Goal: Task Accomplishment & Management: Complete application form

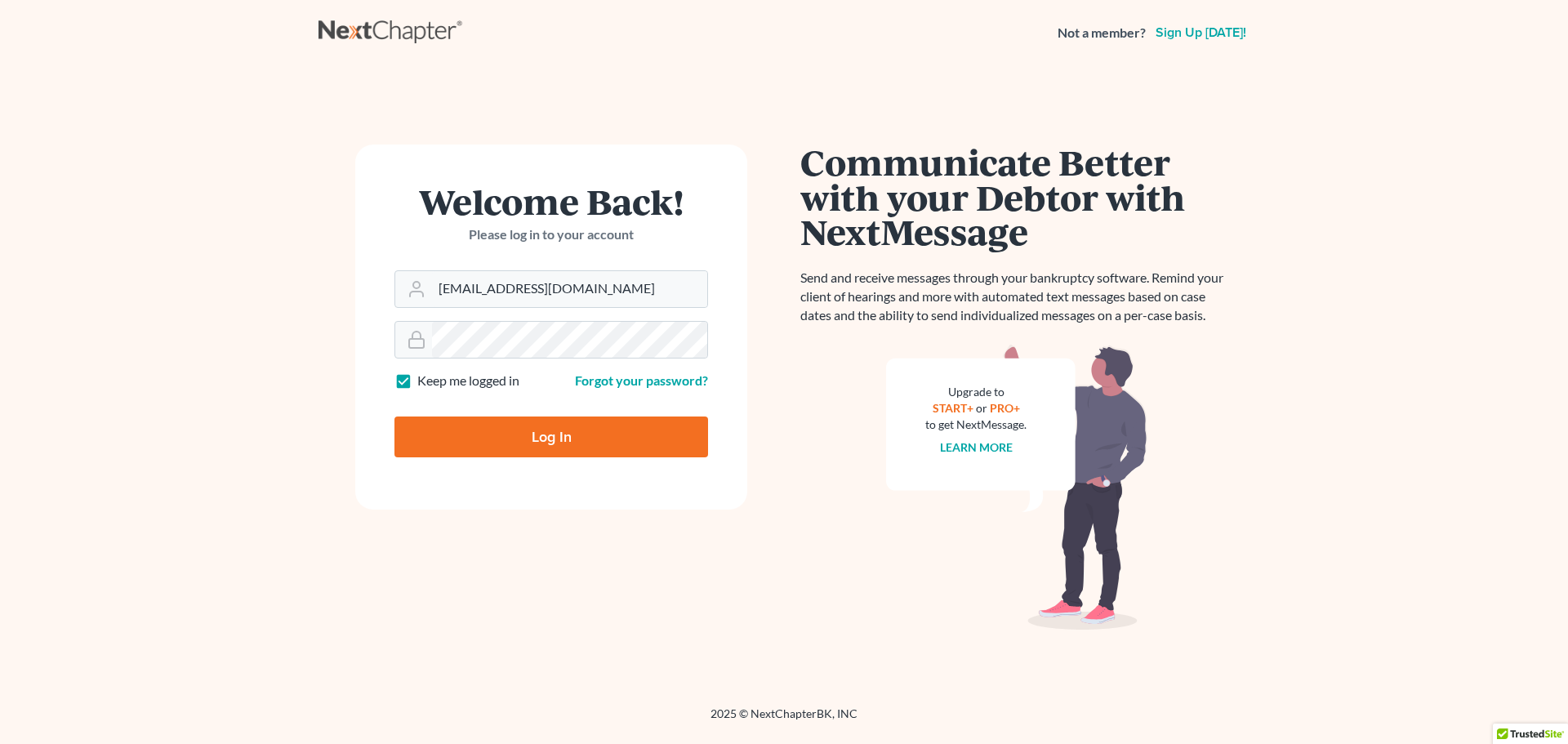
click at [571, 432] on input "Log In" at bounding box center [551, 437] width 314 height 41
type input "Thinking..."
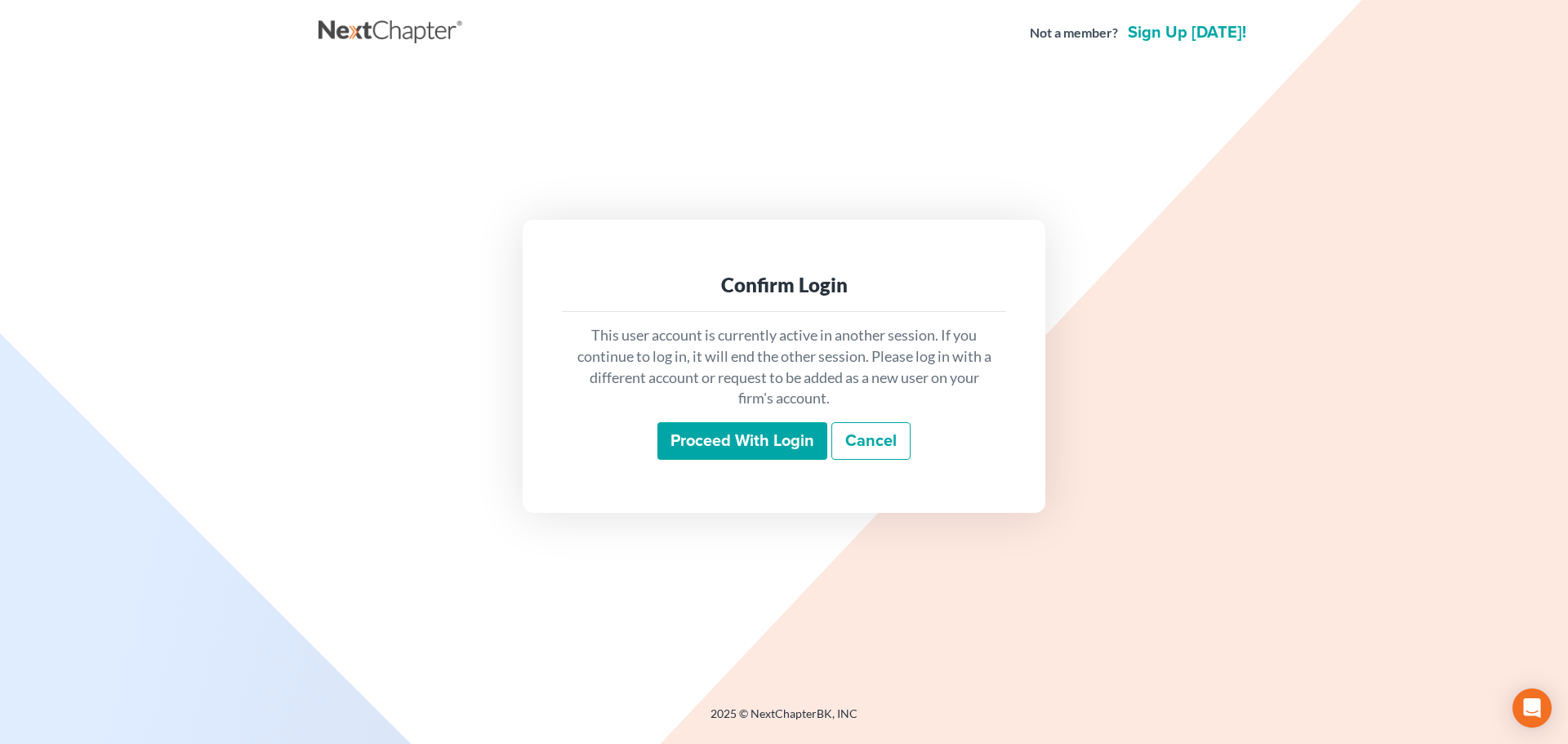
click at [796, 447] on input "Proceed with login" at bounding box center [743, 441] width 170 height 38
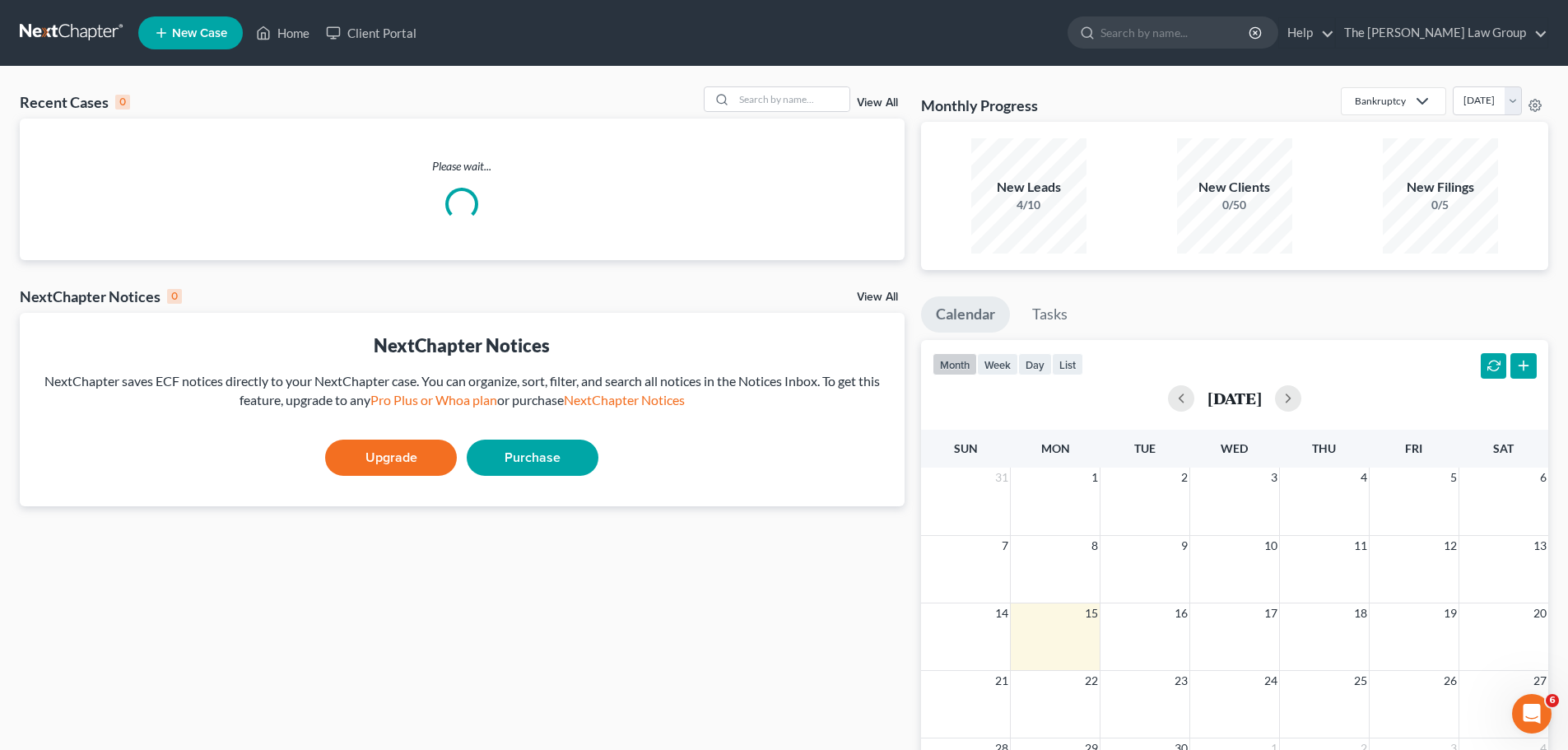
click at [194, 21] on link "New Case" at bounding box center [191, 32] width 105 height 33
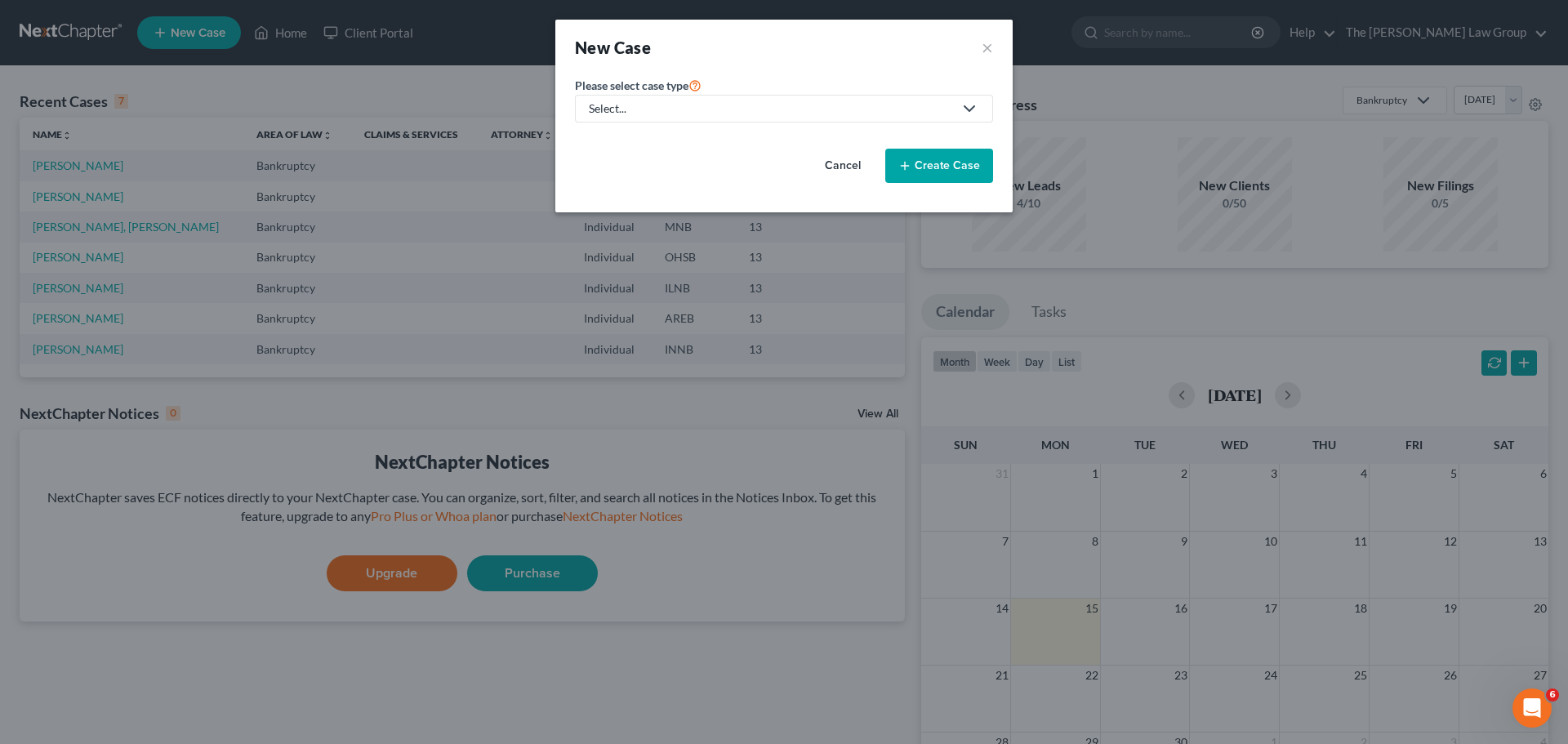
click at [706, 103] on div "Select..." at bounding box center [772, 108] width 365 height 16
click at [619, 147] on div "Bankruptcy" at bounding box center [622, 141] width 63 height 16
select select "19"
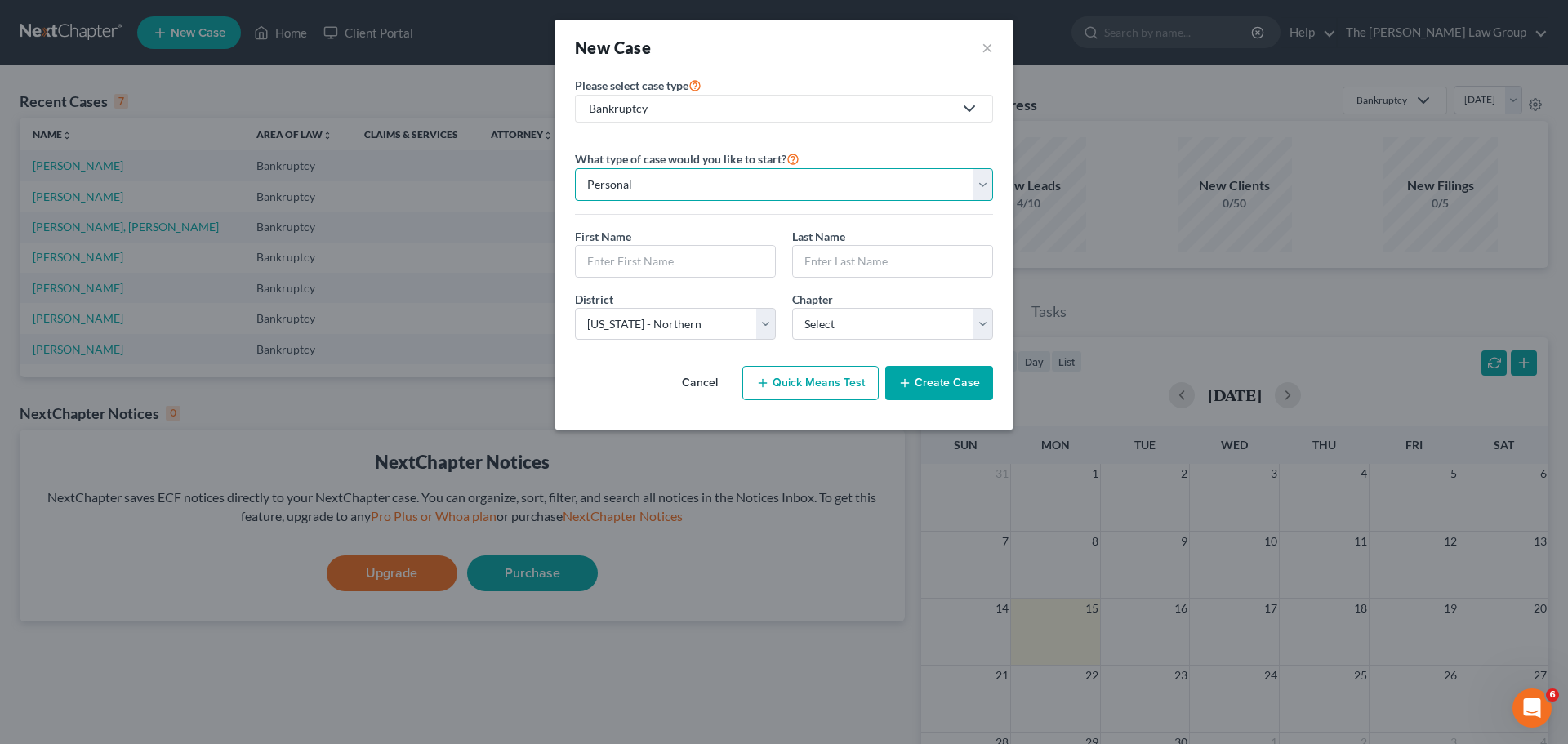
click at [758, 191] on select "Personal Business" at bounding box center [784, 184] width 418 height 33
click at [687, 245] on div "First Name *" at bounding box center [675, 253] width 217 height 50
click at [687, 262] on input "text" at bounding box center [675, 261] width 199 height 31
type input "[PERSON_NAME]"
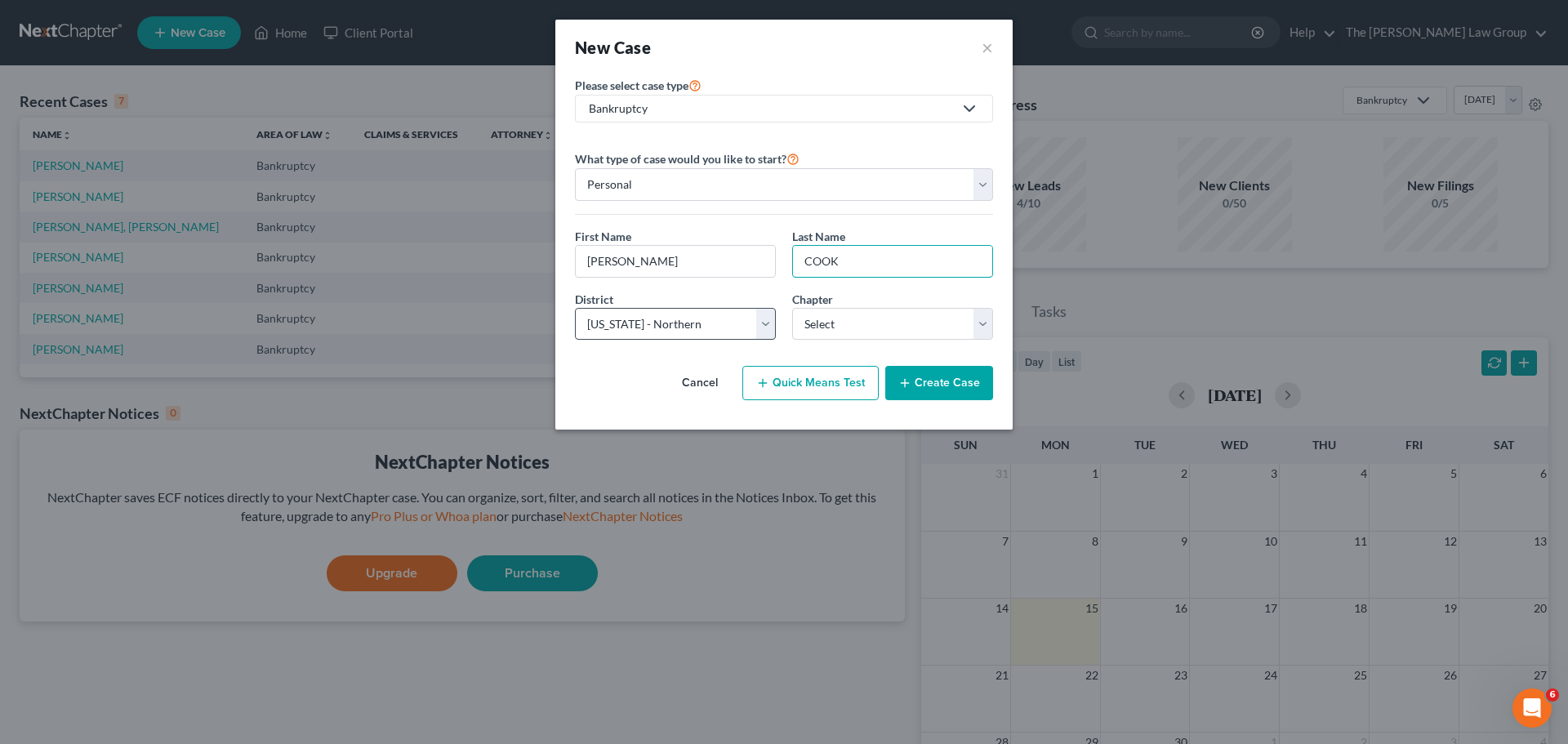
type input "COOK"
click at [767, 319] on select "Select [US_STATE] - [GEOGRAPHIC_DATA] [US_STATE] - [GEOGRAPHIC_DATA][US_STATE] …" at bounding box center [676, 324] width 201 height 33
click at [763, 323] on select "Select [US_STATE] - [GEOGRAPHIC_DATA] [US_STATE] - [GEOGRAPHIC_DATA][US_STATE] …" at bounding box center [676, 324] width 201 height 33
click at [761, 324] on select "Select [US_STATE] - [GEOGRAPHIC_DATA] [US_STATE] - [GEOGRAPHIC_DATA][US_STATE] …" at bounding box center [676, 324] width 201 height 33
select select "43"
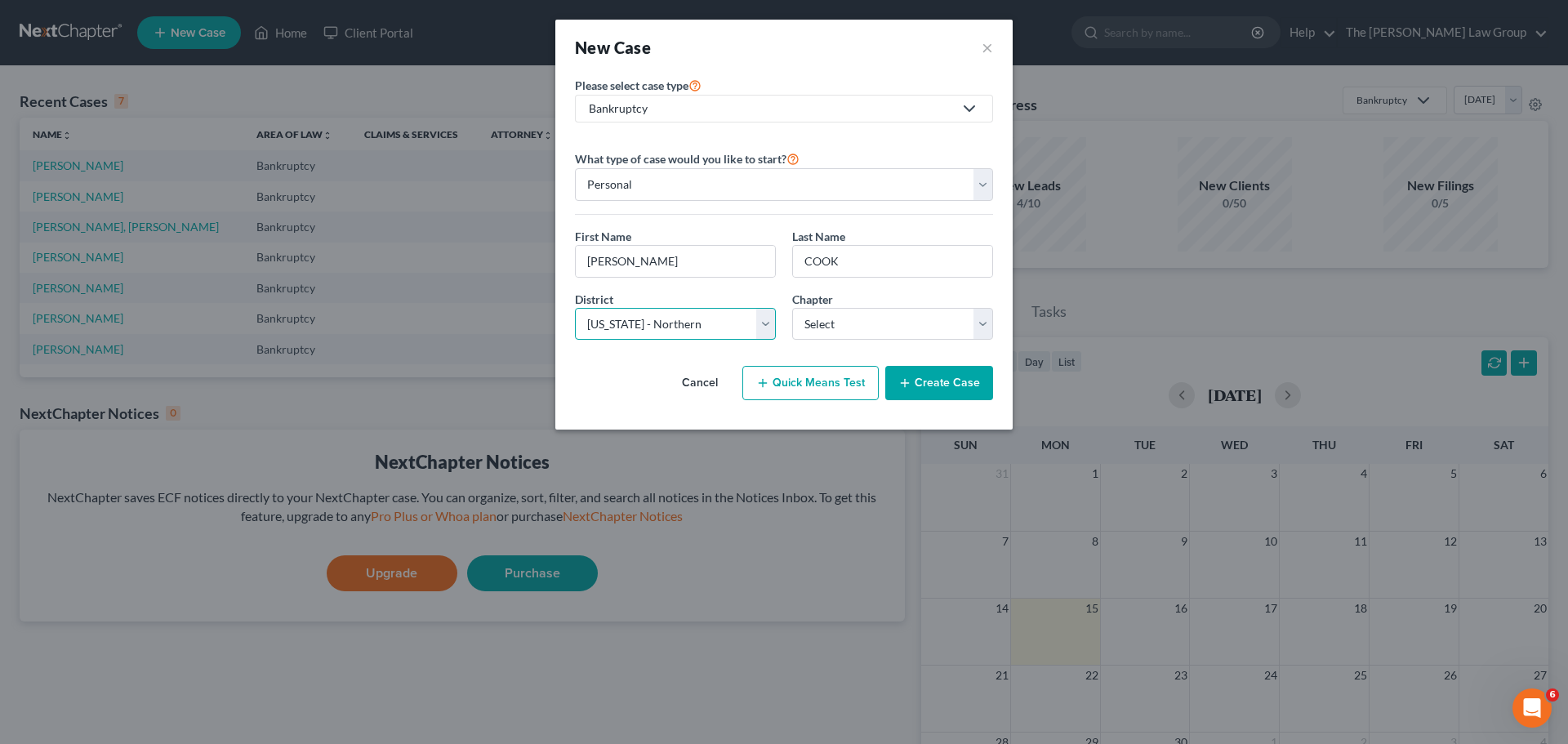
click at [575, 308] on select "Select [US_STATE] - [GEOGRAPHIC_DATA] [US_STATE] - [GEOGRAPHIC_DATA][US_STATE] …" at bounding box center [676, 324] width 201 height 33
click at [878, 333] on select "Select 7 11 12 13" at bounding box center [892, 324] width 201 height 33
select select "3"
click at [792, 308] on select "Select 7 11 12 13" at bounding box center [892, 324] width 201 height 33
click at [929, 384] on button "Create Case" at bounding box center [939, 382] width 108 height 35
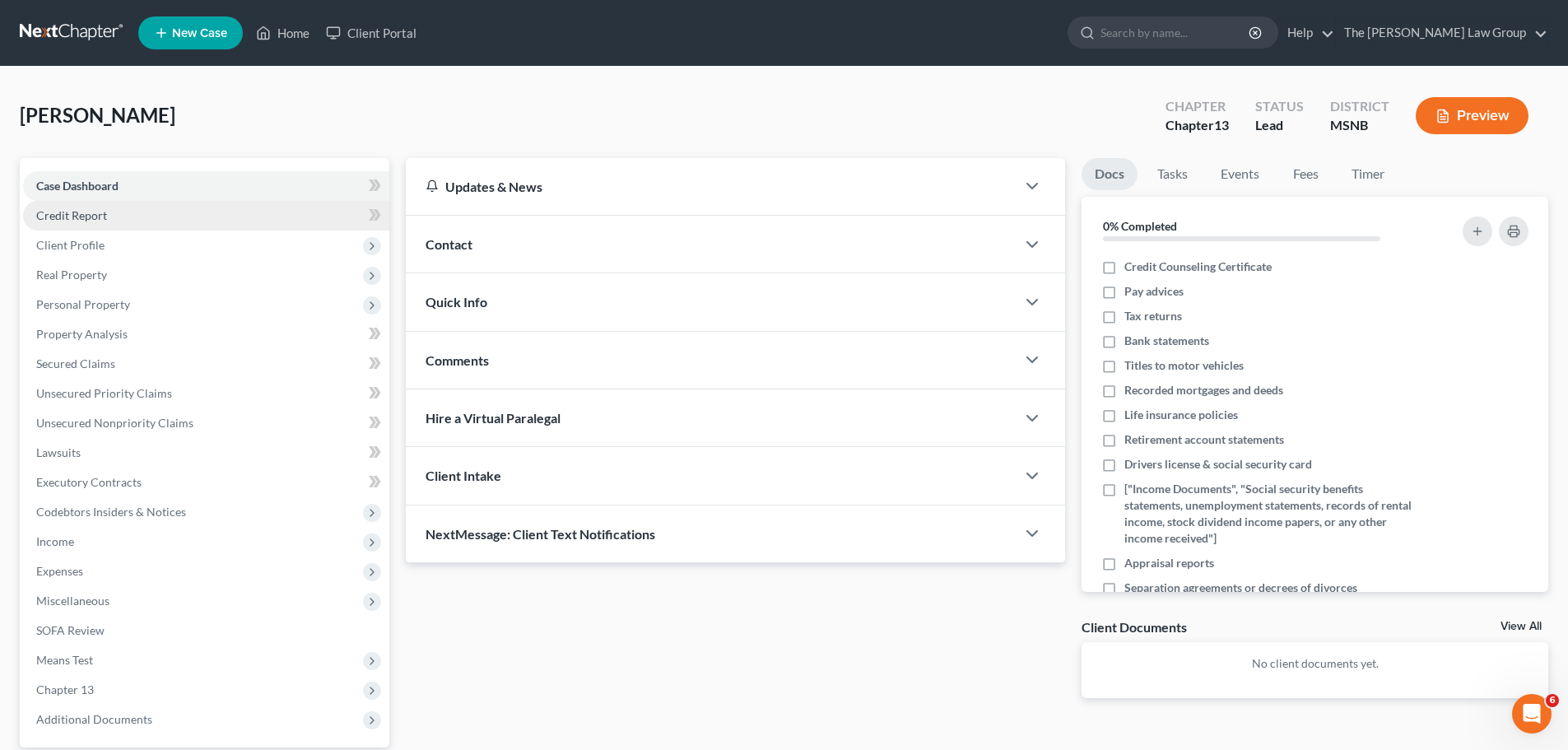
click at [107, 221] on link "Credit Report" at bounding box center [206, 216] width 366 height 30
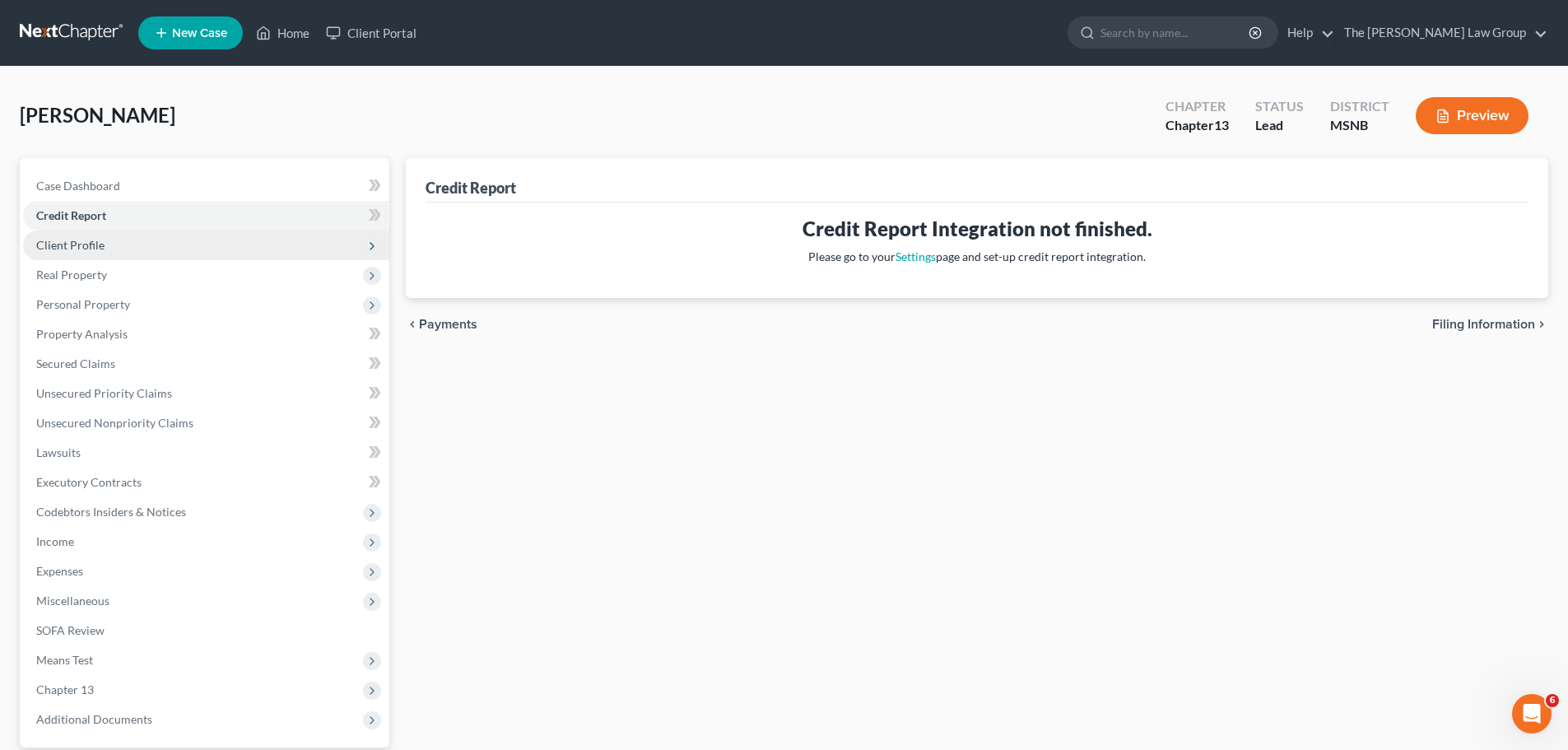
click at [97, 244] on span "Client Profile" at bounding box center [70, 245] width 68 height 14
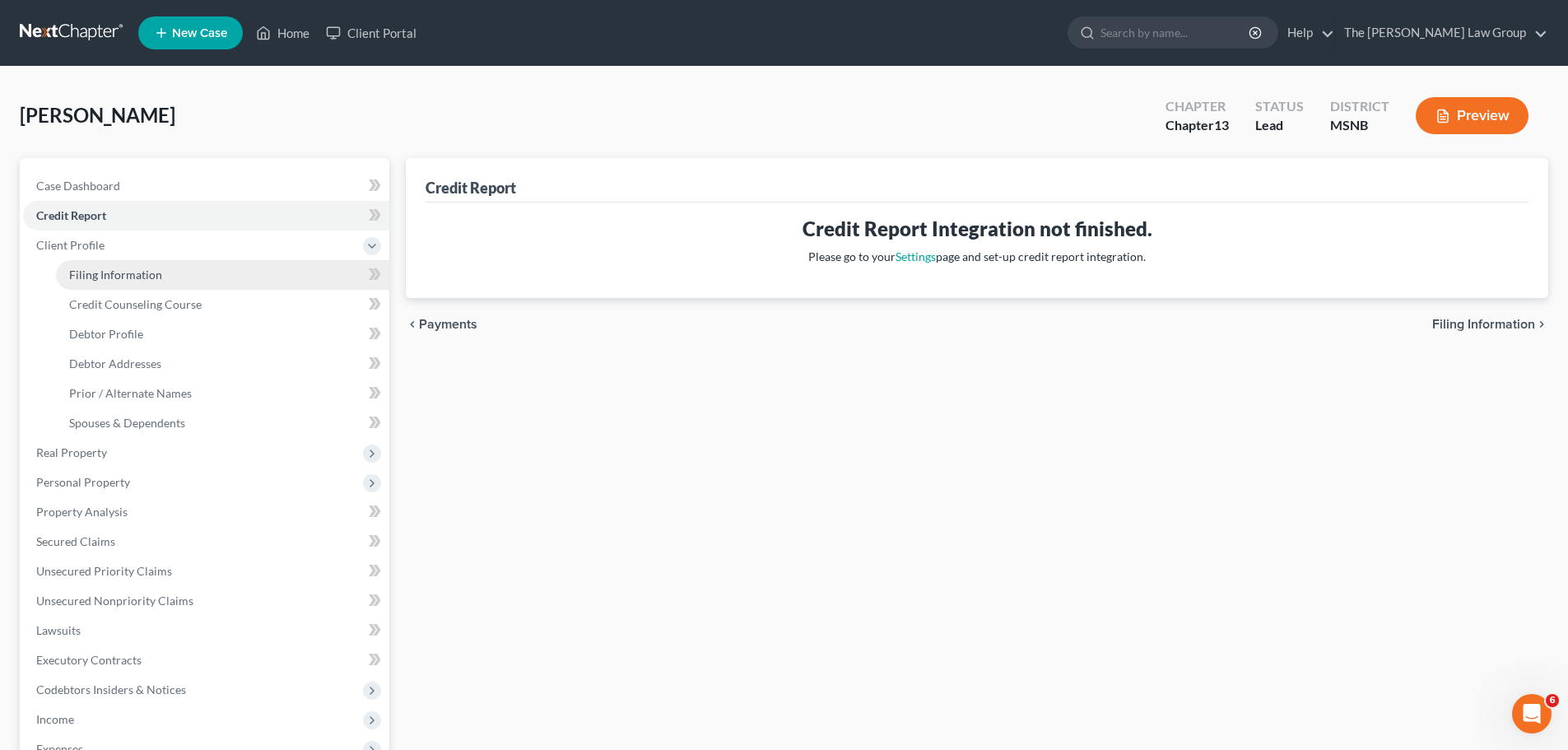
click at [103, 270] on span "Filing Information" at bounding box center [115, 275] width 93 height 14
select select "1"
select select "0"
select select "3"
select select "43"
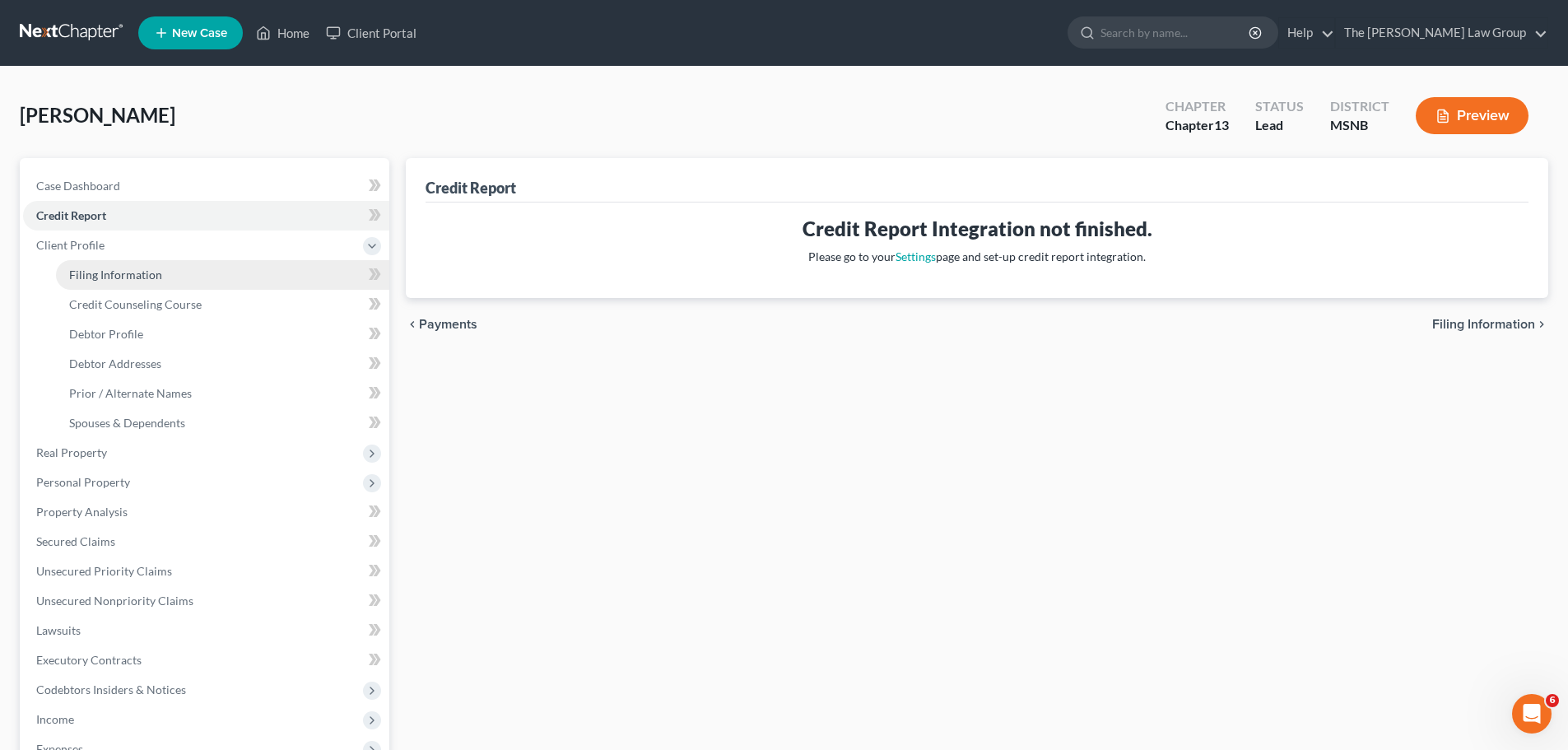
select select "25"
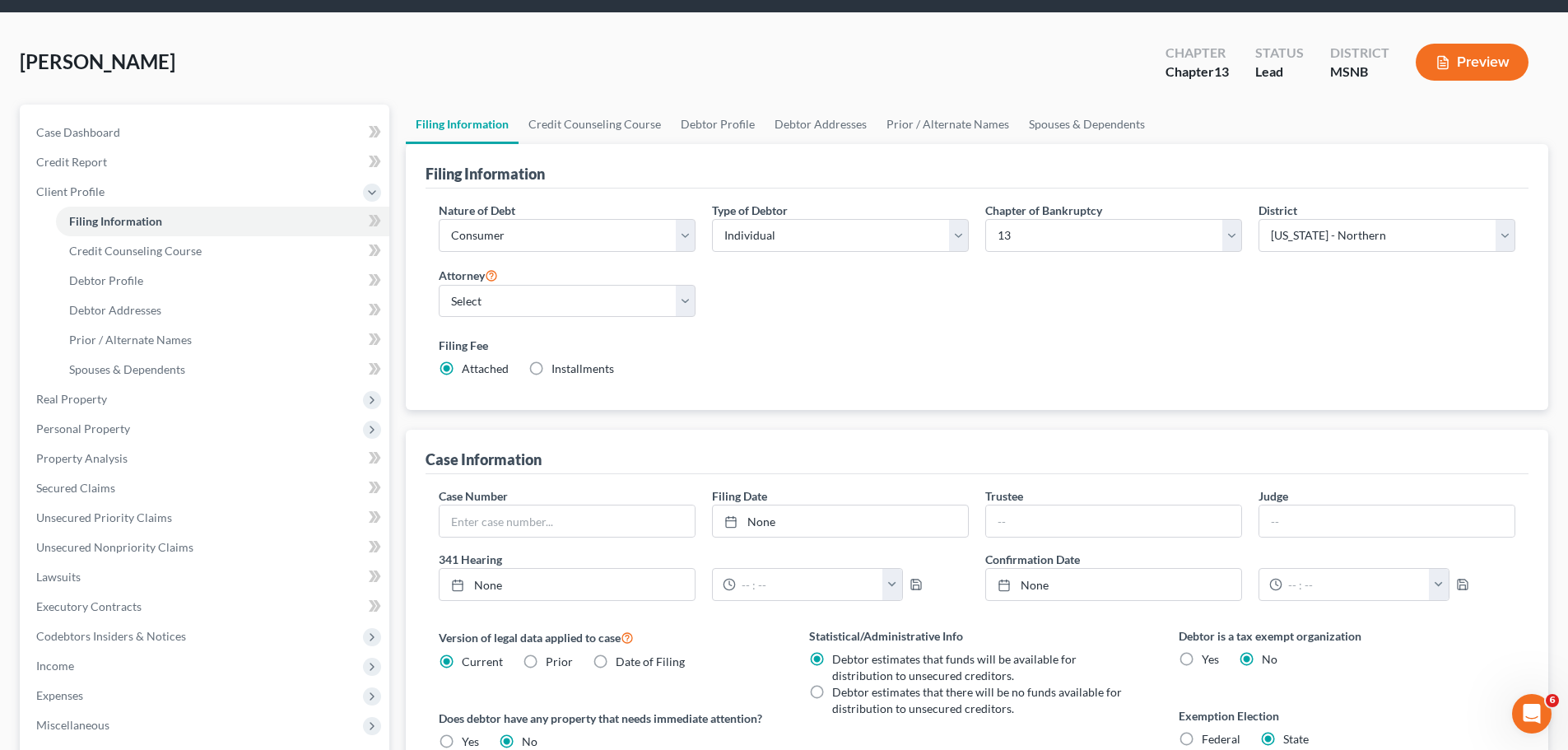
scroll to position [165, 0]
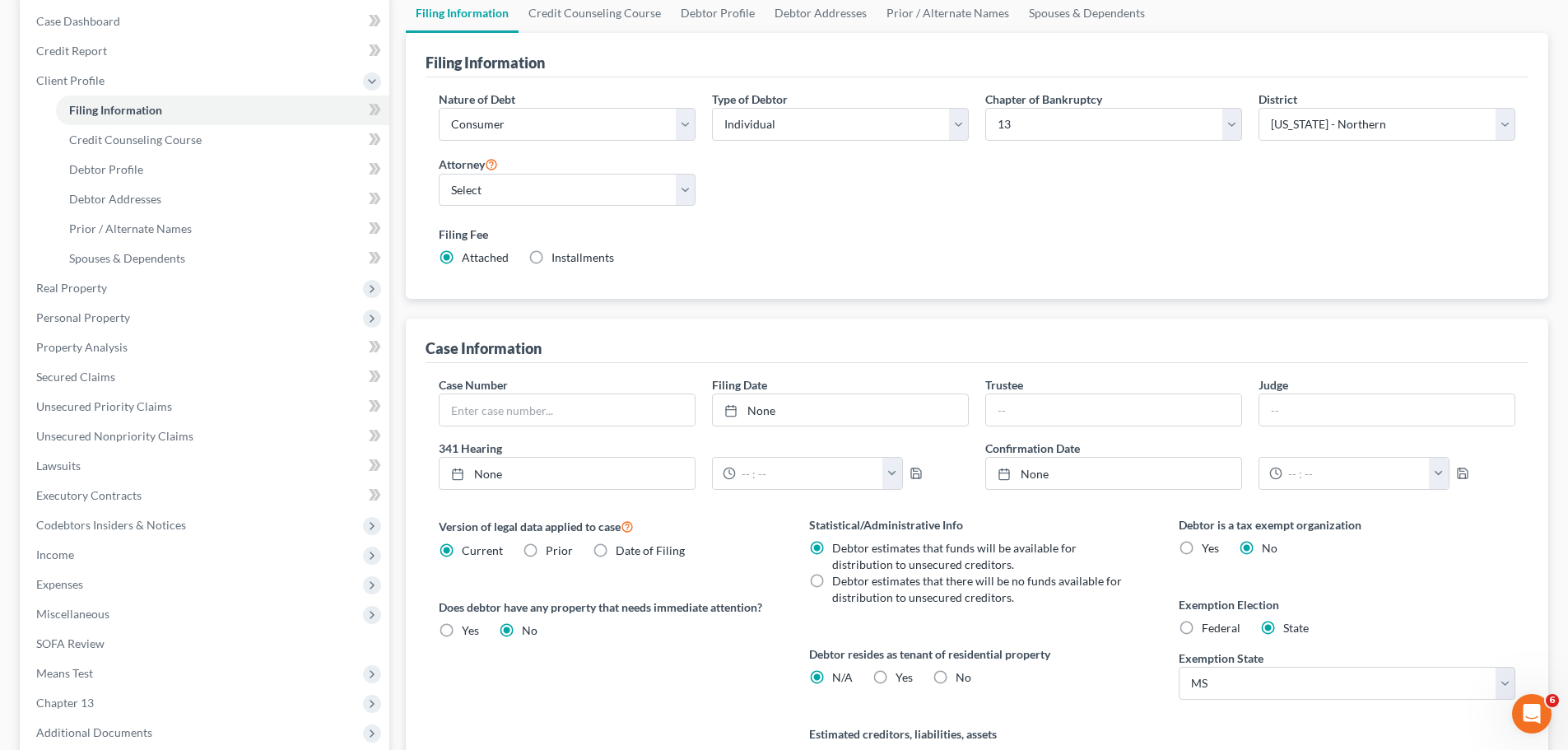
click at [552, 255] on label "Installments Installments" at bounding box center [583, 258] width 63 height 16
click at [558, 255] on input "Installments Installments" at bounding box center [563, 255] width 11 height 11
radio input "true"
radio input "false"
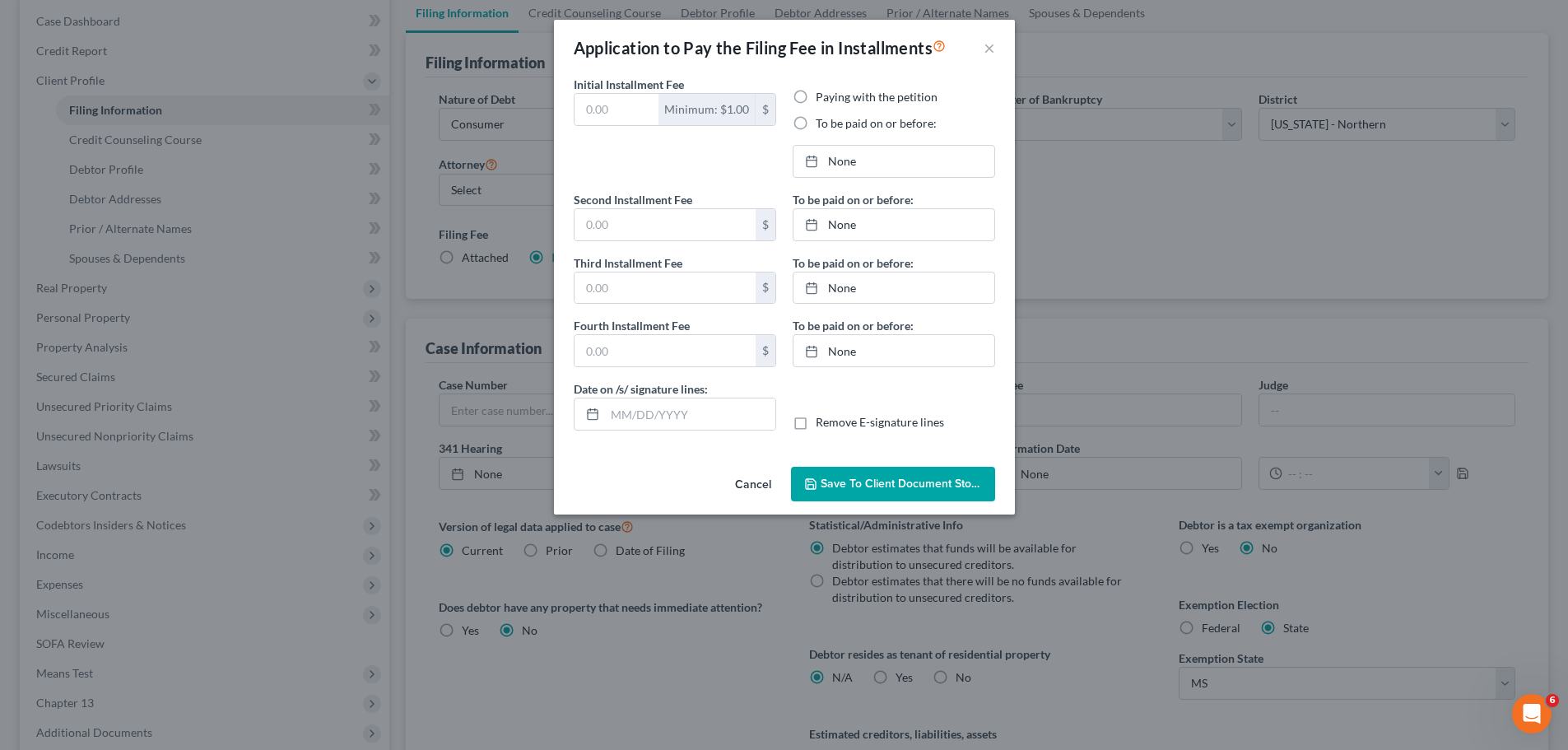
type input "0.00"
radio input "true"
type input "0.00"
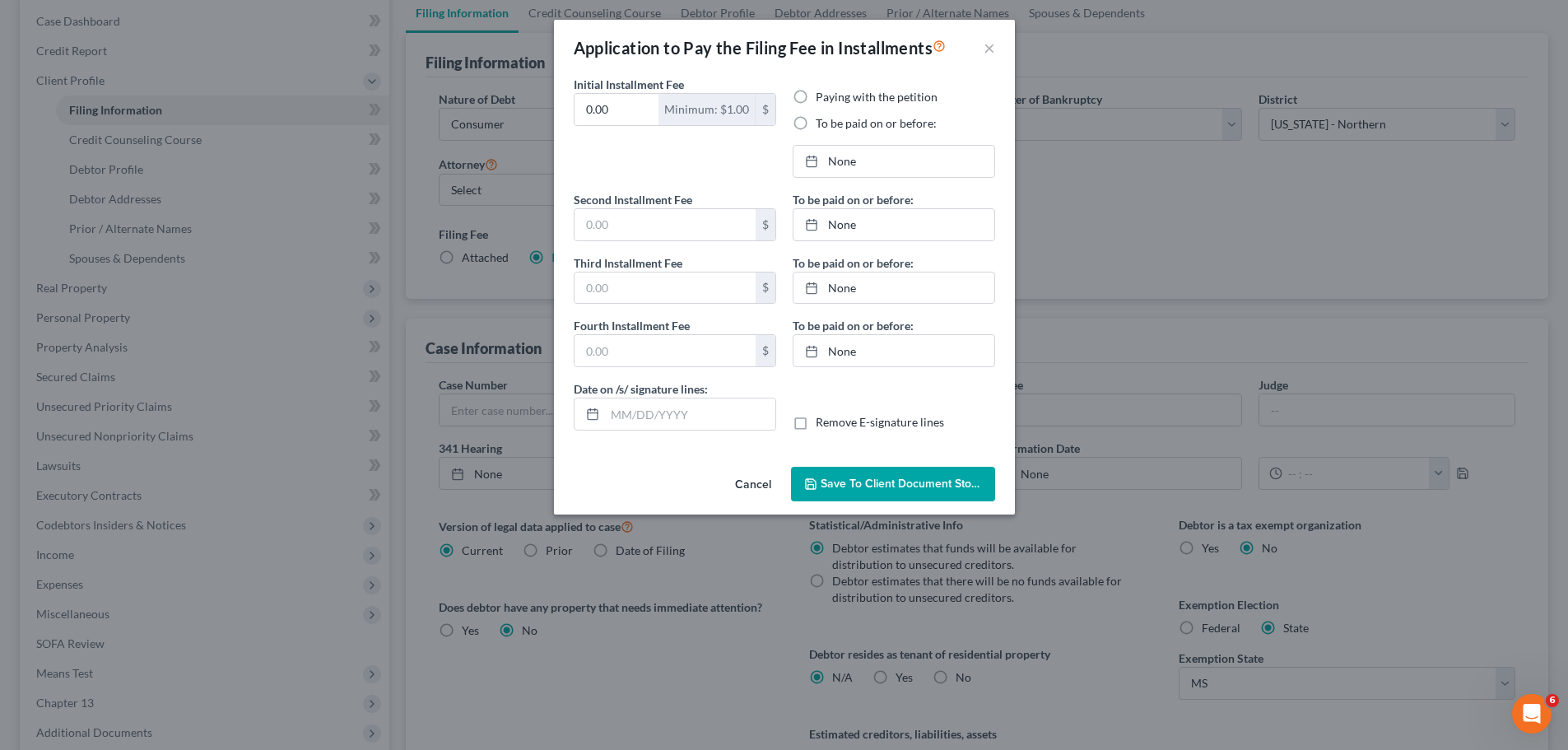
type input "[DATE]"
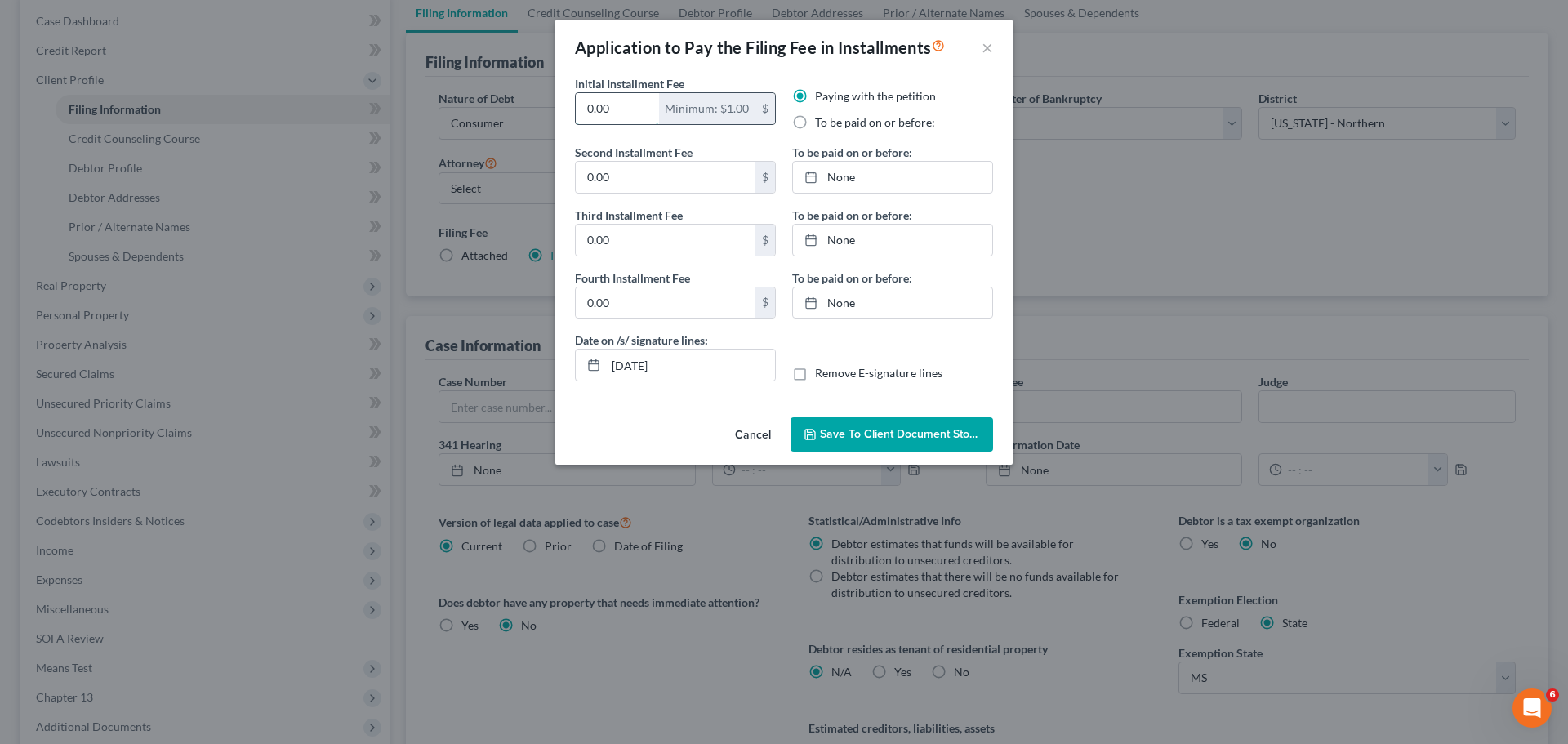
click at [638, 107] on input "0.00" at bounding box center [617, 108] width 83 height 31
type input "78.25"
click at [815, 124] on label "To be paid on or before:" at bounding box center [875, 122] width 120 height 16
click at [822, 124] on input "To be paid on or before:" at bounding box center [827, 119] width 11 height 11
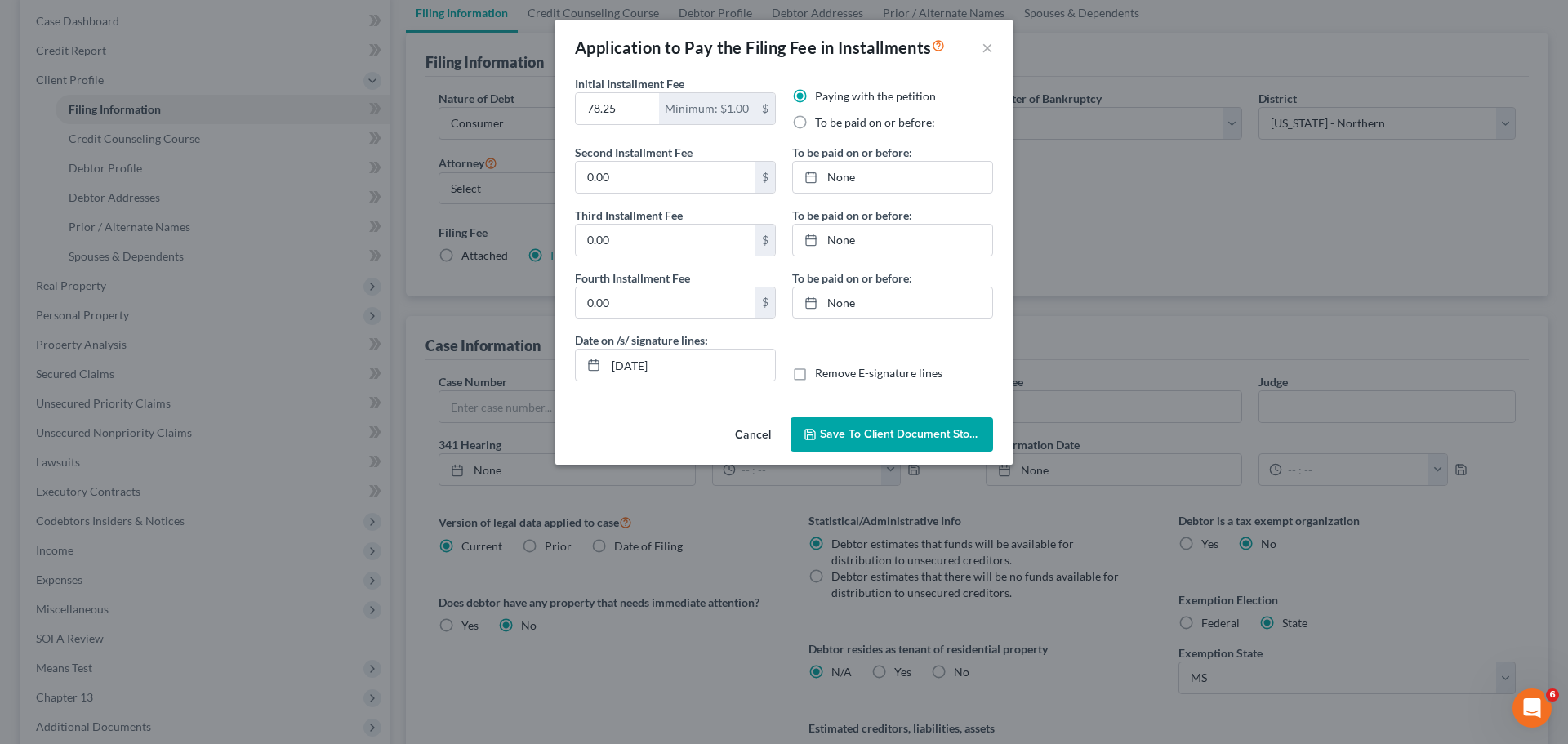
radio input "true"
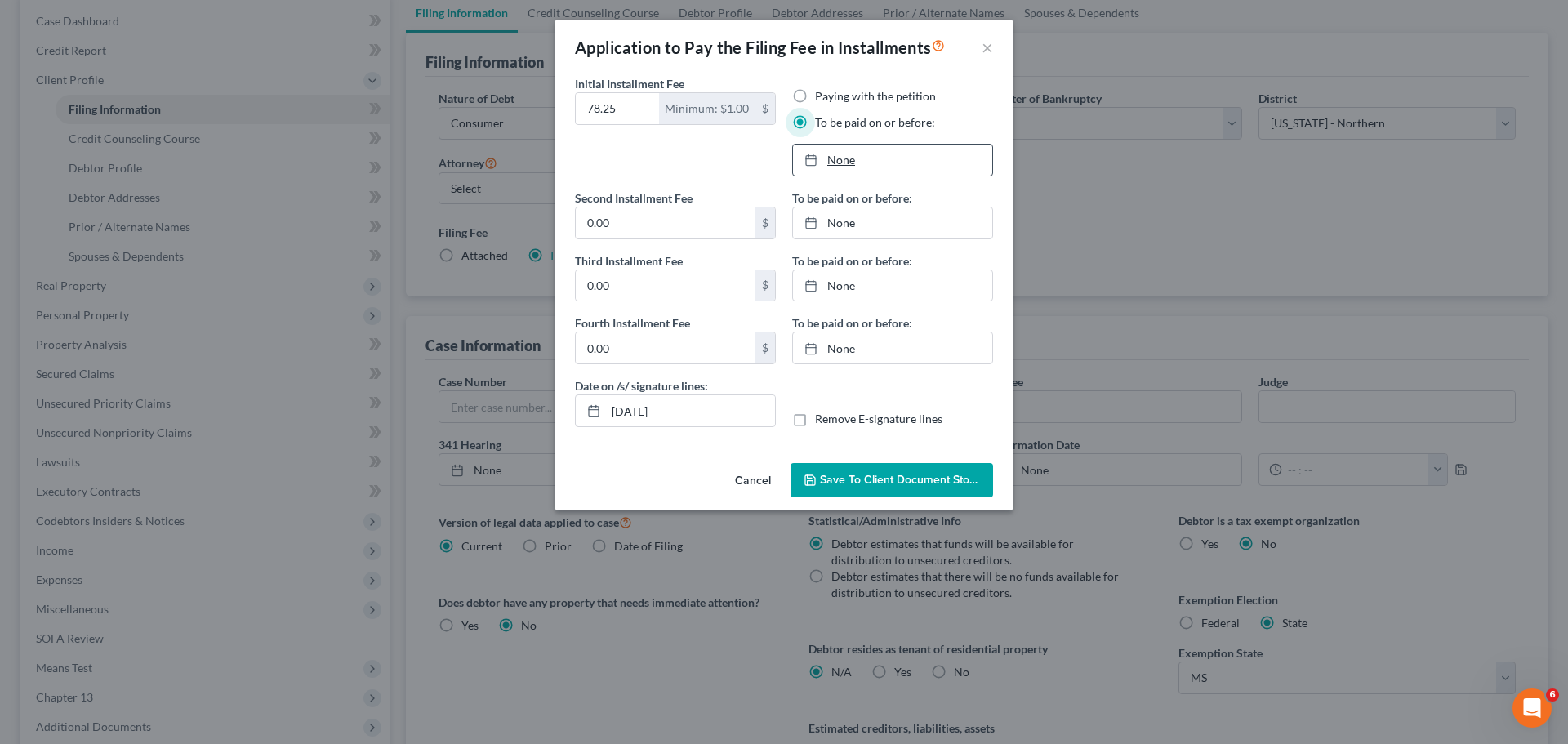
click at [850, 162] on link "None" at bounding box center [892, 159] width 199 height 31
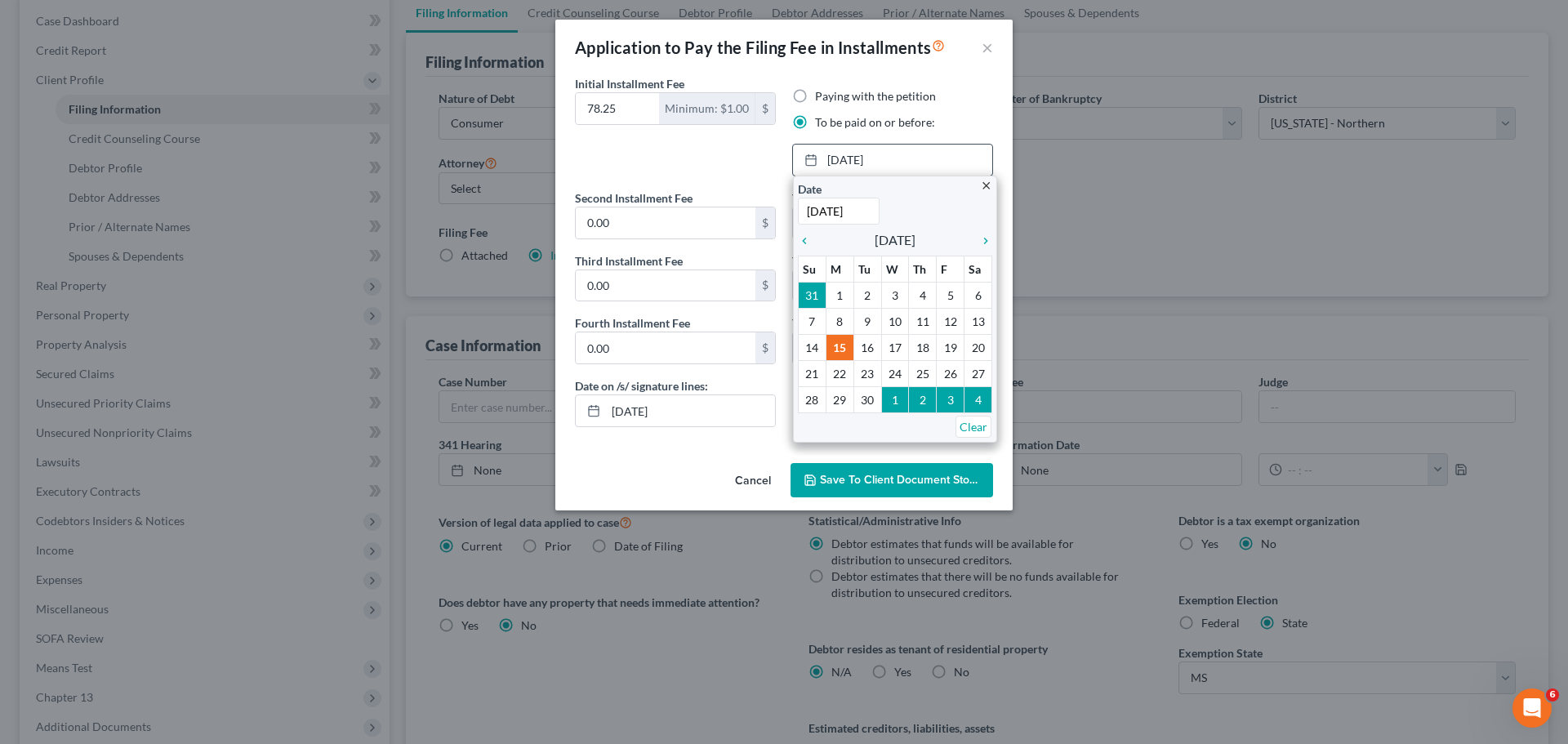
click at [811, 207] on input "[DATE]" at bounding box center [839, 211] width 81 height 27
type input "[DATE]"
click at [985, 238] on icon "chevron_right" at bounding box center [982, 241] width 21 height 13
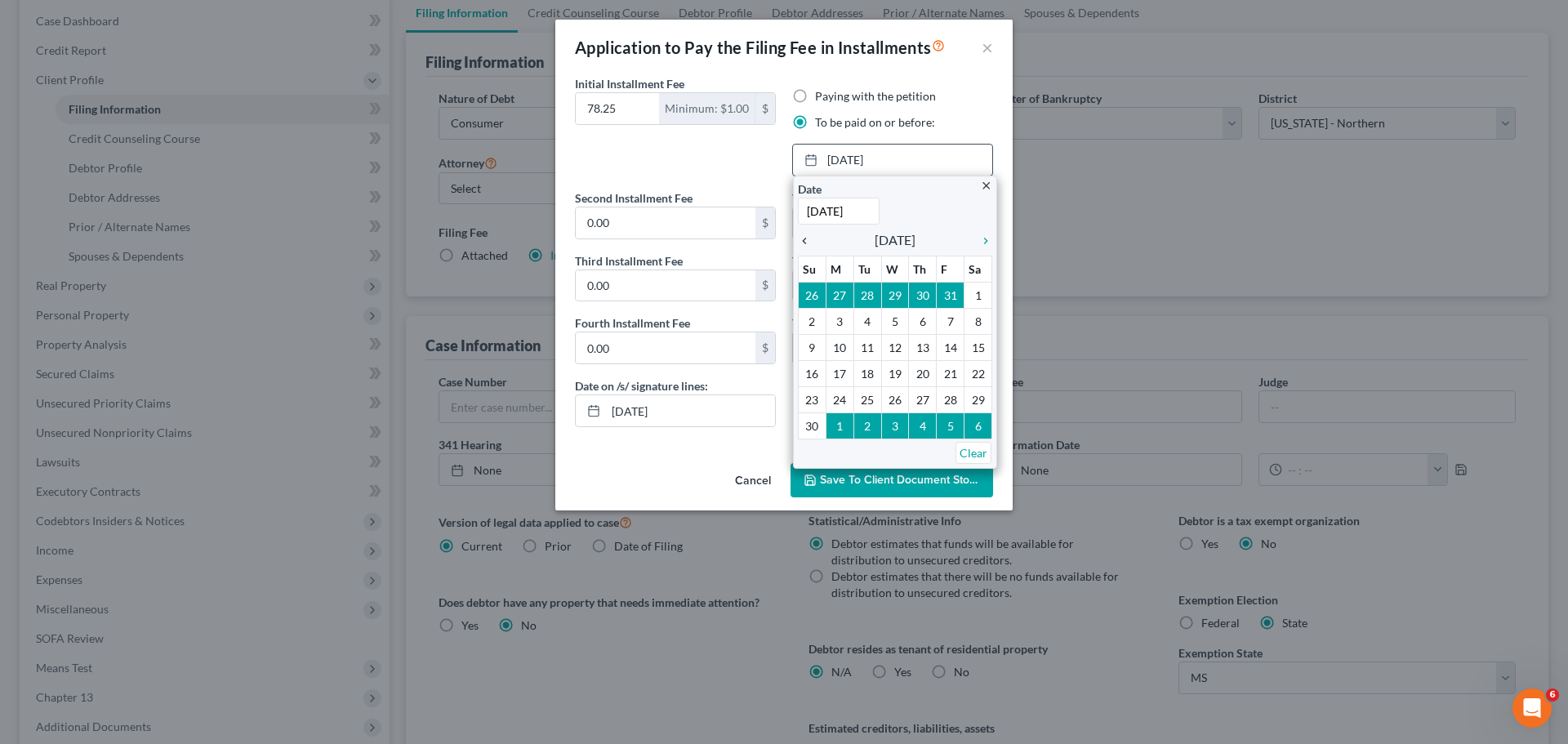
click at [803, 243] on icon "chevron_left" at bounding box center [808, 241] width 21 height 13
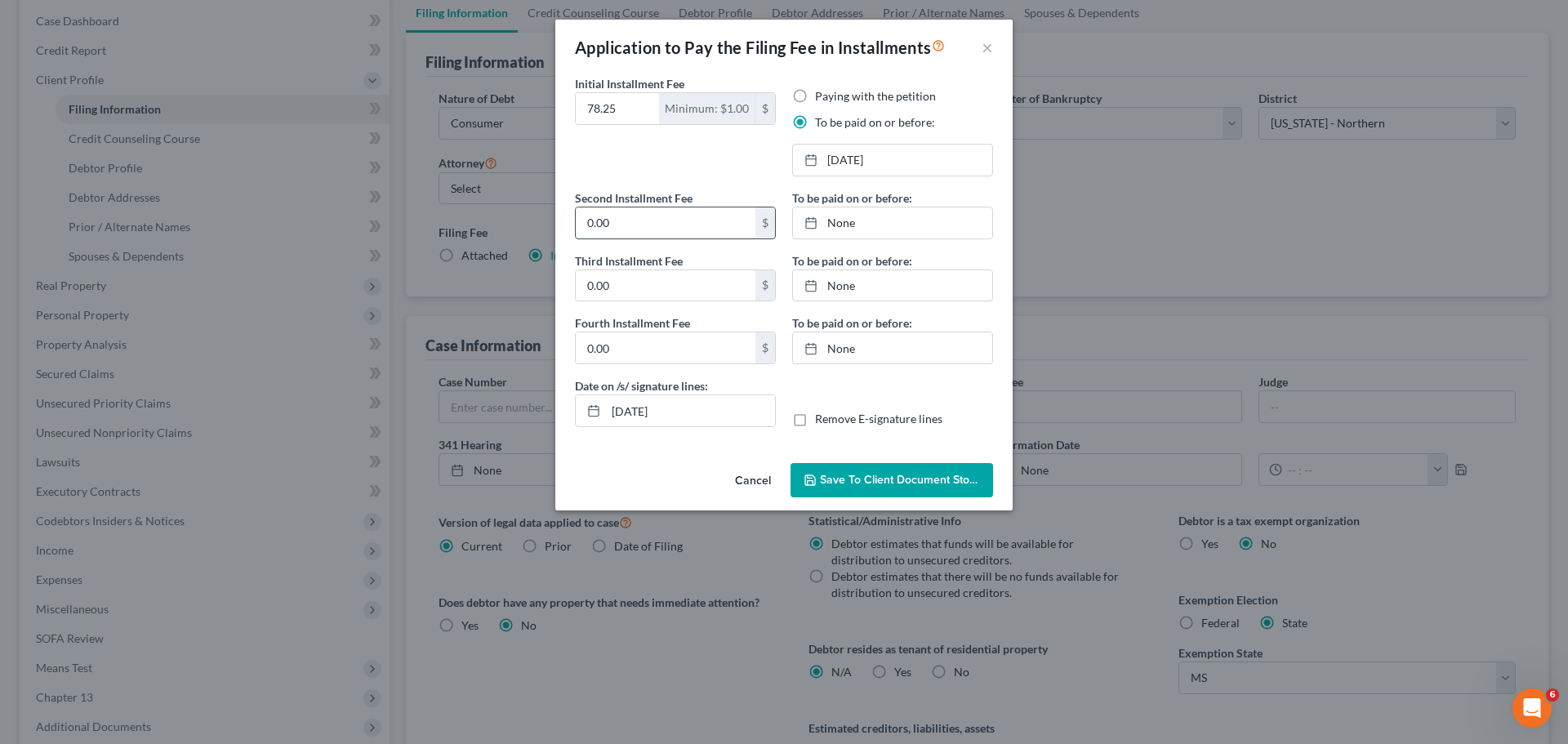
click at [631, 228] on input "0.00" at bounding box center [665, 222] width 179 height 31
type input "78.25"
type input "[DATE]"
click at [833, 212] on link "None" at bounding box center [892, 222] width 199 height 31
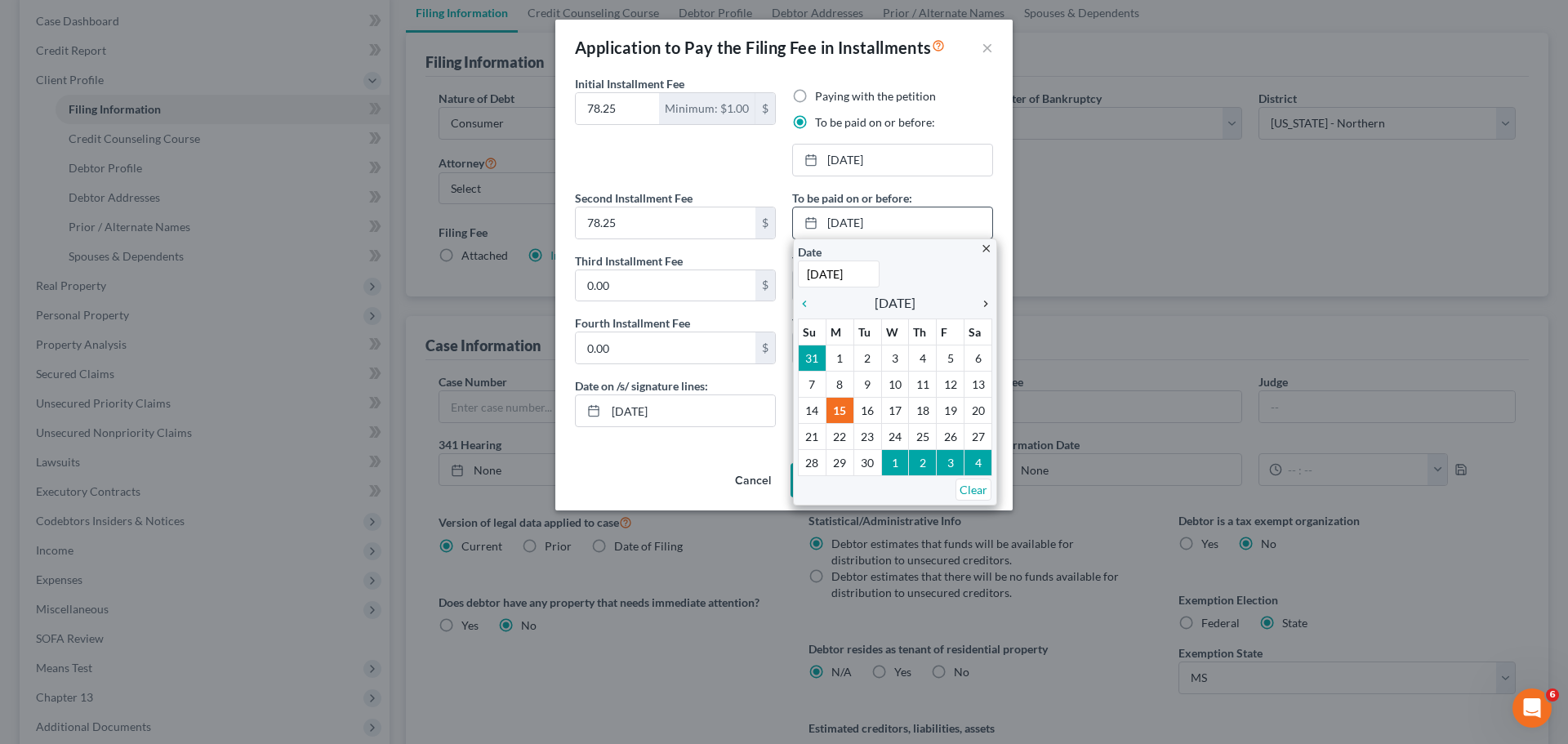
click at [986, 298] on icon "chevron_right" at bounding box center [982, 303] width 21 height 13
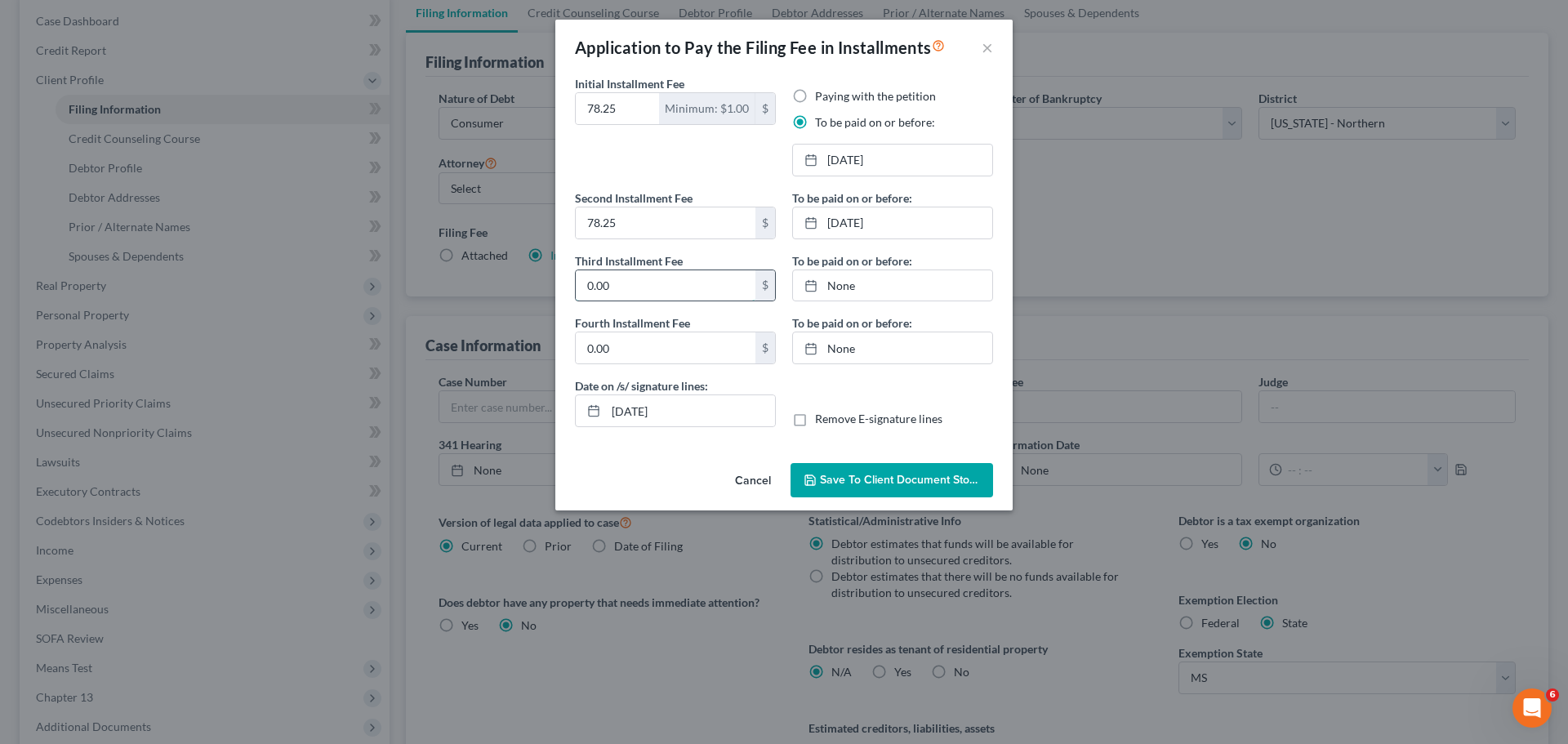
click at [617, 293] on input "0.00" at bounding box center [665, 285] width 179 height 31
type input "78.25"
type input "[DATE]"
click at [843, 276] on link "None" at bounding box center [892, 285] width 199 height 31
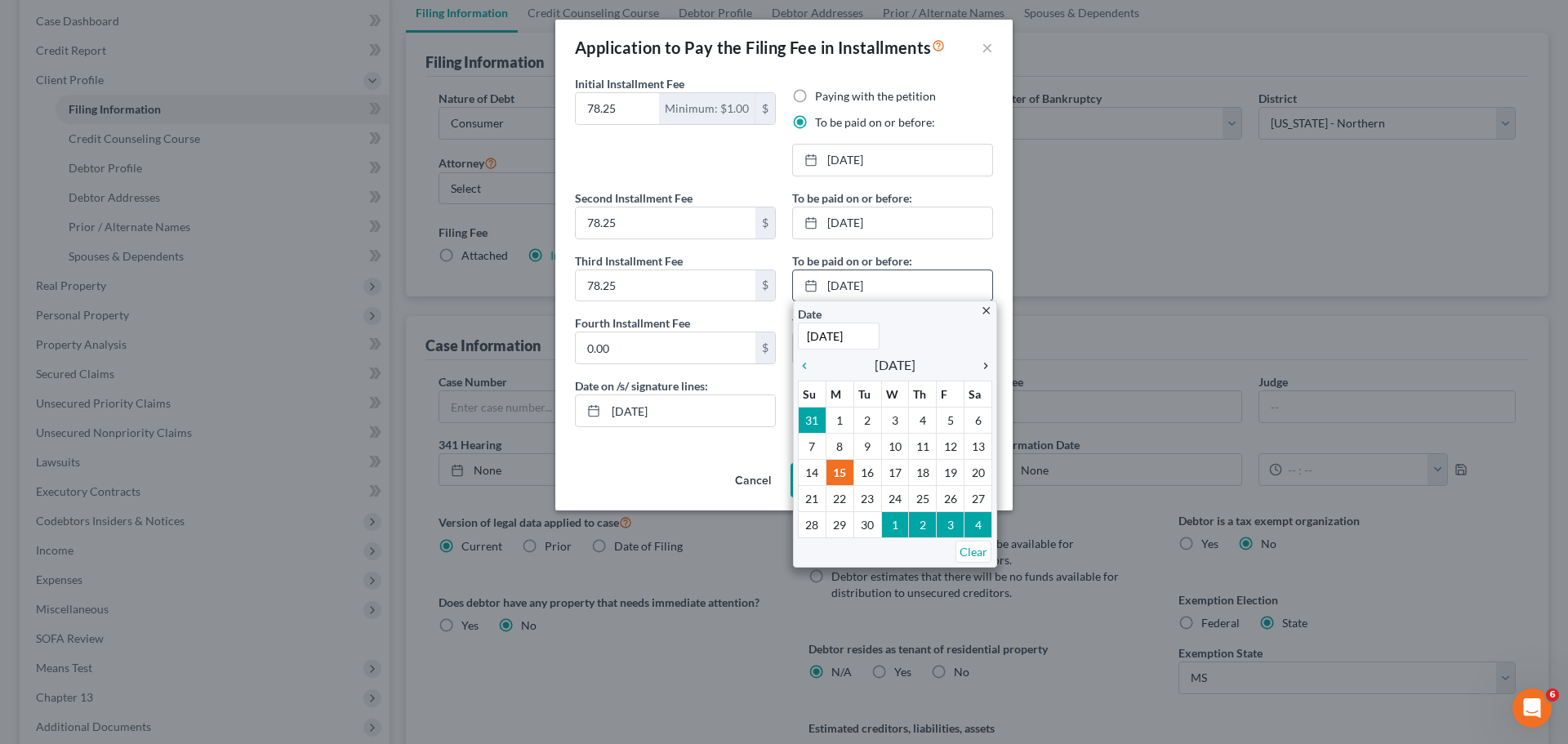
click at [986, 365] on icon "chevron_right" at bounding box center [982, 366] width 21 height 13
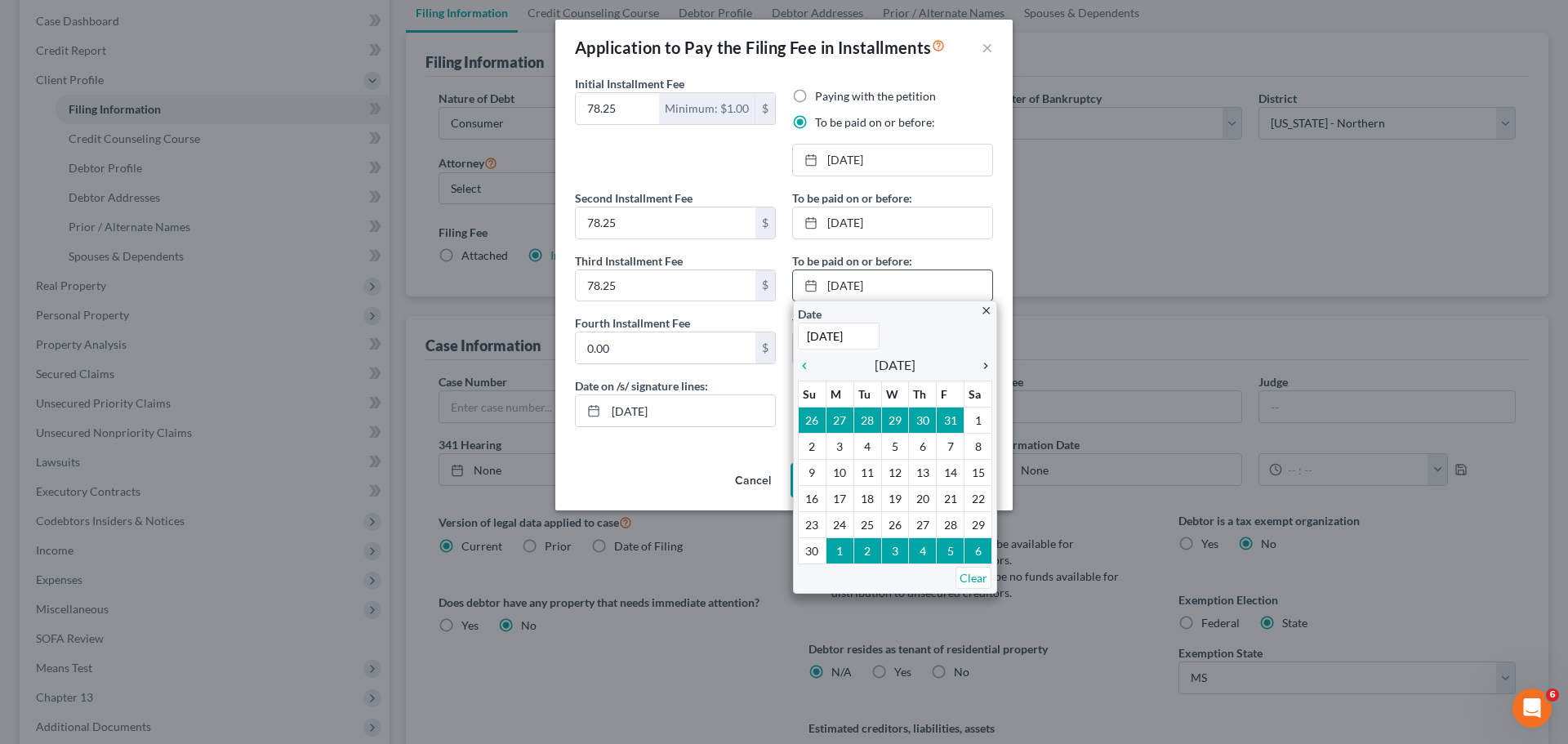
click at [986, 365] on icon "chevron_right" at bounding box center [982, 366] width 21 height 13
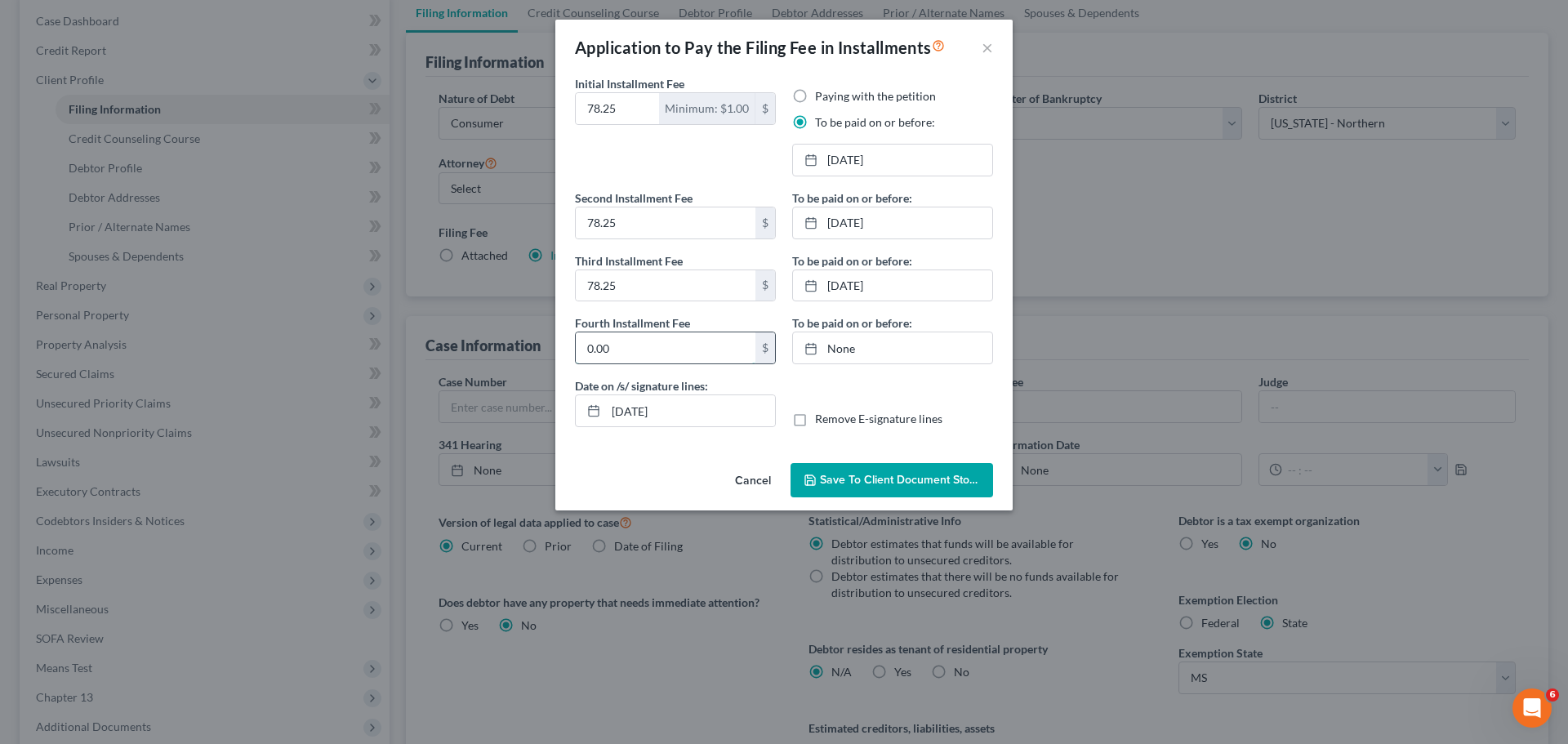
click at [636, 347] on input "0.00" at bounding box center [665, 348] width 179 height 31
type input "78.25"
type input "[DATE]"
click at [857, 351] on link "[DATE]" at bounding box center [892, 348] width 199 height 31
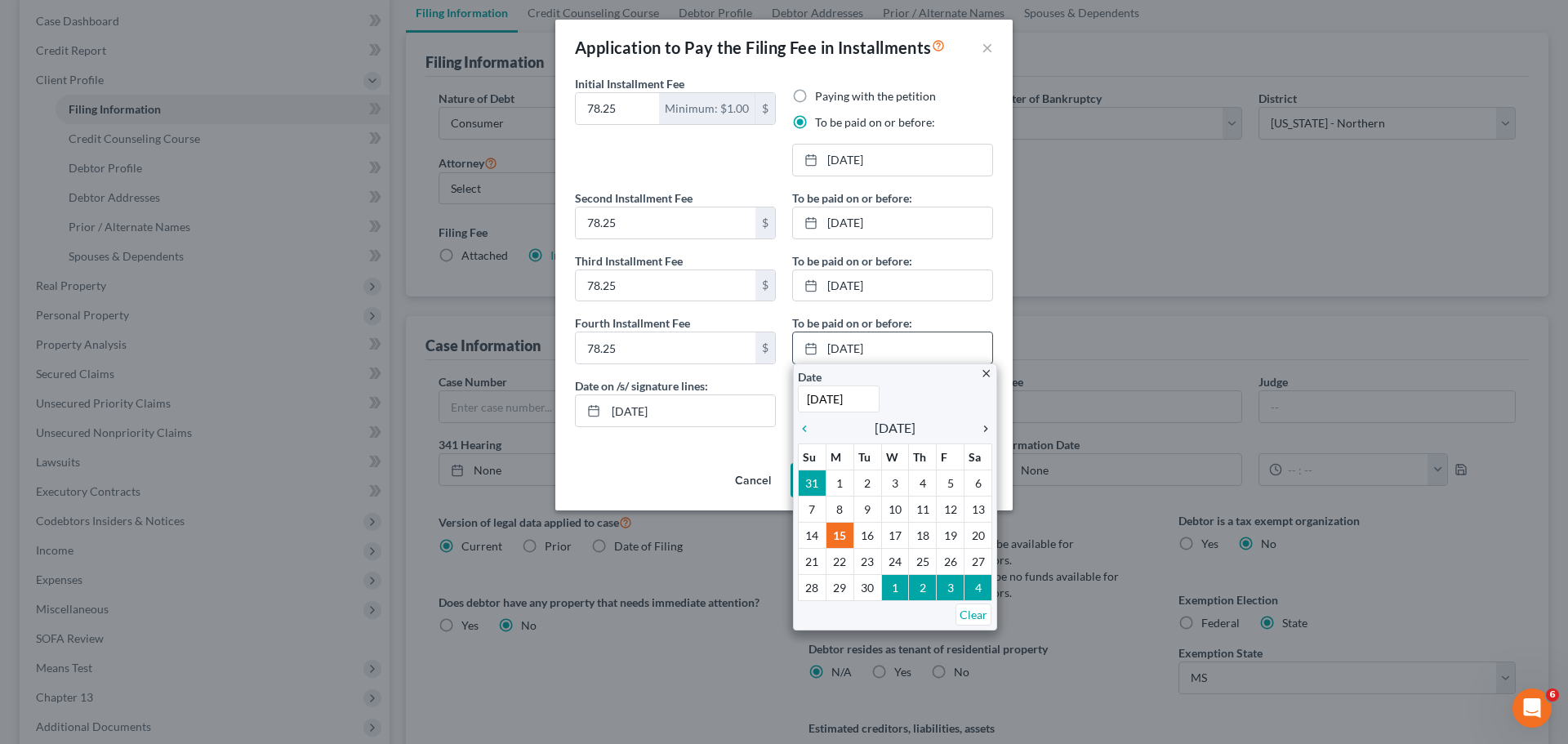
click at [986, 422] on icon "chevron_right" at bounding box center [982, 428] width 21 height 13
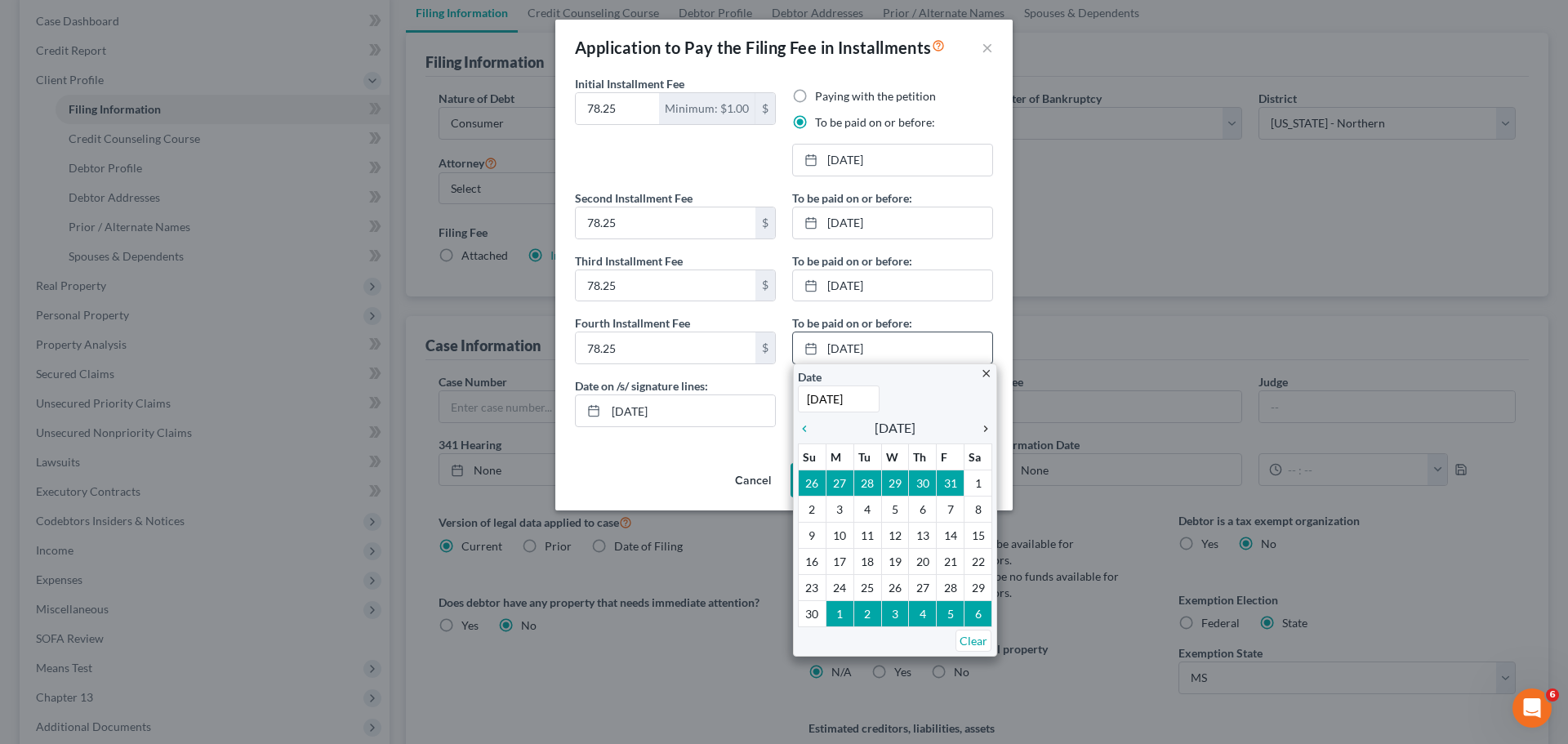
click at [986, 422] on icon "chevron_right" at bounding box center [982, 428] width 21 height 13
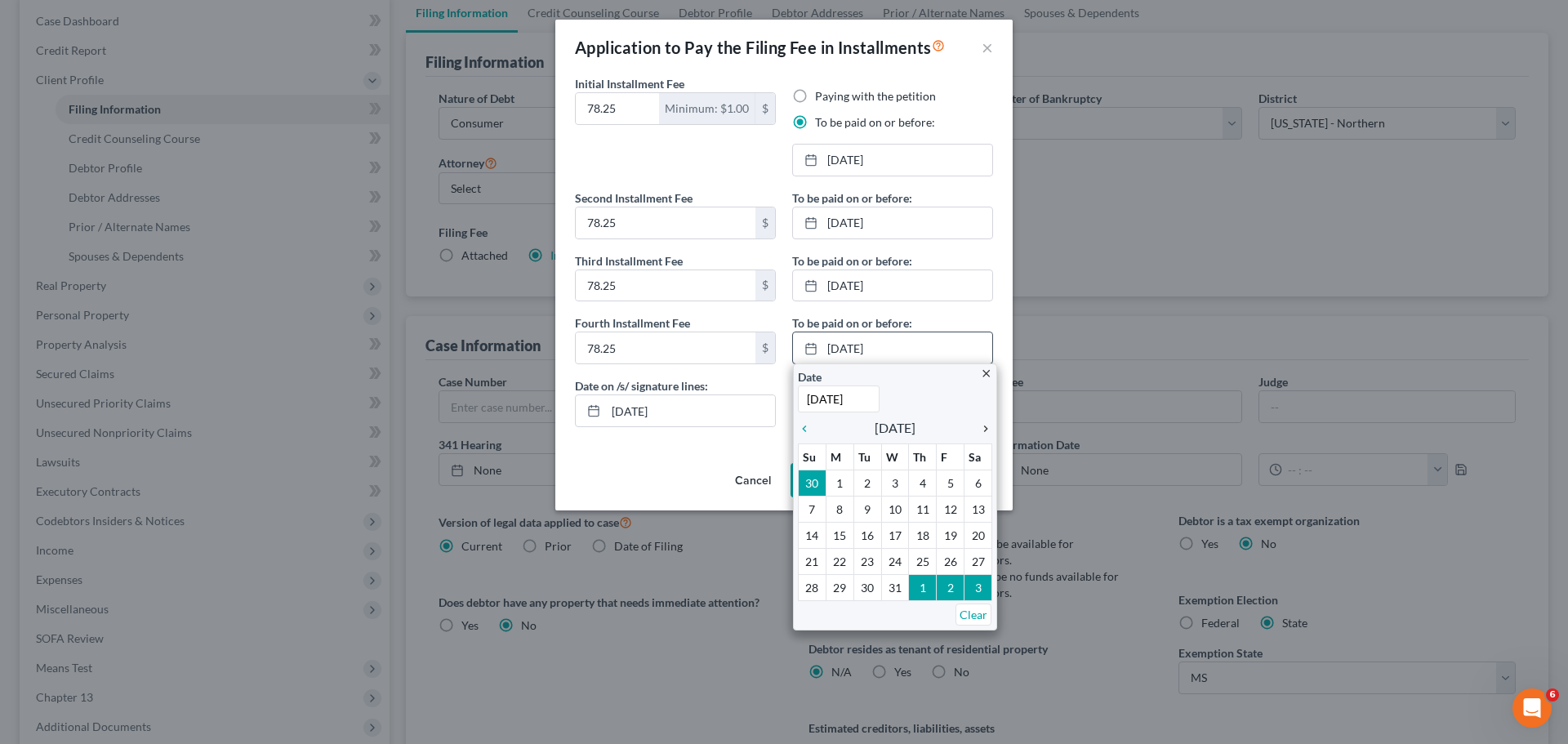
click at [986, 422] on icon "chevron_right" at bounding box center [982, 428] width 21 height 13
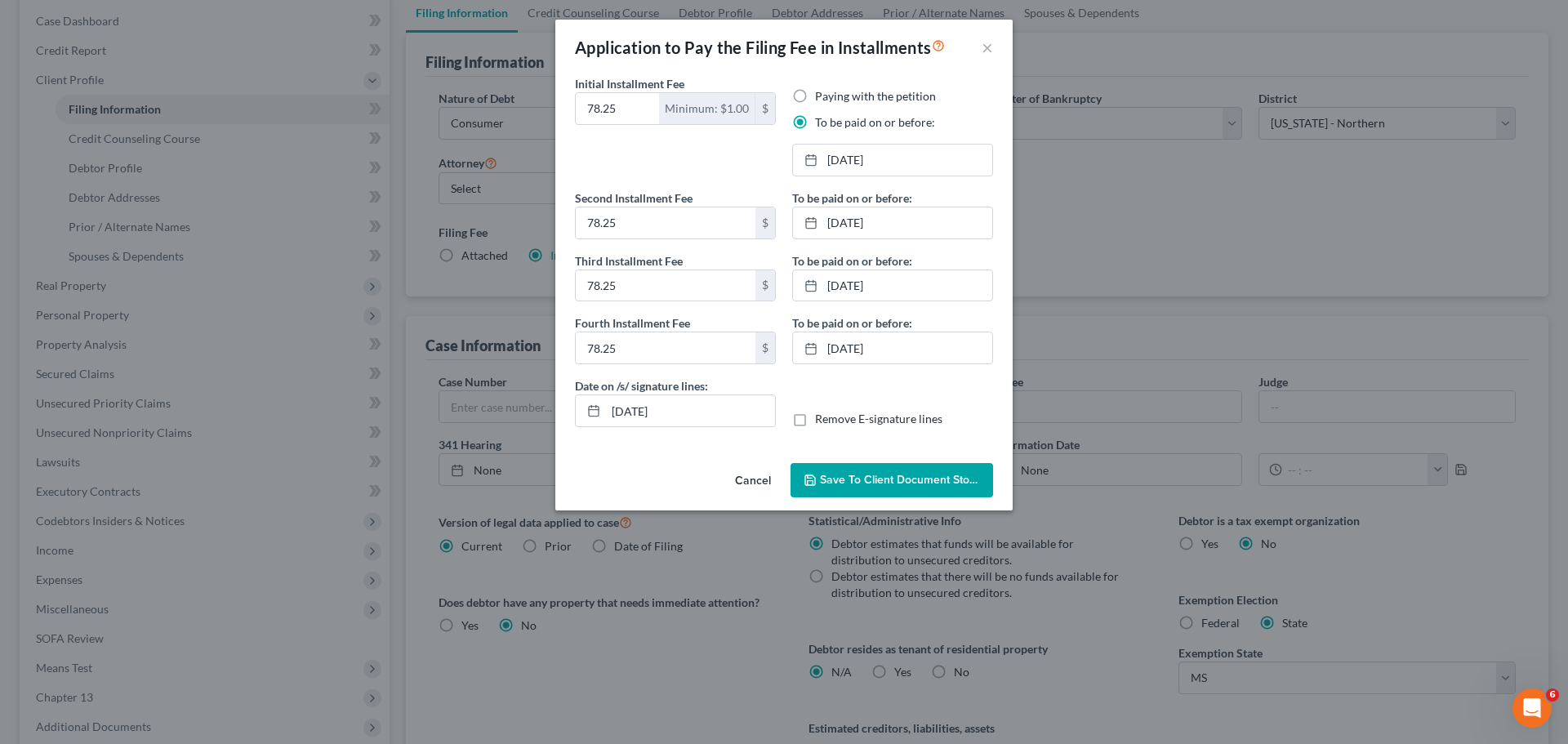
click at [815, 422] on label "Remove E-signature lines" at bounding box center [879, 419] width 128 height 16
click at [822, 422] on input "Remove E-signature lines" at bounding box center [827, 416] width 11 height 11
checkbox input "true"
click at [874, 482] on span "Save to Client Document Storage" at bounding box center [906, 479] width 173 height 14
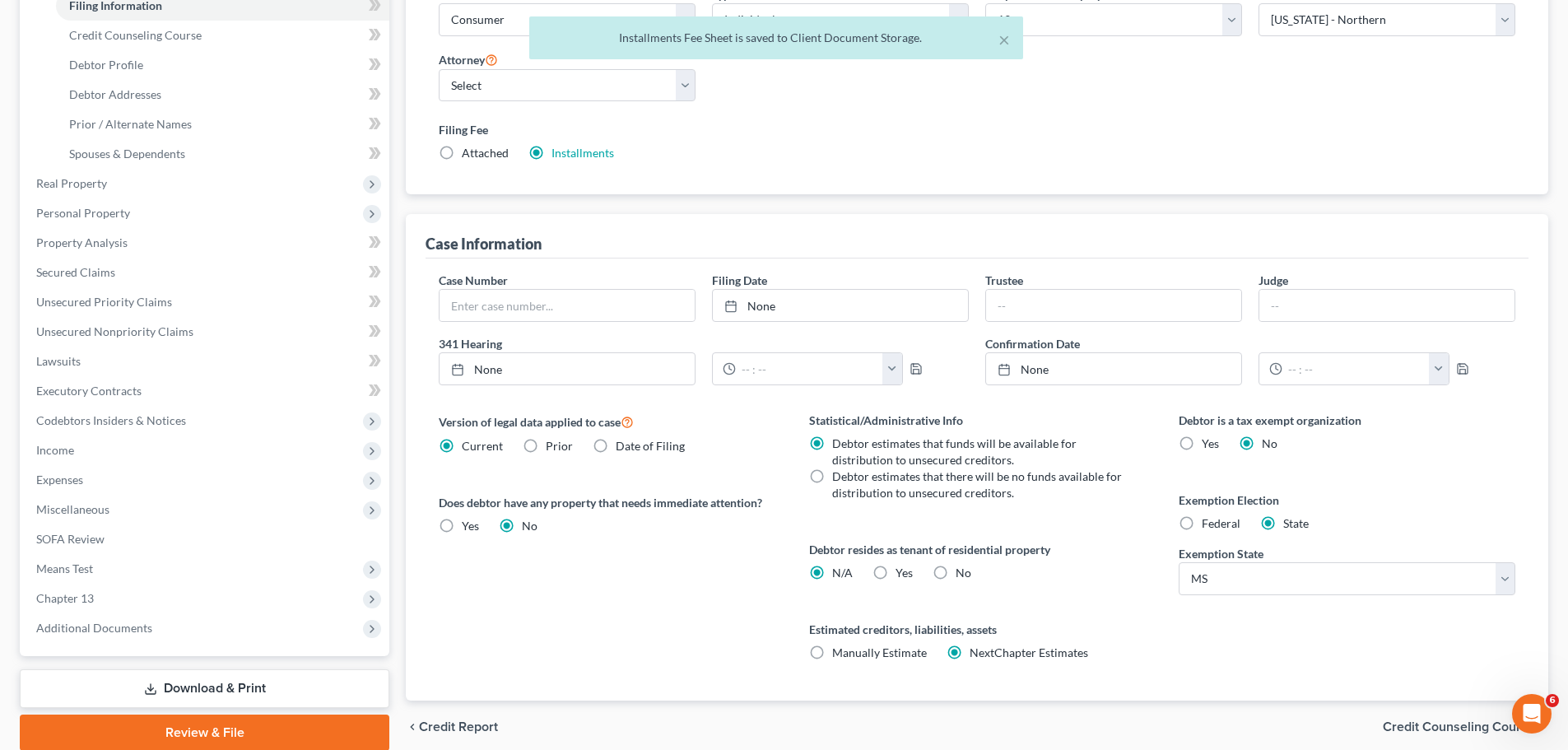
scroll to position [330, 0]
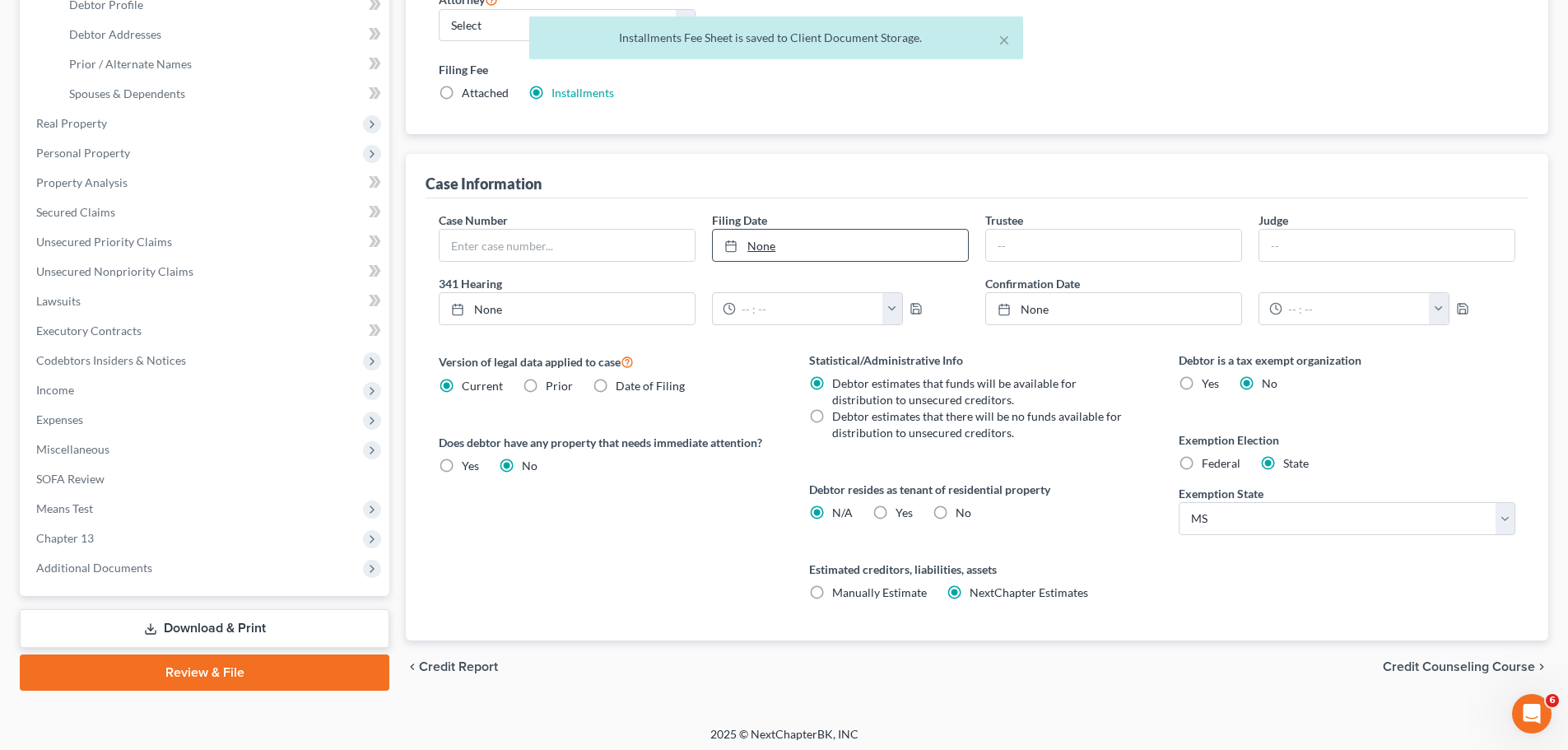
type input "[DATE]"
click at [822, 242] on link "None" at bounding box center [840, 245] width 256 height 31
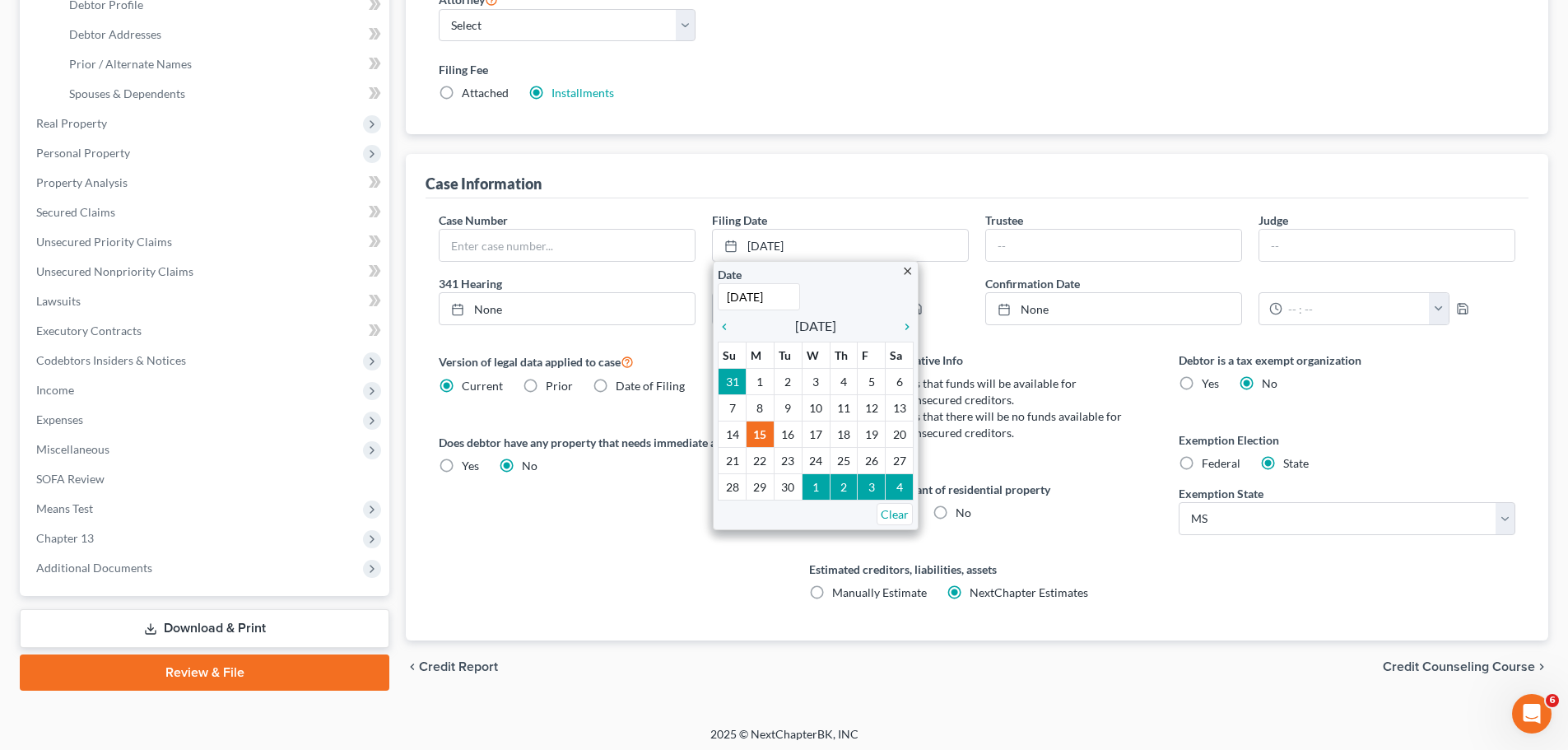
click at [863, 195] on div "Case Information" at bounding box center [976, 176] width 1103 height 45
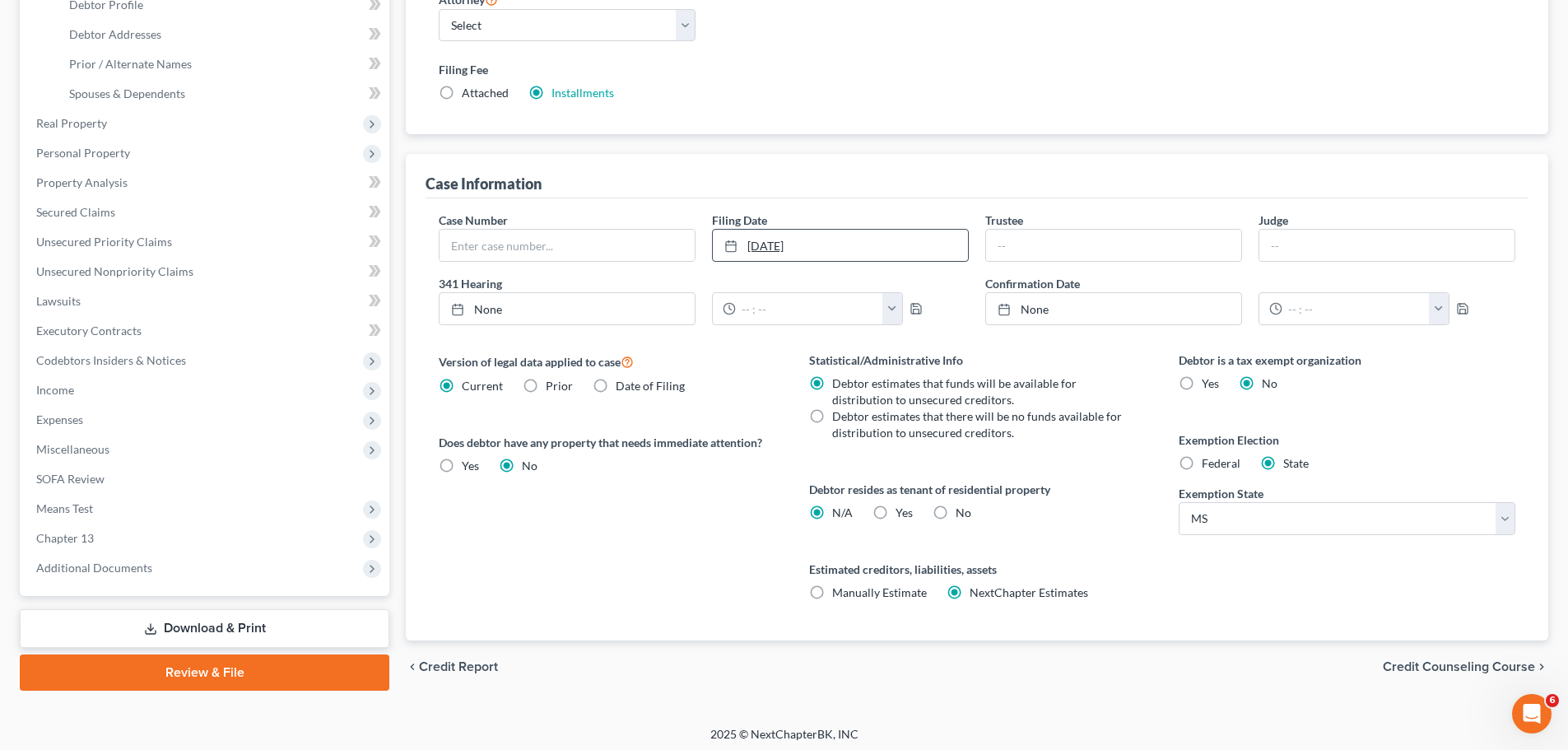
click at [851, 242] on link "[DATE]" at bounding box center [840, 245] width 256 height 31
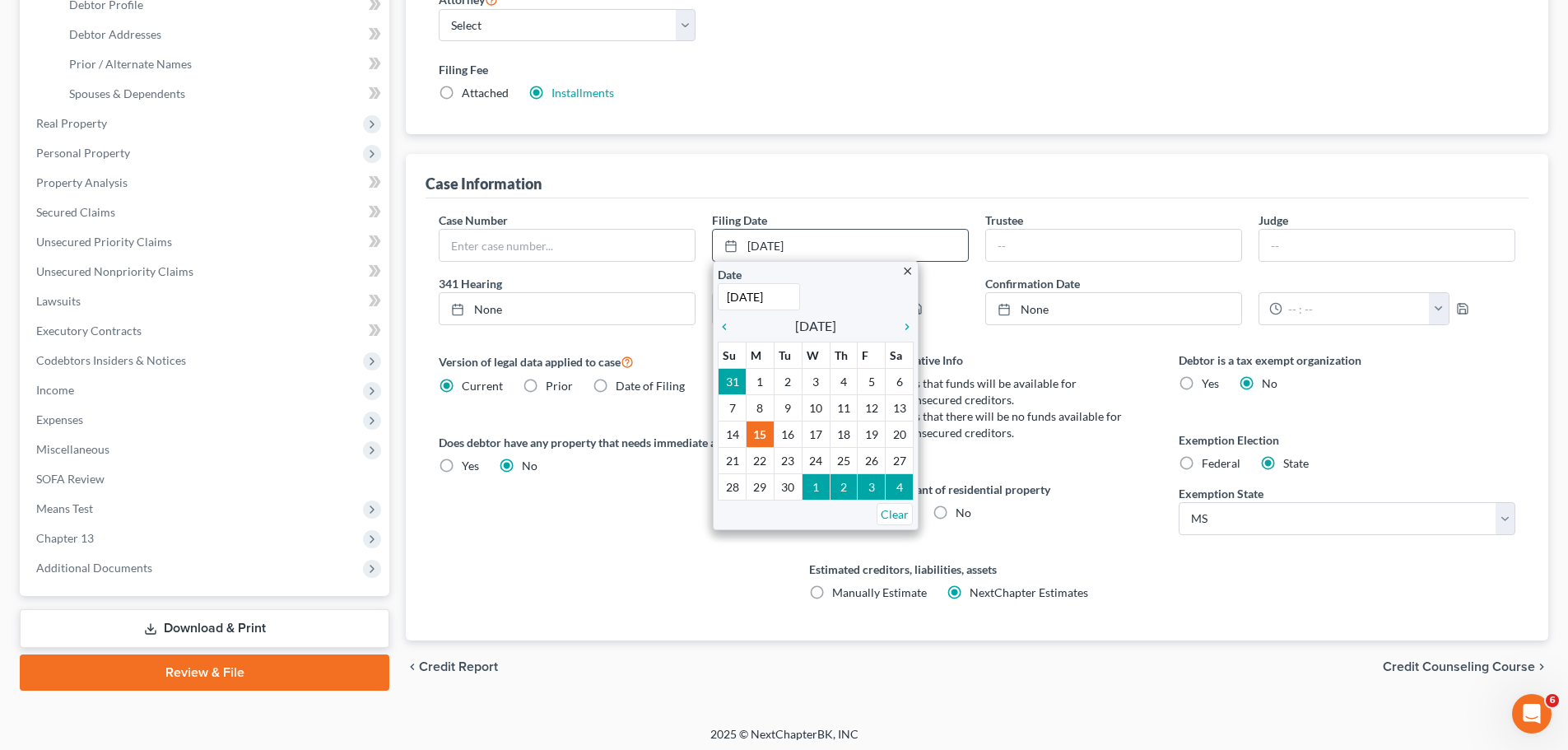
click at [908, 273] on icon "close" at bounding box center [907, 272] width 12 height 12
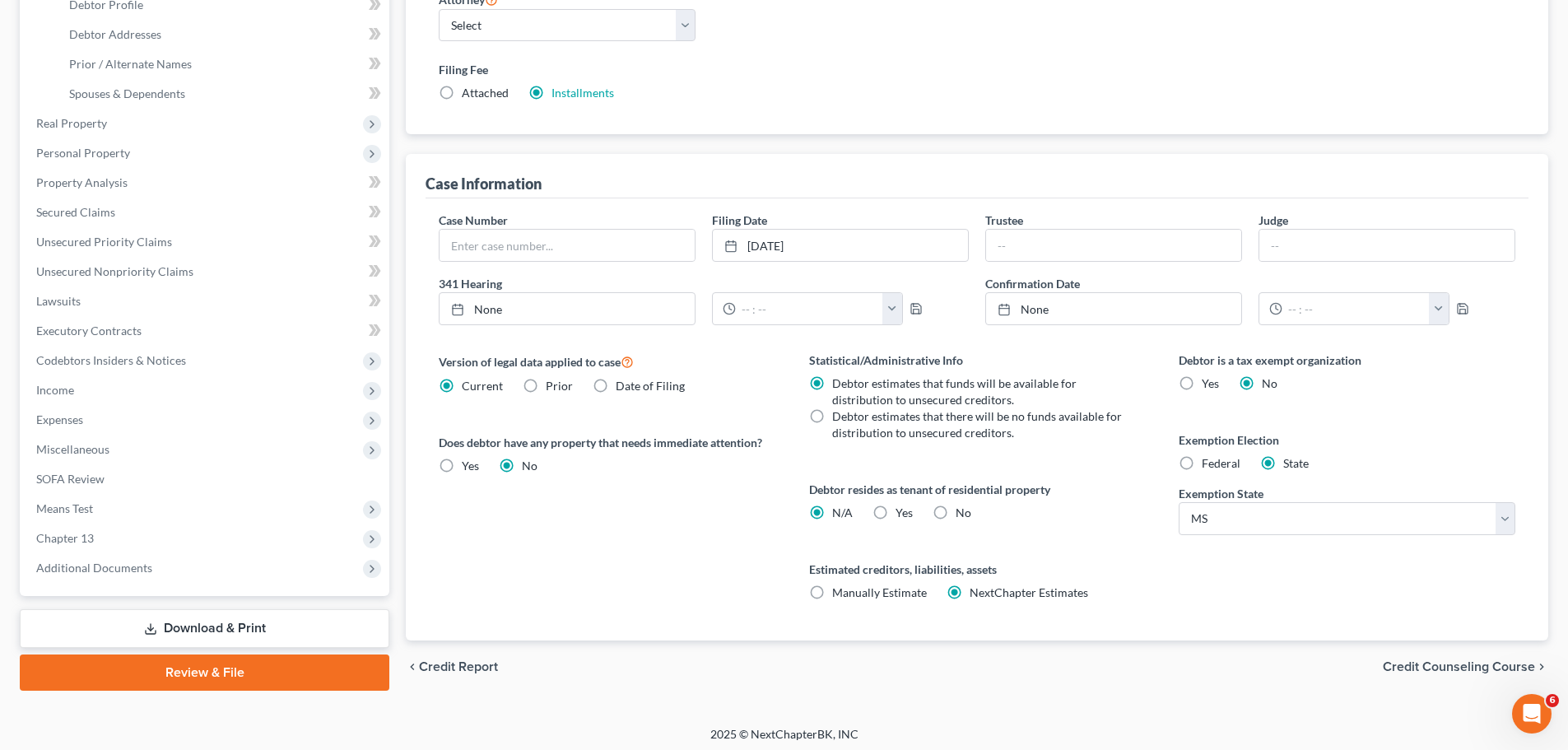
click at [832, 589] on label "Manually Estimate Manually Estimate" at bounding box center [879, 593] width 95 height 16
click at [838, 589] on input "Manually Estimate Manually Estimate" at bounding box center [843, 590] width 11 height 11
radio input "true"
radio input "false"
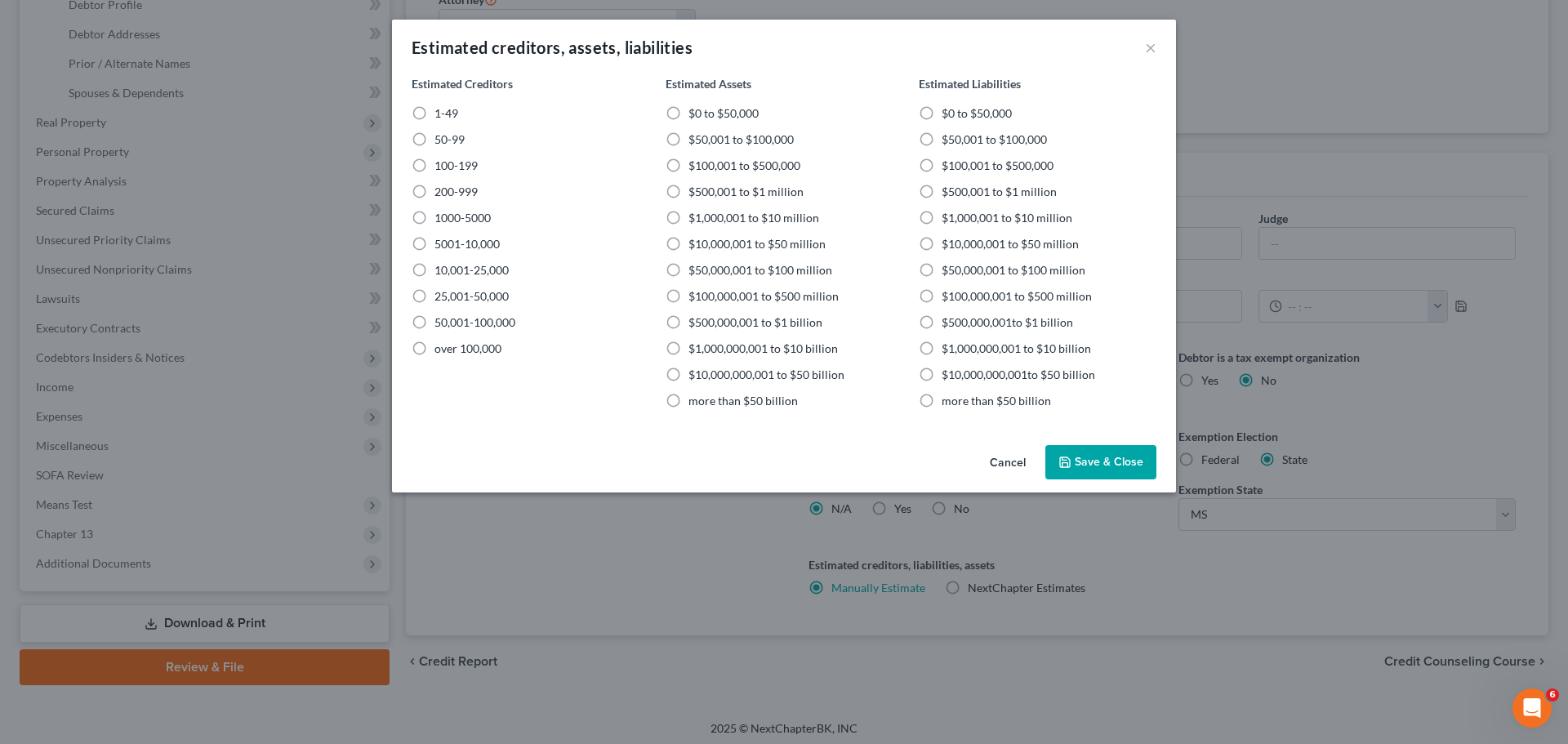
click at [435, 114] on label "1-49" at bounding box center [447, 113] width 24 height 16
click at [441, 114] on input "1-49" at bounding box center [446, 110] width 11 height 11
radio input "true"
click at [688, 141] on label "$50,001 to $100,000" at bounding box center [741, 140] width 105 height 16
click at [695, 141] on input "$50,001 to $100,000" at bounding box center [700, 137] width 11 height 11
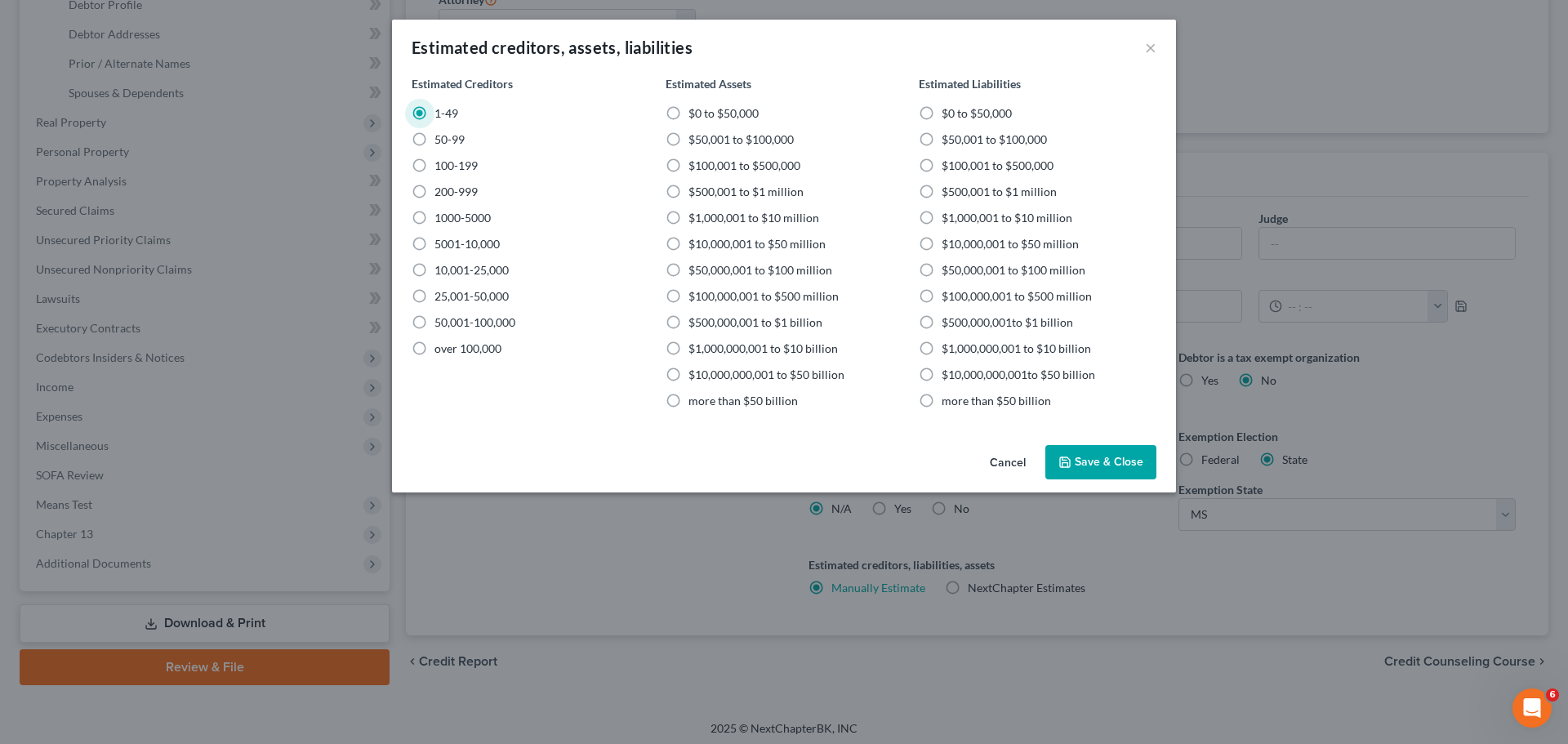
radio input "true"
click at [942, 143] on label "$50,001 to $100,000" at bounding box center [994, 140] width 105 height 16
click at [948, 142] on input "$50,001 to $100,000" at bounding box center [953, 137] width 11 height 11
radio input "true"
click at [688, 114] on label "$0 to $50,000" at bounding box center [723, 113] width 70 height 16
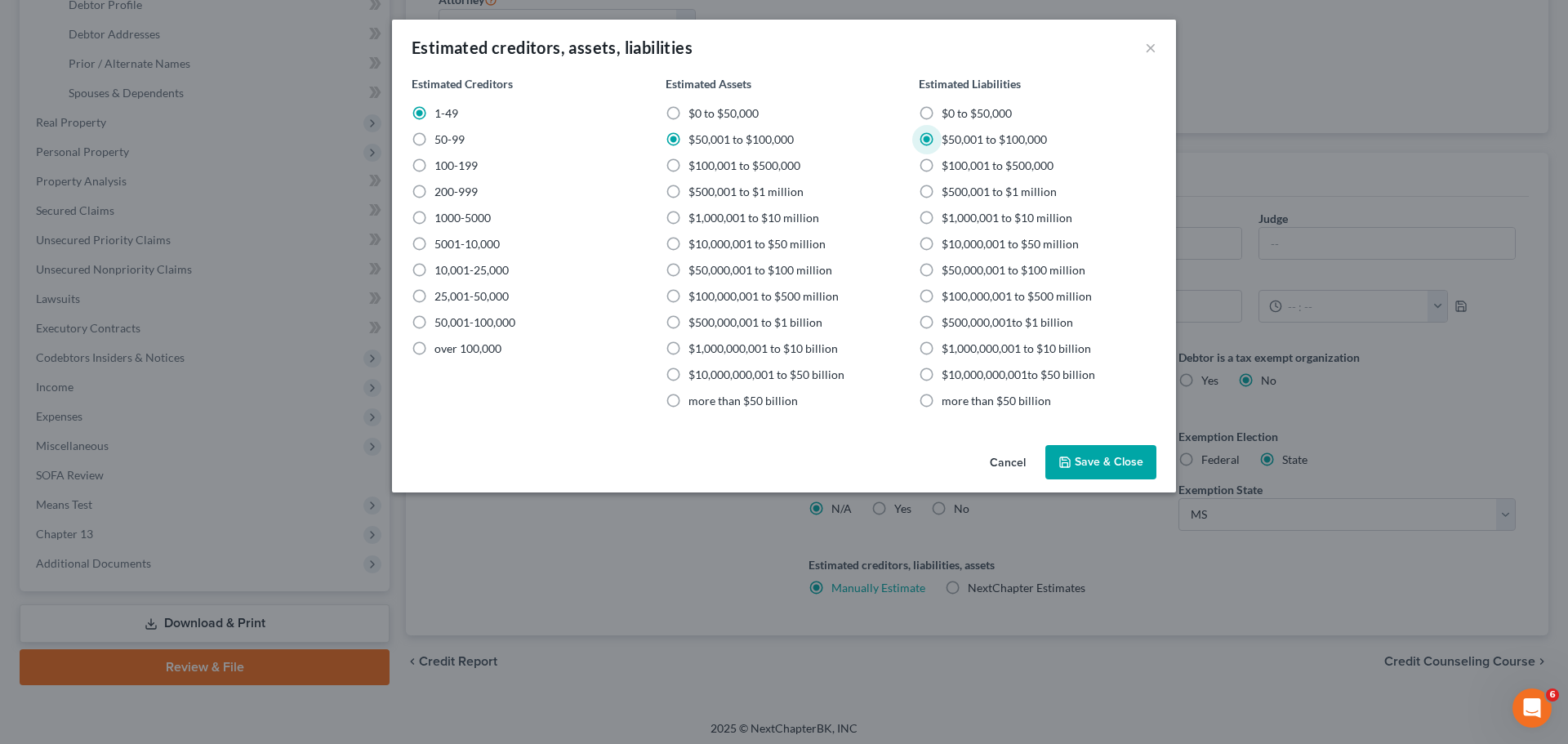
click at [695, 114] on input "$0 to $50,000" at bounding box center [700, 110] width 11 height 11
radio input "true"
radio input "false"
click at [942, 116] on label "$0 to $50,000" at bounding box center [977, 113] width 70 height 16
click at [948, 116] on input "$0 to $50,000" at bounding box center [953, 110] width 11 height 11
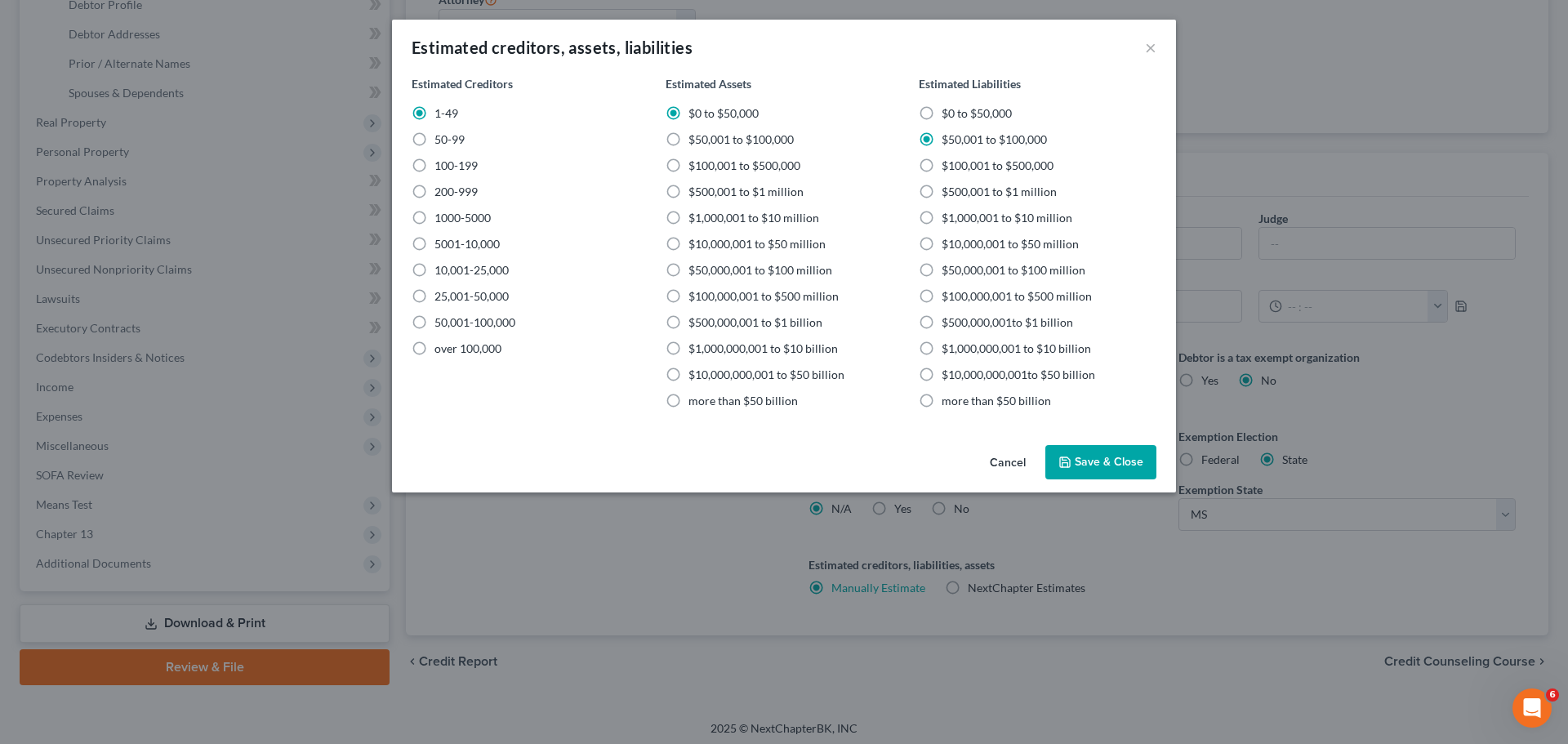
radio input "true"
radio input "false"
click at [1106, 467] on button "Save & Close" at bounding box center [1101, 462] width 111 height 35
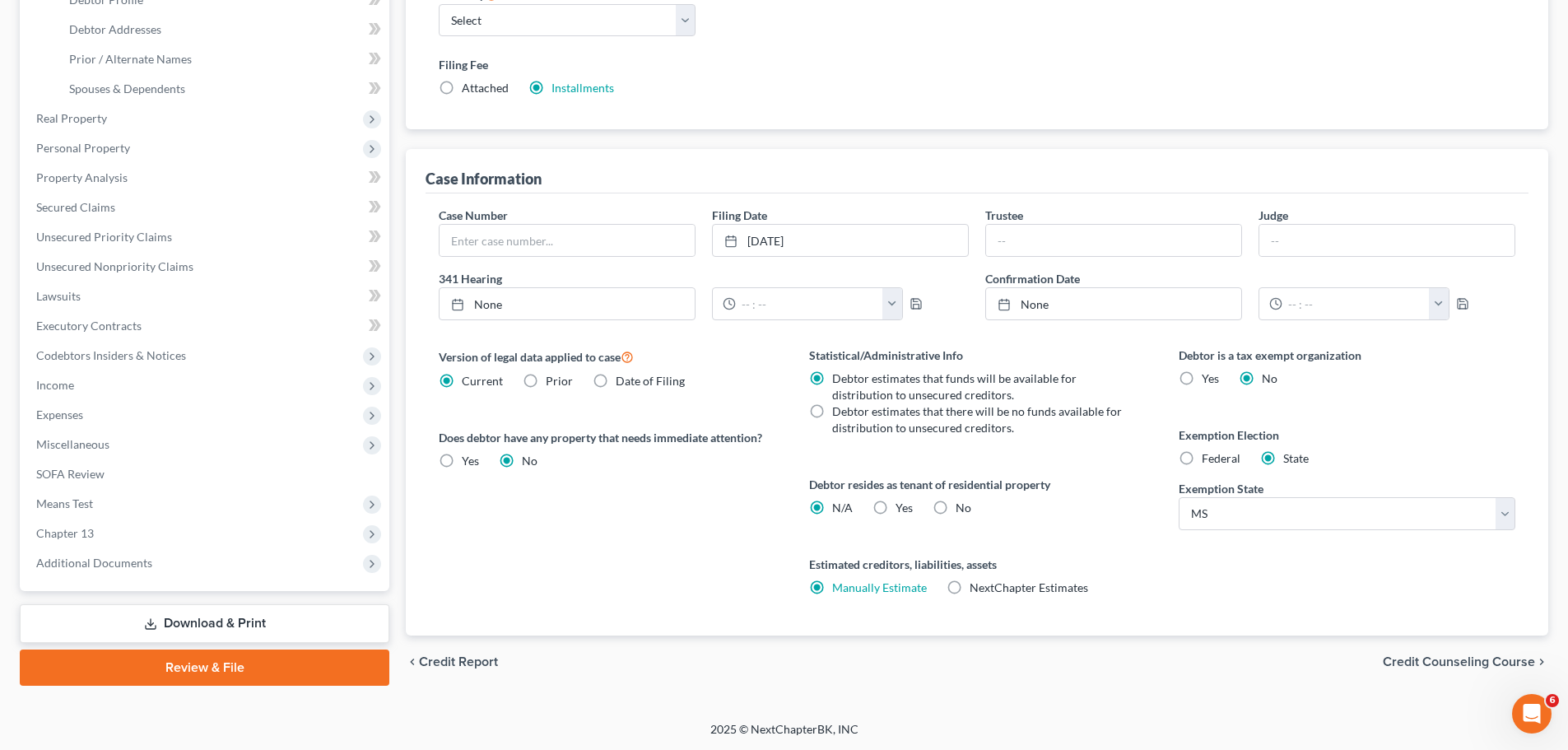
scroll to position [336, 0]
click at [1454, 660] on span "Credit Counseling Course" at bounding box center [1458, 661] width 153 height 13
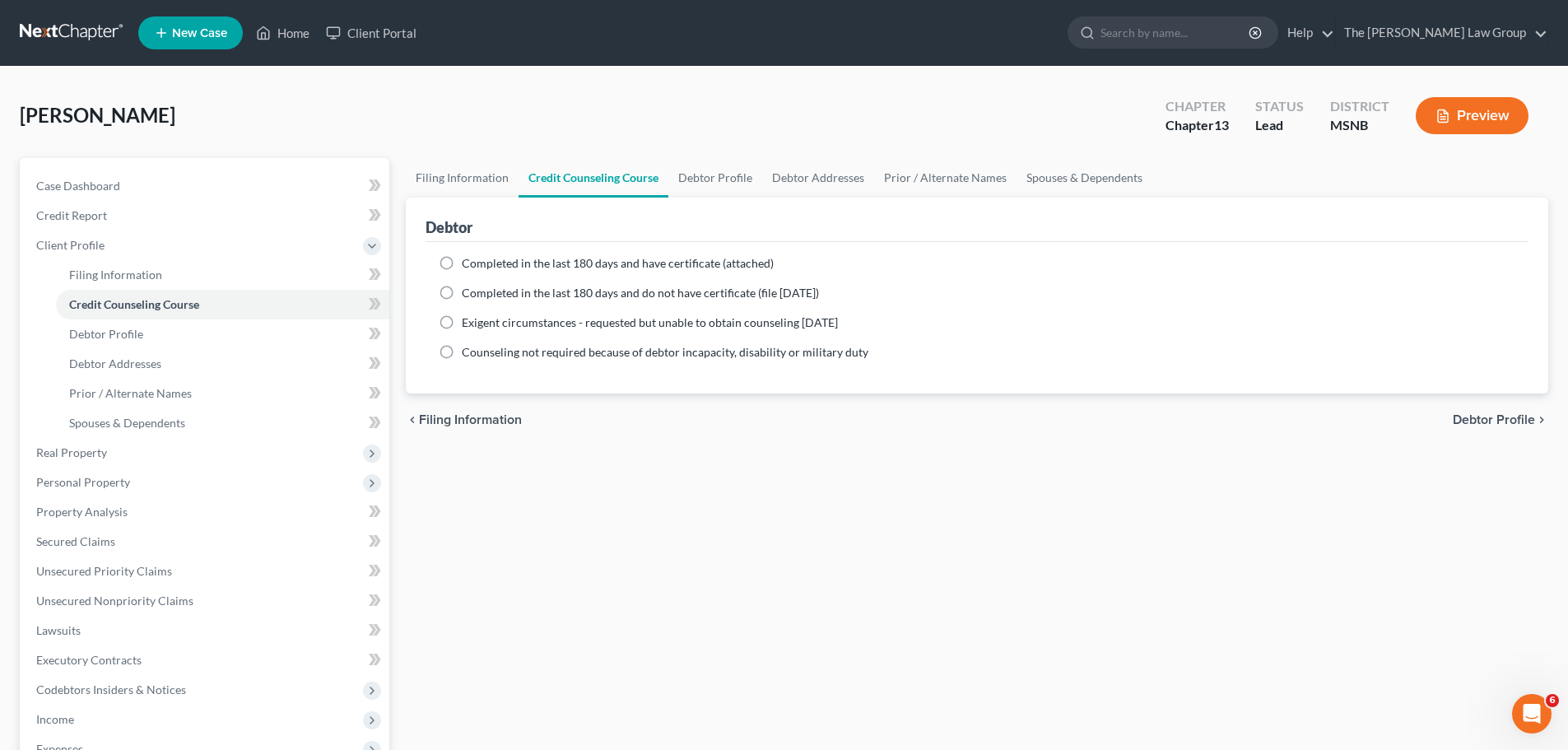
click at [462, 291] on label "Completed in the last 180 days and do not have certificate (file [DATE])" at bounding box center [641, 293] width 357 height 16
click at [468, 291] on input "Completed in the last 180 days and do not have certificate (file [DATE])" at bounding box center [473, 290] width 11 height 11
radio input "true"
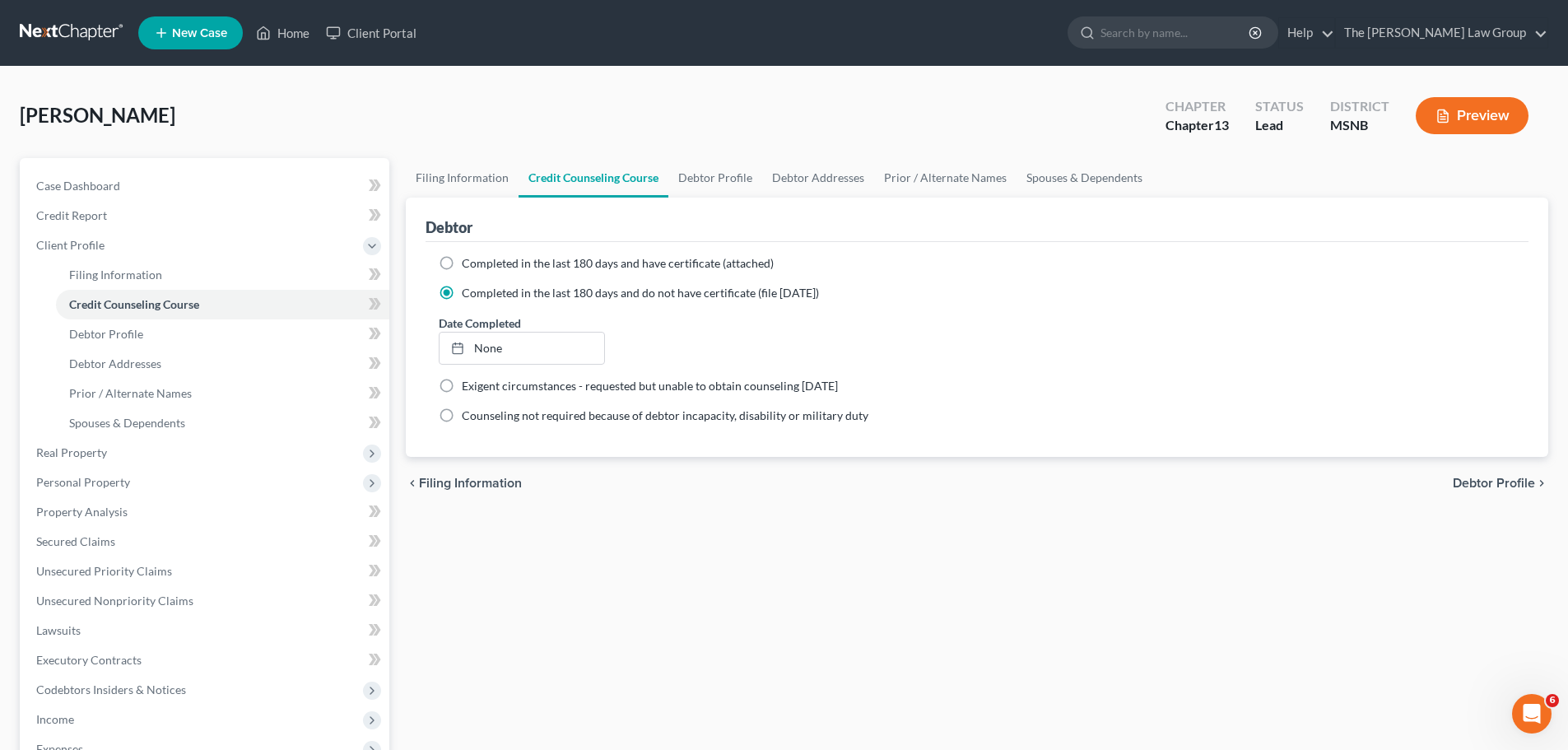
click at [1476, 487] on span "Debtor Profile" at bounding box center [1494, 482] width 82 height 13
select select "0"
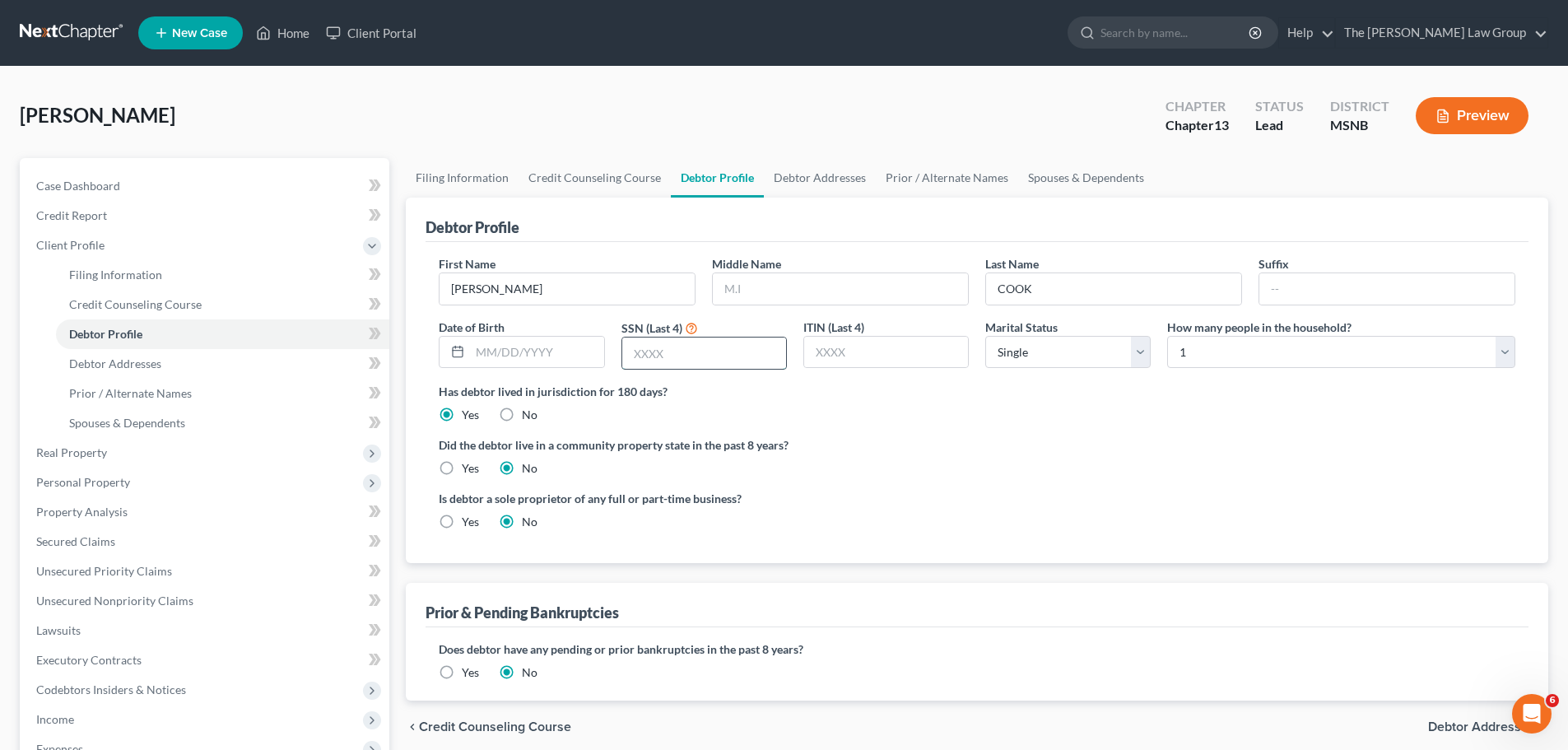
click at [677, 364] on input "text" at bounding box center [704, 353] width 164 height 31
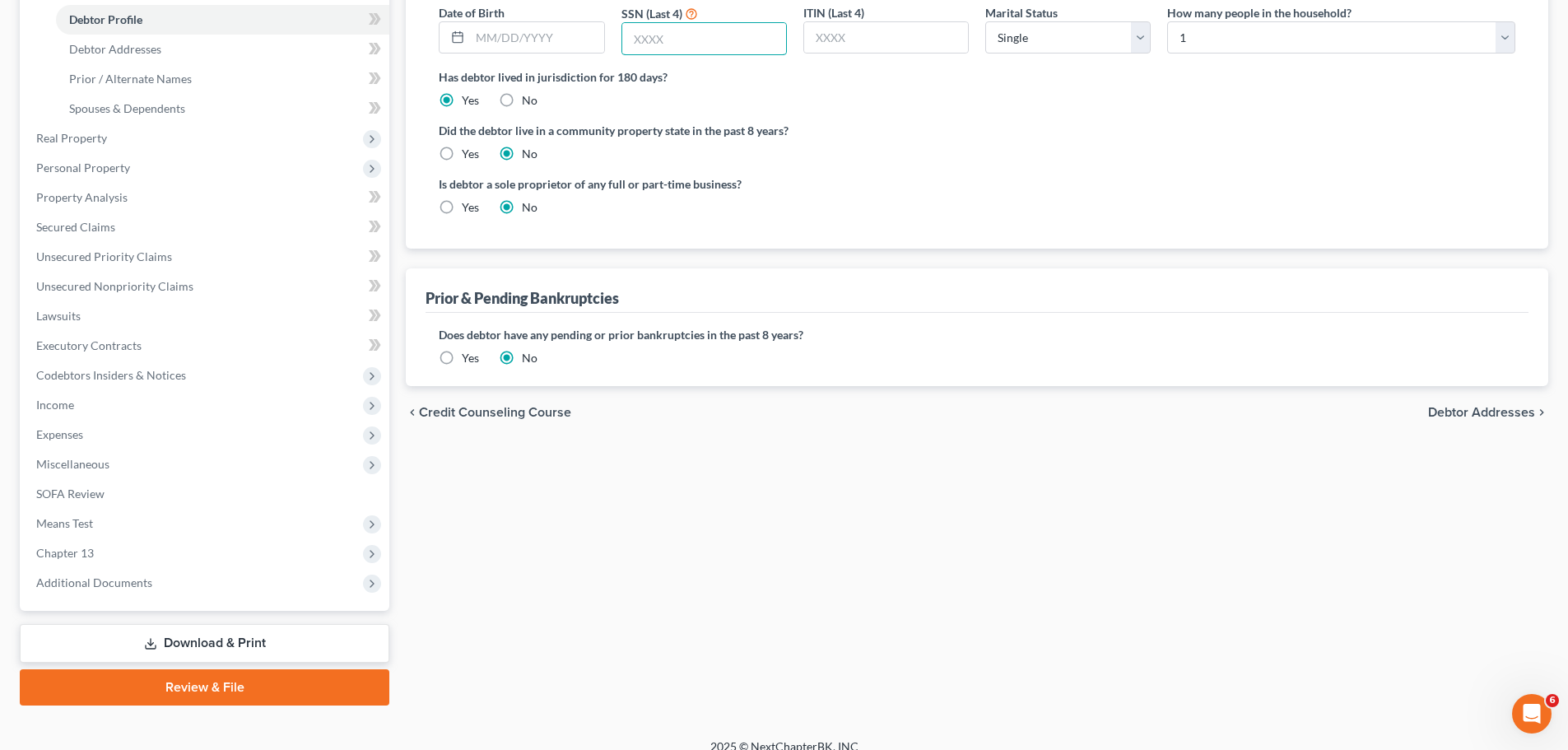
scroll to position [333, 0]
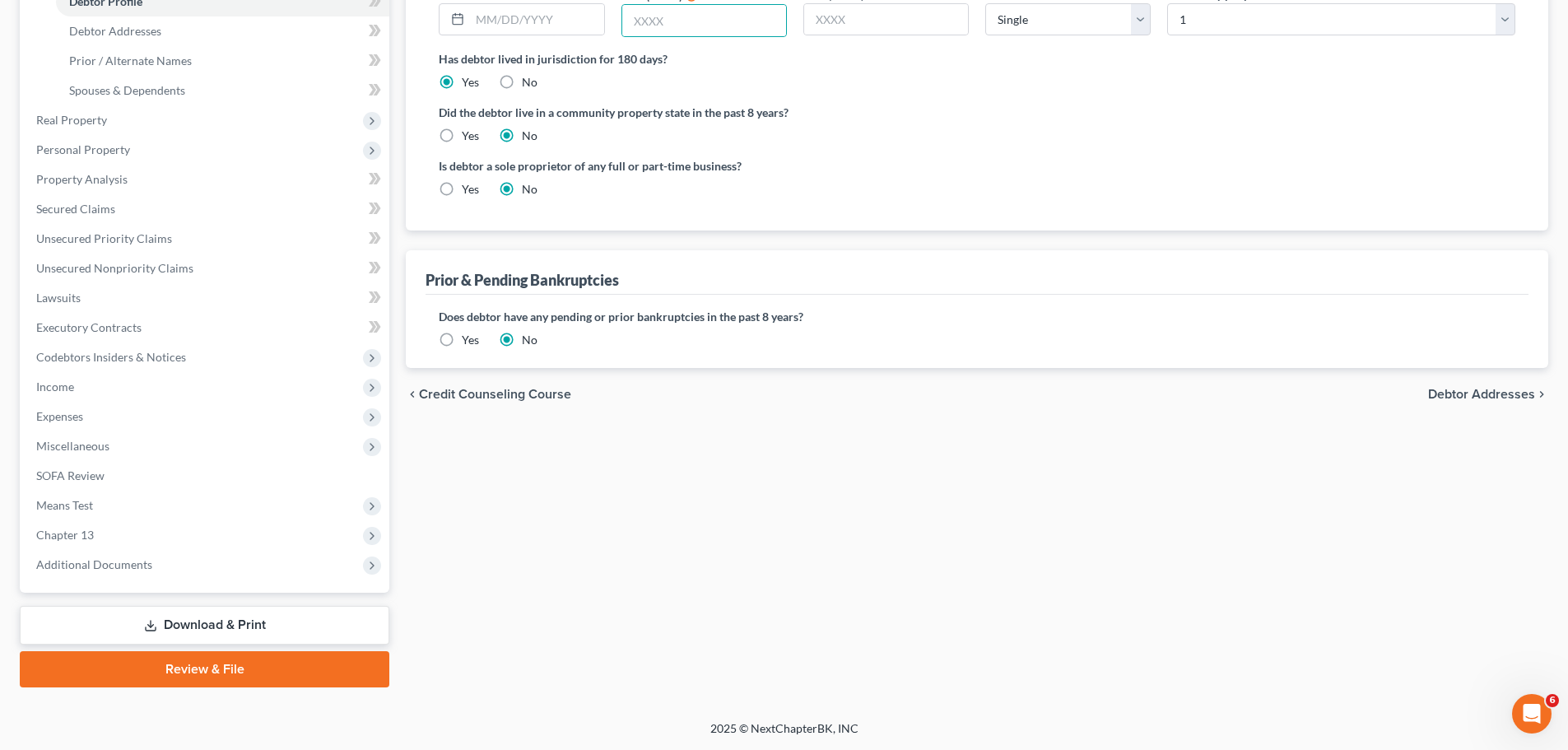
click at [1476, 396] on span "Debtor Addresses" at bounding box center [1481, 393] width 107 height 13
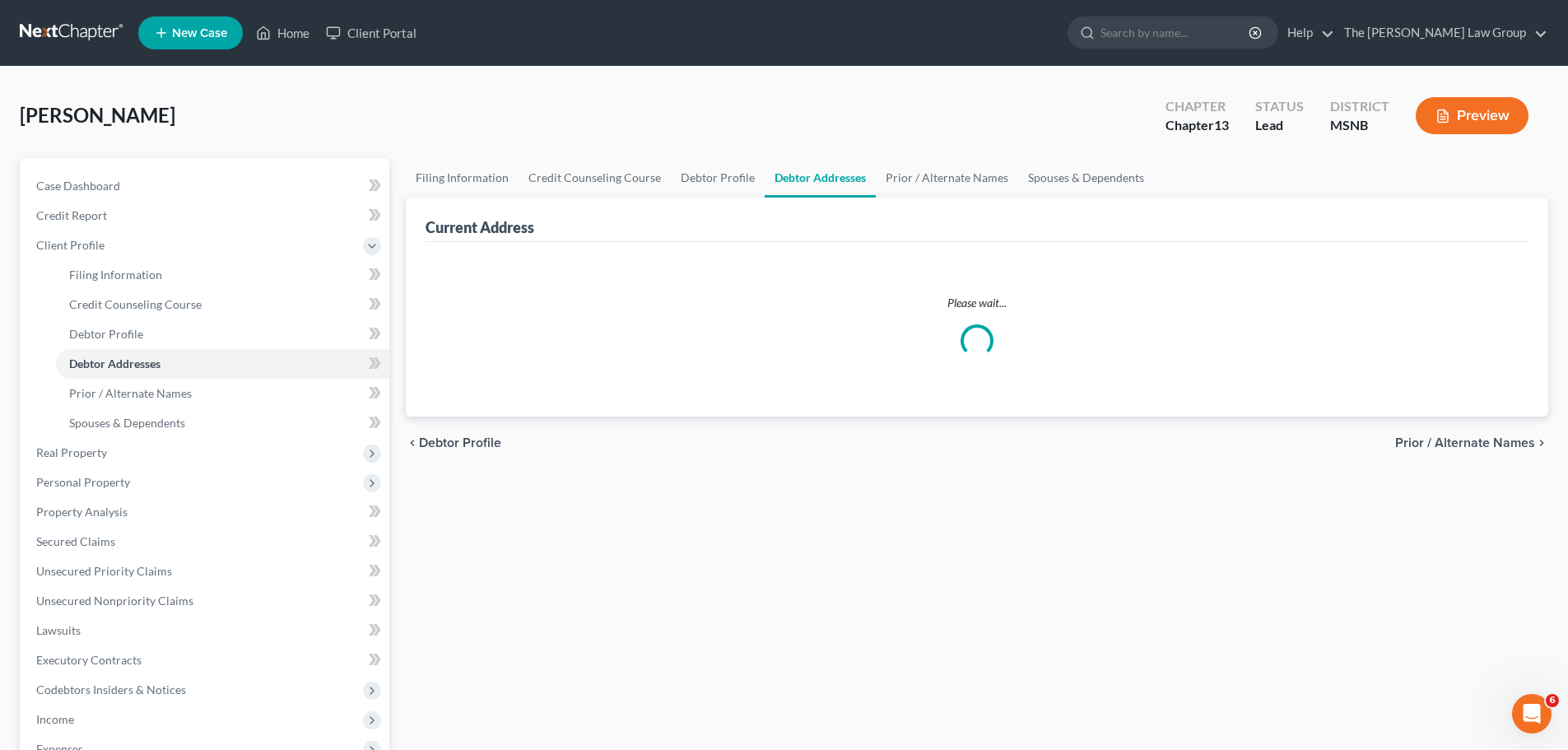
select select "0"
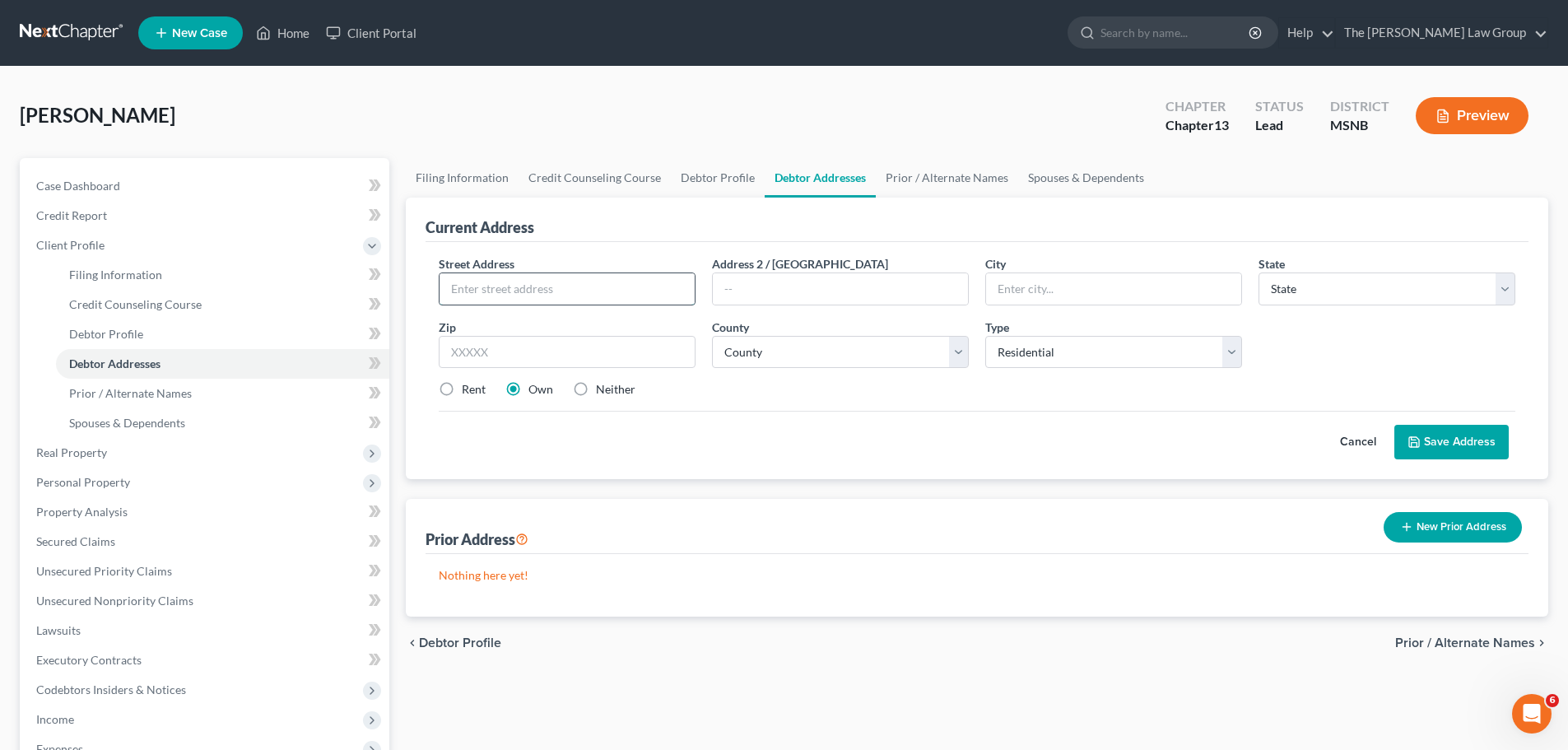
click at [571, 295] on input "text" at bounding box center [567, 289] width 256 height 31
drag, startPoint x: 607, startPoint y: 291, endPoint x: 488, endPoint y: 297, distance: 119.2
click at [488, 297] on input "10046 dAVIDSON lINE rD" at bounding box center [567, 289] width 256 height 31
drag, startPoint x: 581, startPoint y: 285, endPoint x: 420, endPoint y: 286, distance: 161.0
click at [420, 286] on div "Current Address Street Address * 10046 Davidson Line Rd Address 2 / [GEOGRAPHIC…" at bounding box center [977, 339] width 1143 height 282
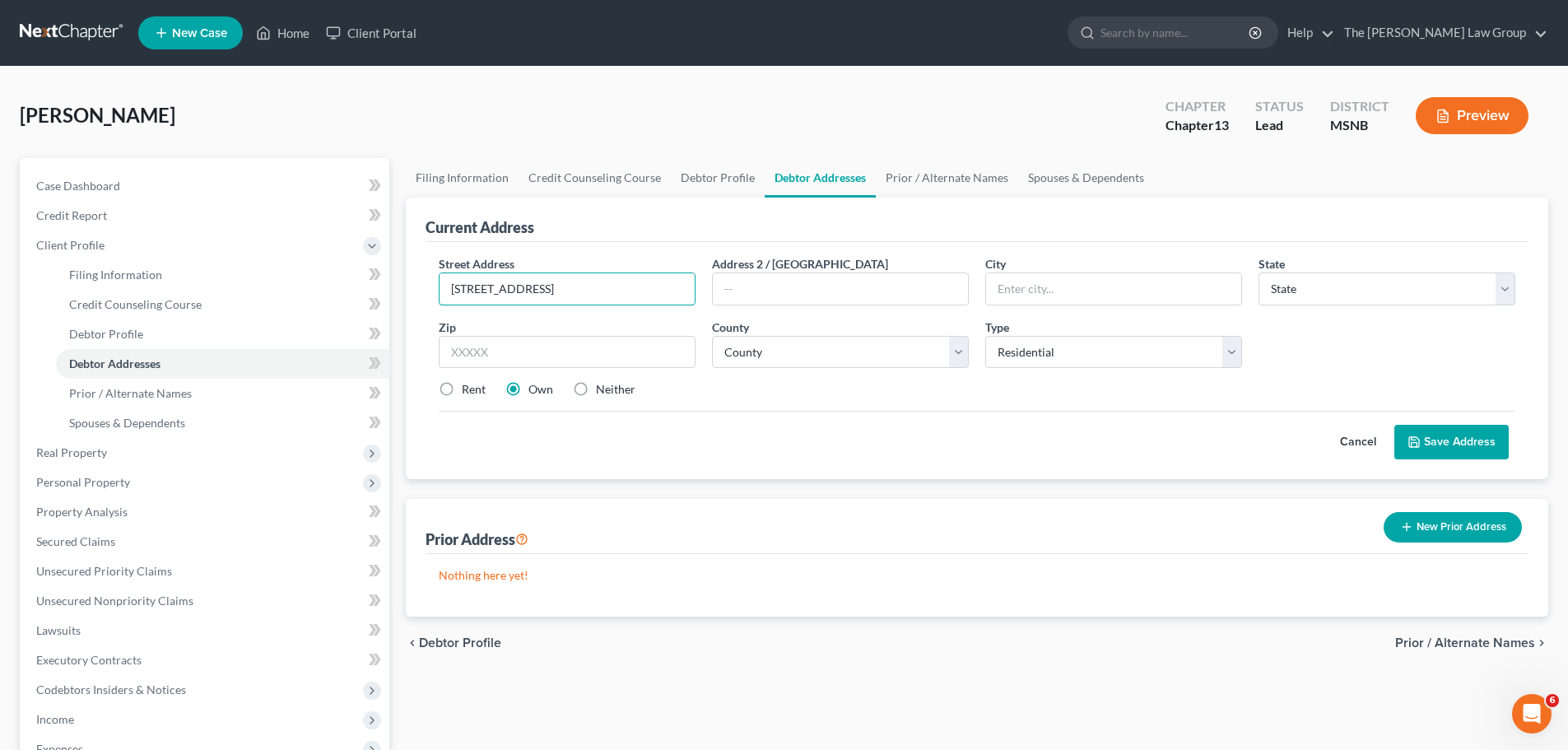
type input "[STREET_ADDRESS]"
click at [1072, 296] on input "text" at bounding box center [1114, 289] width 256 height 31
type input "[GEOGRAPHIC_DATA]"
select select "25"
click at [640, 348] on input "text" at bounding box center [567, 352] width 257 height 33
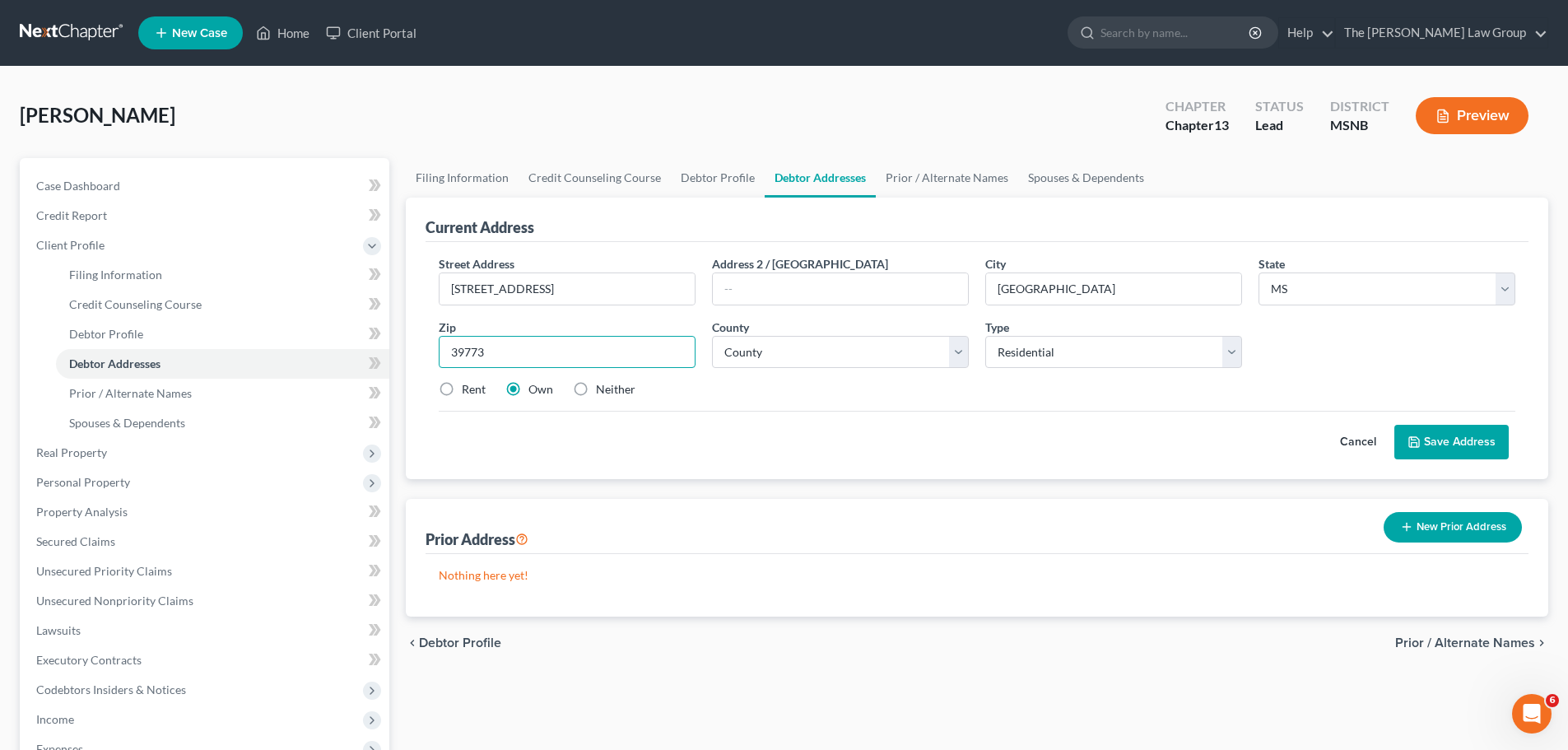
type input "39773"
select select "12"
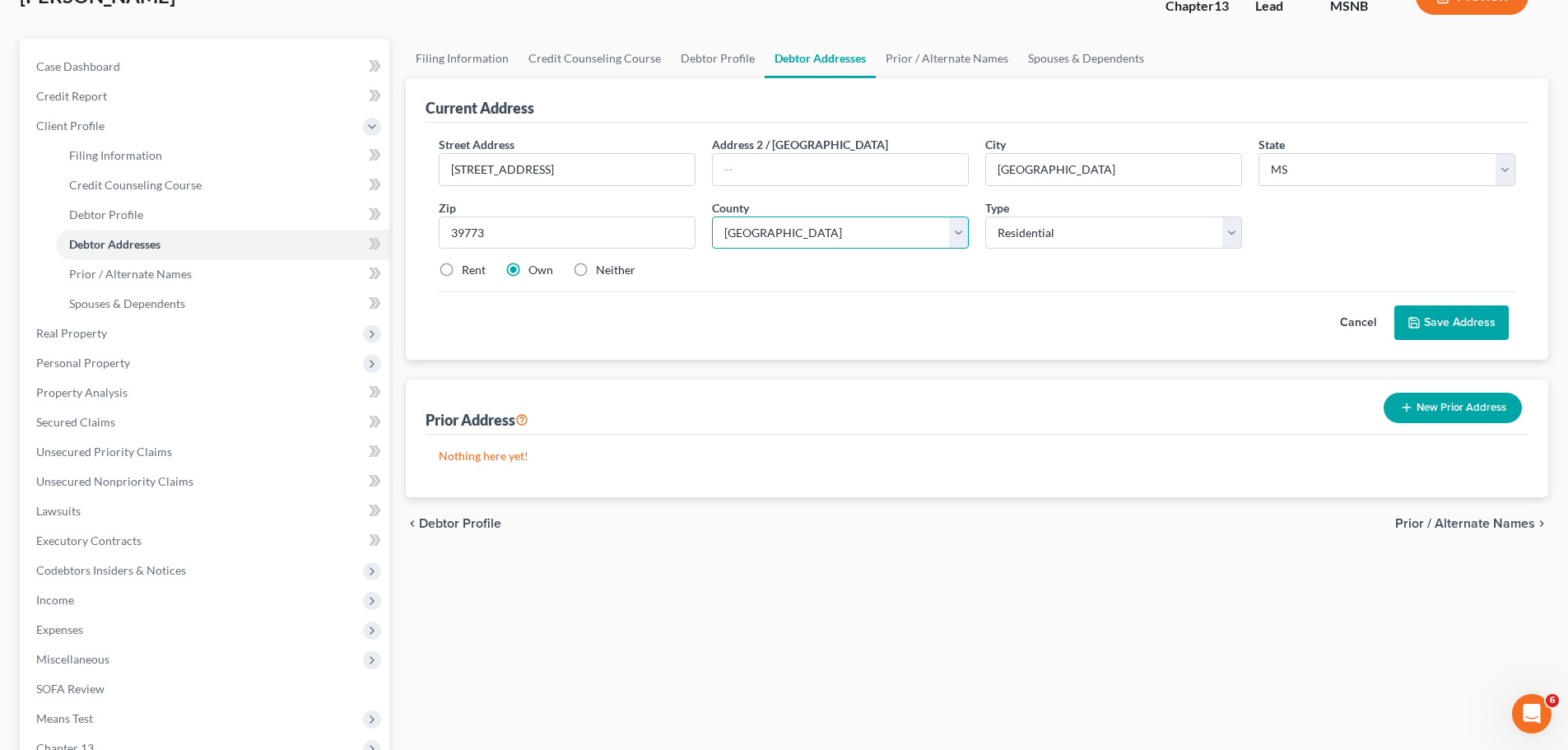
scroll to position [165, 0]
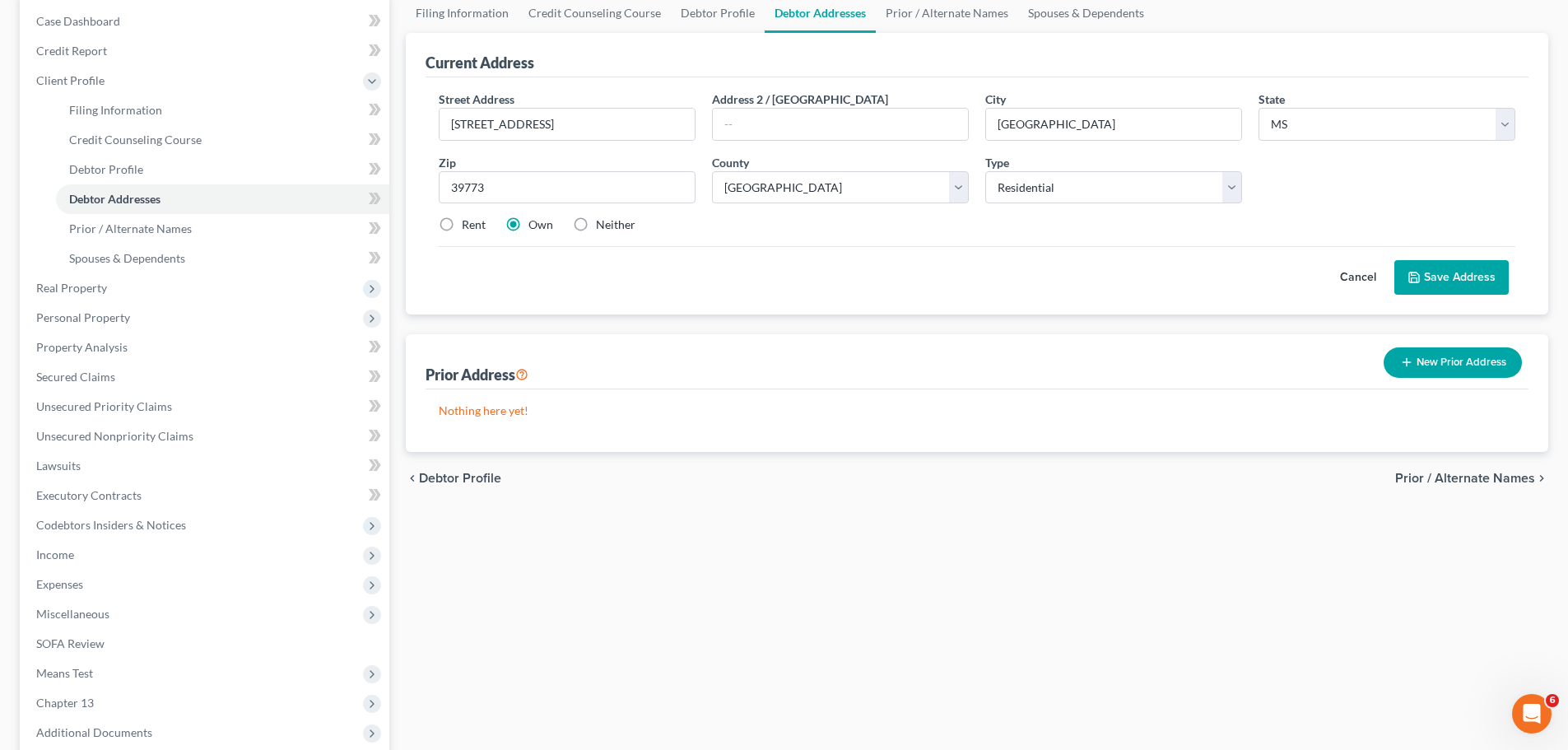
click at [1445, 279] on button "Save Address" at bounding box center [1451, 278] width 115 height 35
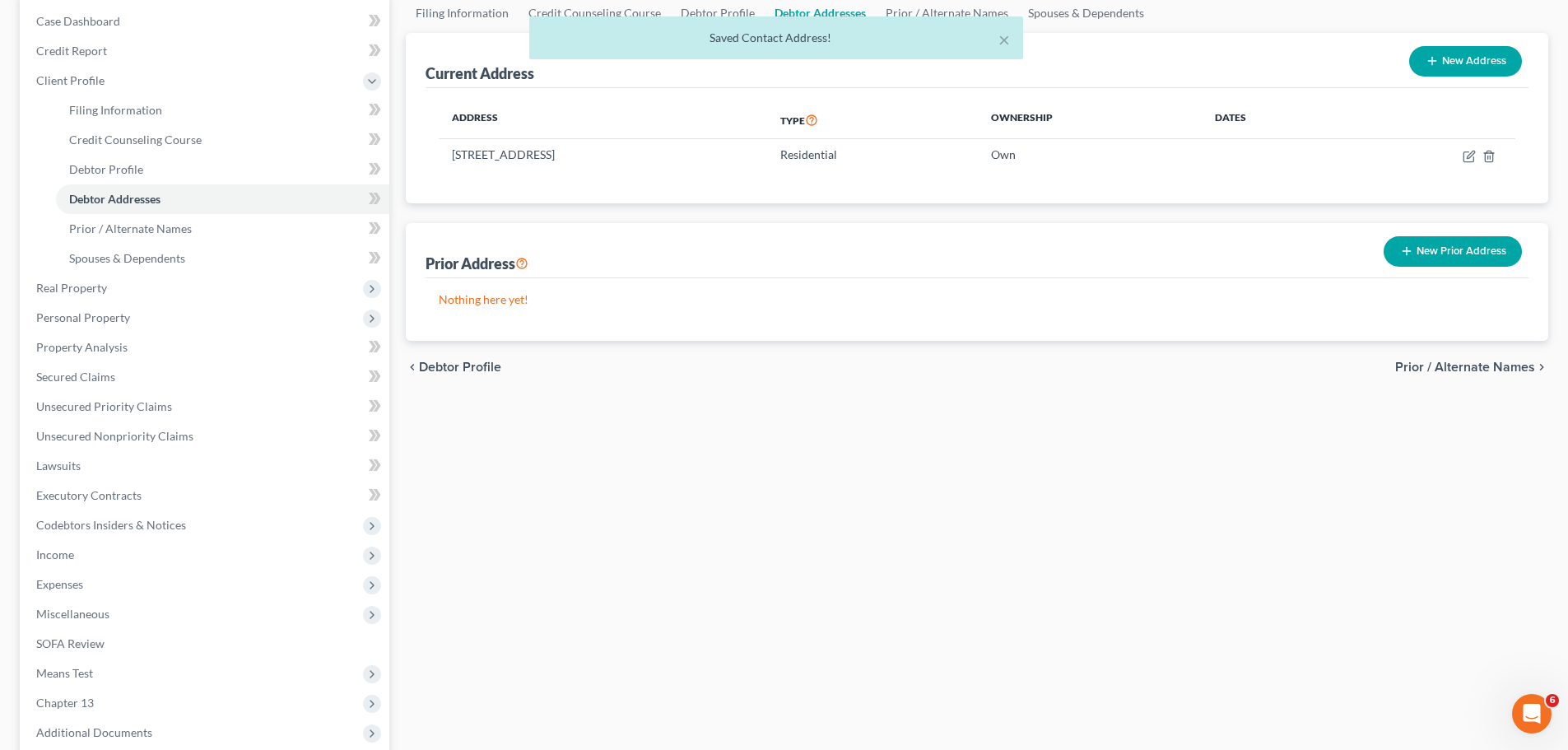
scroll to position [0, 0]
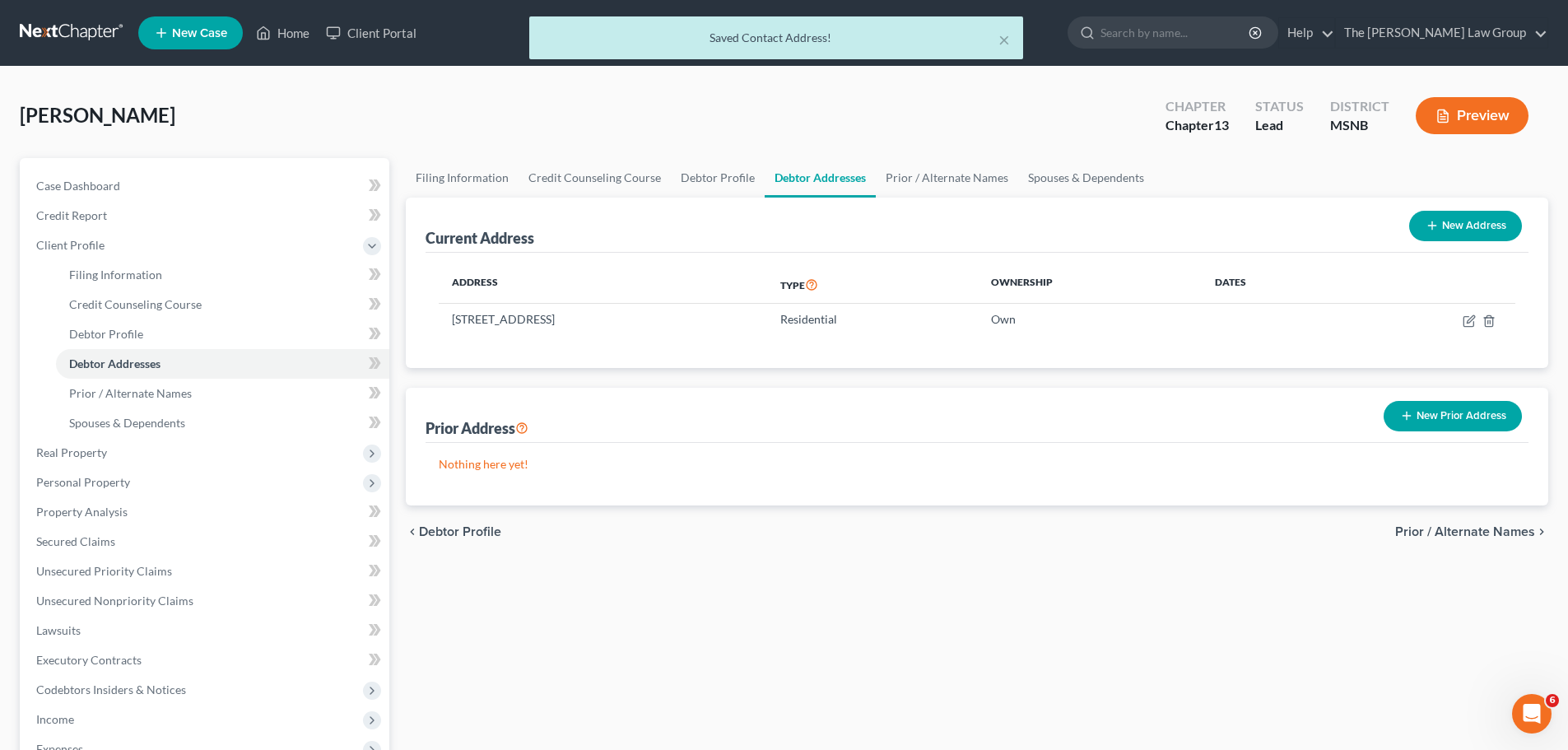
click at [1463, 528] on span "Prior / Alternate Names" at bounding box center [1465, 531] width 140 height 13
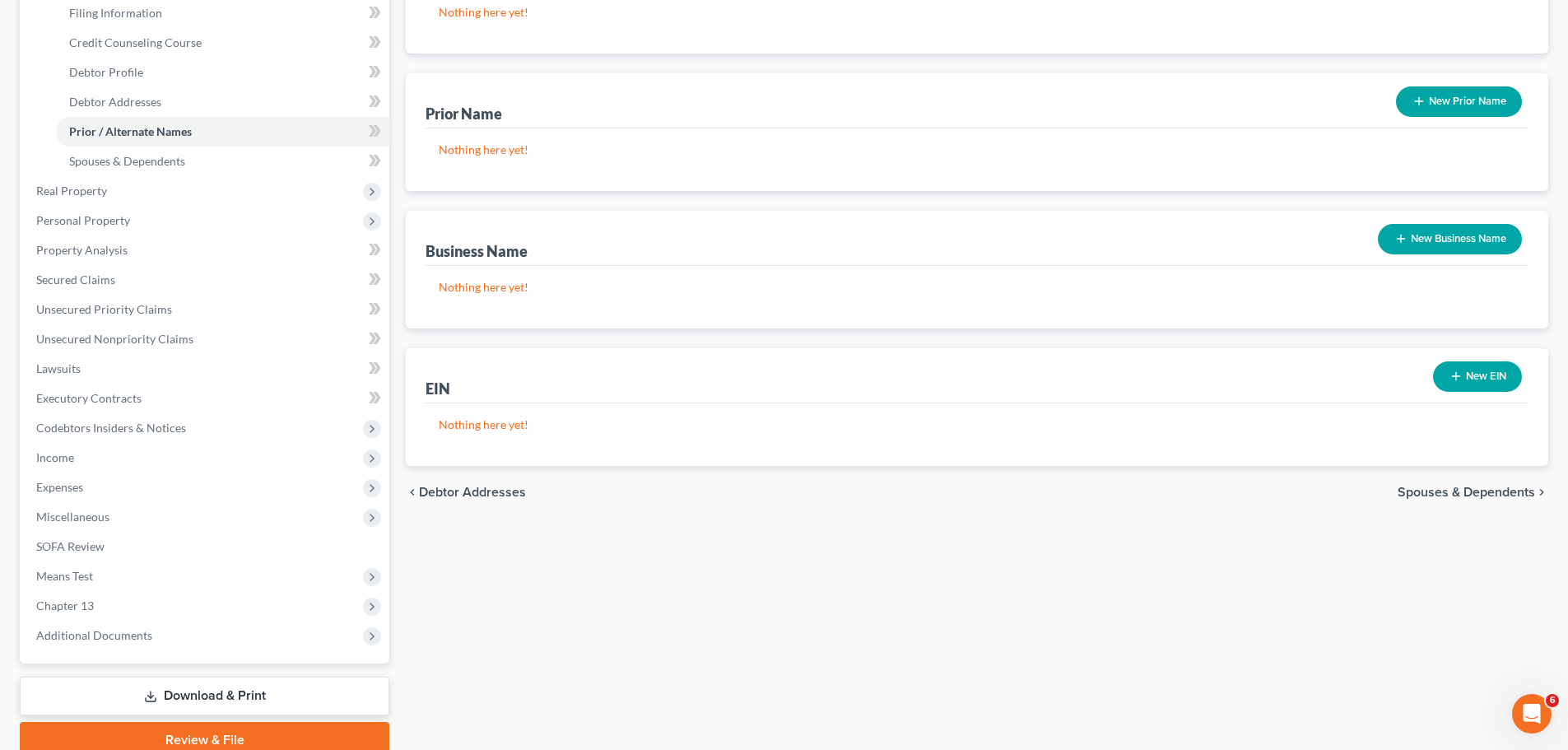
scroll to position [333, 0]
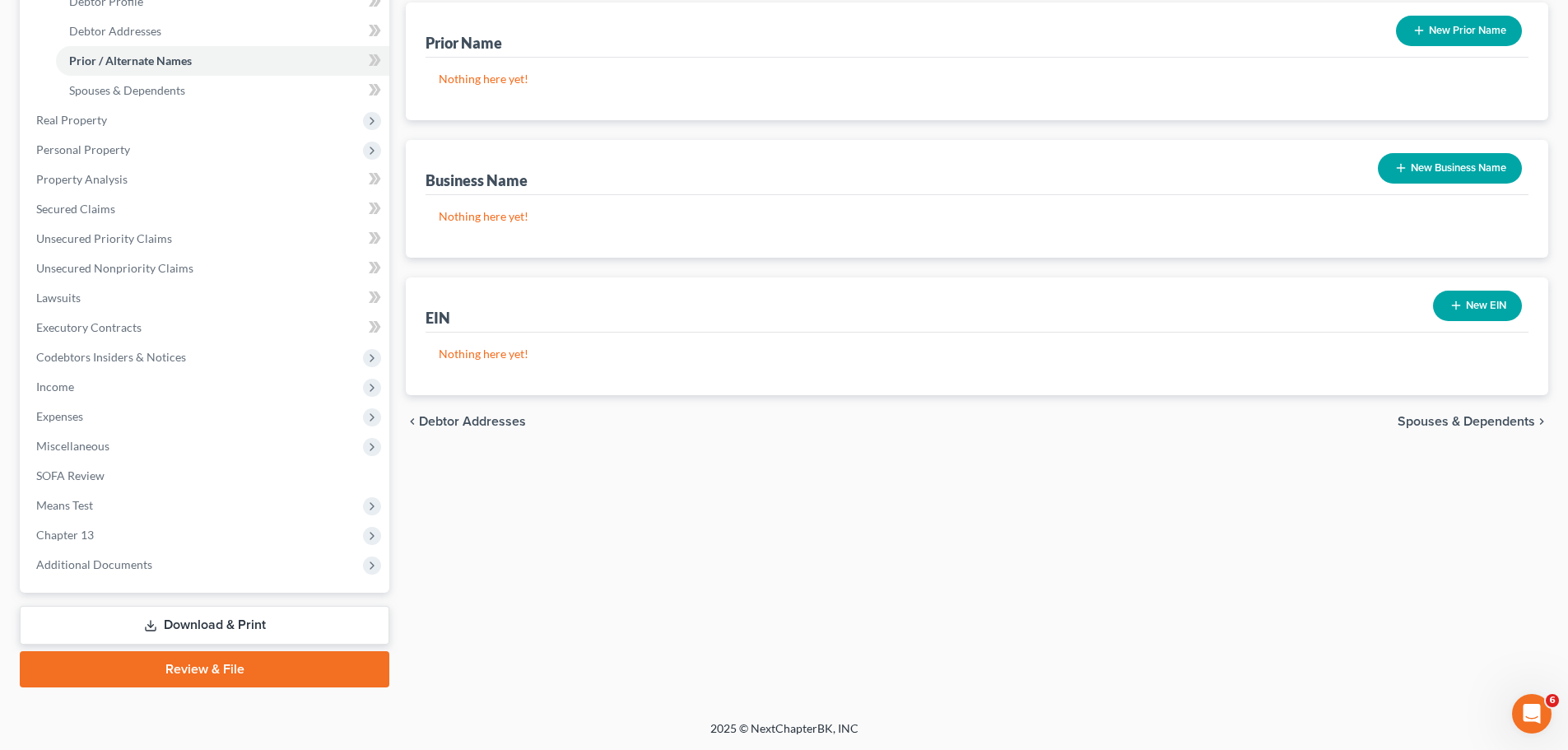
click at [1496, 425] on span "Spouses & Dependents" at bounding box center [1466, 421] width 138 height 13
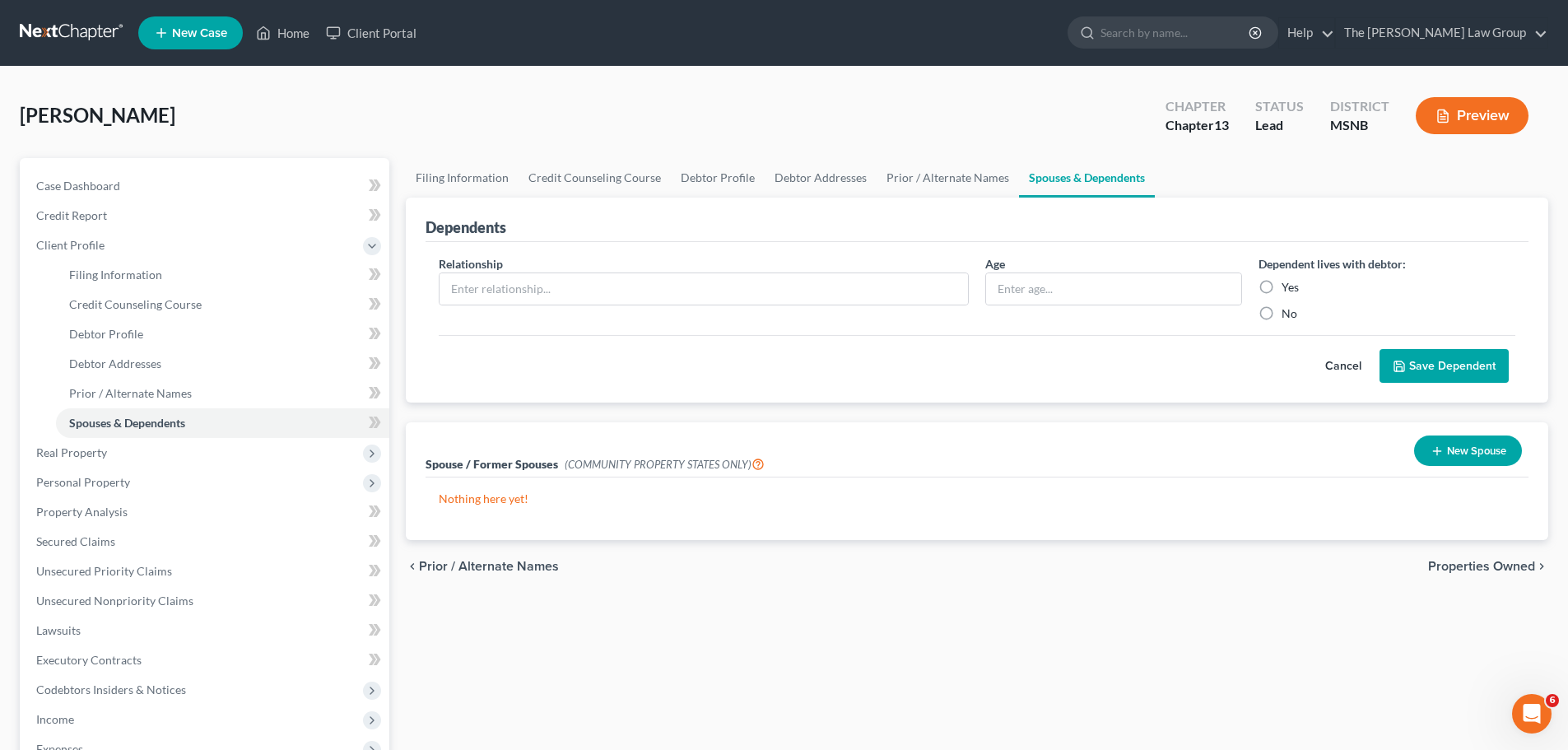
click at [1282, 313] on label "No" at bounding box center [1290, 314] width 16 height 16
click at [1289, 313] on input "No" at bounding box center [1294, 311] width 11 height 11
radio input "true"
click at [1477, 566] on span "Properties Owned" at bounding box center [1481, 566] width 107 height 13
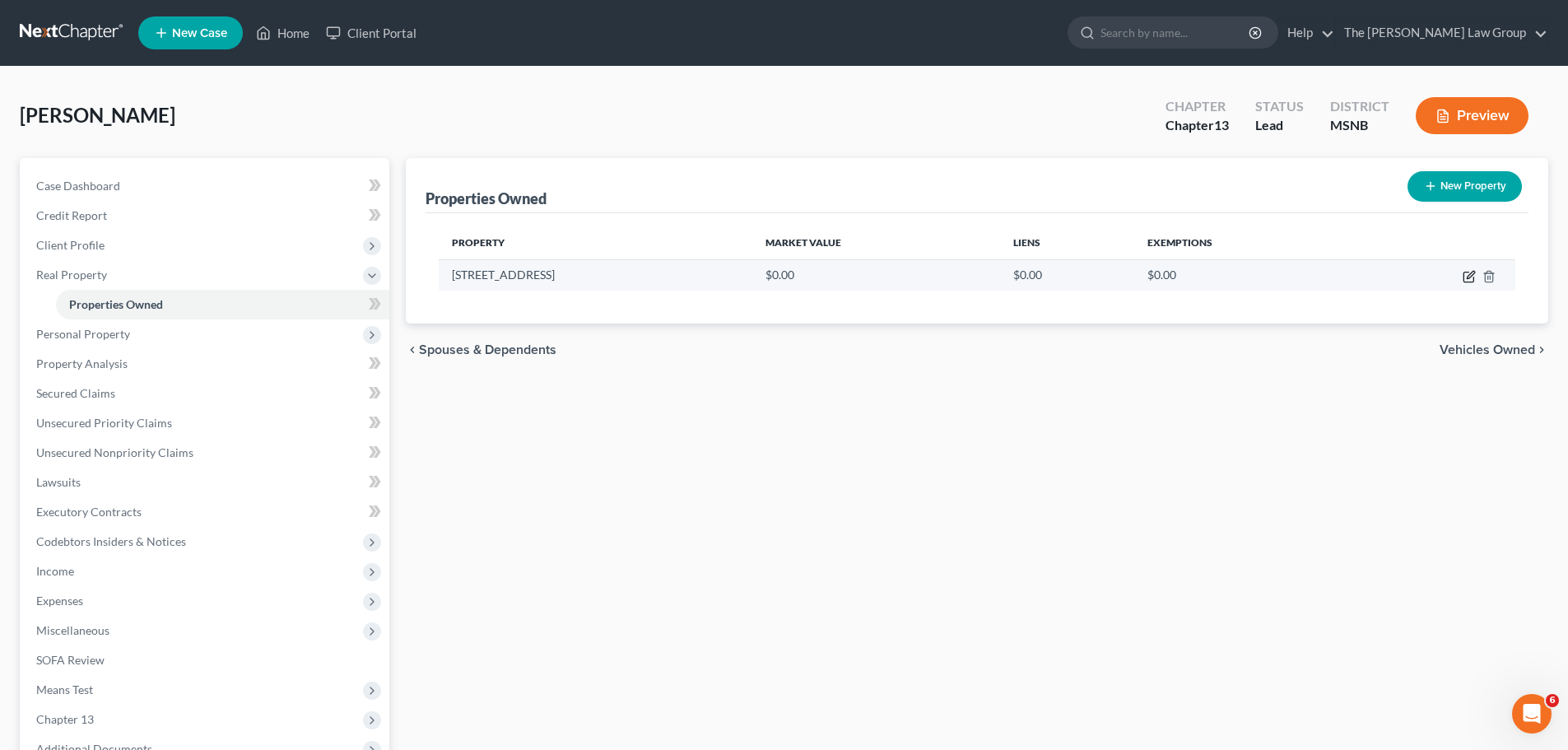
click at [1467, 280] on icon "button" at bounding box center [1468, 276] width 13 height 13
select select "25"
select select "12"
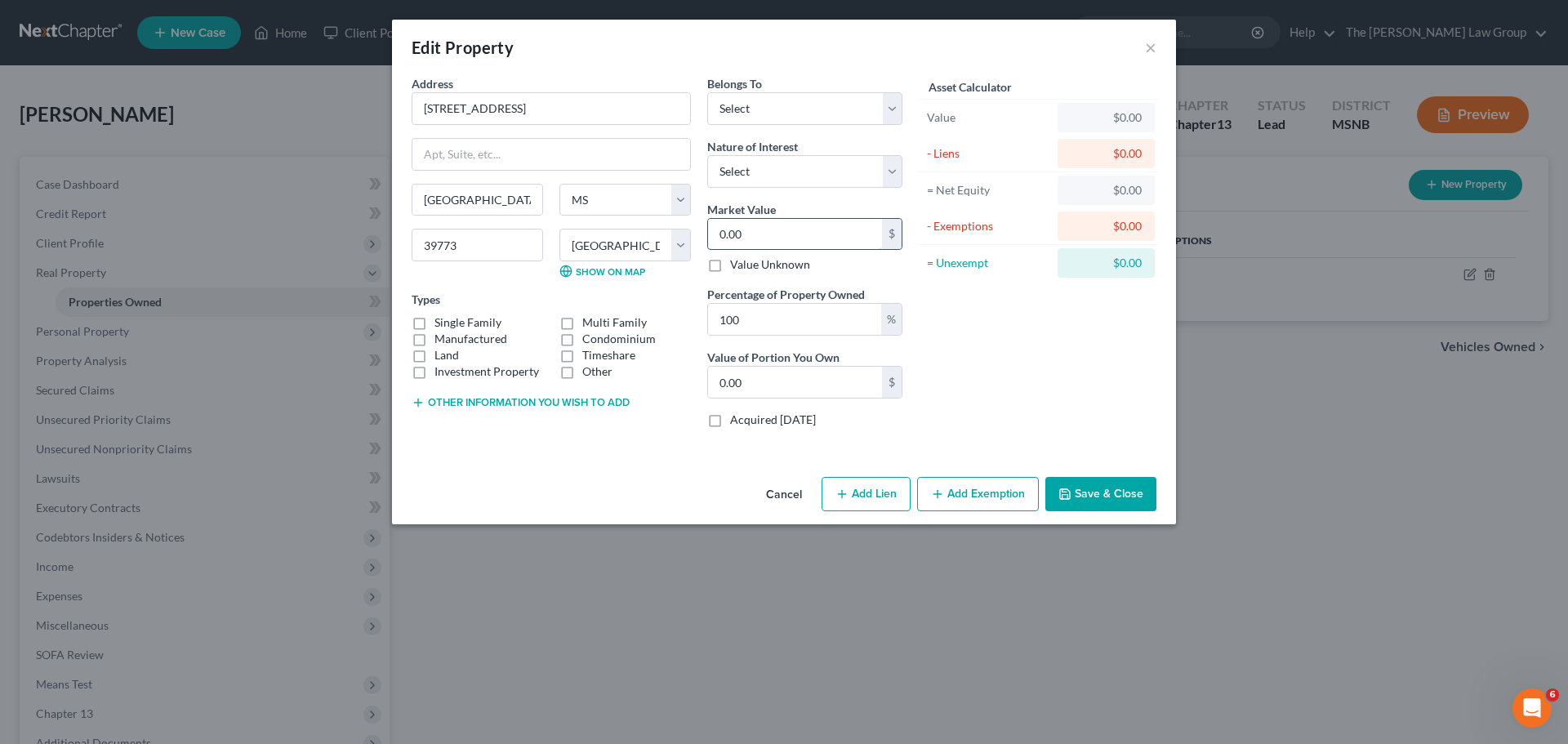
click at [801, 240] on input "0.00" at bounding box center [795, 234] width 174 height 31
type input "1"
type input "1.00"
type input "18"
type input "18.00"
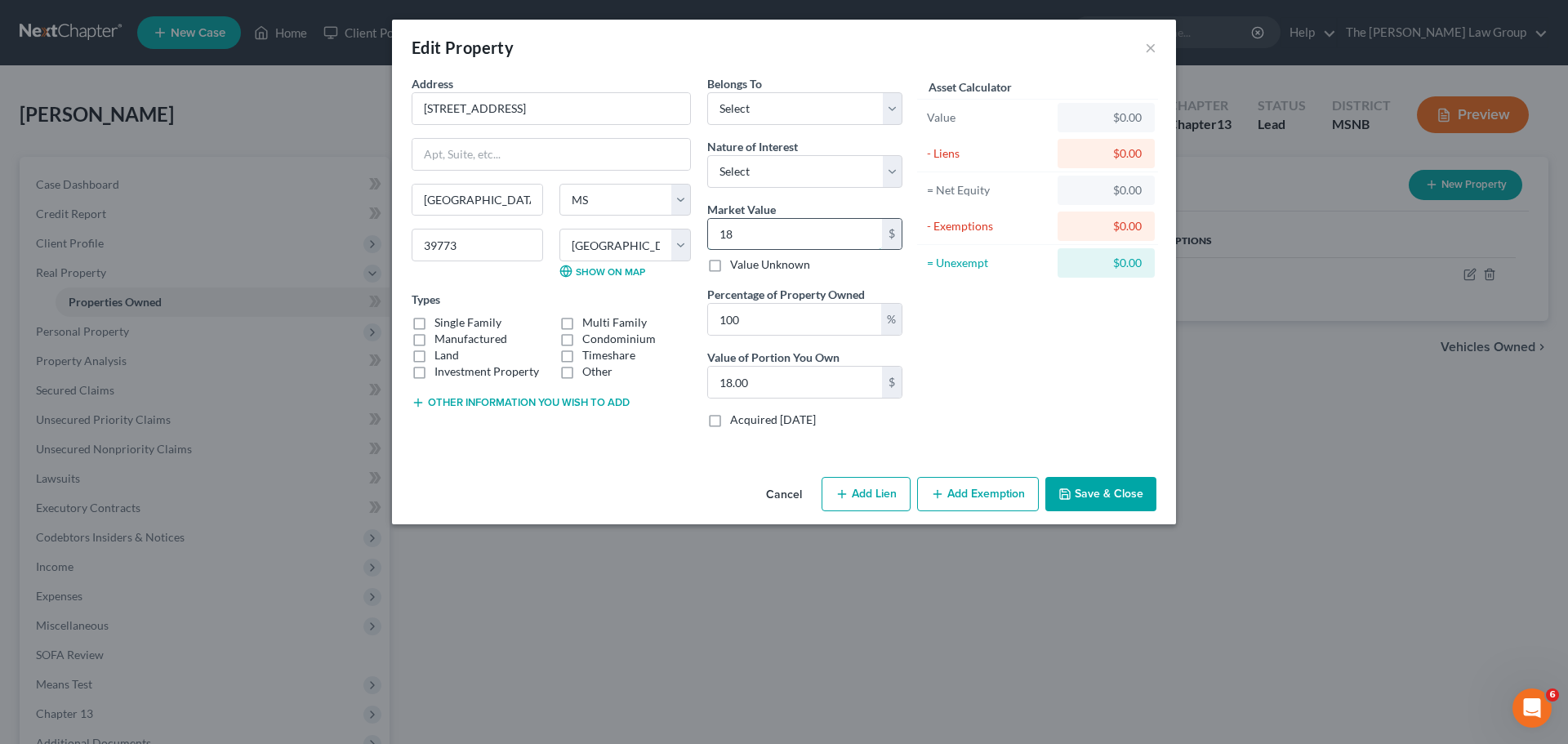
type input "180"
type input "180.00"
type input "1800"
type input "1,800.00"
type input "1,8000"
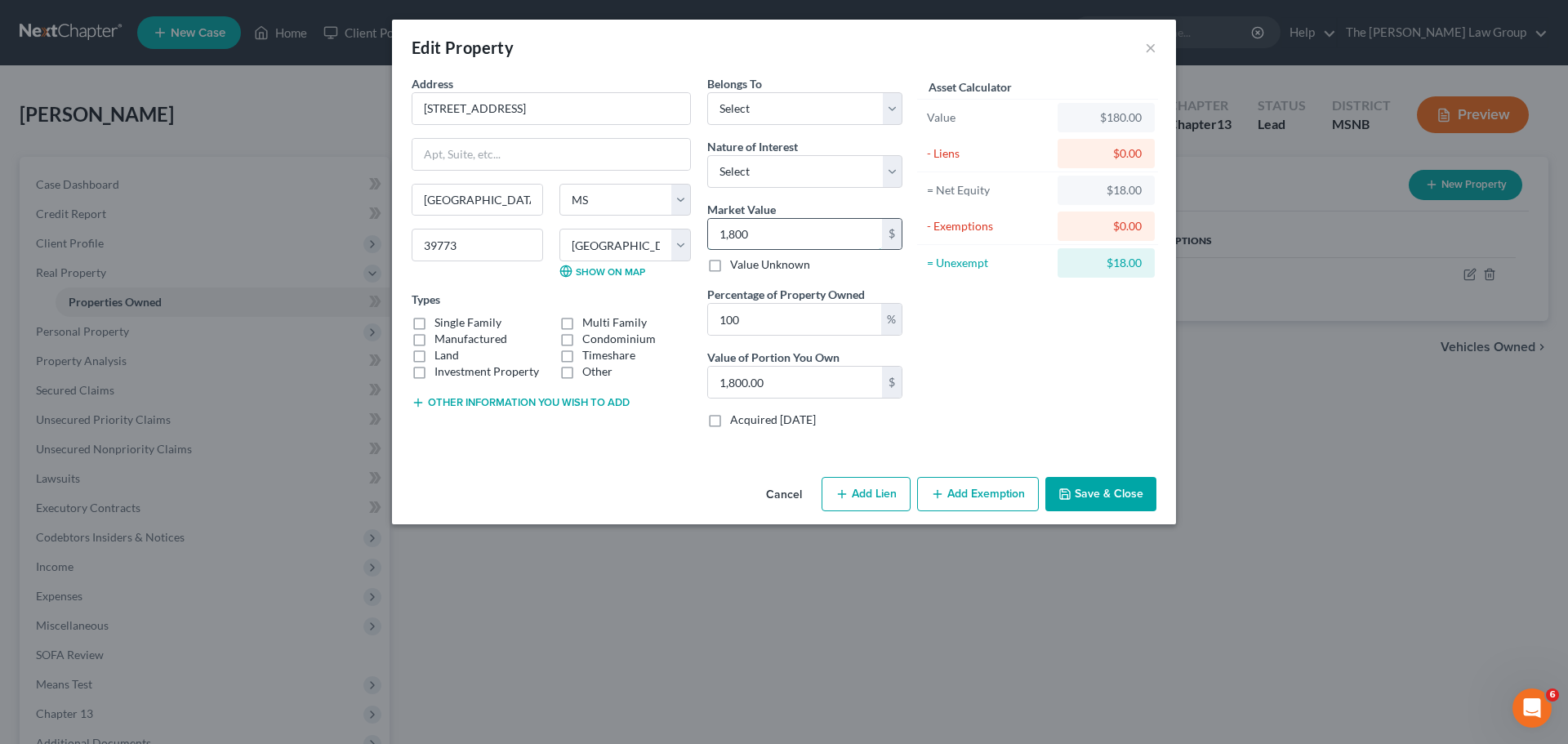
type input "18,000.00"
type input "18,0000"
type input "180,000.00"
type input "180,000"
click at [827, 175] on select "Select Fee Simple Joint Tenant Life Estate Equitable Interest Future Interest T…" at bounding box center [804, 171] width 195 height 33
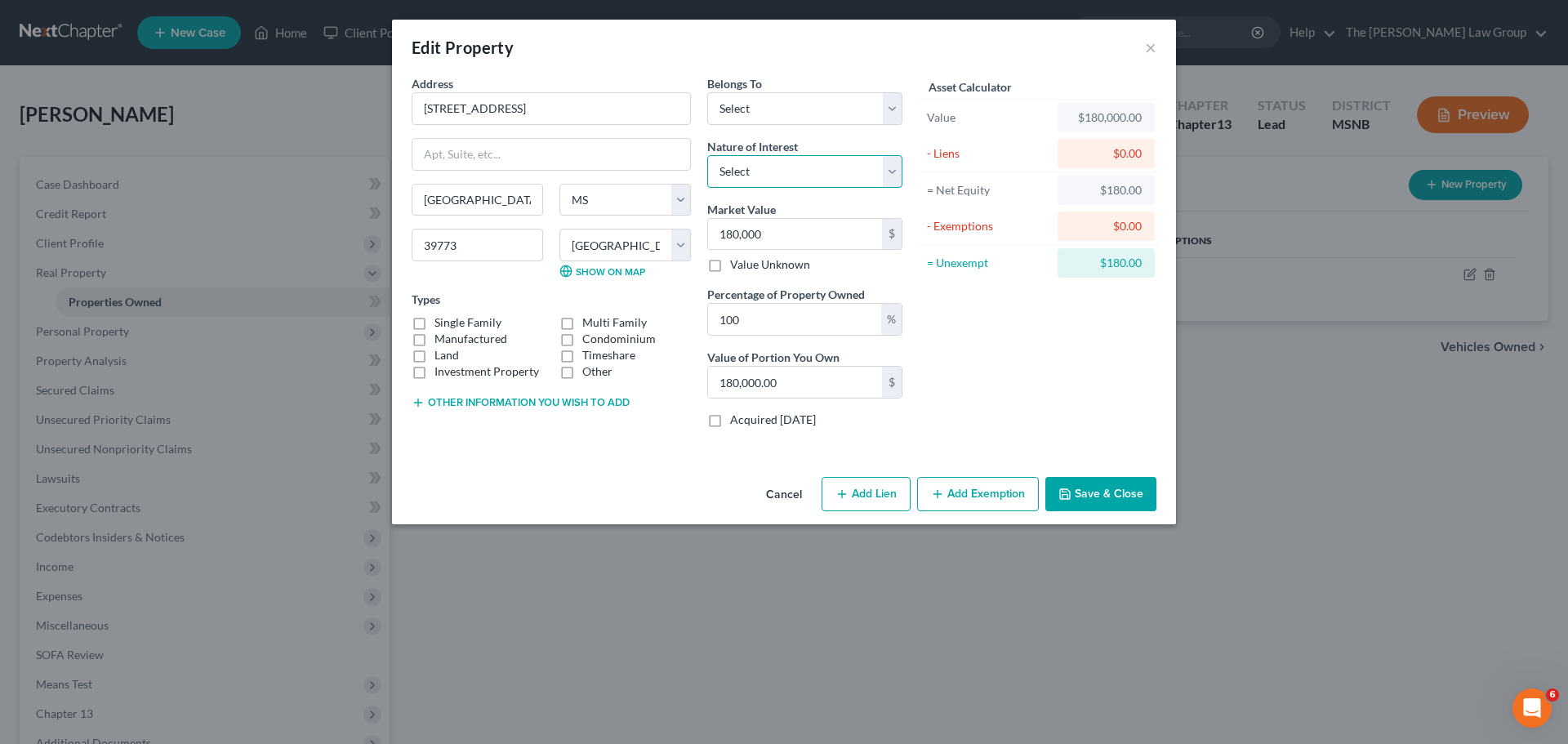
select select "0"
click at [707, 156] on select "Select Fee Simple Joint Tenant Life Estate Equitable Interest Future Interest T…" at bounding box center [804, 171] width 195 height 33
click at [822, 109] on select "Select Debtor 1 Only Debtor 2 Only Debtor 1 And Debtor 2 Only At Least One Of T…" at bounding box center [804, 108] width 195 height 33
select select "0"
click at [707, 92] on select "Select Debtor 1 Only Debtor 2 Only Debtor 1 And Debtor 2 Only At Least One Of T…" at bounding box center [804, 108] width 195 height 33
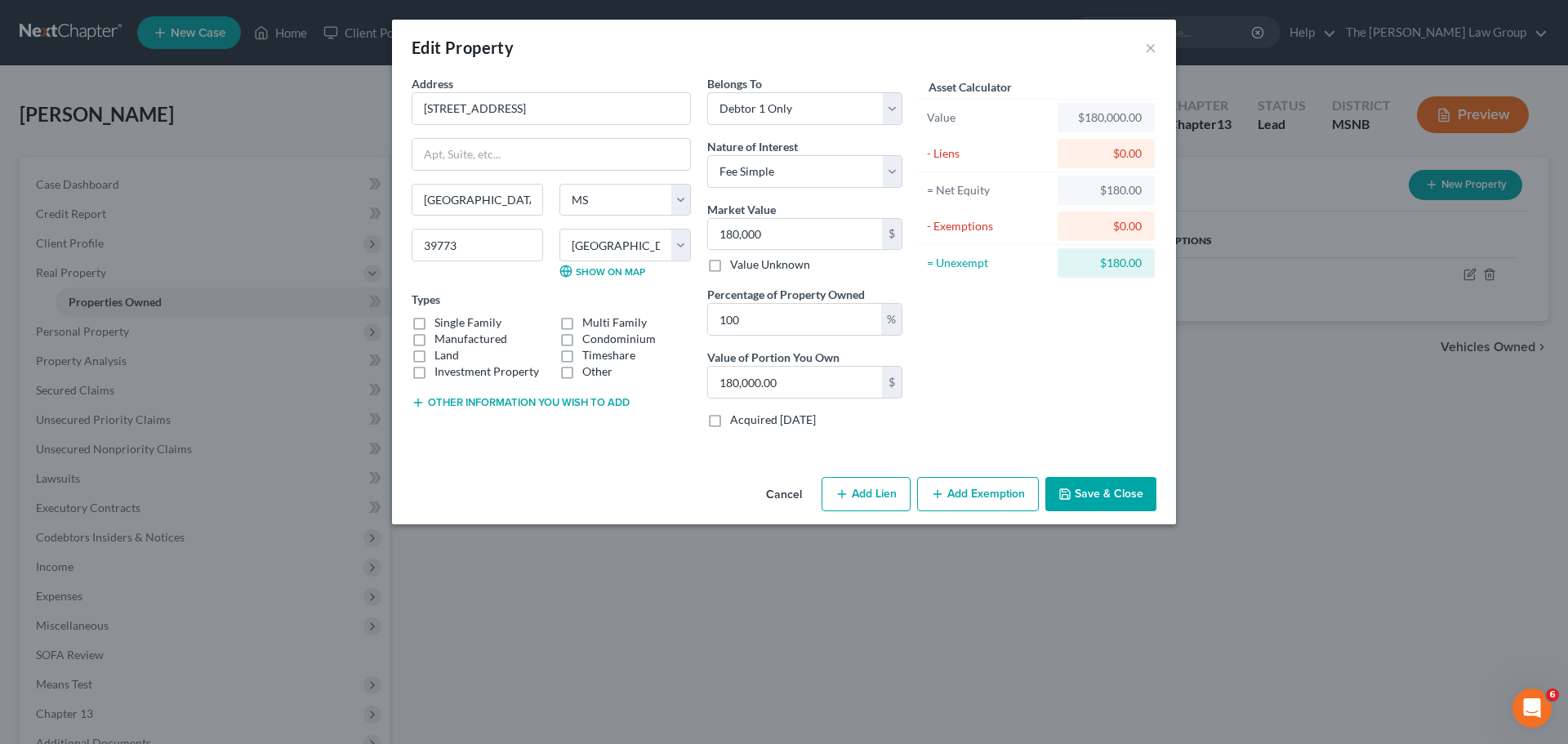
click at [435, 324] on label "Single Family" at bounding box center [469, 322] width 67 height 16
click at [441, 324] on input "Single Family" at bounding box center [446, 319] width 11 height 11
checkbox input "true"
click at [973, 498] on button "Add Exemption" at bounding box center [978, 494] width 122 height 35
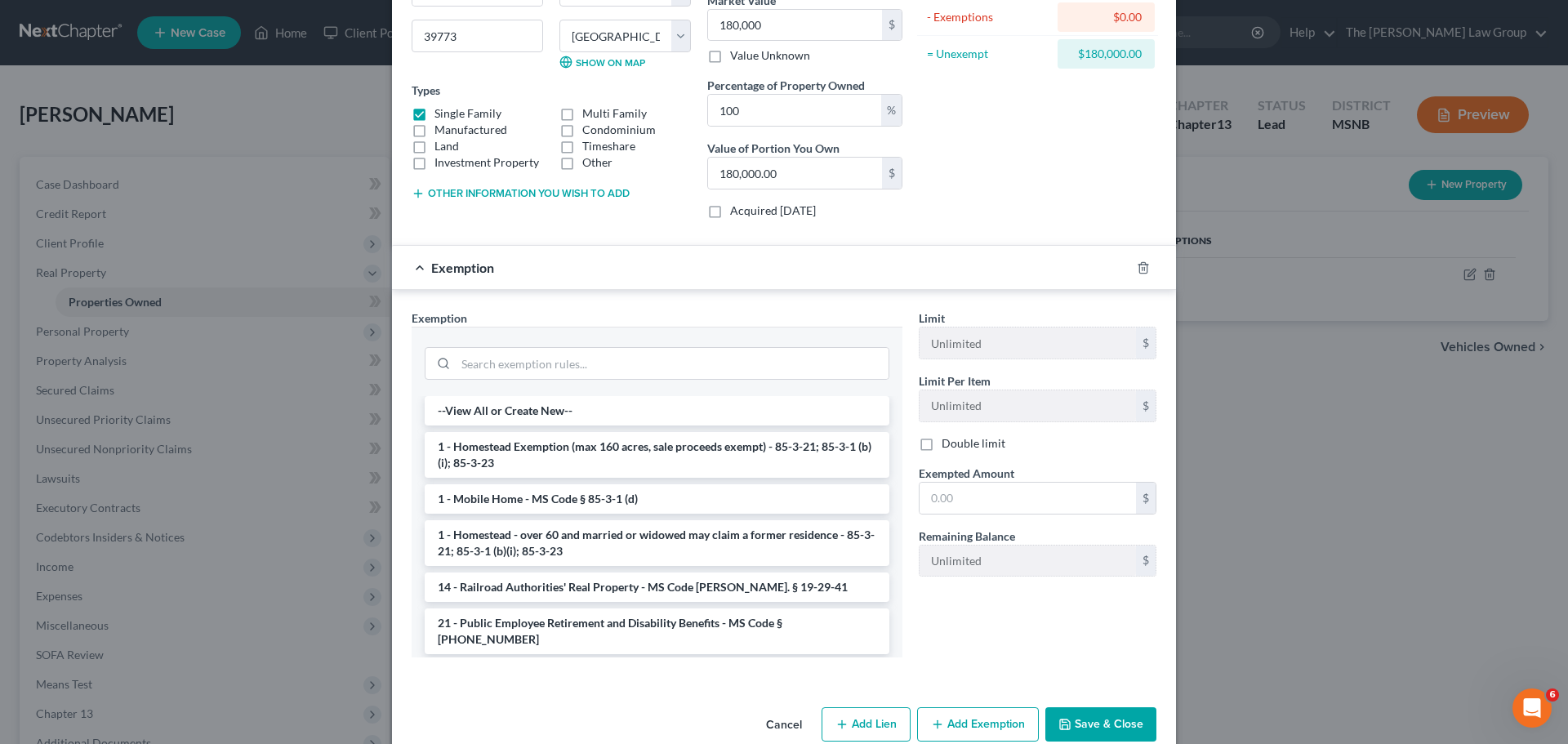
scroll to position [240, 0]
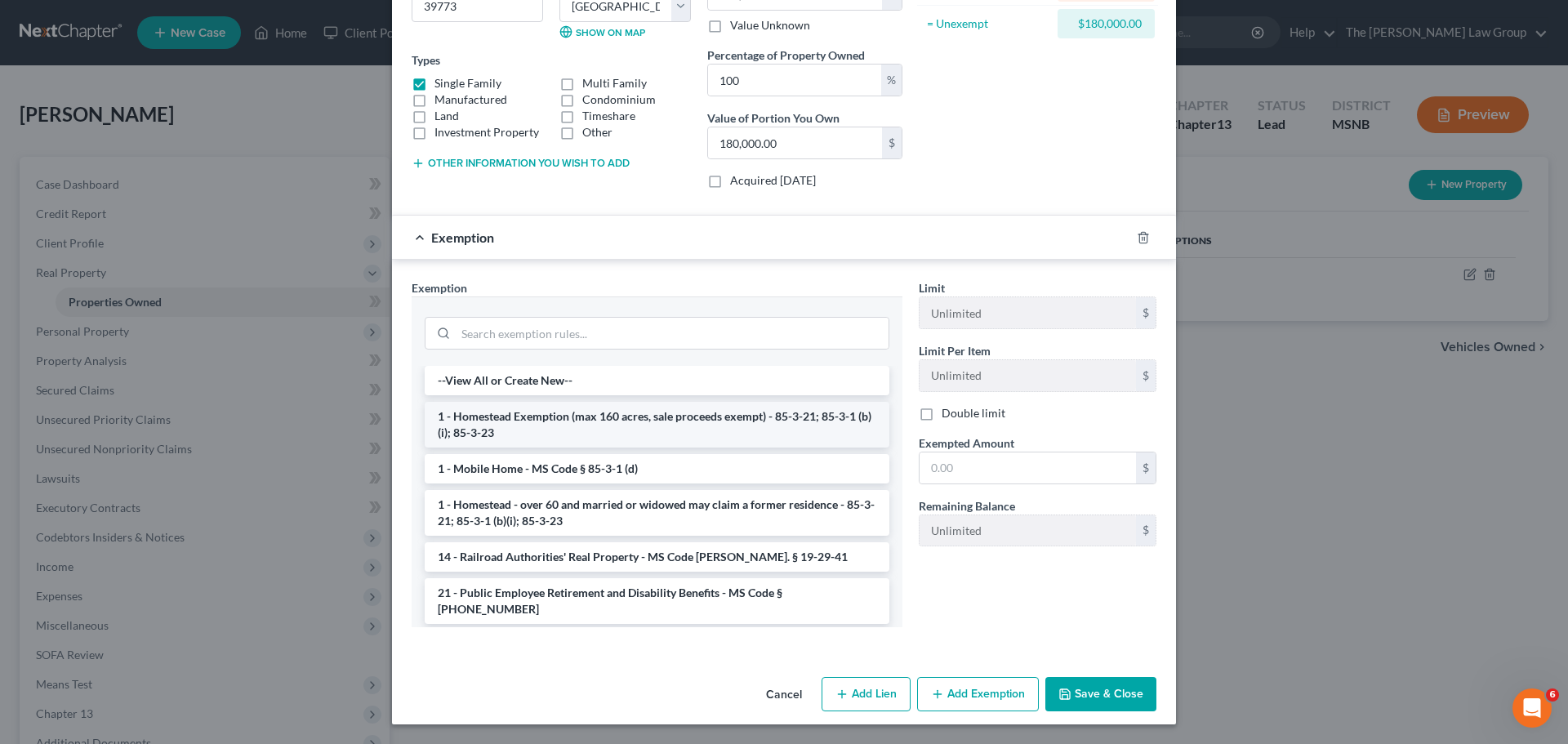
click at [669, 419] on li "1 - Homestead Exemption (max 160 acres, sale proceeds exempt) - 85-3-21; 85-3-1…" at bounding box center [657, 425] width 465 height 46
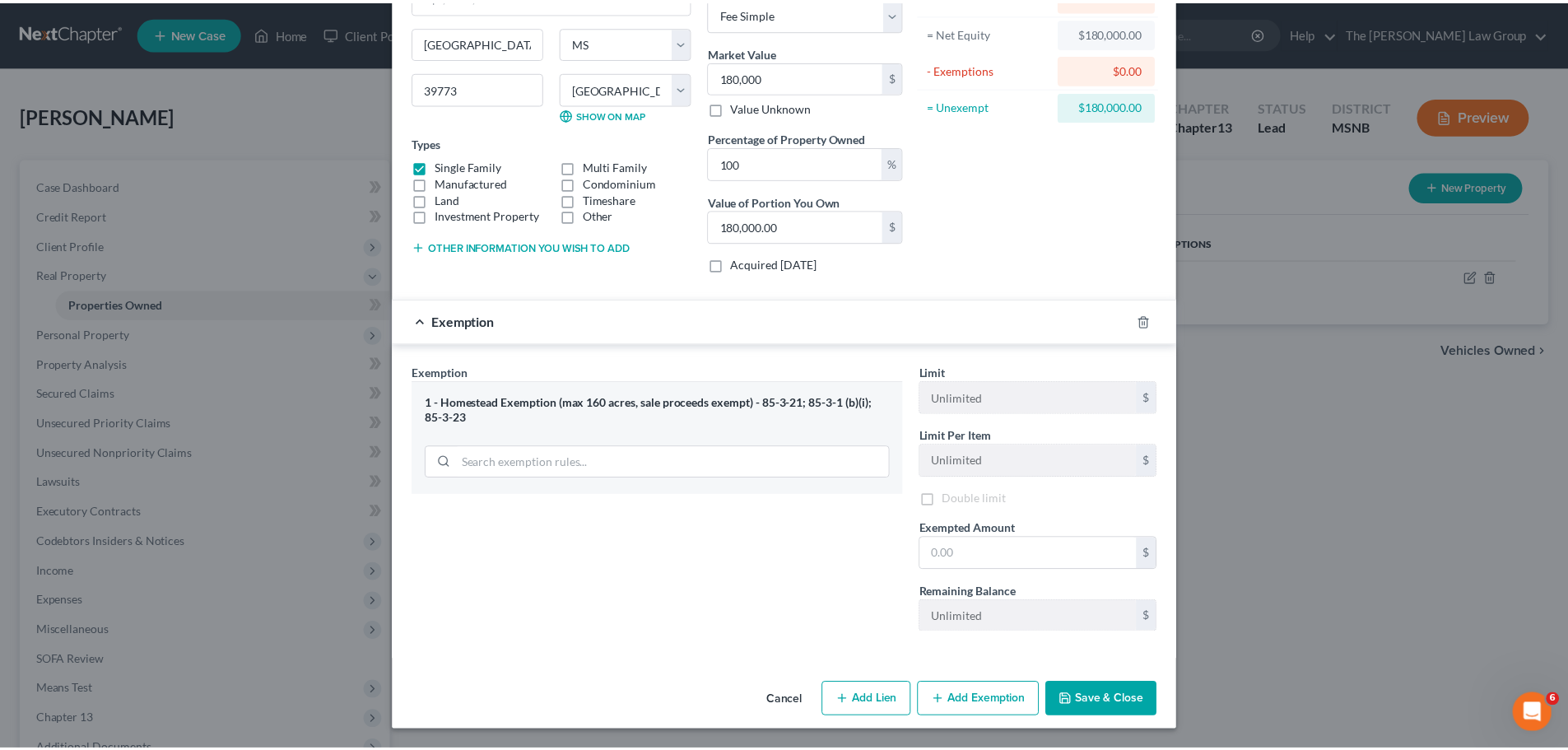
scroll to position [162, 0]
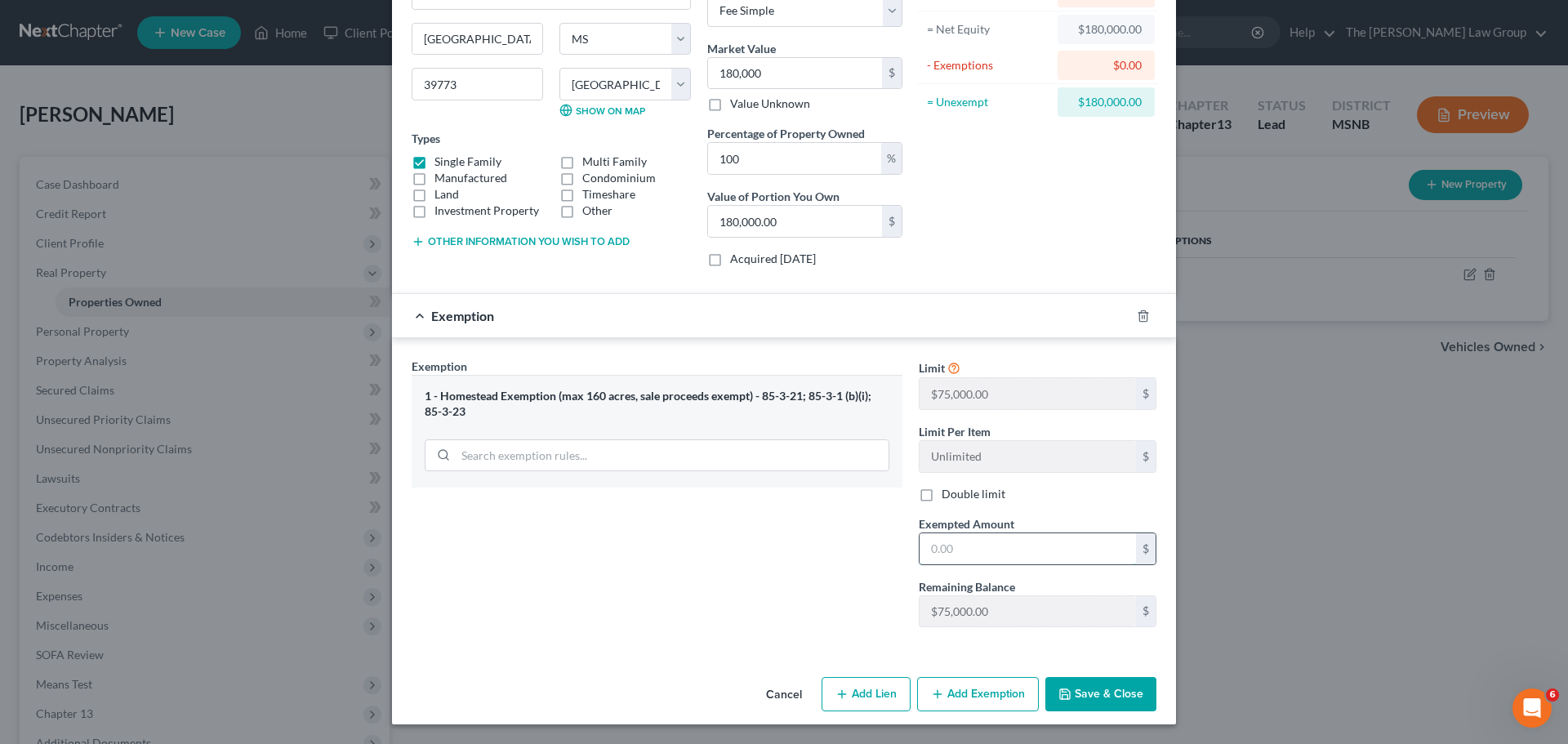
click at [999, 545] on input "text" at bounding box center [1028, 549] width 217 height 31
type input "75,000"
click at [1098, 691] on button "Save & Close" at bounding box center [1101, 694] width 111 height 35
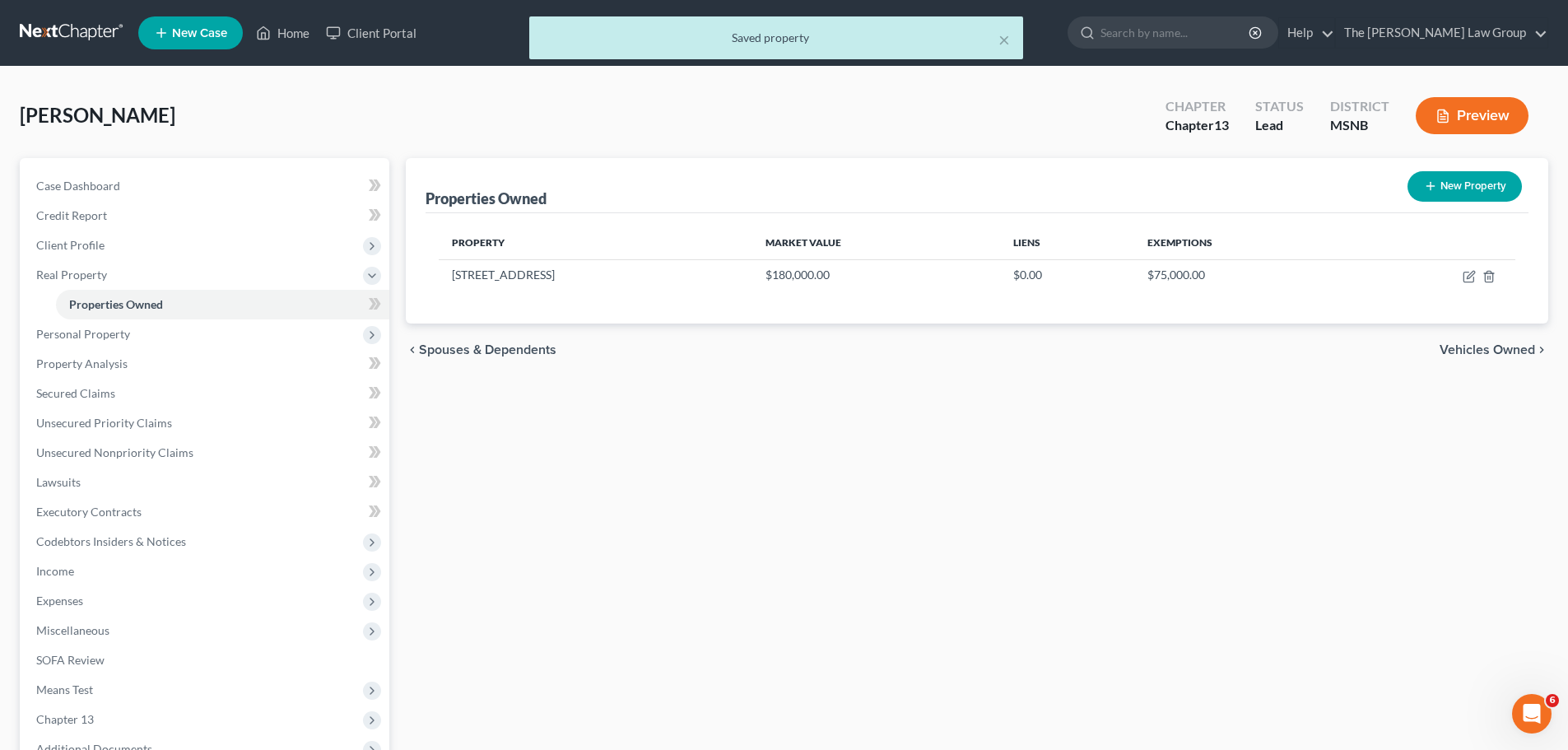
click at [1484, 345] on span "Vehicles Owned" at bounding box center [1487, 350] width 96 height 13
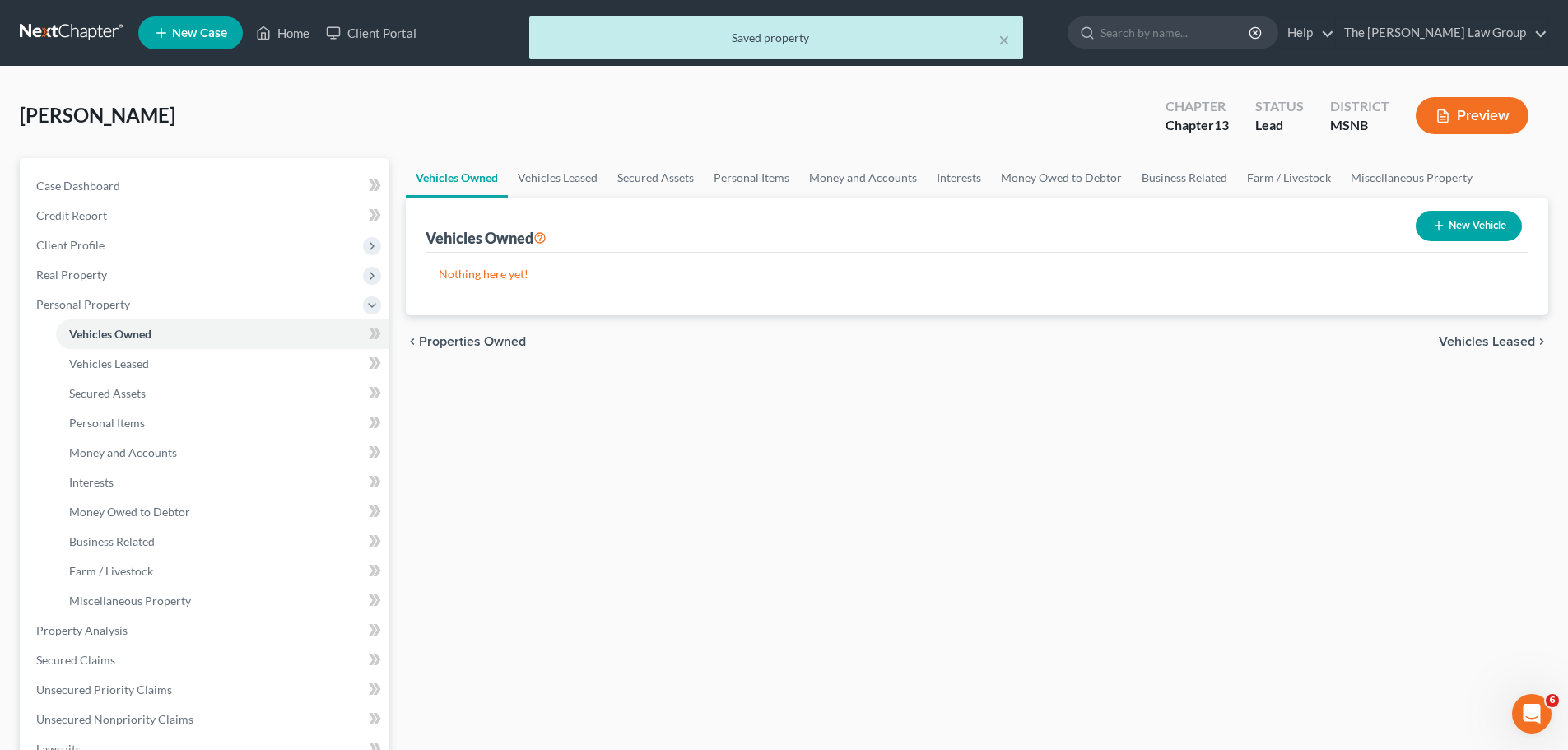
click at [1482, 343] on span "Vehicles Leased" at bounding box center [1486, 342] width 96 height 13
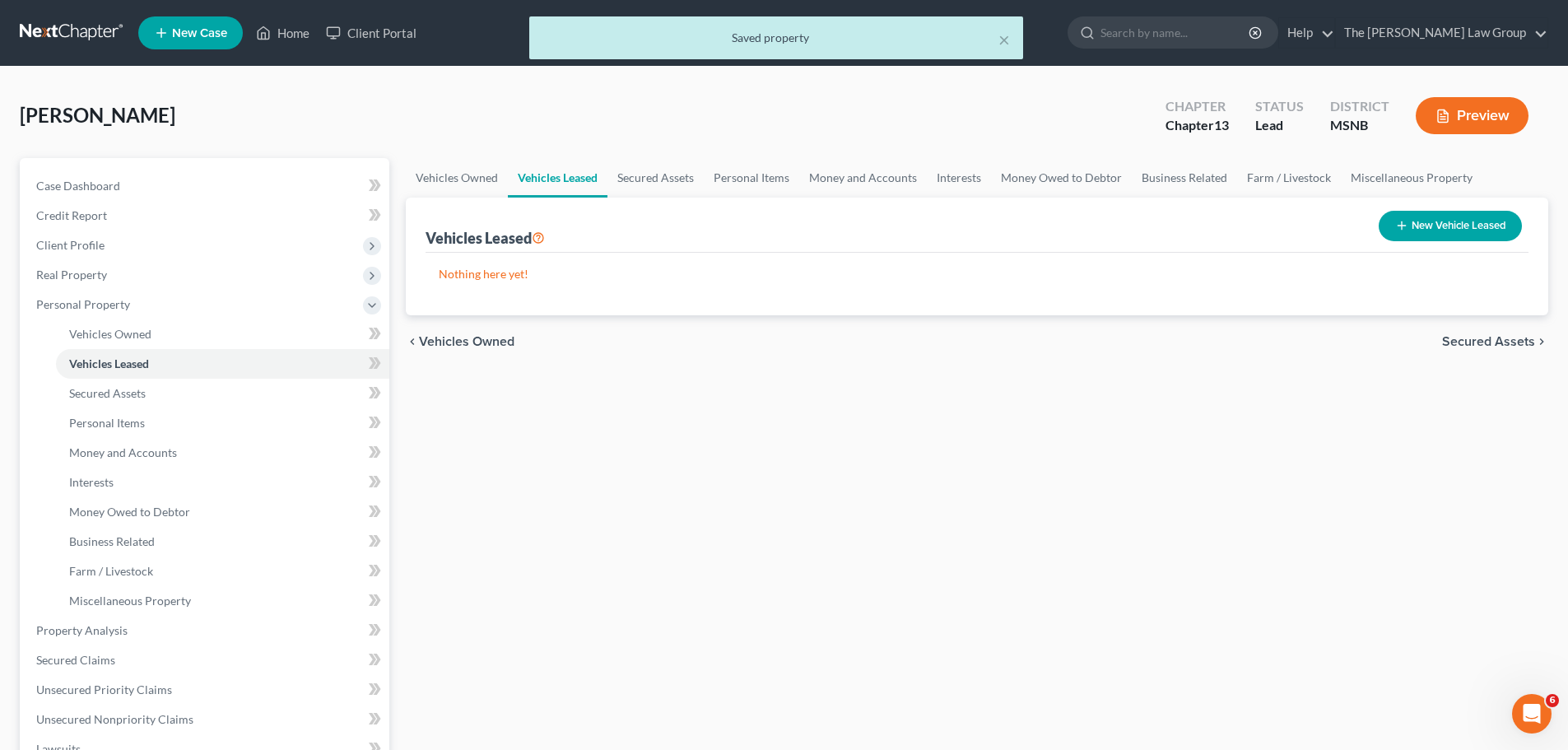
click at [1491, 338] on span "Secured Assets" at bounding box center [1488, 342] width 93 height 13
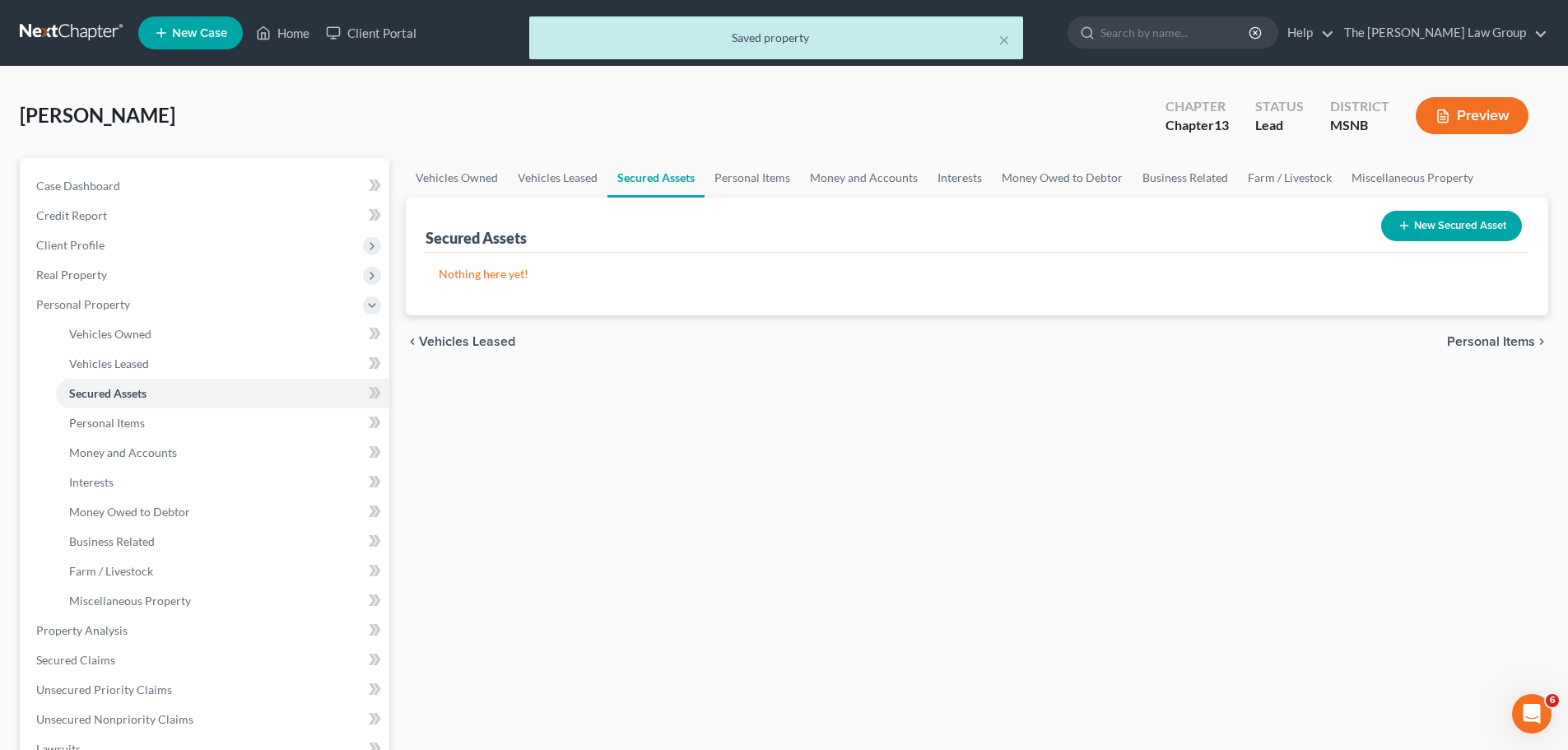
click at [1489, 339] on span "Personal Items" at bounding box center [1491, 342] width 88 height 13
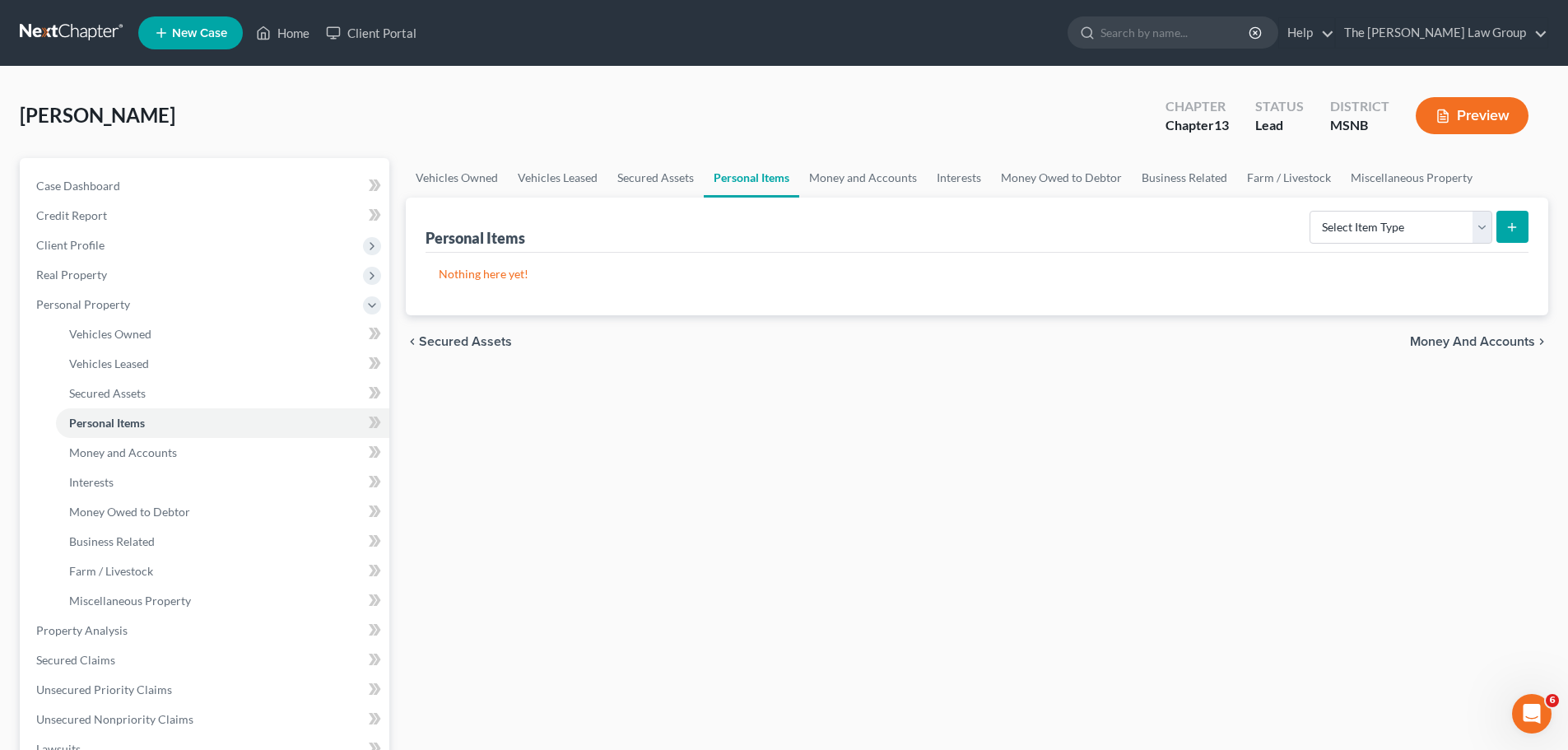
click at [1475, 340] on span "Money and Accounts" at bounding box center [1472, 342] width 125 height 13
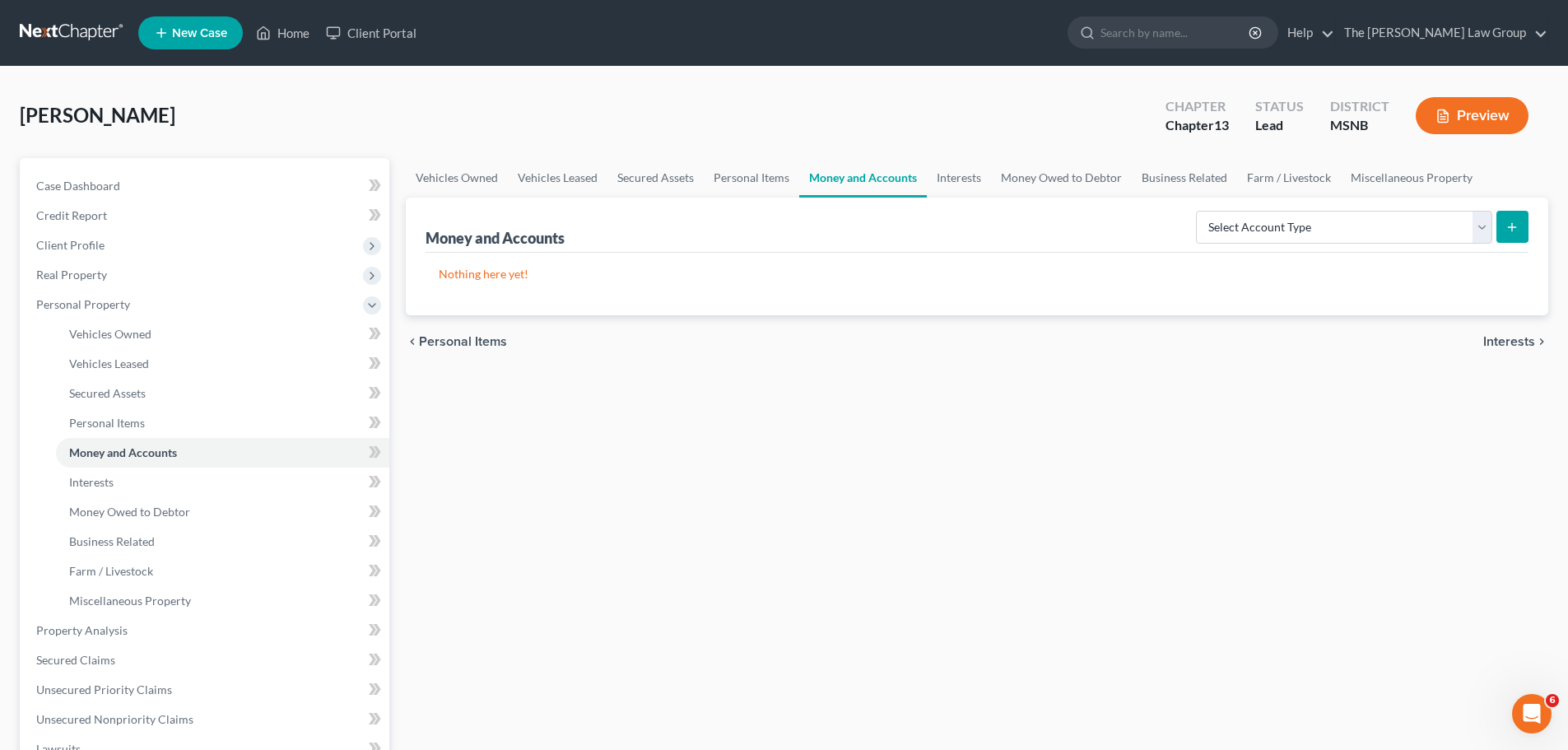
click at [1511, 343] on span "Interests" at bounding box center [1509, 342] width 52 height 13
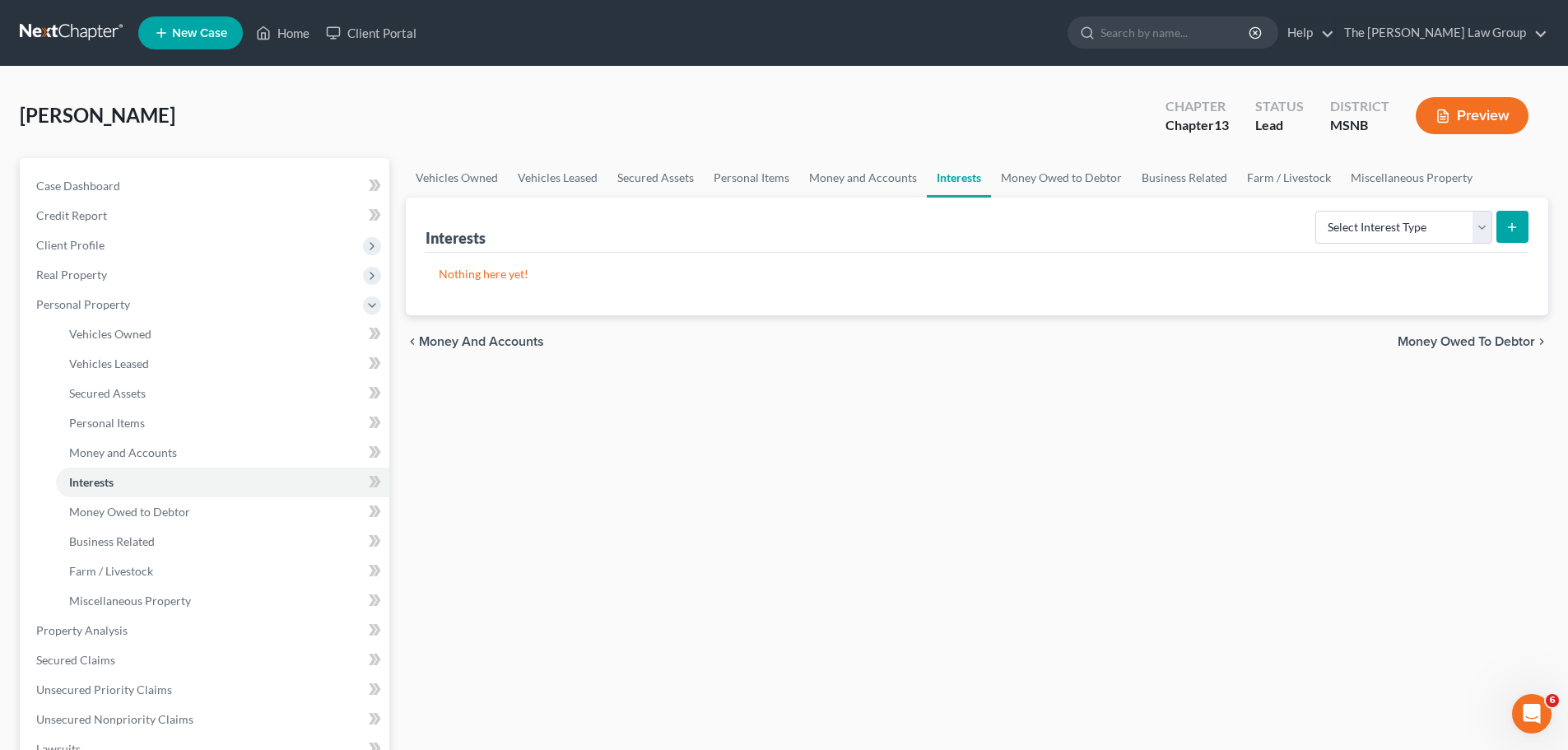
click at [1452, 337] on span "Money Owed to Debtor" at bounding box center [1466, 342] width 138 height 13
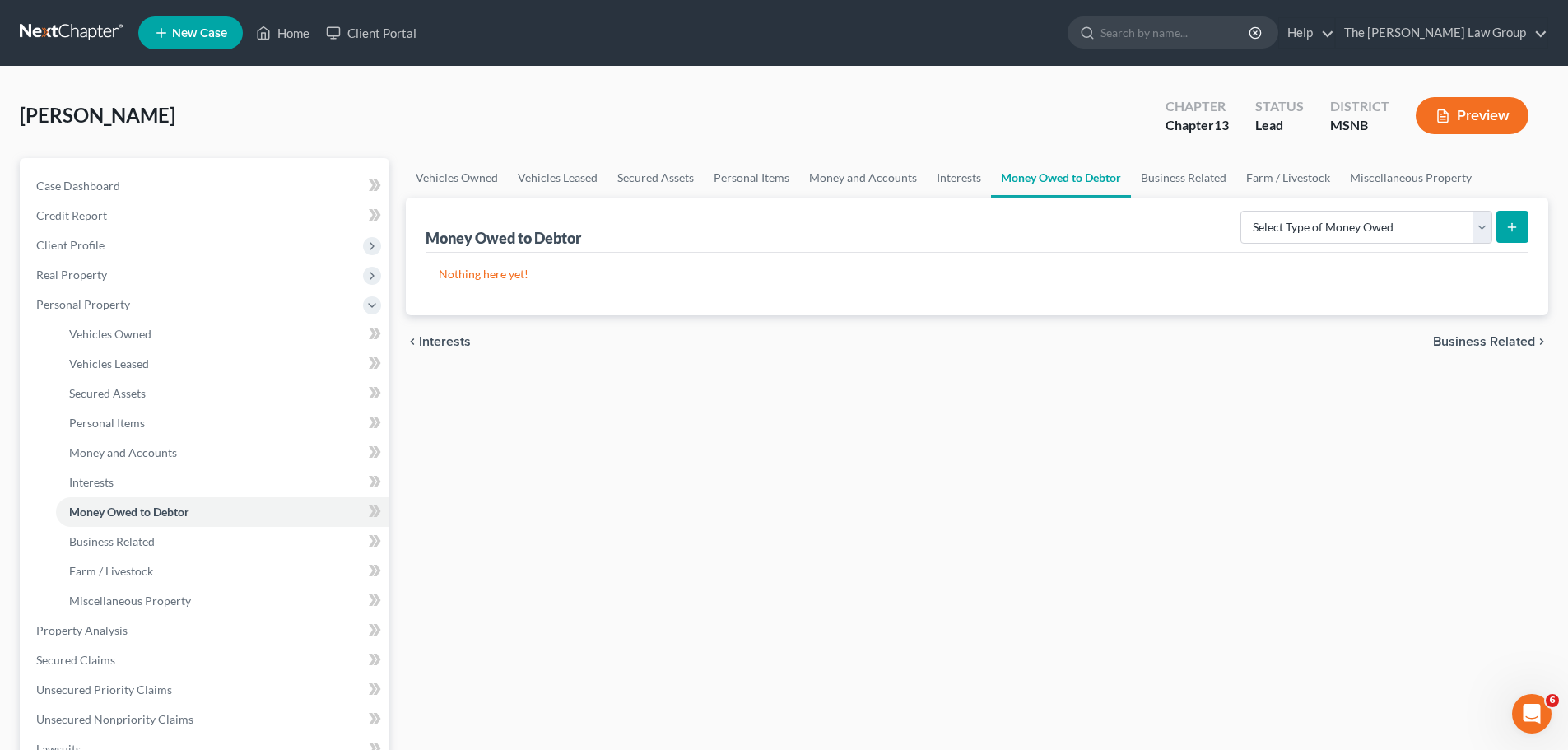
click at [1496, 342] on span "Business Related" at bounding box center [1484, 342] width 102 height 13
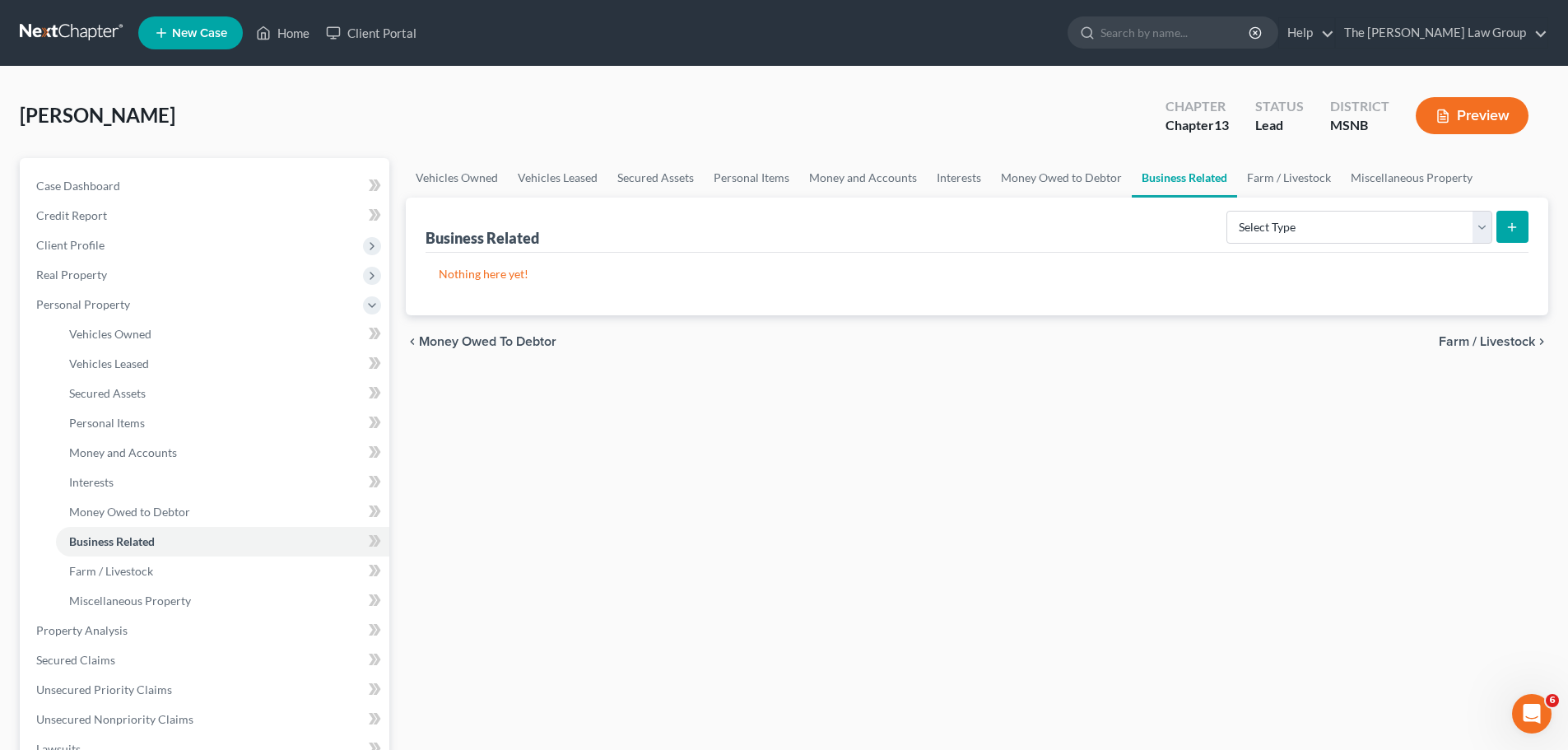
click at [1479, 343] on span "Farm / Livestock" at bounding box center [1486, 342] width 96 height 13
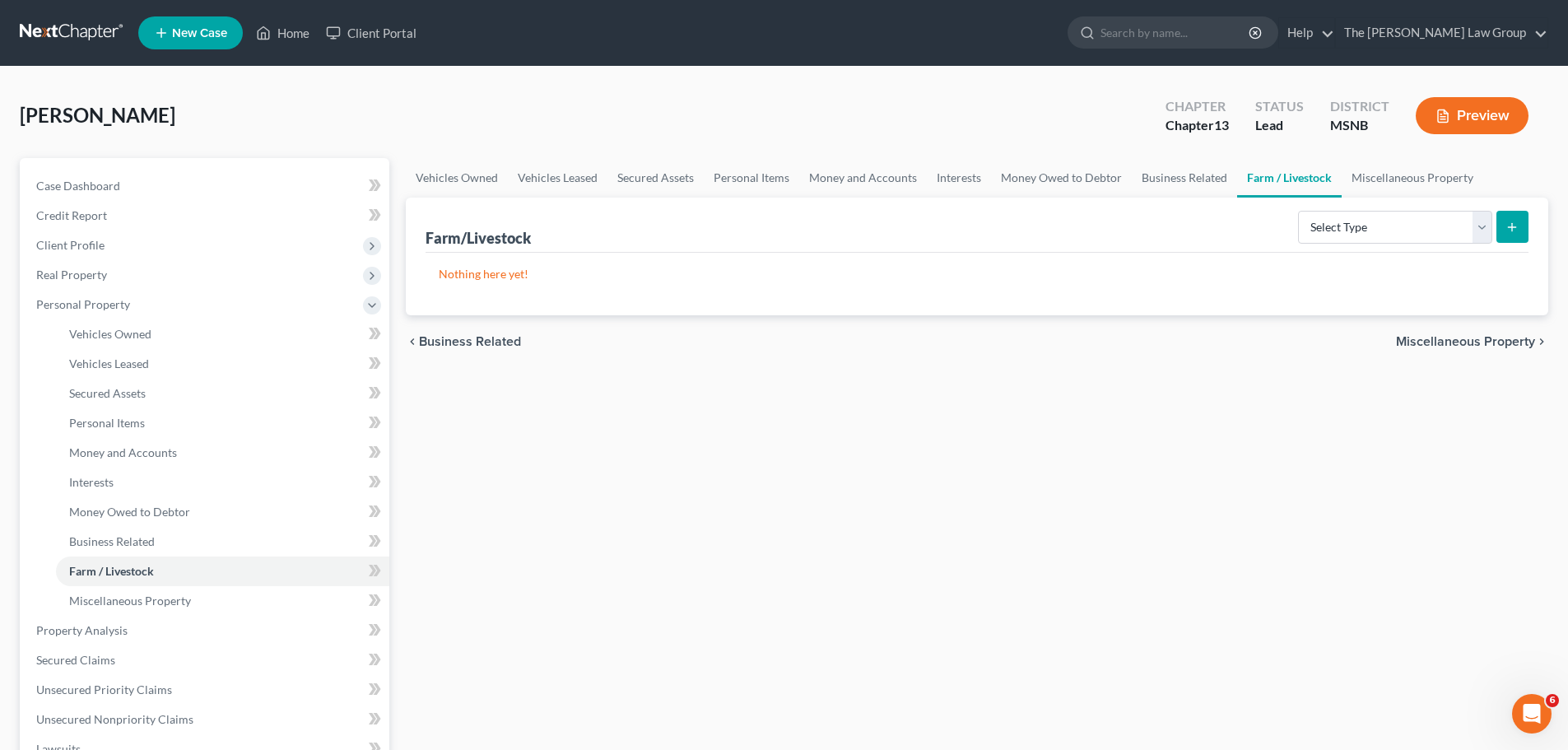
click at [1446, 344] on span "Miscellaneous Property" at bounding box center [1465, 342] width 139 height 13
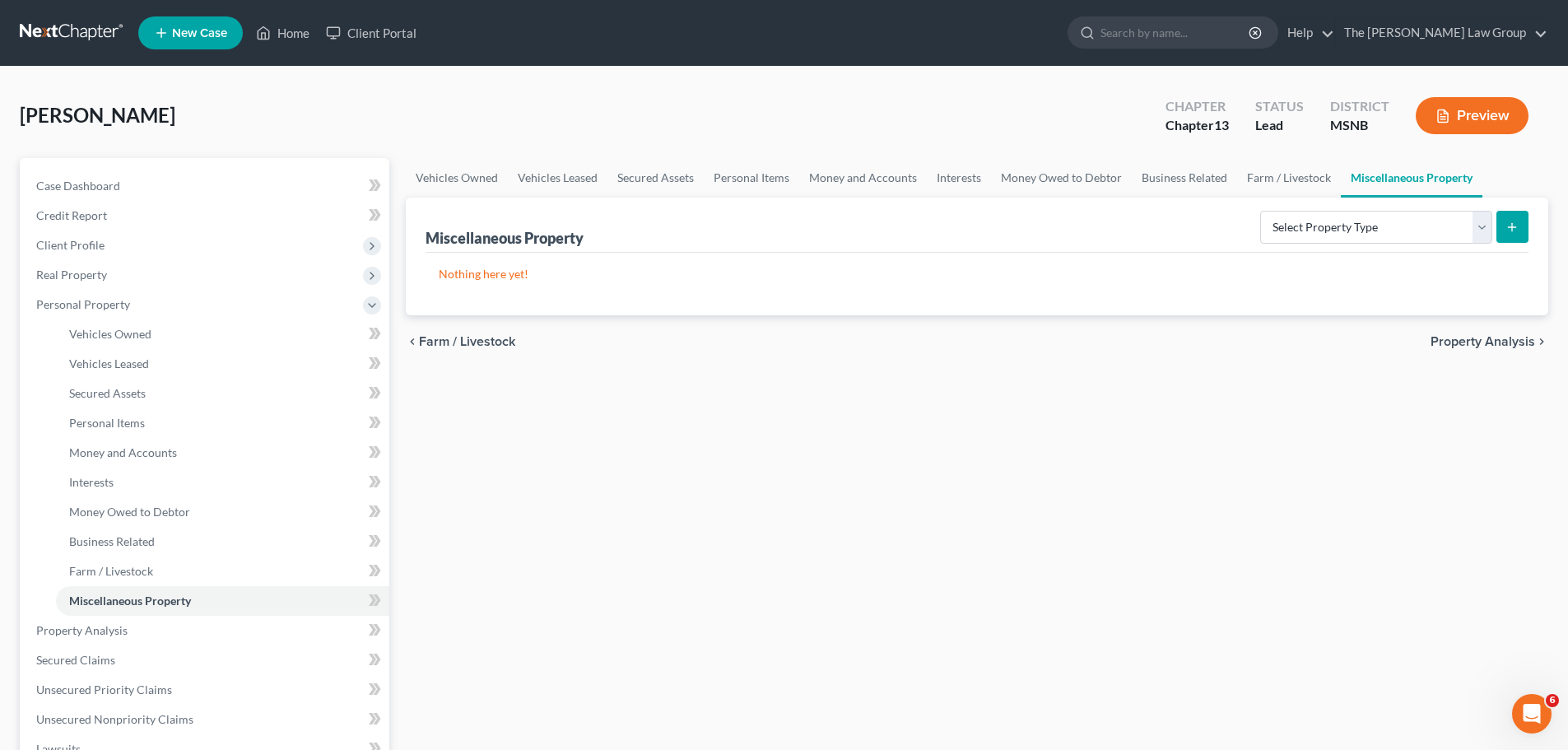
click at [1481, 336] on span "Property Analysis" at bounding box center [1482, 342] width 105 height 13
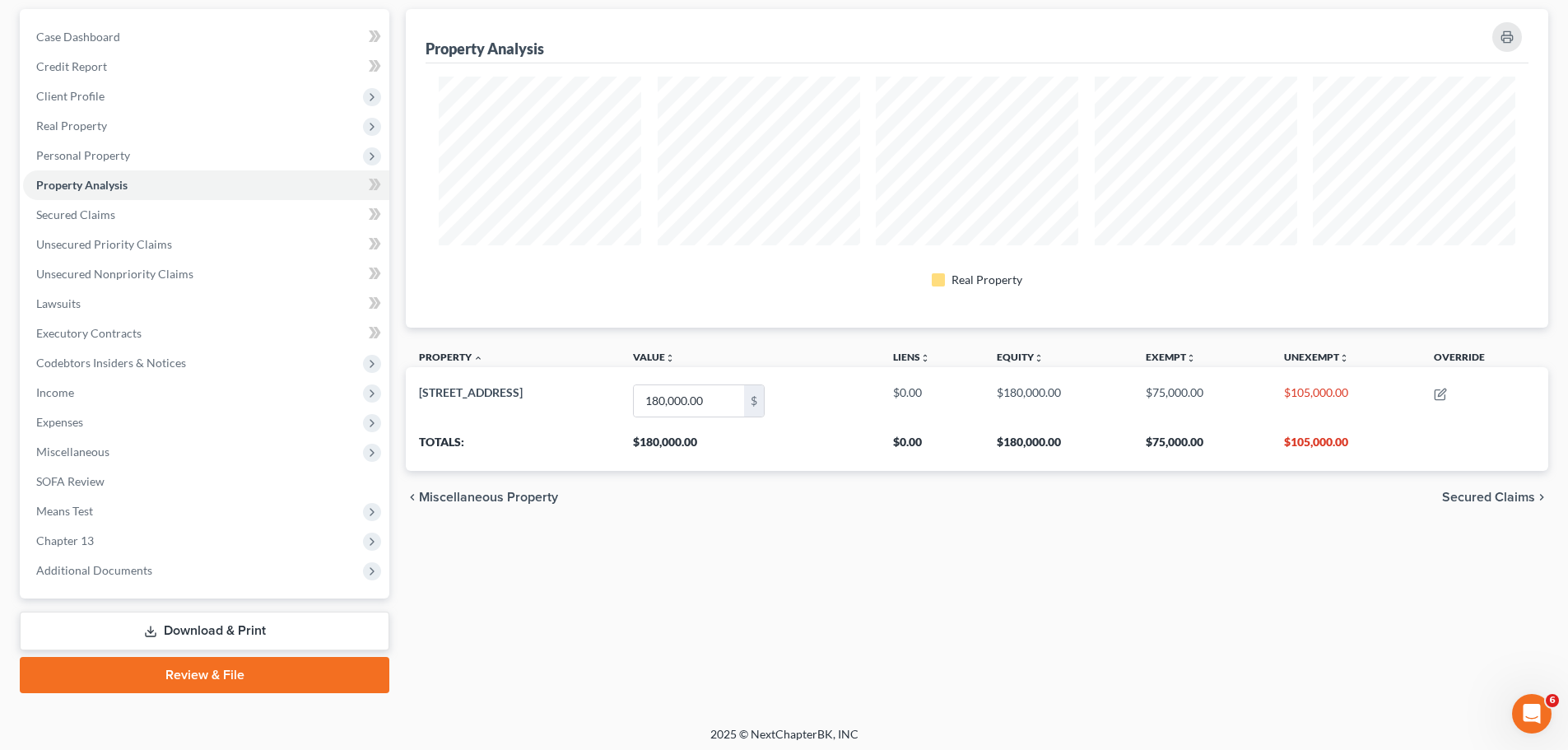
scroll to position [155, 0]
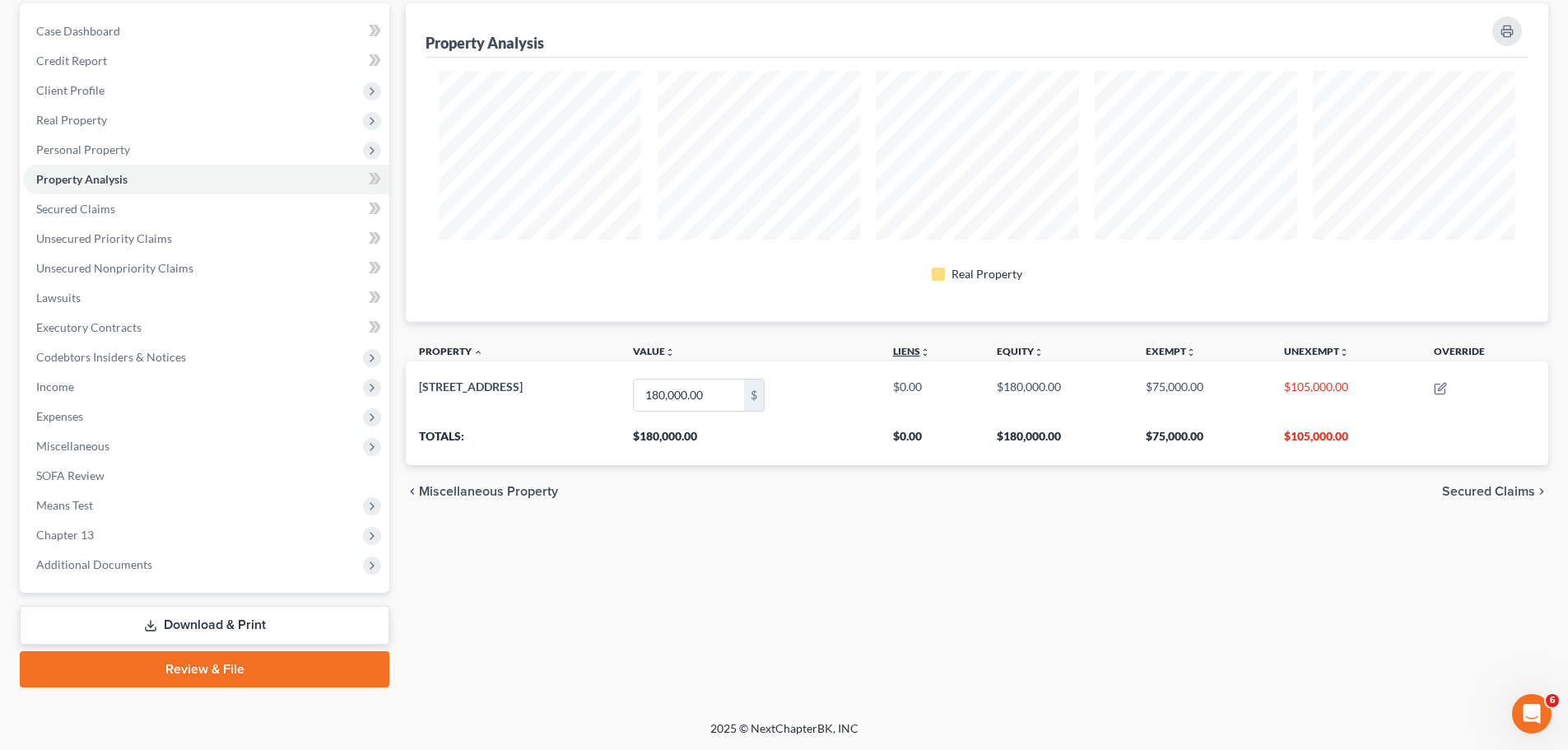
click at [930, 353] on link "Liens unfold_more expand_more expand_less" at bounding box center [911, 352] width 37 height 12
click at [930, 353] on link "Liens unfold_more expand_more expand_less" at bounding box center [910, 352] width 39 height 12
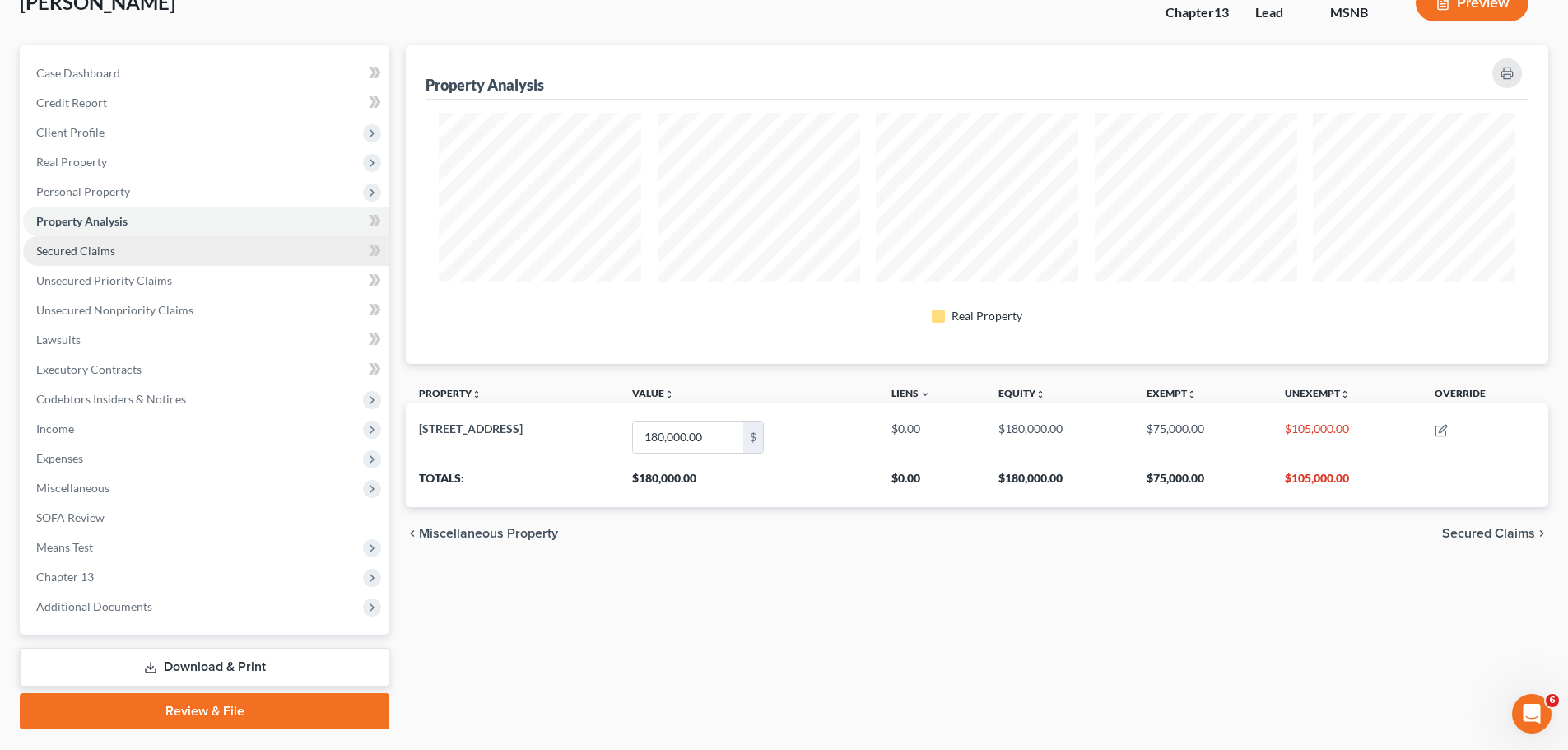
scroll to position [73, 0]
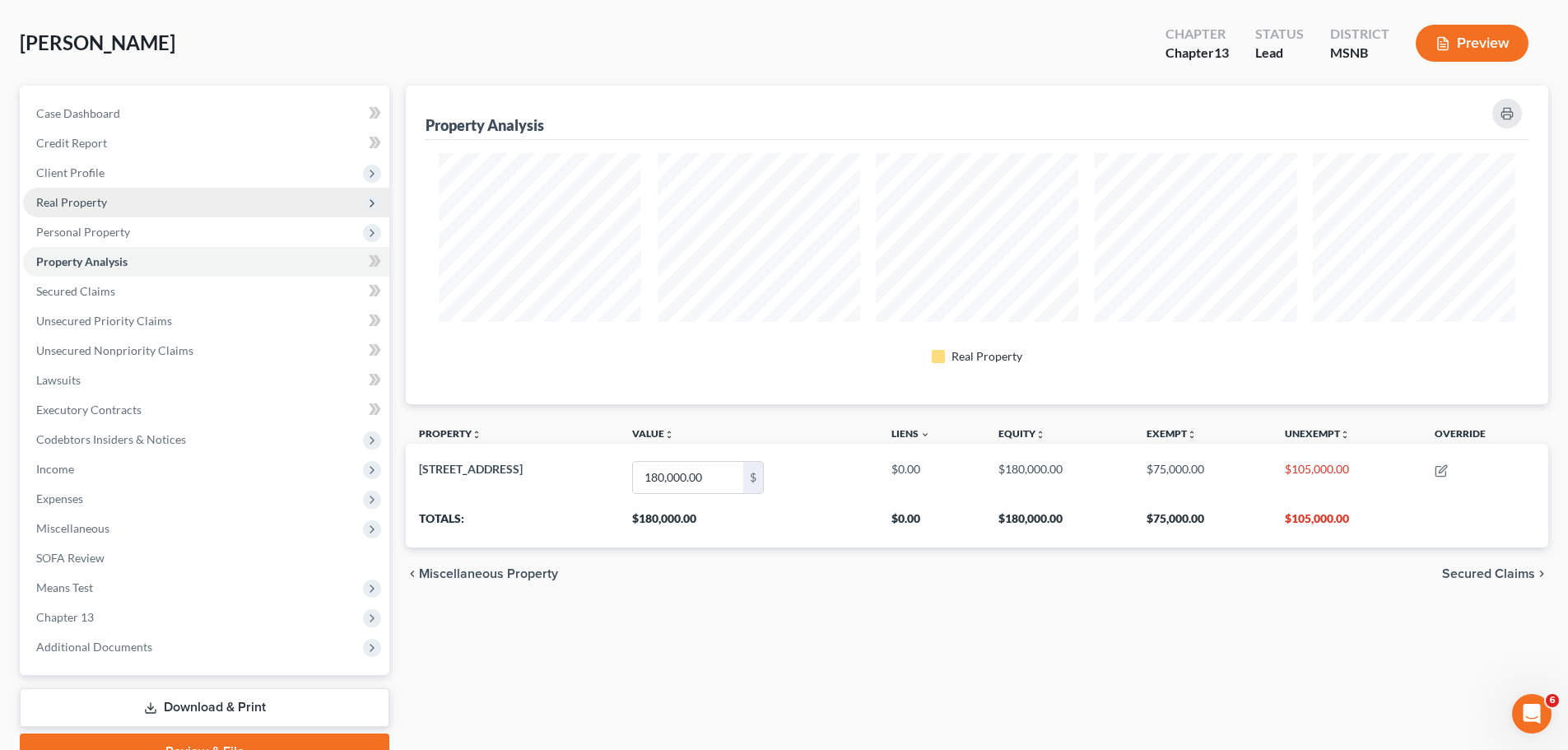
click at [164, 212] on span "Real Property" at bounding box center [206, 203] width 366 height 30
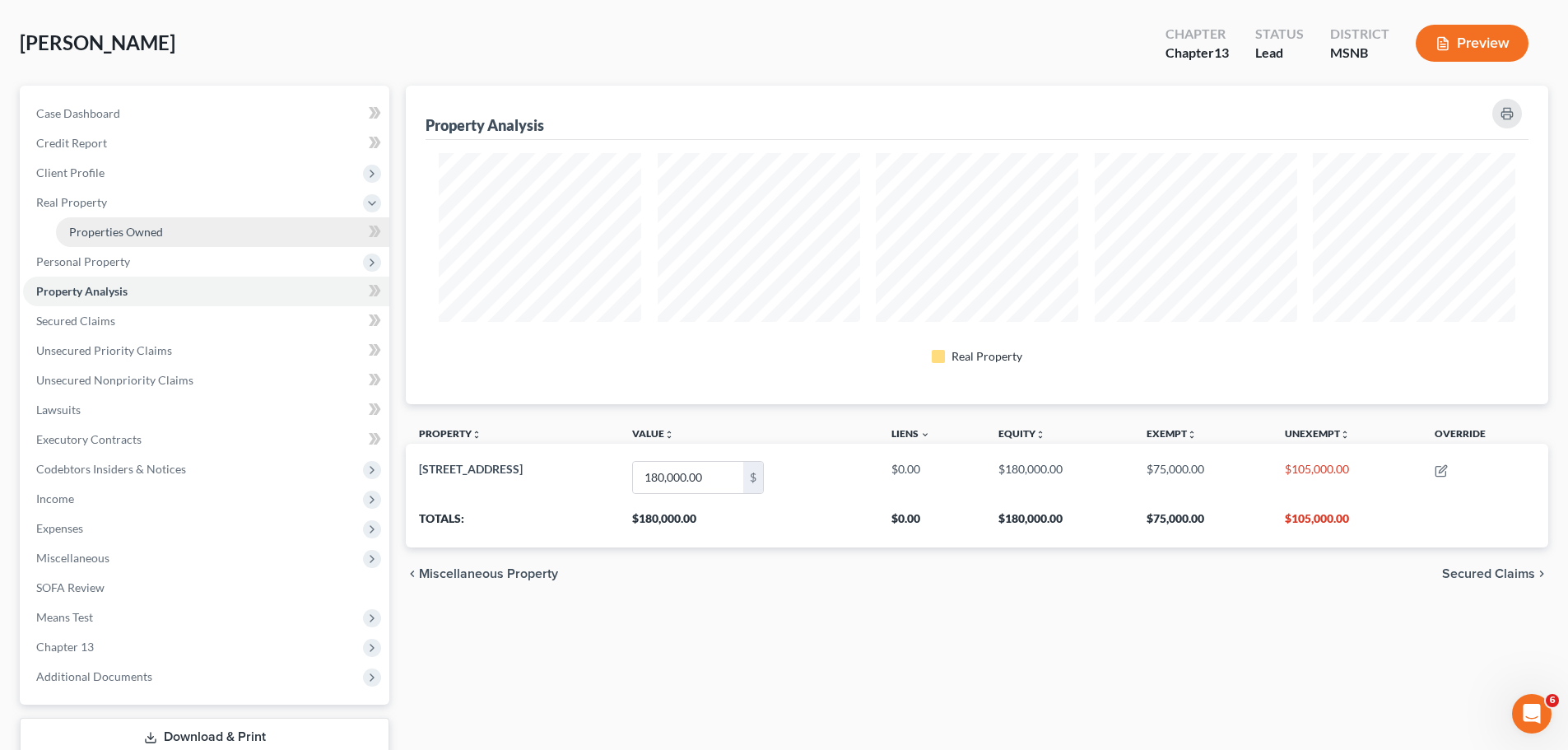
click at [155, 228] on span "Properties Owned" at bounding box center [116, 232] width 94 height 14
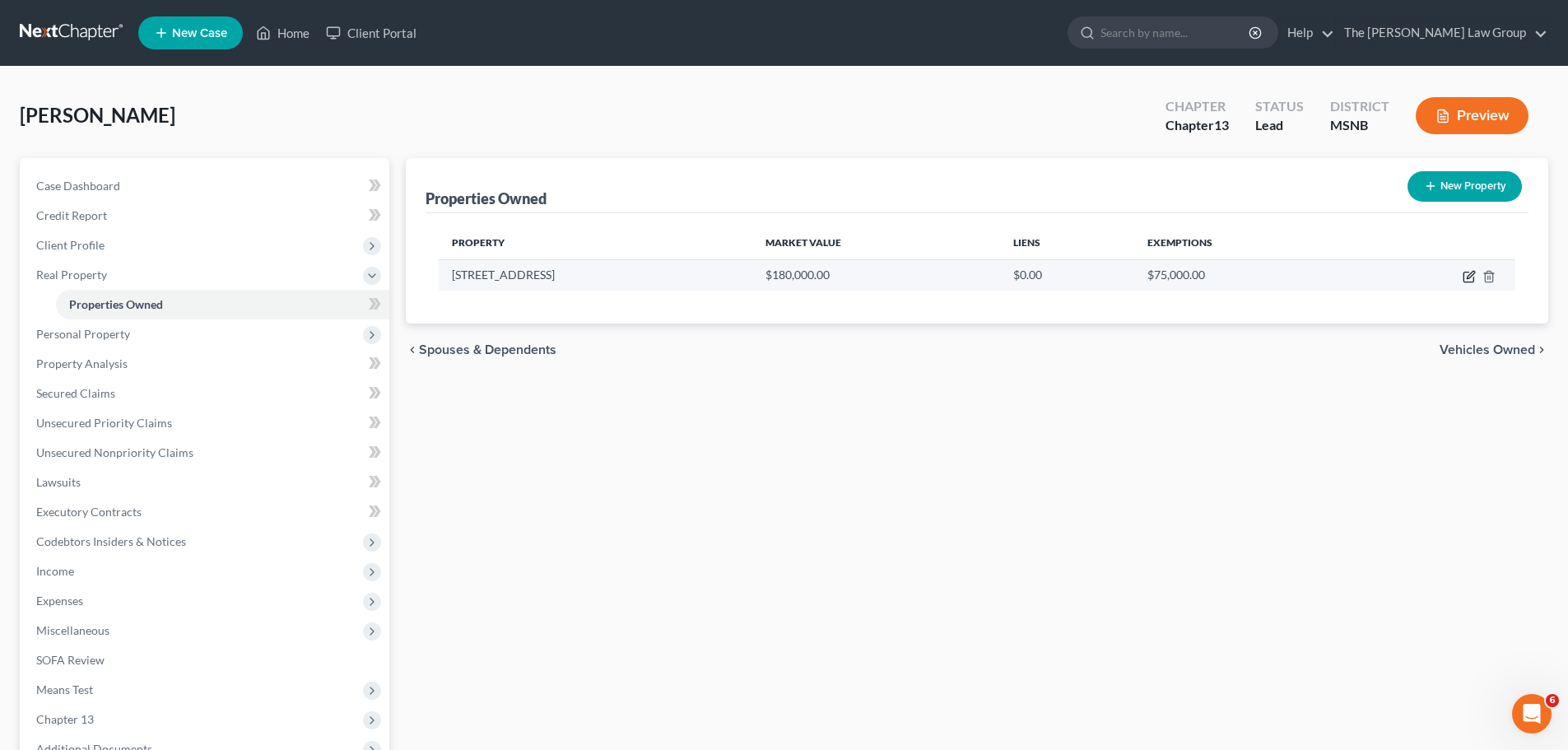
click at [1463, 276] on icon "button" at bounding box center [1468, 278] width 10 height 10
select select "25"
select select "12"
select select "0"
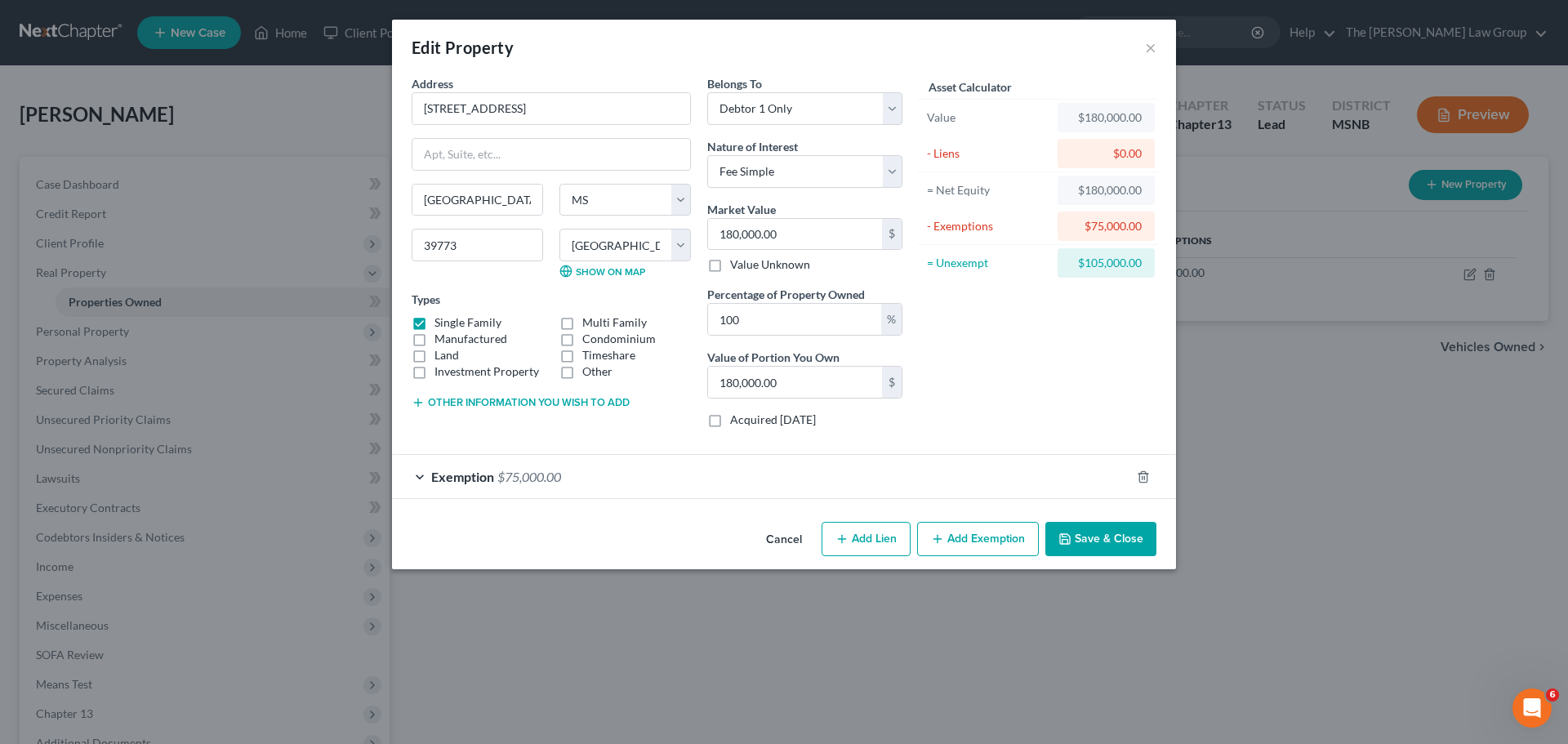
click at [1114, 529] on button "Save & Close" at bounding box center [1101, 539] width 111 height 35
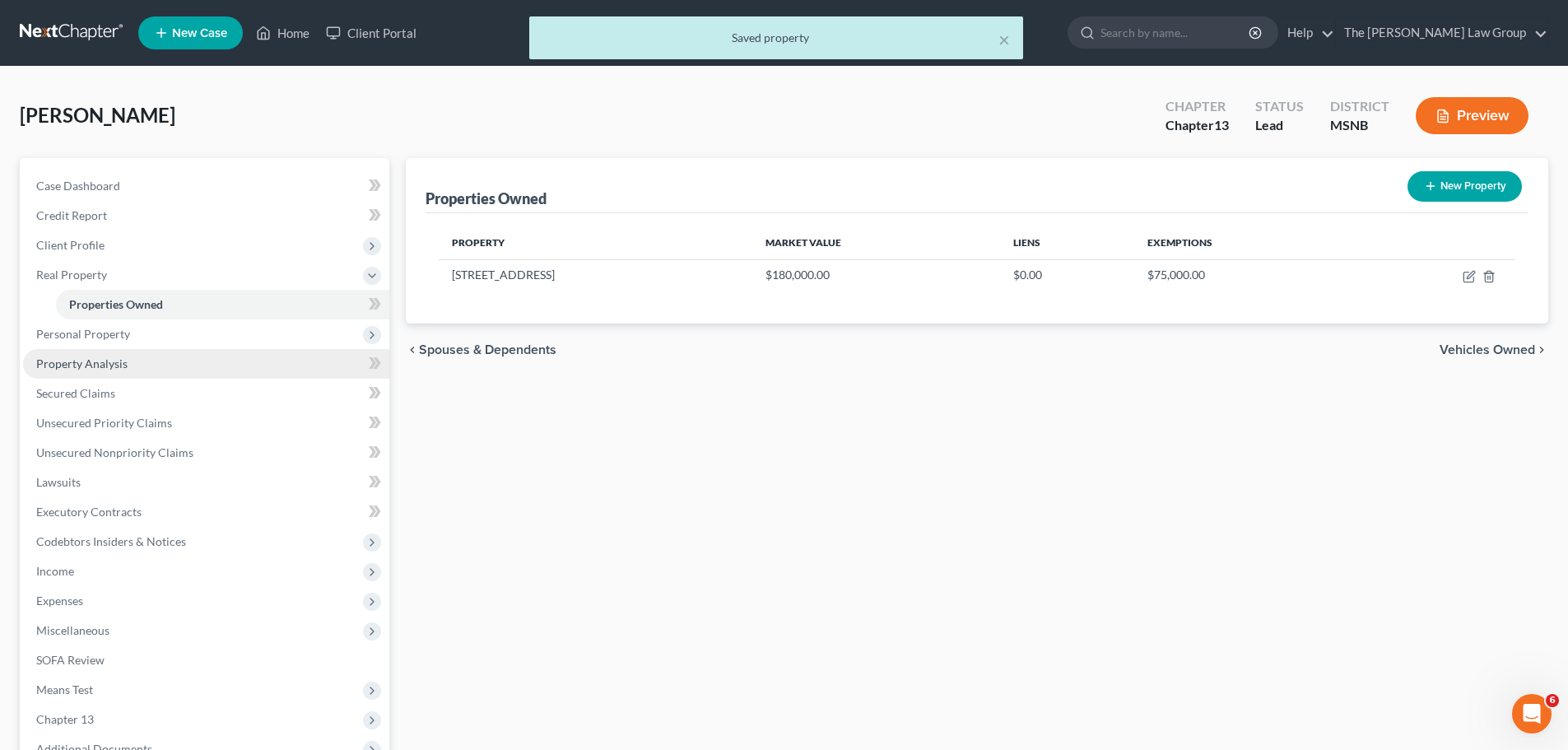
click at [100, 366] on span "Property Analysis" at bounding box center [82, 364] width 92 height 14
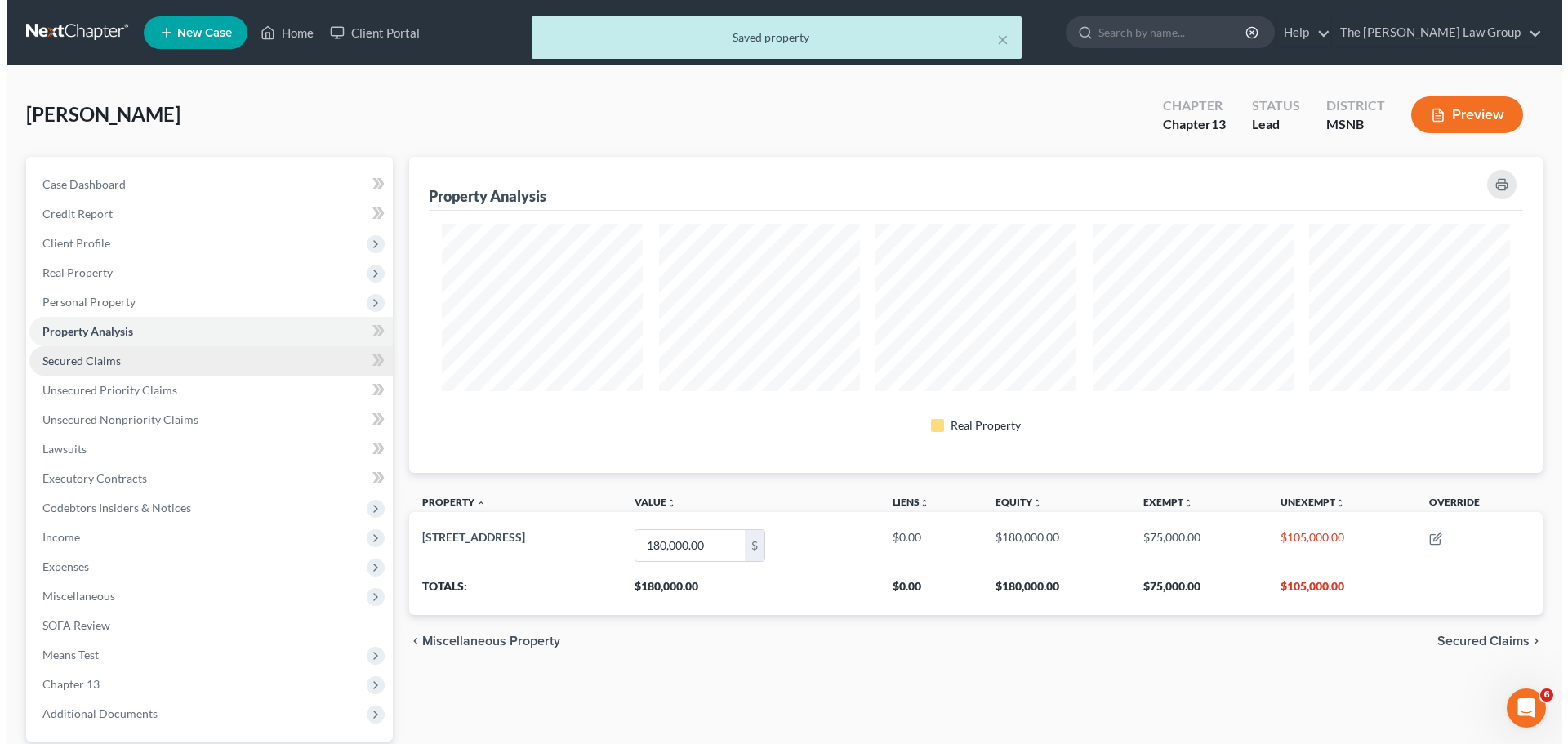
scroll to position [316, 1134]
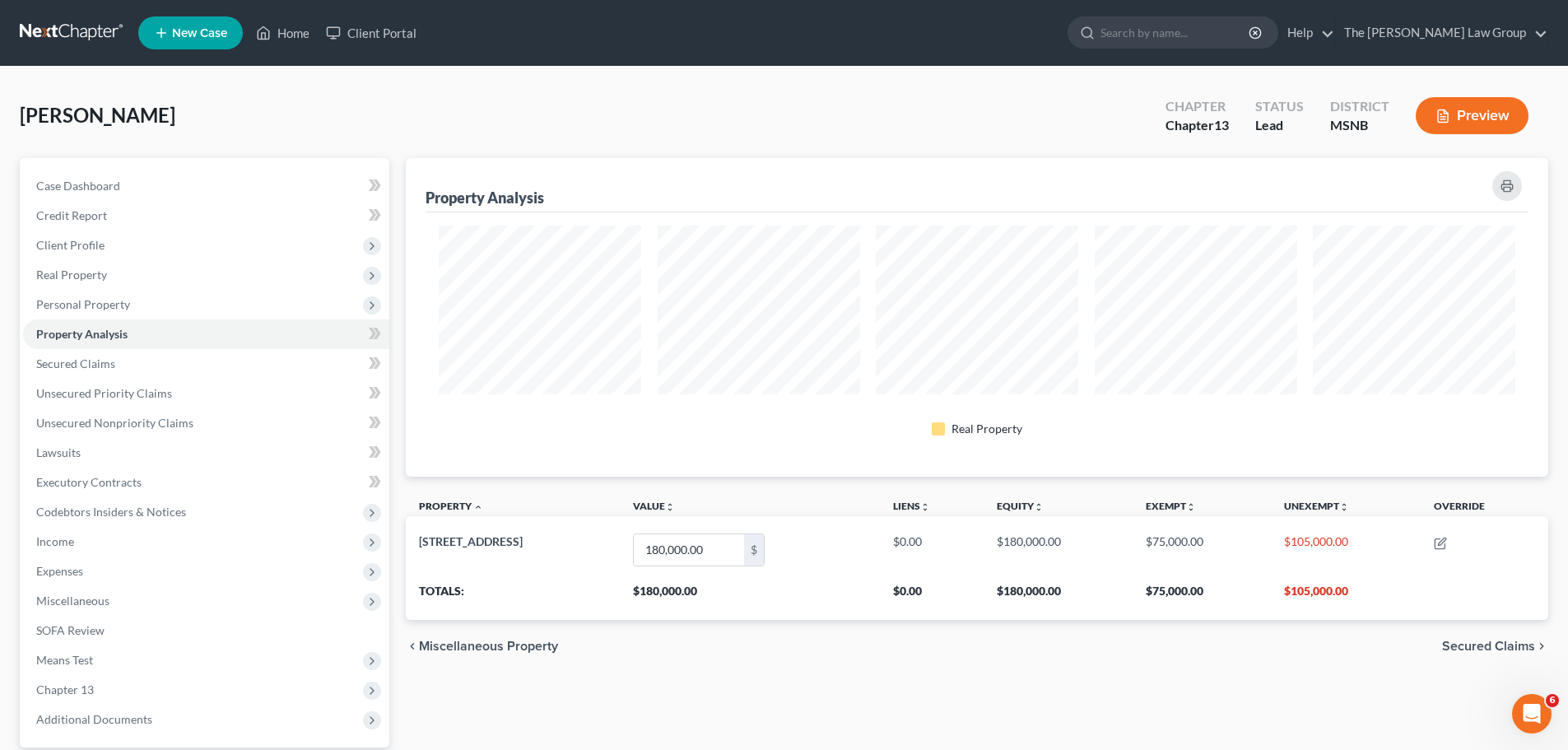
click at [1476, 641] on span "Secured Claims" at bounding box center [1488, 646] width 93 height 13
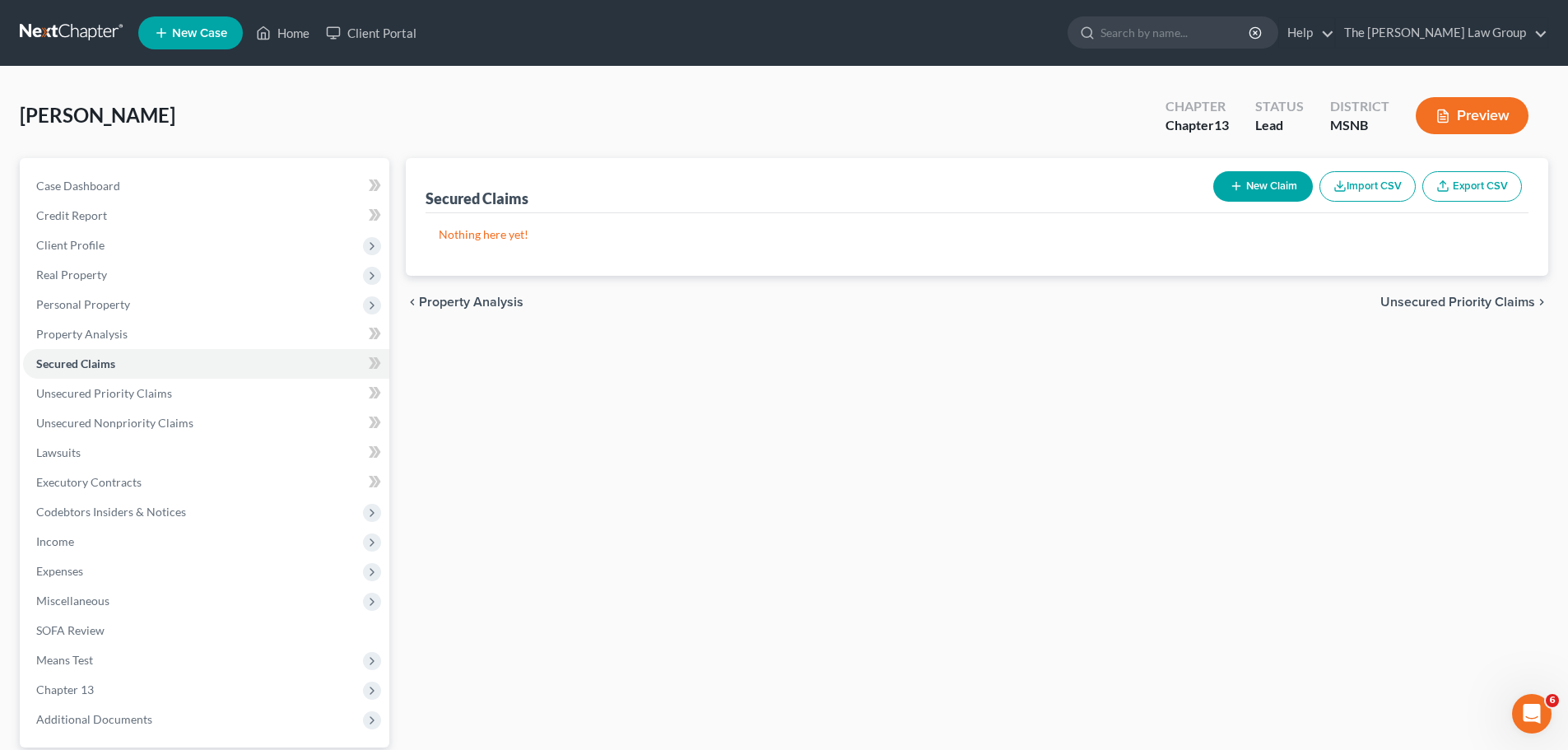
click at [1275, 181] on button "New Claim" at bounding box center [1264, 187] width 100 height 31
select select "0"
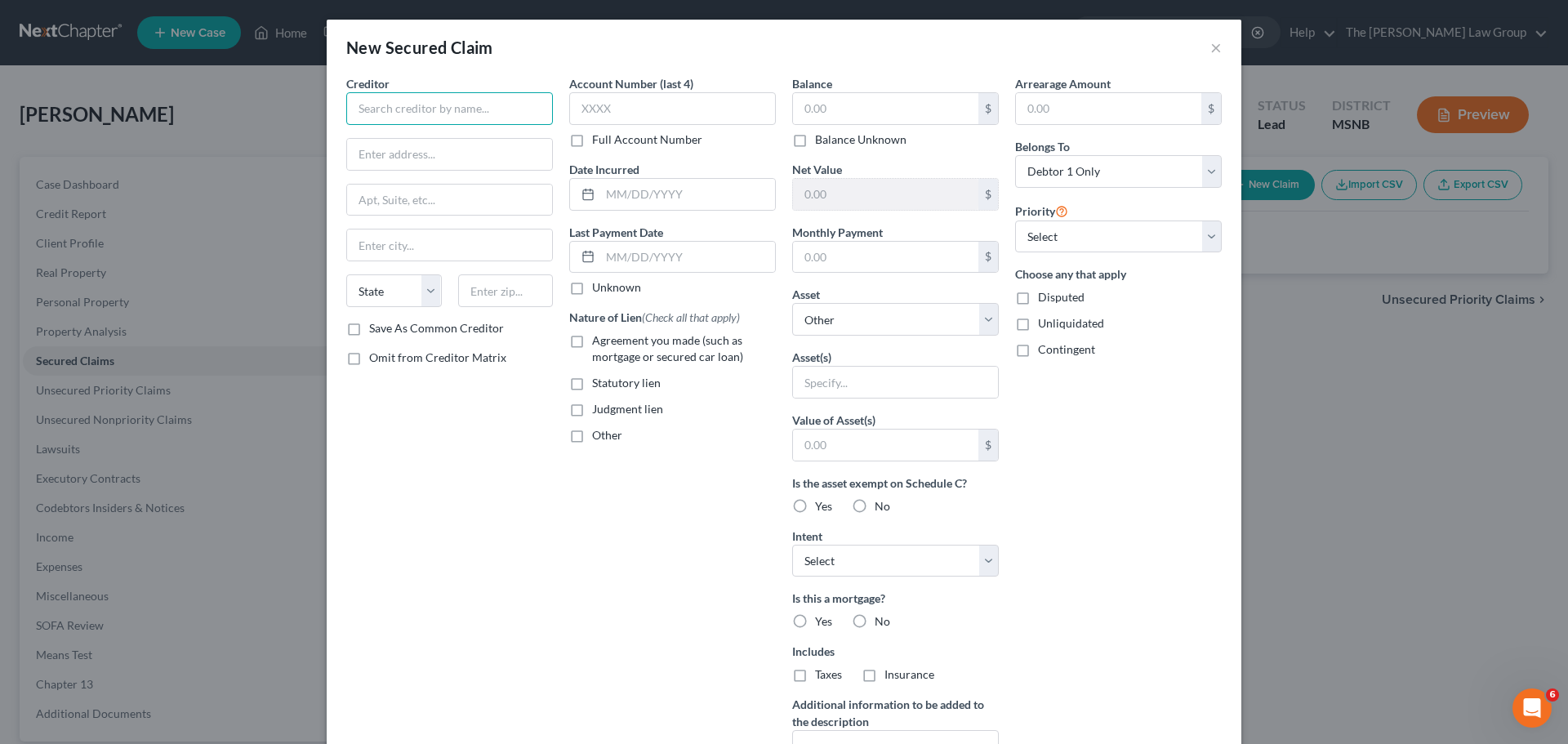
click at [410, 104] on input "text" at bounding box center [450, 108] width 207 height 33
type input "Regions Bank"
click at [628, 109] on input "text" at bounding box center [673, 108] width 207 height 33
click at [902, 109] on input "text" at bounding box center [886, 108] width 185 height 31
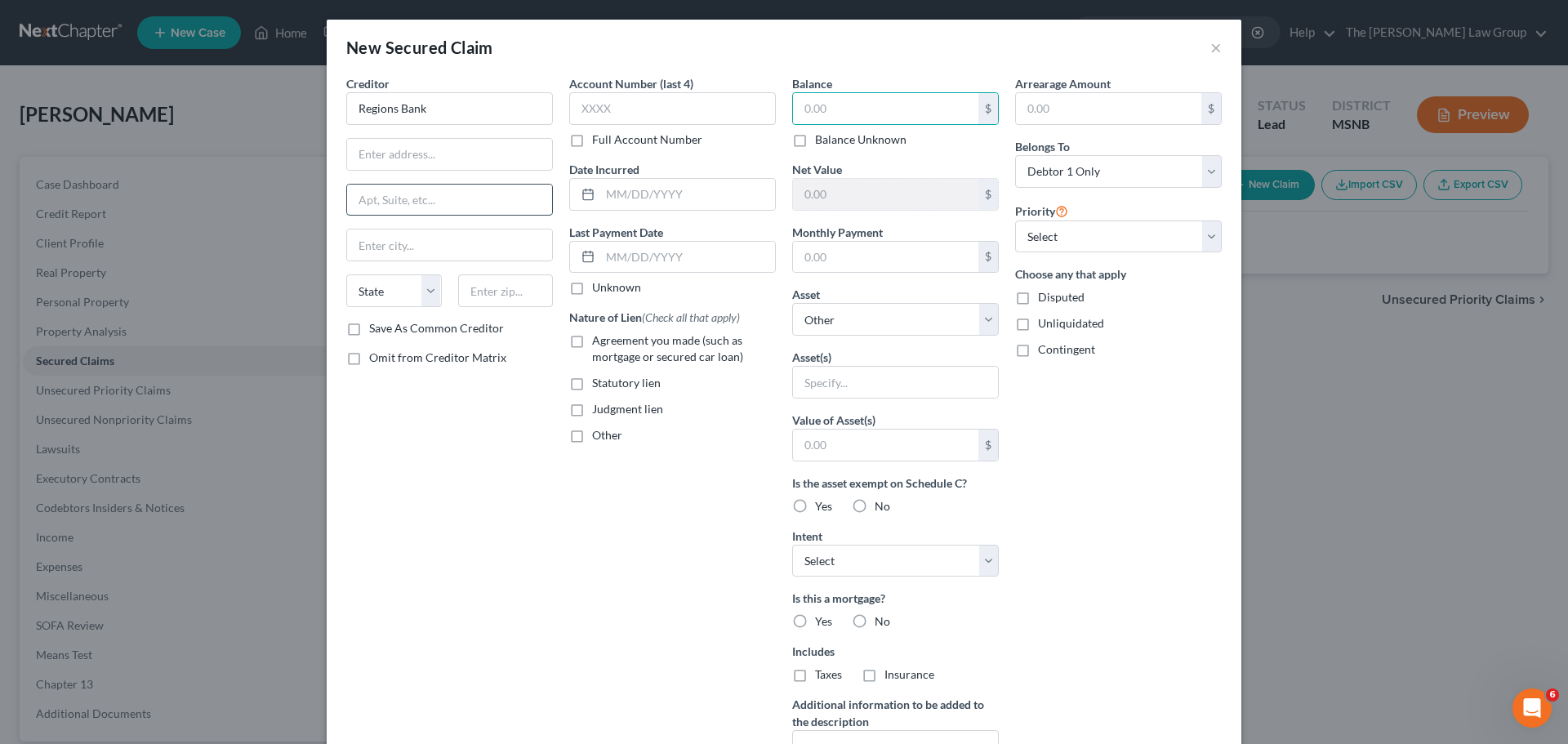
click at [370, 191] on input "text" at bounding box center [449, 199] width 205 height 31
click at [378, 173] on div "Creditor * Regions [GEOGRAPHIC_DATA] [US_STATE] AK AR [GEOGRAPHIC_DATA] CA CO […" at bounding box center [450, 197] width 207 height 245
click at [391, 163] on input "text" at bounding box center [449, 154] width 205 height 31
paste input "P.O. [GEOGRAPHIC_DATA]-0110"
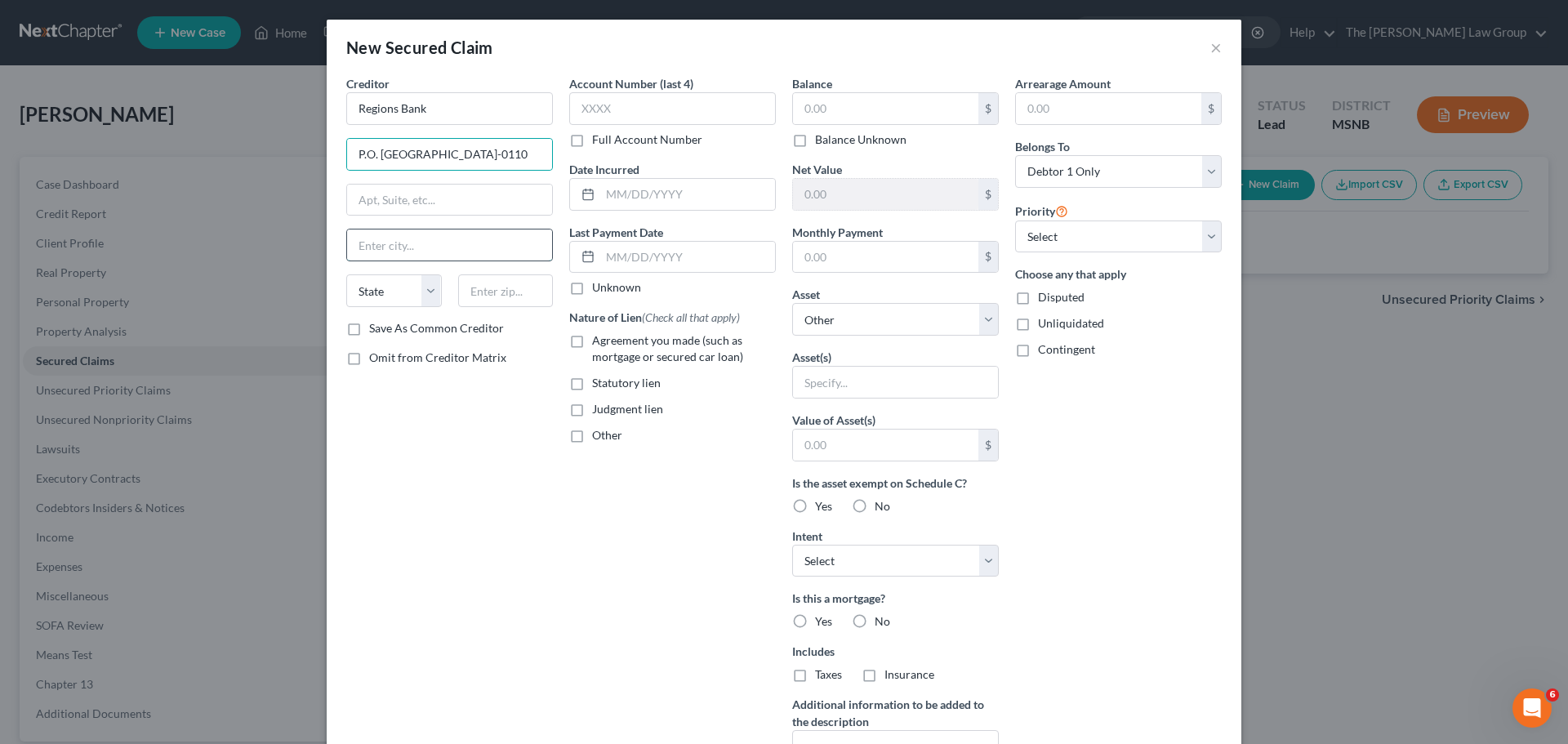
click at [390, 244] on input "text" at bounding box center [449, 245] width 205 height 31
drag, startPoint x: 417, startPoint y: 152, endPoint x: 477, endPoint y: 156, distance: 60.1
click at [477, 156] on input "P.O. [GEOGRAPHIC_DATA]-0110" at bounding box center [449, 154] width 205 height 31
type input "P.O. Box 110 , MS 39403-0110"
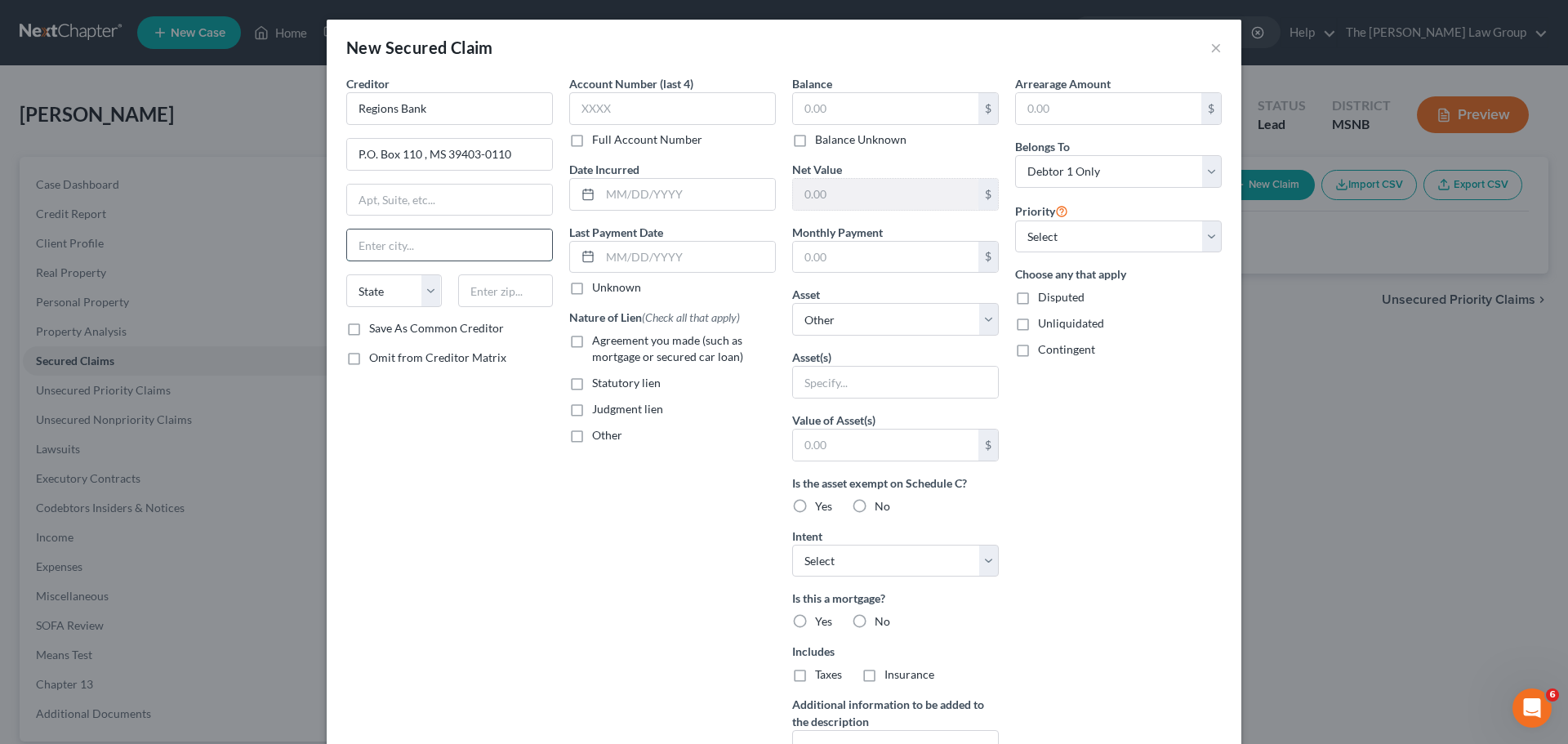
click at [461, 243] on input "text" at bounding box center [449, 245] width 205 height 31
paste input "Hattiesburg"
type input "Hattiesburg"
click at [408, 272] on div "Creditor * Regions Bank P.O. [GEOGRAPHIC_DATA]-0110 [GEOGRAPHIC_DATA] [US_STATE…" at bounding box center [450, 197] width 207 height 245
click at [406, 289] on select "State [US_STATE] AK AR AZ CA CO CT DE DC [GEOGRAPHIC_DATA] [GEOGRAPHIC_DATA] GU…" at bounding box center [394, 290] width 95 height 33
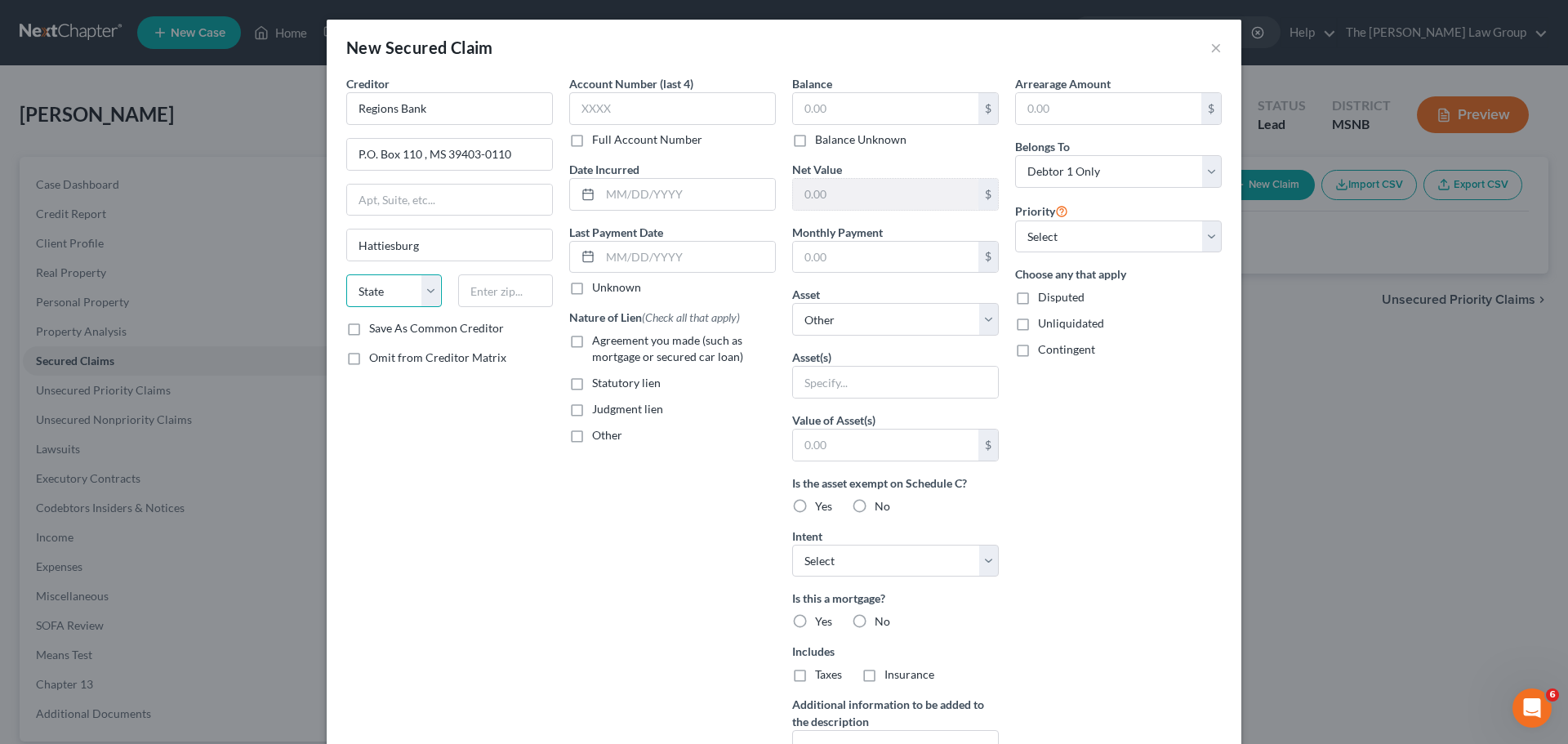
select select "25"
click at [347, 274] on select "State [US_STATE] AK AR AZ CA CO CT DE DC [GEOGRAPHIC_DATA] [GEOGRAPHIC_DATA] GU…" at bounding box center [394, 290] width 95 height 33
click at [488, 296] on input "text" at bounding box center [506, 290] width 95 height 33
type input "39403"
drag, startPoint x: 414, startPoint y: 154, endPoint x: 608, endPoint y: 168, distance: 194.5
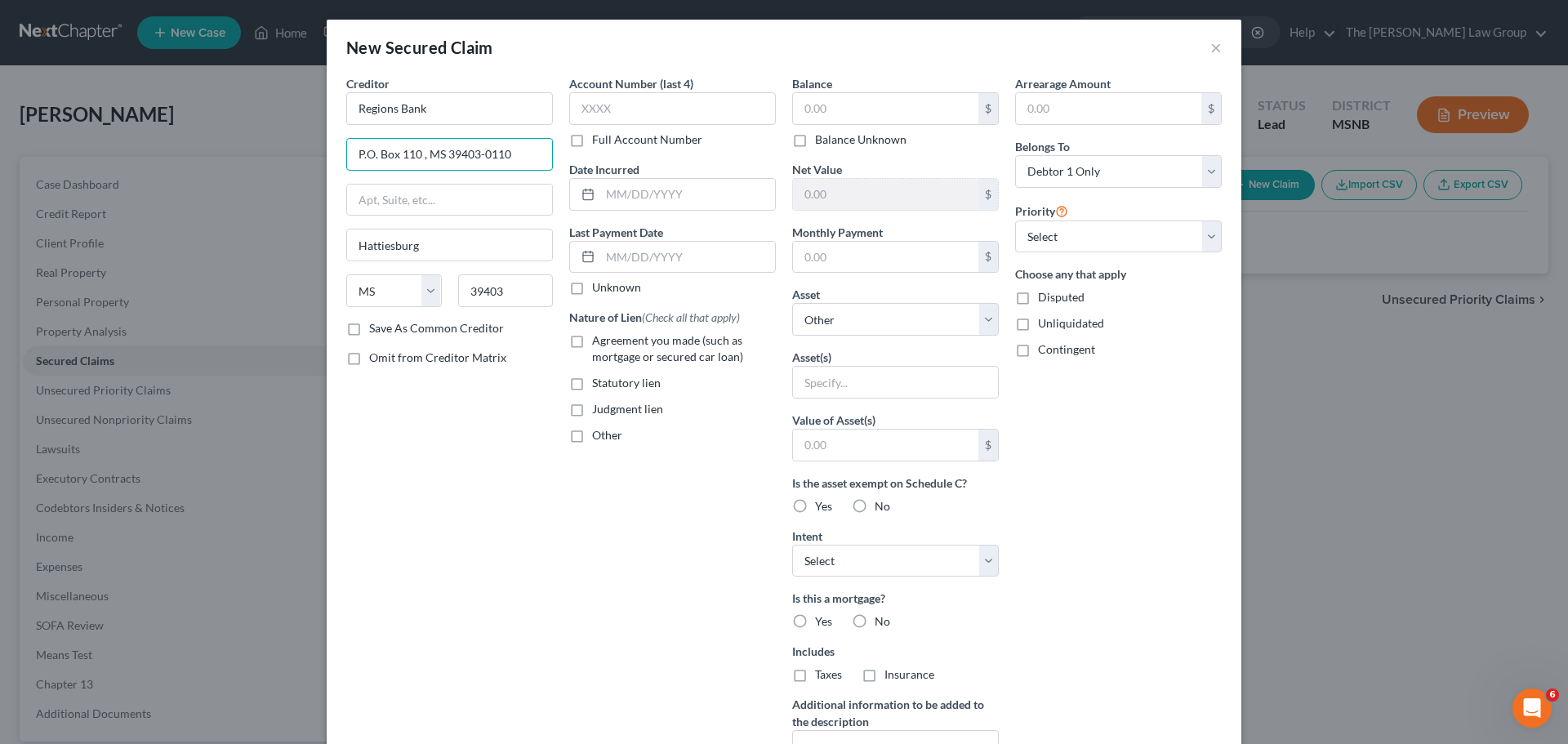
click at [608, 168] on div "Creditor * Regions Bank P.O. [GEOGRAPHIC_DATA]-0110 [GEOGRAPHIC_DATA][US_STATE]…" at bounding box center [784, 440] width 892 height 729
type input "P.O. Box 110"
click at [592, 349] on label "Agreement you made (such as mortgage or secured car loan)" at bounding box center [684, 349] width 184 height 33
click at [598, 343] on input "Agreement you made (such as mortgage or secured car loan)" at bounding box center [603, 338] width 11 height 11
checkbox input "true"
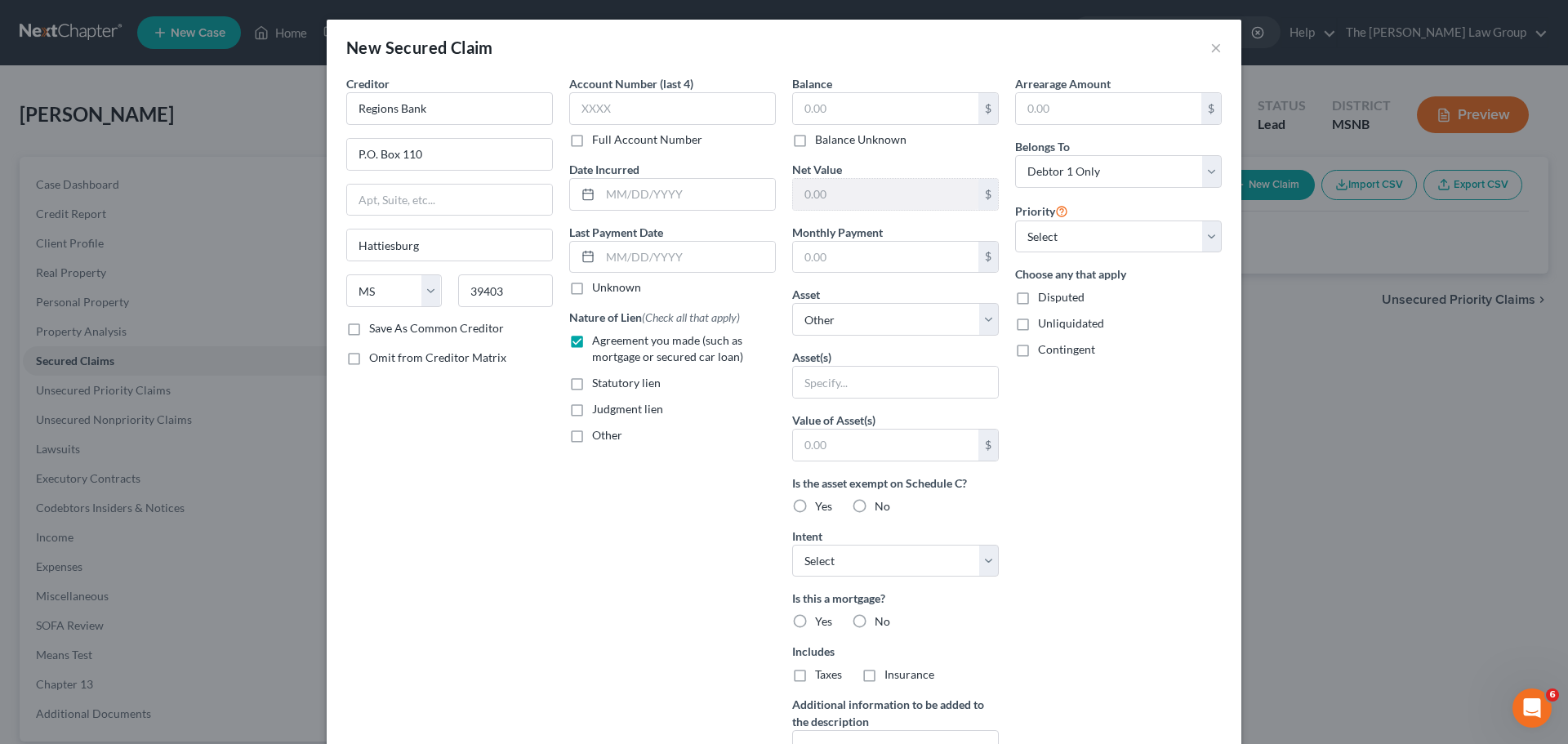
click at [369, 329] on label "Save As Common Creditor" at bounding box center [437, 328] width 135 height 16
click at [375, 329] on input "Save As Common Creditor" at bounding box center [380, 325] width 11 height 11
checkbox input "true"
click at [592, 442] on label "Other" at bounding box center [607, 435] width 31 height 16
click at [598, 438] on input "Other" at bounding box center [603, 432] width 11 height 11
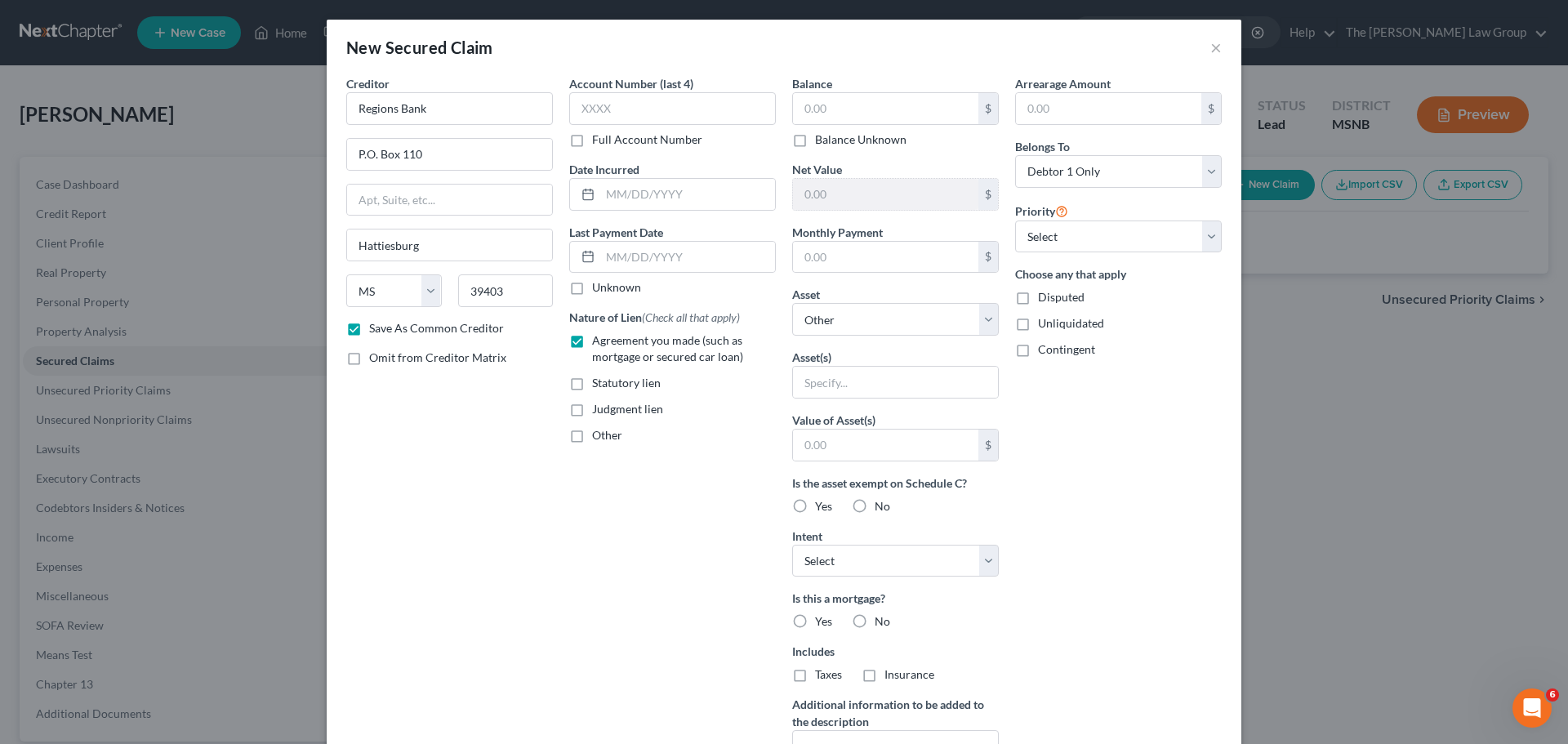
checkbox input "true"
click at [650, 471] on input "text" at bounding box center [673, 473] width 205 height 31
type input "First Mortgage"
click at [942, 101] on input "text" at bounding box center [886, 108] width 185 height 31
type input "25,000"
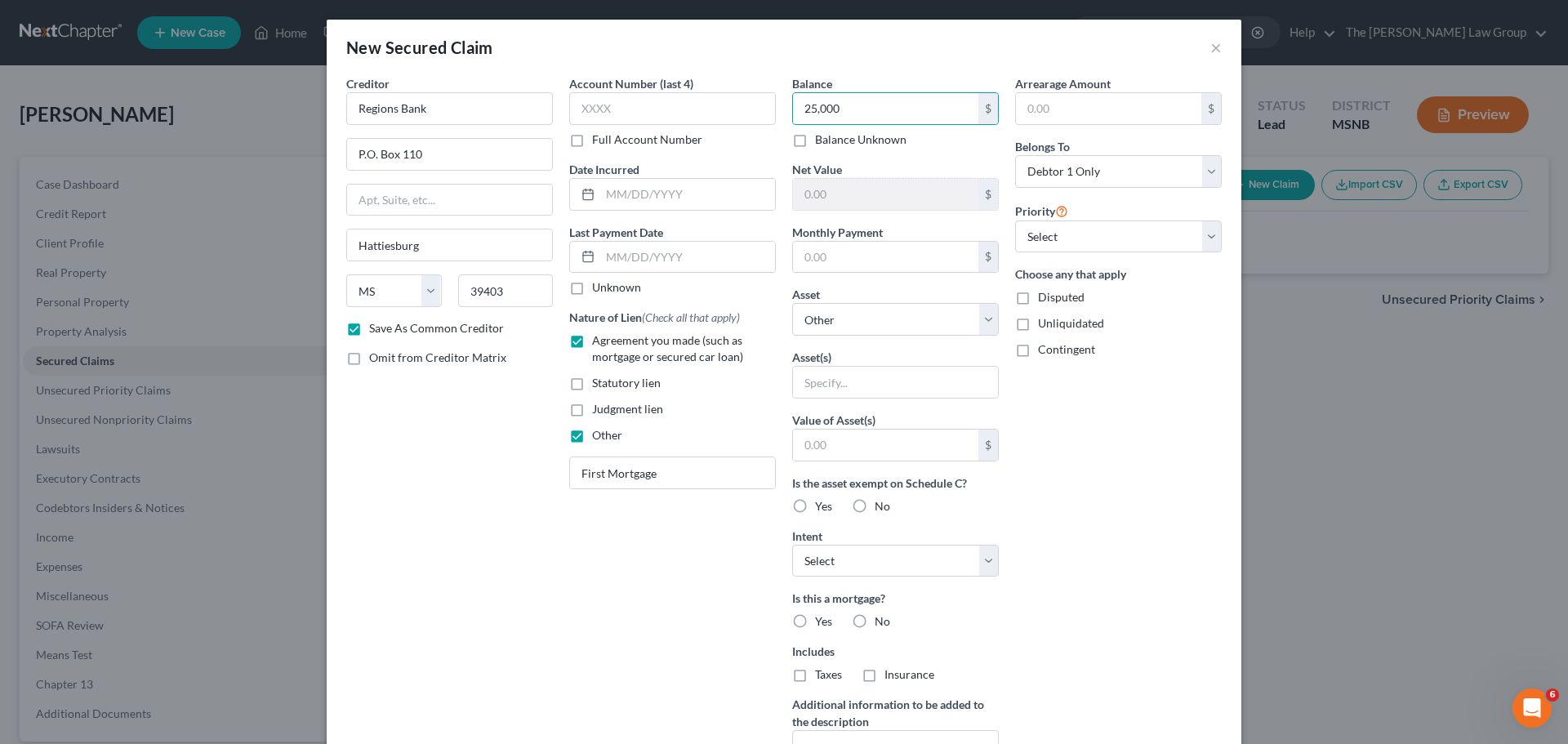
click at [948, 152] on div "Balance 25,000.00 $ Balance Unknown Balance Undetermined 25,000 $ Balance Unkno…" at bounding box center [895, 440] width 223 height 729
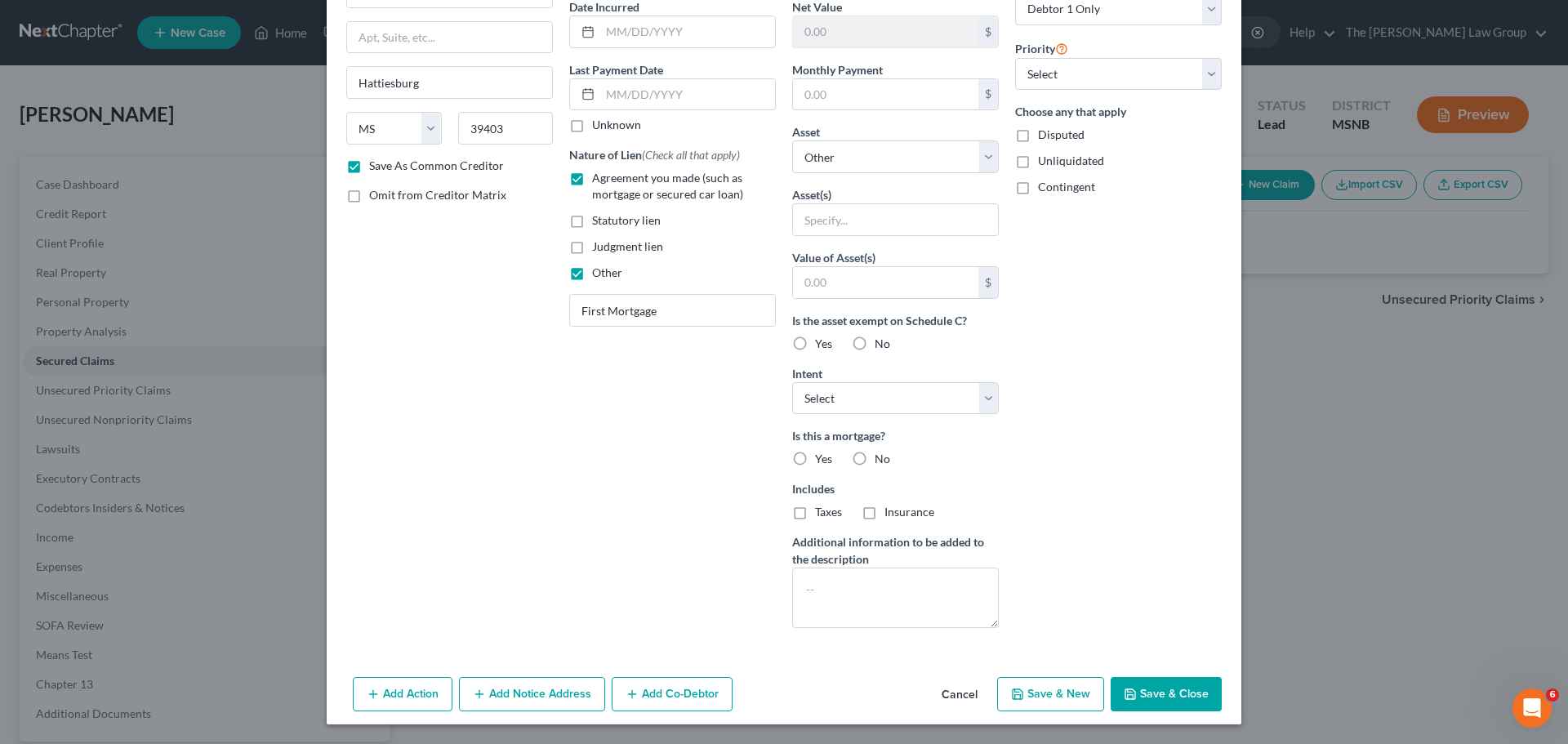
click at [815, 343] on label "Yes" at bounding box center [823, 344] width 17 height 16
click at [822, 343] on input "Yes" at bounding box center [827, 341] width 11 height 11
radio input "true"
click at [880, 419] on div "Balance 25,000.00 $ Balance Unknown Balance Undetermined 25,000 $ Balance Unkno…" at bounding box center [895, 277] width 223 height 729
click at [885, 410] on select "Select Surrender Redeem Reaffirm Avoid Other" at bounding box center [895, 398] width 207 height 33
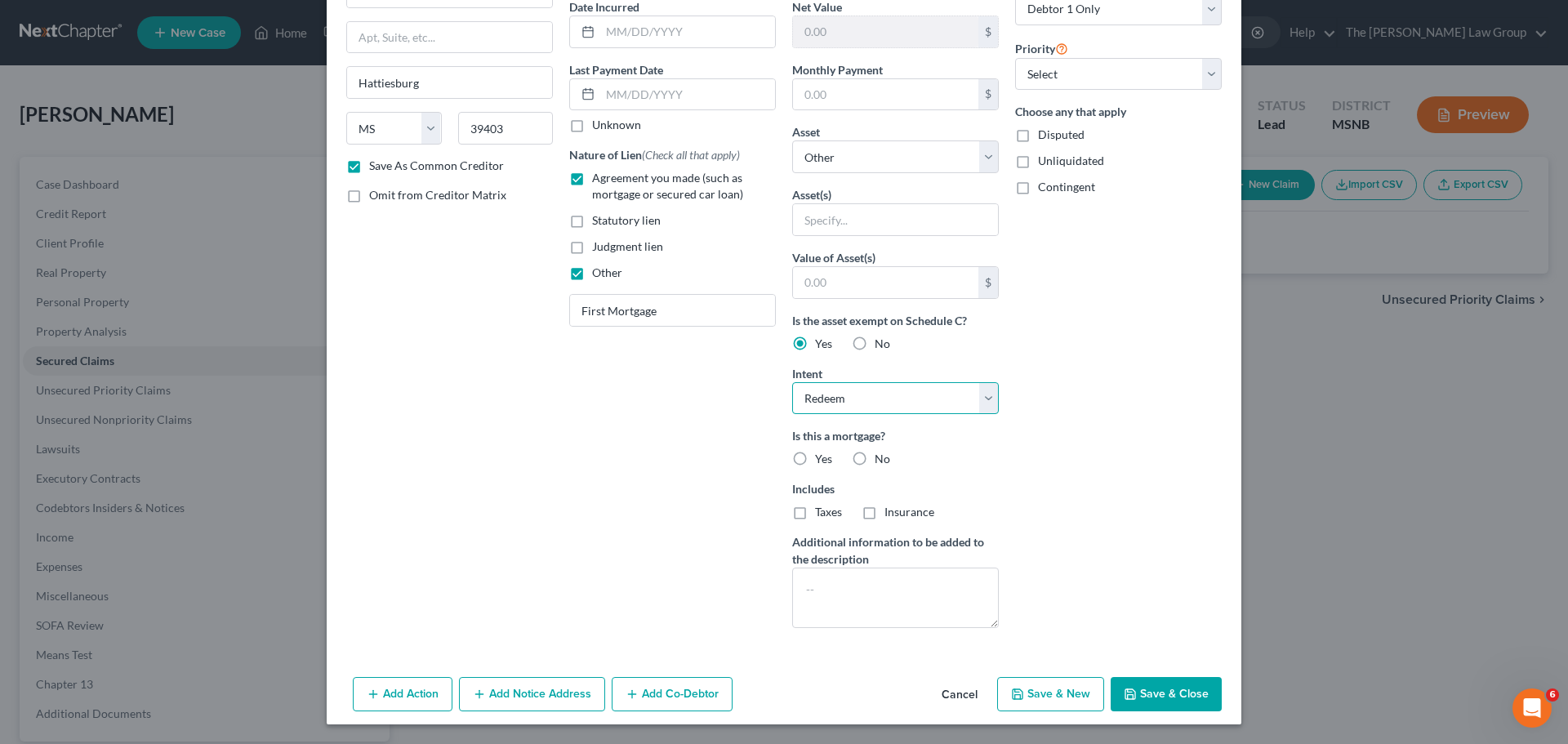
click at [792, 382] on select "Select Surrender Redeem Reaffirm Avoid Other" at bounding box center [895, 398] width 207 height 33
click at [879, 403] on select "Select Surrender Redeem Reaffirm Avoid Other" at bounding box center [895, 398] width 207 height 33
select select "2"
click at [792, 382] on select "Select Surrender Redeem Reaffirm Avoid Other" at bounding box center [895, 398] width 207 height 33
click at [815, 456] on label "Yes" at bounding box center [823, 459] width 17 height 16
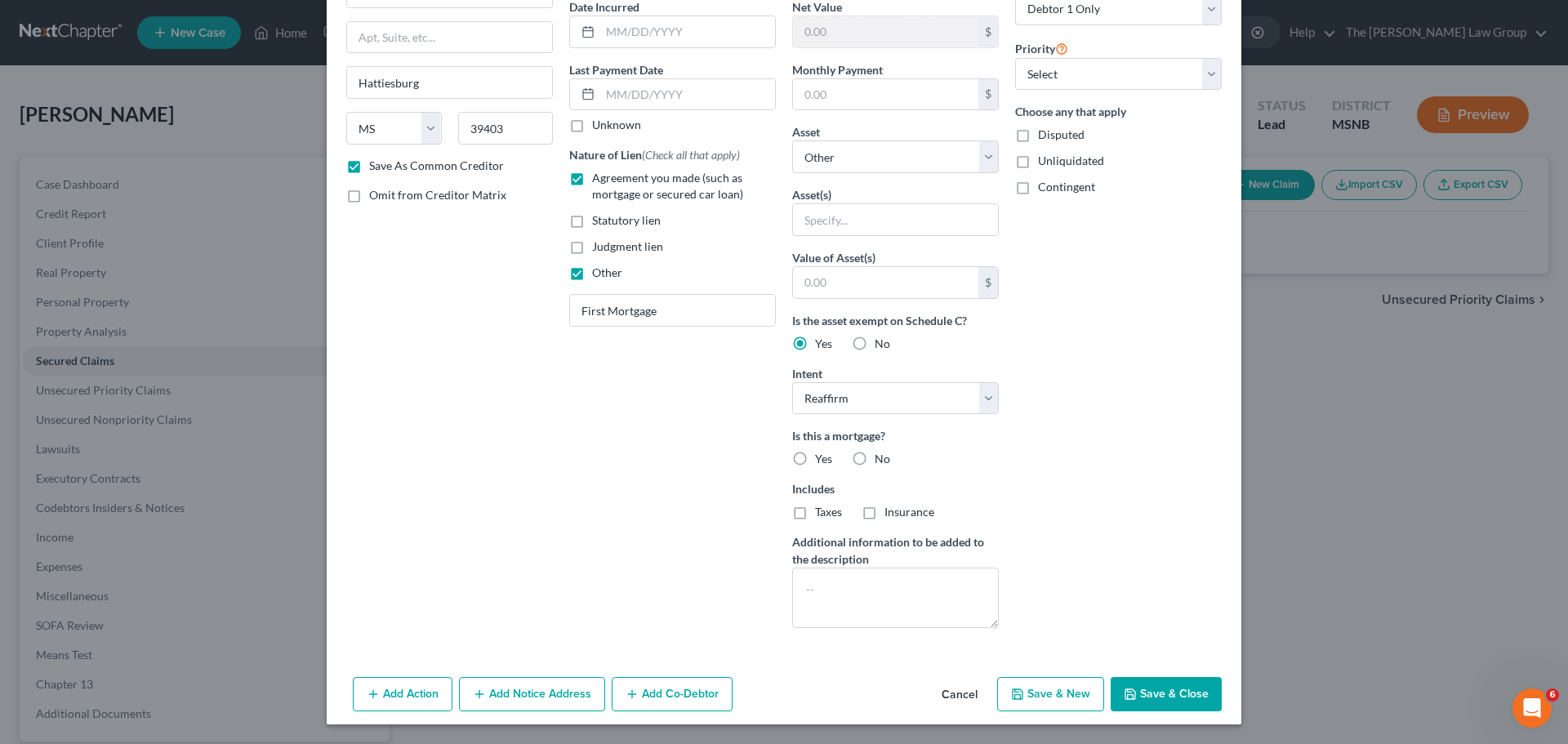
click at [822, 456] on input "Yes" at bounding box center [827, 456] width 11 height 11
radio input "true"
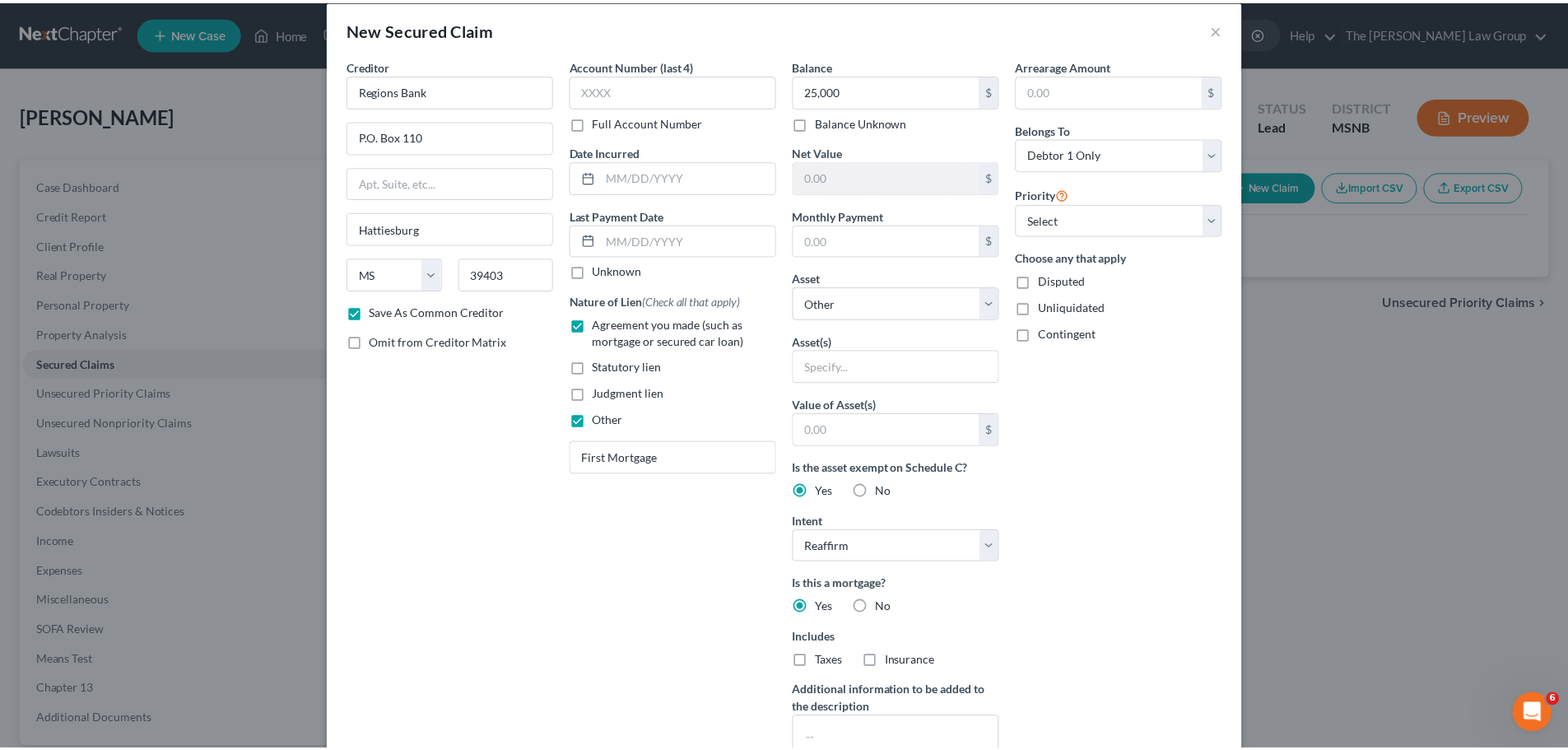
scroll to position [0, 0]
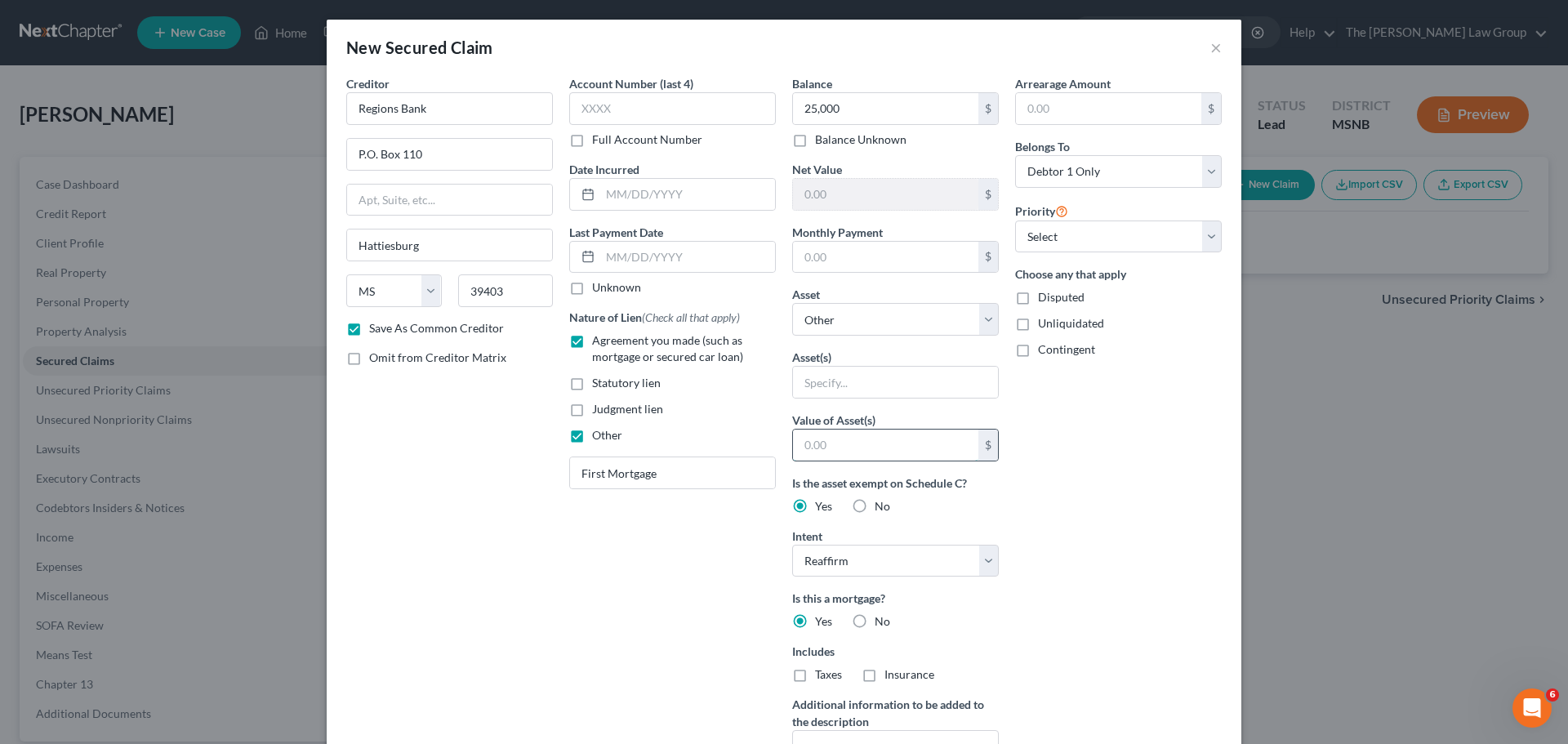
click at [933, 437] on input "text" at bounding box center [886, 445] width 185 height 31
type input "180,000"
click at [1052, 434] on div "Arrearage Amount $ Belongs To * Select Debtor 1 Only Debtor 2 Only Debtor 1 And…" at bounding box center [1118, 440] width 223 height 729
click at [945, 392] on input "text" at bounding box center [895, 381] width 205 height 31
click at [898, 310] on select "Select Other Multiple Assets [STREET_ADDRESS] - $180000.0" at bounding box center [895, 319] width 207 height 33
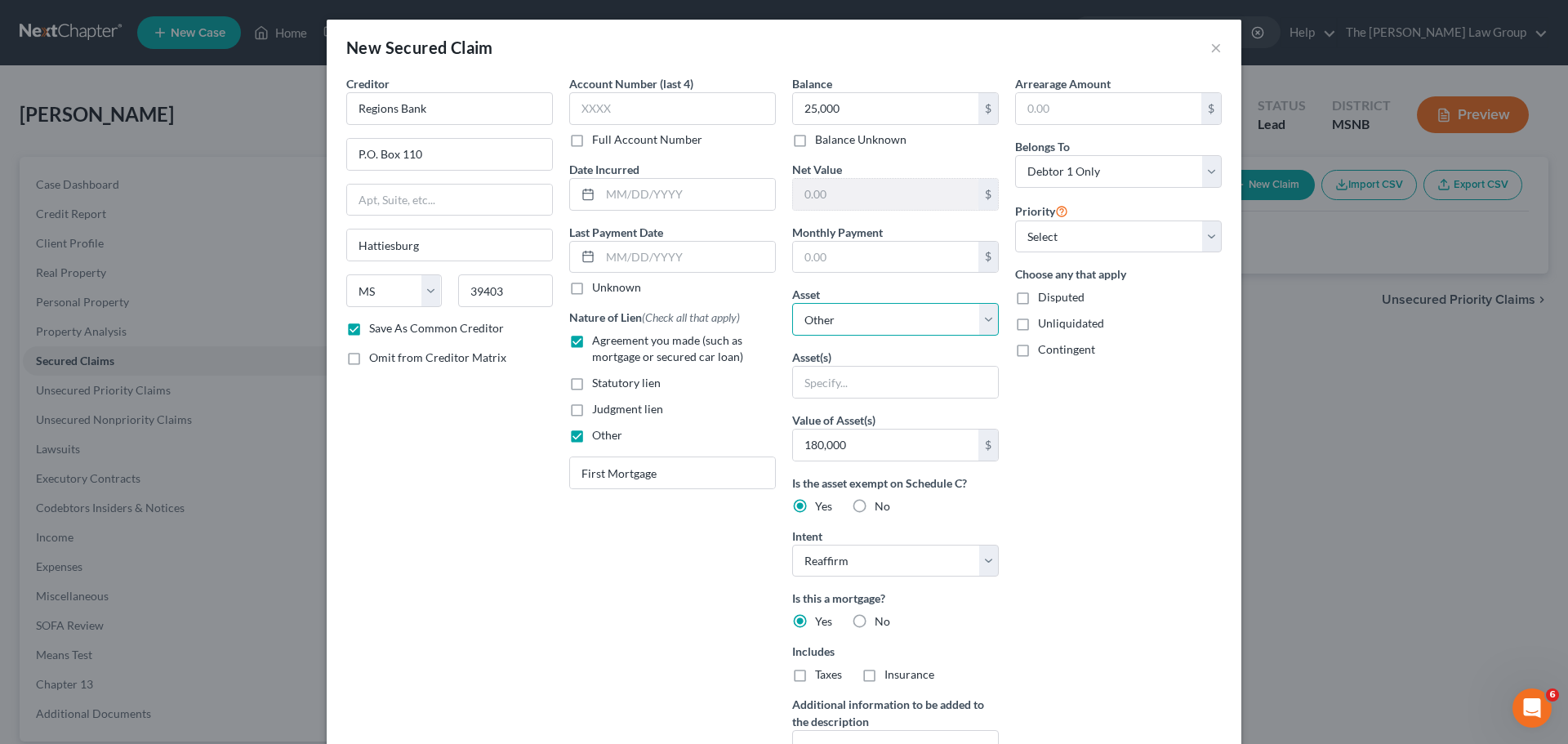
select select "2"
click at [792, 303] on select "Select Other Multiple Assets [STREET_ADDRESS] - $180000.0" at bounding box center [895, 319] width 207 height 33
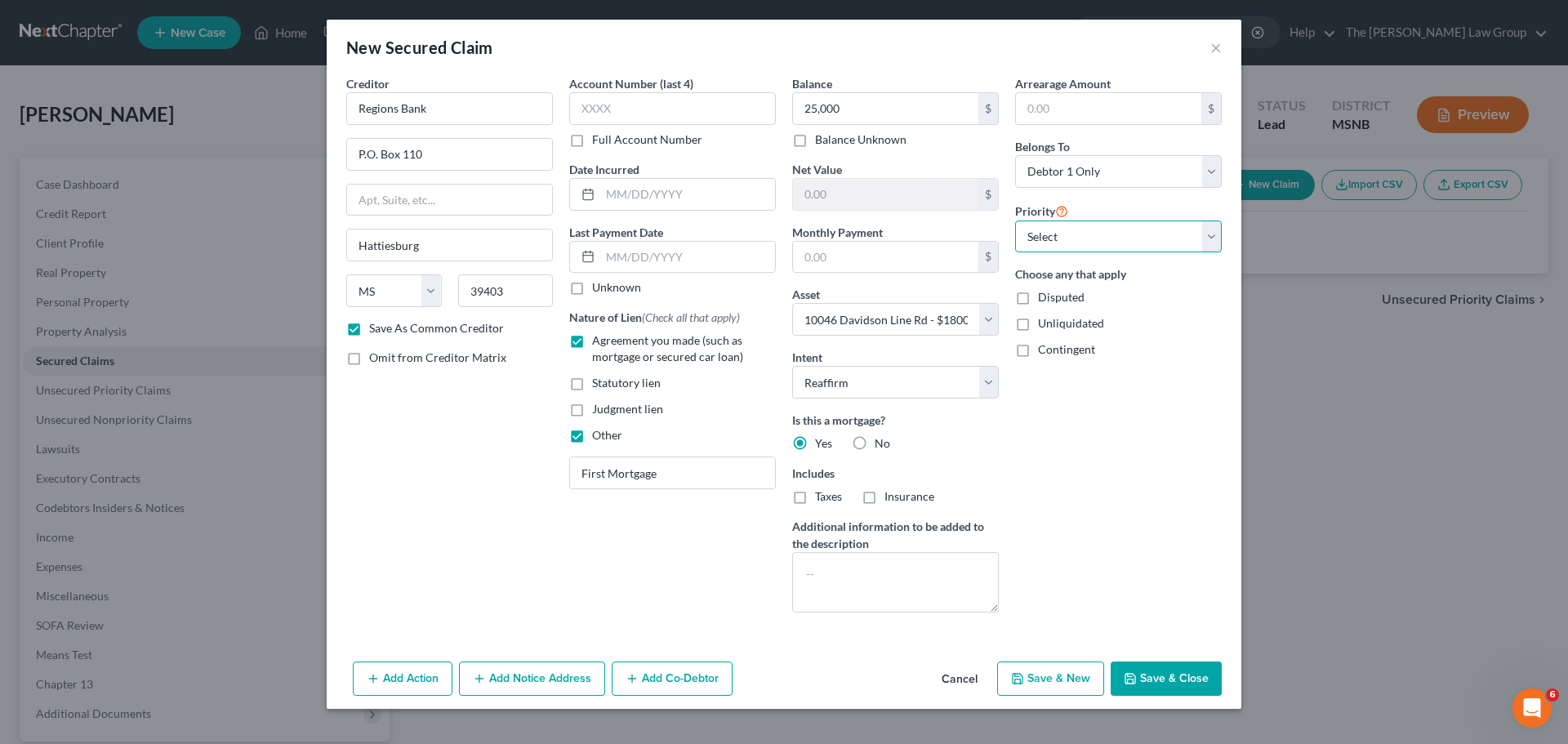
click at [1099, 231] on select "Select 1st 2nd 3rd 4th 5th 6th 7th 8th 9th 10th 11th 12th 13th 14th 15th 16th 1…" at bounding box center [1118, 237] width 207 height 33
select select "0"
click at [1015, 221] on select "Select 1st 2nd 3rd 4th 5th 6th 7th 8th 9th 10th 11th 12th 13th 14th 15th 16th 1…" at bounding box center [1118, 237] width 207 height 33
click at [1173, 670] on button "Save & Close" at bounding box center [1167, 679] width 111 height 35
checkbox input "false"
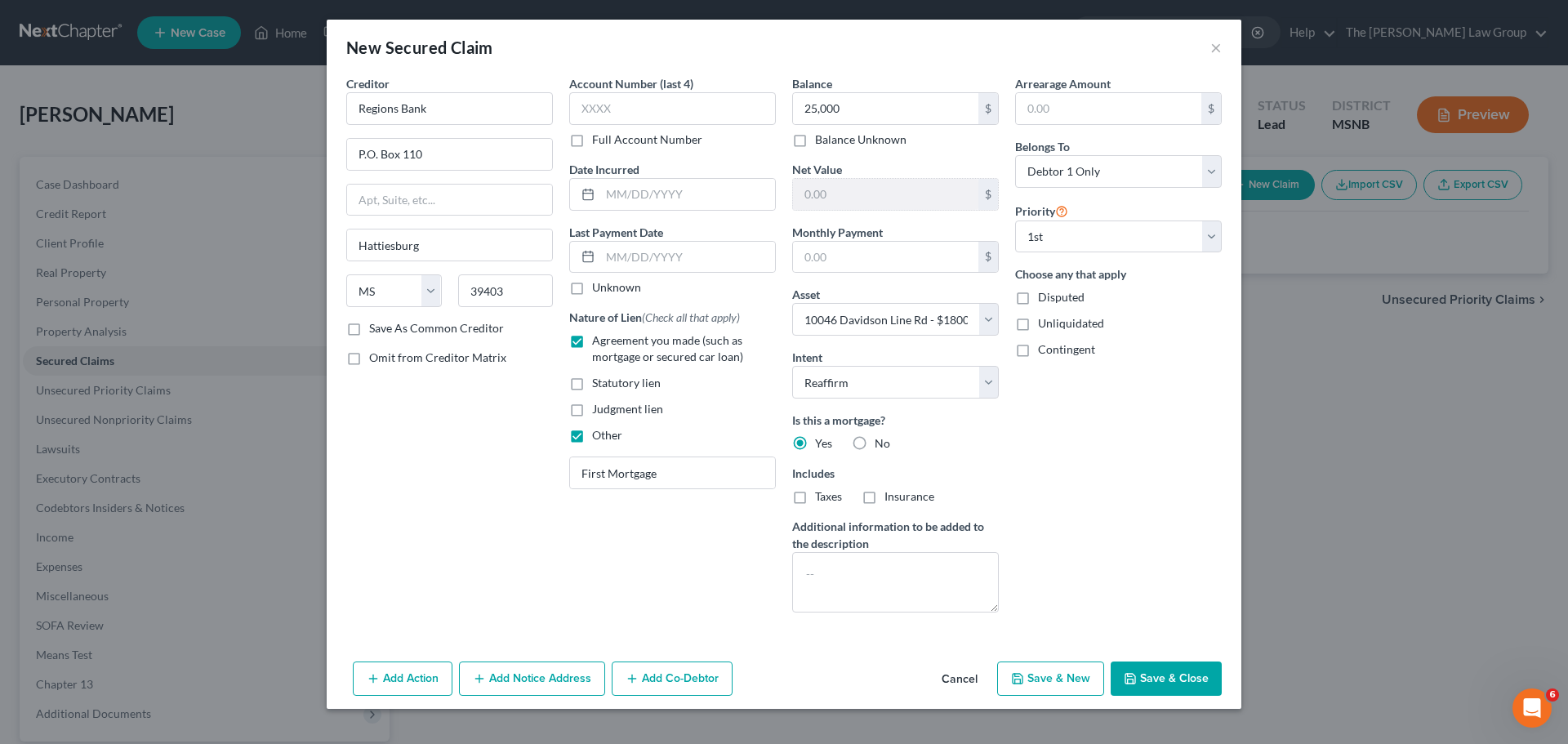
select select
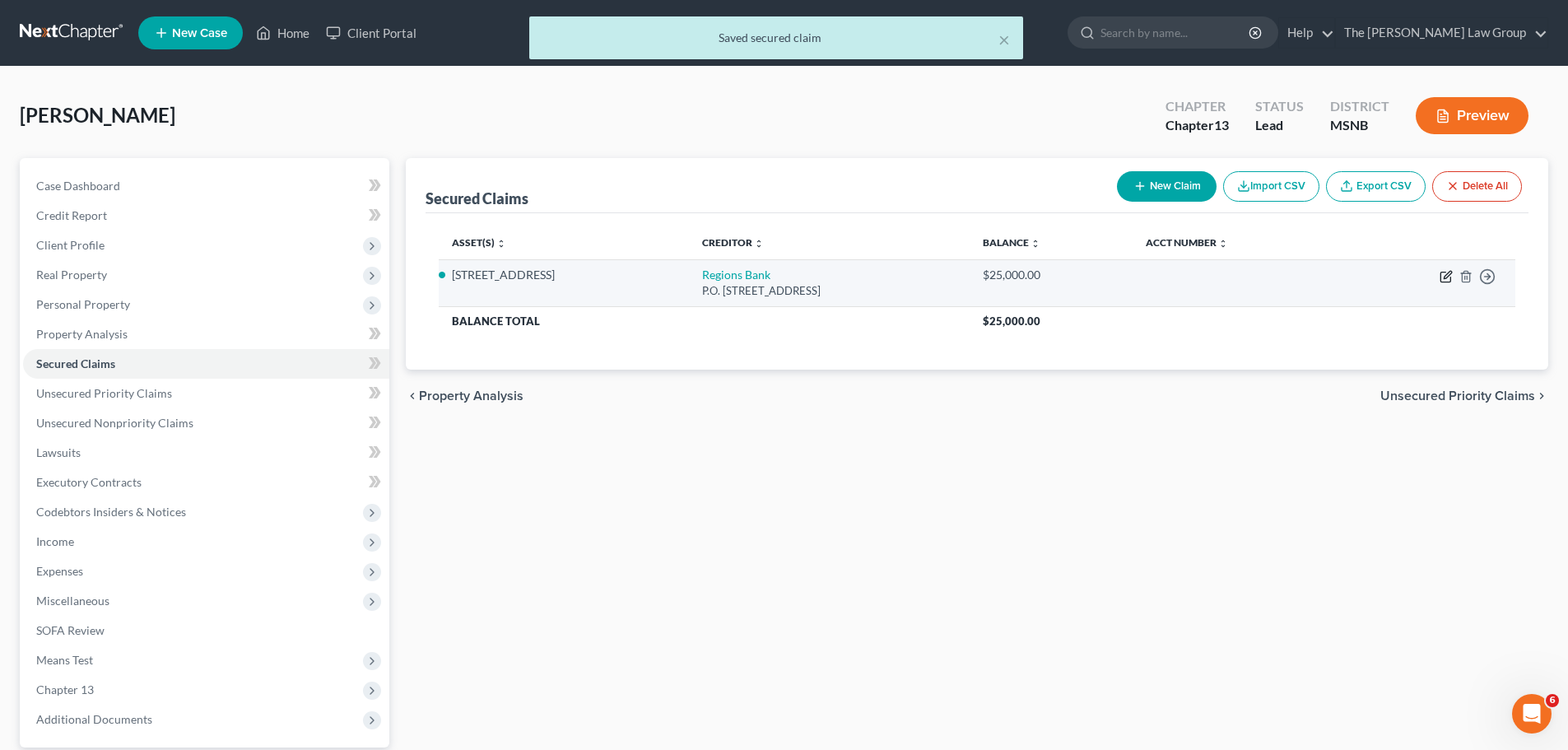
click at [1447, 276] on icon "button" at bounding box center [1445, 276] width 13 height 13
select select "25"
select select "2"
select select "0"
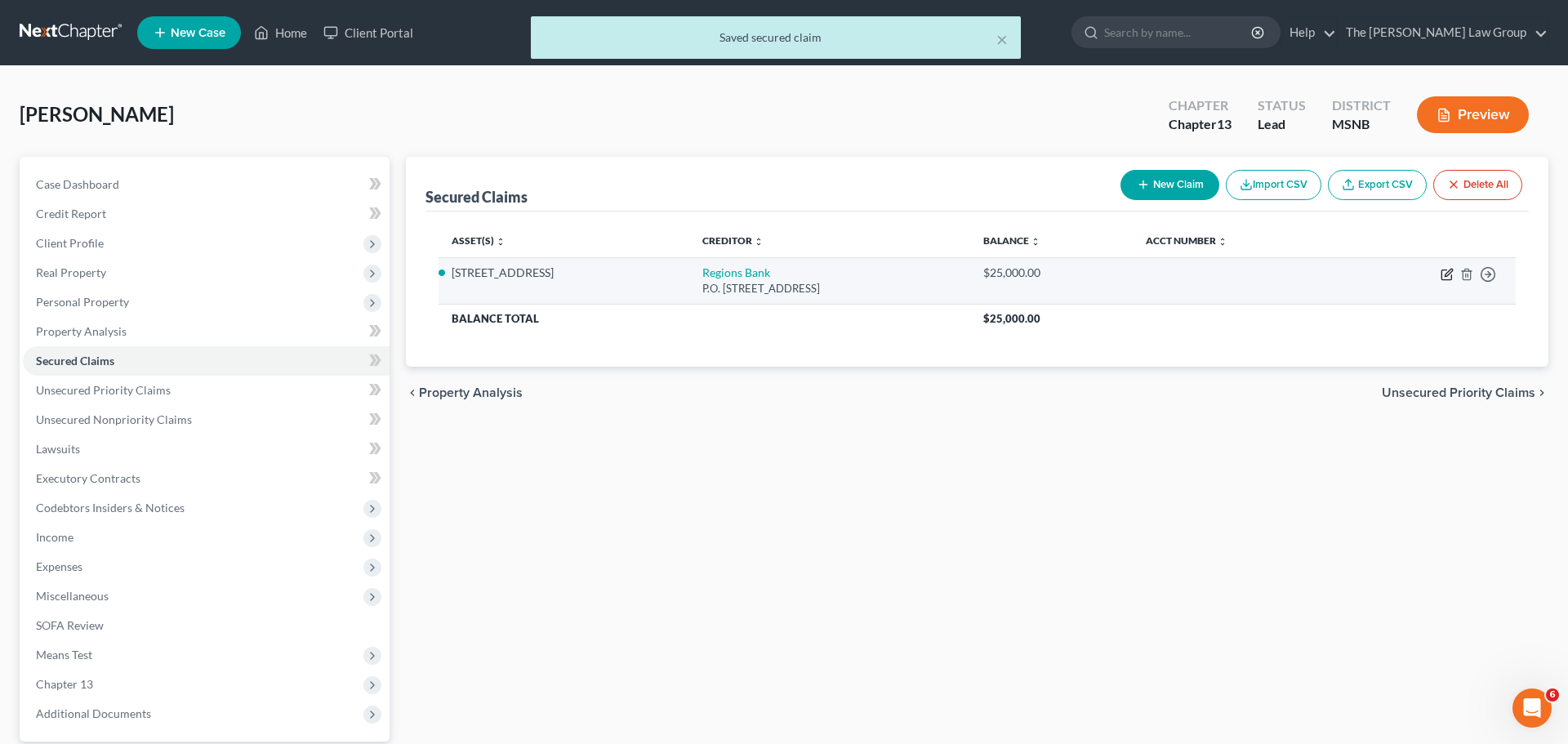
select select "0"
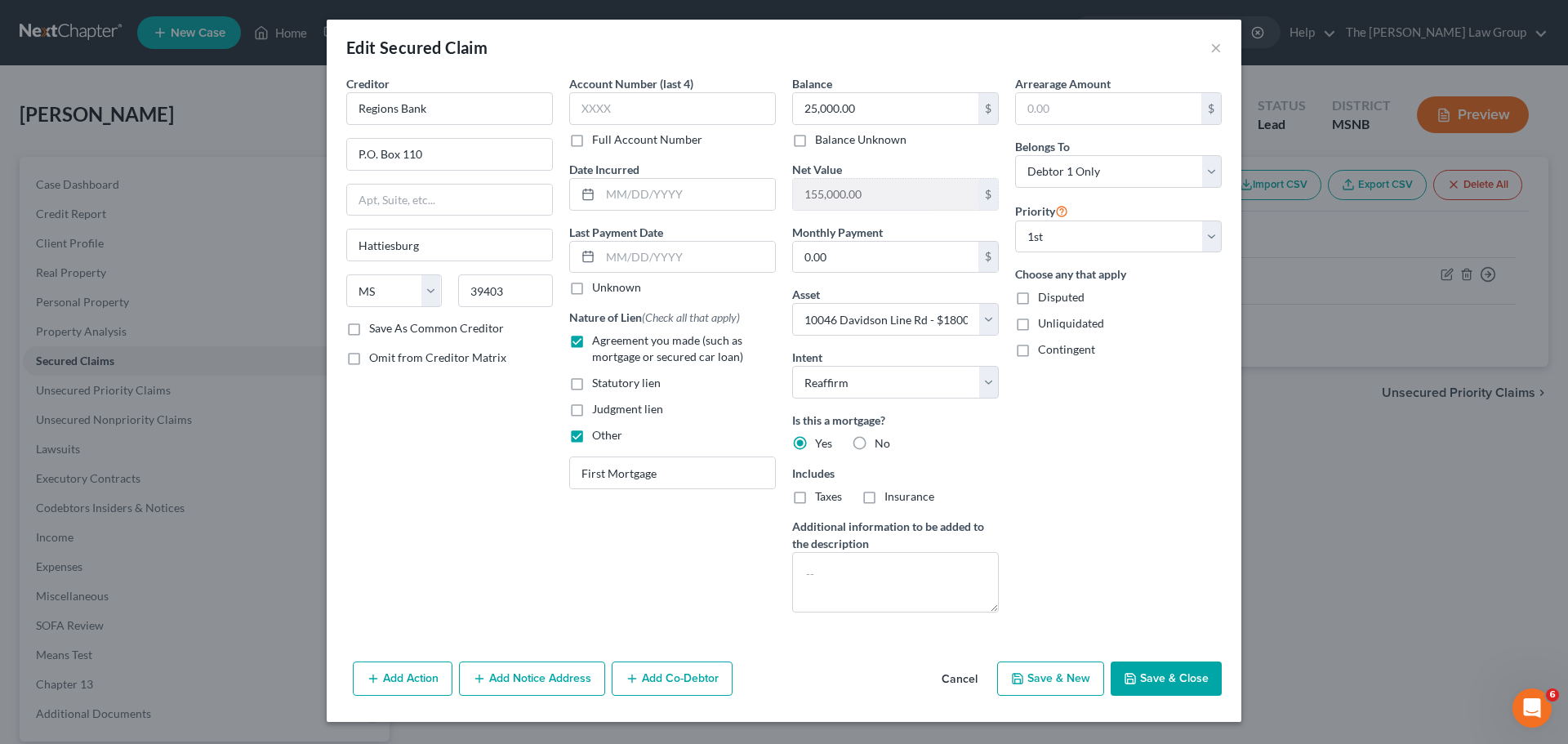
click at [1158, 675] on button "Save & Close" at bounding box center [1167, 679] width 111 height 35
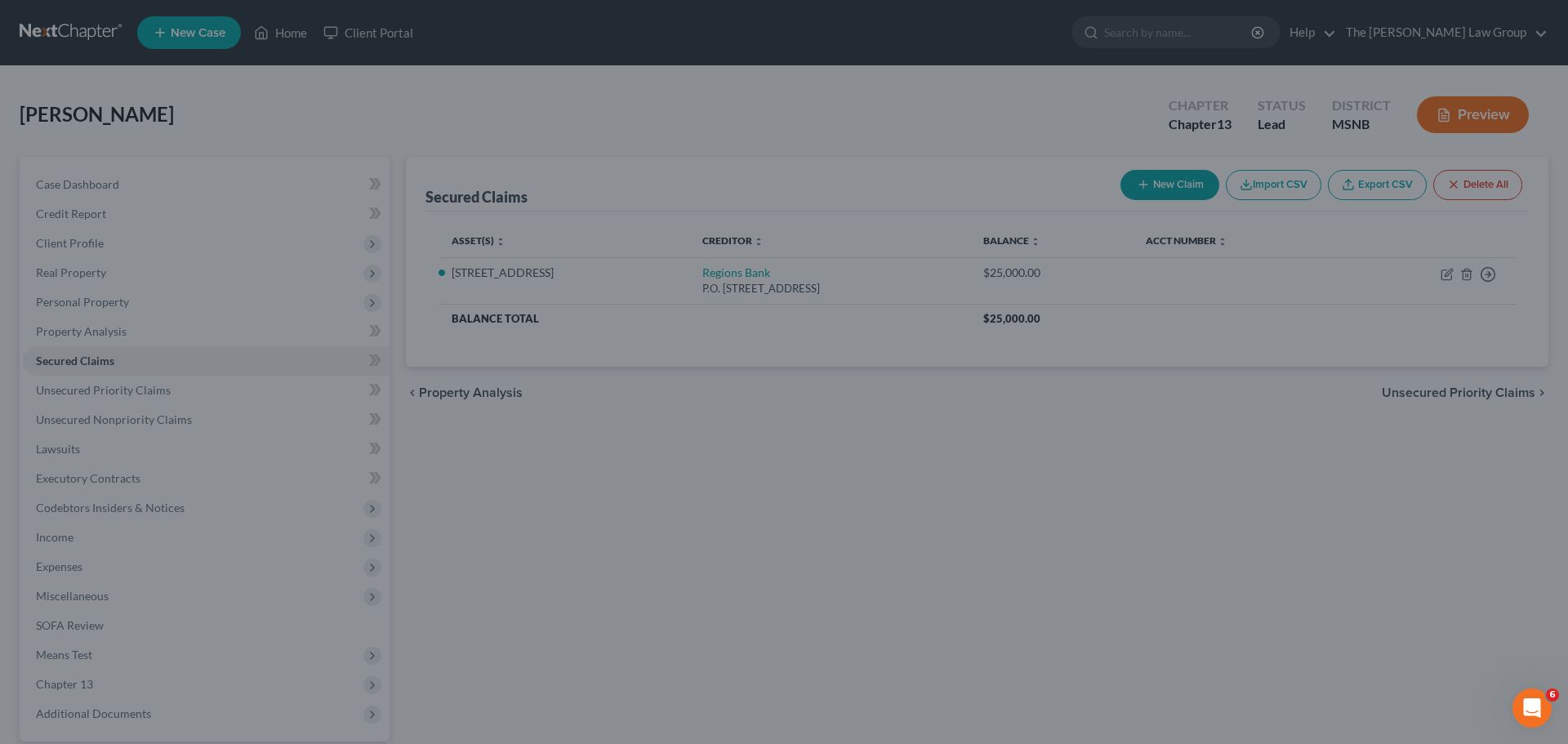
select select "2"
type input "0"
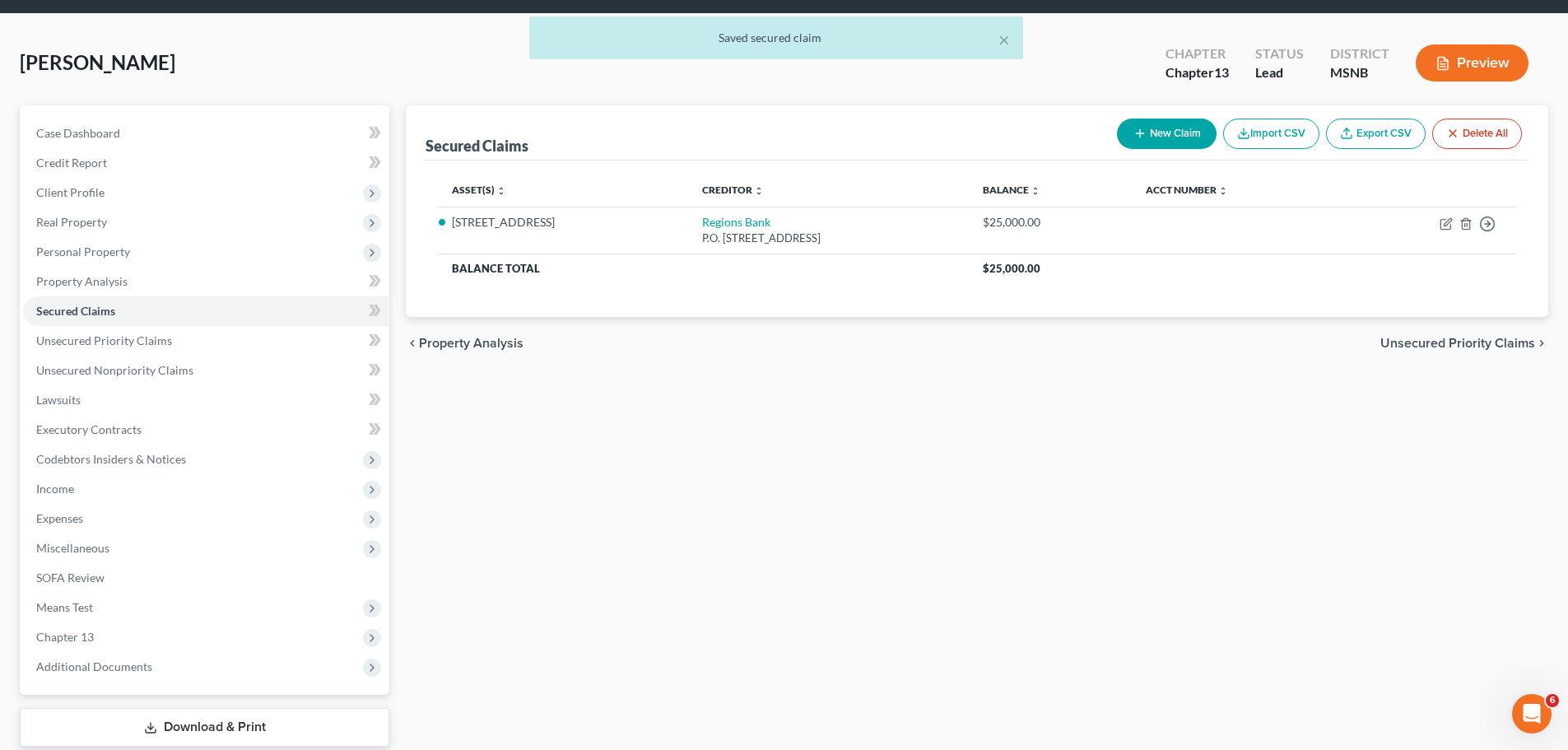
scroll to position [82, 0]
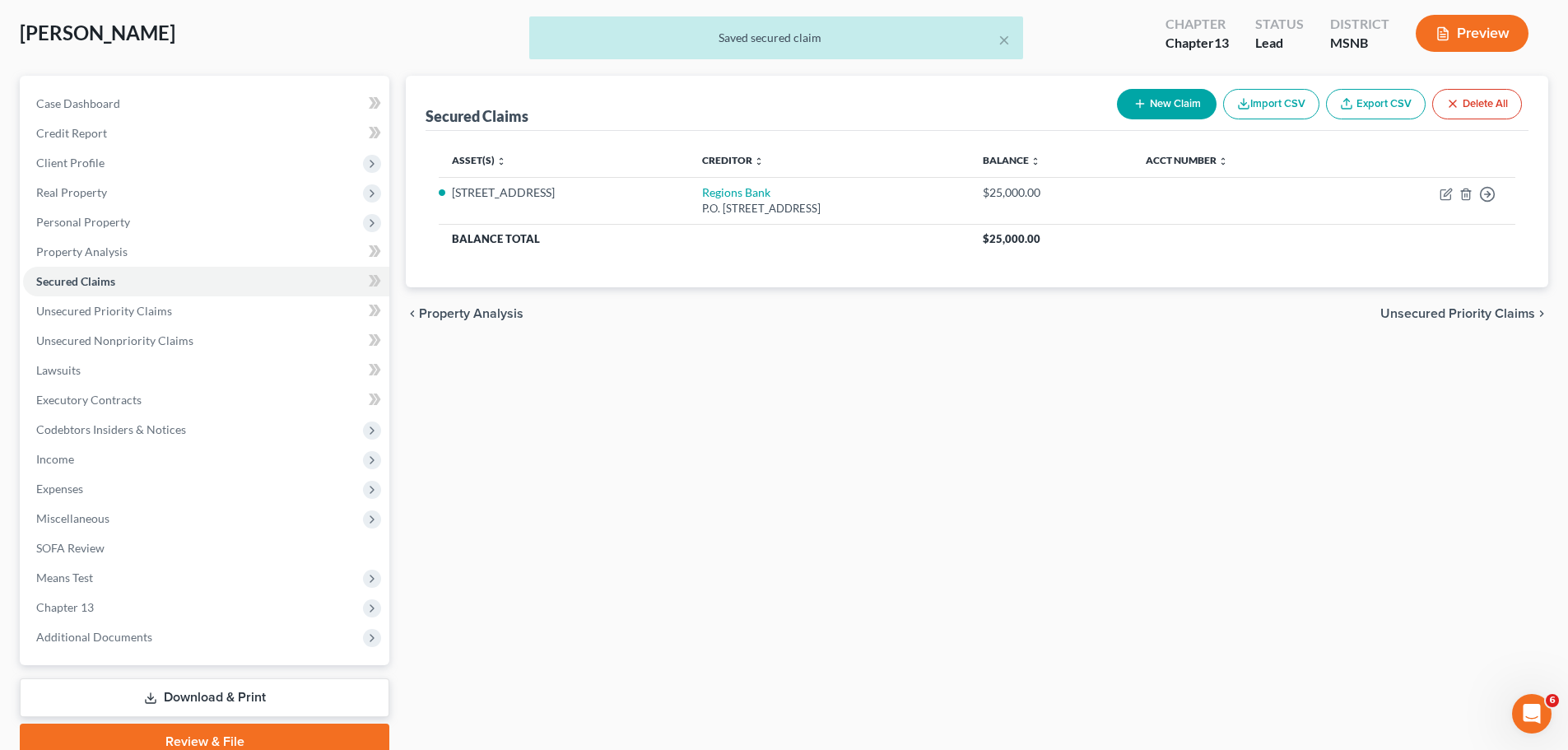
click at [1424, 317] on span "Unsecured Priority Claims" at bounding box center [1457, 314] width 155 height 13
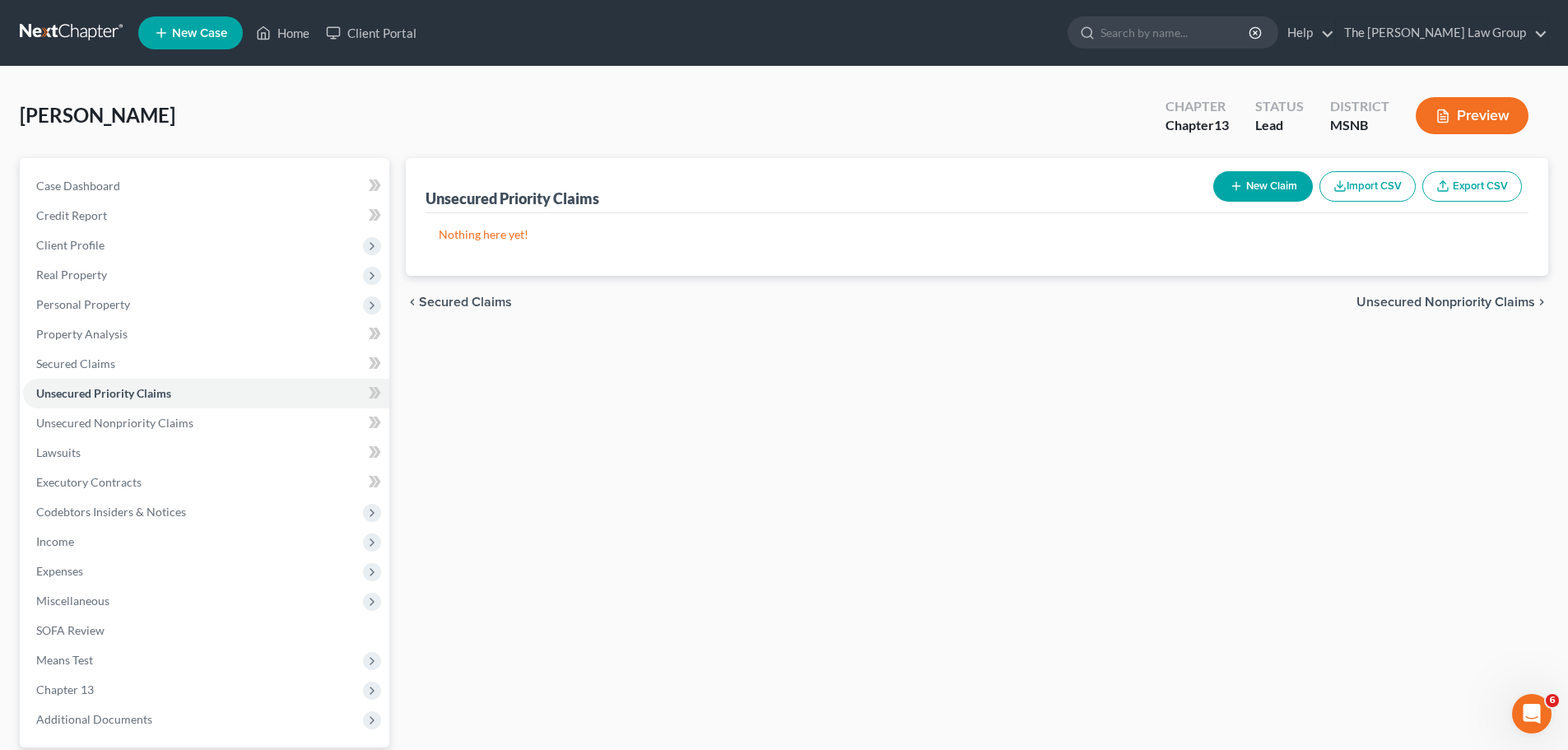
click at [1481, 296] on span "Unsecured Nonpriority Claims" at bounding box center [1445, 302] width 179 height 13
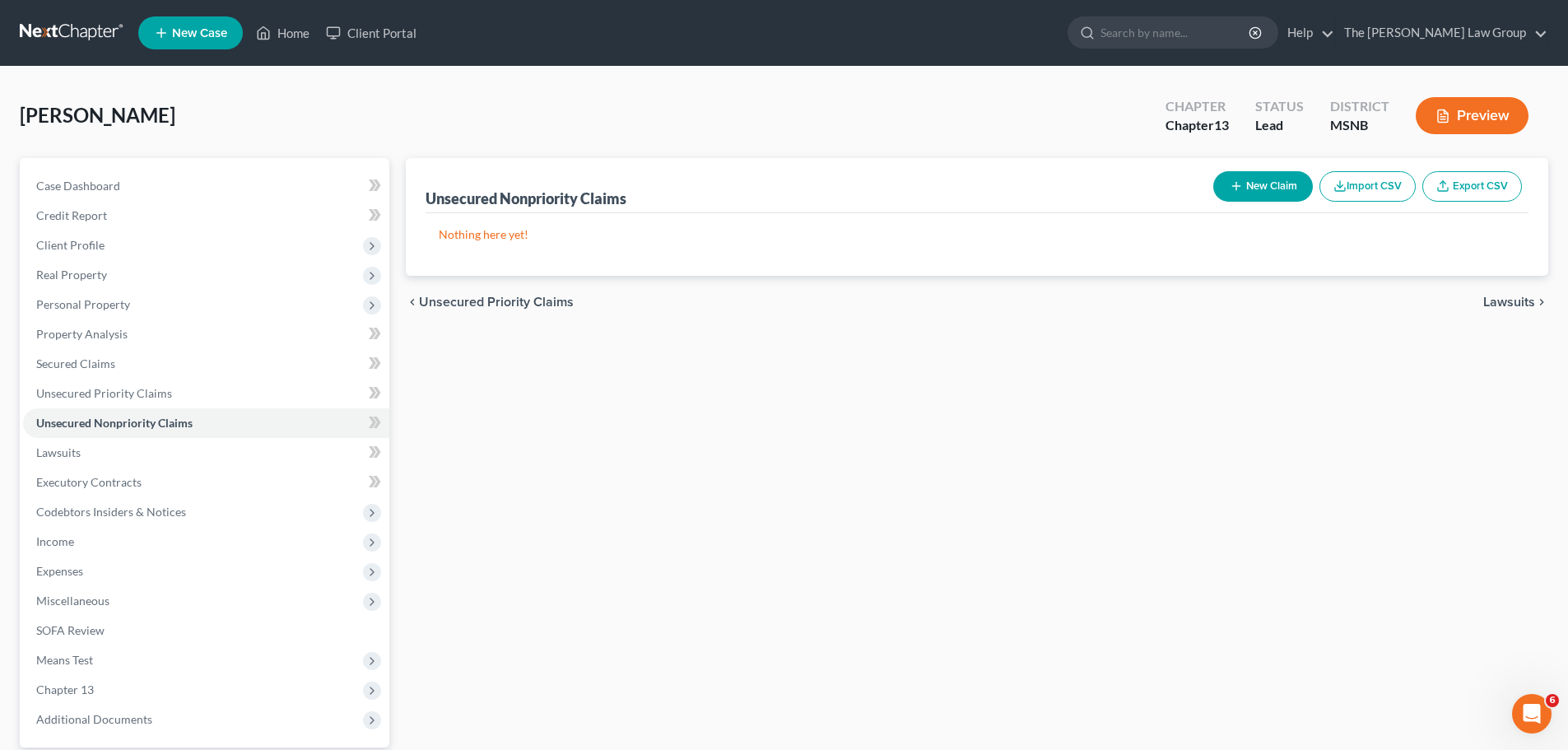
click at [1522, 301] on span "Lawsuits" at bounding box center [1509, 302] width 52 height 13
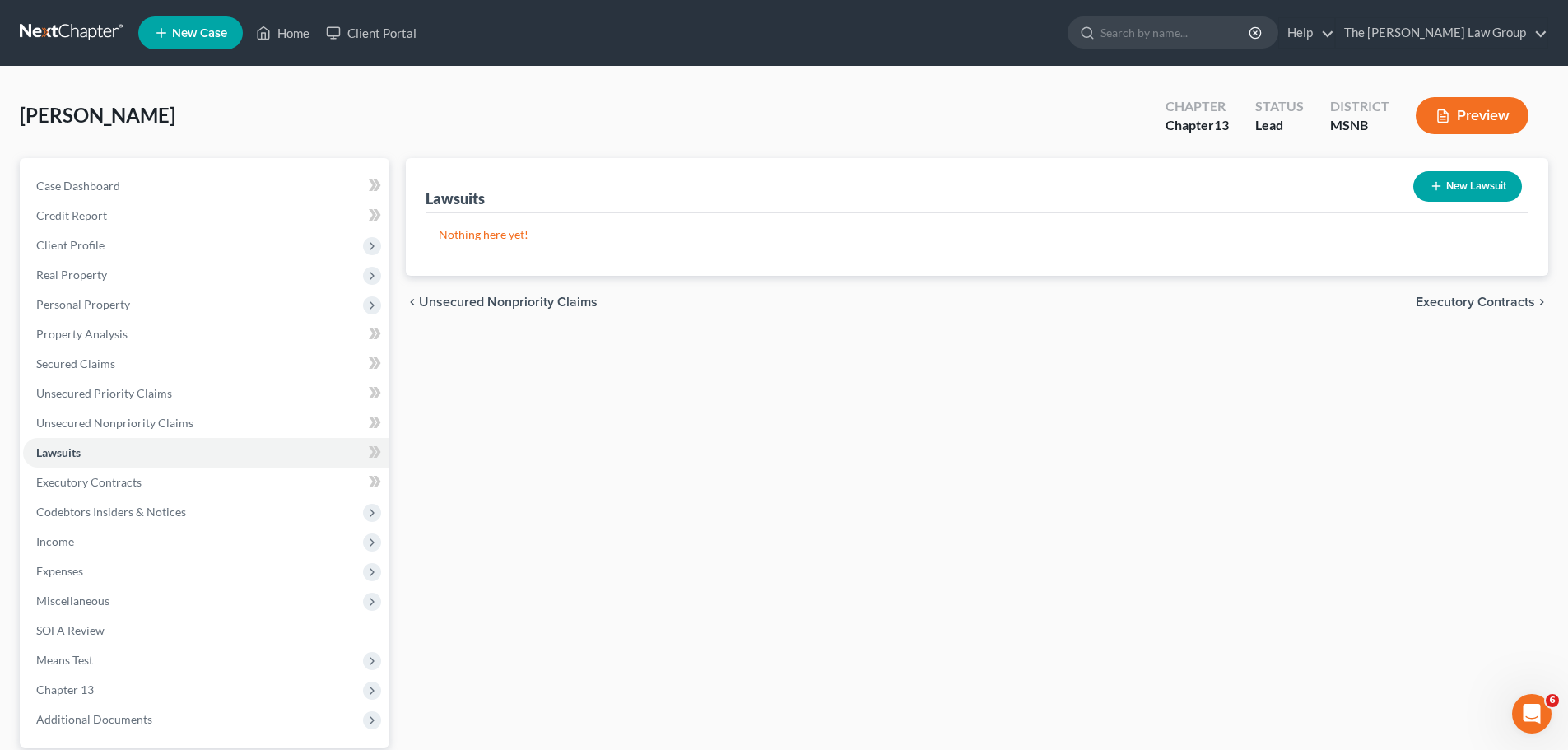
click at [1481, 301] on span "Executory Contracts" at bounding box center [1475, 302] width 120 height 13
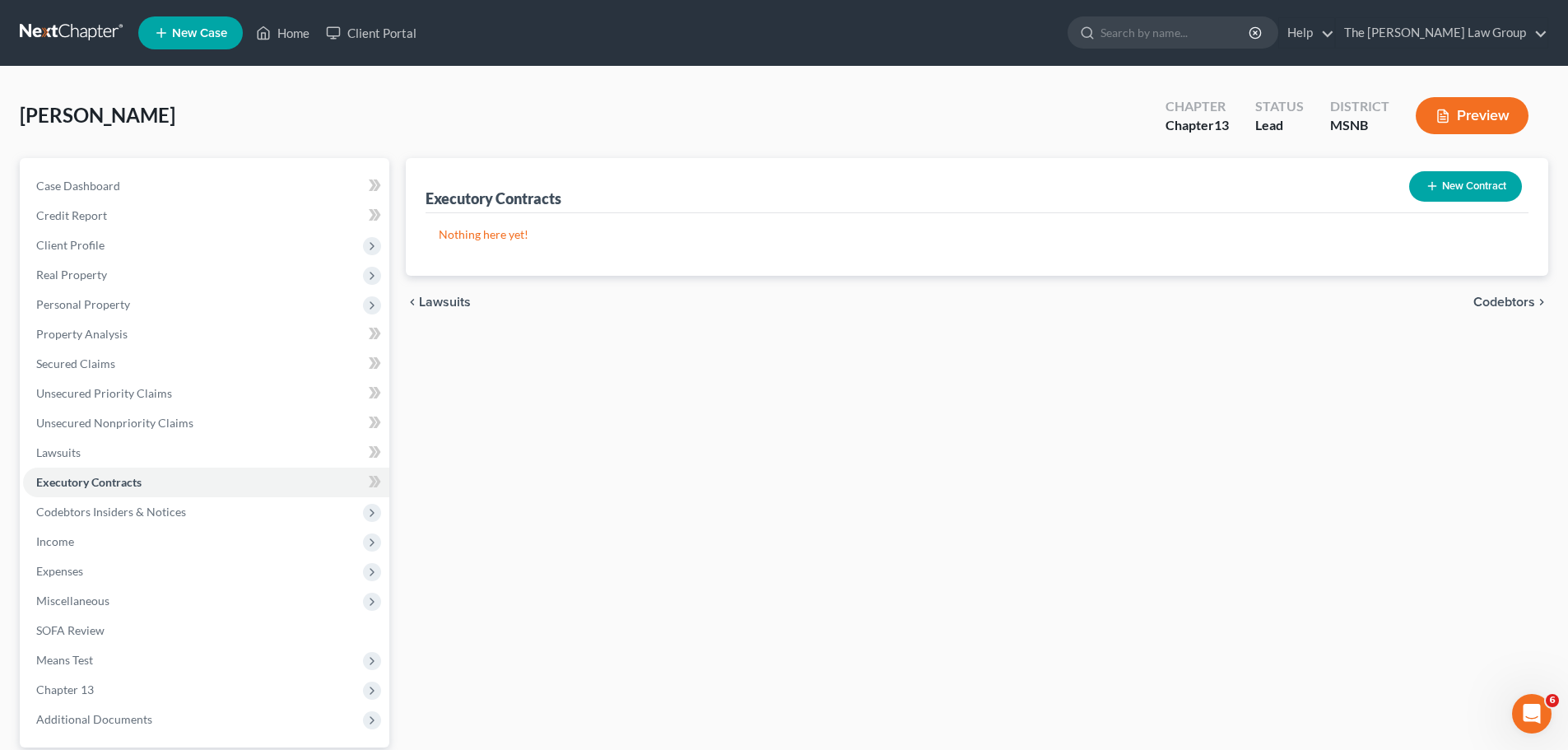
click at [1483, 294] on div "chevron_left Lawsuits Codebtors chevron_right" at bounding box center [977, 302] width 1143 height 53
click at [1484, 296] on span "Codebtors" at bounding box center [1504, 302] width 62 height 13
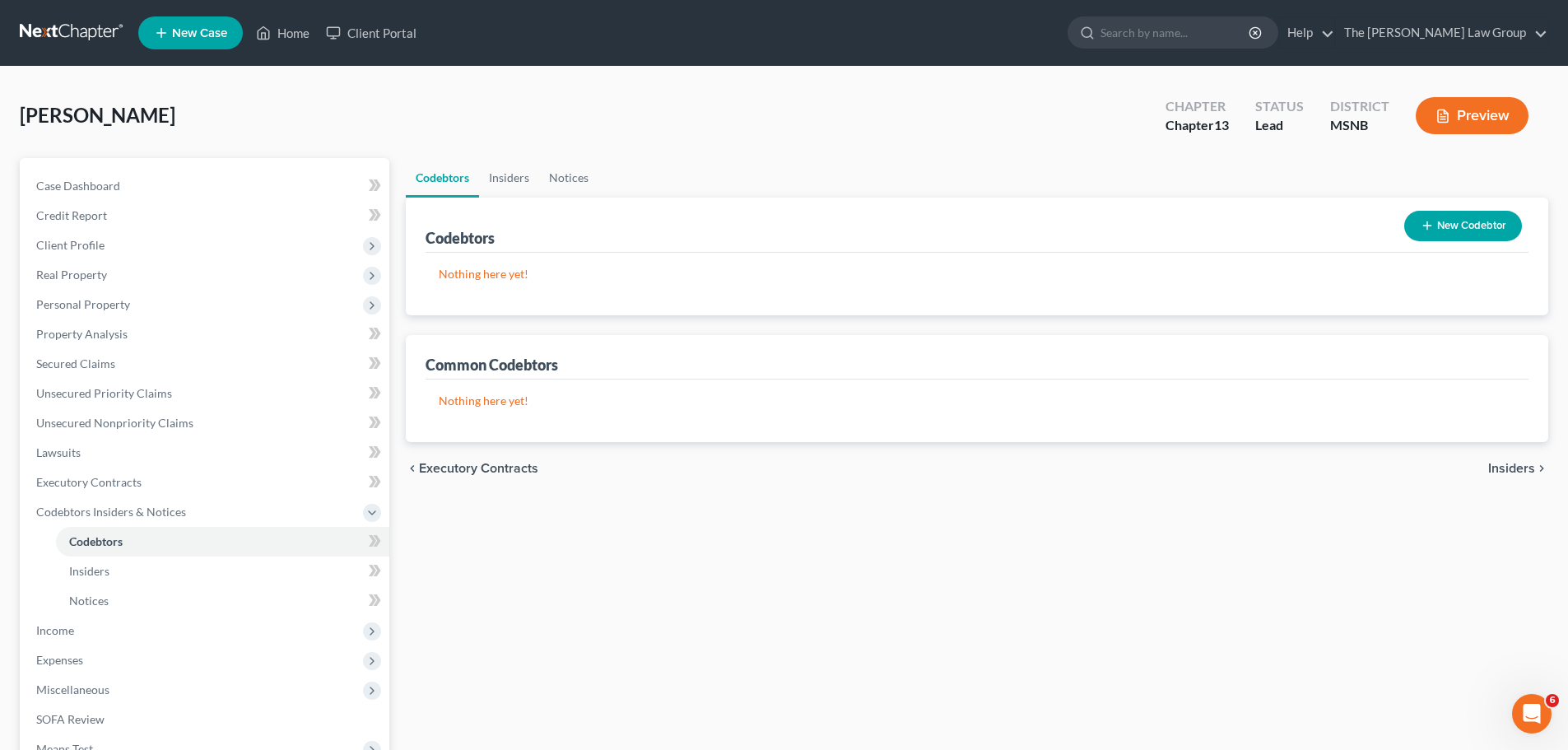
click at [1508, 467] on span "Insiders" at bounding box center [1511, 468] width 47 height 13
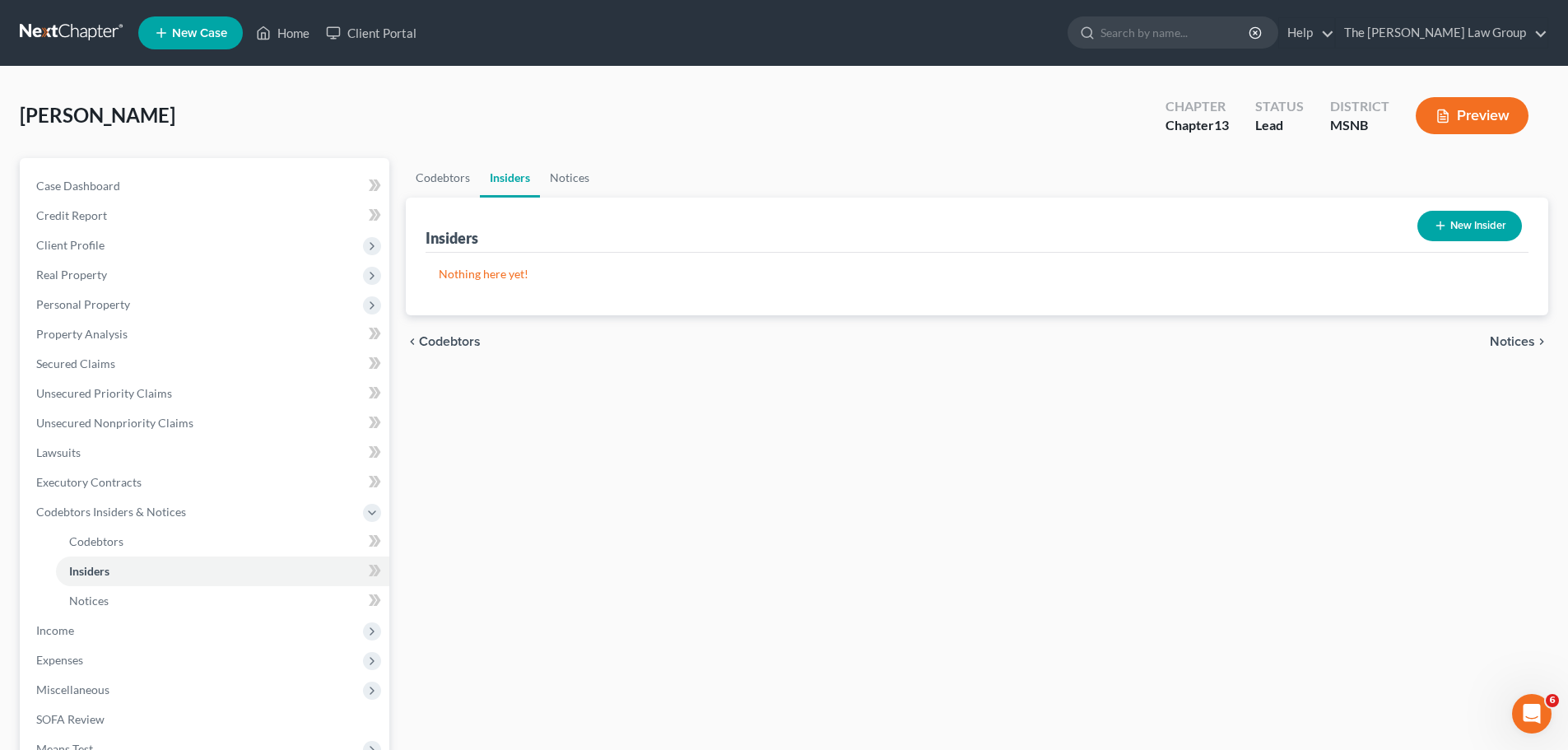
click at [1514, 345] on span "Notices" at bounding box center [1512, 342] width 45 height 13
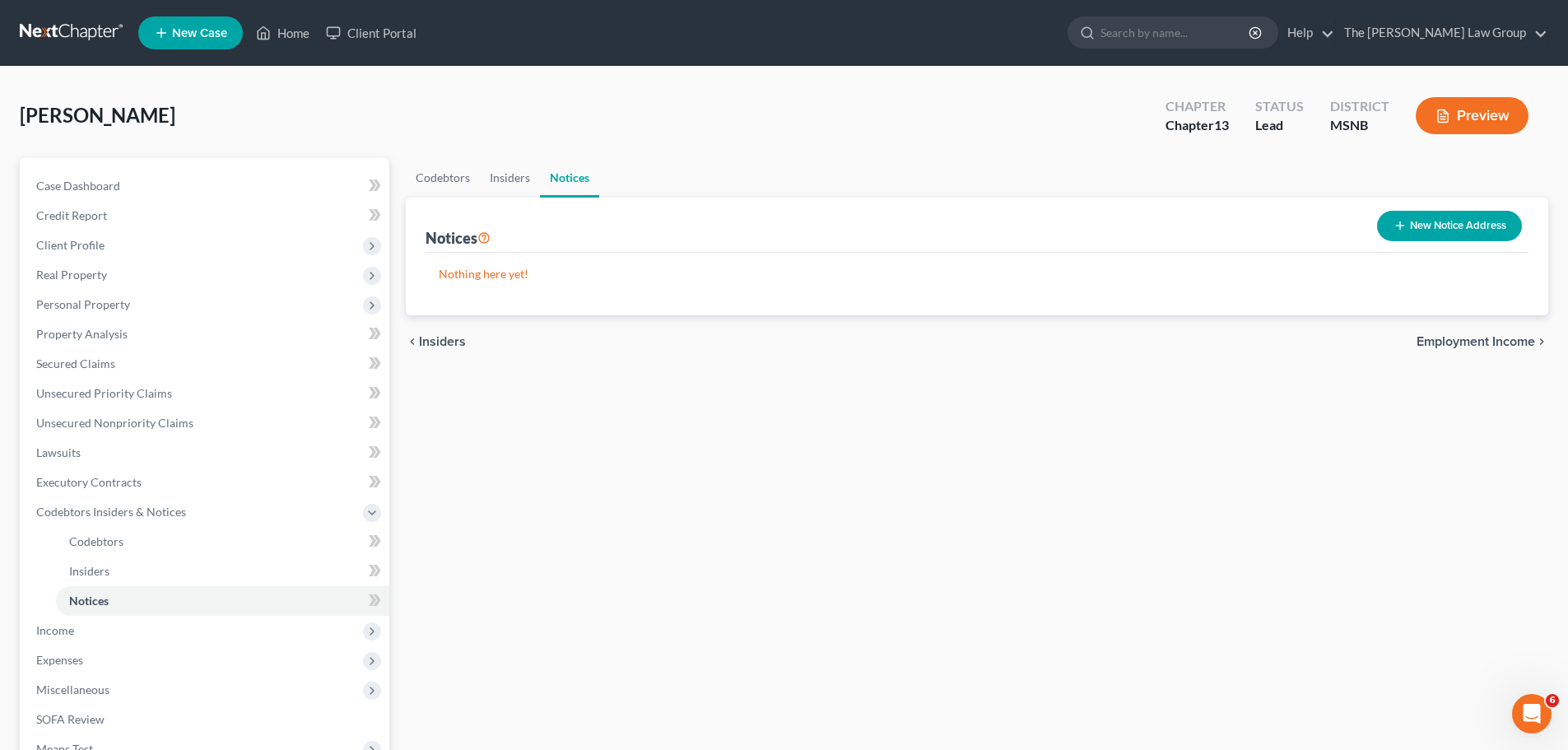
click at [1514, 345] on span "Employment Income" at bounding box center [1475, 342] width 119 height 13
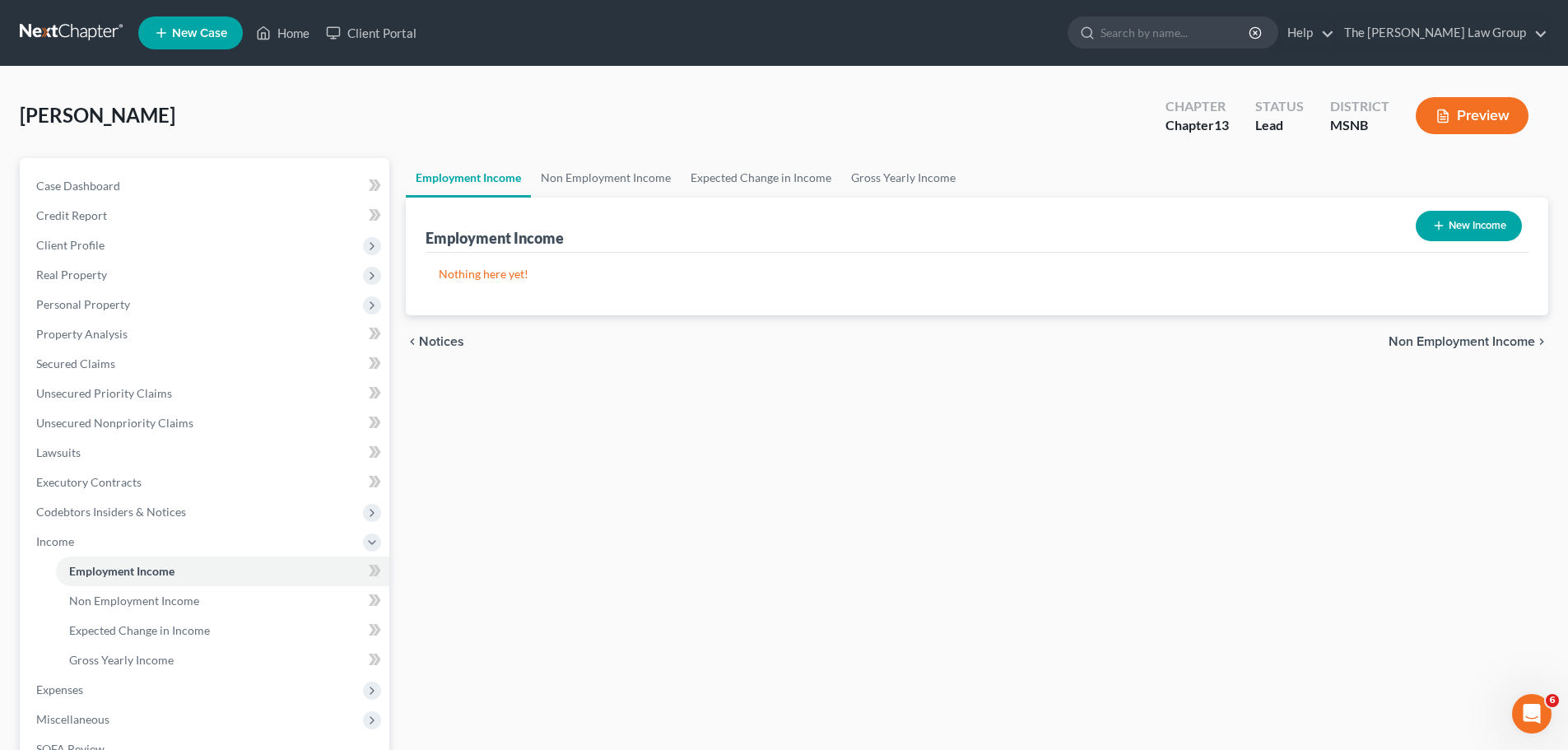
click at [1514, 345] on span "Non Employment Income" at bounding box center [1461, 342] width 147 height 13
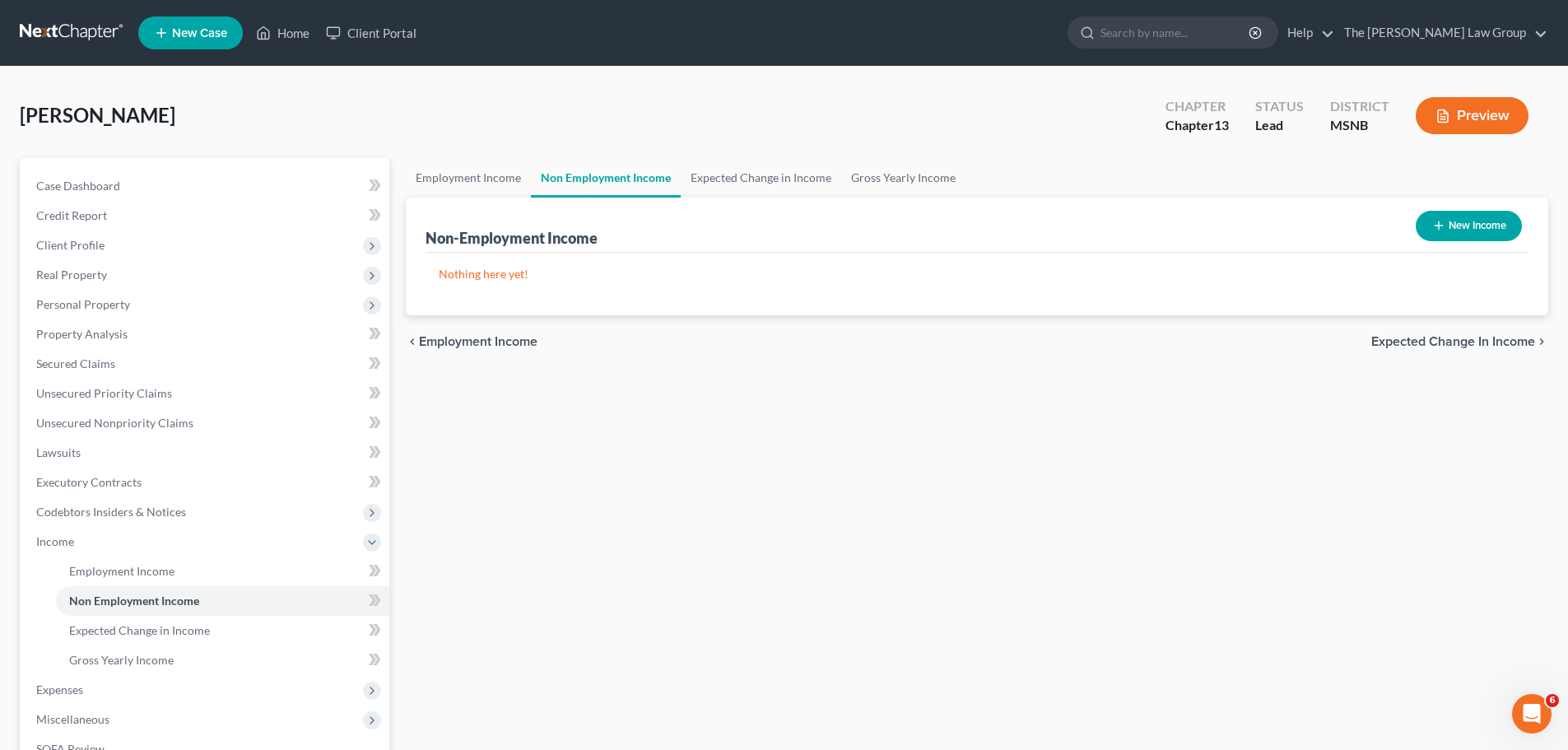
click at [1514, 345] on span "Expected Change in Income" at bounding box center [1453, 342] width 164 height 13
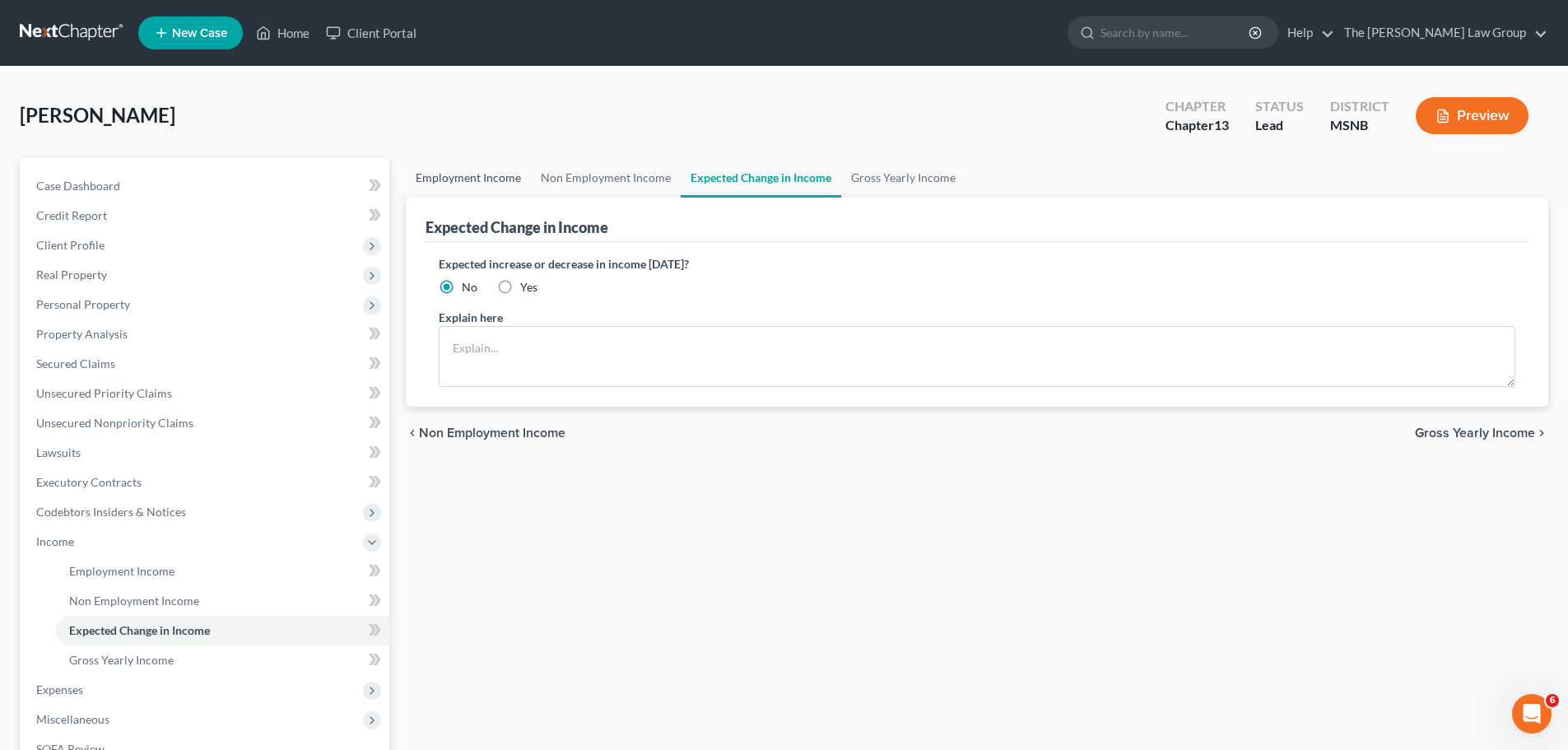
click at [494, 172] on link "Employment Income" at bounding box center [468, 178] width 125 height 40
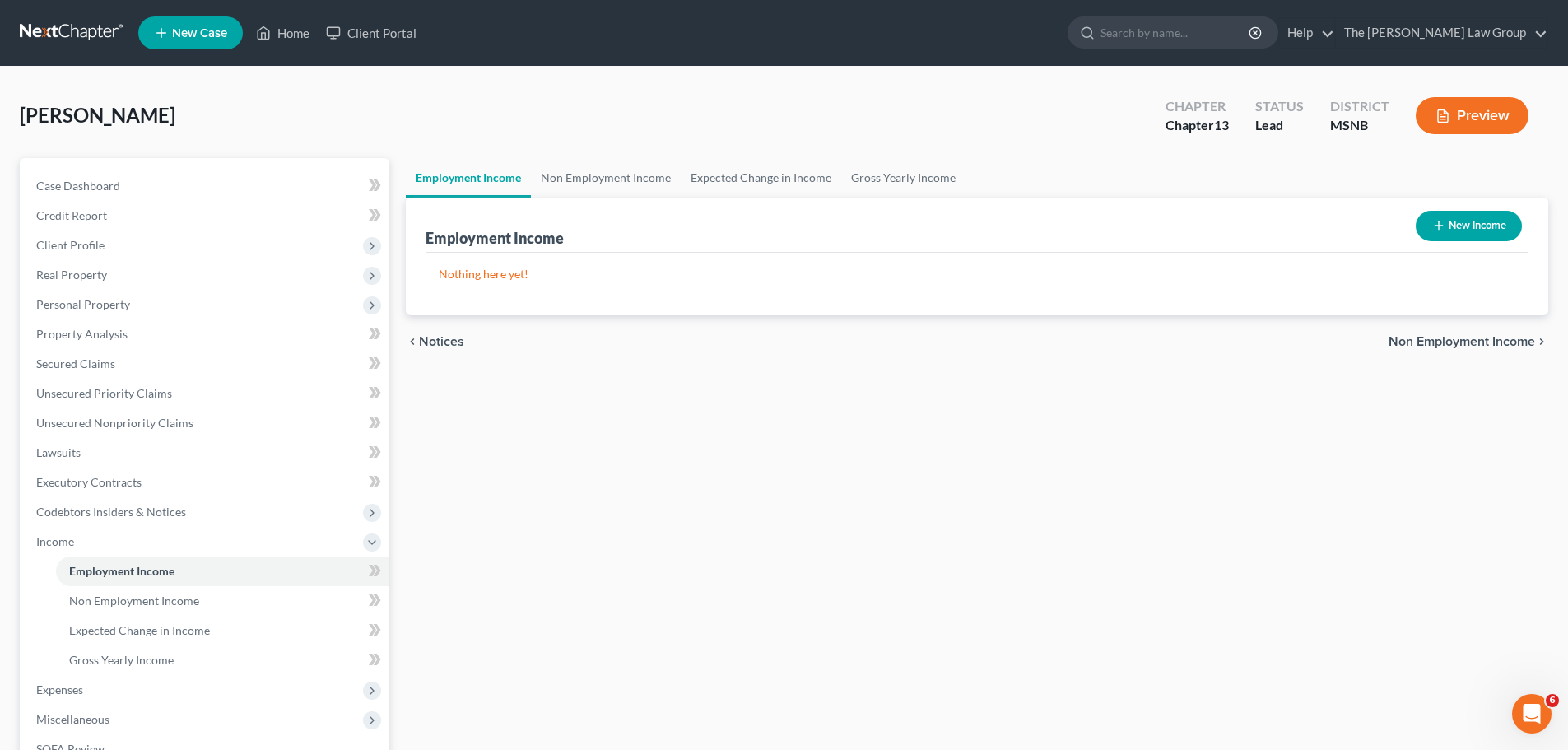
click at [1454, 228] on button "New Income" at bounding box center [1468, 226] width 106 height 31
select select "0"
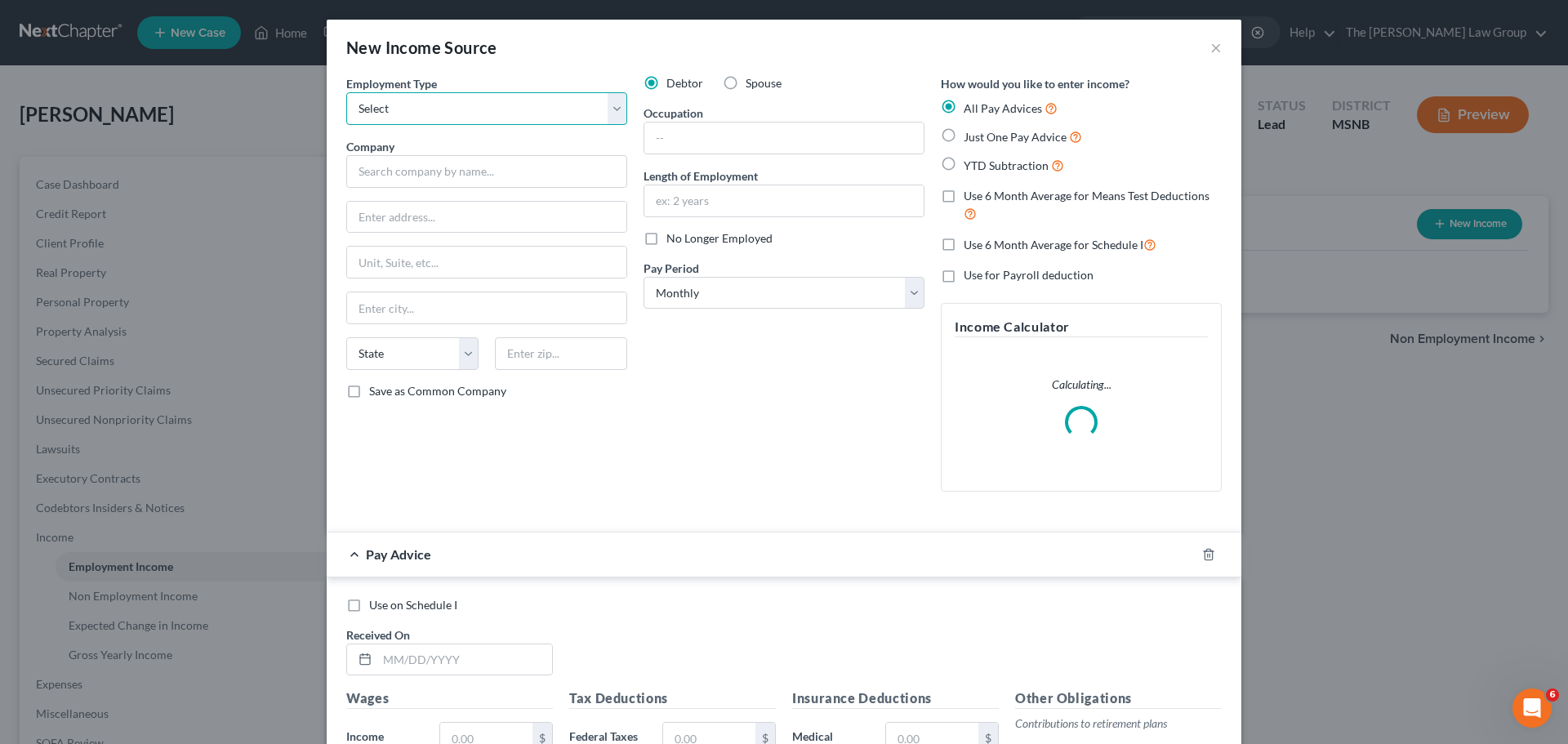
click at [458, 112] on select "Select Full or [DEMOGRAPHIC_DATA] Employment Self Employment" at bounding box center [487, 108] width 281 height 33
select select "1"
click at [347, 92] on select "Select Full or [DEMOGRAPHIC_DATA] Employment Self Employment" at bounding box center [487, 108] width 281 height 33
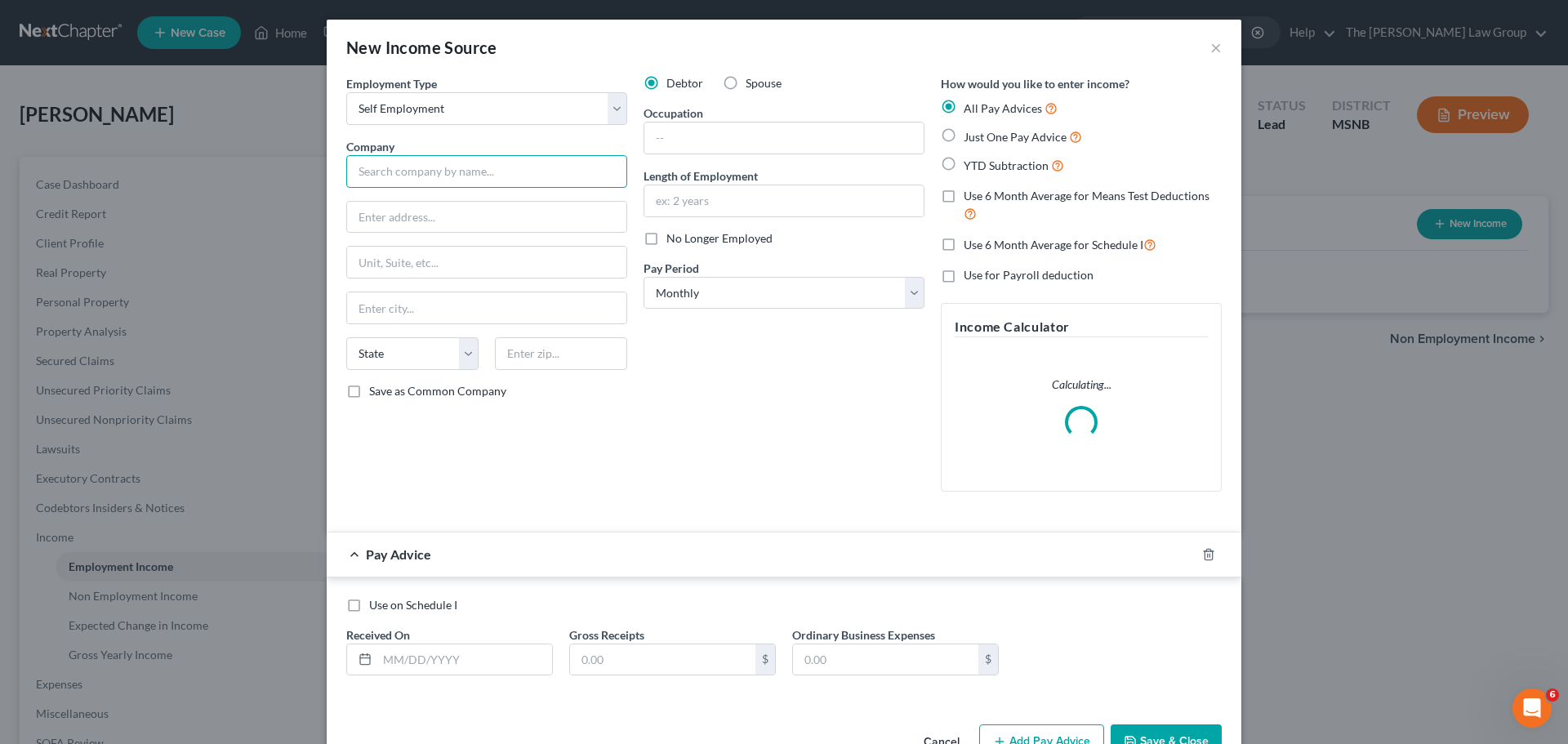
click at [450, 169] on input "text" at bounding box center [487, 171] width 281 height 33
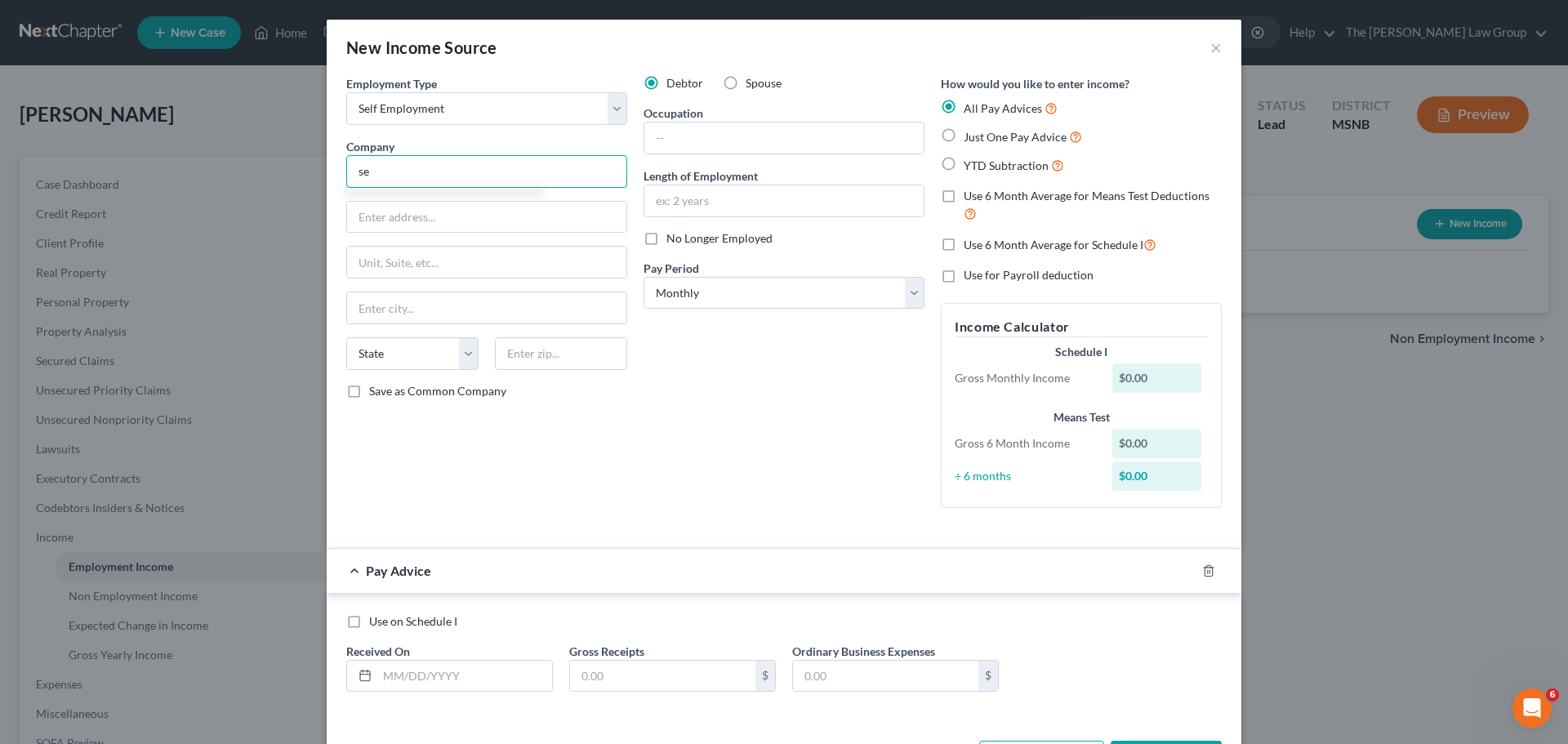
type input "s"
type input "SELF"
click at [515, 223] on input "text" at bounding box center [486, 217] width 279 height 31
type input "[STREET_ADDRESS][PERSON_NAME]"
click at [379, 313] on input "text" at bounding box center [486, 307] width 279 height 31
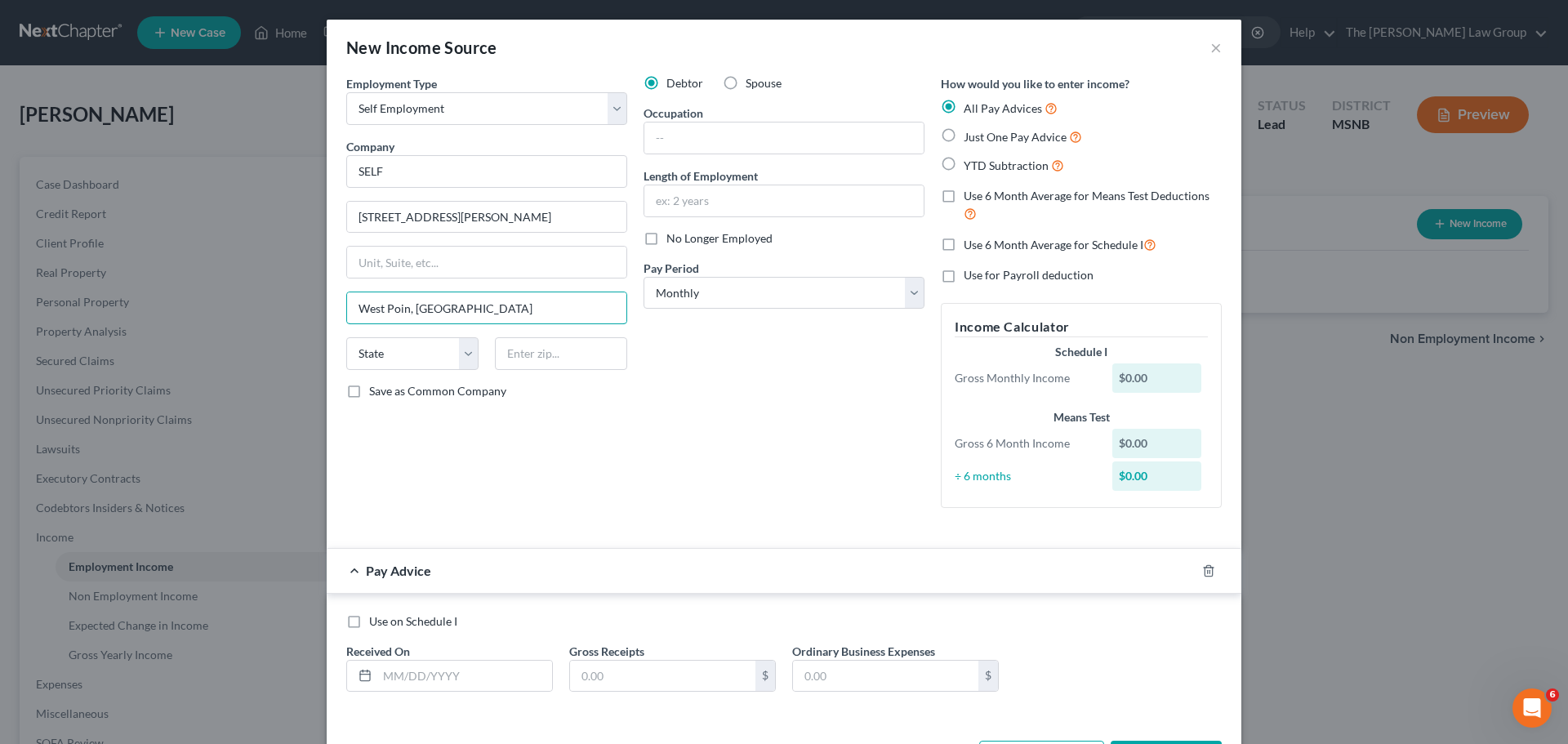
type input "West Poin, [GEOGRAPHIC_DATA]"
click at [430, 345] on select "State [US_STATE] AK AR AZ CA CO CT DE DC [GEOGRAPHIC_DATA] [GEOGRAPHIC_DATA] GU…" at bounding box center [413, 354] width 133 height 33
select select "25"
click at [347, 338] on select "State [US_STATE] AK AR AZ CA CO CT DE DC [GEOGRAPHIC_DATA] [GEOGRAPHIC_DATA] GU…" at bounding box center [413, 354] width 133 height 33
click at [455, 311] on input "West Poin, [GEOGRAPHIC_DATA]" at bounding box center [486, 307] width 279 height 31
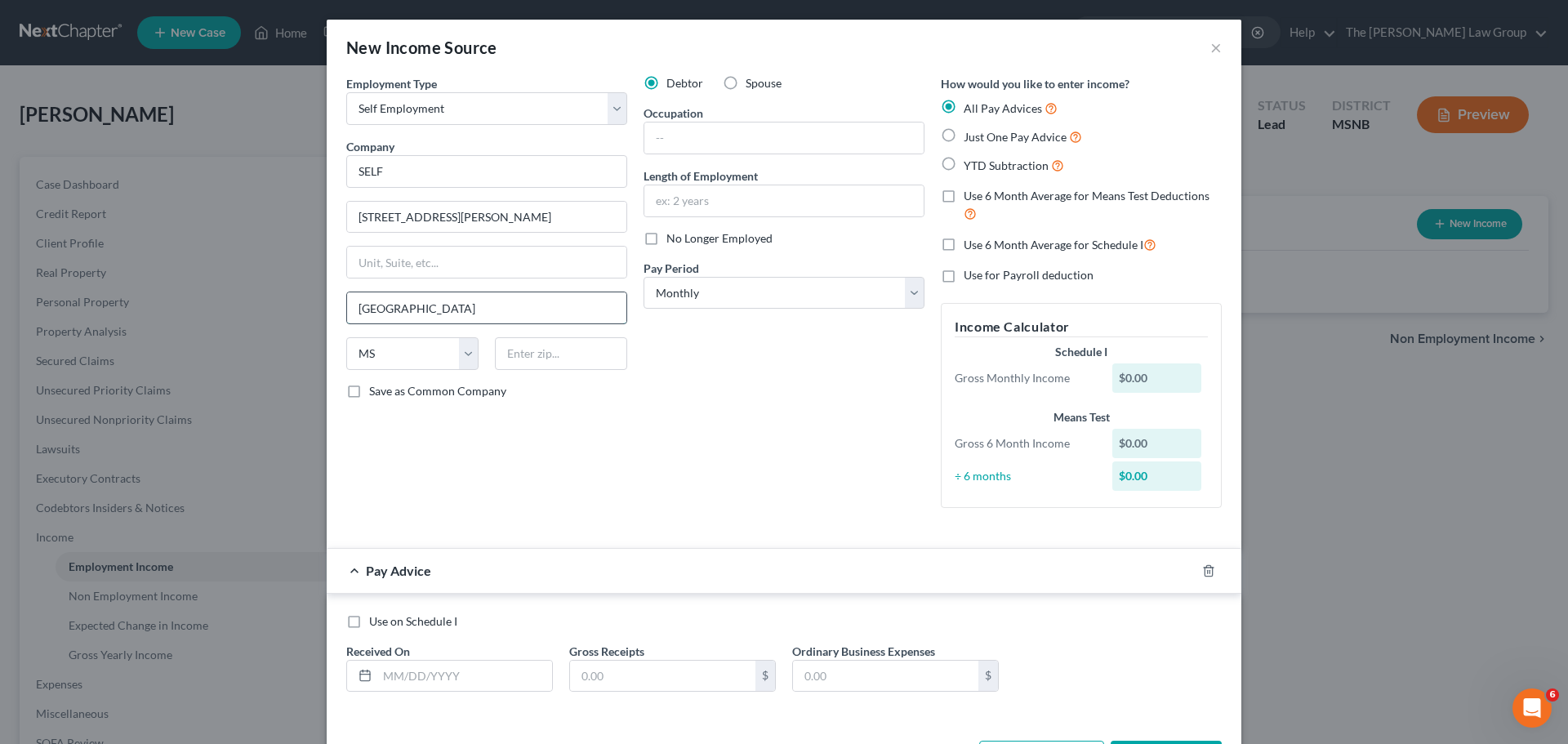
type input "[GEOGRAPHIC_DATA]"
type input "39773"
click at [781, 361] on div "Debtor Spouse Occupation Length of Employment No Longer Employed Pay Period * S…" at bounding box center [784, 298] width 297 height 446
click at [745, 130] on input "text" at bounding box center [784, 138] width 279 height 31
type input "Self"
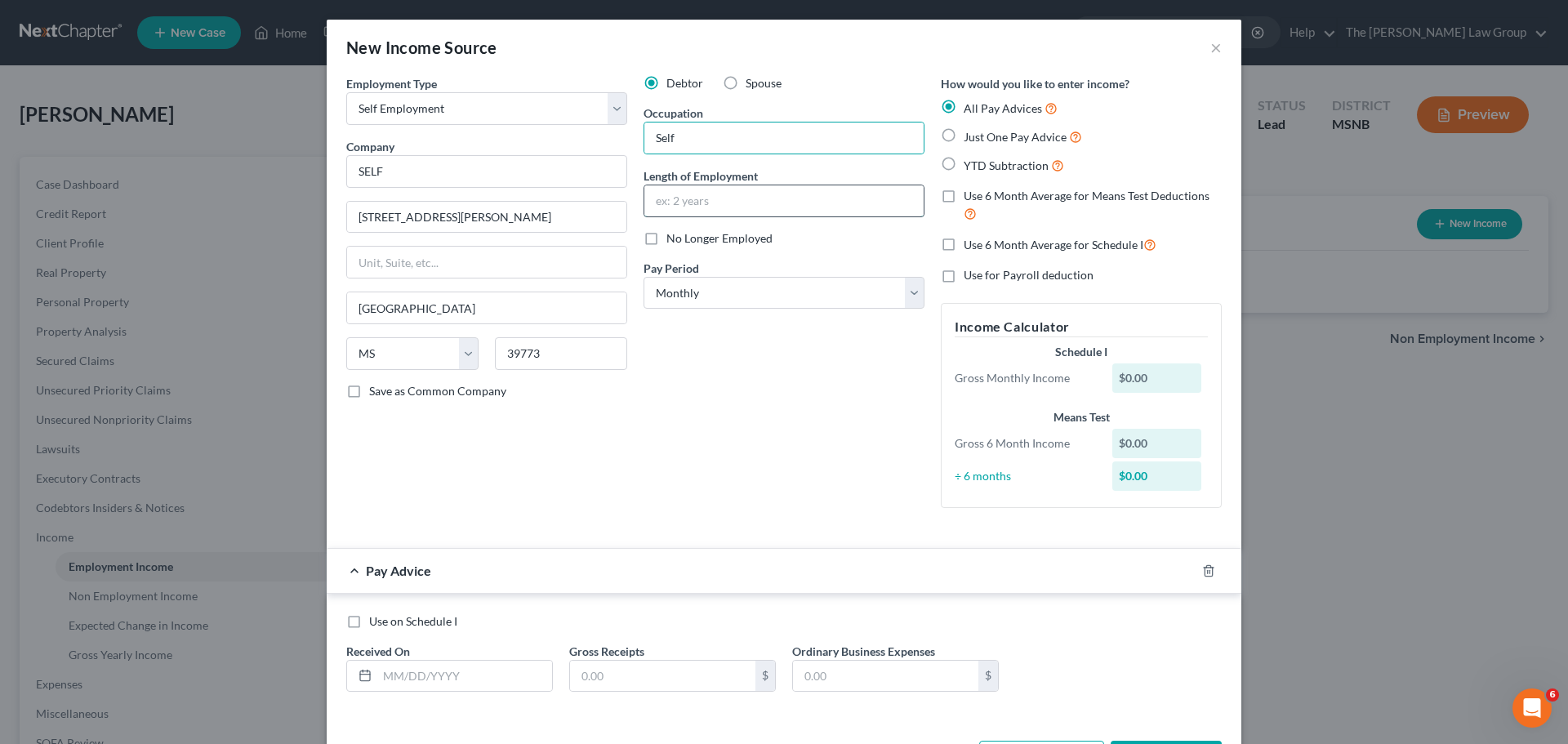
click at [719, 190] on input "text" at bounding box center [784, 200] width 279 height 31
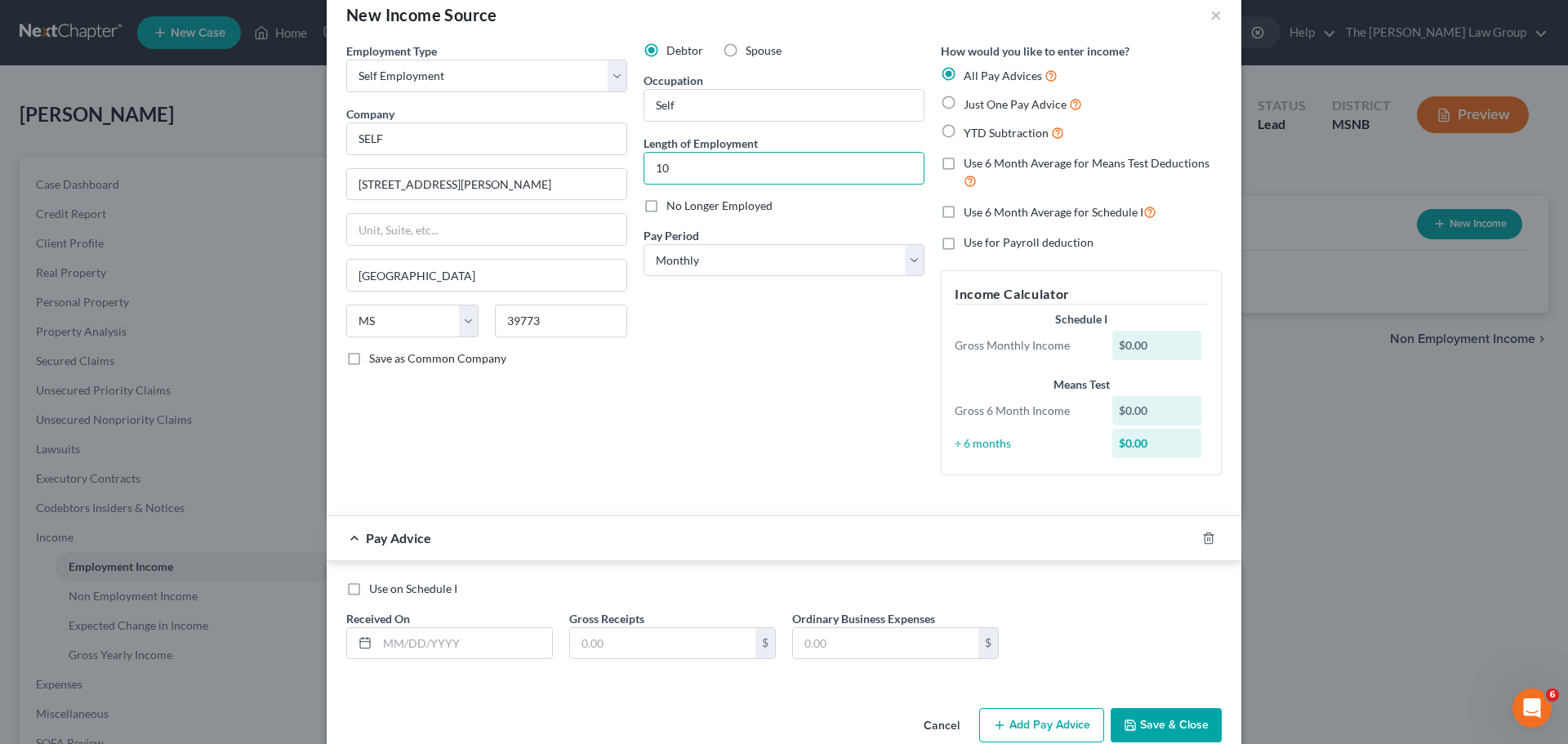
scroll to position [63, 0]
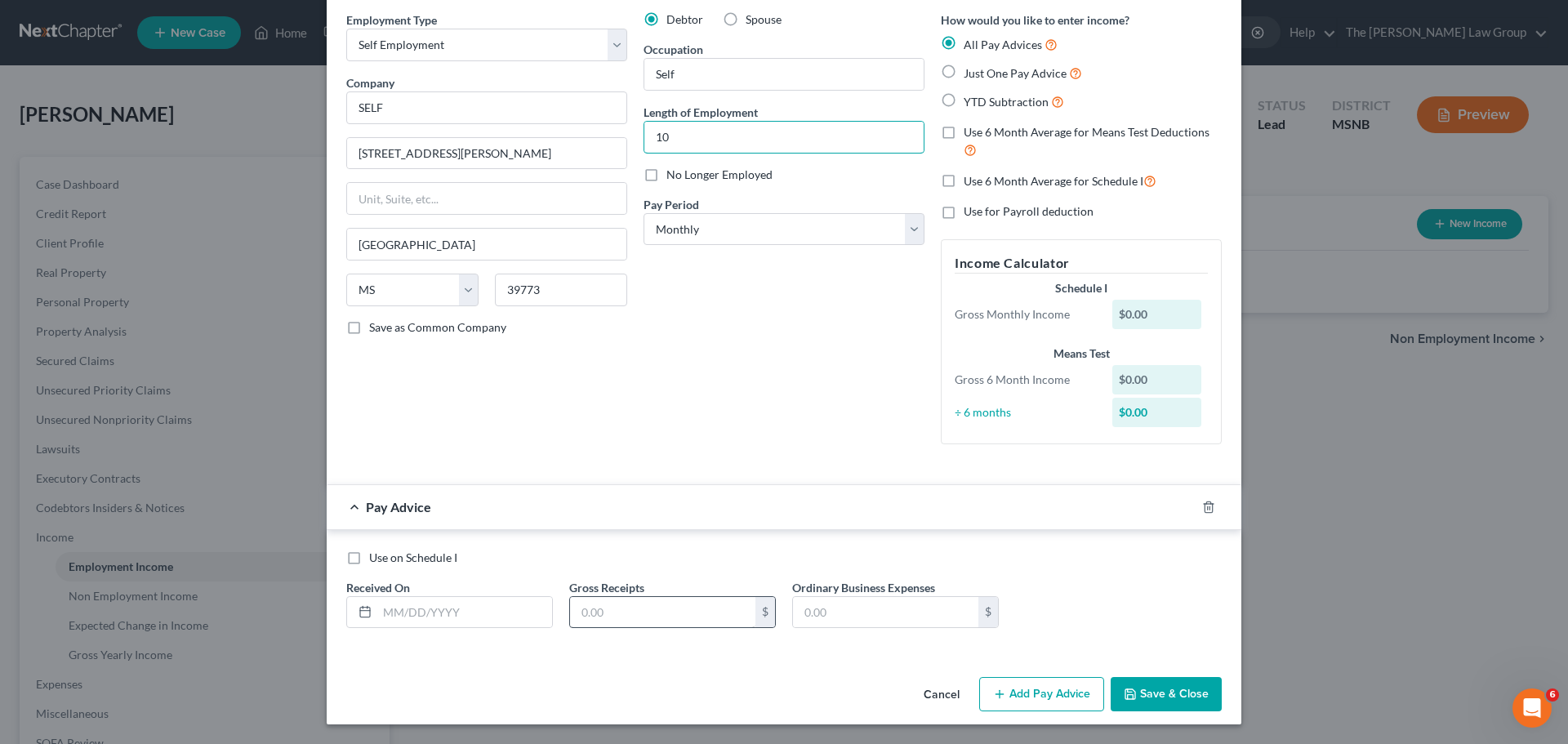
type input "10"
click at [609, 599] on input "text" at bounding box center [663, 612] width 185 height 31
type input "1,000"
click at [1139, 579] on div "Use on Schedule I Received On * Gross Receipts 1,000 $ Ordinary Business Expens…" at bounding box center [784, 595] width 892 height 92
click at [1048, 695] on button "Add Pay Advice" at bounding box center [1042, 694] width 125 height 35
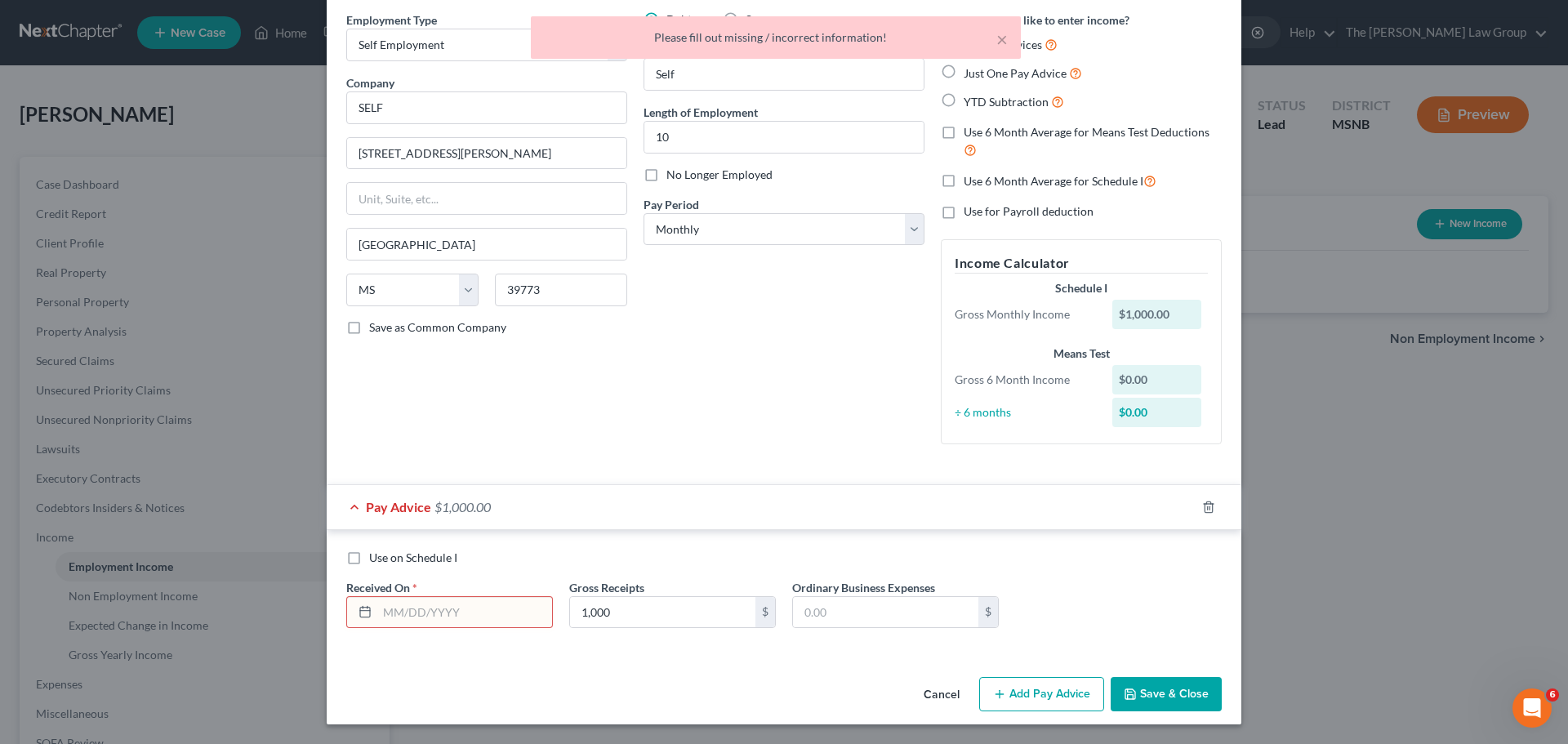
click at [428, 612] on input "text" at bounding box center [465, 612] width 174 height 31
click at [389, 616] on input "text" at bounding box center [465, 612] width 174 height 31
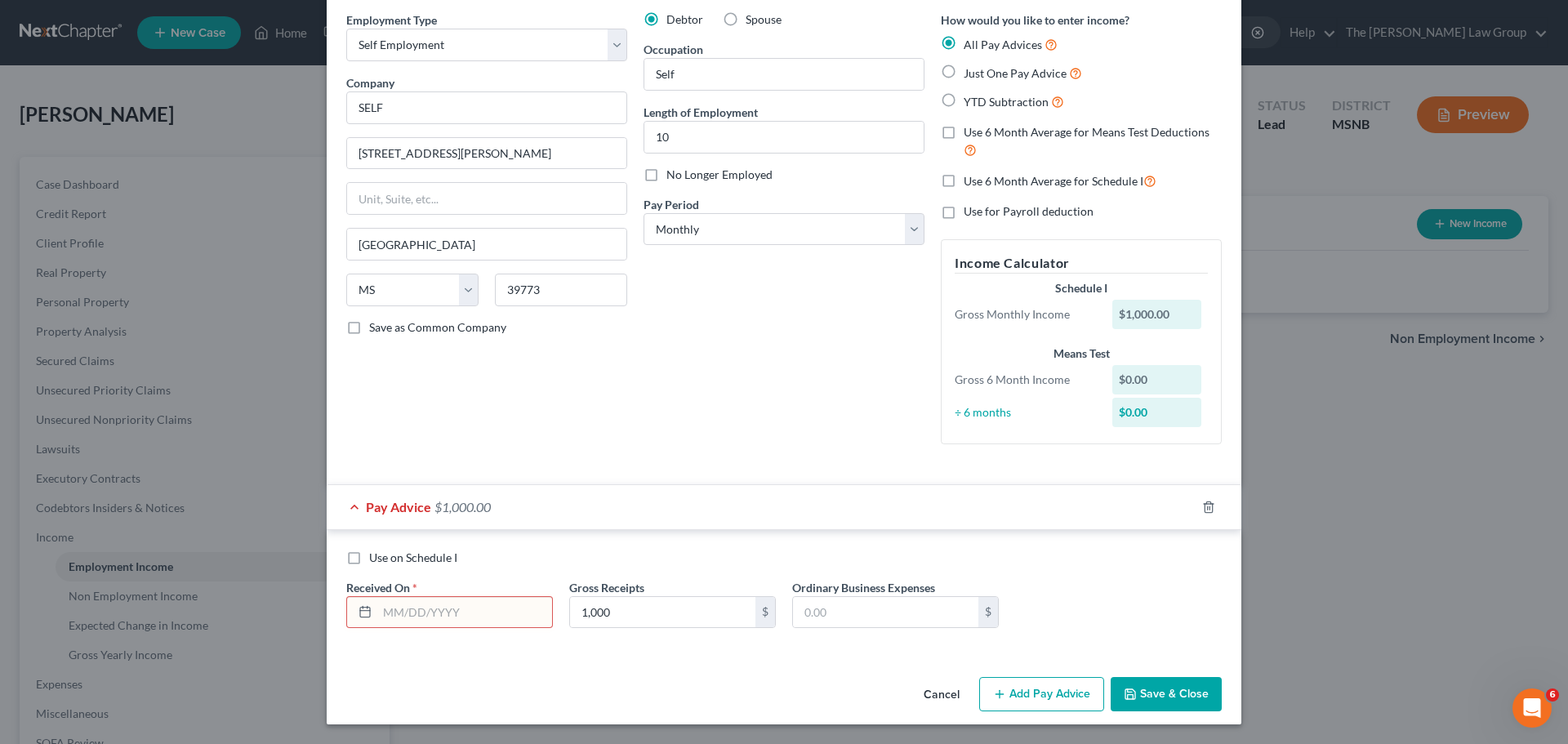
click at [360, 613] on icon at bounding box center [365, 611] width 13 height 13
click at [389, 607] on input "text" at bounding box center [465, 612] width 174 height 31
type input "[DATE]"
click at [1057, 693] on button "Add Pay Advice" at bounding box center [1042, 694] width 125 height 35
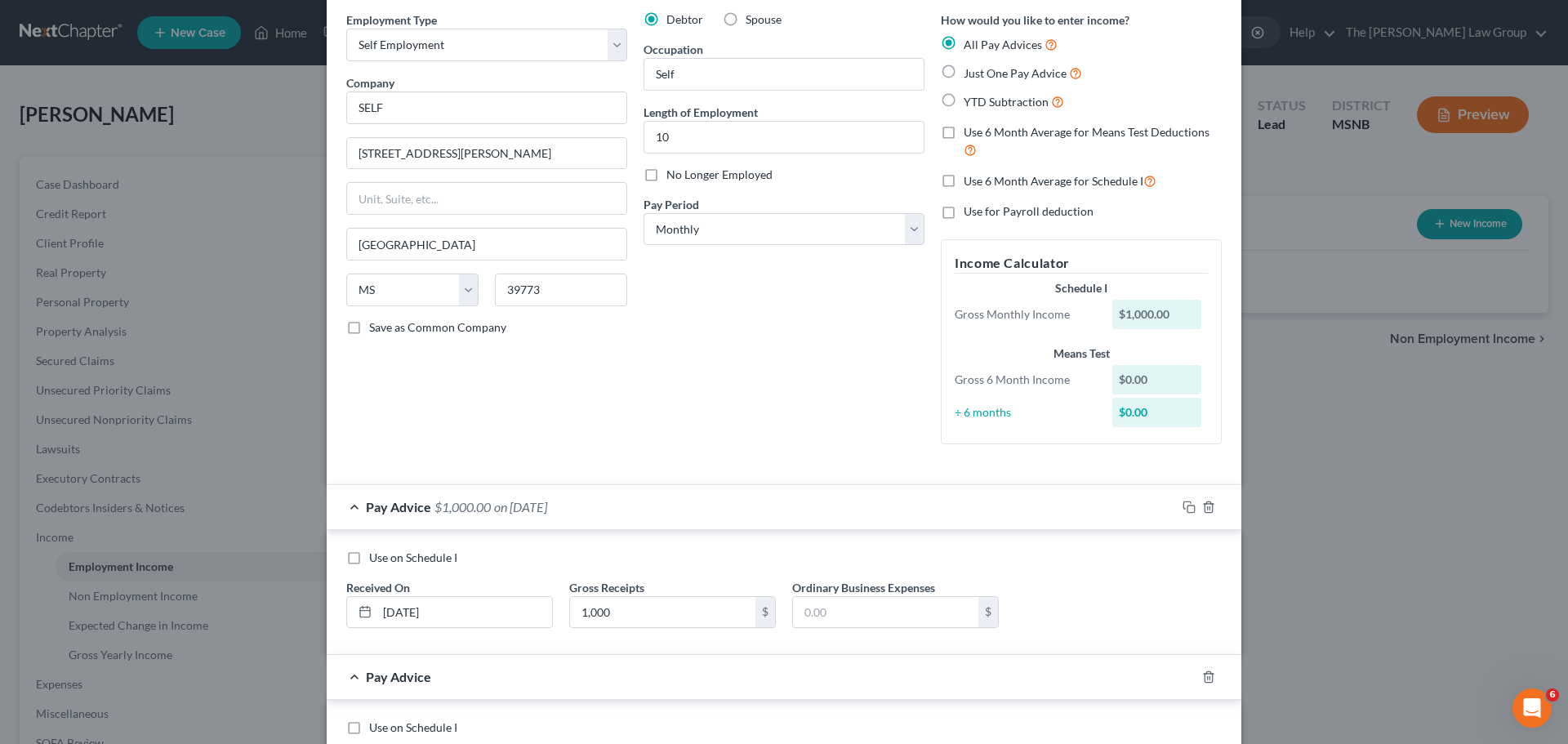
scroll to position [234, 0]
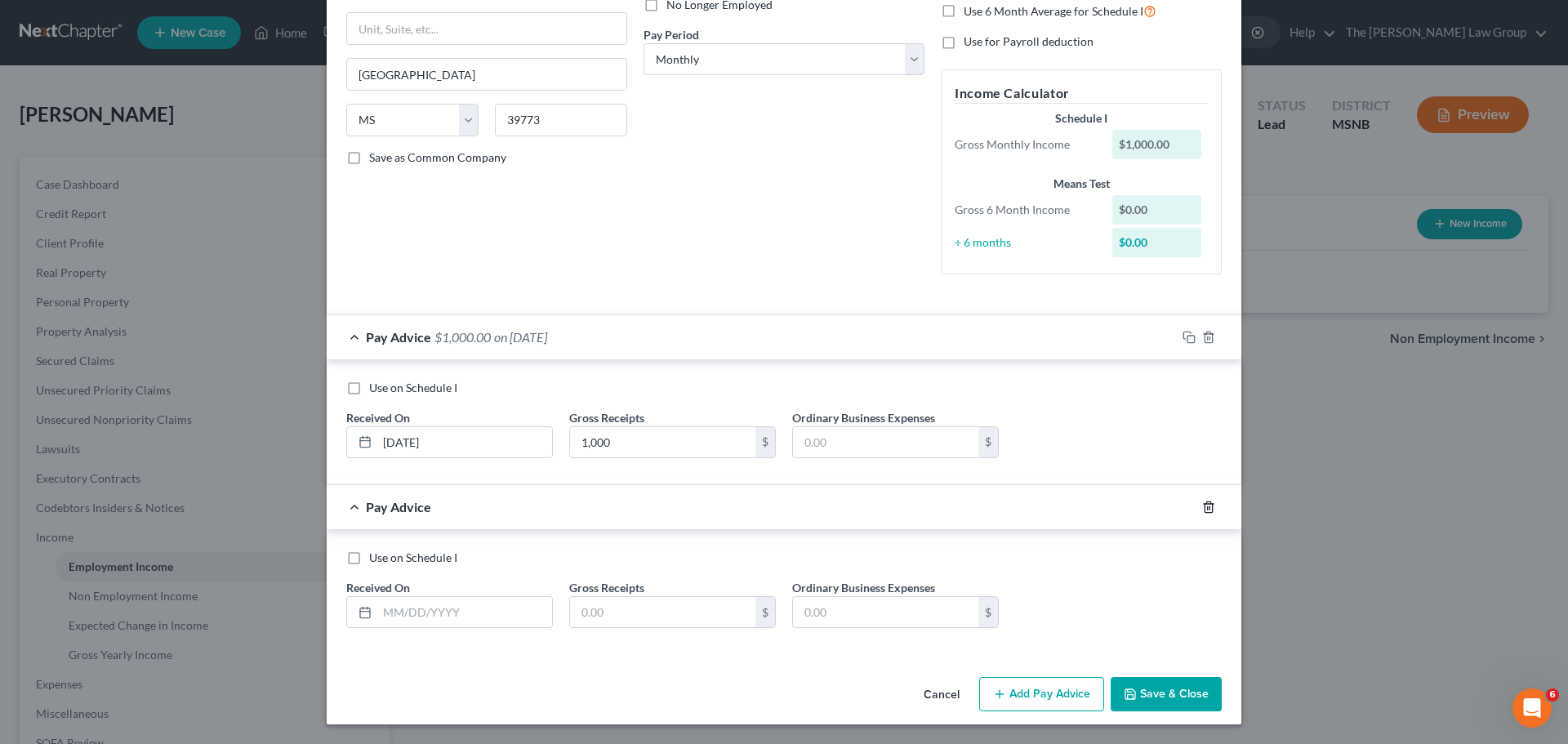
click at [1202, 510] on icon "button" at bounding box center [1208, 507] width 13 height 13
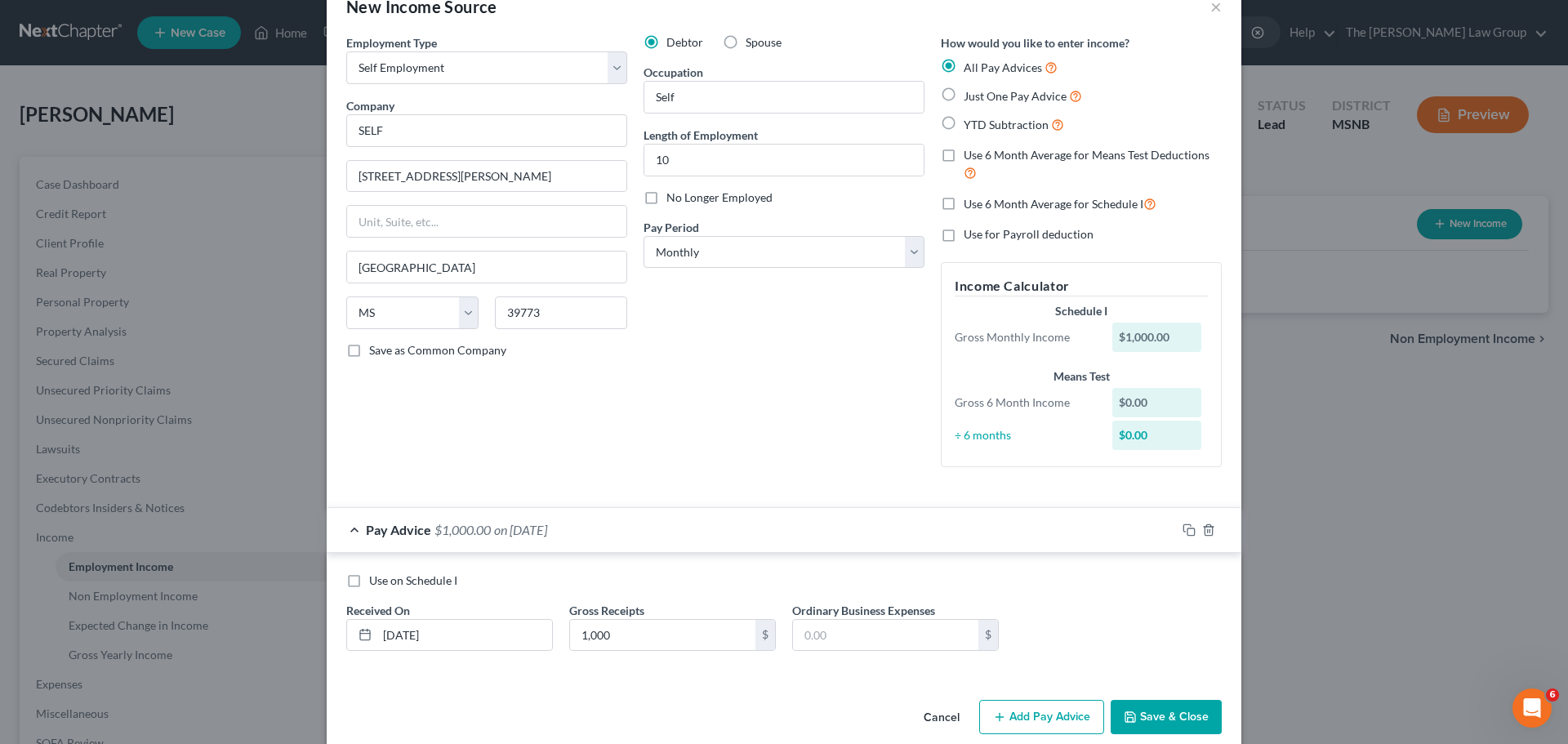
scroll to position [63, 0]
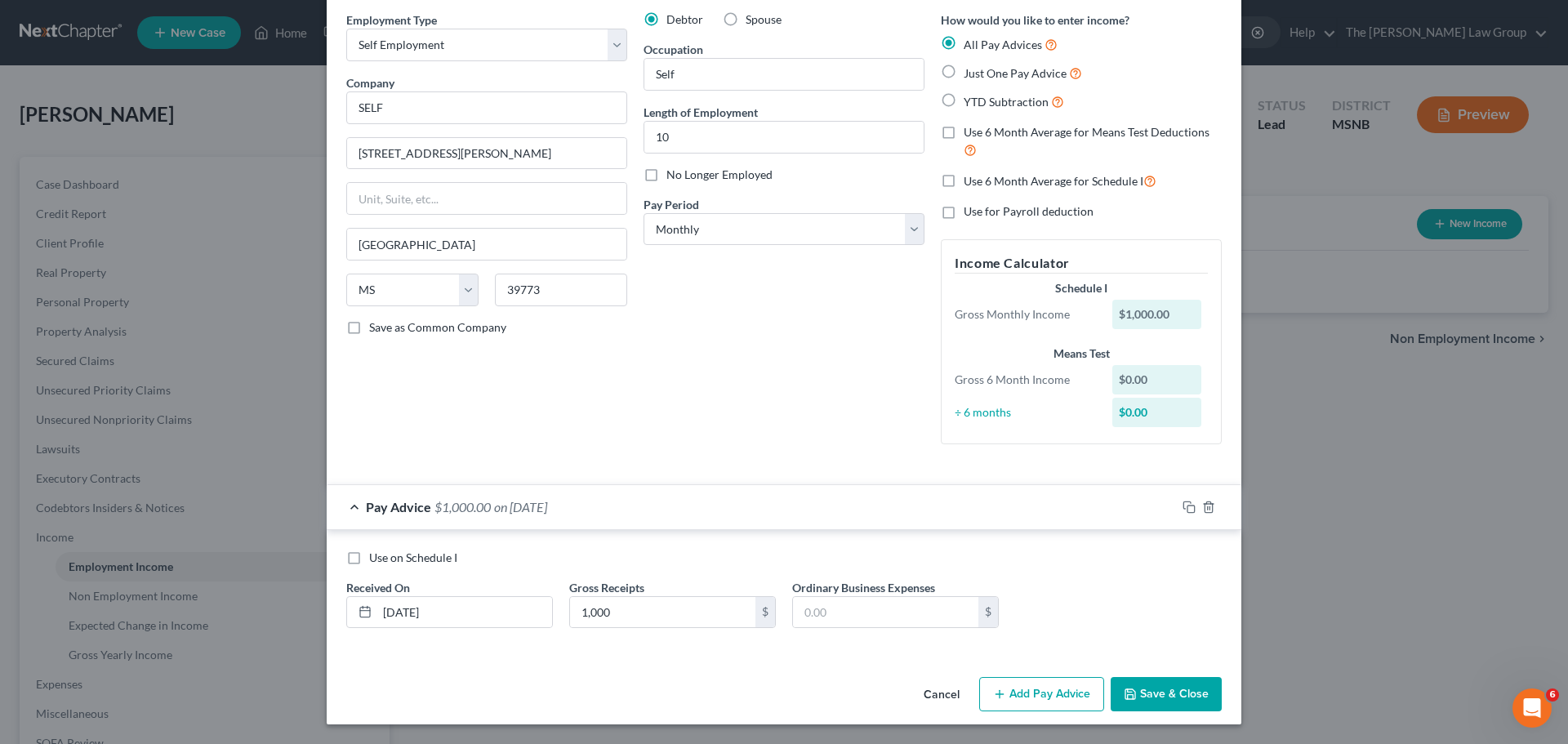
click at [1177, 692] on button "Save & Close" at bounding box center [1167, 694] width 111 height 35
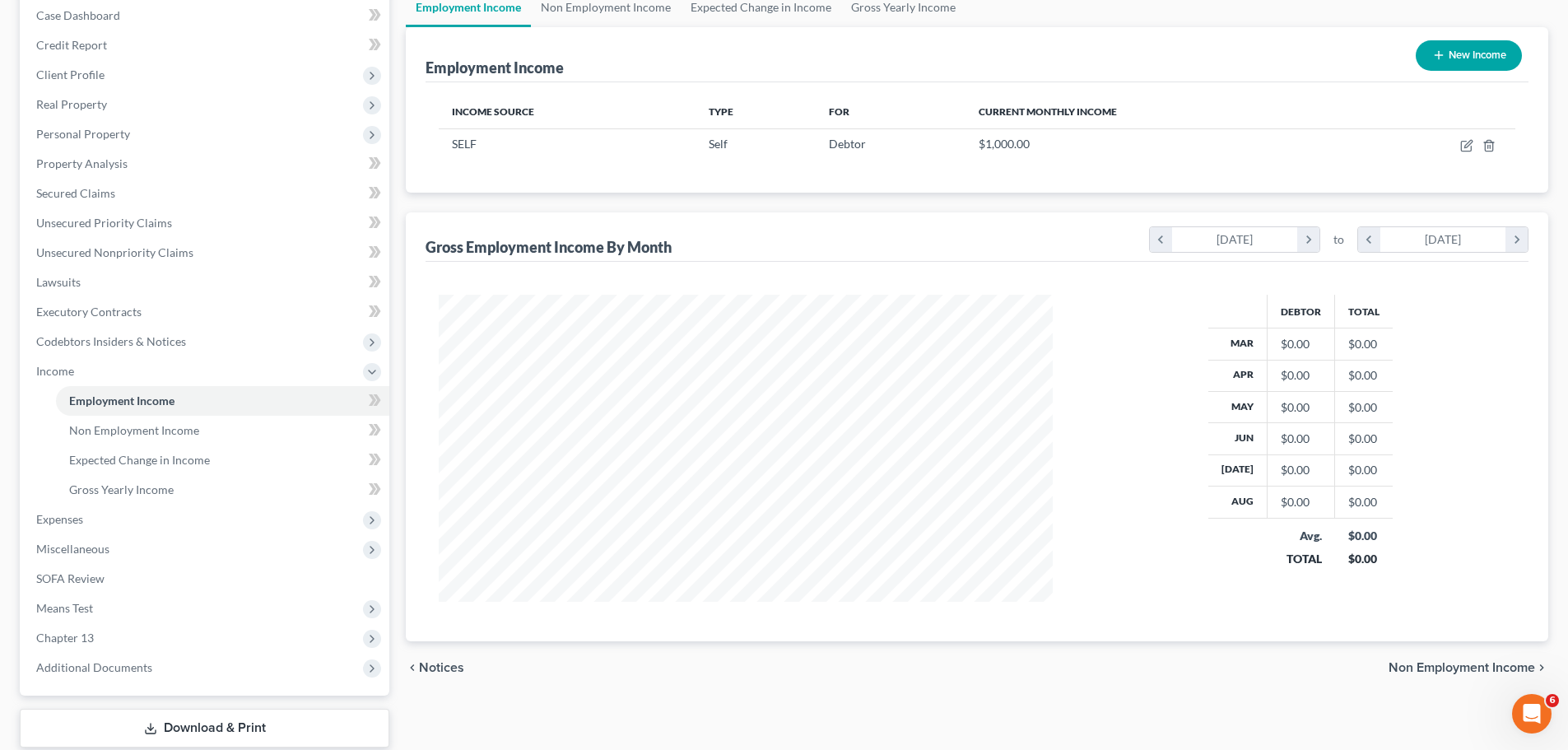
scroll to position [274, 0]
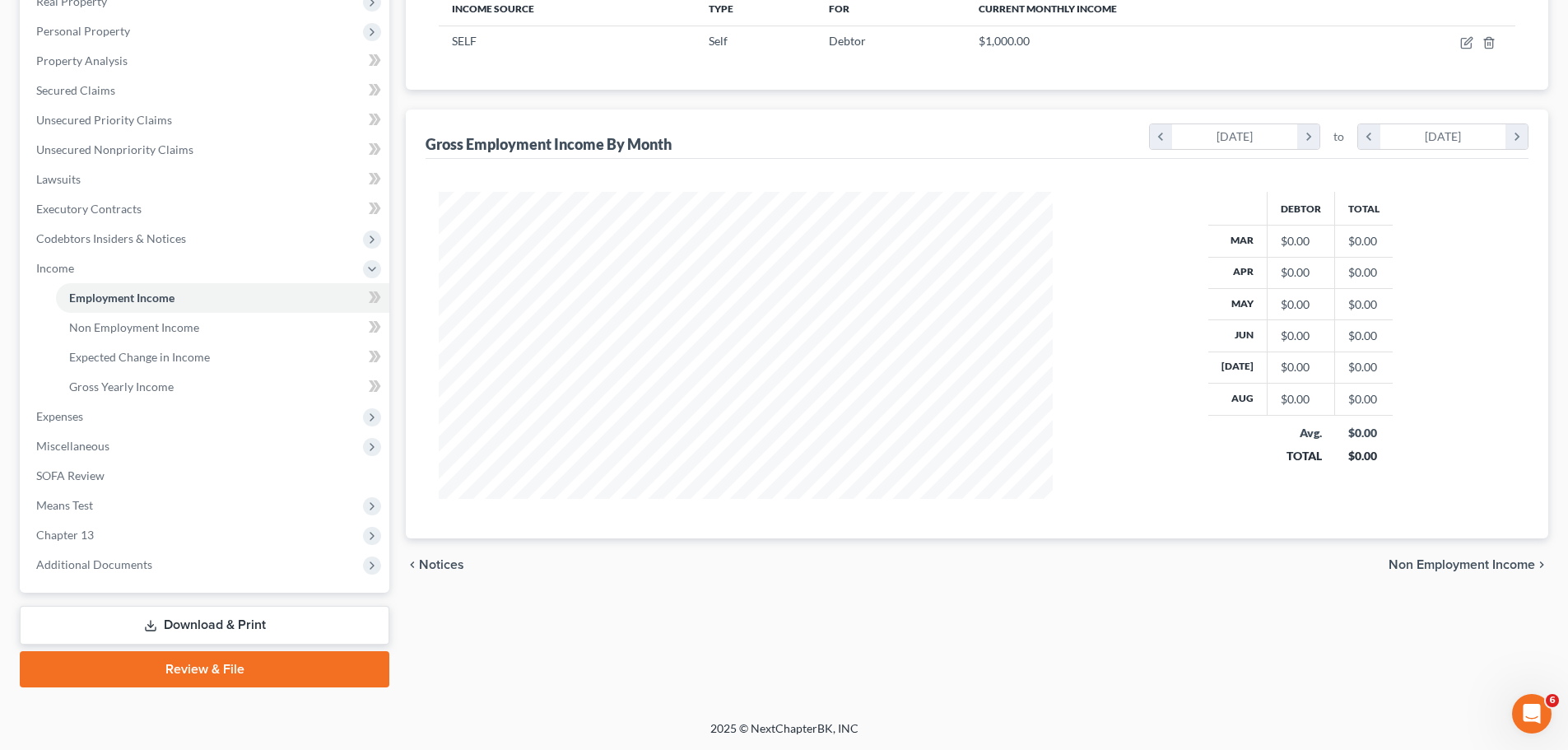
click at [1446, 564] on span "Non Employment Income" at bounding box center [1461, 564] width 147 height 13
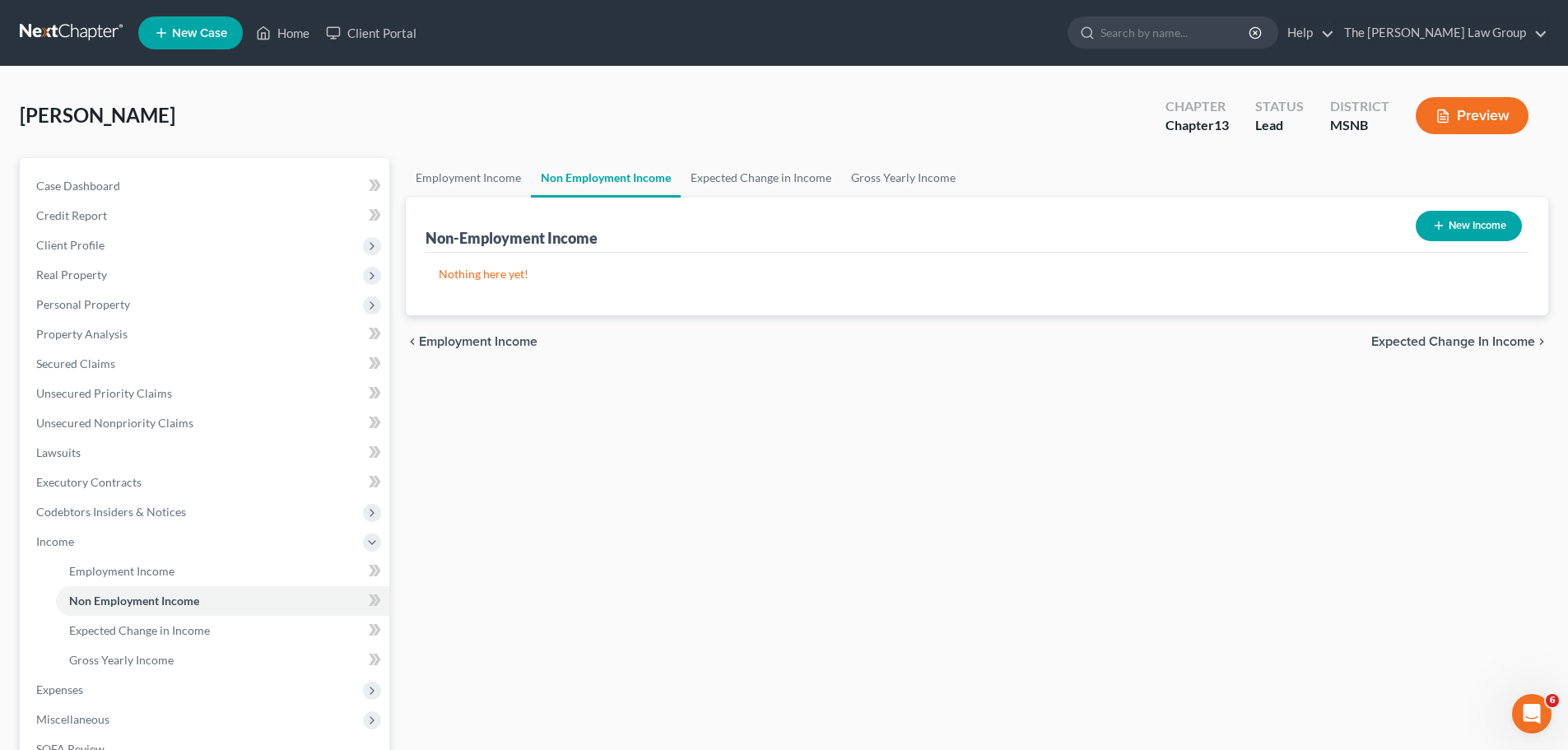
click at [1437, 337] on span "Expected Change in Income" at bounding box center [1453, 342] width 164 height 13
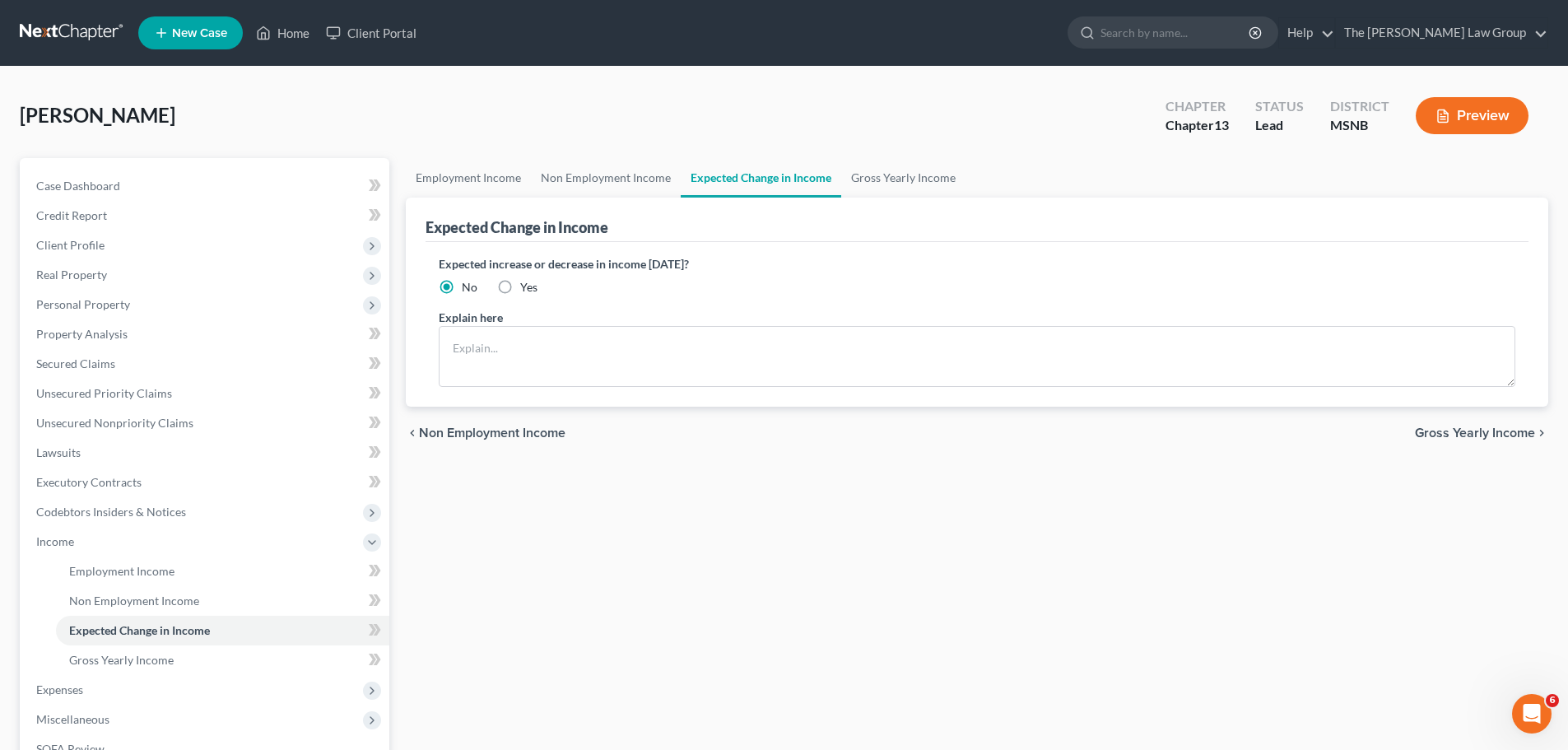
click at [1439, 434] on span "Gross Yearly Income" at bounding box center [1475, 432] width 120 height 13
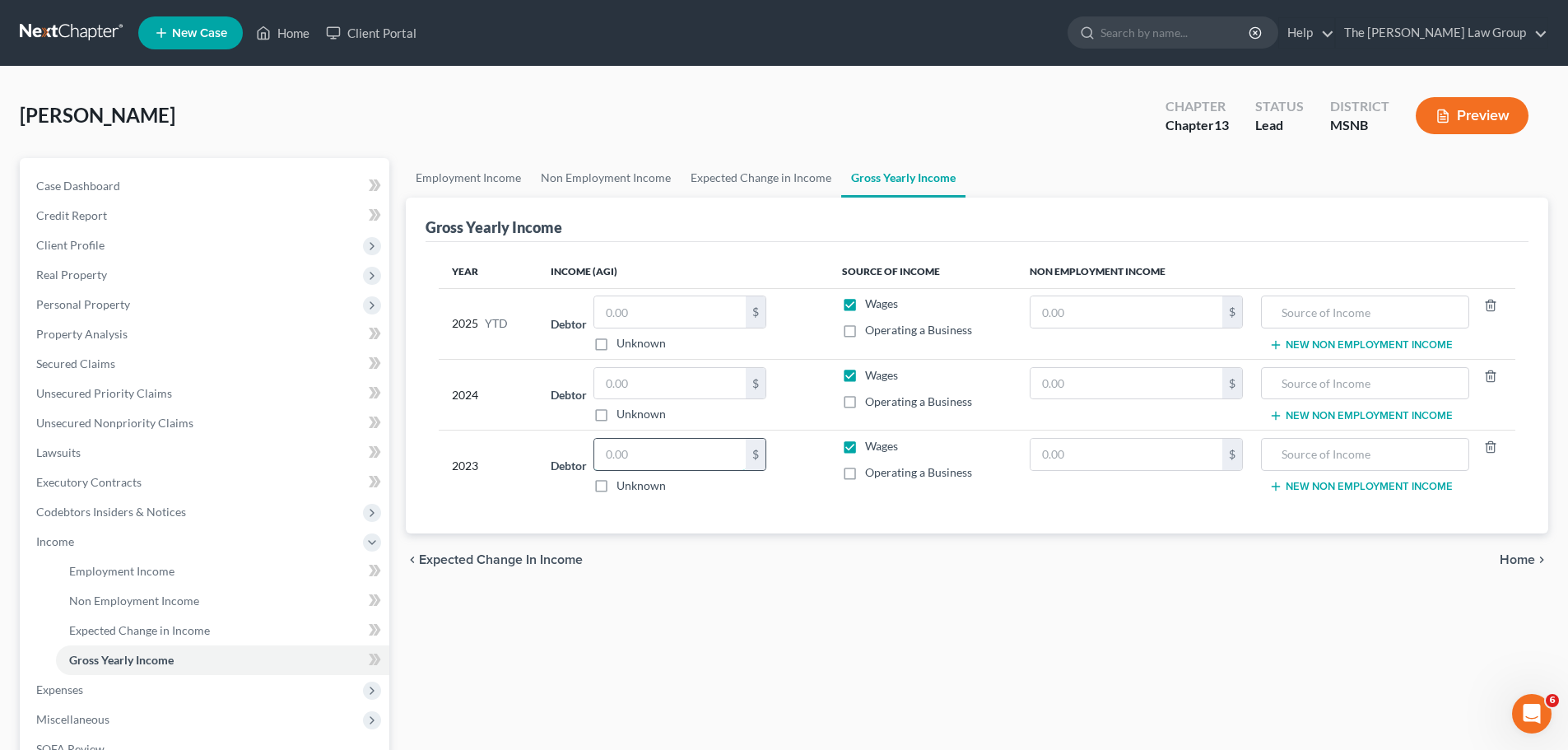
click at [661, 450] on input "text" at bounding box center [670, 454] width 152 height 31
type input "25,000"
click at [683, 392] on input "text" at bounding box center [670, 383] width 152 height 31
type input "28,000"
click at [705, 317] on input "text" at bounding box center [670, 312] width 152 height 31
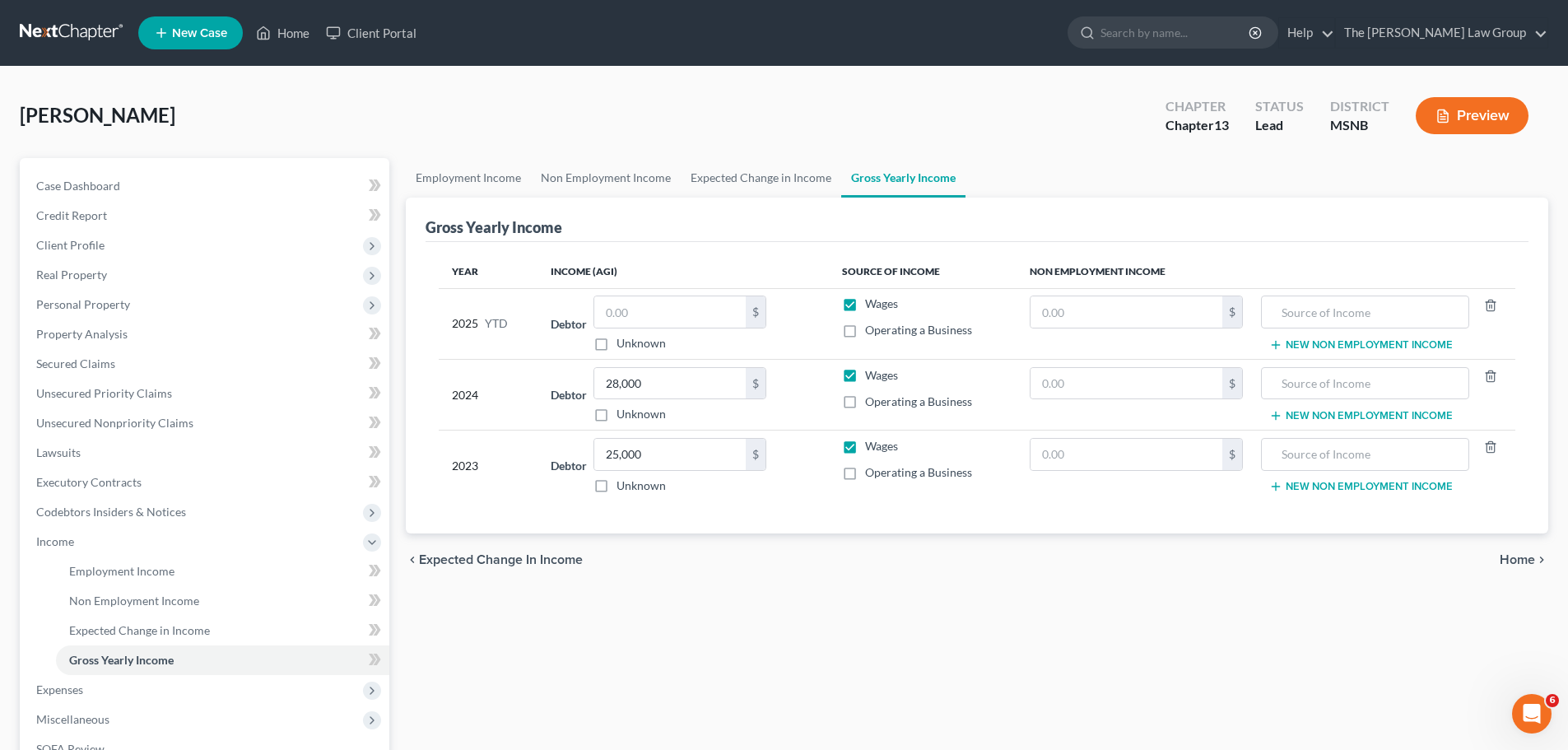
click at [943, 103] on div "[PERSON_NAME] Upgraded Chapter Chapter 13 Status Lead District MSNB Preview" at bounding box center [784, 123] width 1528 height 72
click at [846, 119] on div "[PERSON_NAME] Upgraded Chapter Chapter 13 Status Lead District MSNB Preview" at bounding box center [784, 123] width 1528 height 72
click at [639, 316] on input "text" at bounding box center [670, 312] width 152 height 31
type input "11,500"
click at [717, 285] on th "Income (AGI)" at bounding box center [683, 272] width 290 height 33
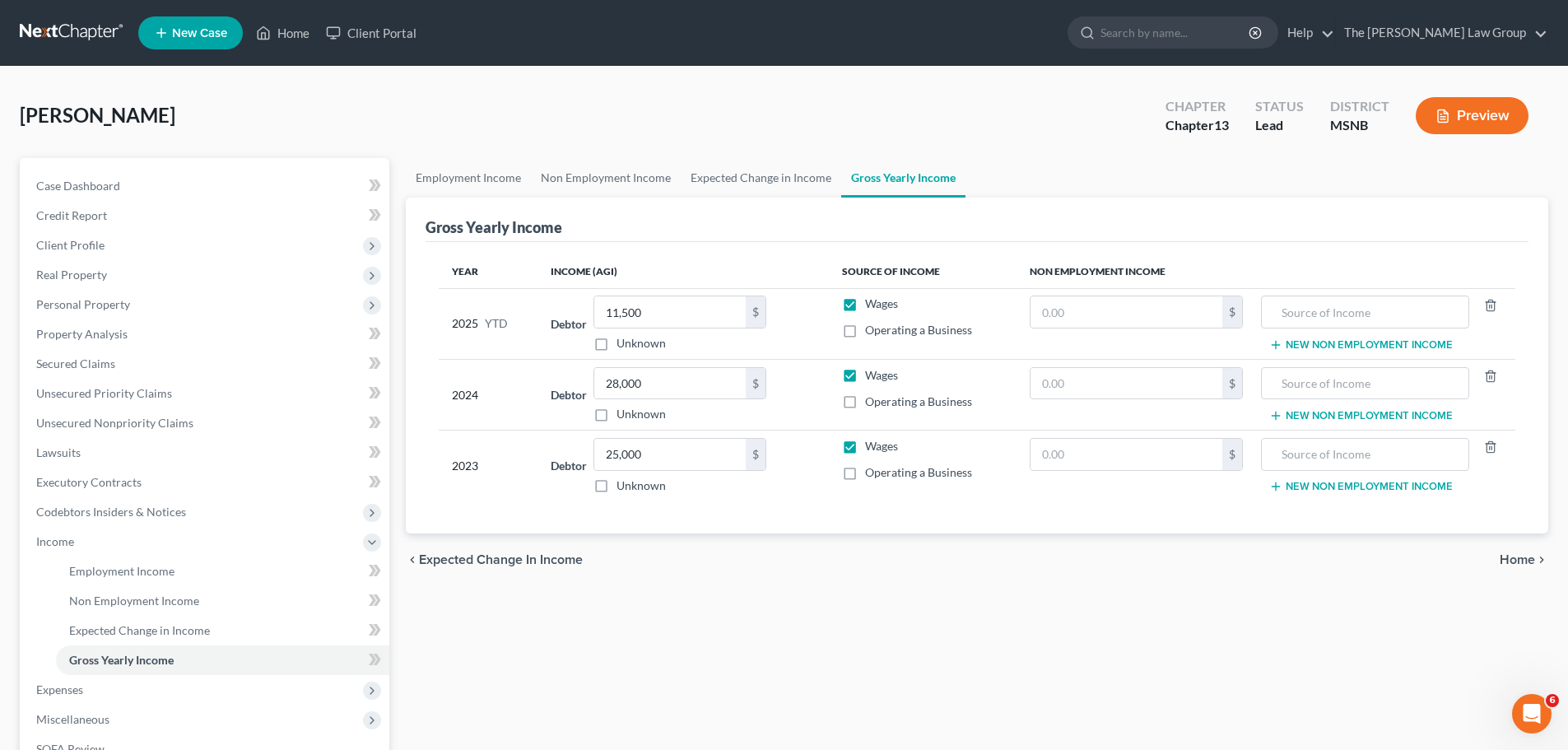
click at [865, 332] on label "Operating a Business" at bounding box center [918, 330] width 107 height 16
click at [871, 332] on input "Operating a Business" at bounding box center [876, 327] width 11 height 11
checkbox input "true"
click at [865, 397] on label "Operating a Business" at bounding box center [918, 401] width 107 height 16
click at [871, 397] on input "Operating a Business" at bounding box center [876, 398] width 11 height 11
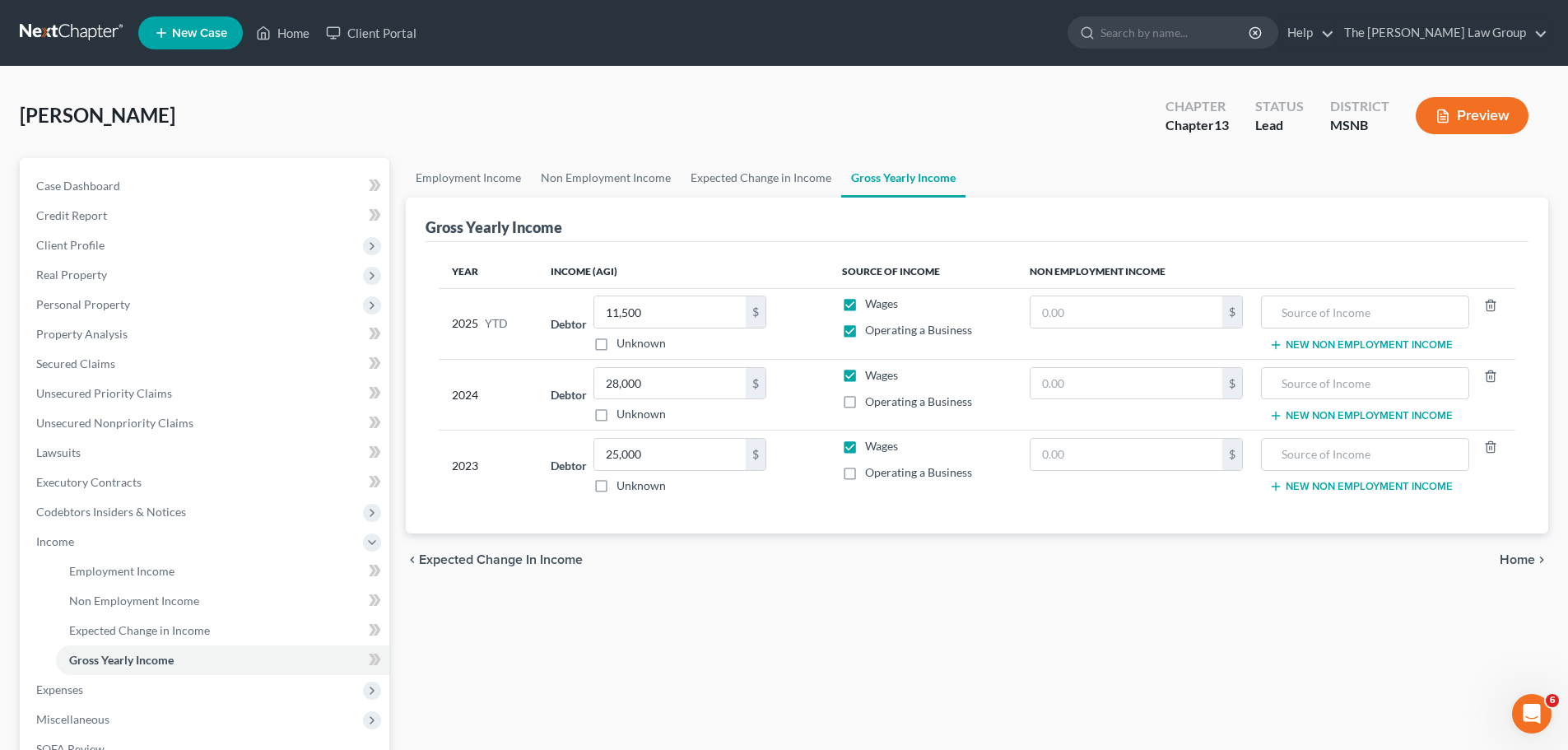
checkbox input "true"
click at [865, 304] on label "Wages" at bounding box center [881, 304] width 33 height 16
click at [871, 304] on input "Wages" at bounding box center [876, 301] width 11 height 11
checkbox input "false"
click at [865, 374] on label "Wages" at bounding box center [881, 375] width 33 height 16
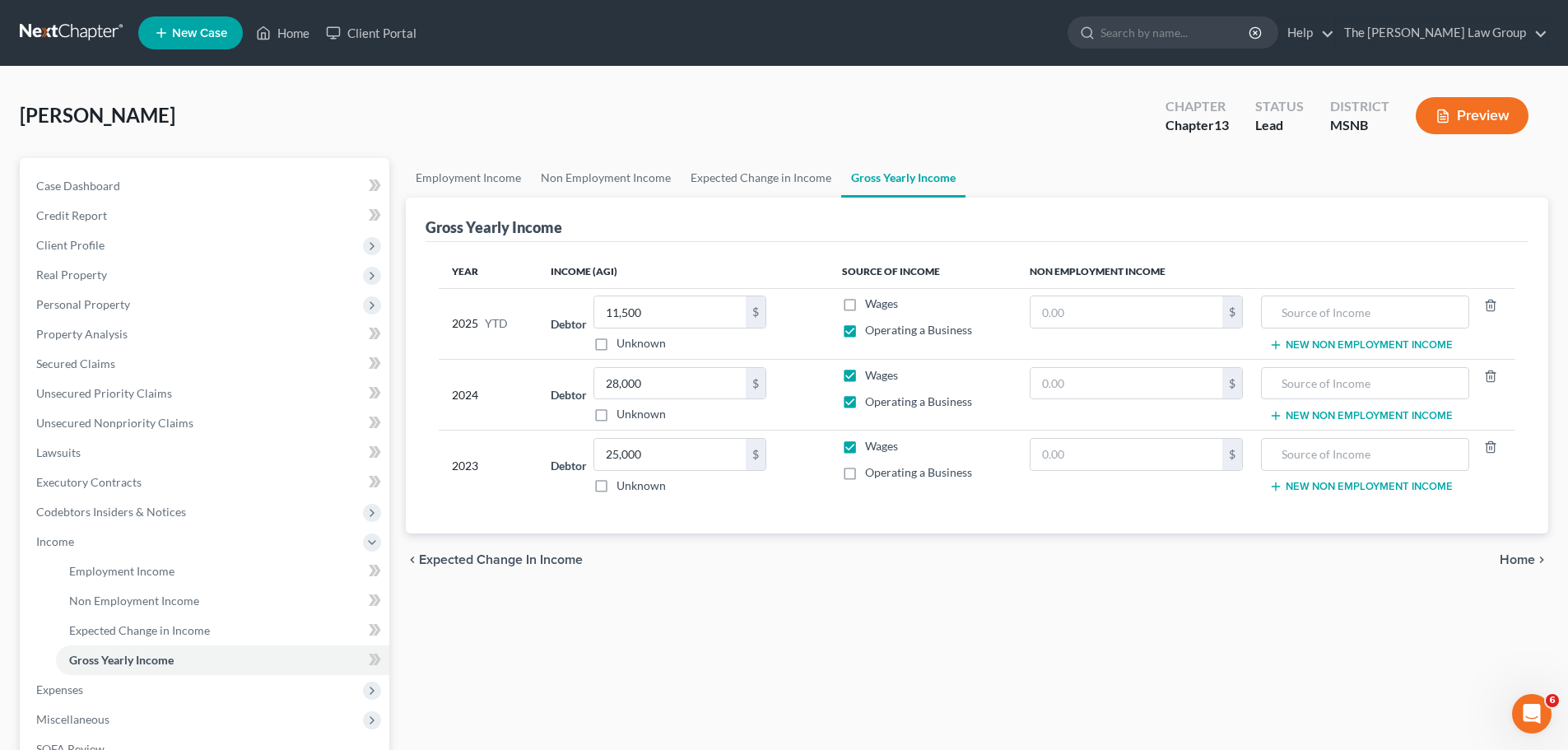
click at [871, 374] on input "Wages" at bounding box center [876, 373] width 11 height 11
checkbox input "false"
click at [865, 470] on label "Operating a Business" at bounding box center [918, 472] width 107 height 16
click at [871, 470] on input "Operating a Business" at bounding box center [876, 469] width 11 height 11
checkbox input "true"
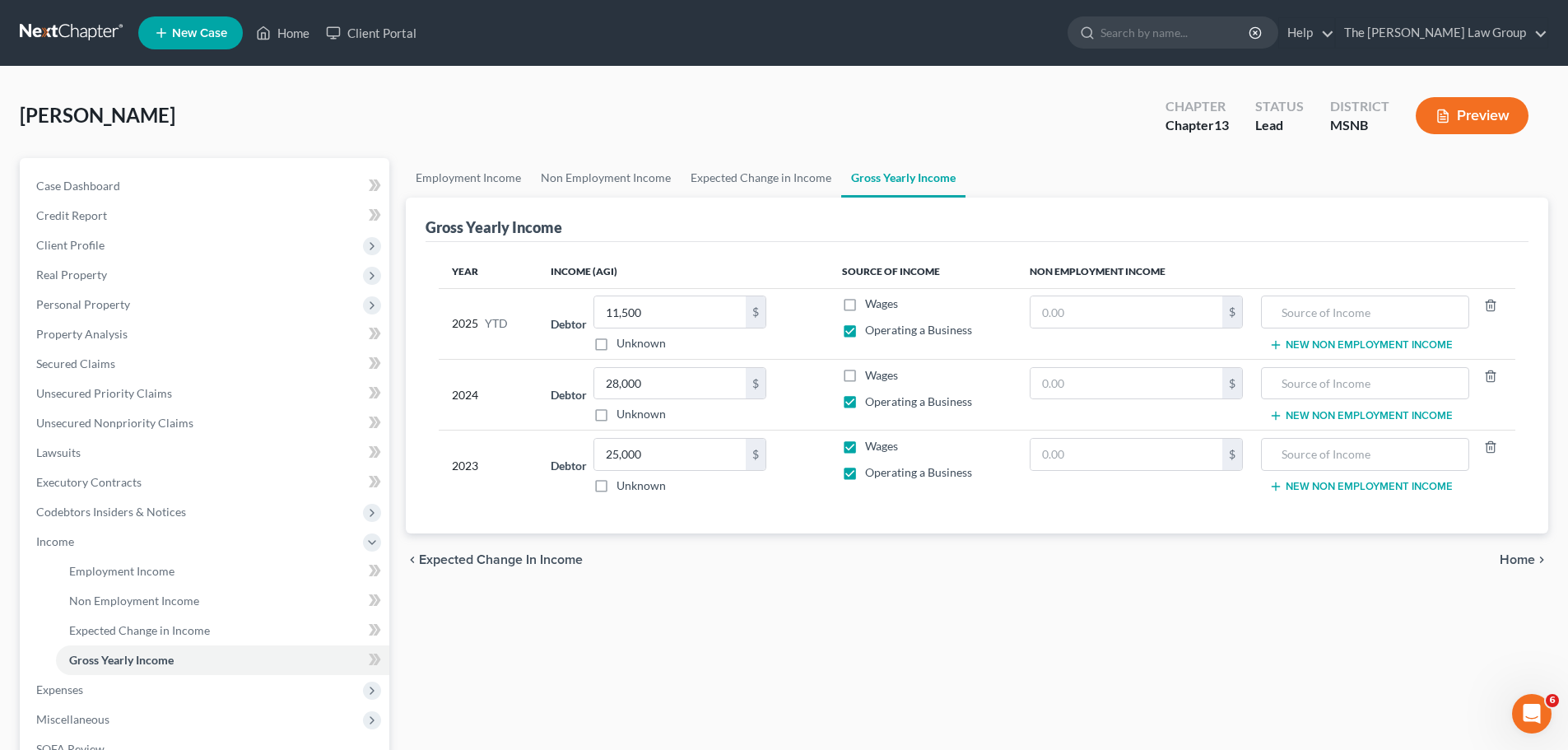
click at [865, 448] on label "Wages" at bounding box center [881, 446] width 33 height 16
click at [871, 448] on input "Wages" at bounding box center [876, 443] width 11 height 11
checkbox input "false"
click at [1520, 564] on span "Home" at bounding box center [1517, 559] width 35 height 13
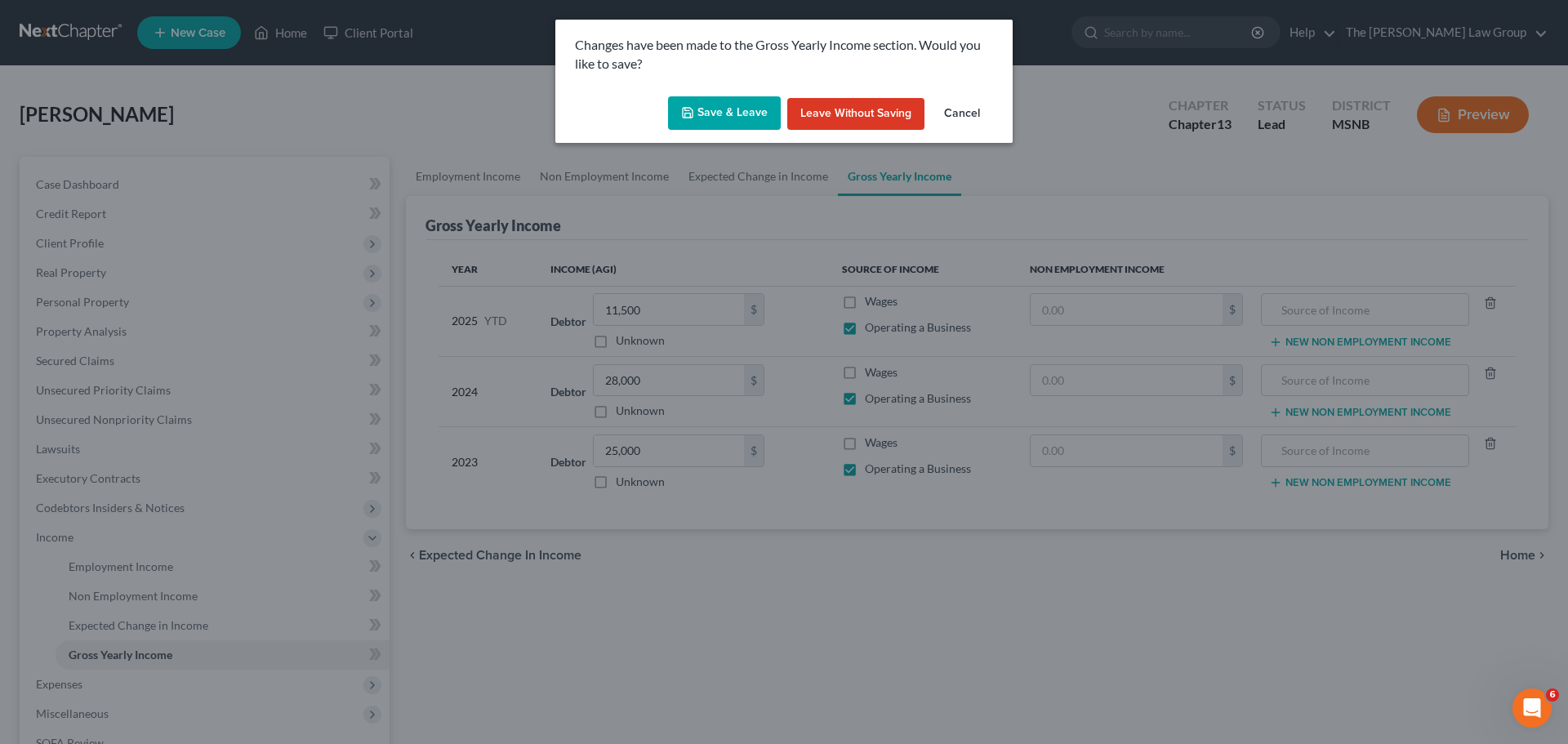
click at [742, 105] on button "Save & Leave" at bounding box center [725, 113] width 113 height 35
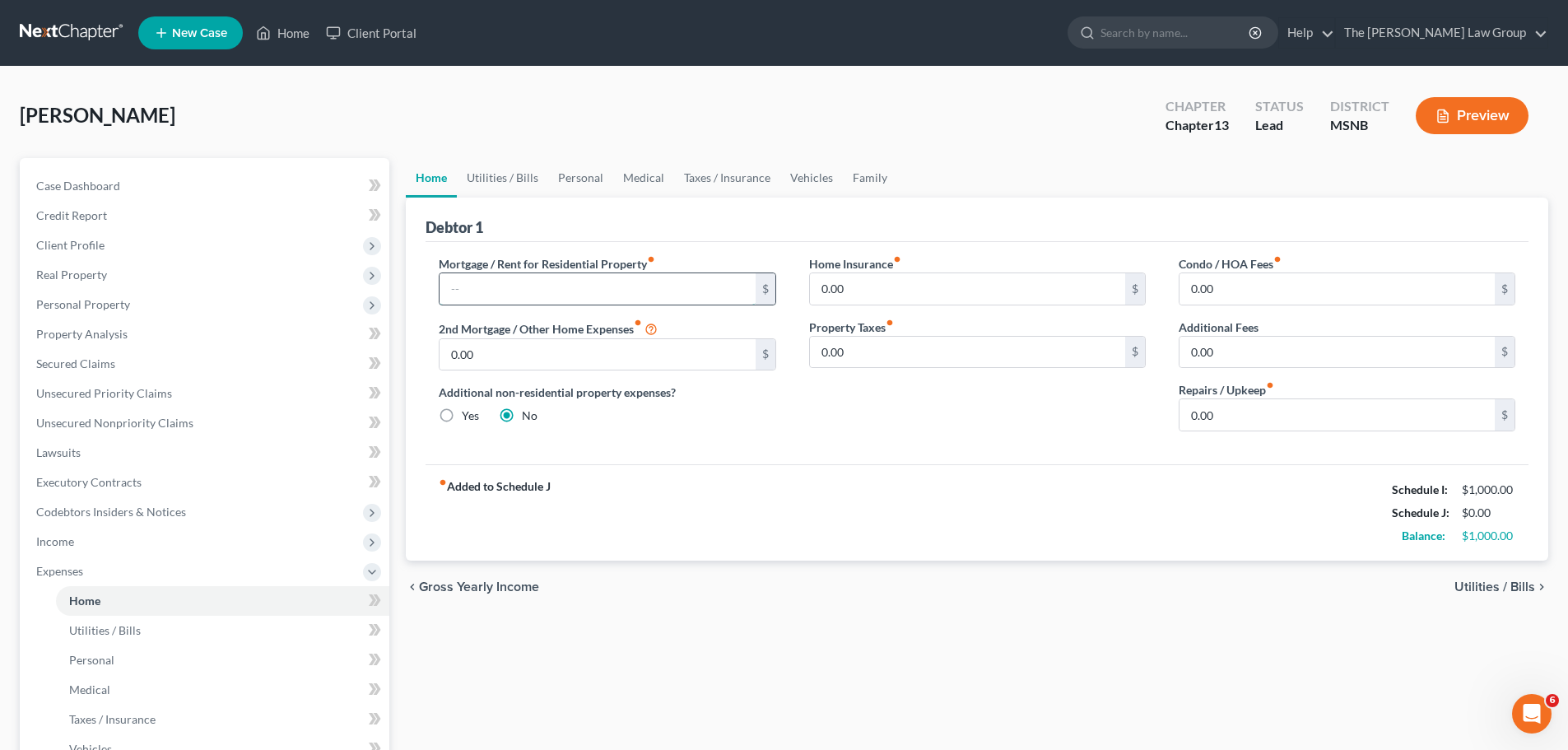
click at [592, 283] on input "text" at bounding box center [597, 289] width 315 height 31
type input "660"
click at [1488, 584] on span "Utilities / Bills" at bounding box center [1494, 586] width 81 height 13
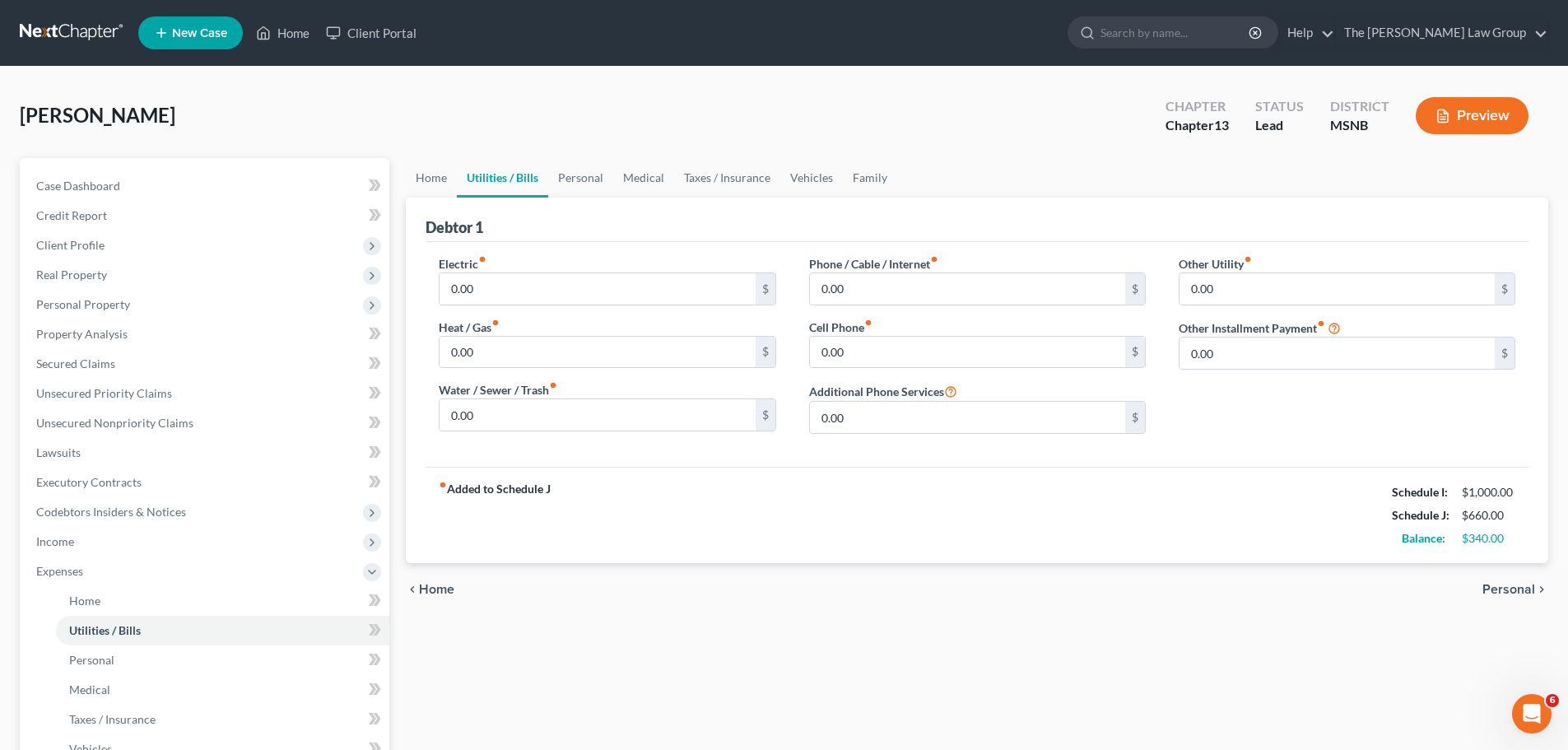
click at [446, 596] on span "Home" at bounding box center [436, 589] width 35 height 13
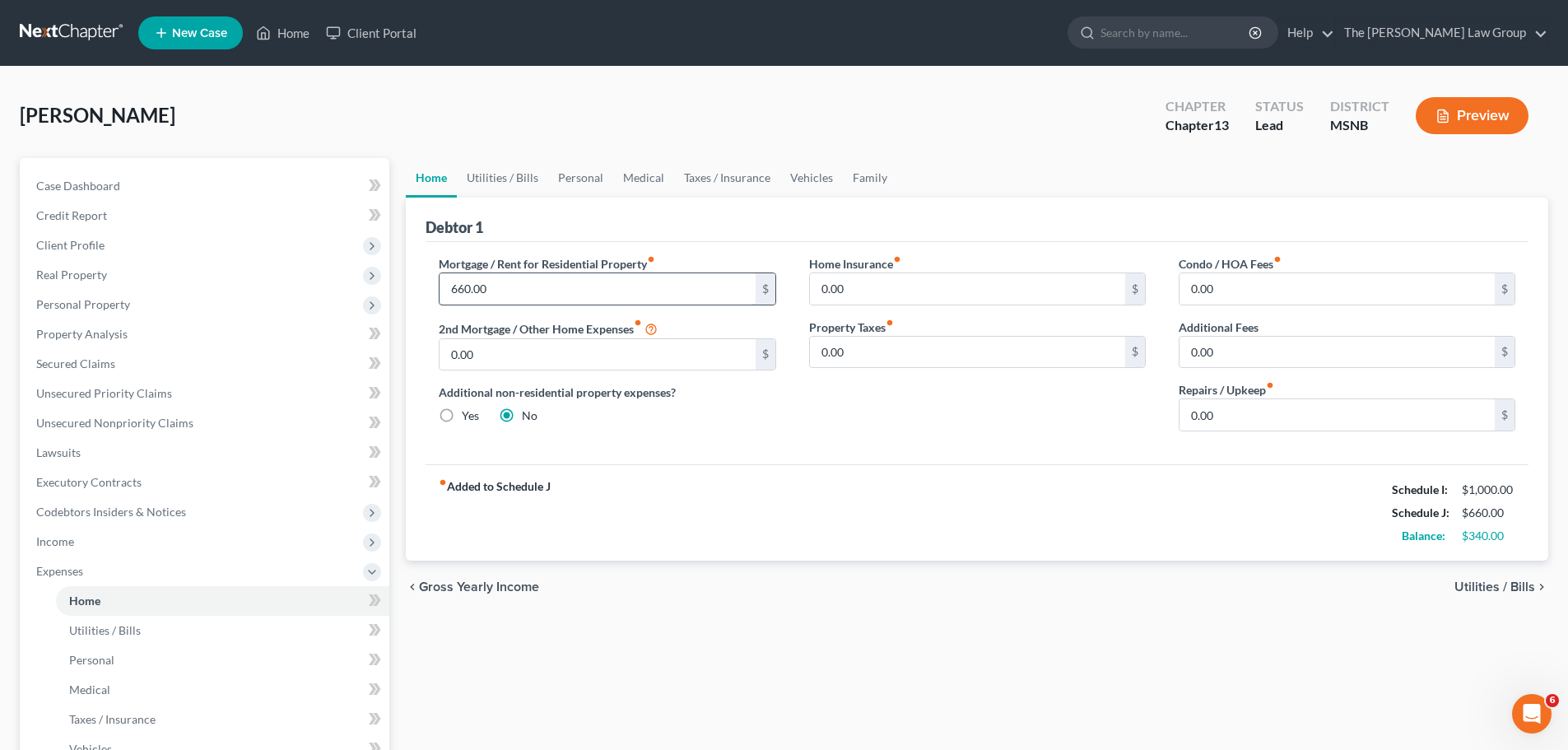
click at [631, 284] on input "660.00" at bounding box center [597, 289] width 315 height 31
click at [509, 185] on link "Utilities / Bills" at bounding box center [503, 178] width 92 height 40
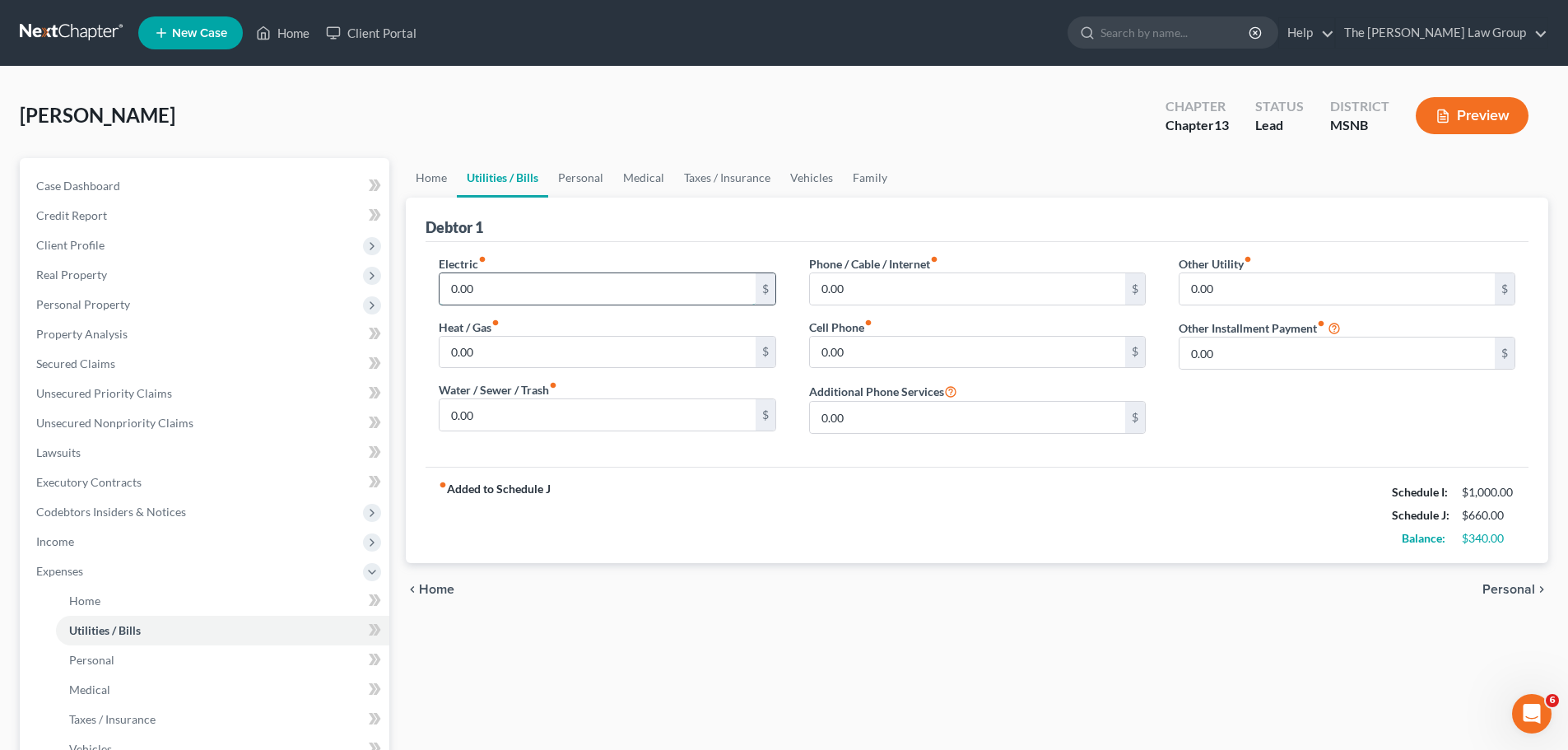
click at [550, 288] on input "0.00" at bounding box center [597, 289] width 315 height 31
type input "80"
click at [861, 298] on input "0.00" at bounding box center [967, 289] width 315 height 31
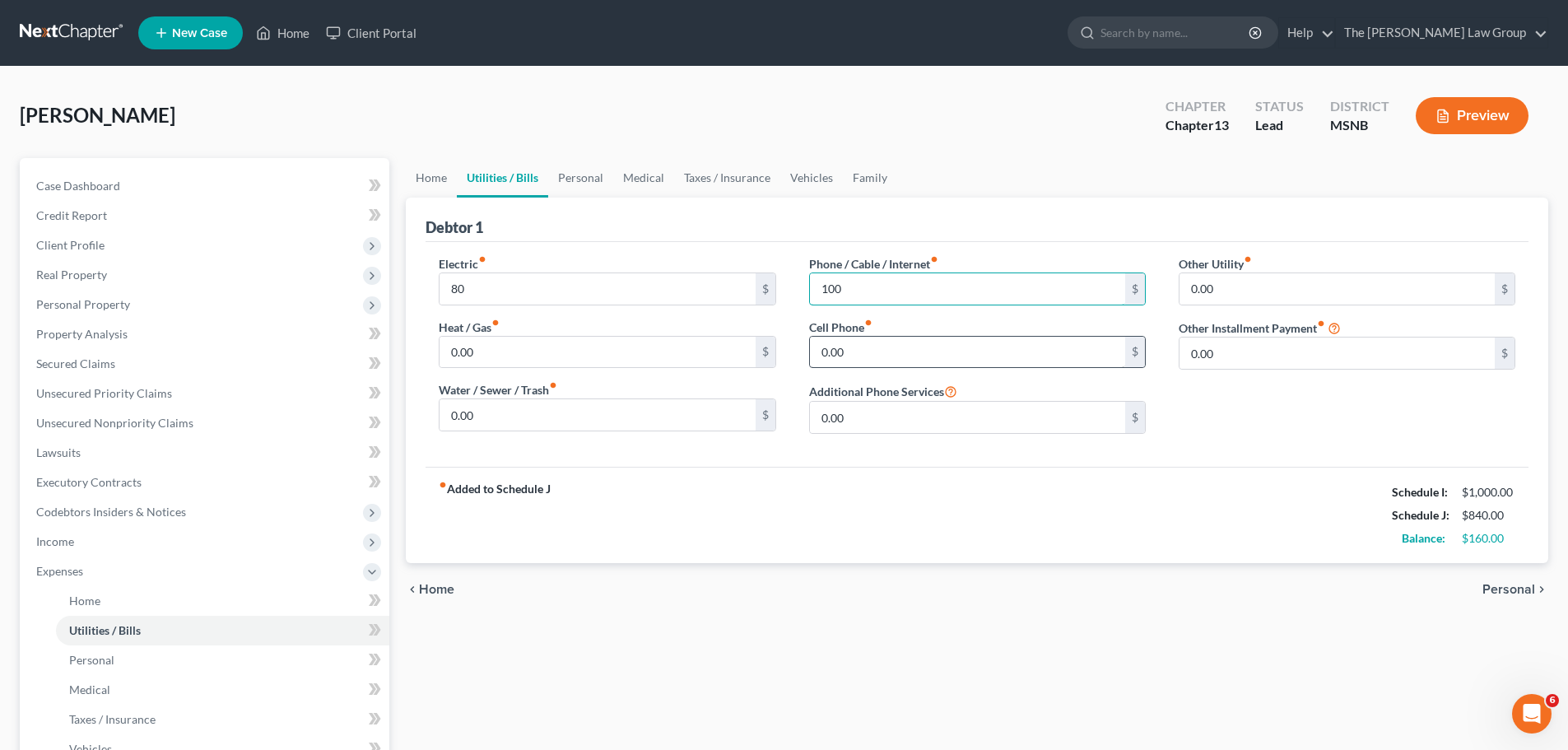
type input "100"
click at [833, 361] on input "0.00" at bounding box center [967, 352] width 315 height 31
type input "100"
click at [664, 357] on input "0.00" at bounding box center [597, 352] width 315 height 31
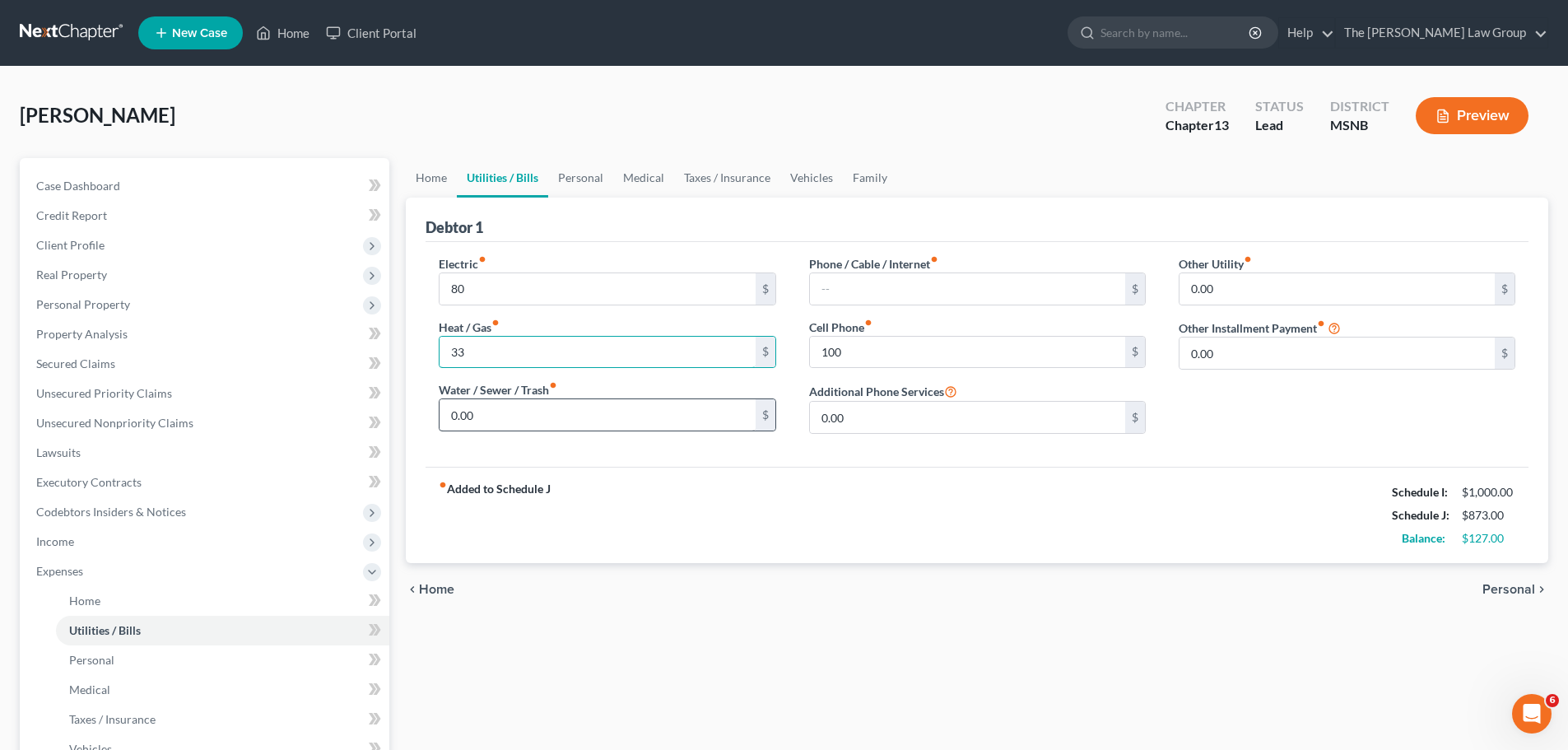
type input "33"
click at [666, 408] on input "0.00" at bounding box center [597, 414] width 315 height 31
type input "35"
click at [734, 488] on div "fiber_manual_record Added to Schedule J Schedule I: $1,000.00 Schedule J: $908.…" at bounding box center [976, 515] width 1103 height 96
click at [425, 175] on link "Home" at bounding box center [431, 178] width 51 height 40
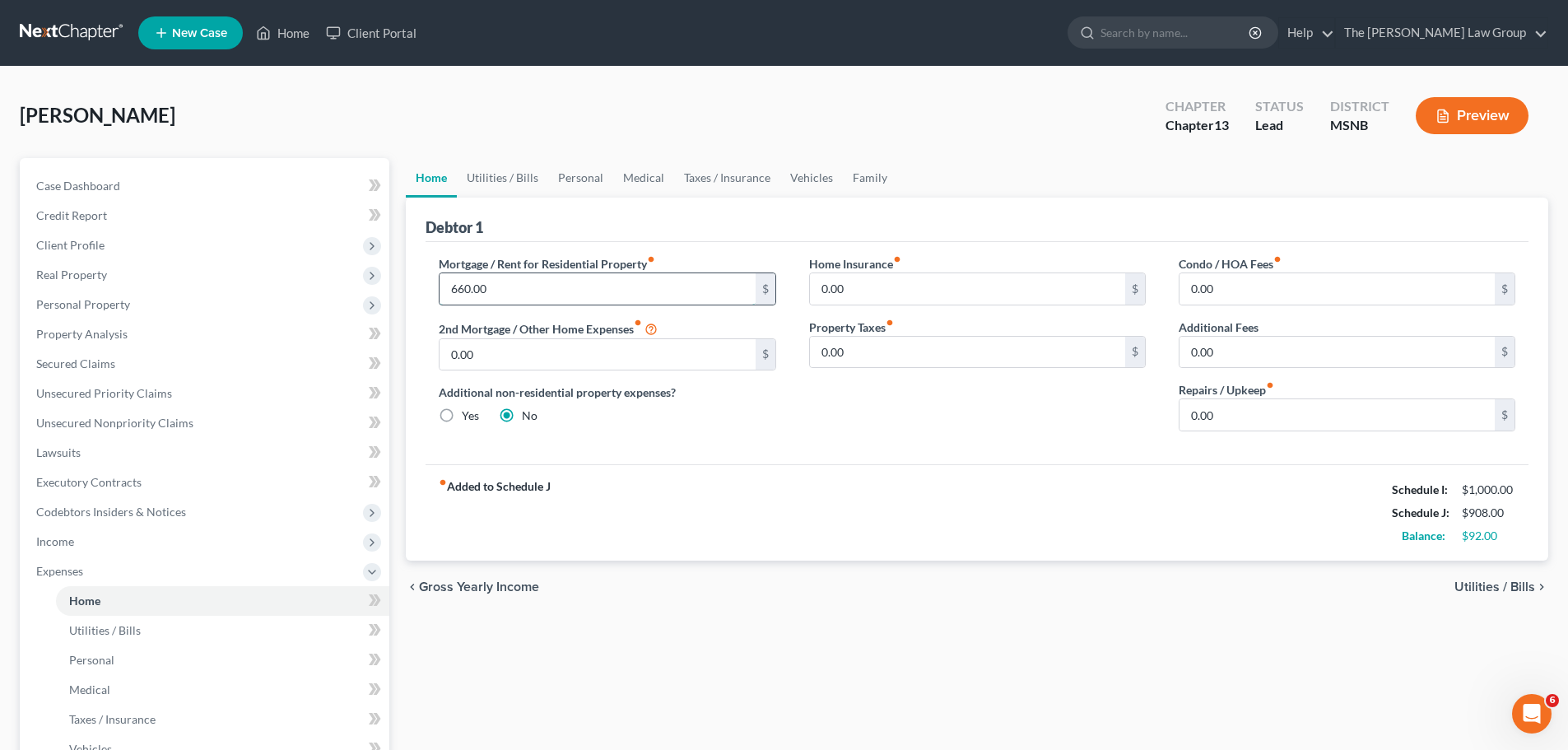
click at [486, 292] on input "660.00" at bounding box center [597, 289] width 315 height 31
type input "633.38"
click at [1512, 586] on span "Utilities / Bills" at bounding box center [1494, 586] width 81 height 13
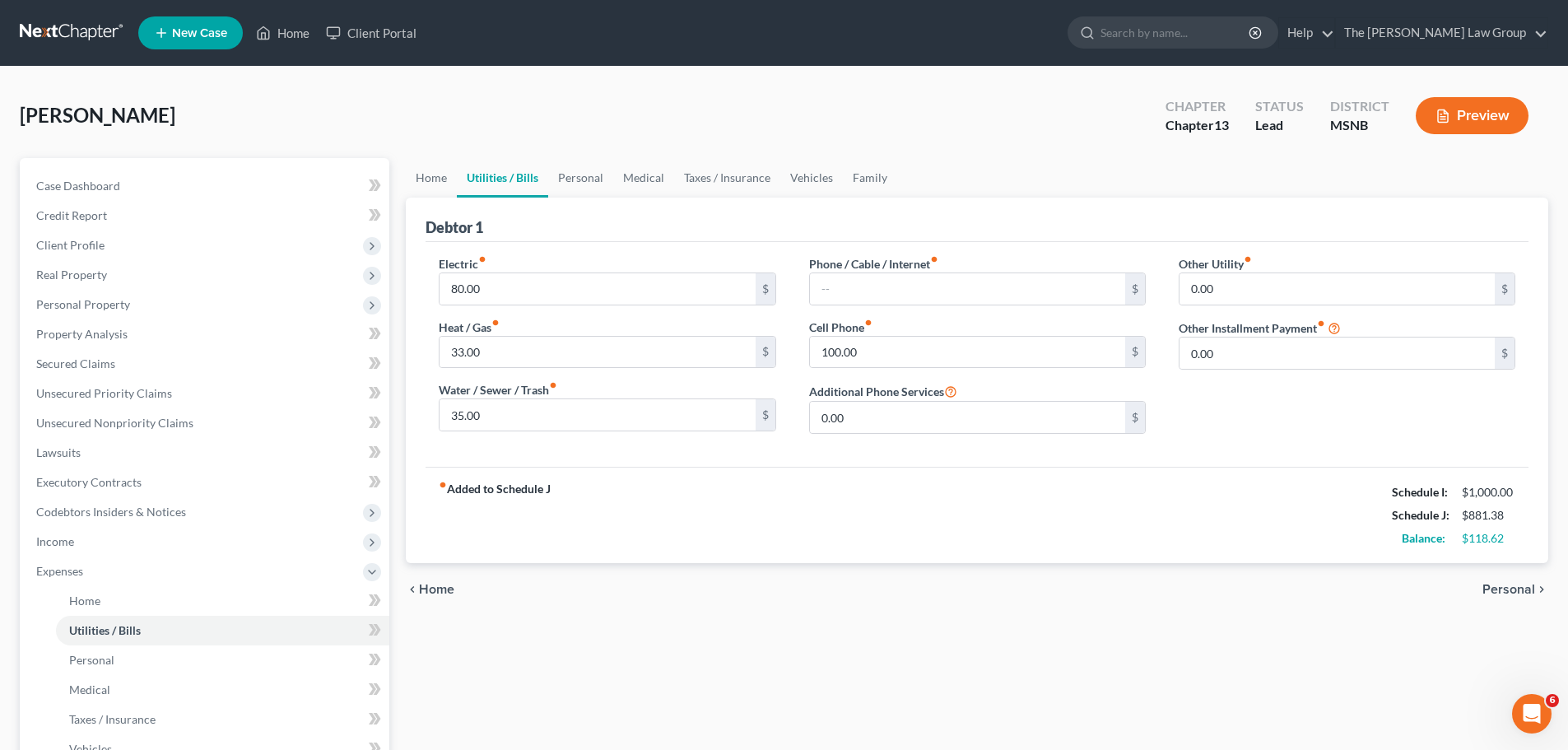
click at [1514, 590] on span "Personal" at bounding box center [1508, 589] width 53 height 13
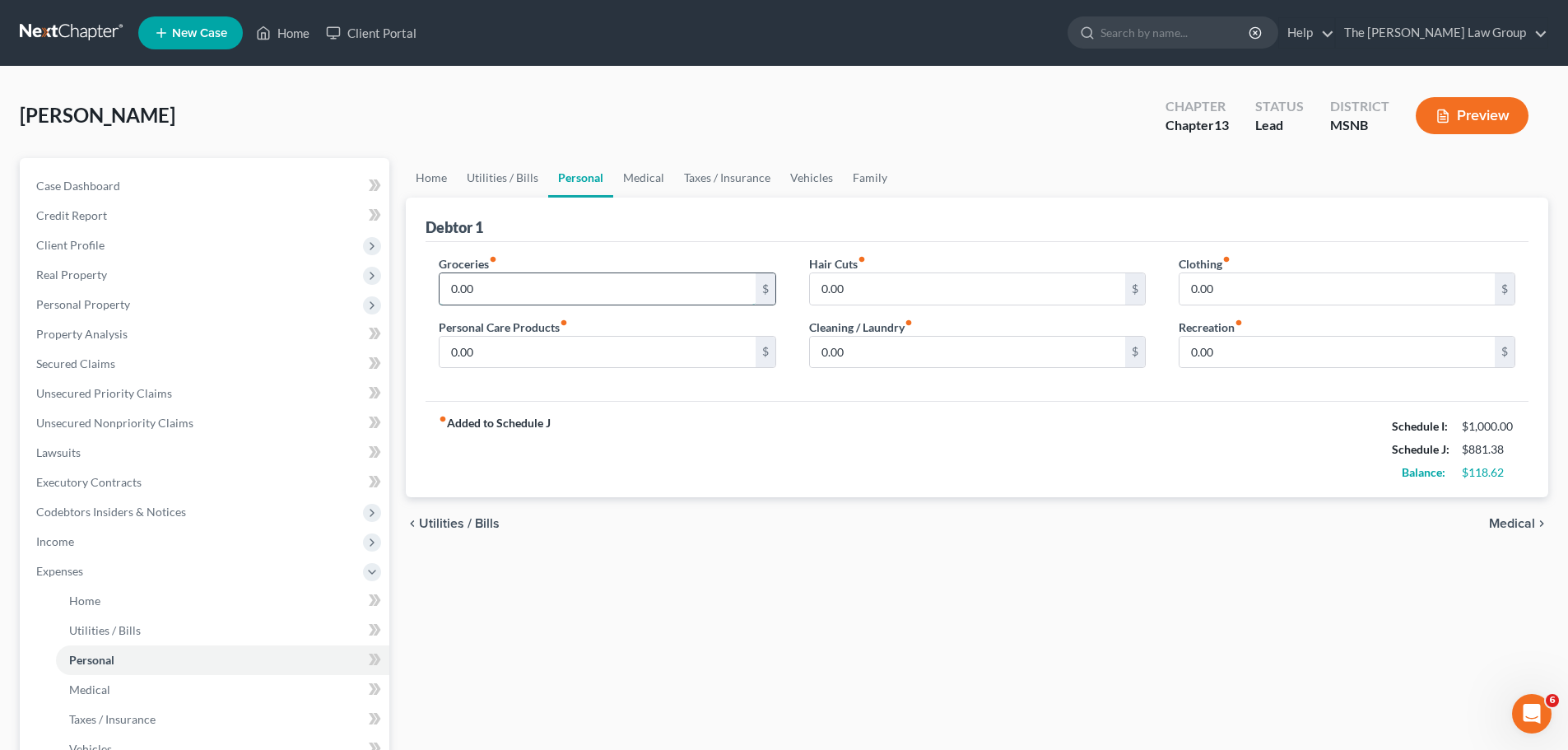
click at [487, 301] on input "0.00" at bounding box center [597, 289] width 315 height 31
type input "100"
click at [1509, 519] on span "Medical" at bounding box center [1512, 523] width 46 height 13
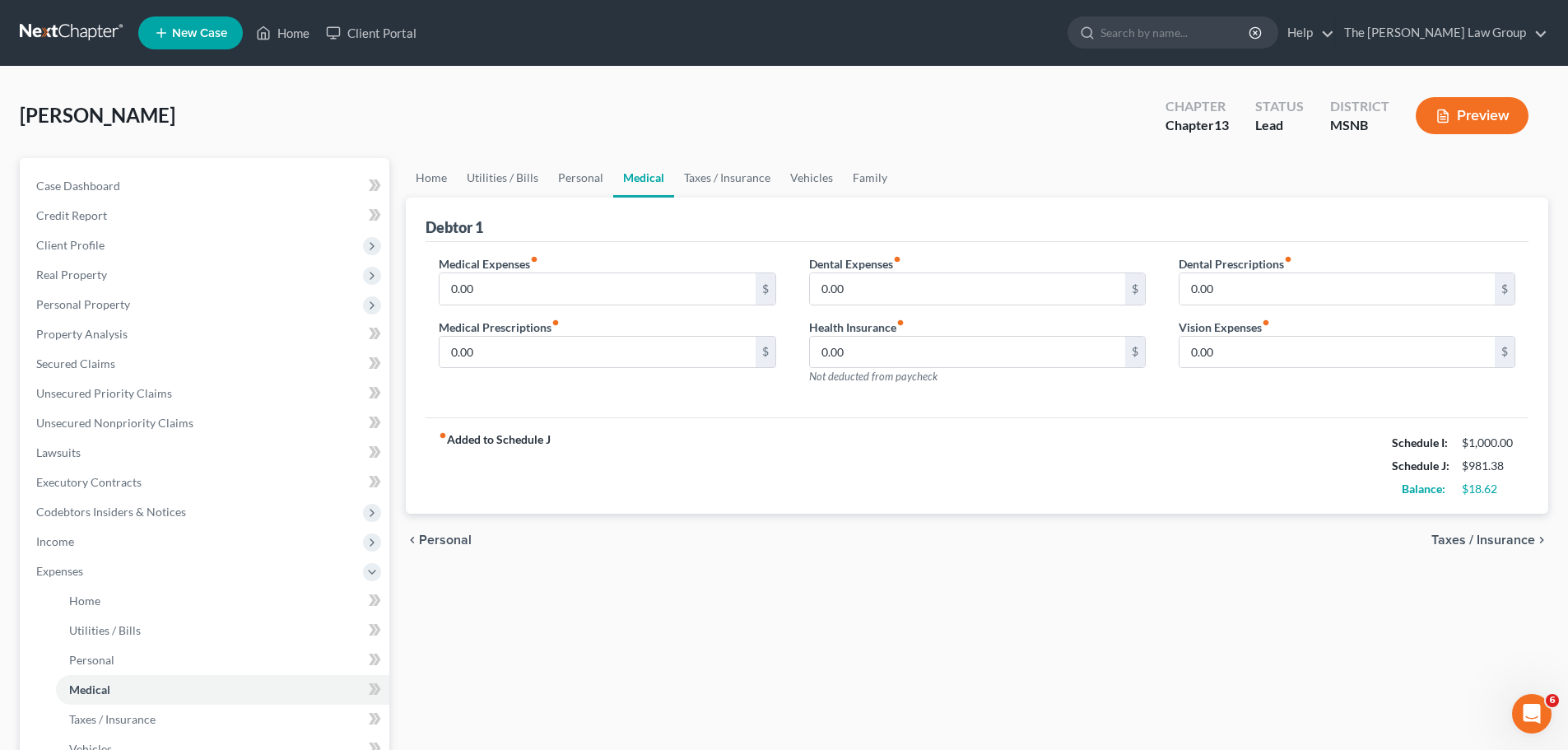
click at [1506, 521] on div "chevron_left Personal Taxes / Insurance chevron_right" at bounding box center [977, 540] width 1143 height 53
click at [1495, 536] on span "Taxes / Insurance" at bounding box center [1483, 539] width 104 height 13
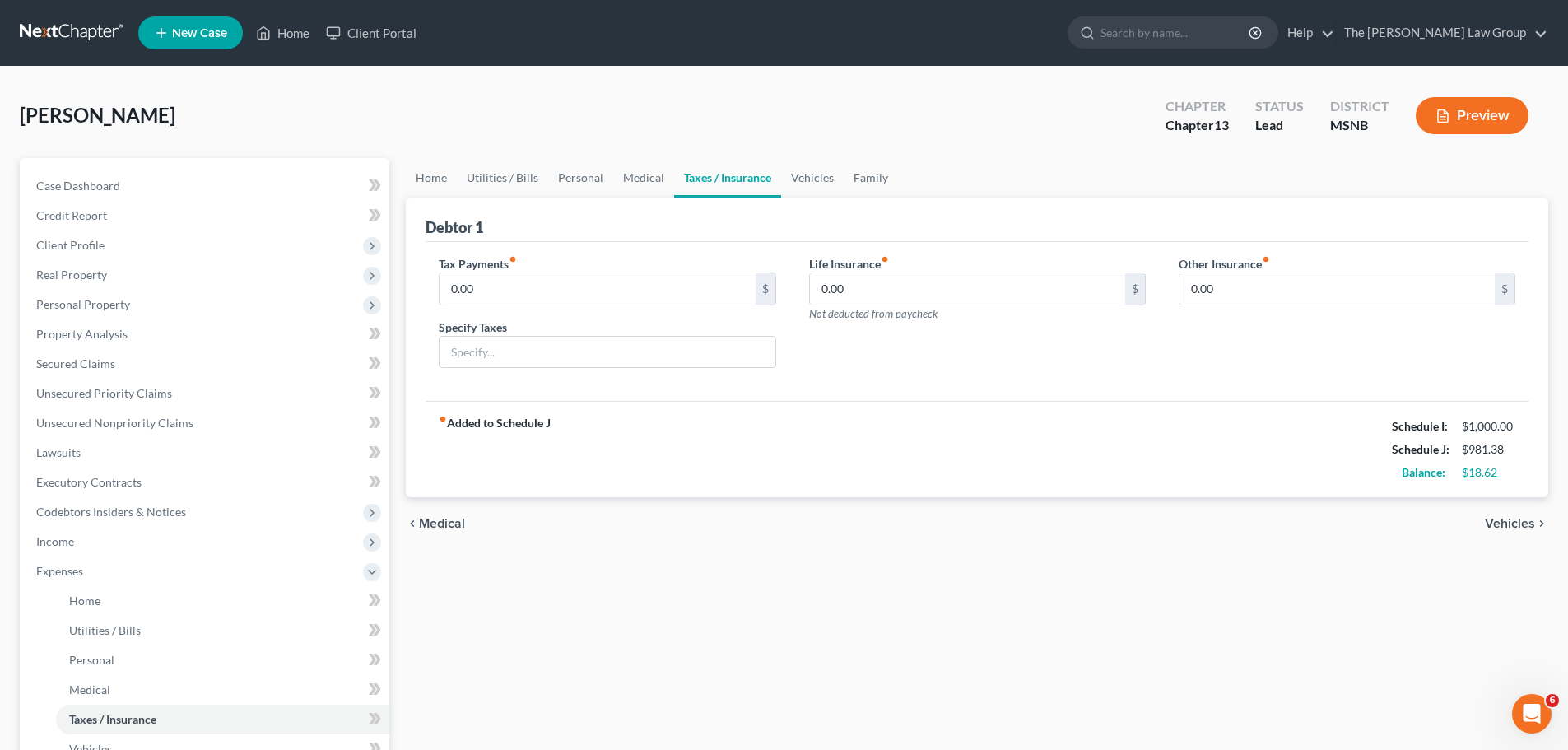
click at [1508, 523] on span "Vehicles" at bounding box center [1510, 523] width 50 height 13
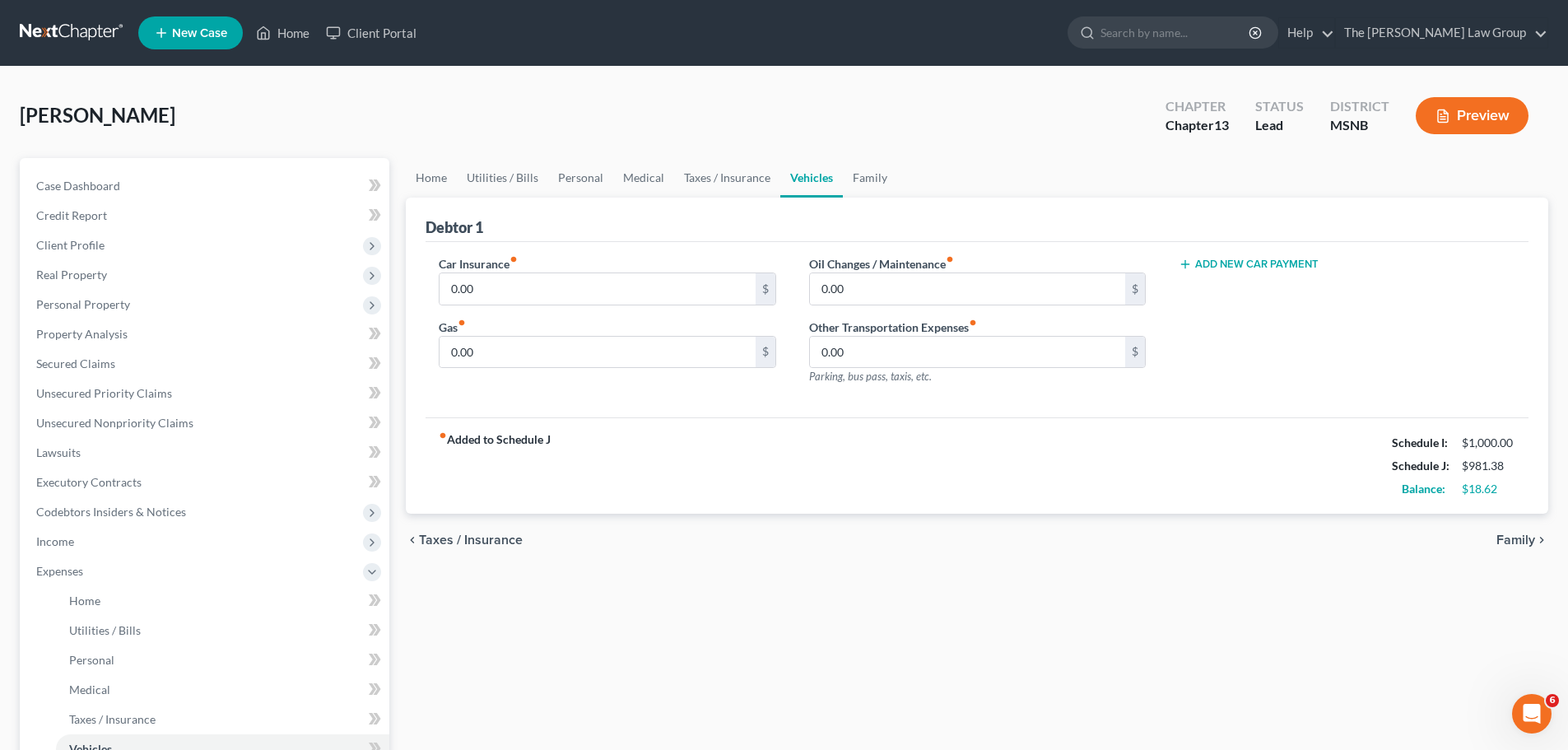
click at [467, 538] on span "Taxes / Insurance" at bounding box center [471, 539] width 104 height 13
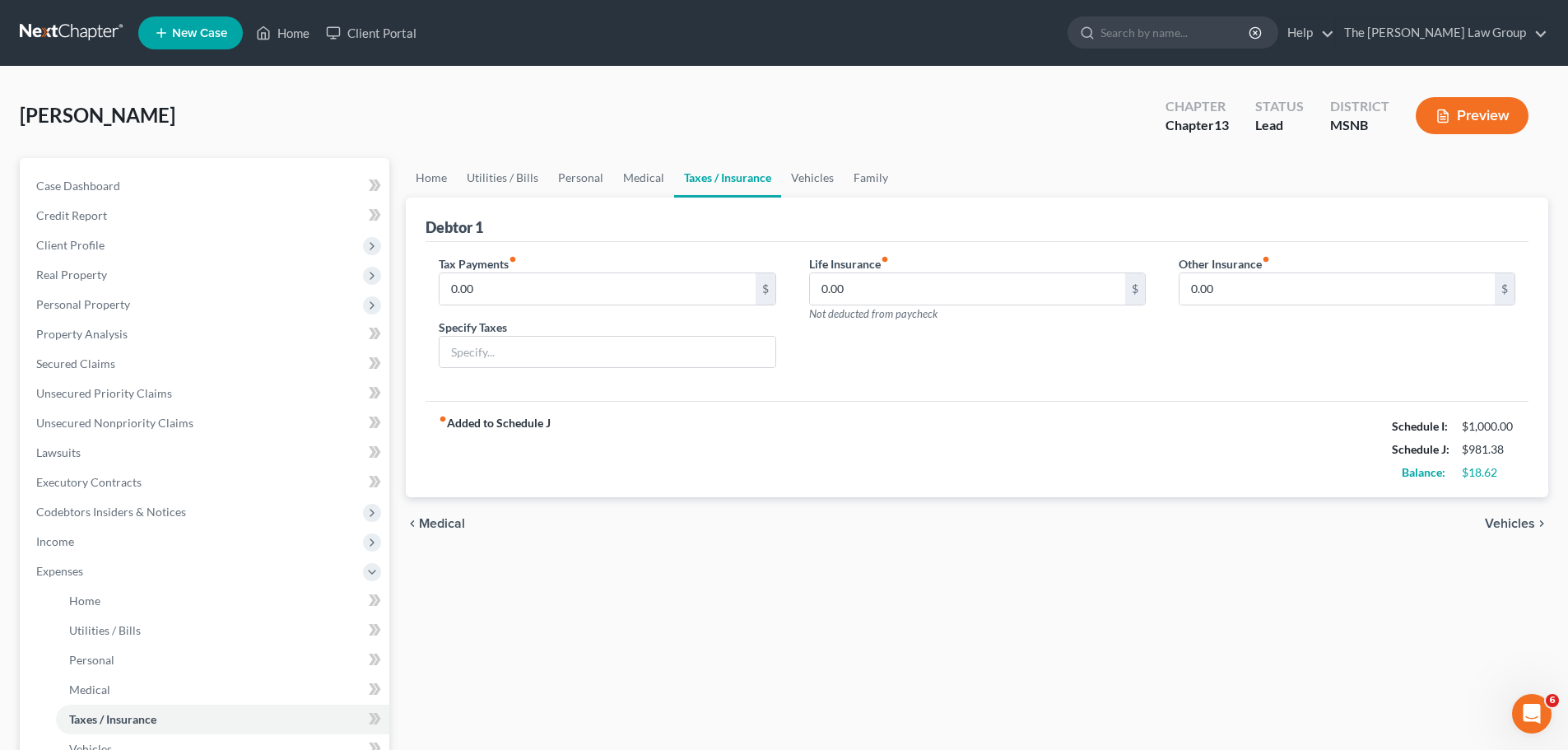
click at [1518, 525] on span "Vehicles" at bounding box center [1510, 523] width 50 height 13
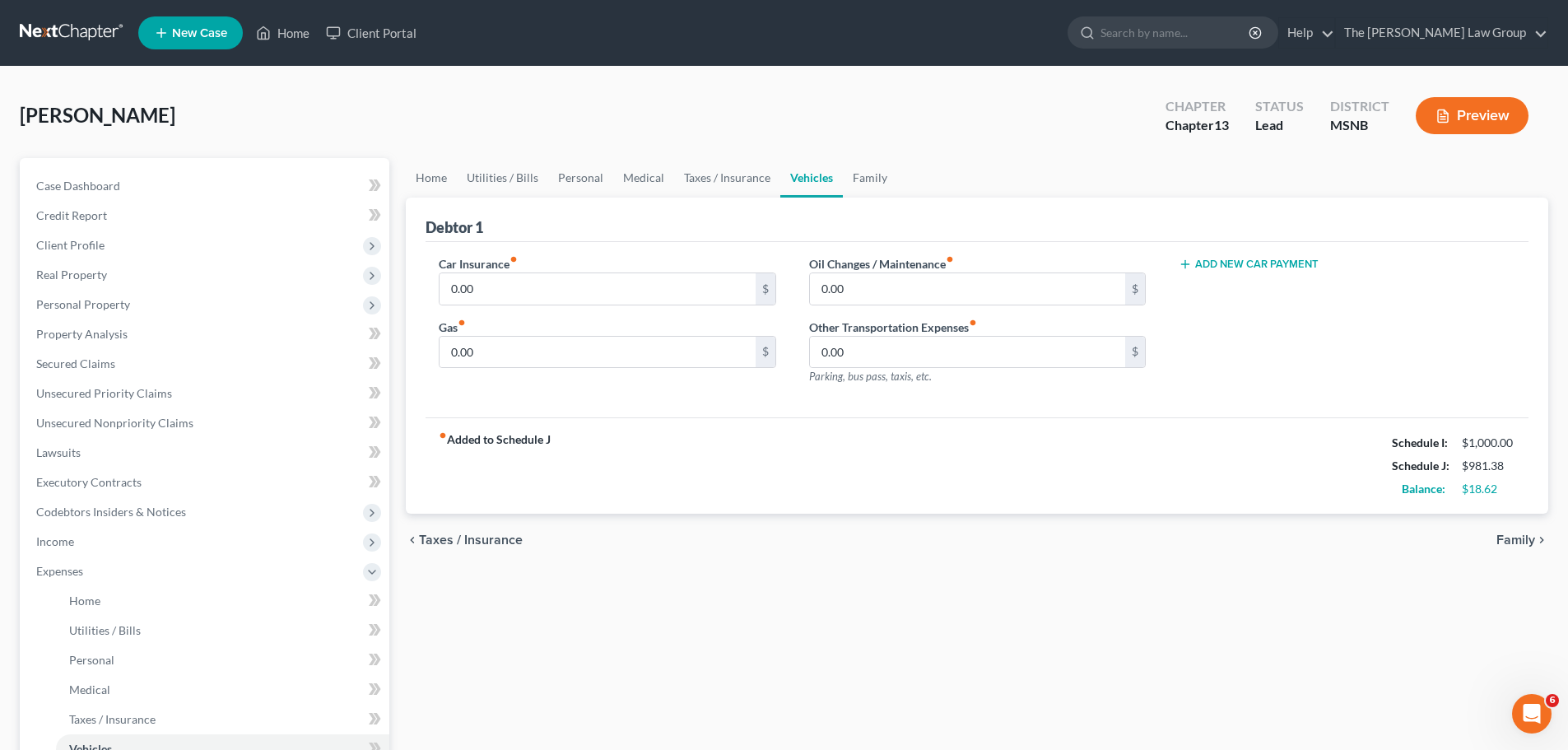
click at [1518, 540] on span "Family" at bounding box center [1515, 539] width 39 height 13
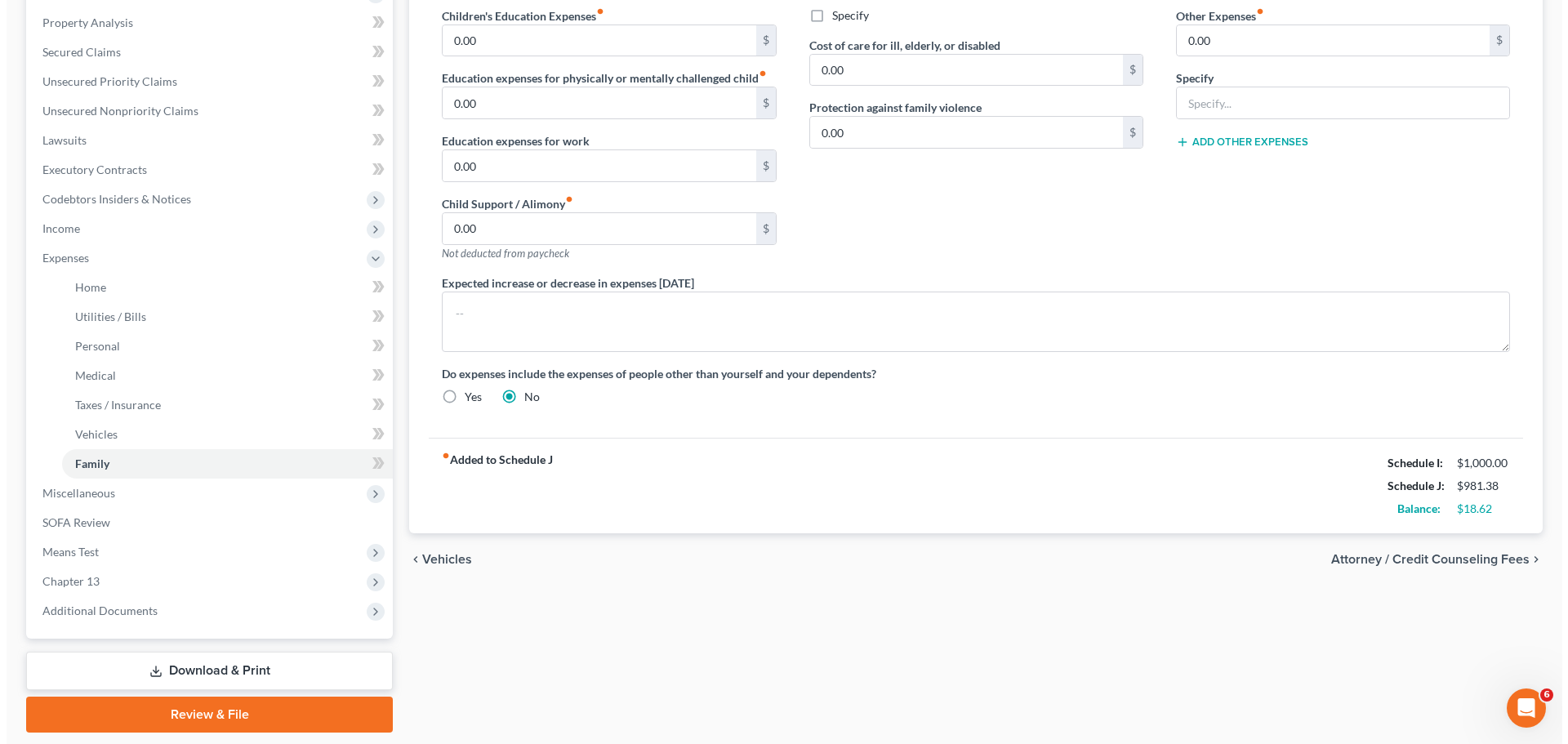
scroll to position [327, 0]
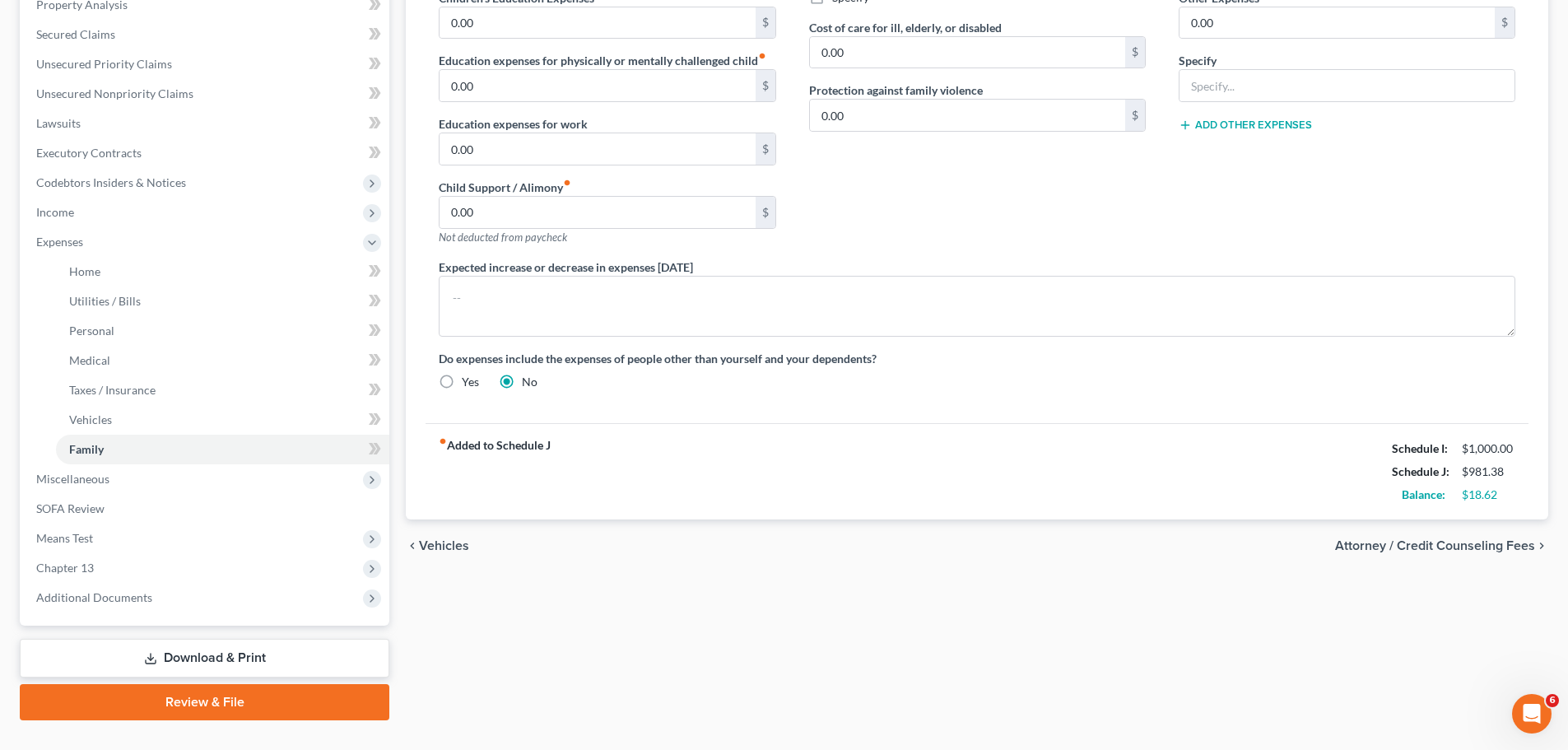
click at [1507, 550] on span "Attorney / Credit Counseling Fees" at bounding box center [1435, 545] width 200 height 13
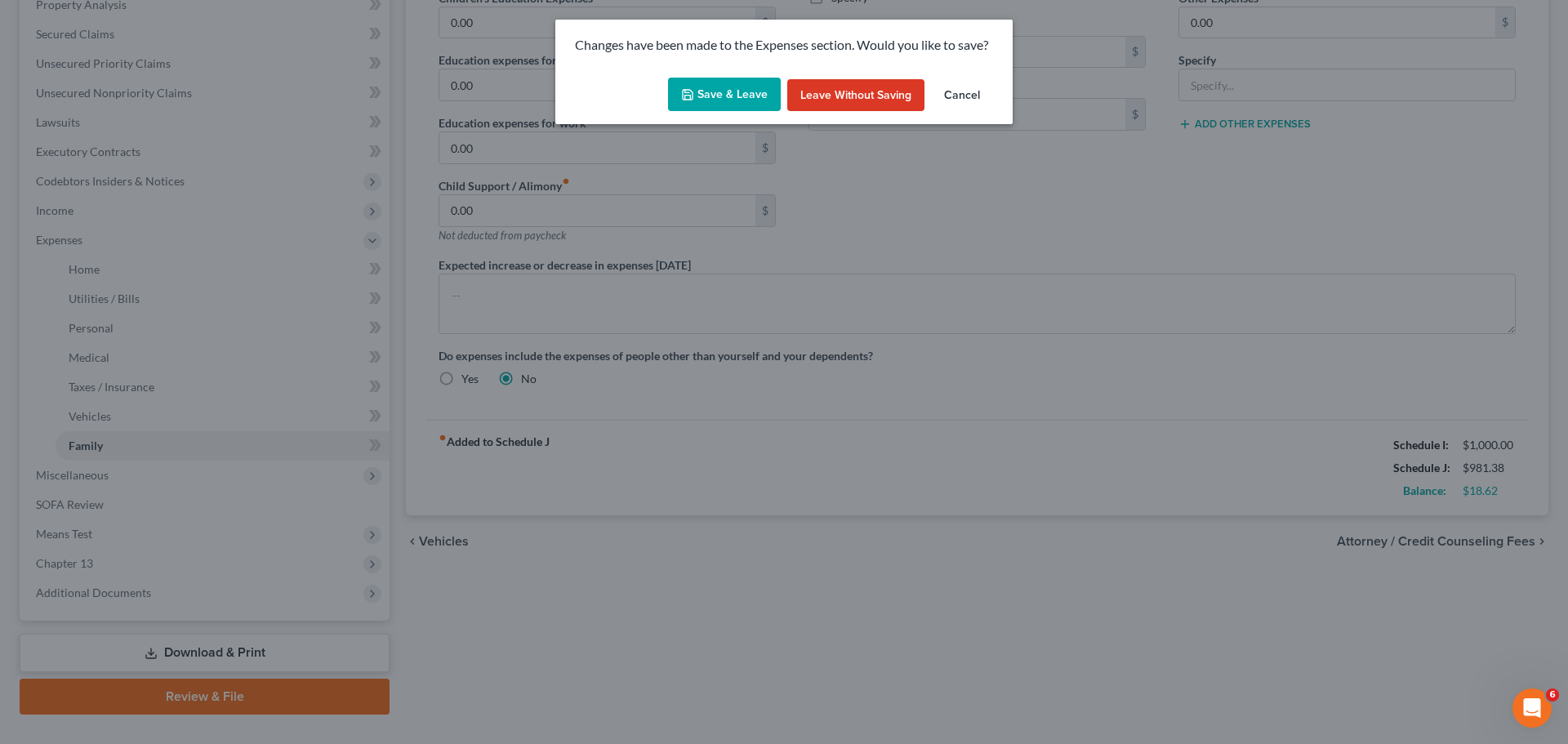
click at [740, 104] on button "Save & Leave" at bounding box center [725, 94] width 113 height 35
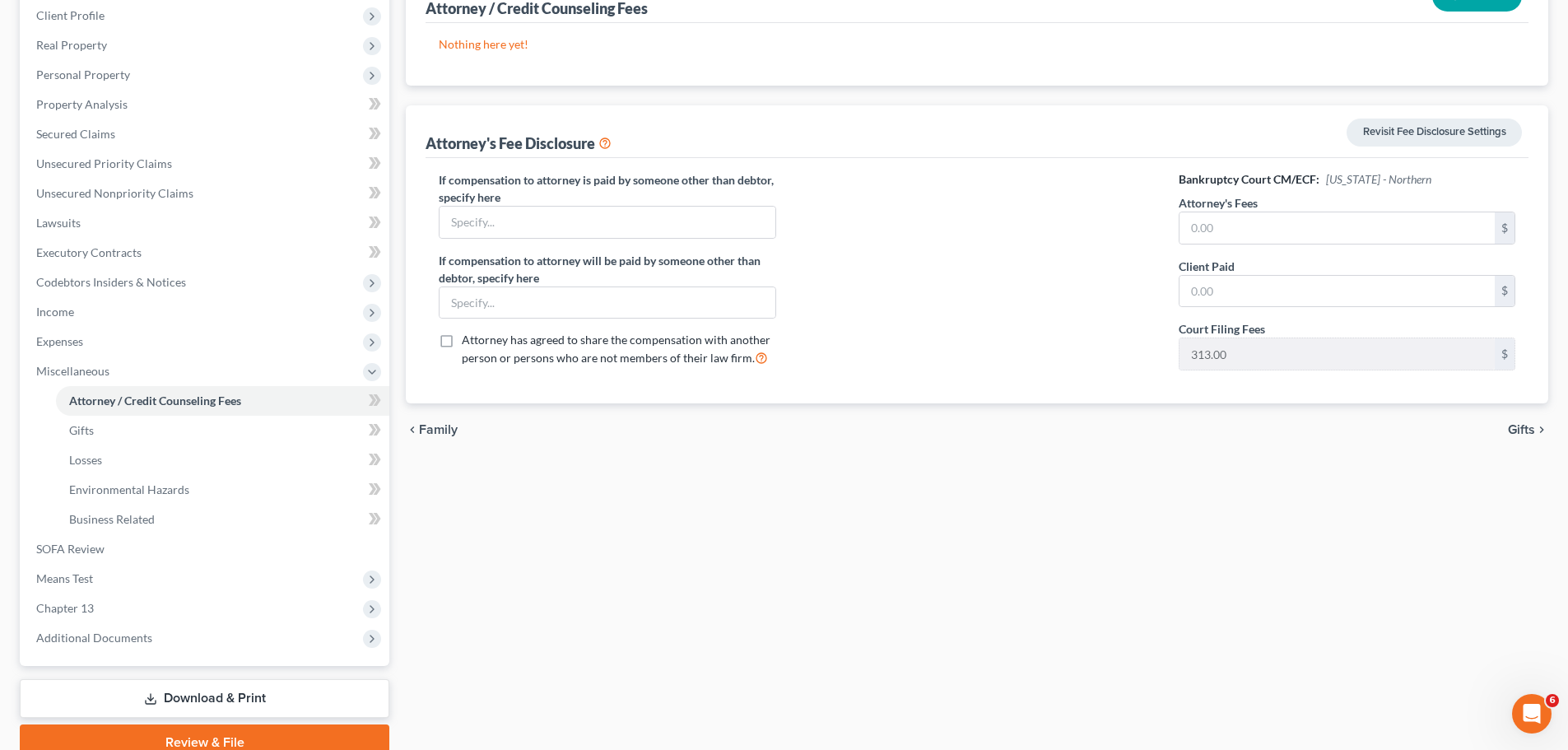
scroll to position [303, 0]
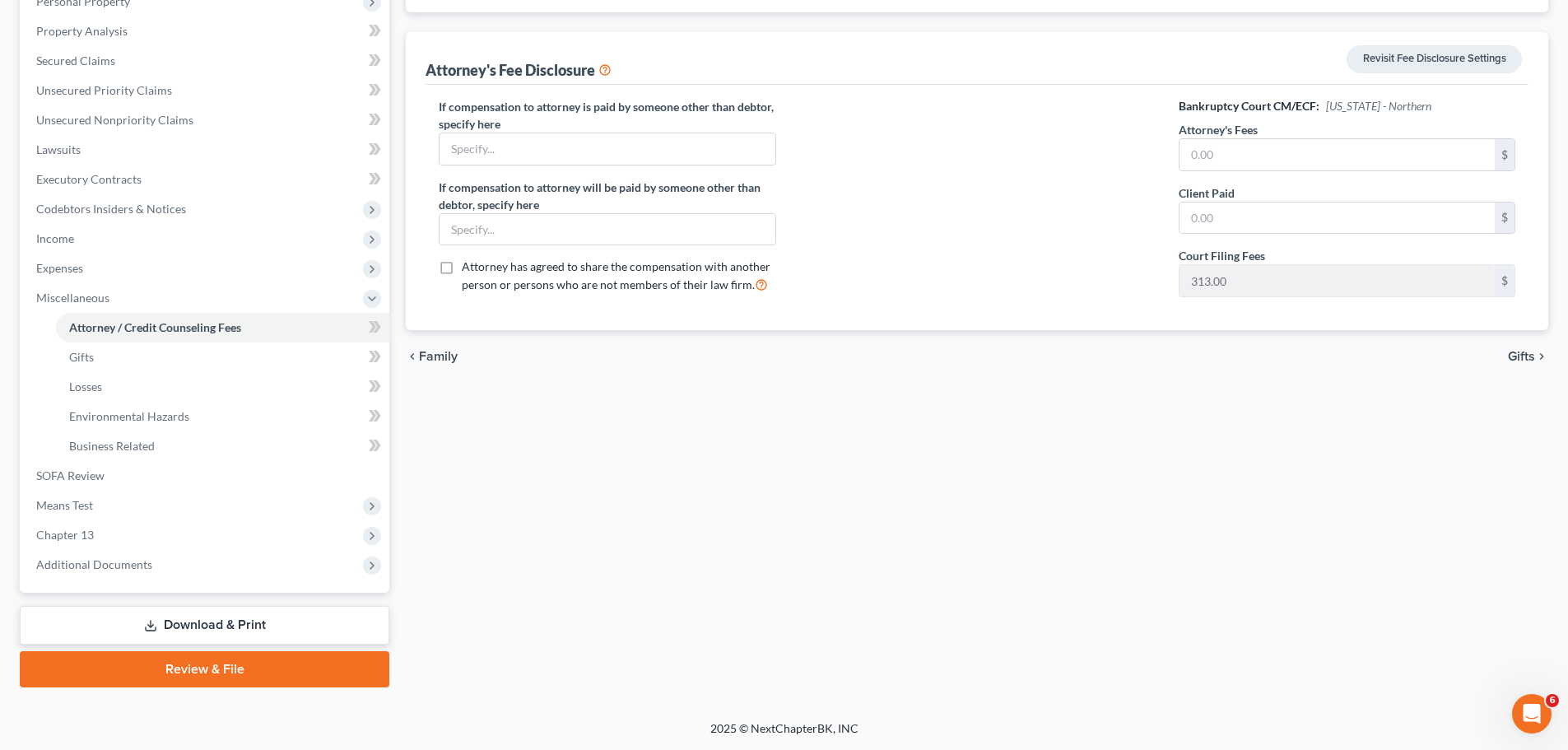
click at [1519, 357] on span "Gifts" at bounding box center [1521, 356] width 27 height 13
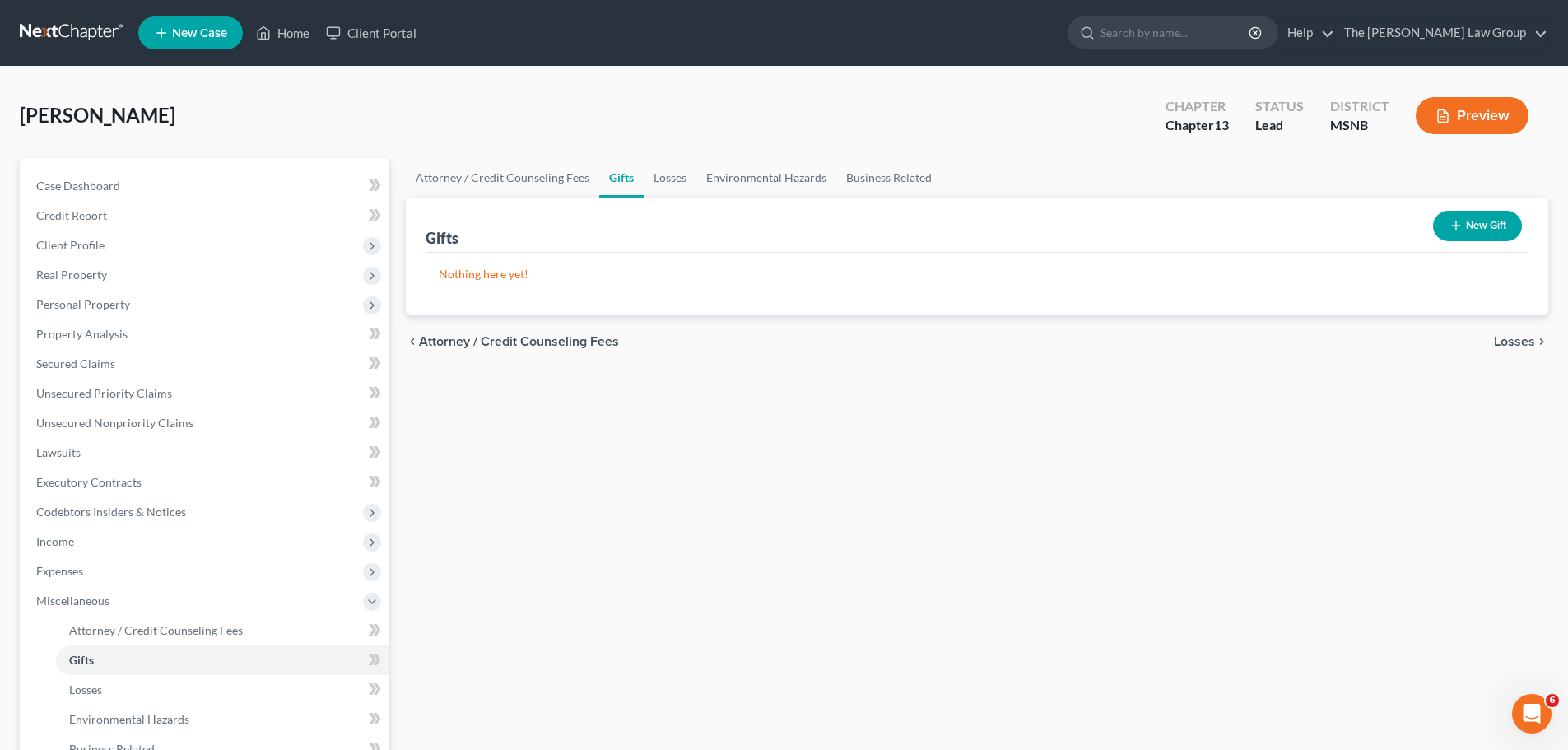
click at [1519, 340] on span "Losses" at bounding box center [1514, 342] width 41 height 13
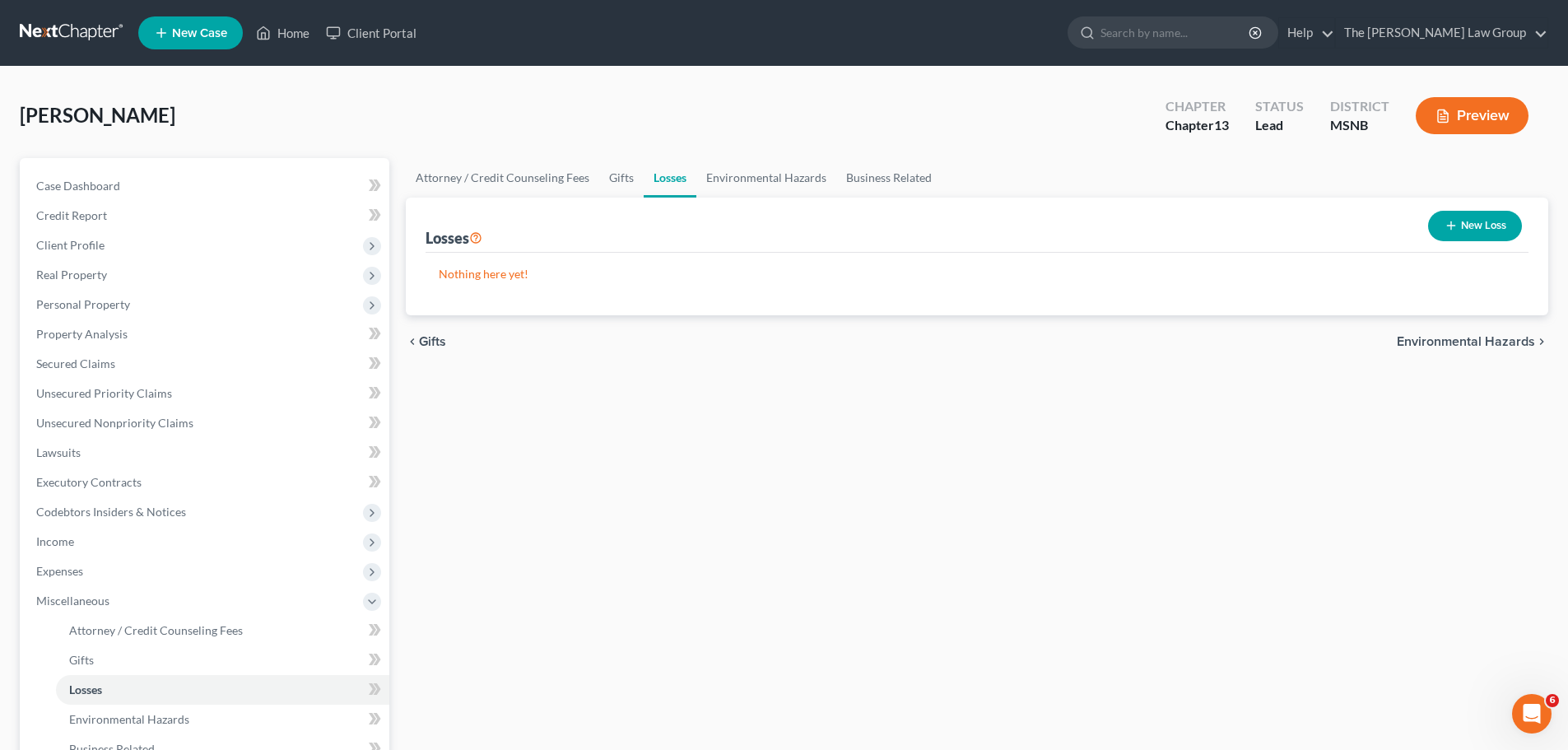
click at [1518, 340] on span "Environmental Hazards" at bounding box center [1465, 342] width 139 height 13
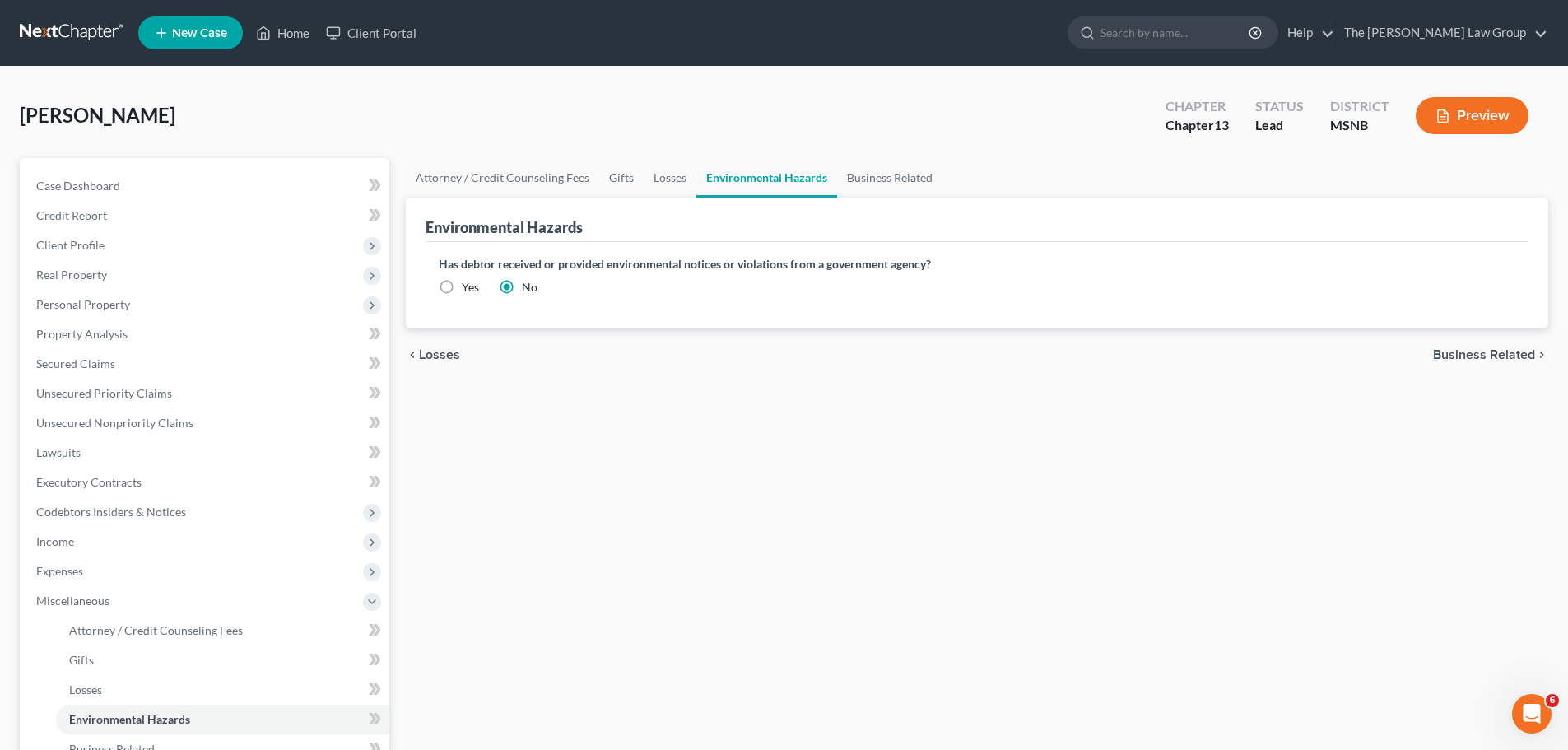
click at [1509, 356] on span "Business Related" at bounding box center [1484, 355] width 102 height 13
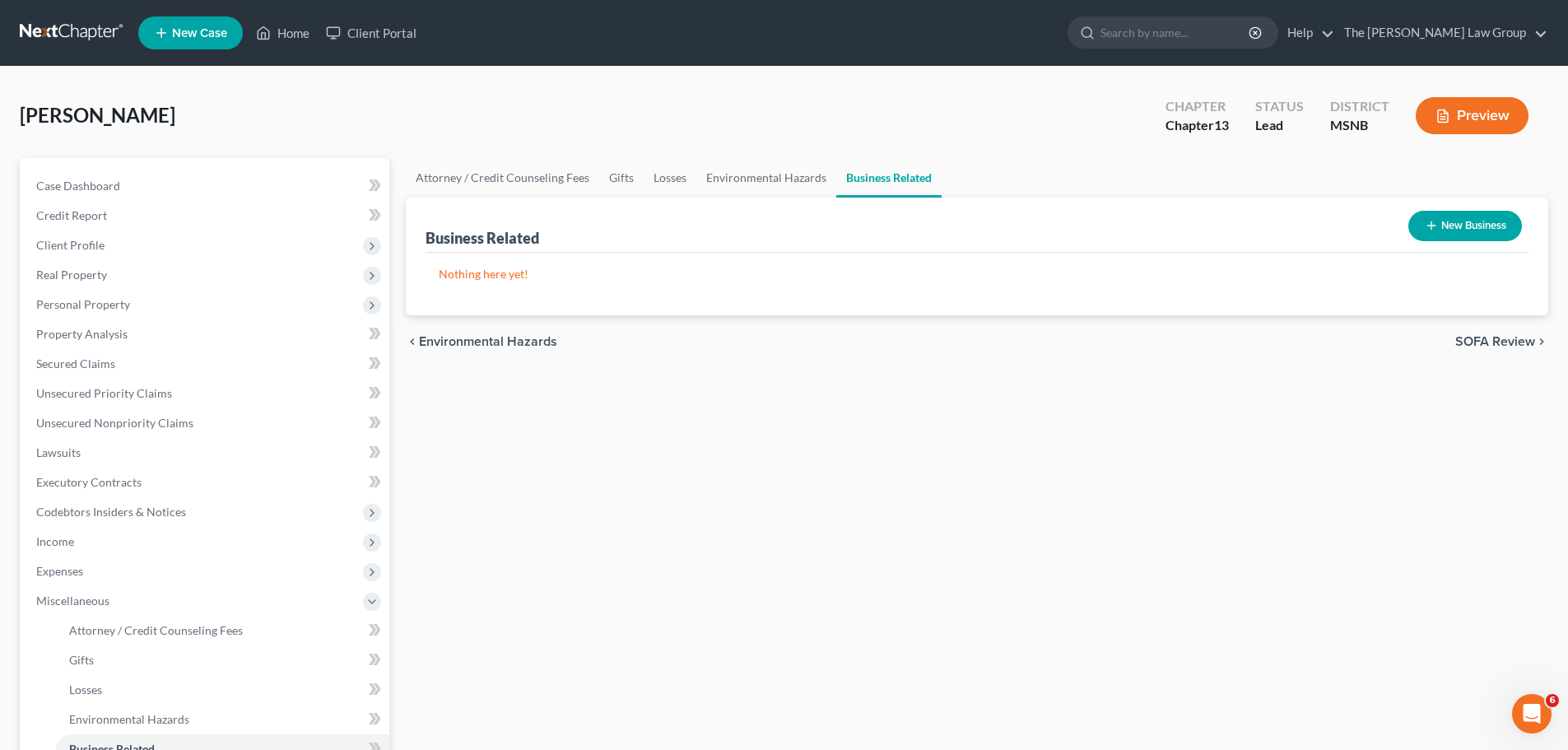
click at [1509, 341] on span "SOFA Review" at bounding box center [1495, 342] width 80 height 13
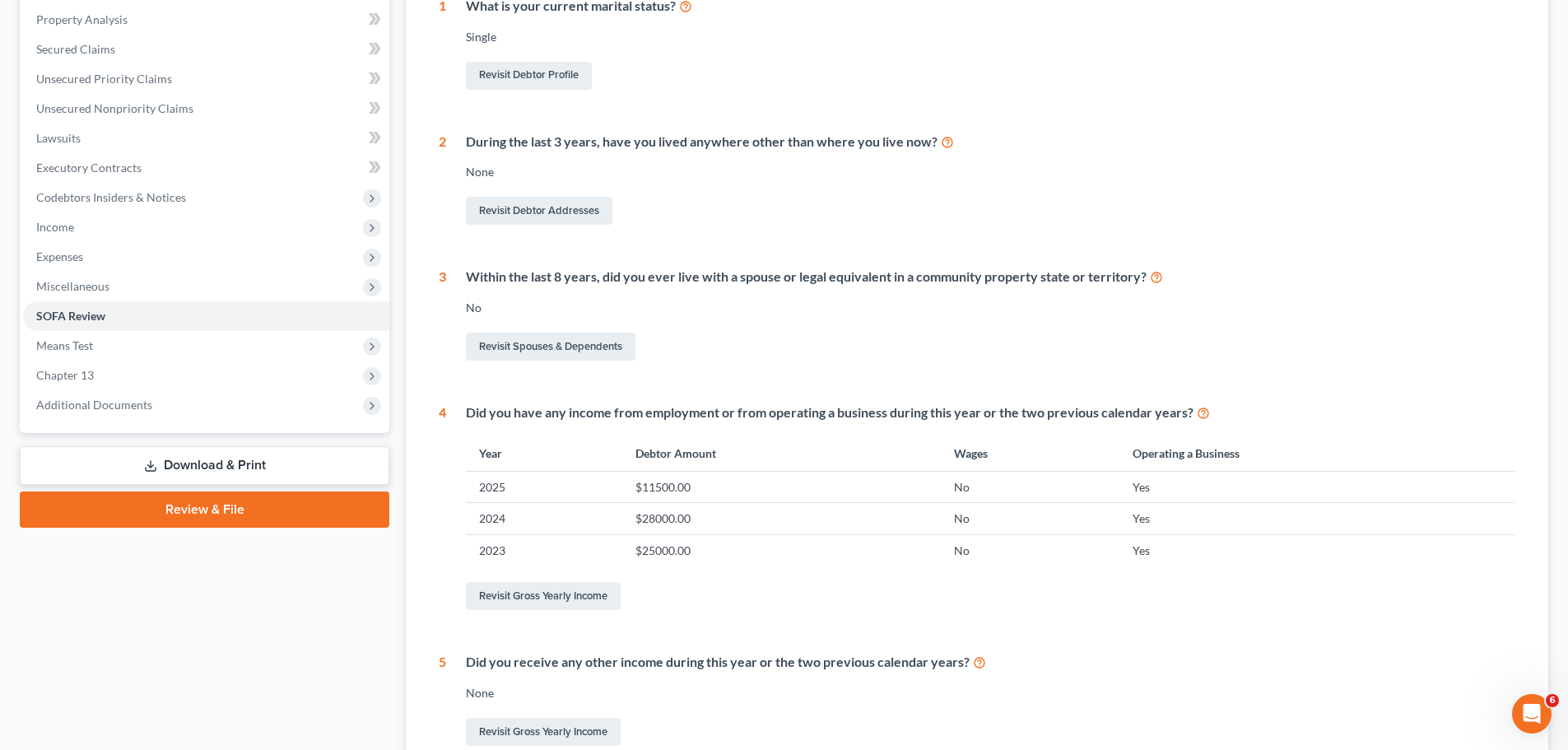
scroll to position [488, 0]
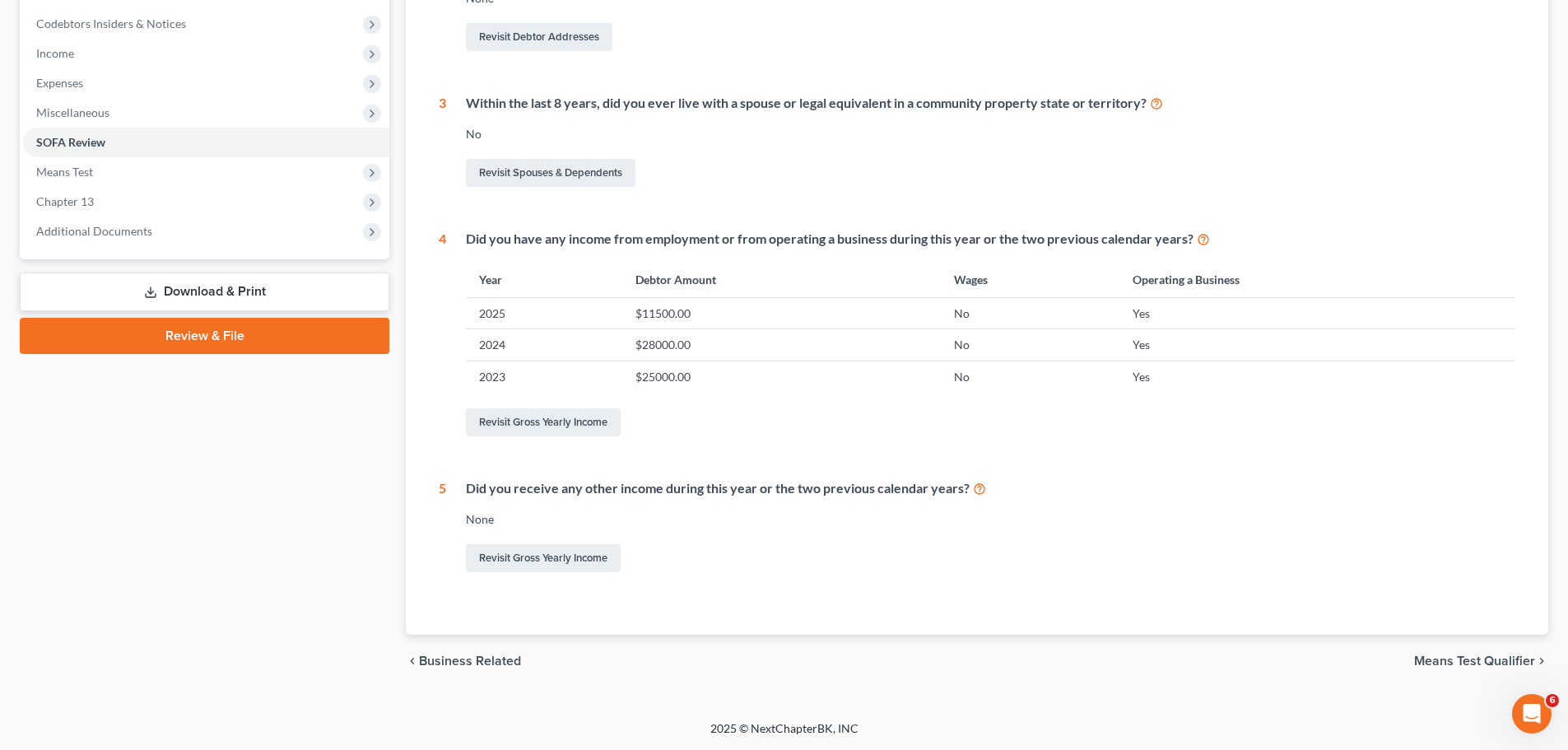
drag, startPoint x: 1467, startPoint y: 657, endPoint x: 1471, endPoint y: 647, distance: 10.8
click at [1467, 657] on span "Means Test Qualifier" at bounding box center [1474, 661] width 121 height 13
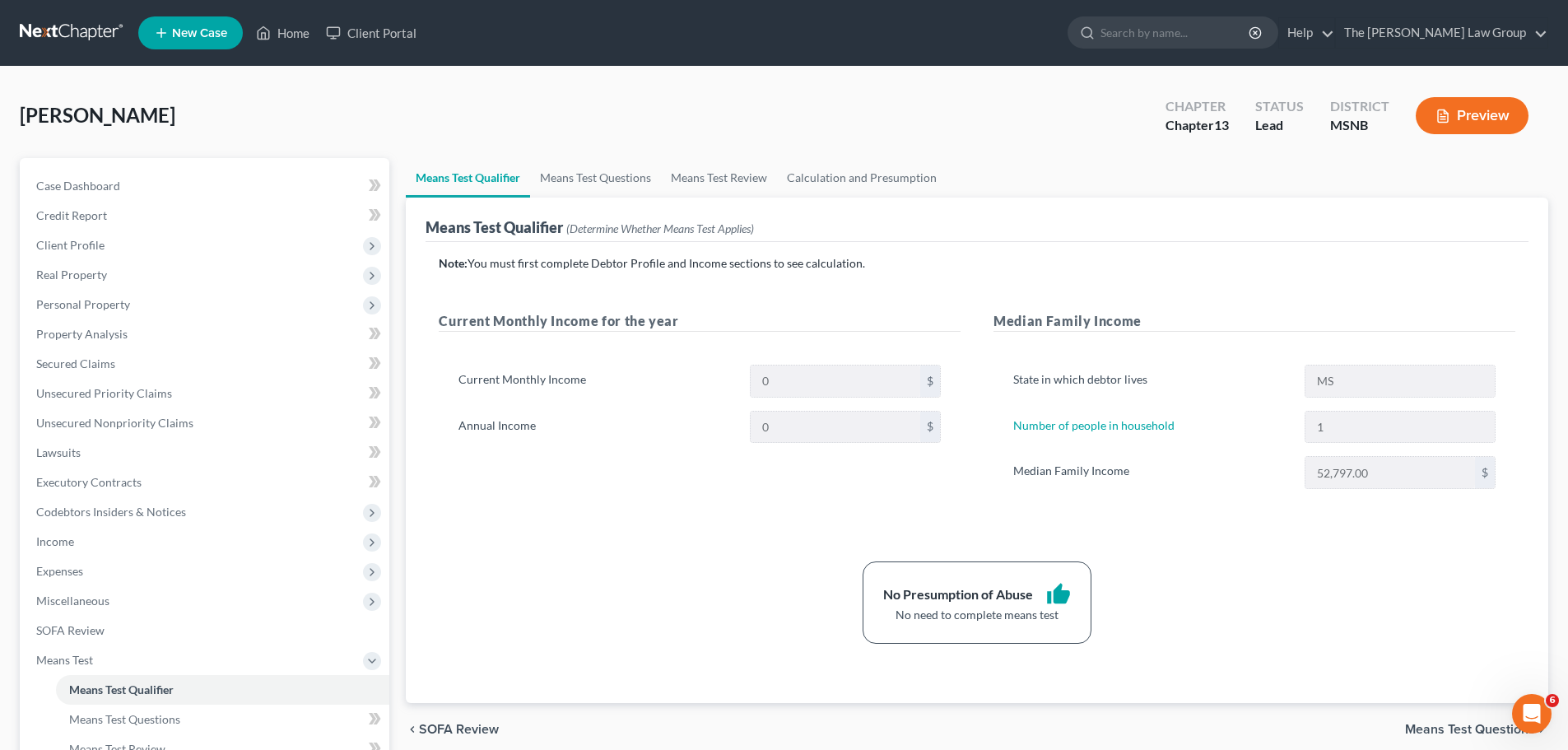
click at [1289, 539] on div "Note: You must first complete Debtor Profile and Income sections to see calcula…" at bounding box center [977, 449] width 1077 height 388
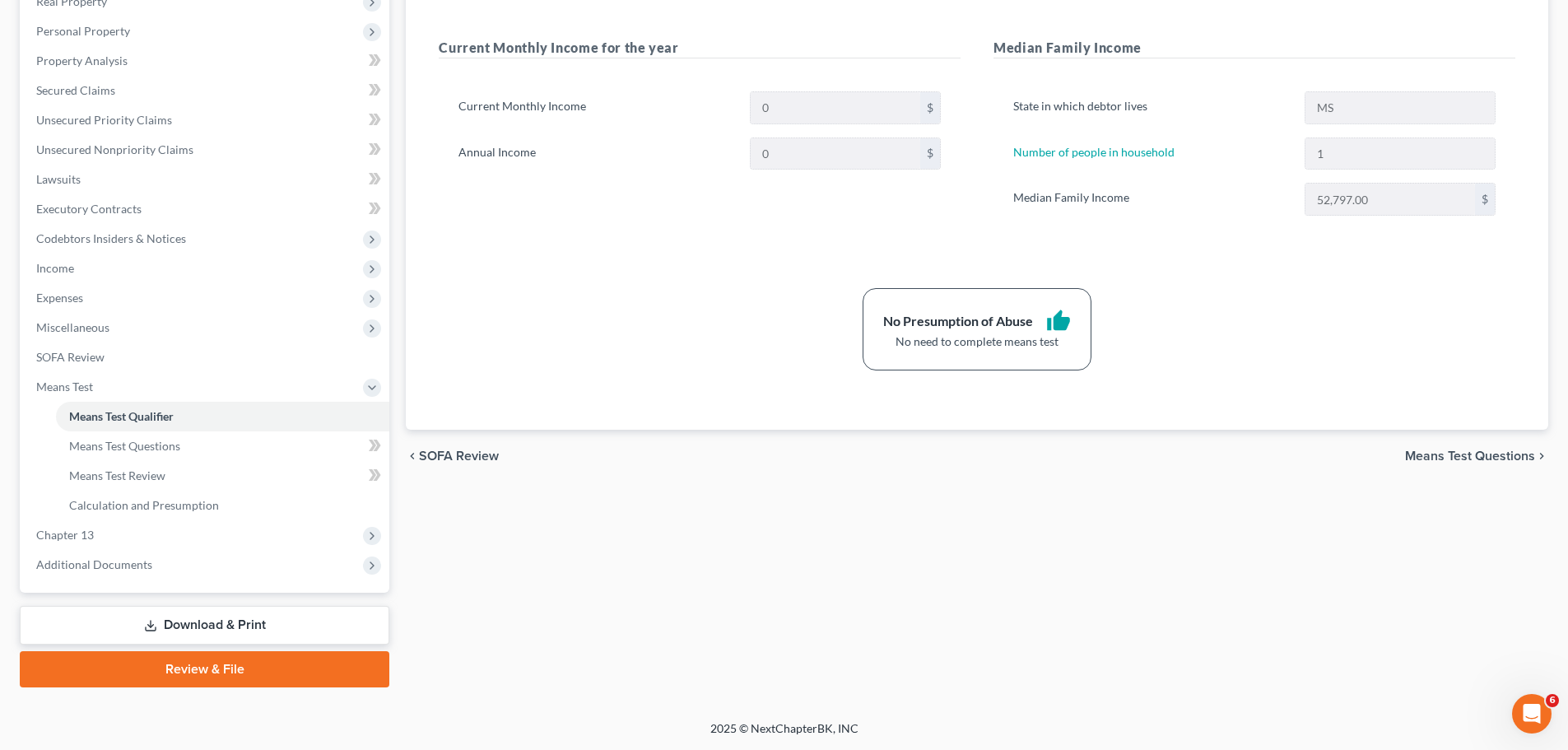
click at [1495, 458] on span "Means Test Questions" at bounding box center [1470, 455] width 130 height 13
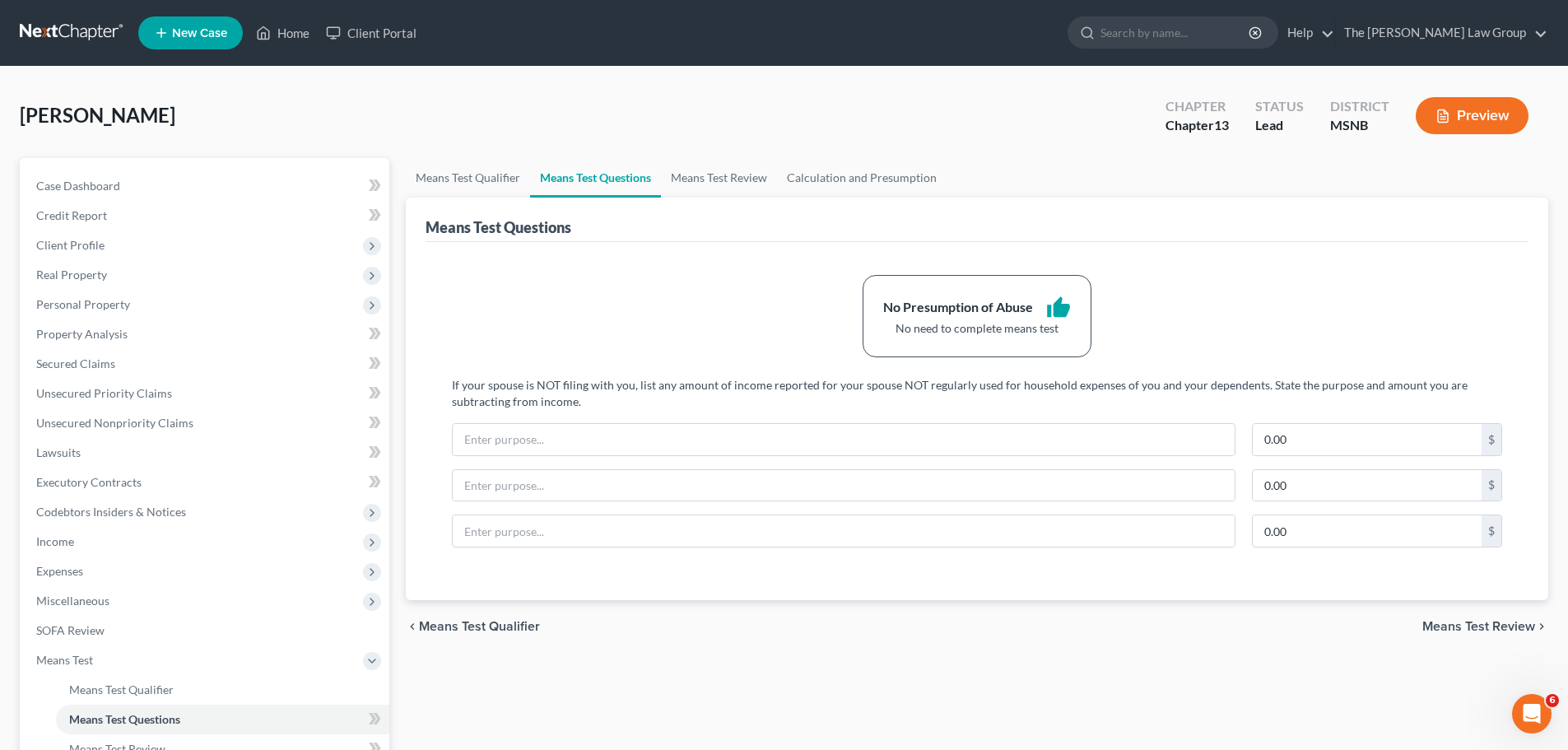
click at [1454, 624] on span "Means Test Review" at bounding box center [1478, 626] width 113 height 13
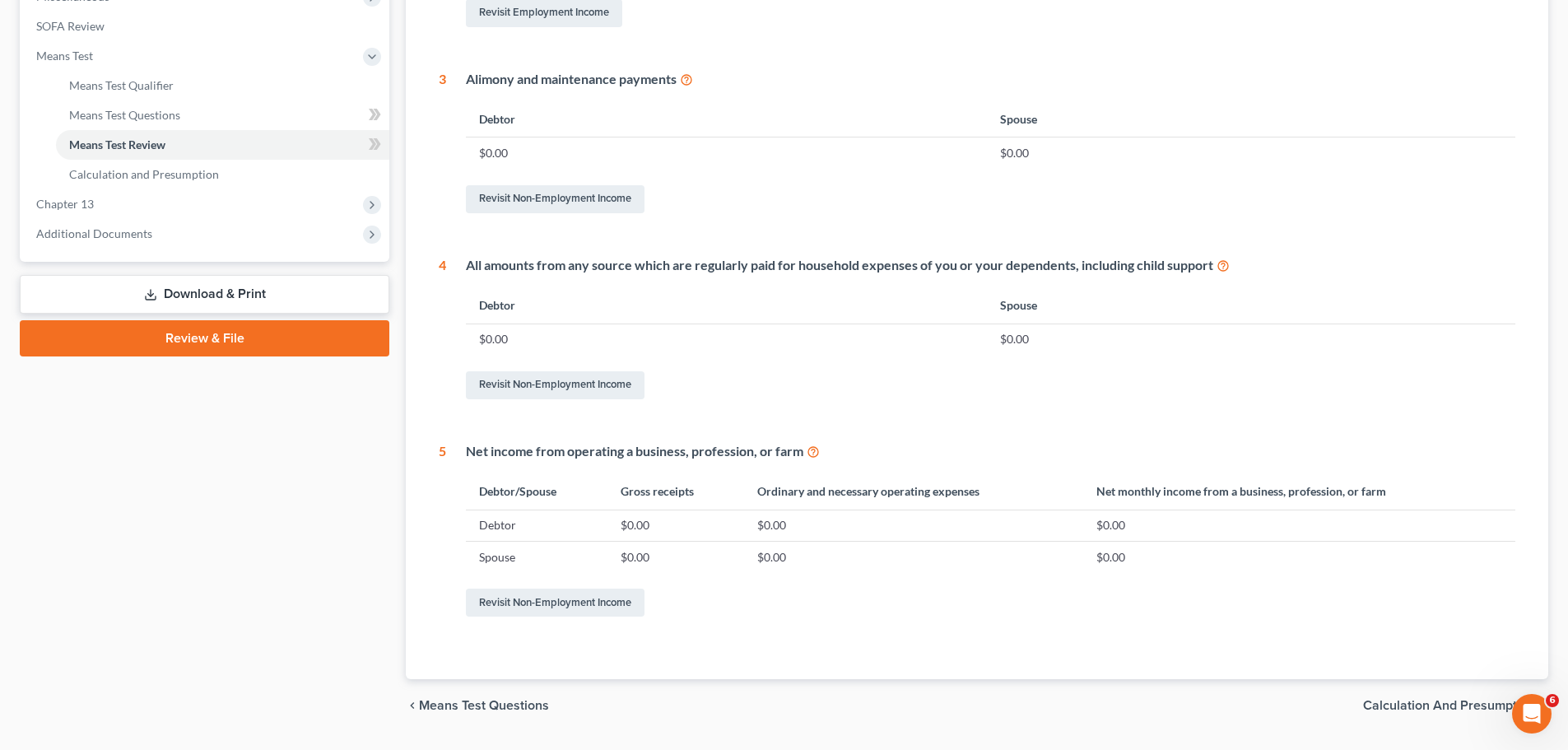
scroll to position [566, 0]
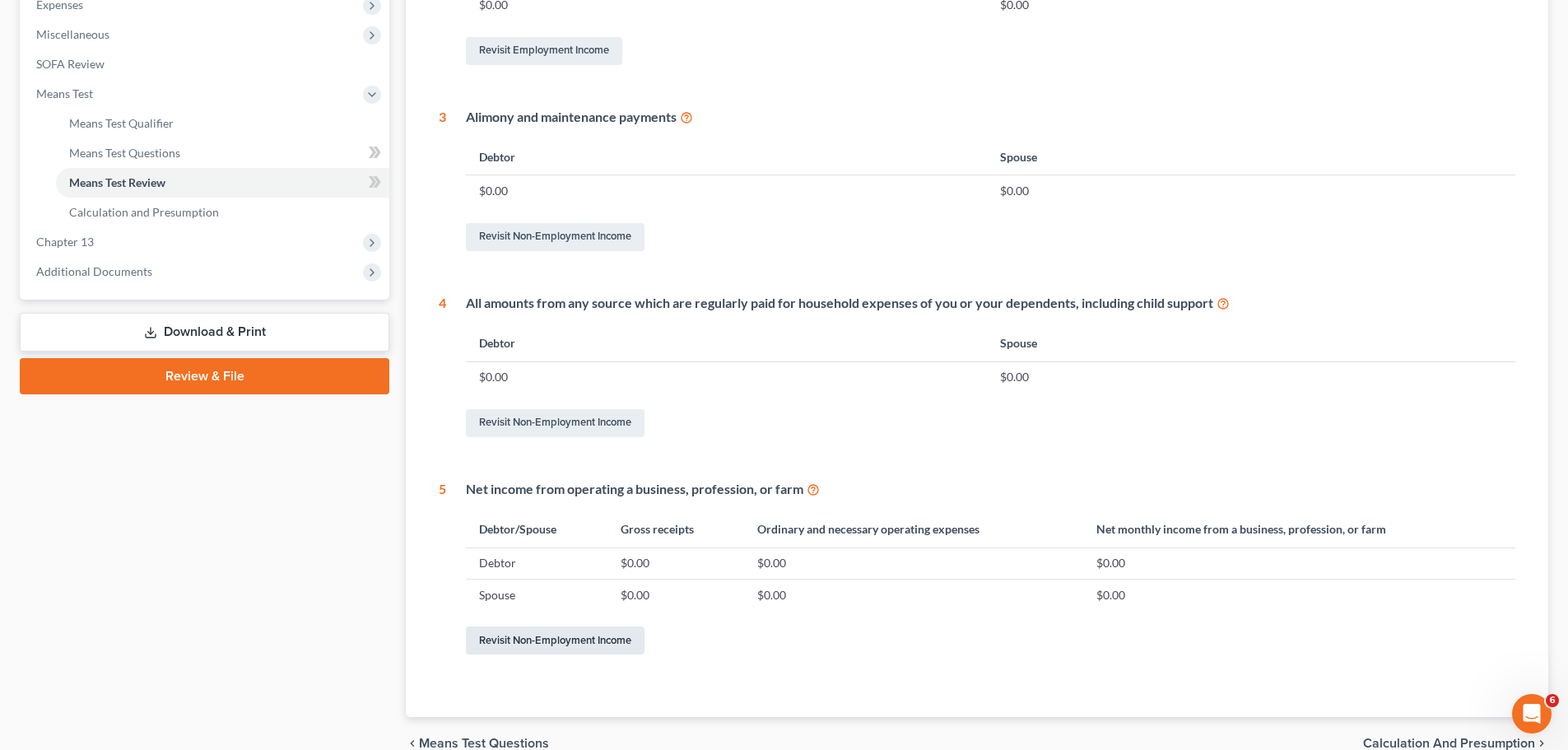
click at [587, 646] on link "Revisit Non-Employment Income" at bounding box center [555, 641] width 179 height 28
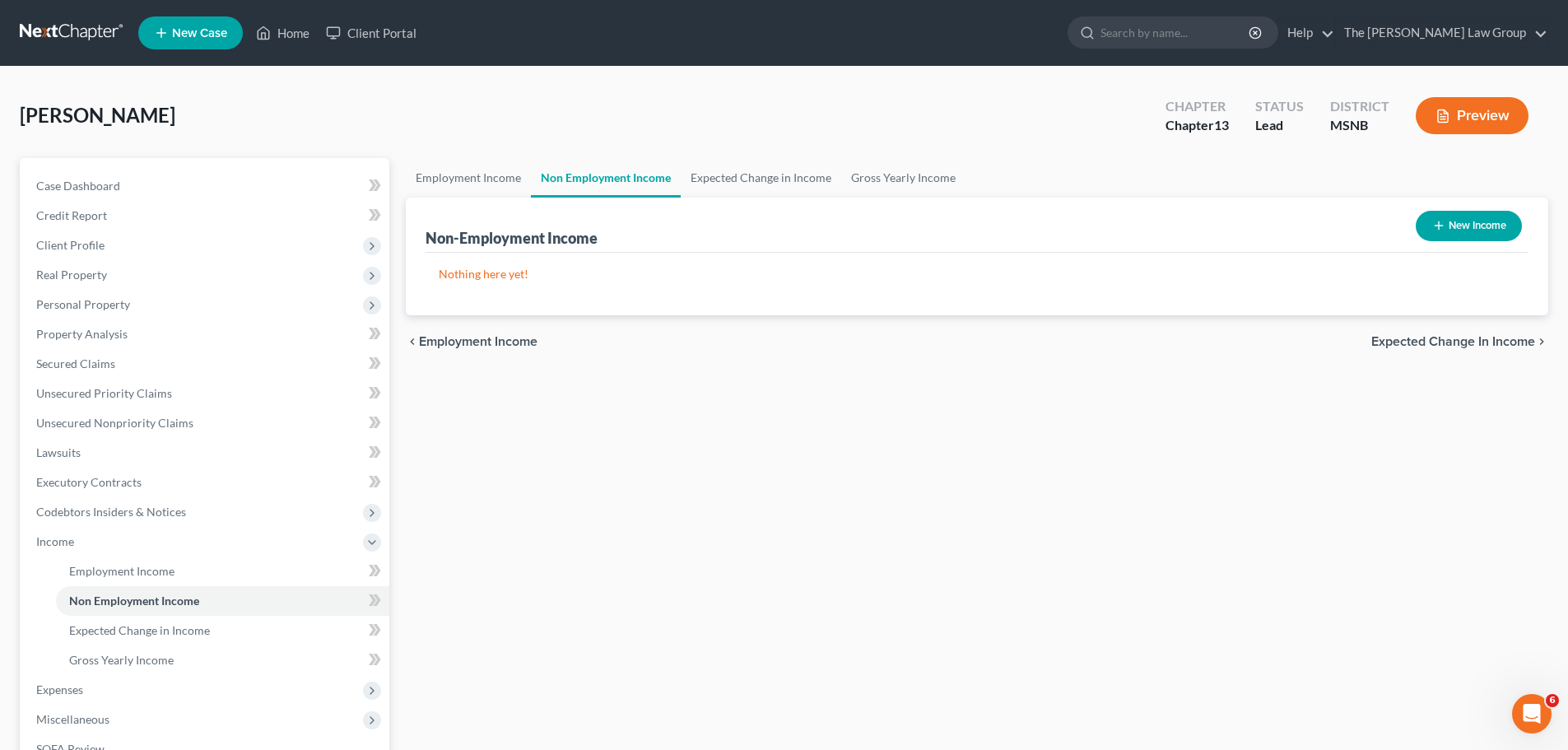
click at [496, 340] on span "Employment Income" at bounding box center [478, 342] width 119 height 13
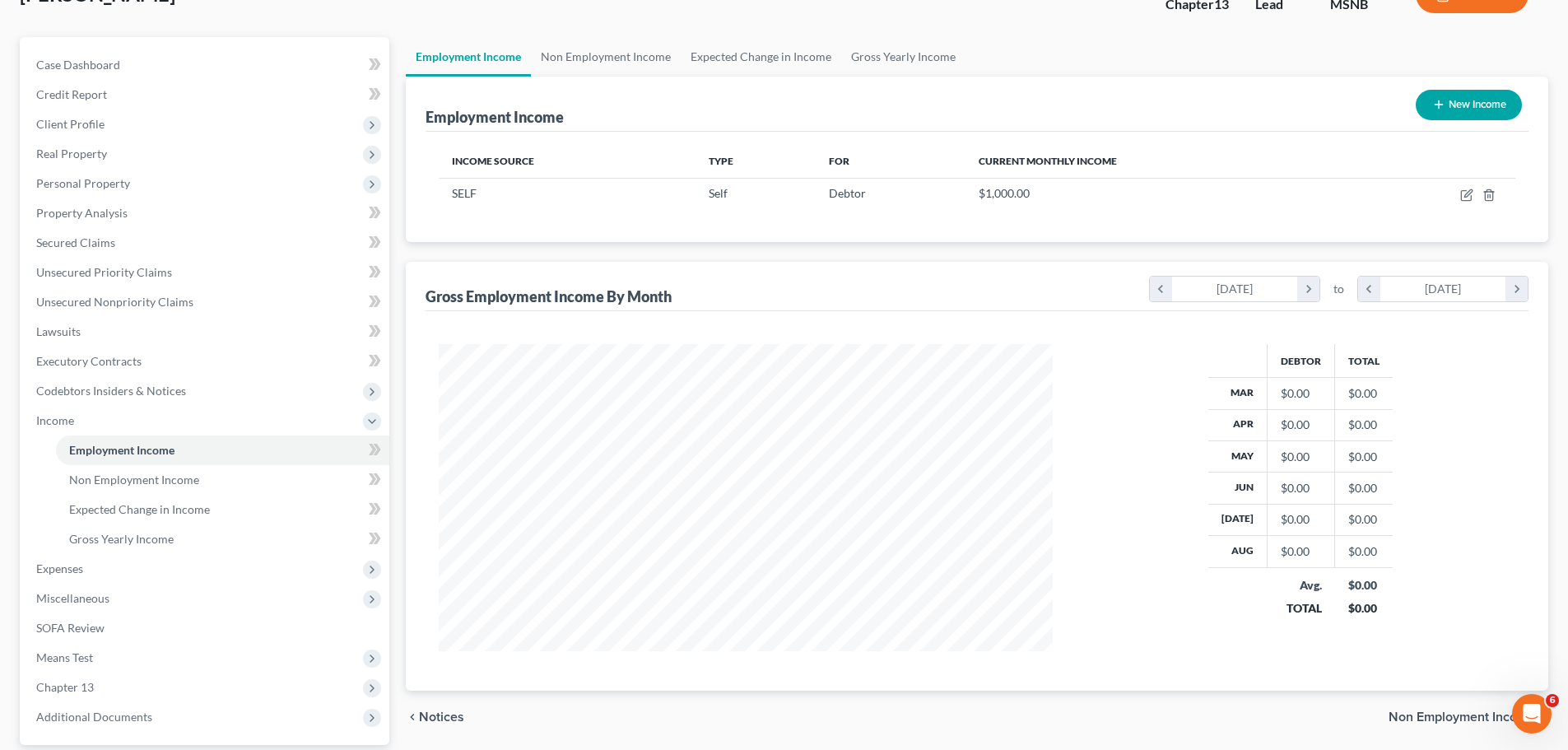
scroll to position [274, 0]
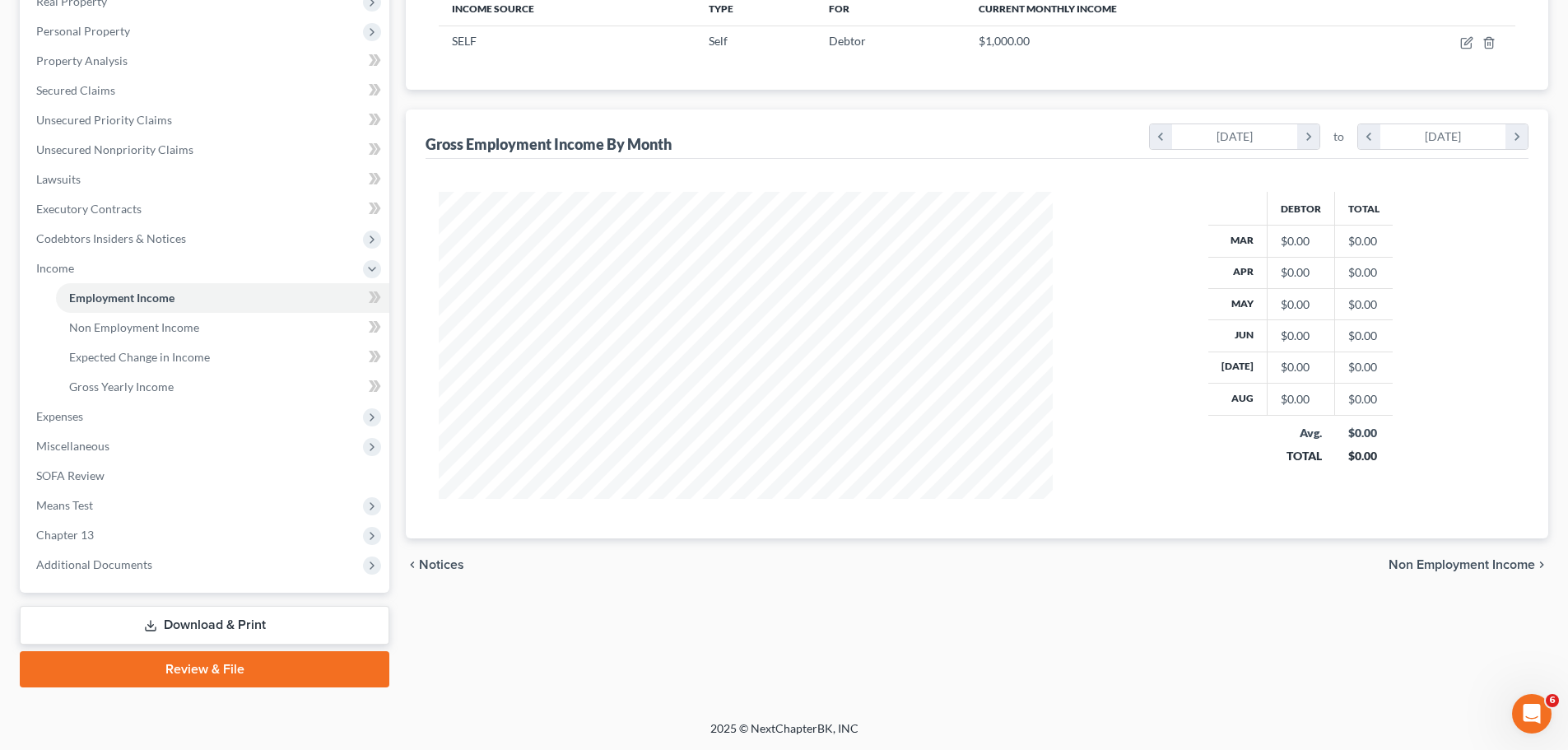
click at [1460, 564] on span "Non Employment Income" at bounding box center [1461, 564] width 147 height 13
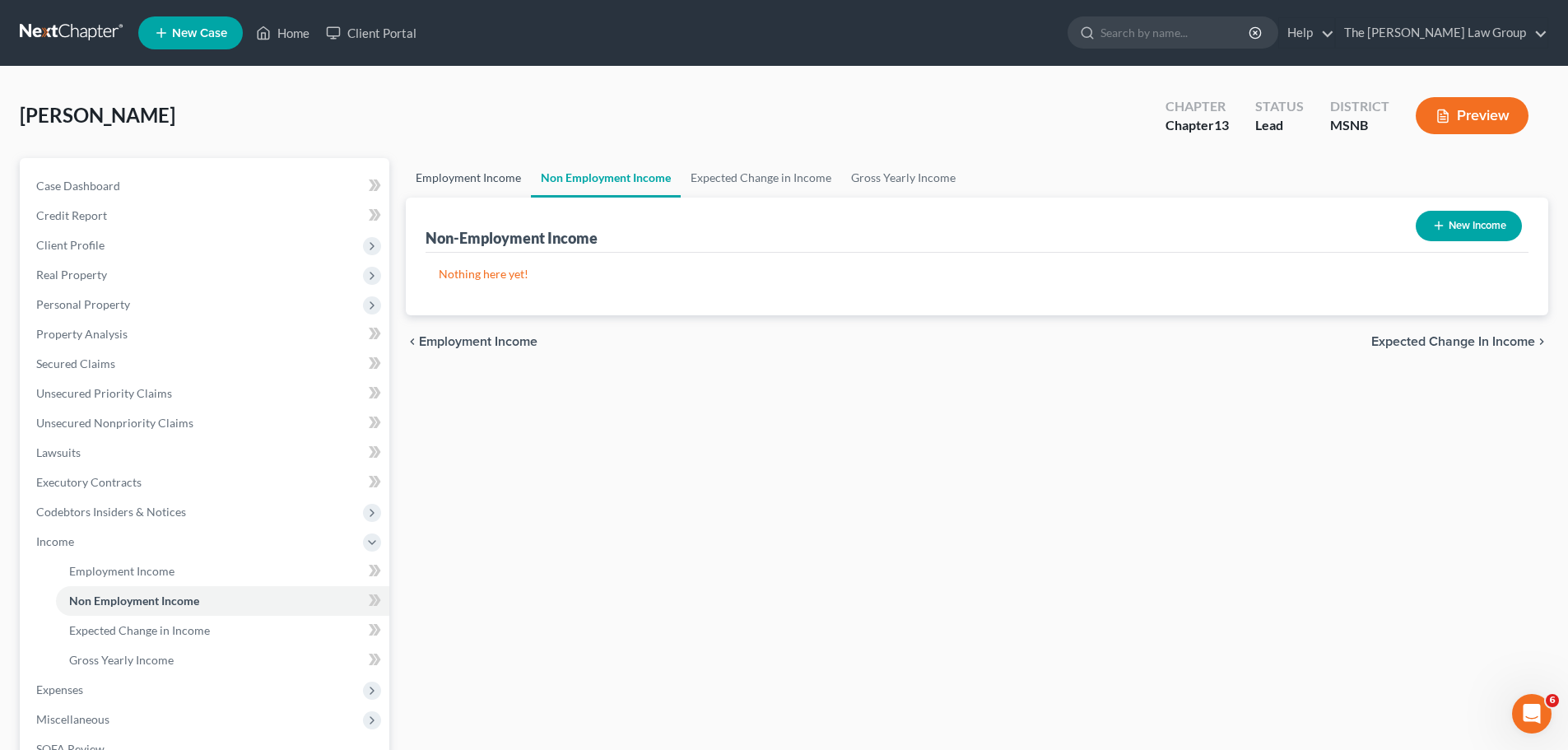
click at [482, 180] on link "Employment Income" at bounding box center [468, 178] width 125 height 40
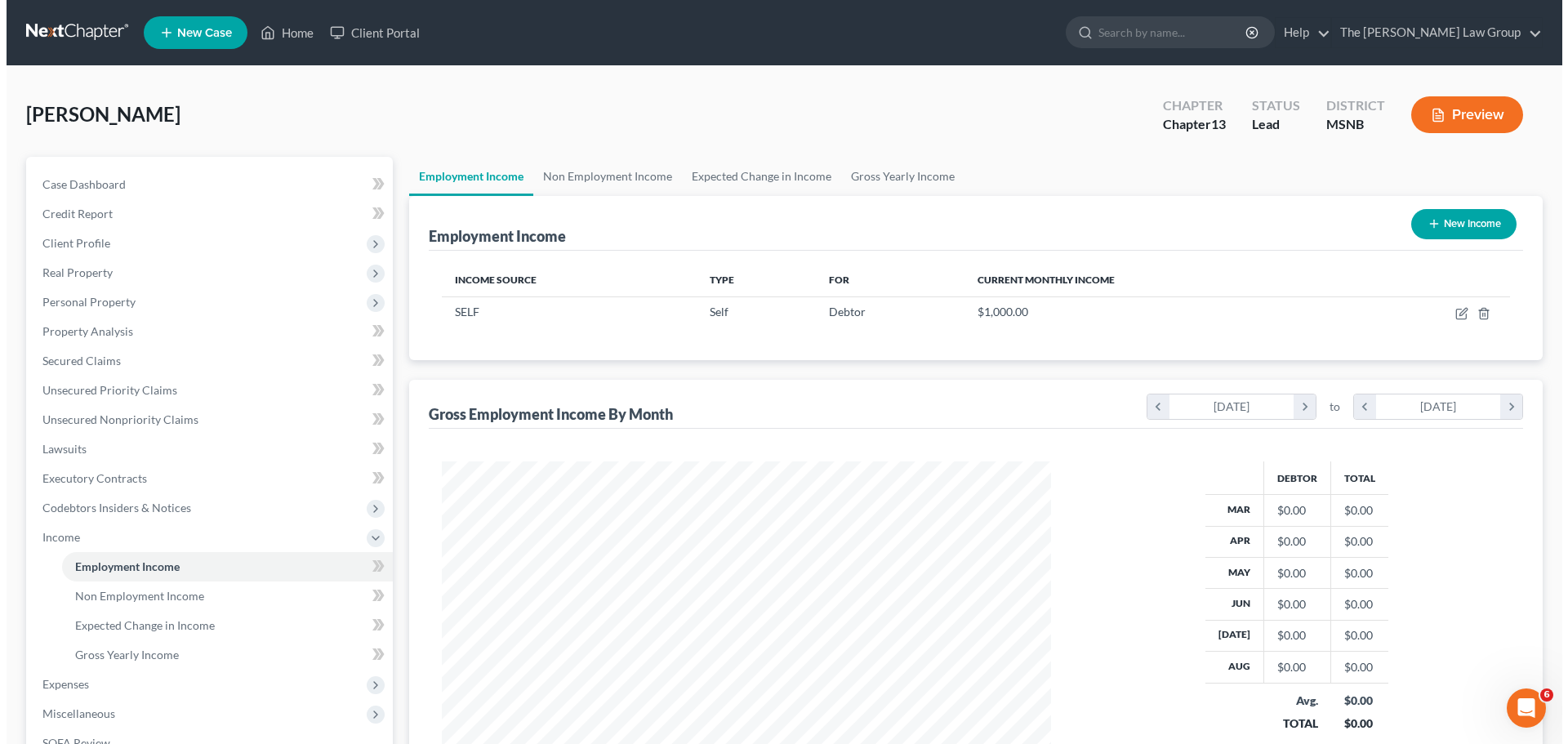
scroll to position [305, 642]
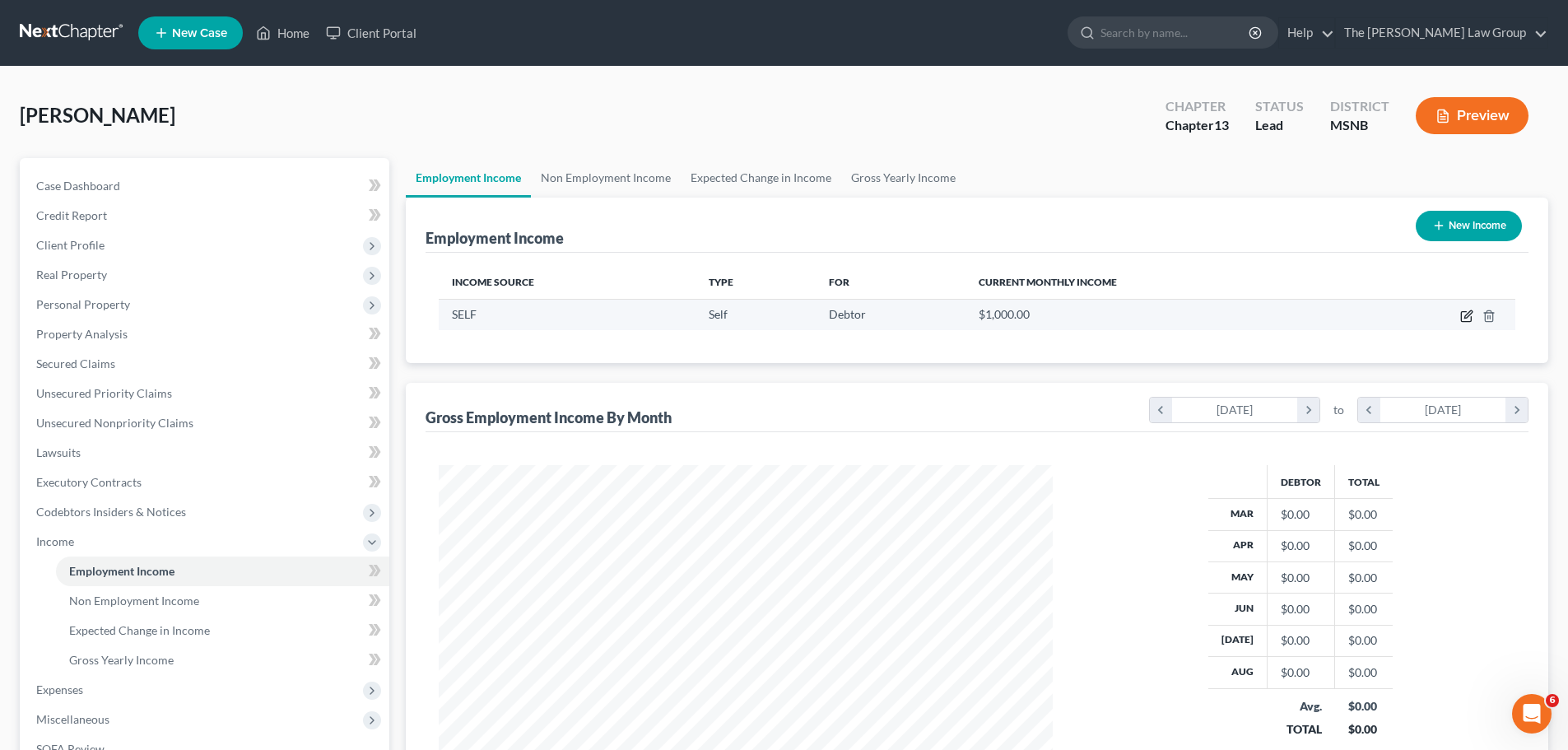
click at [1469, 316] on icon "button" at bounding box center [1467, 314] width 7 height 7
select select "1"
select select "25"
select select "0"
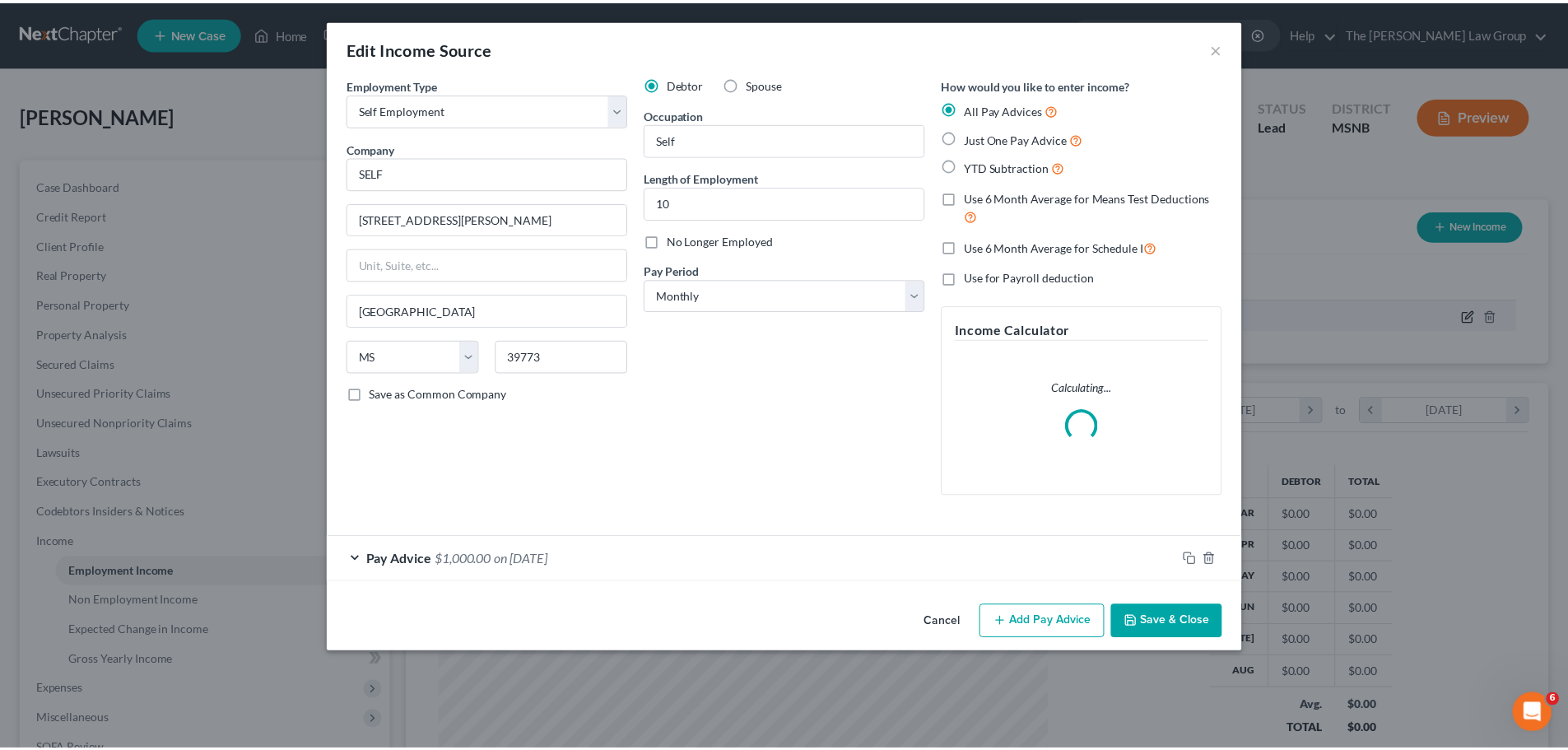
scroll to position [310, 653]
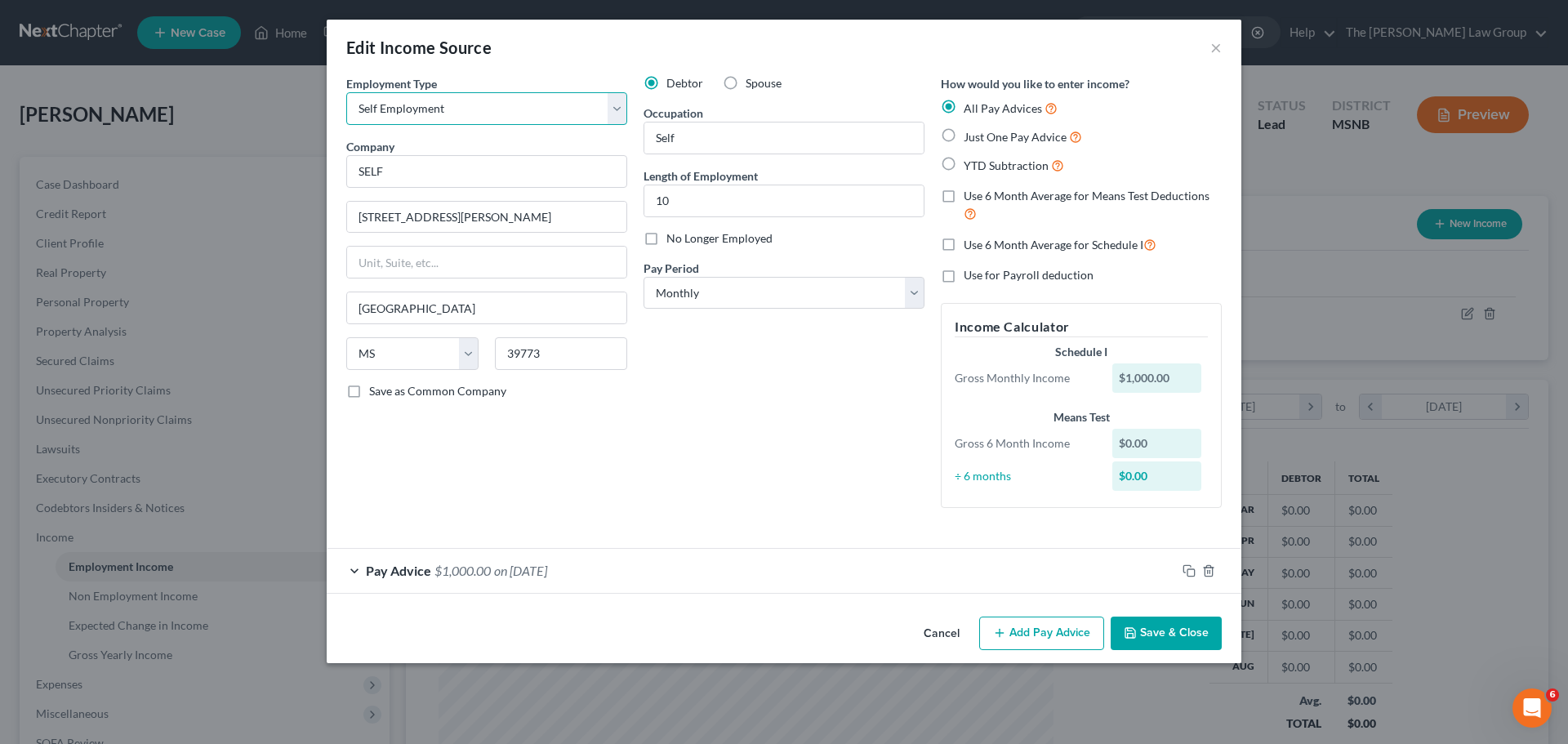
click at [552, 105] on select "Select Full or [DEMOGRAPHIC_DATA] Employment Self Employment" at bounding box center [487, 108] width 281 height 33
click at [347, 92] on select "Select Full or [DEMOGRAPHIC_DATA] Employment Self Employment" at bounding box center [487, 108] width 281 height 33
click at [1166, 631] on button "Save & Close" at bounding box center [1167, 634] width 111 height 35
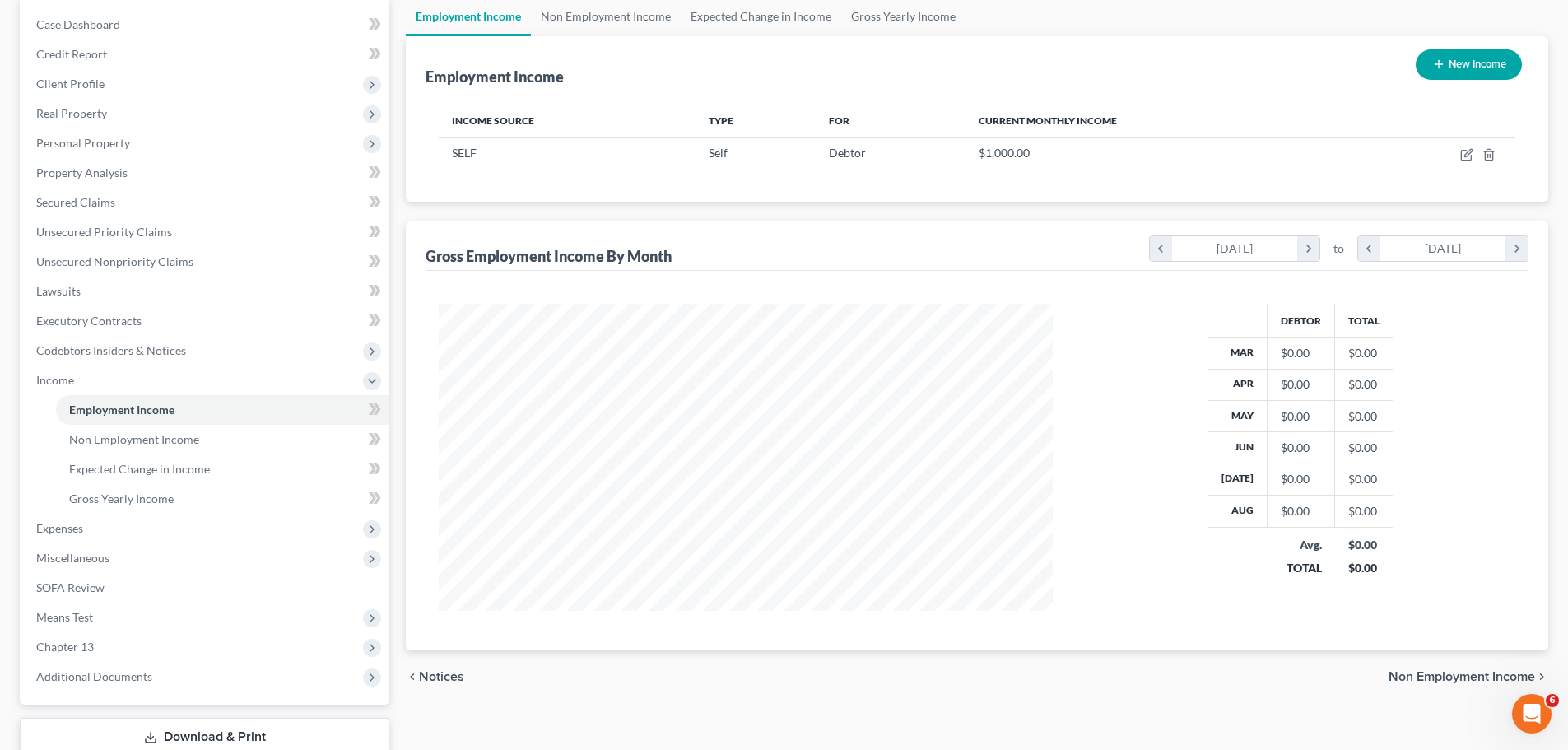
scroll to position [274, 0]
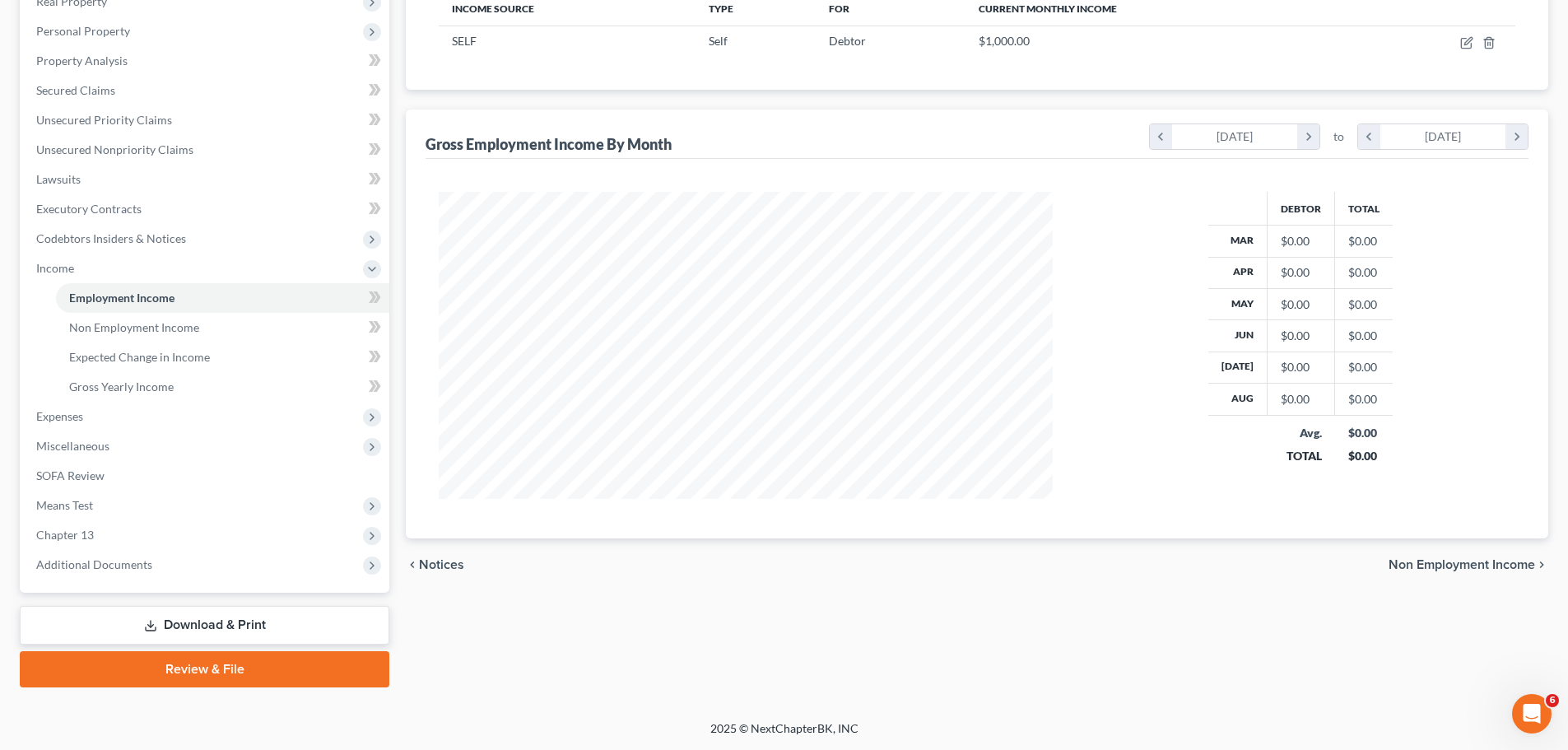
click at [1476, 563] on span "Non Employment Income" at bounding box center [1461, 564] width 147 height 13
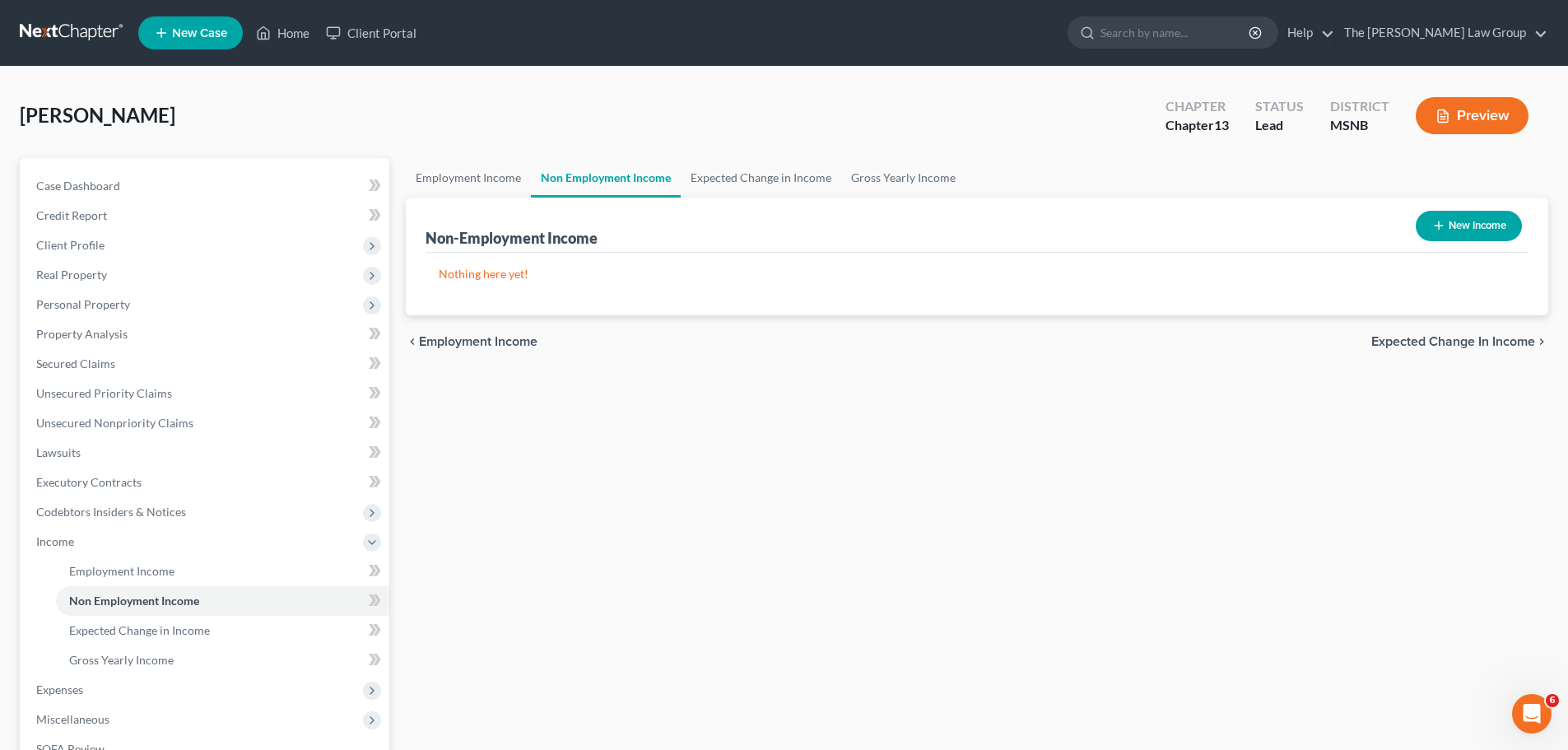
click at [1450, 346] on span "Expected Change in Income" at bounding box center [1453, 342] width 164 height 13
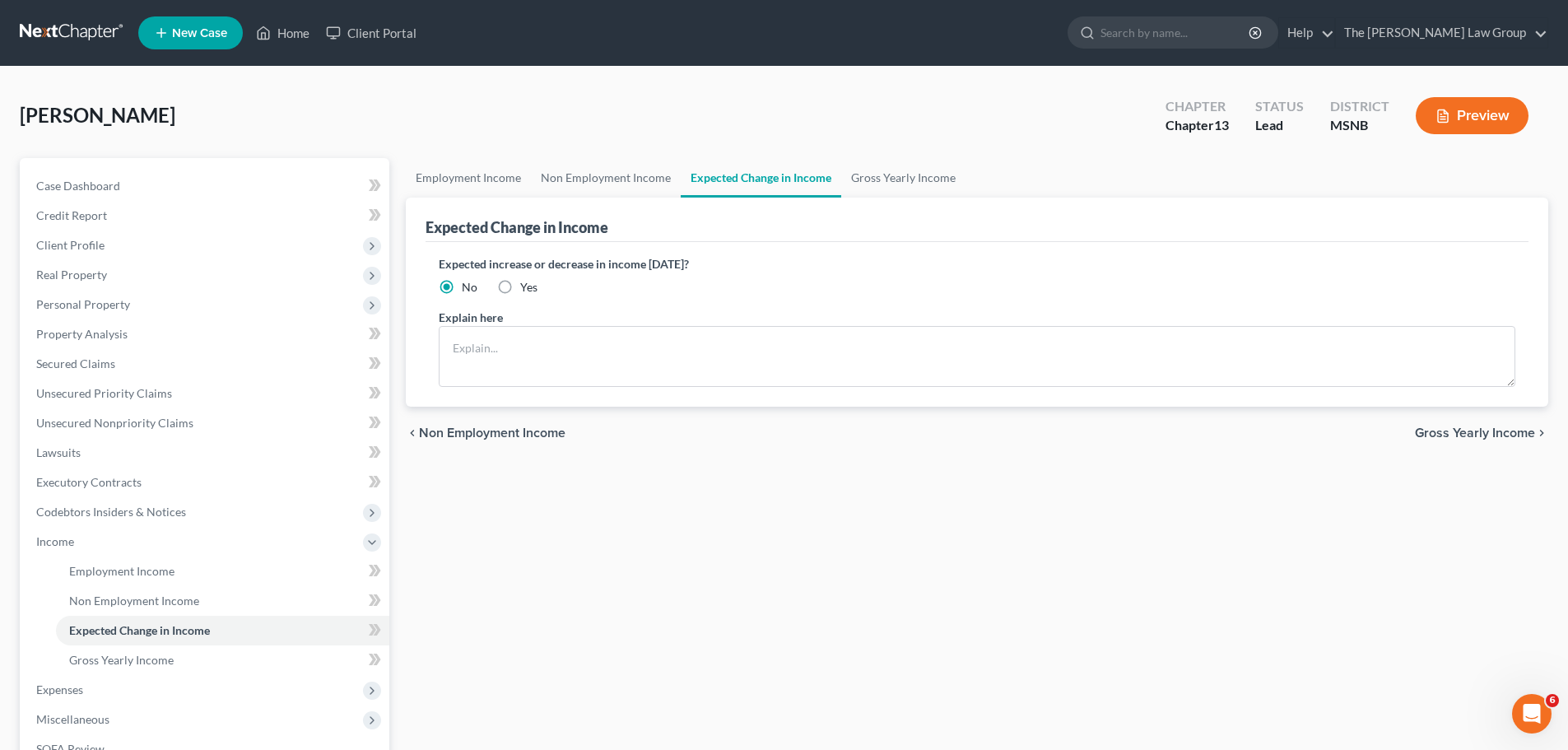
click at [1459, 429] on span "Gross Yearly Income" at bounding box center [1475, 432] width 120 height 13
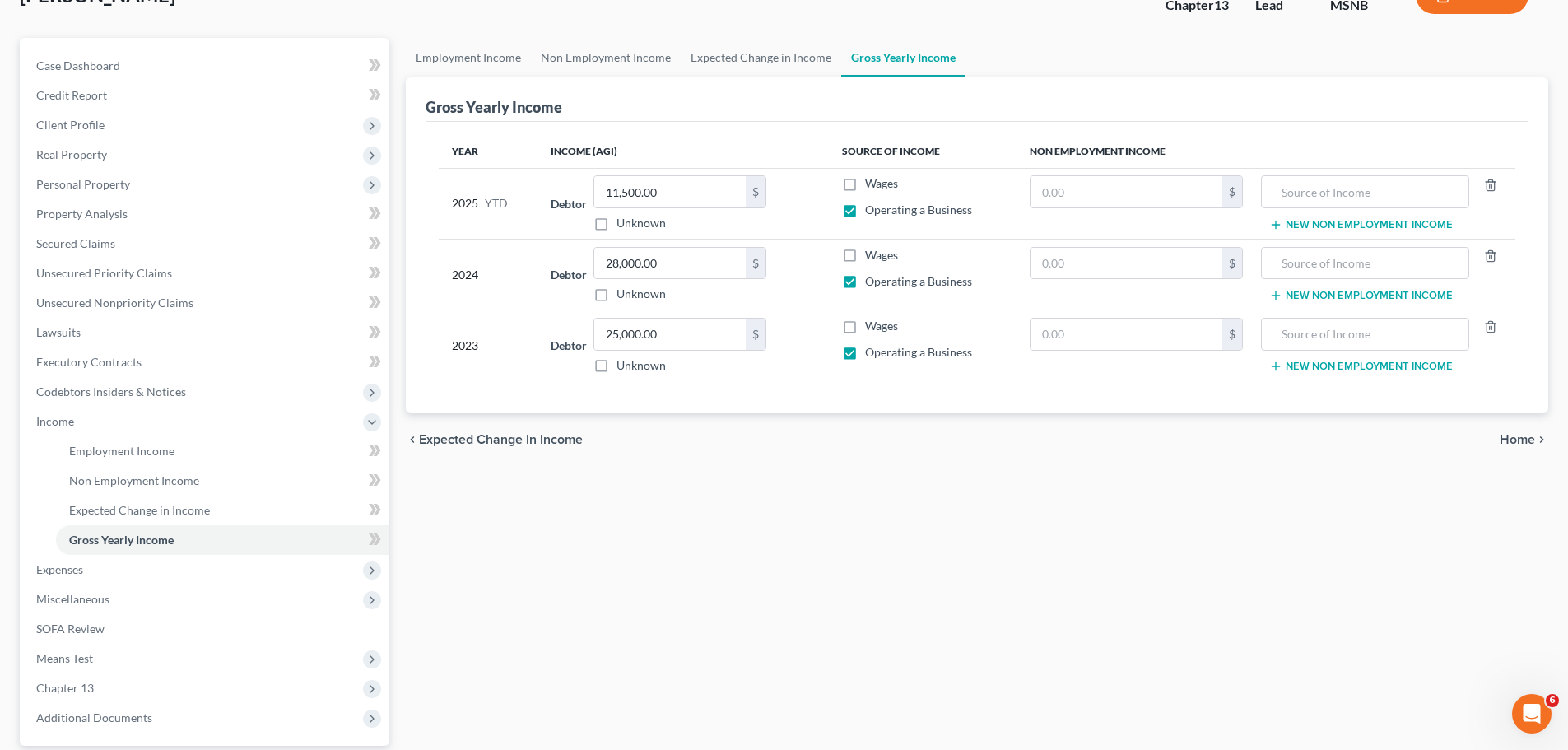
scroll to position [274, 0]
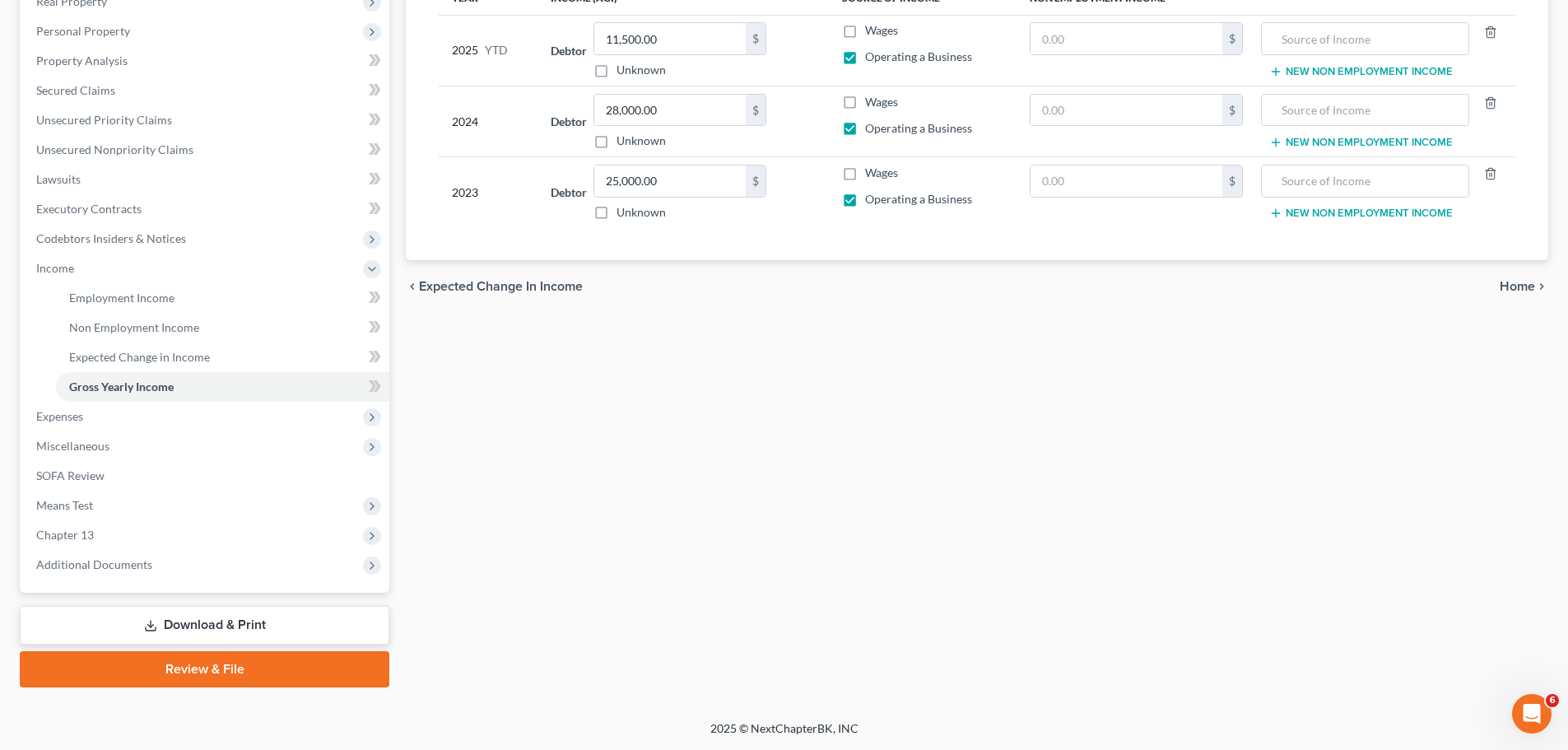
click at [1514, 289] on span "Home" at bounding box center [1517, 286] width 35 height 13
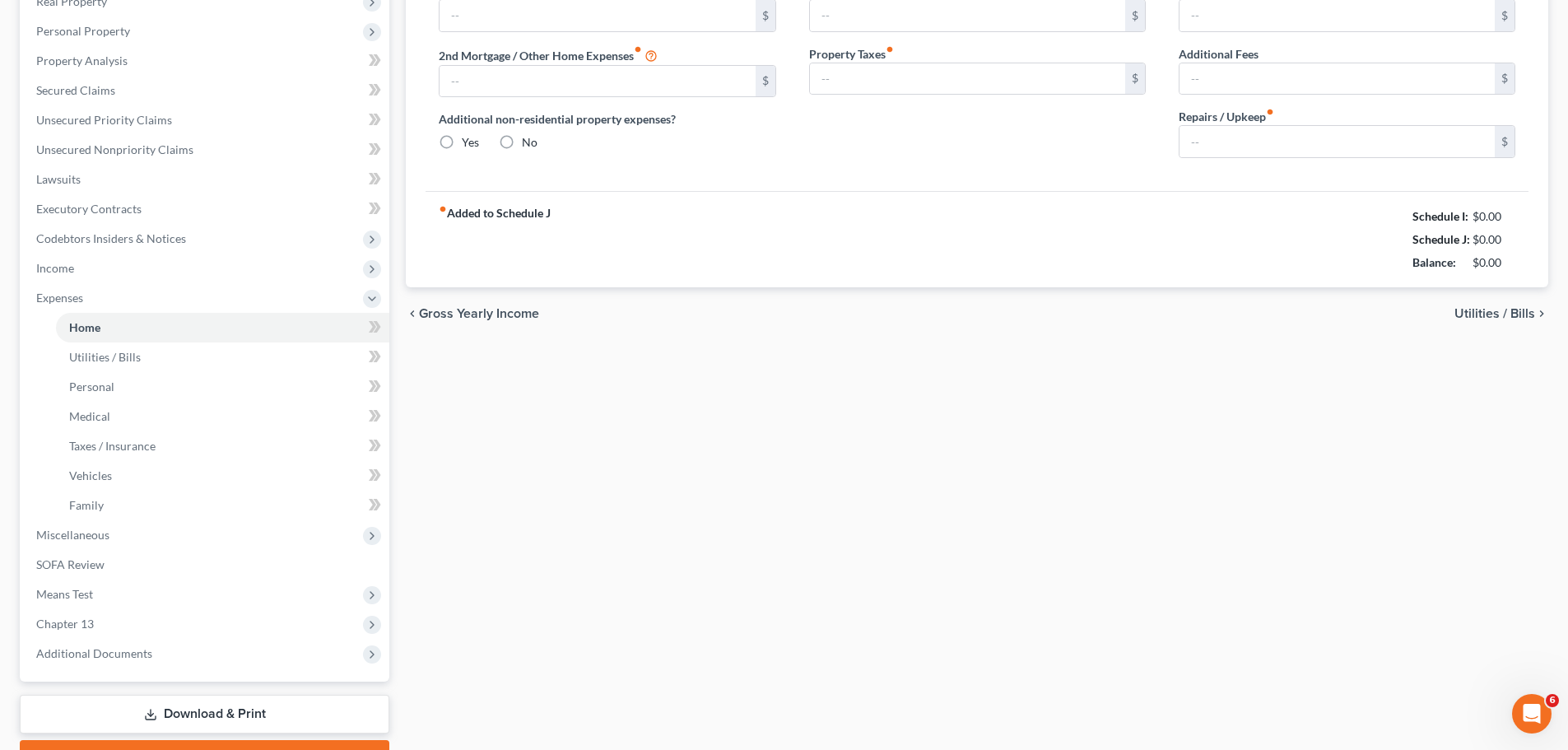
type input "633.38"
type input "0.00"
radio input "true"
type input "0.00"
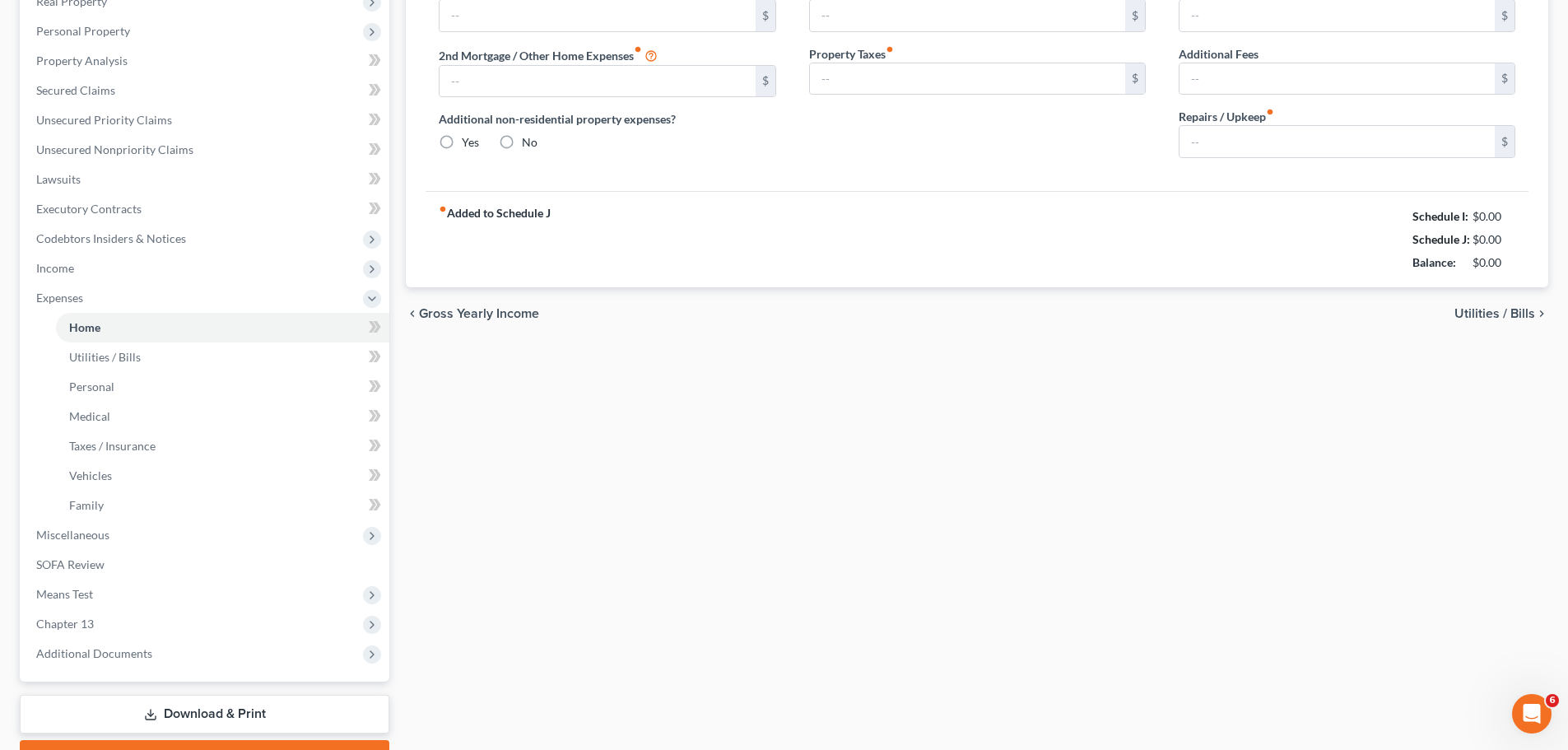
type input "0.00"
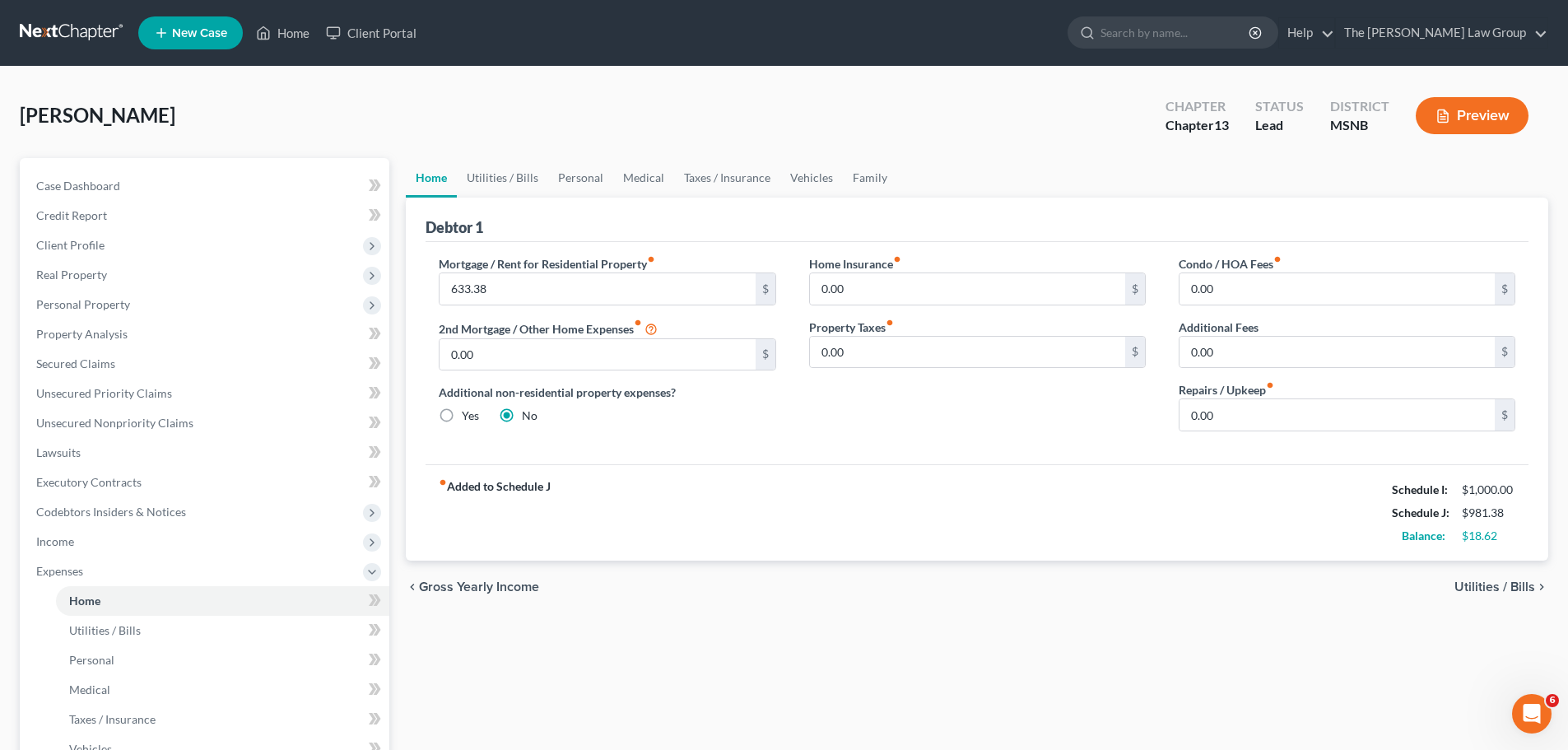
click at [1497, 583] on span "Utilities / Bills" at bounding box center [1494, 586] width 81 height 13
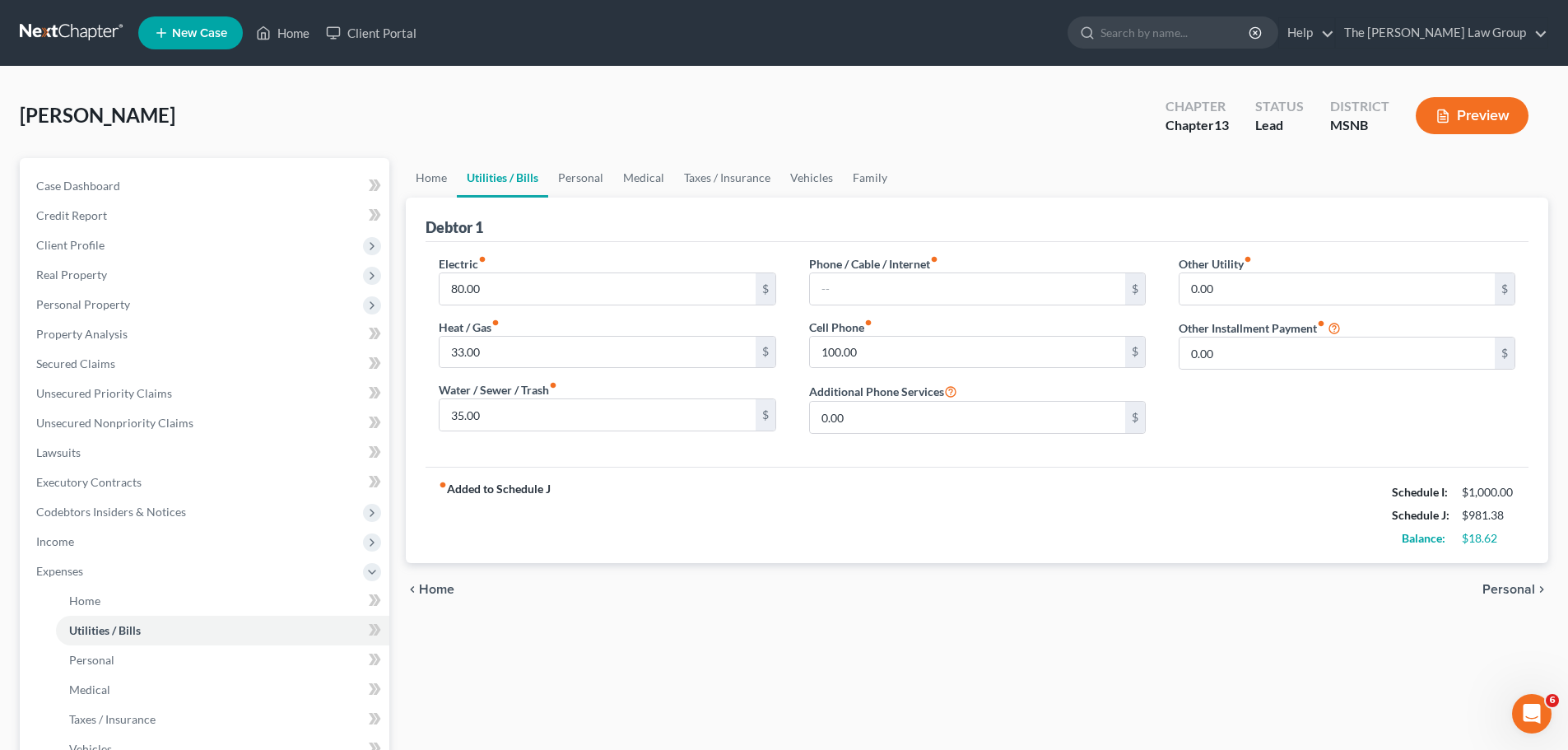
click at [1500, 586] on span "Personal" at bounding box center [1508, 589] width 53 height 13
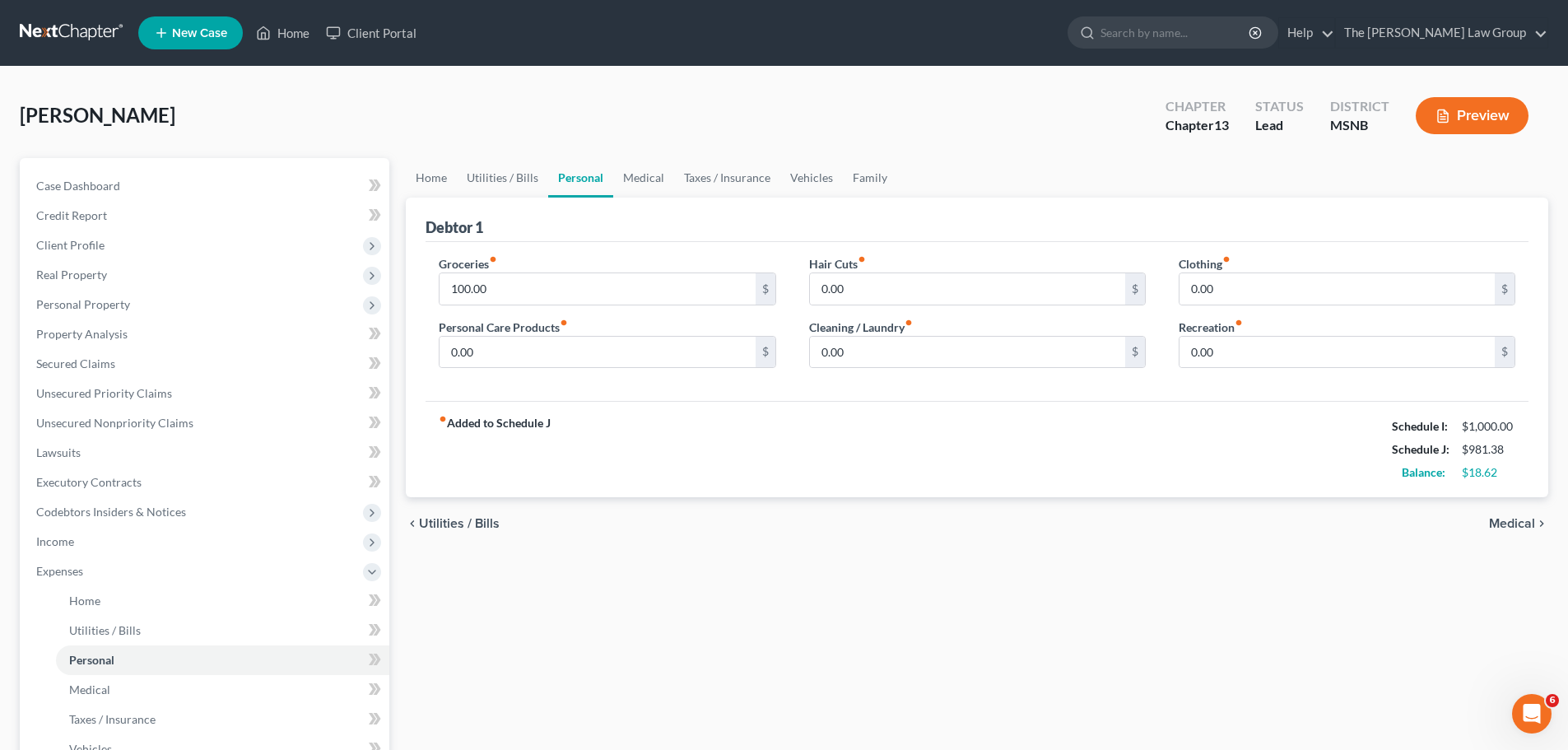
click at [1500, 586] on div "Home Utilities / Bills Personal Medical Taxes / Insurance Vehicles Family Debto…" at bounding box center [976, 603] width 1159 height 892
click at [1520, 527] on span "Medical" at bounding box center [1512, 523] width 46 height 13
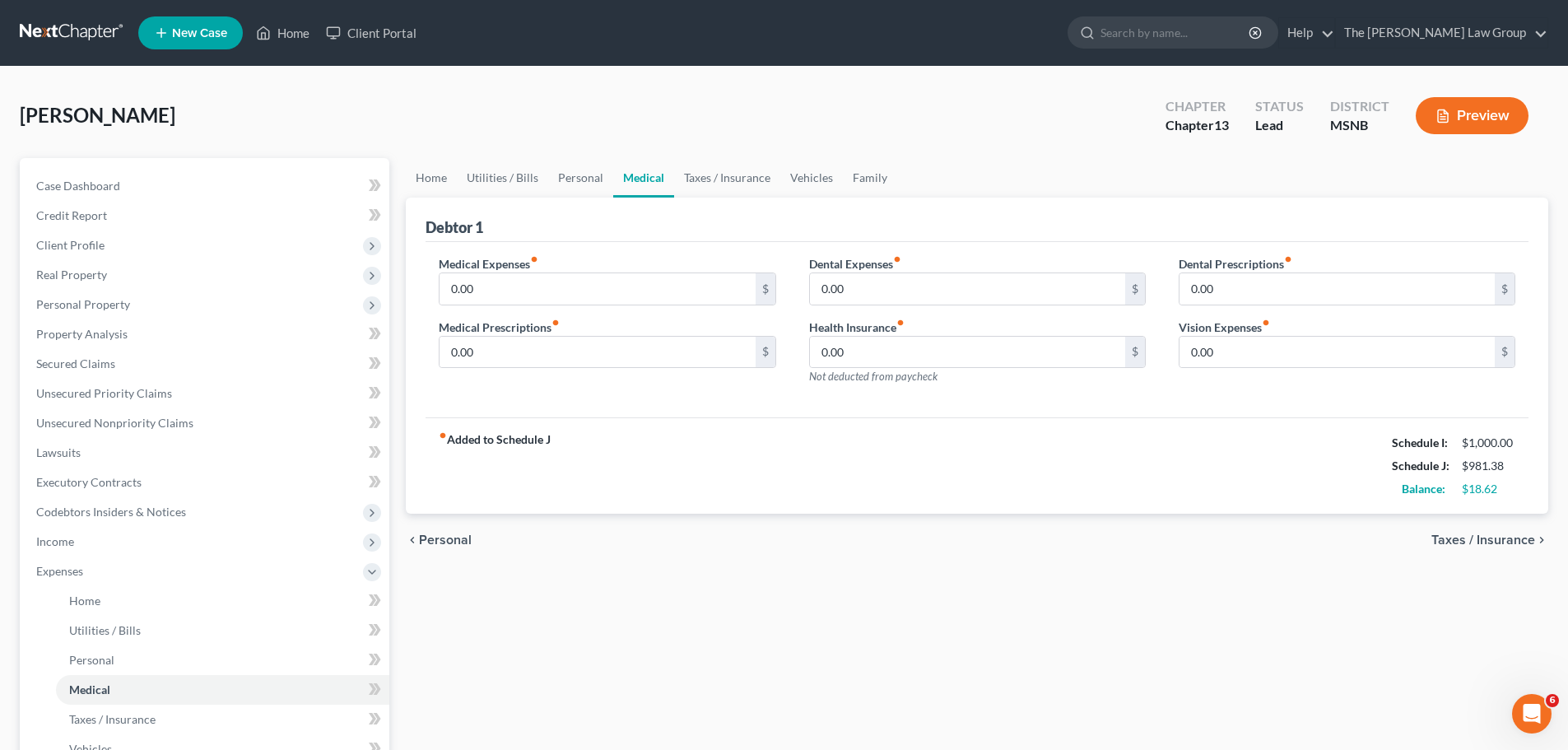
click at [1500, 542] on span "Taxes / Insurance" at bounding box center [1483, 539] width 104 height 13
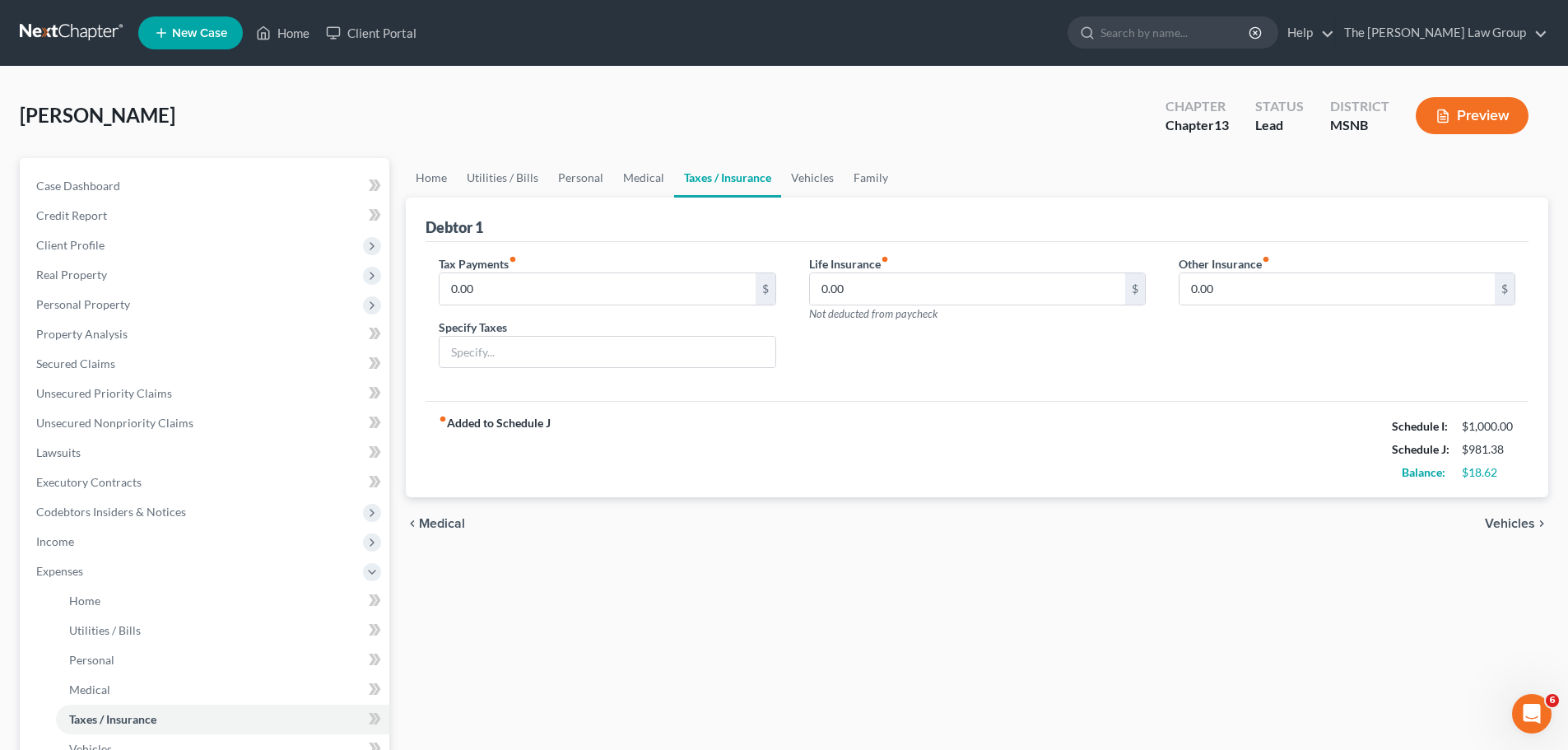
click at [1509, 518] on span "Vehicles" at bounding box center [1510, 523] width 50 height 13
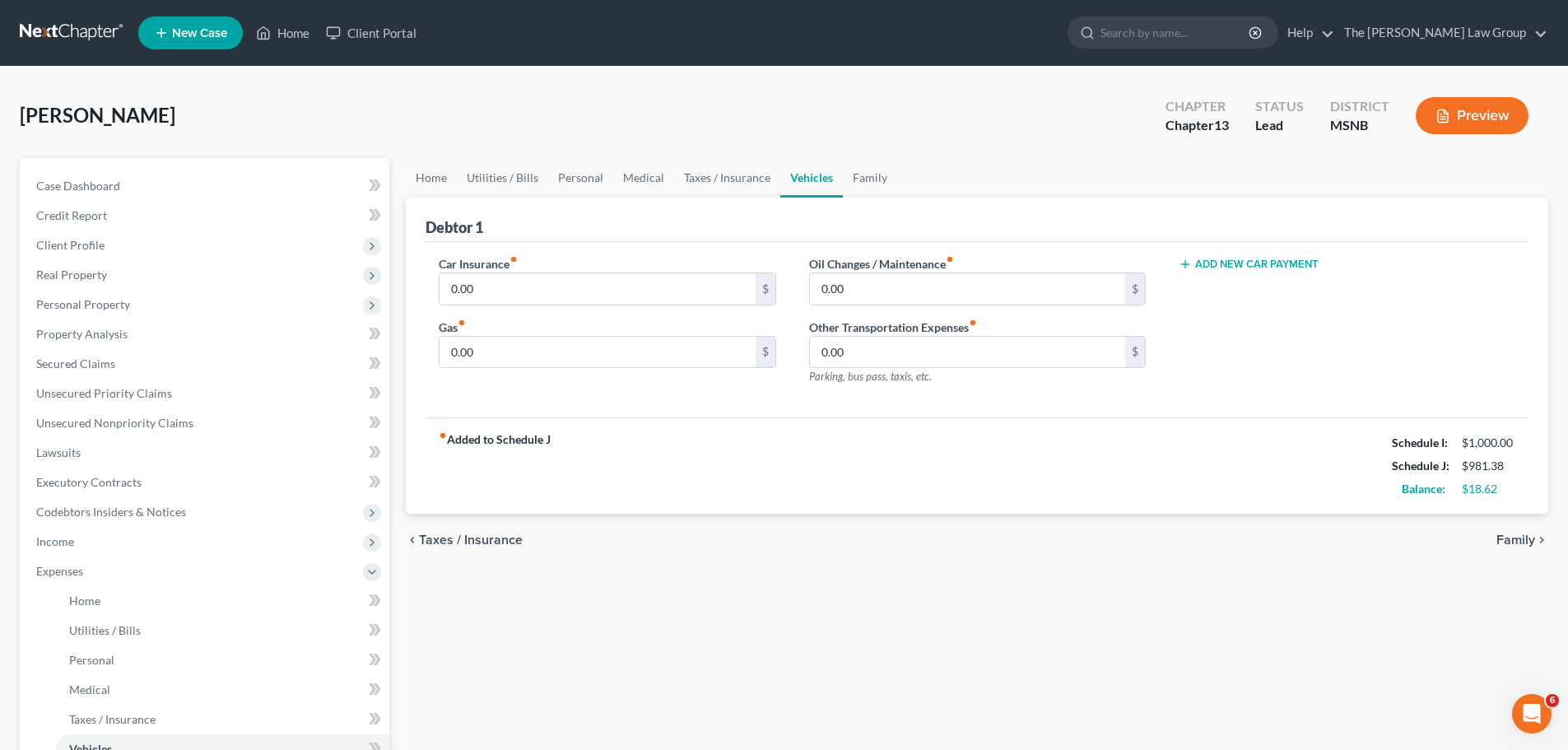
click at [1519, 542] on span "Family" at bounding box center [1515, 539] width 39 height 13
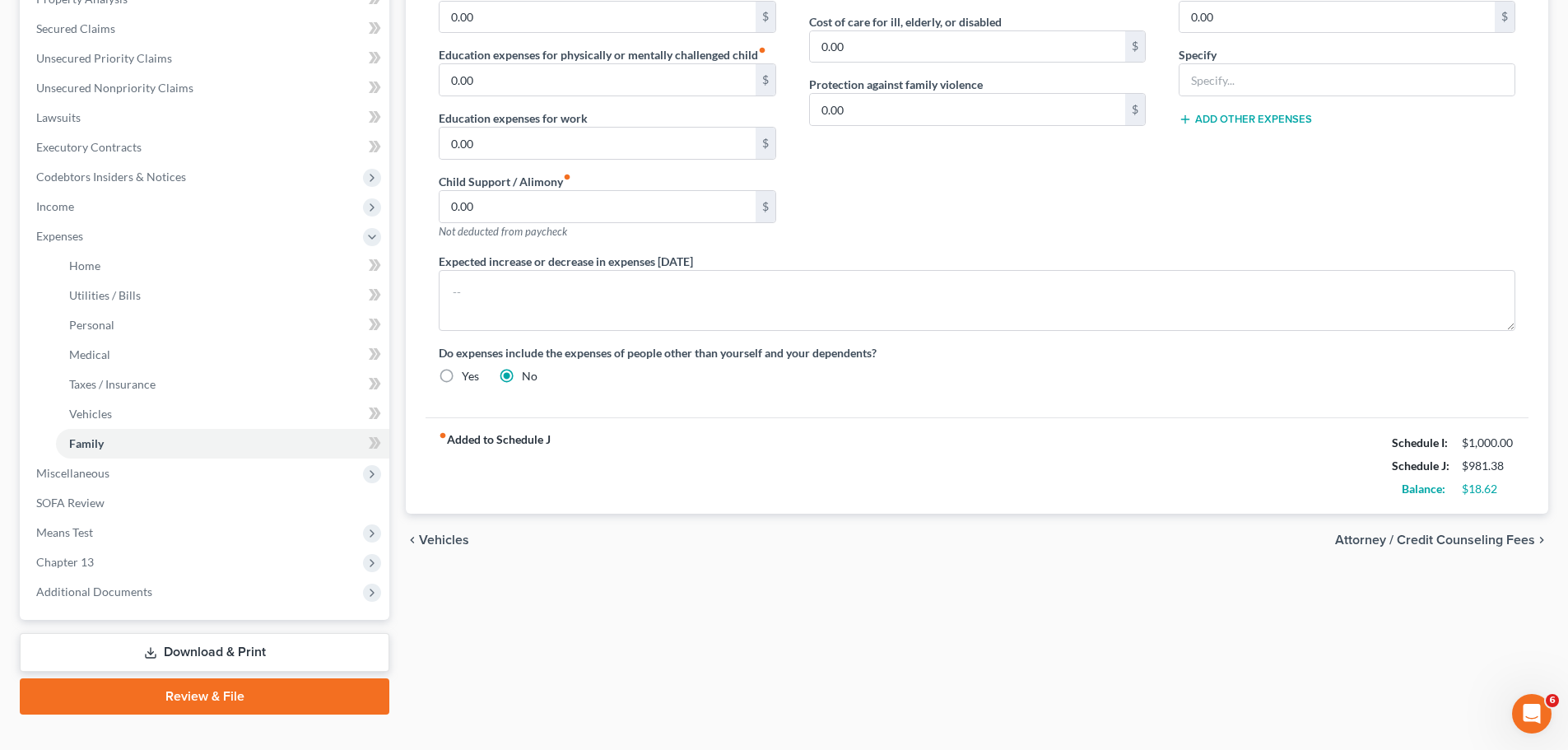
scroll to position [363, 0]
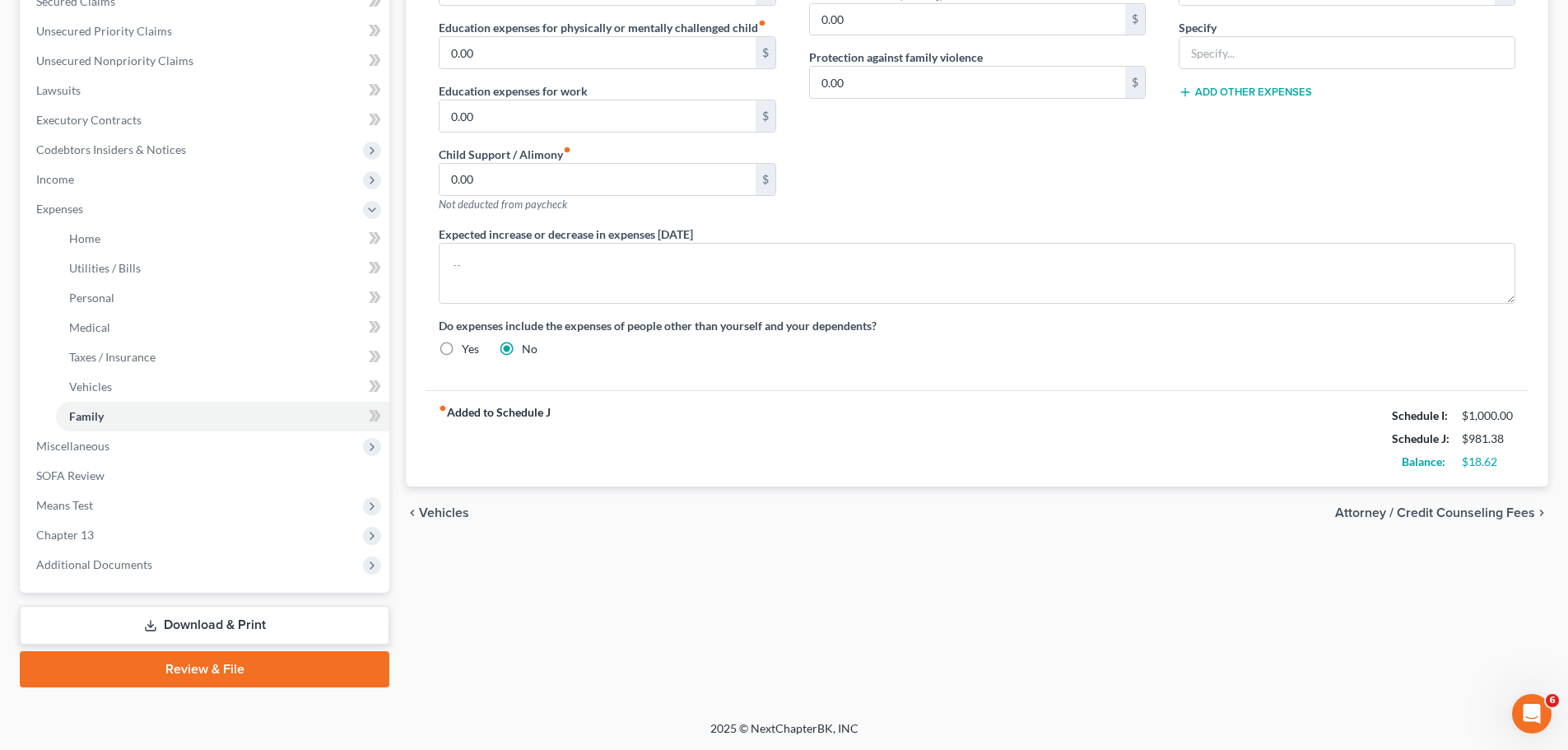
click at [1500, 513] on span "Attorney / Credit Counseling Fees" at bounding box center [1435, 512] width 200 height 13
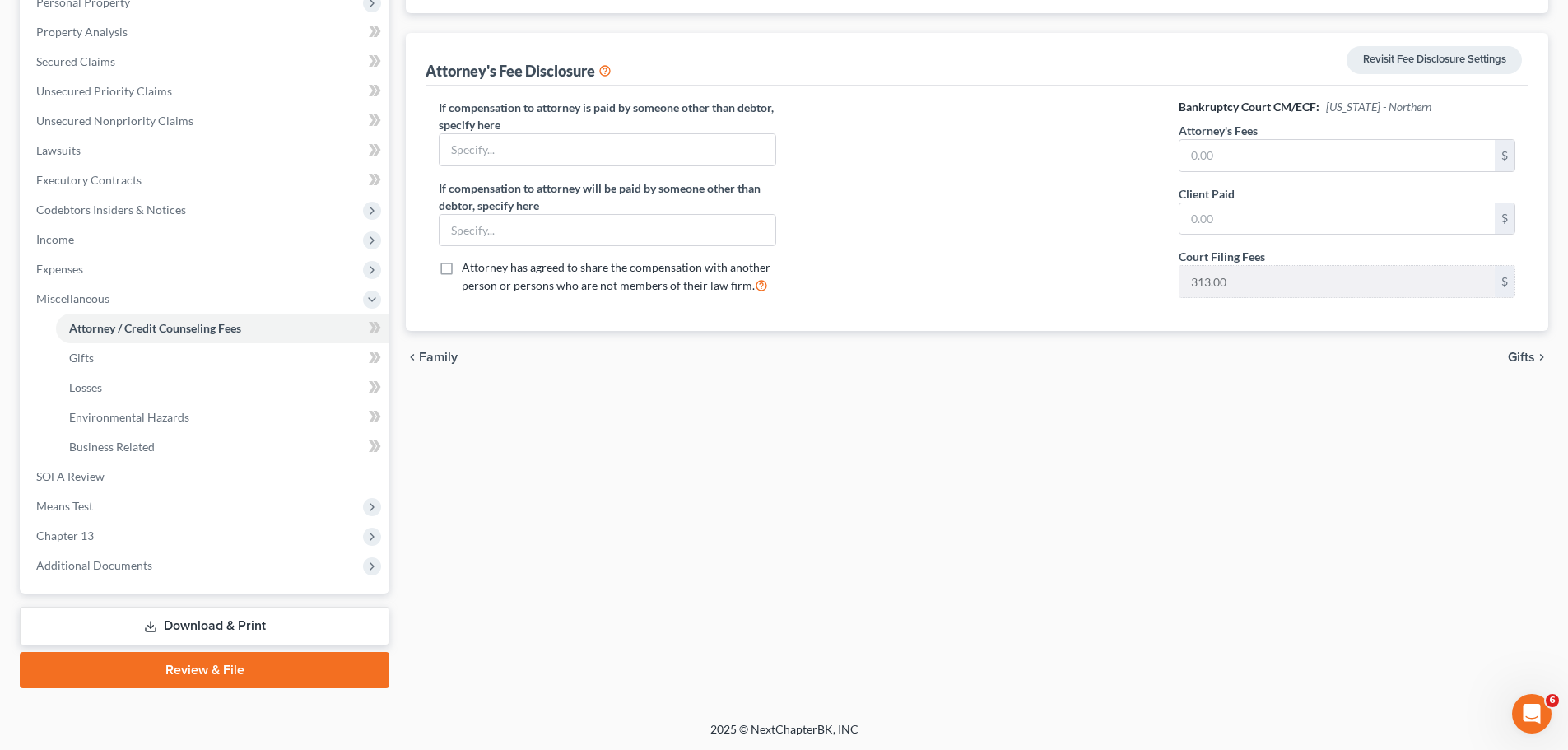
scroll to position [303, 0]
click at [1527, 362] on span "Gifts" at bounding box center [1521, 356] width 27 height 13
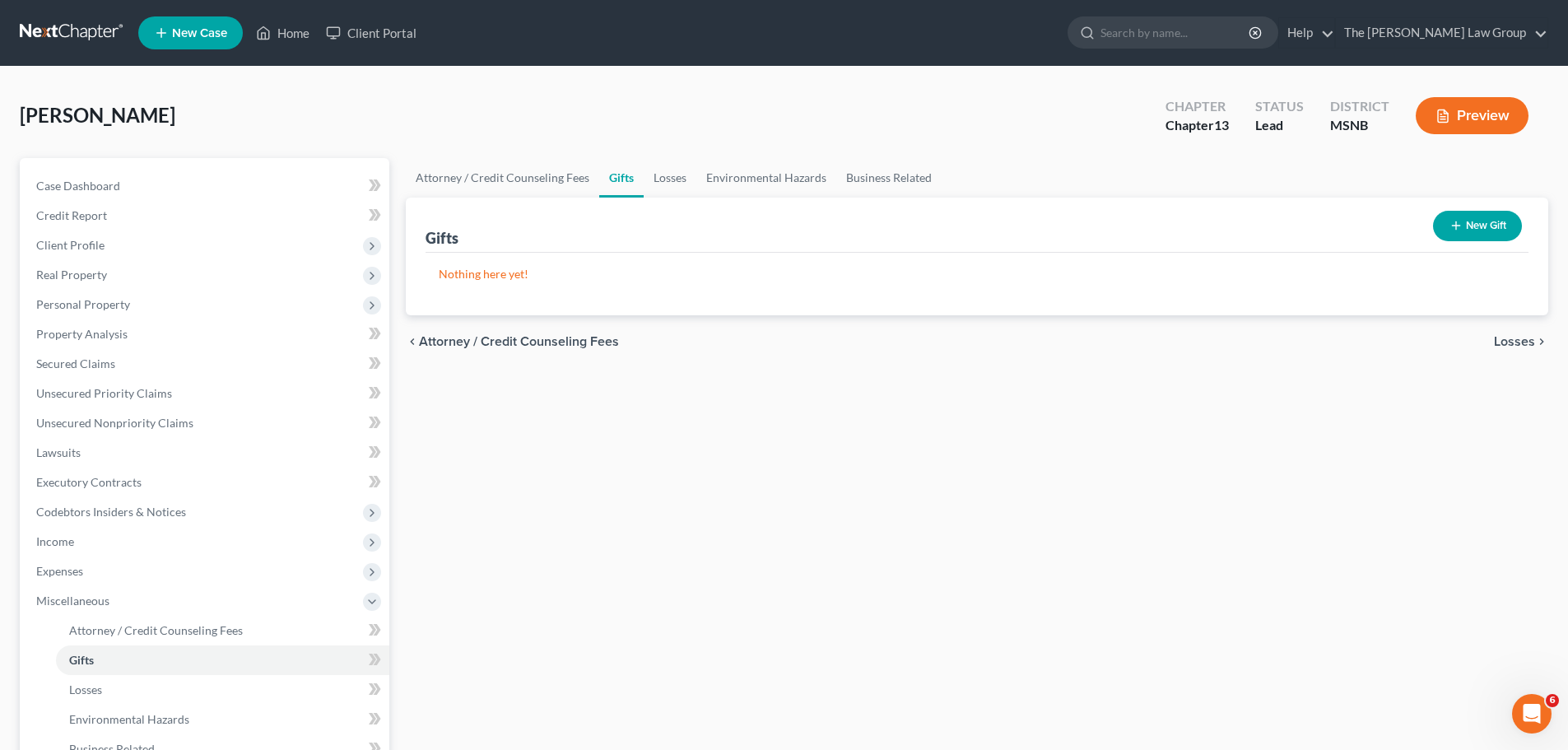
click at [1508, 342] on span "Losses" at bounding box center [1514, 342] width 41 height 13
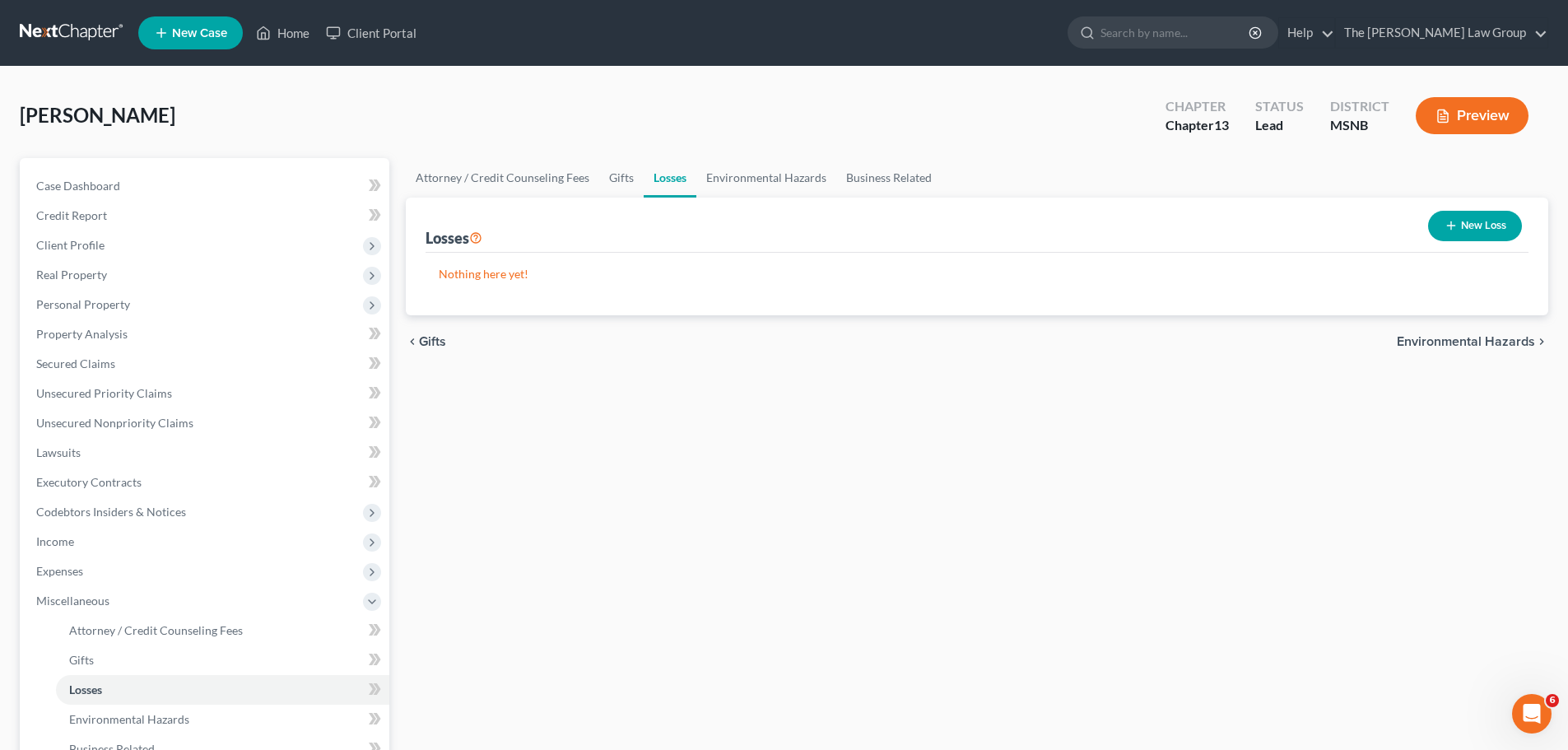
click at [1508, 343] on span "Environmental Hazards" at bounding box center [1465, 342] width 139 height 13
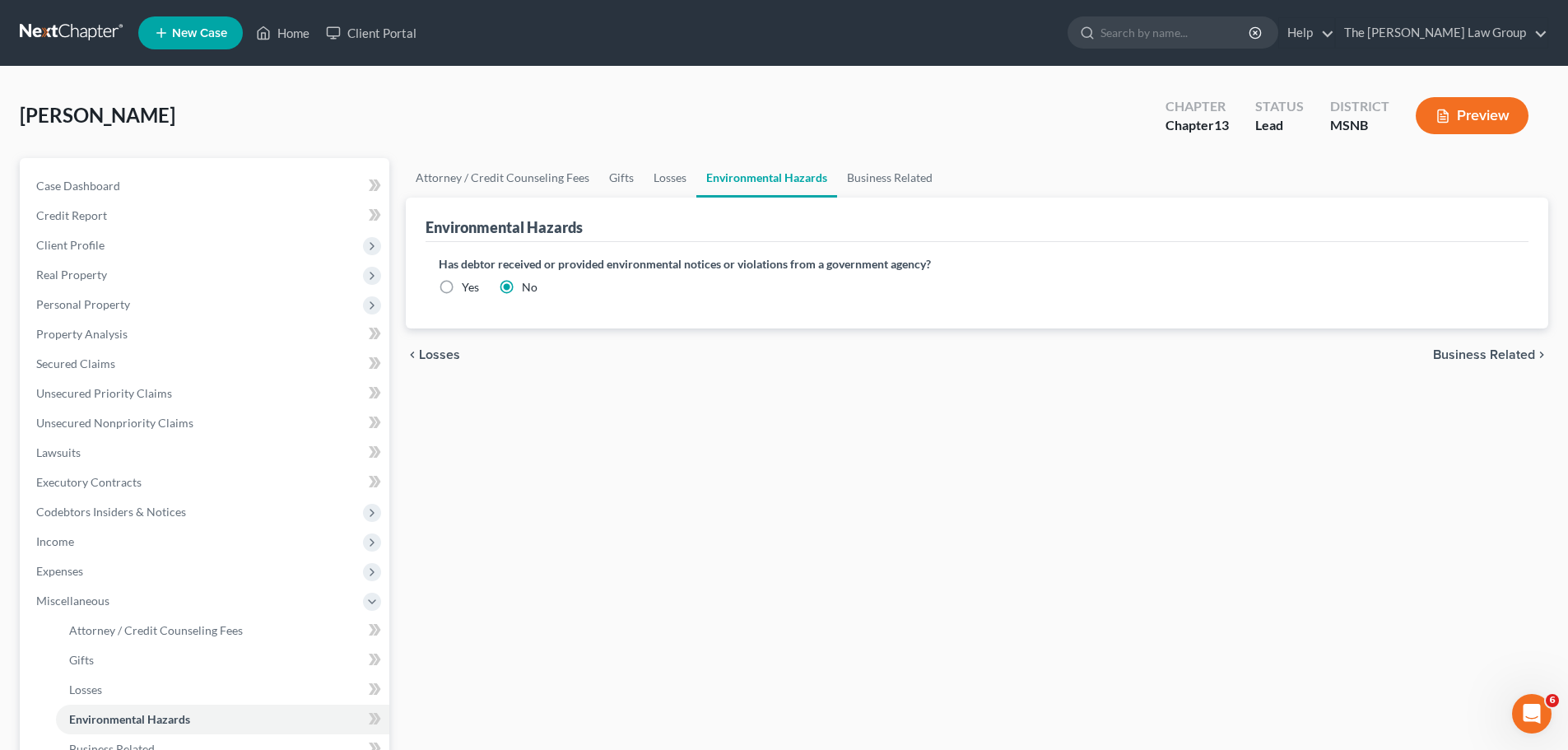
click at [1504, 351] on span "Business Related" at bounding box center [1484, 355] width 102 height 13
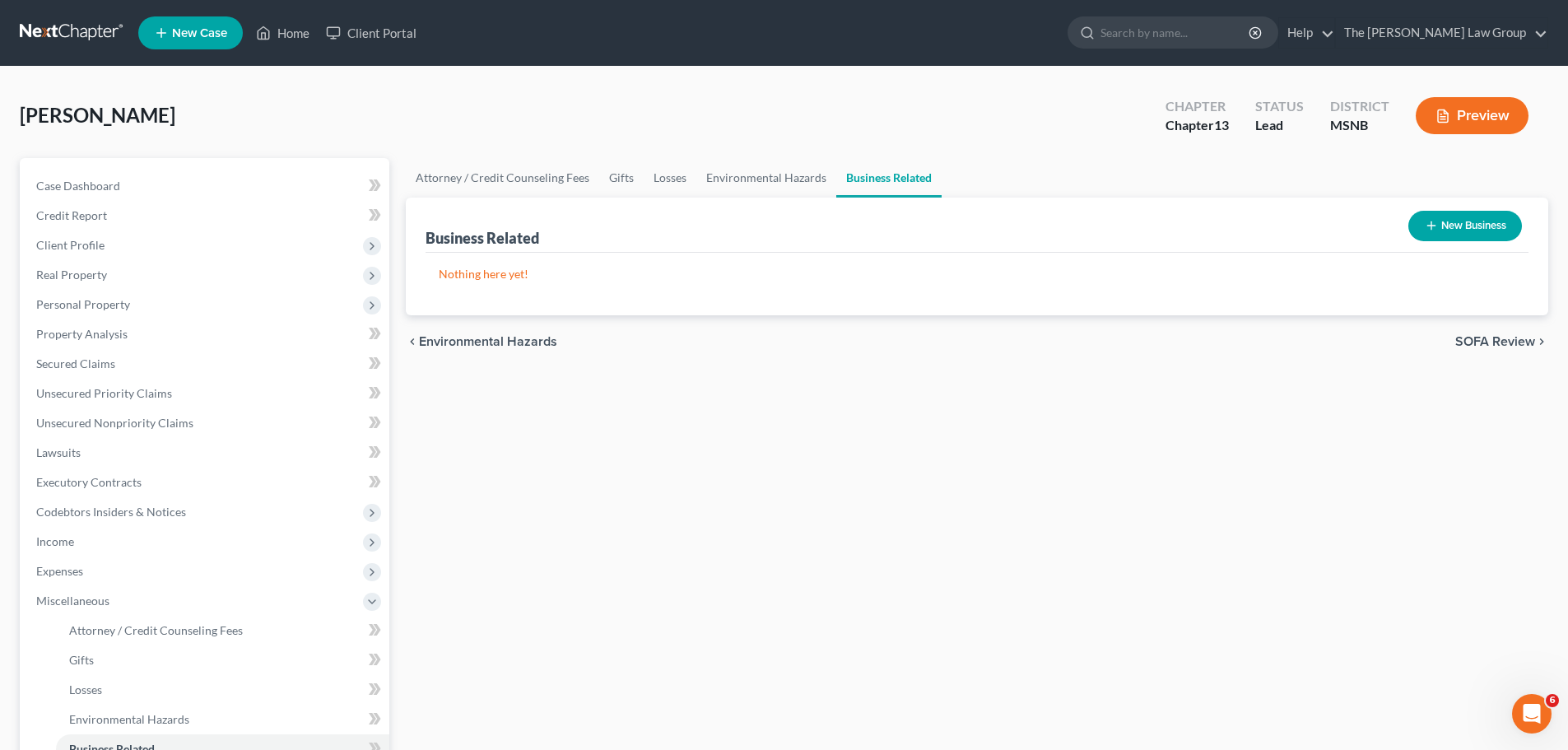
click at [1506, 338] on span "SOFA Review" at bounding box center [1495, 342] width 80 height 13
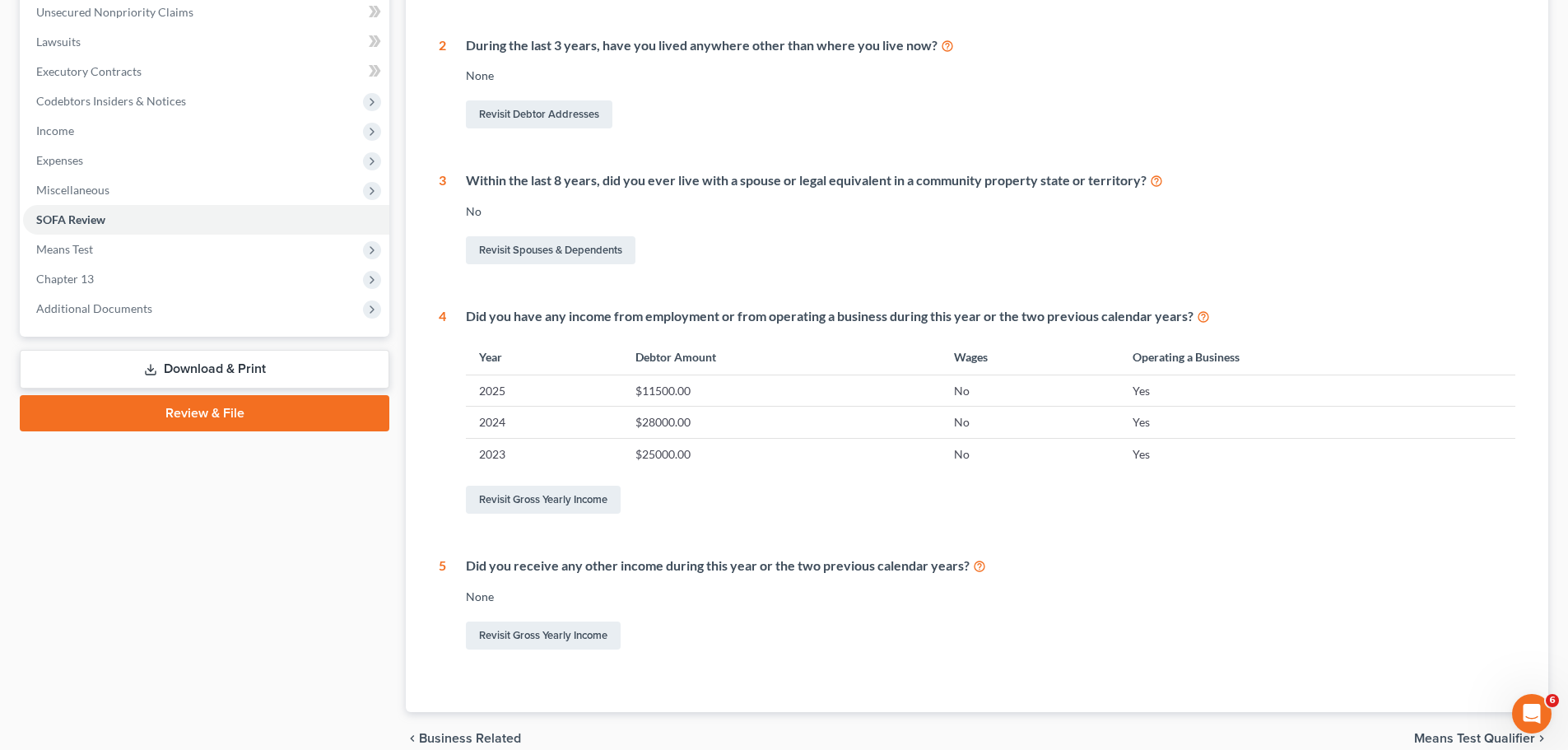
scroll to position [488, 0]
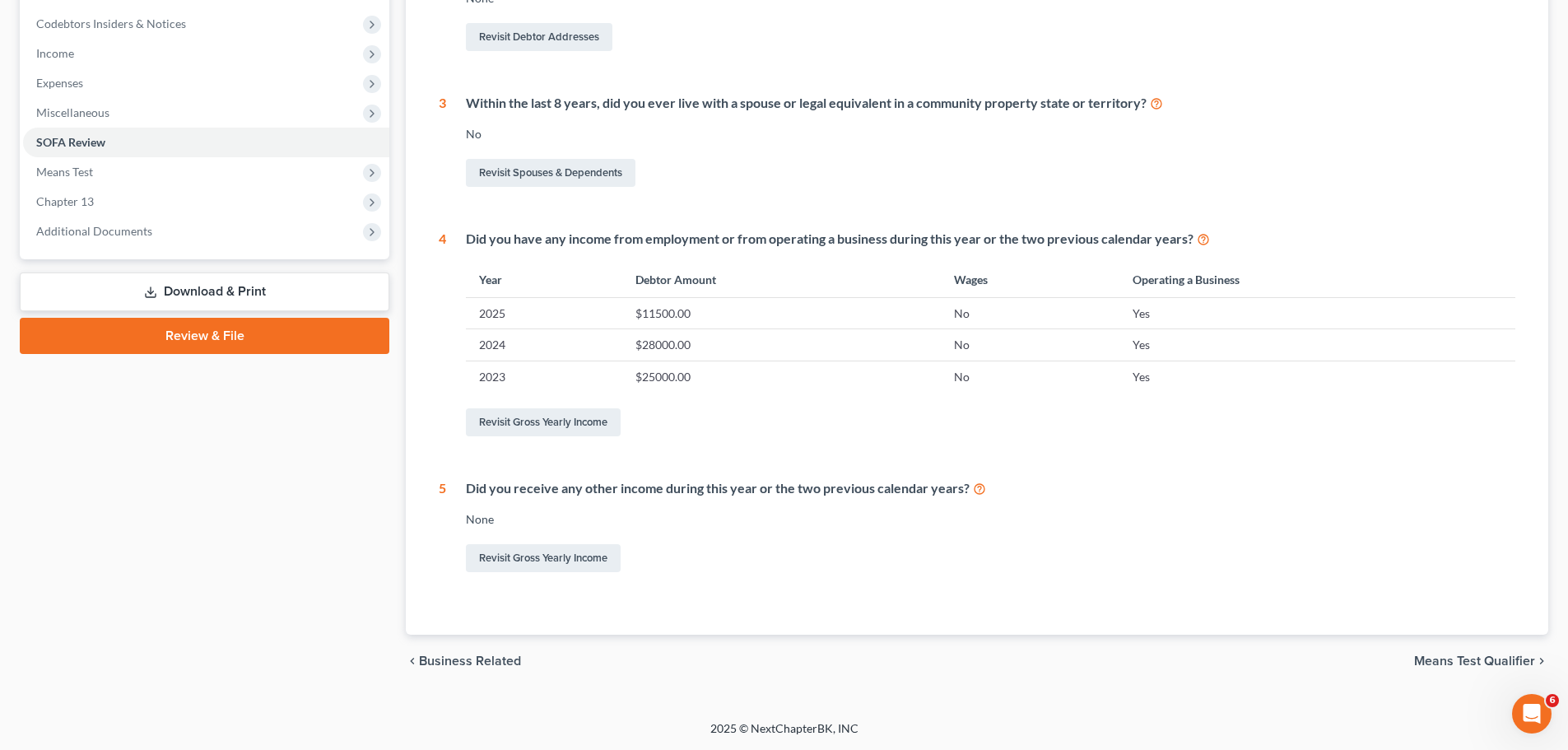
click at [1462, 660] on span "Means Test Qualifier" at bounding box center [1474, 661] width 121 height 13
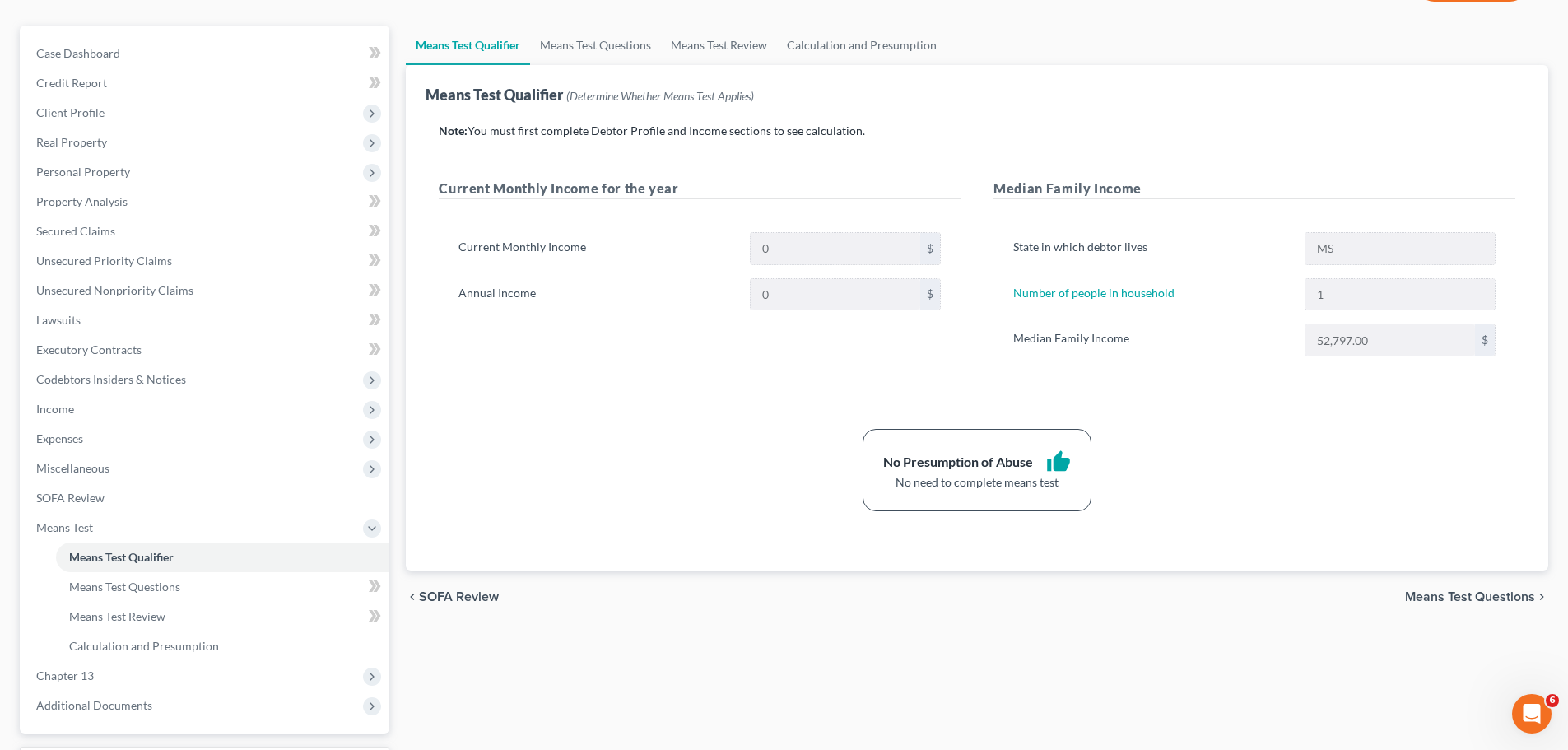
scroll to position [274, 0]
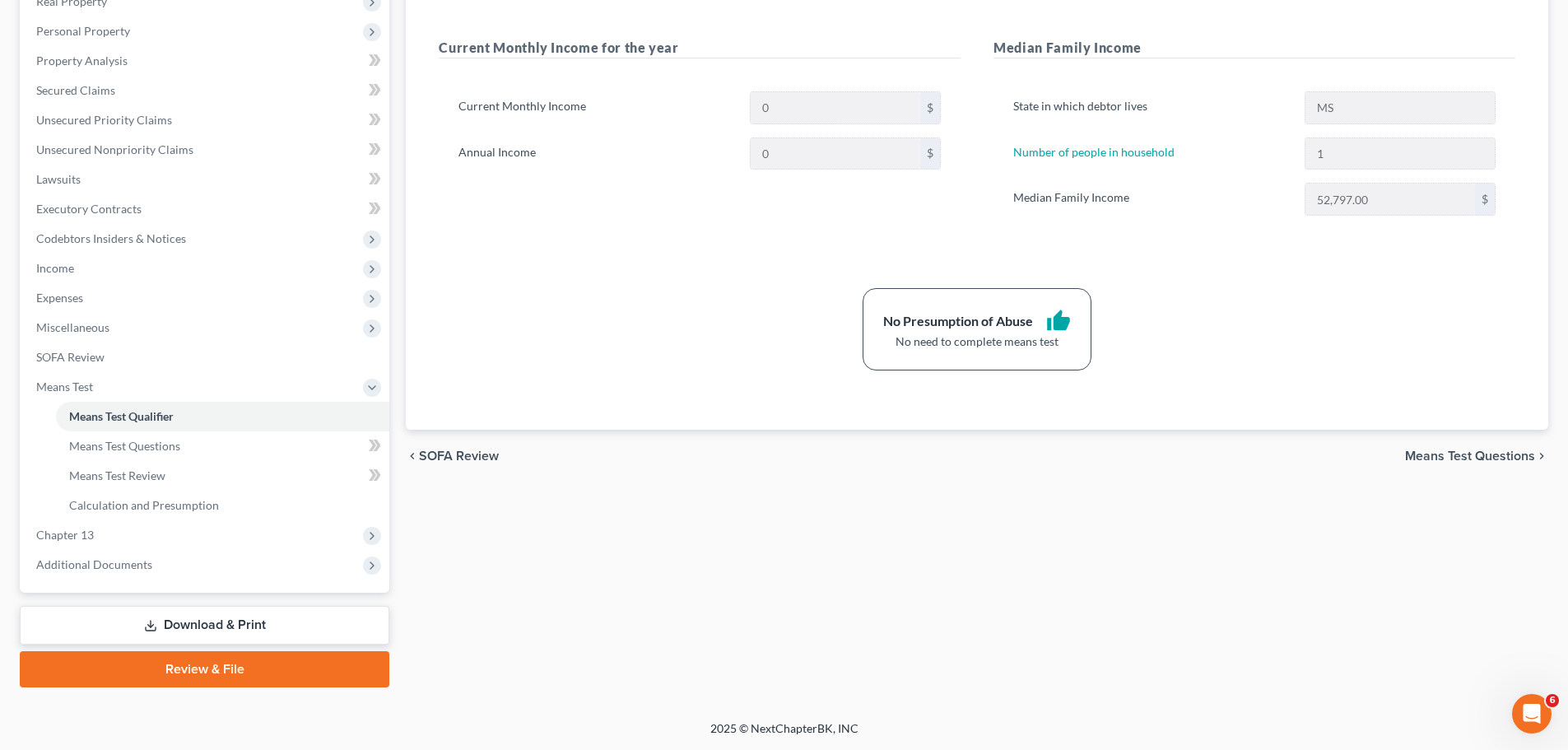
click at [1484, 459] on span "Means Test Questions" at bounding box center [1470, 455] width 130 height 13
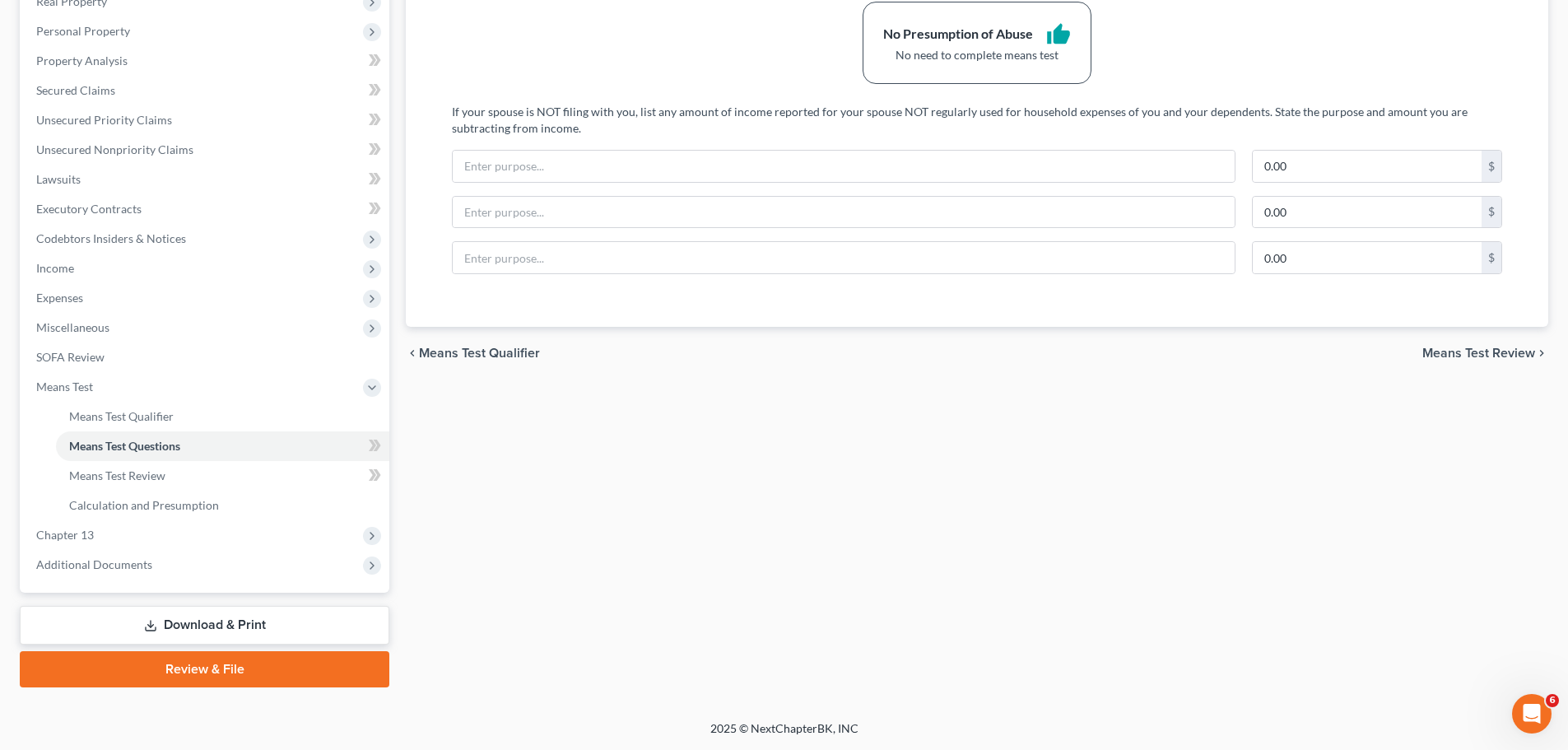
click at [1493, 355] on span "Means Test Review" at bounding box center [1478, 353] width 113 height 13
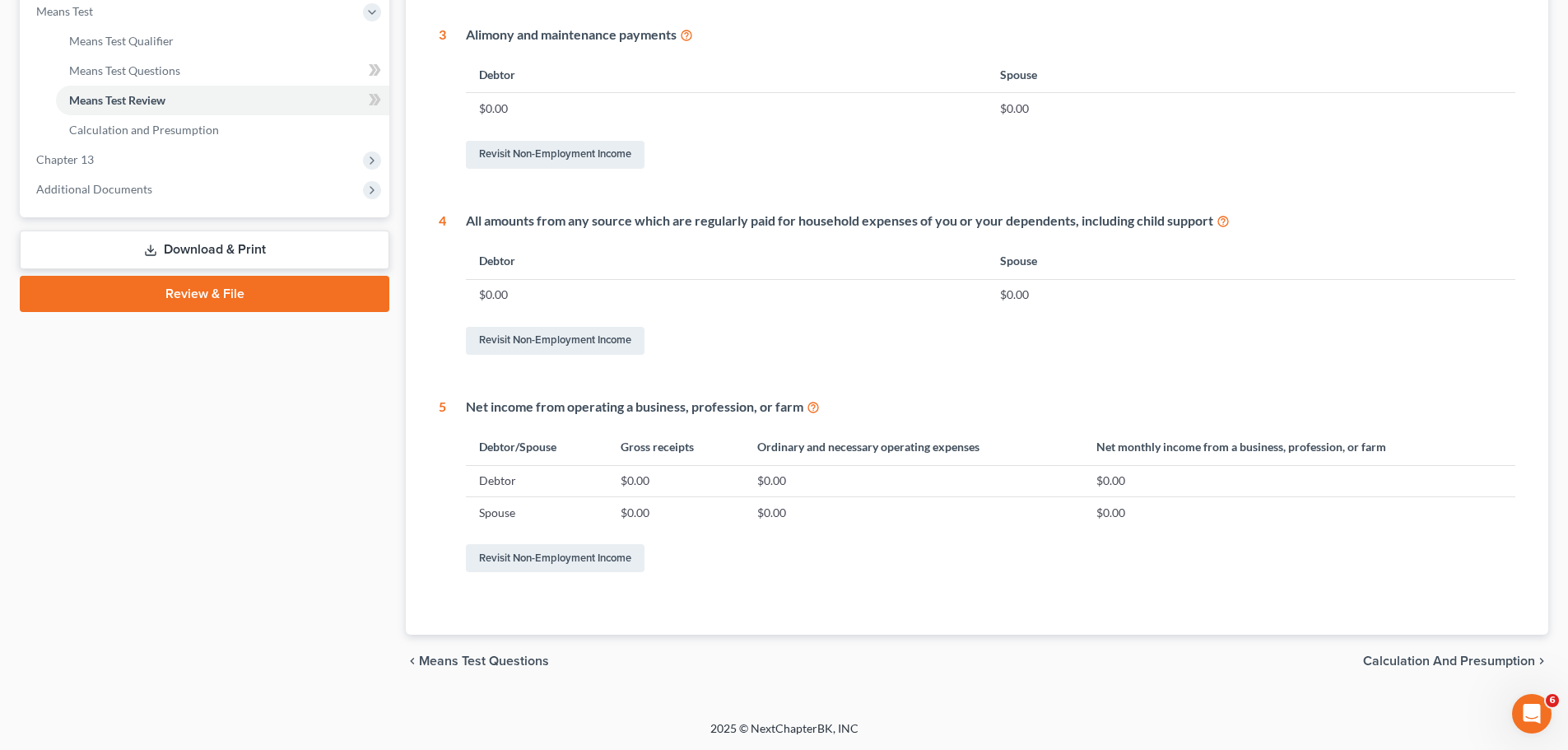
click at [1439, 660] on span "Calculation and Presumption" at bounding box center [1449, 661] width 172 height 13
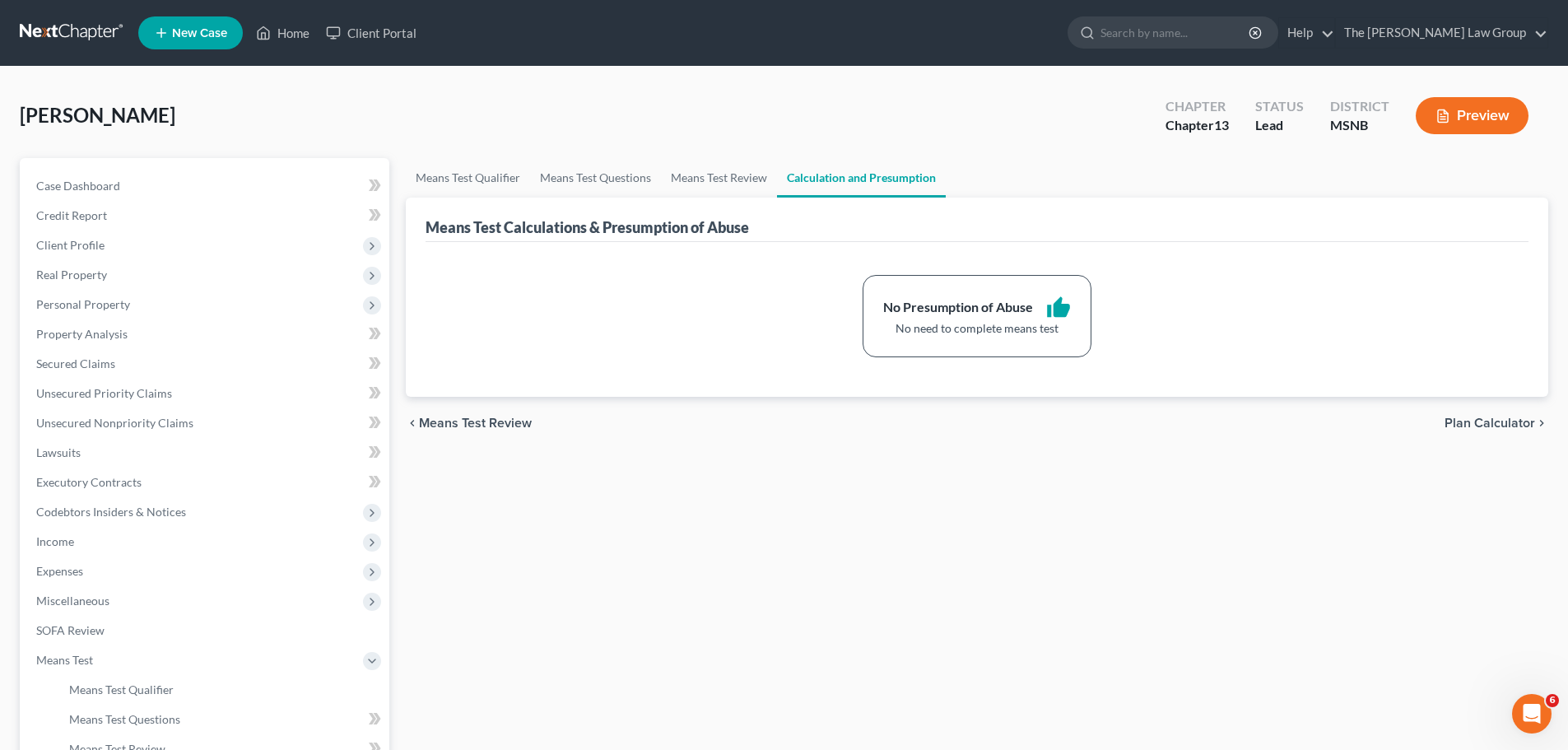
click at [1495, 421] on span "Plan Calculator" at bounding box center [1489, 422] width 91 height 13
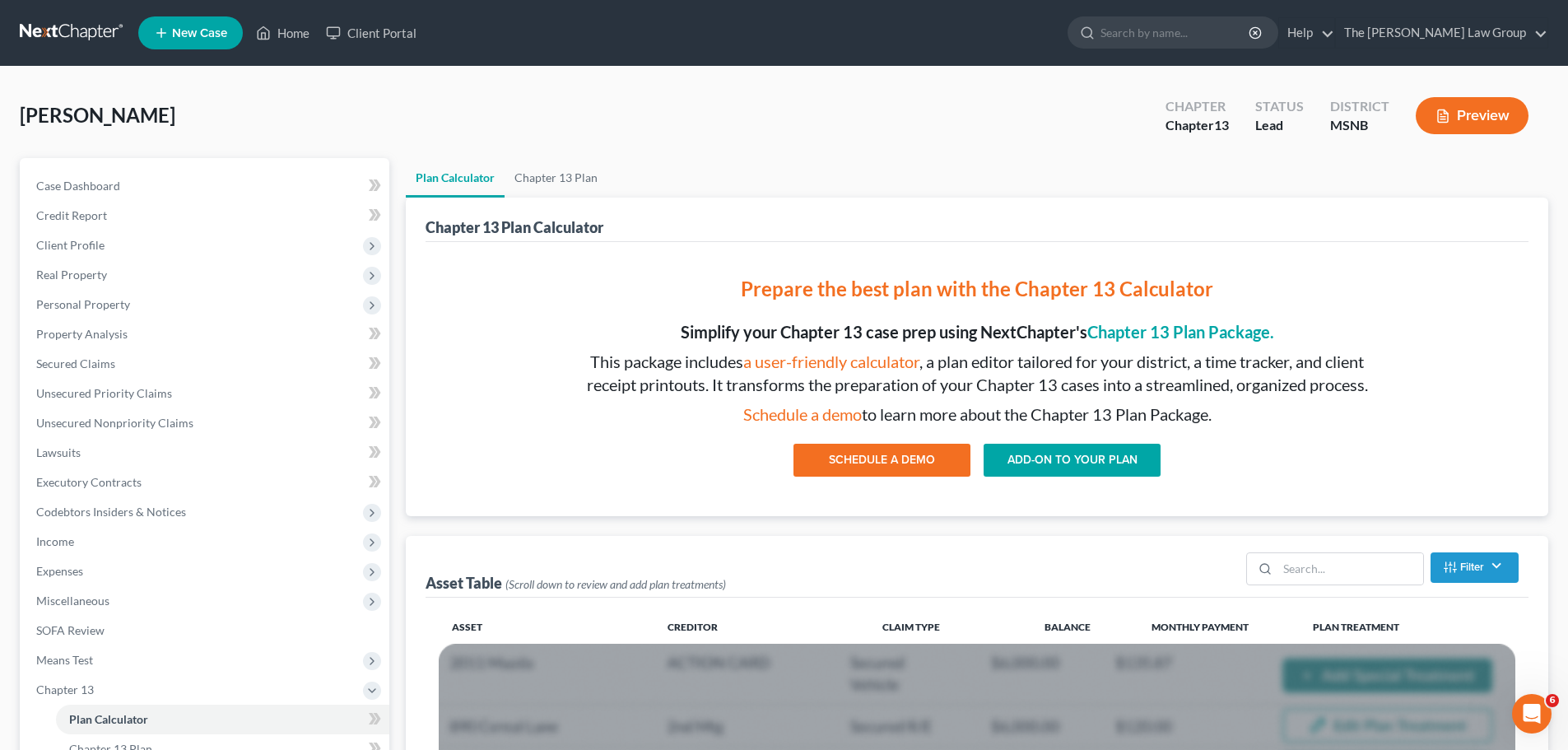
click at [1488, 116] on button "Preview" at bounding box center [1471, 115] width 113 height 37
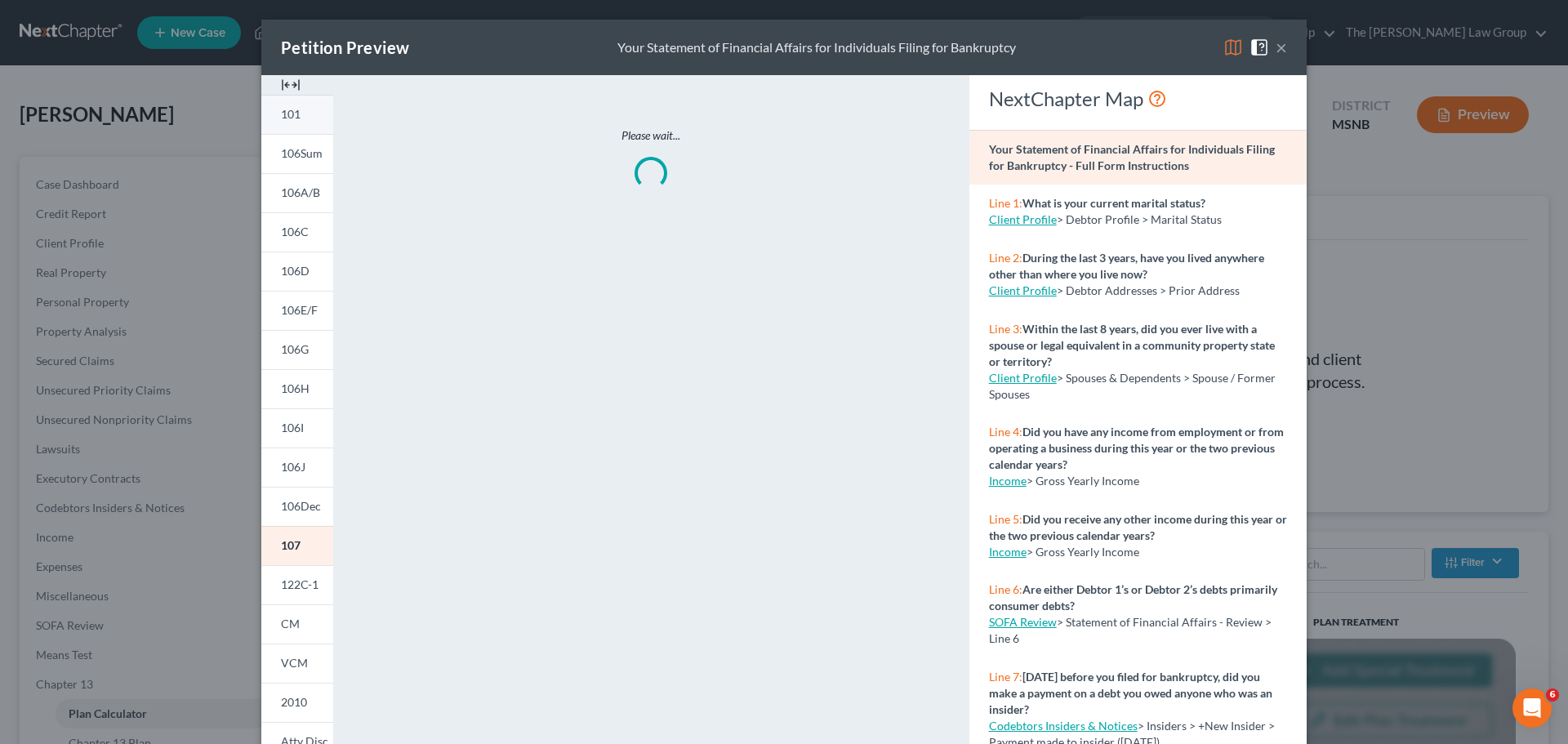
click at [288, 112] on span "101" at bounding box center [291, 114] width 20 height 14
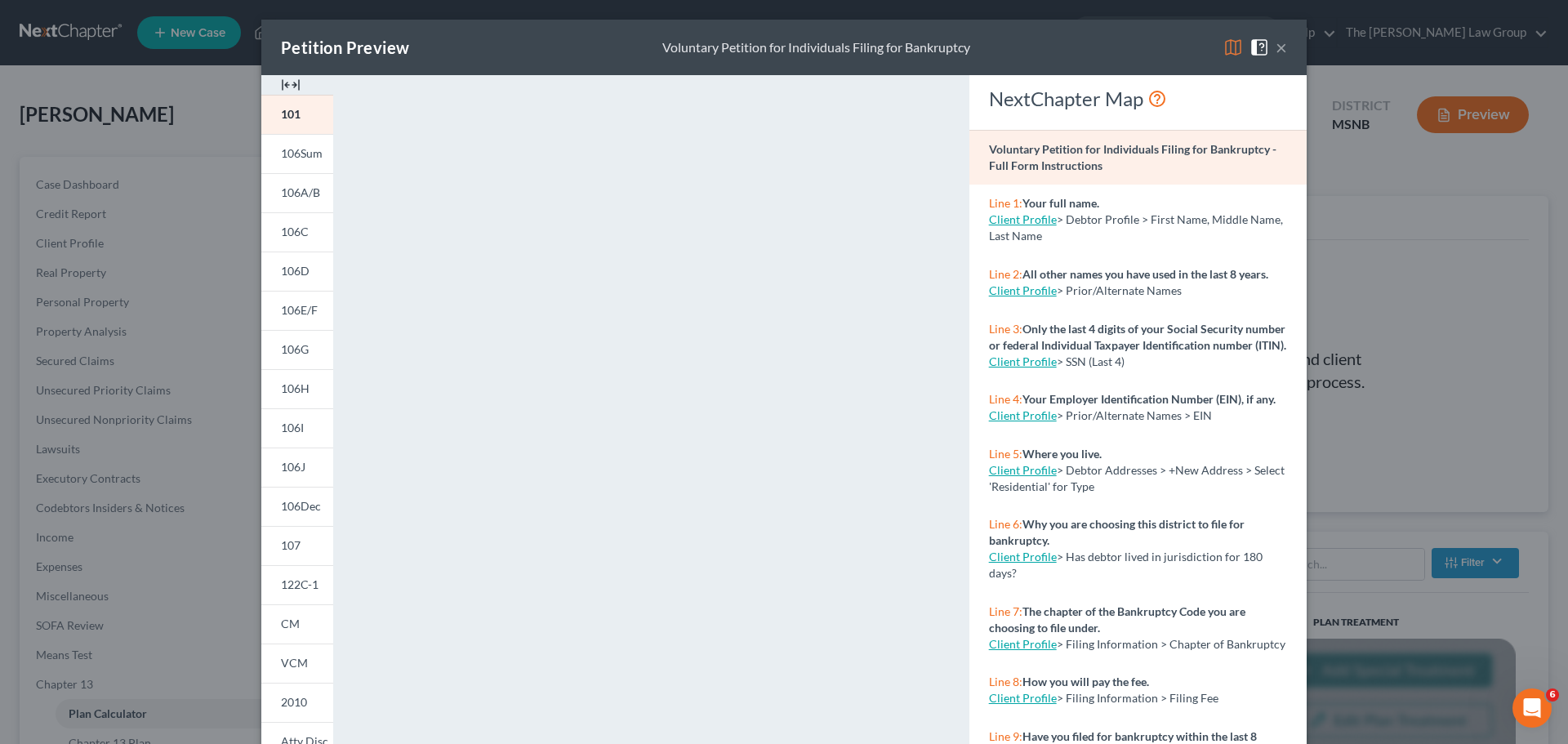
drag, startPoint x: 1274, startPoint y: 48, endPoint x: 1026, endPoint y: 114, distance: 256.6
click at [1276, 48] on button "×" at bounding box center [1282, 48] width 12 height 20
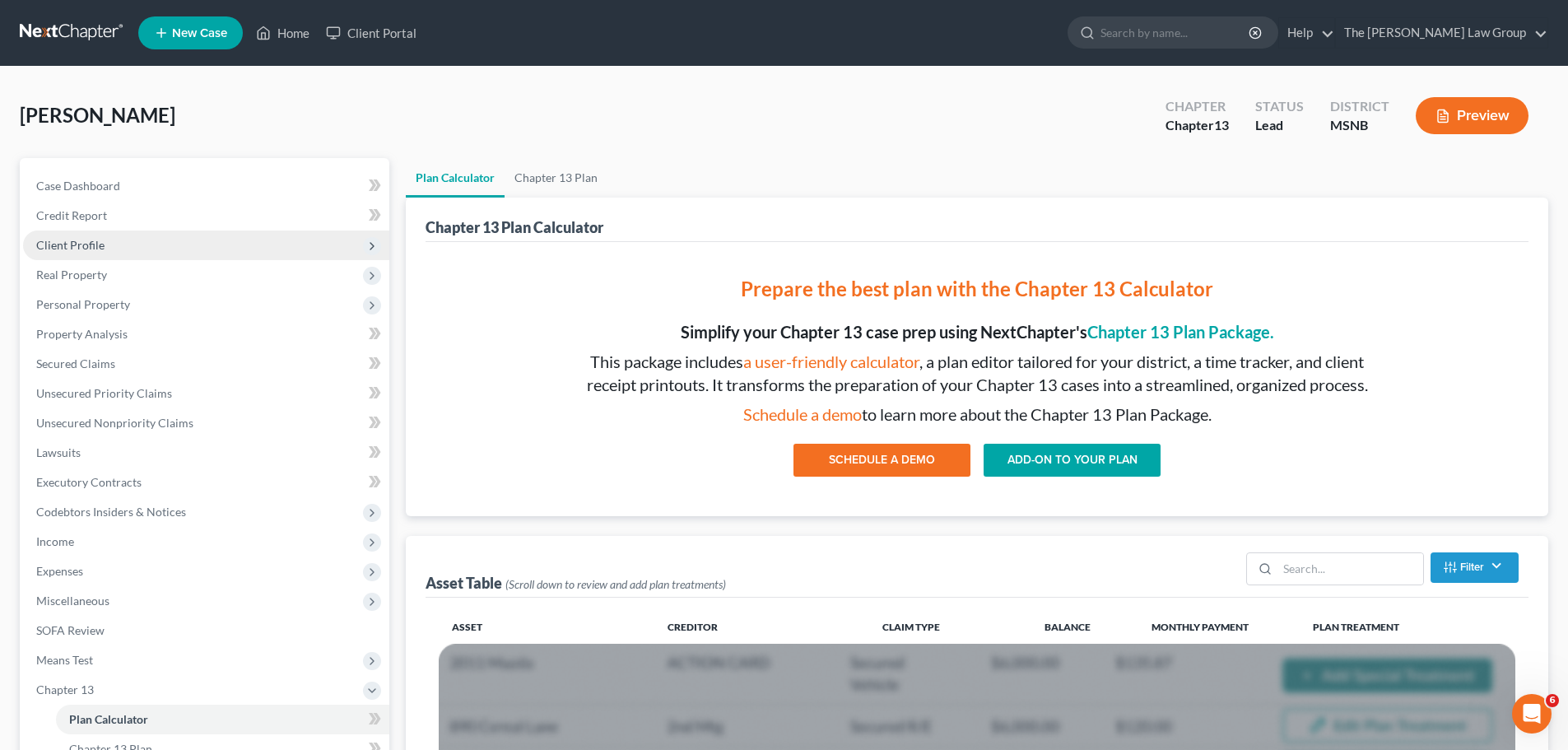
click at [93, 248] on span "Client Profile" at bounding box center [70, 245] width 68 height 14
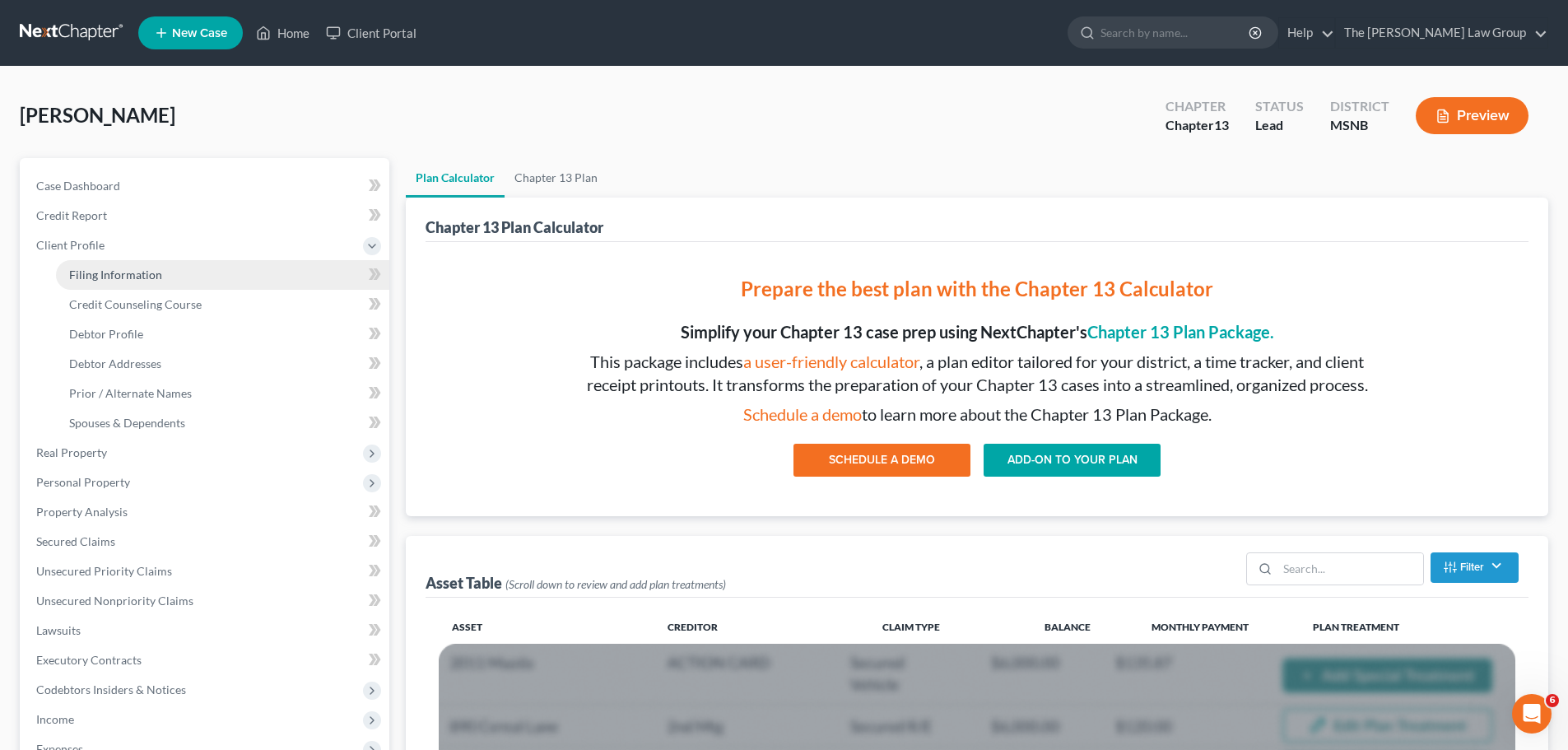
click at [121, 278] on span "Filing Information" at bounding box center [115, 275] width 93 height 14
select select "1"
select select "0"
select select "3"
select select "43"
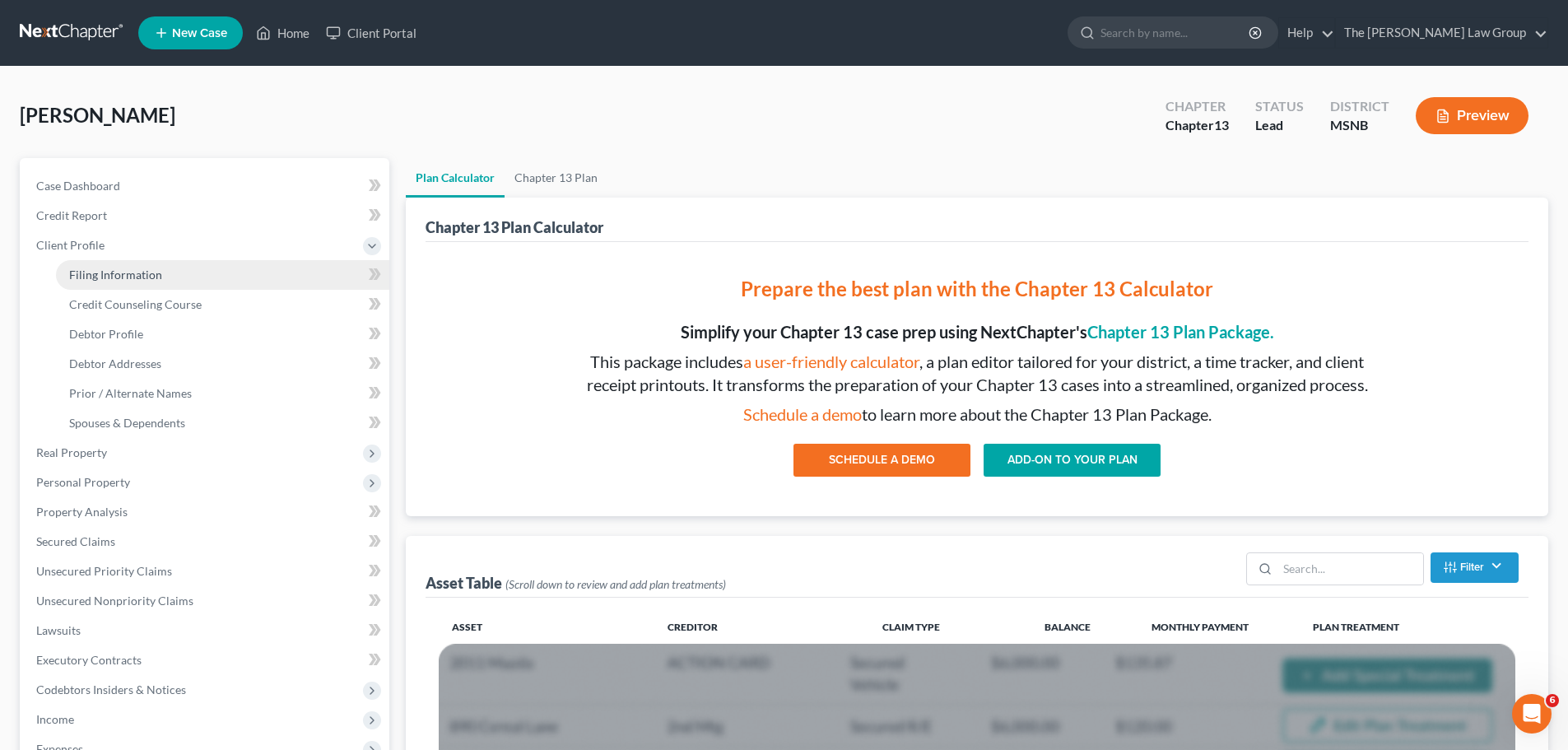
select select "25"
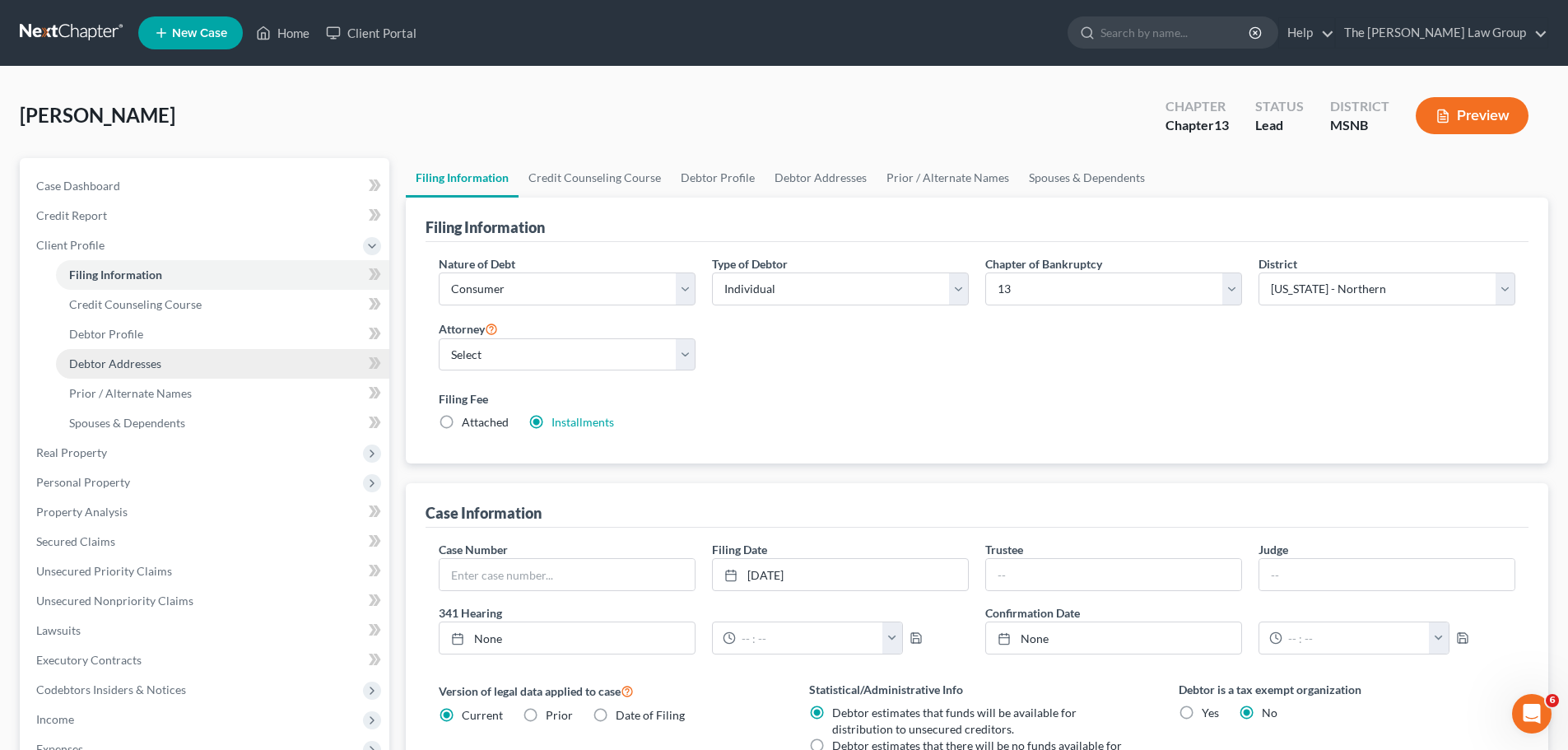
click at [136, 365] on span "Debtor Addresses" at bounding box center [115, 364] width 92 height 14
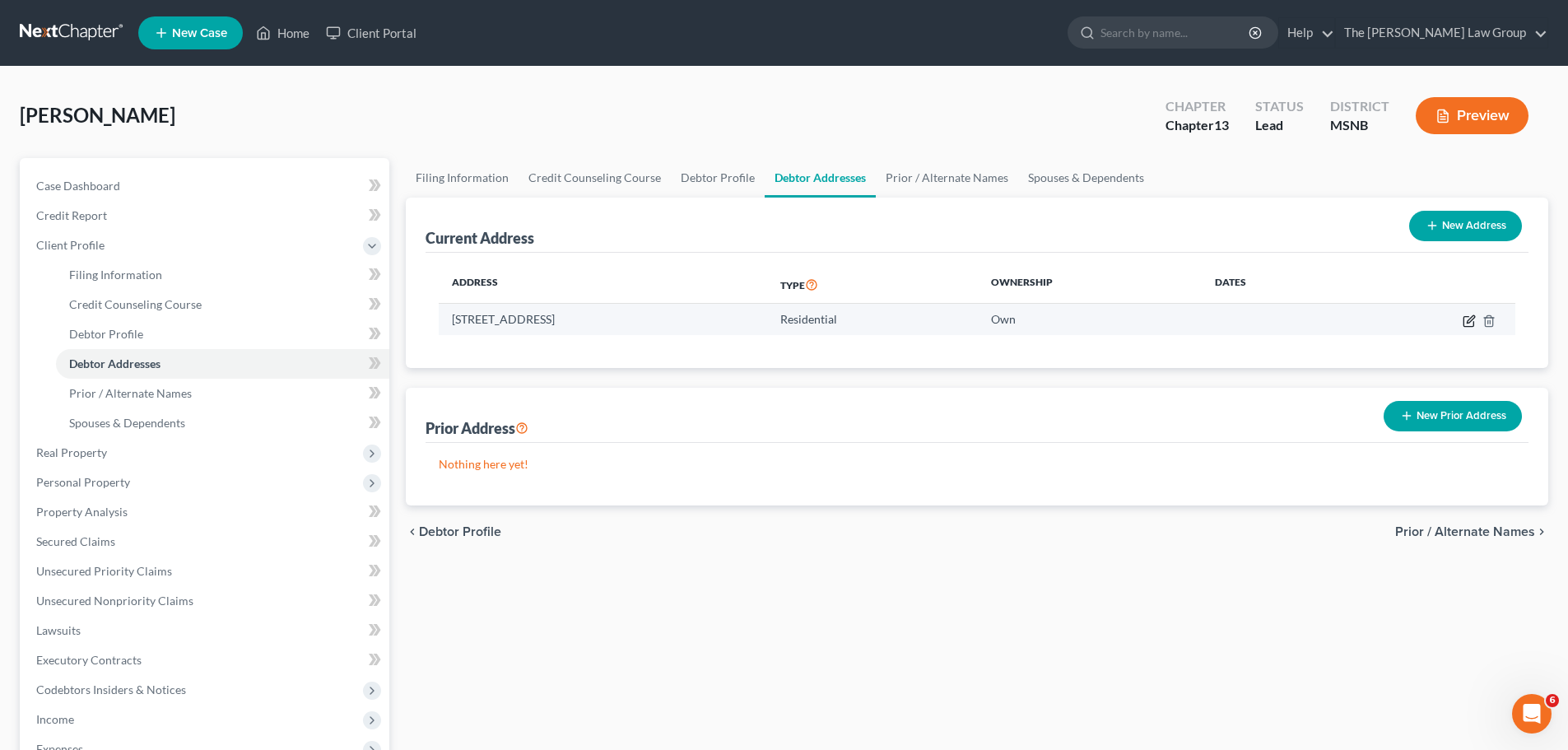
click at [1466, 315] on icon "button" at bounding box center [1468, 321] width 13 height 13
select select "25"
select select "12"
select select "0"
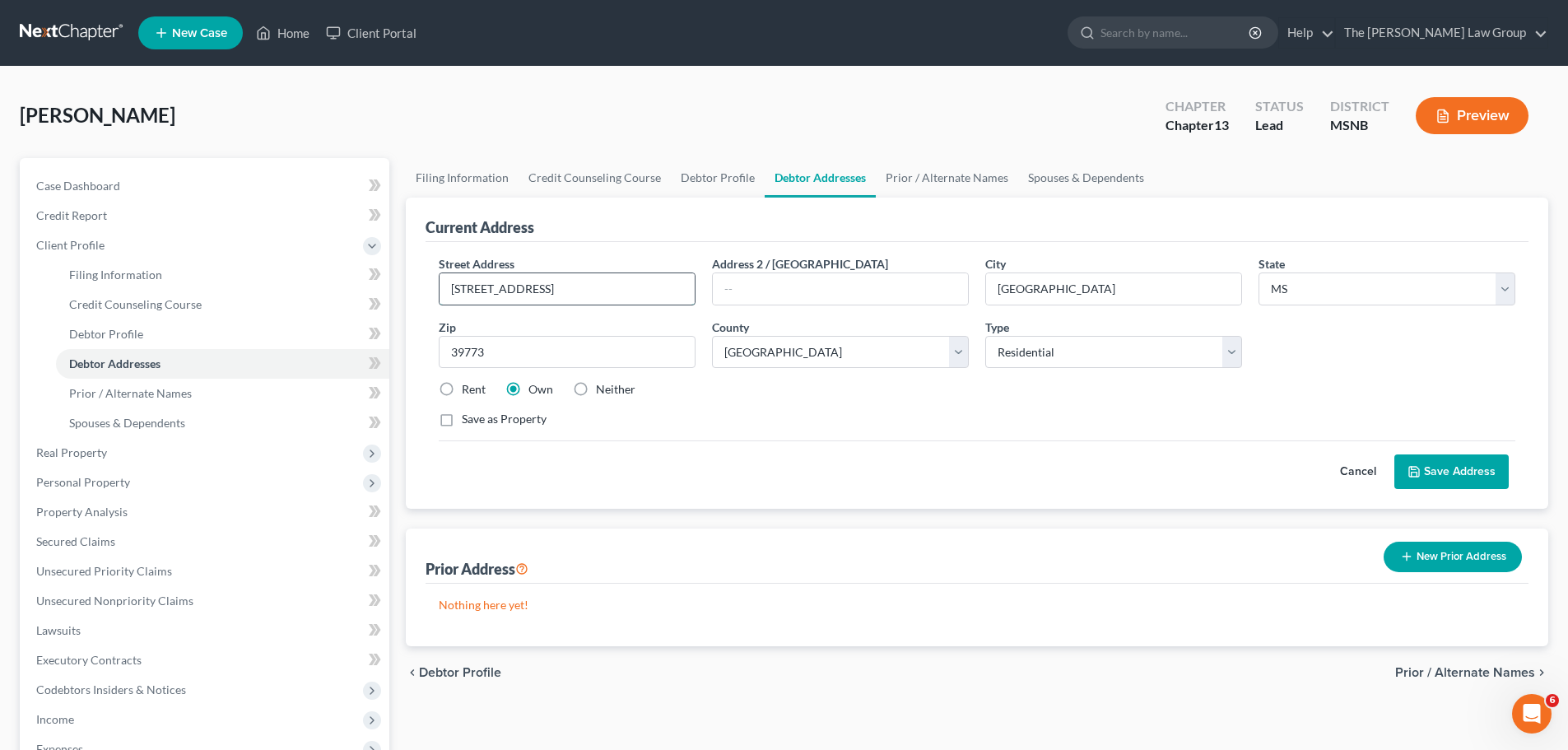
click at [563, 288] on input "[STREET_ADDRESS]" at bounding box center [567, 289] width 256 height 31
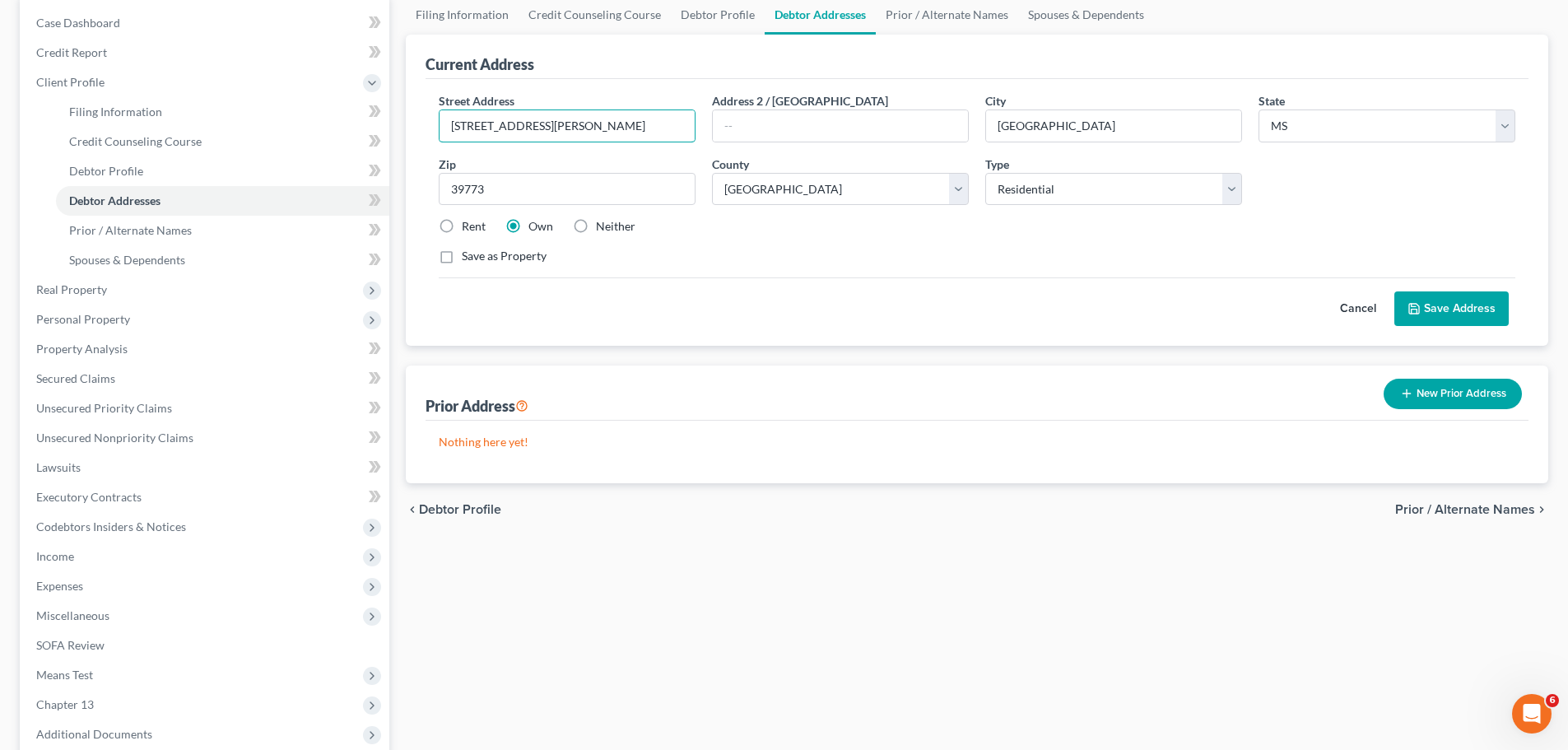
scroll to position [165, 0]
type input "[STREET_ADDRESS][PERSON_NAME]"
click at [1451, 299] on button "Save Address" at bounding box center [1451, 307] width 115 height 35
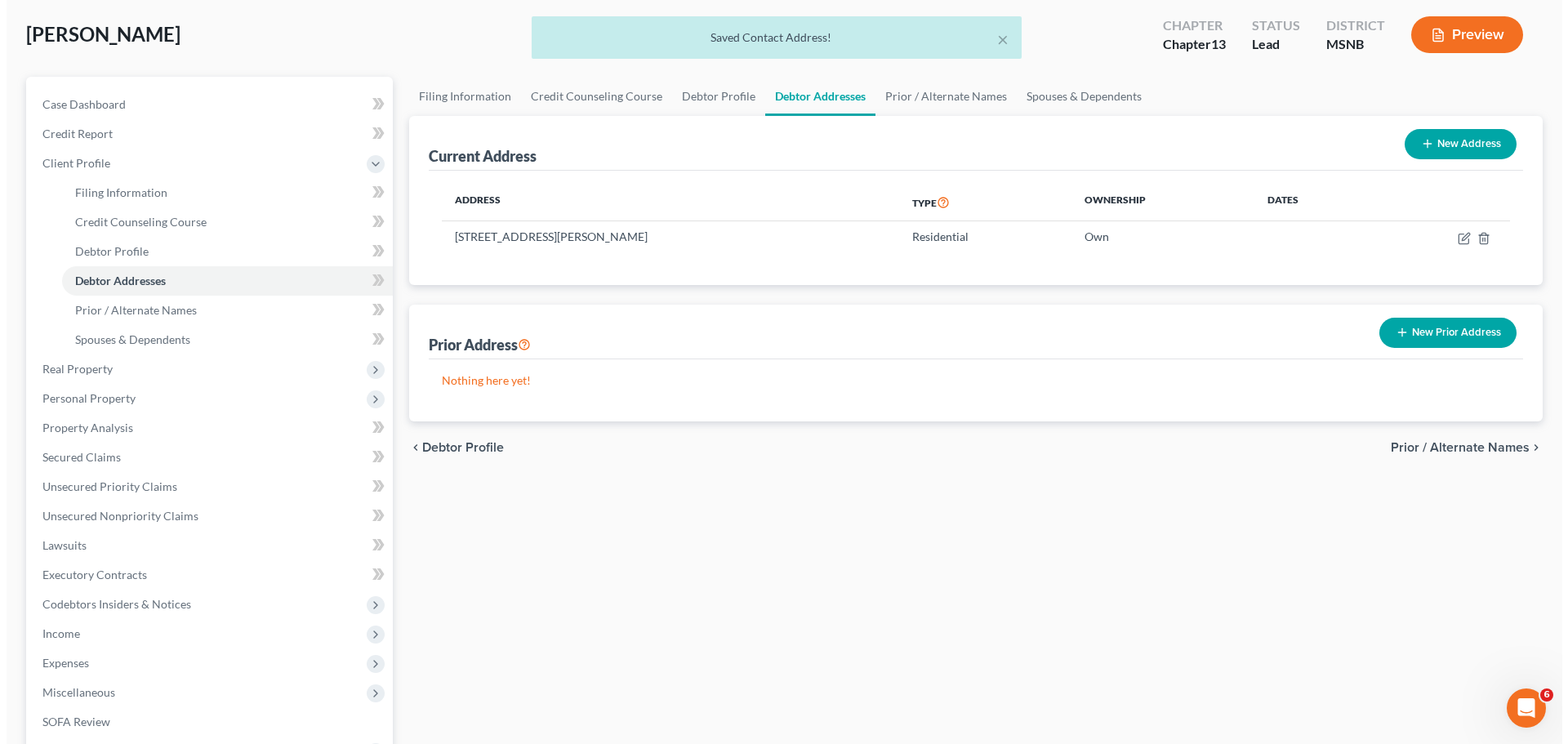
scroll to position [0, 0]
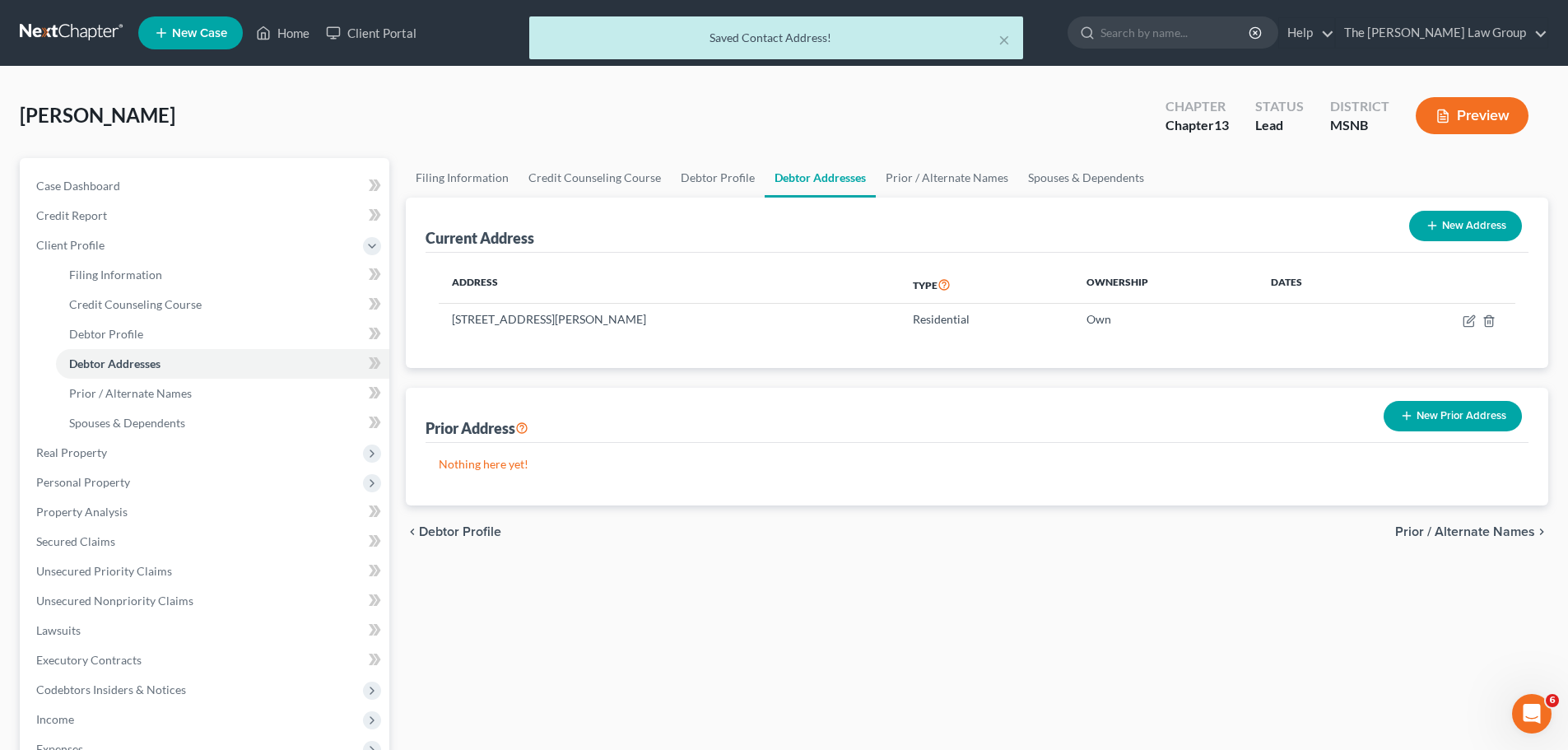
click at [1468, 113] on button "Preview" at bounding box center [1471, 115] width 113 height 37
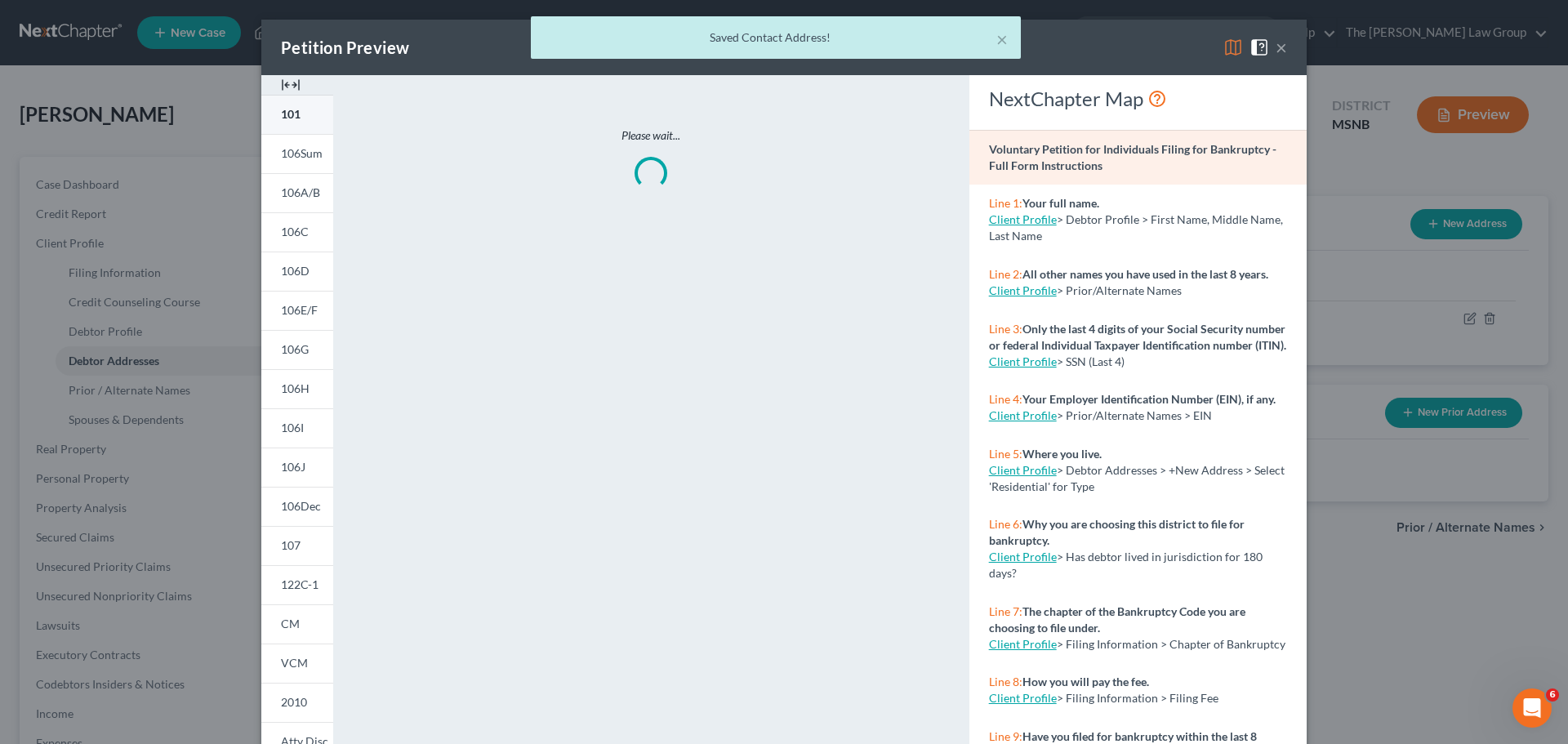
click at [291, 112] on span "101" at bounding box center [291, 114] width 20 height 14
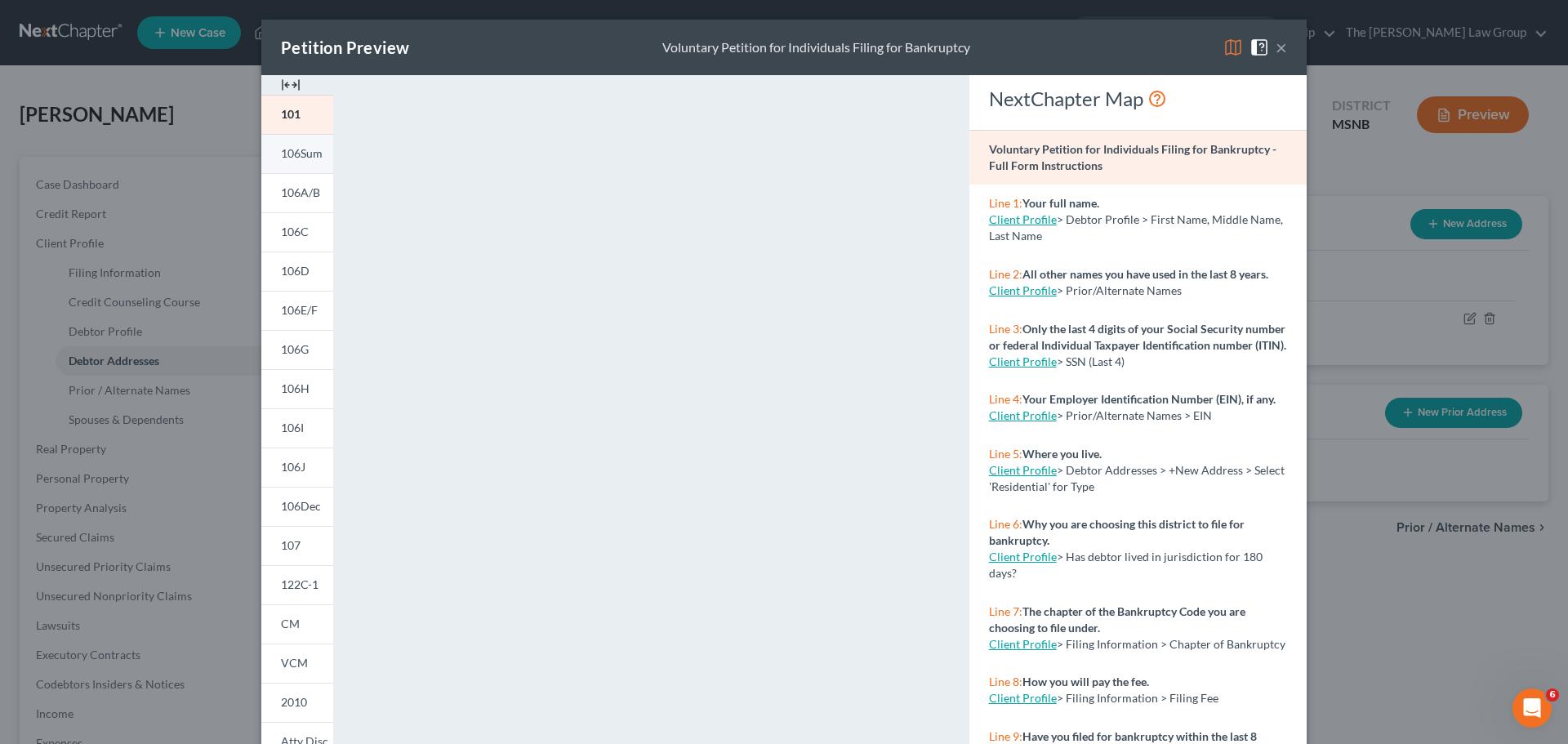
click at [304, 163] on link "106Sum" at bounding box center [297, 154] width 72 height 40
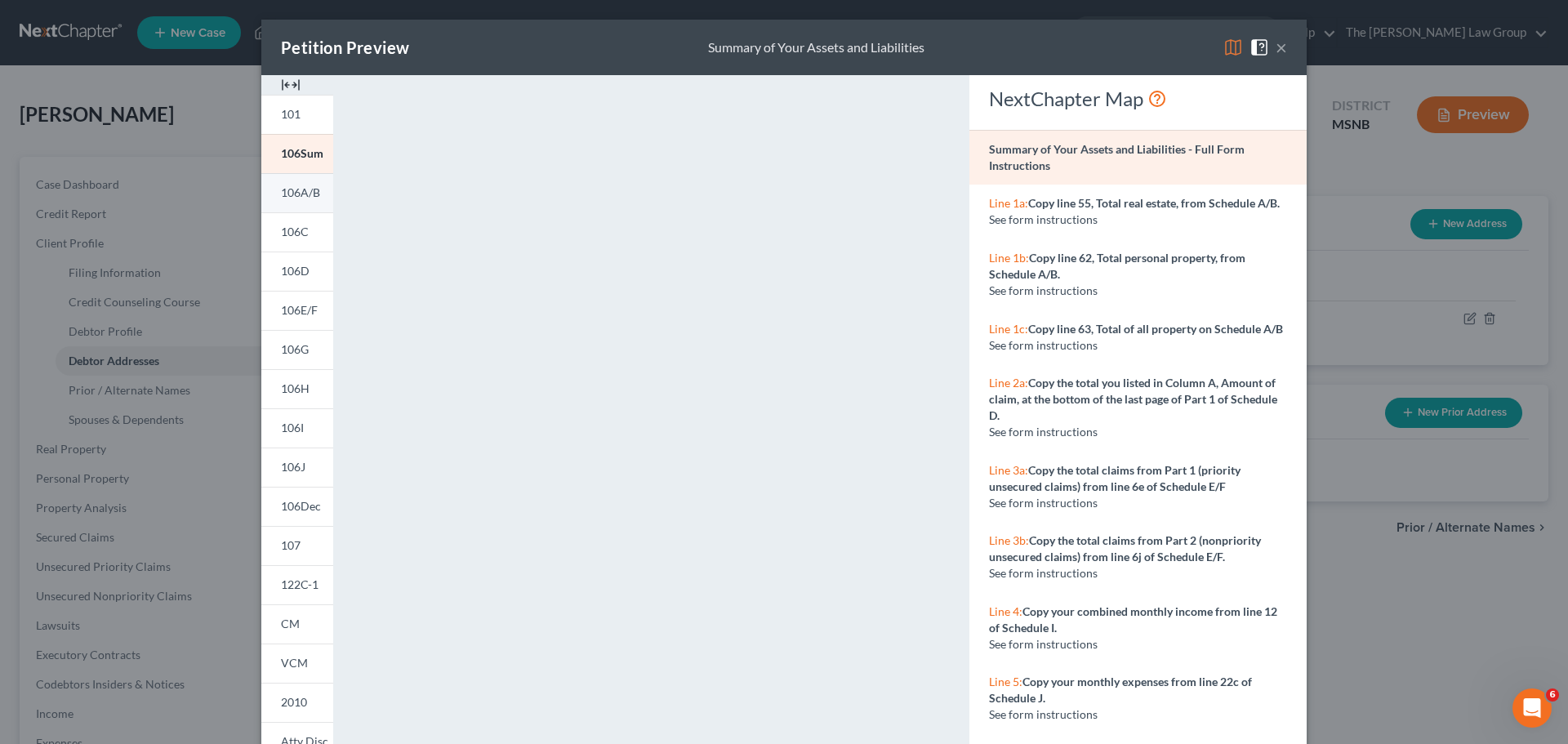
click at [295, 198] on span "106A/B" at bounding box center [301, 192] width 40 height 14
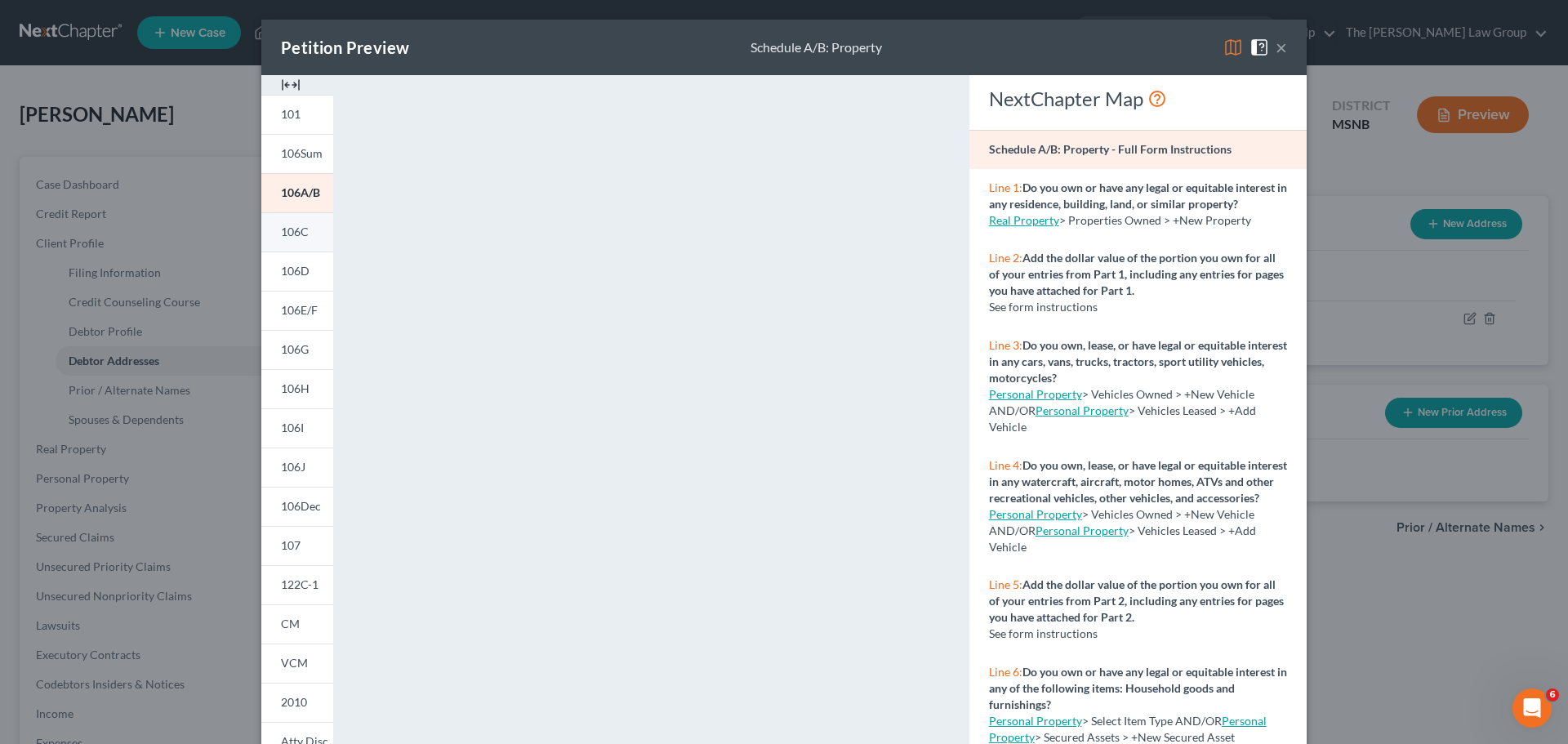
click at [297, 234] on span "106C" at bounding box center [295, 232] width 28 height 14
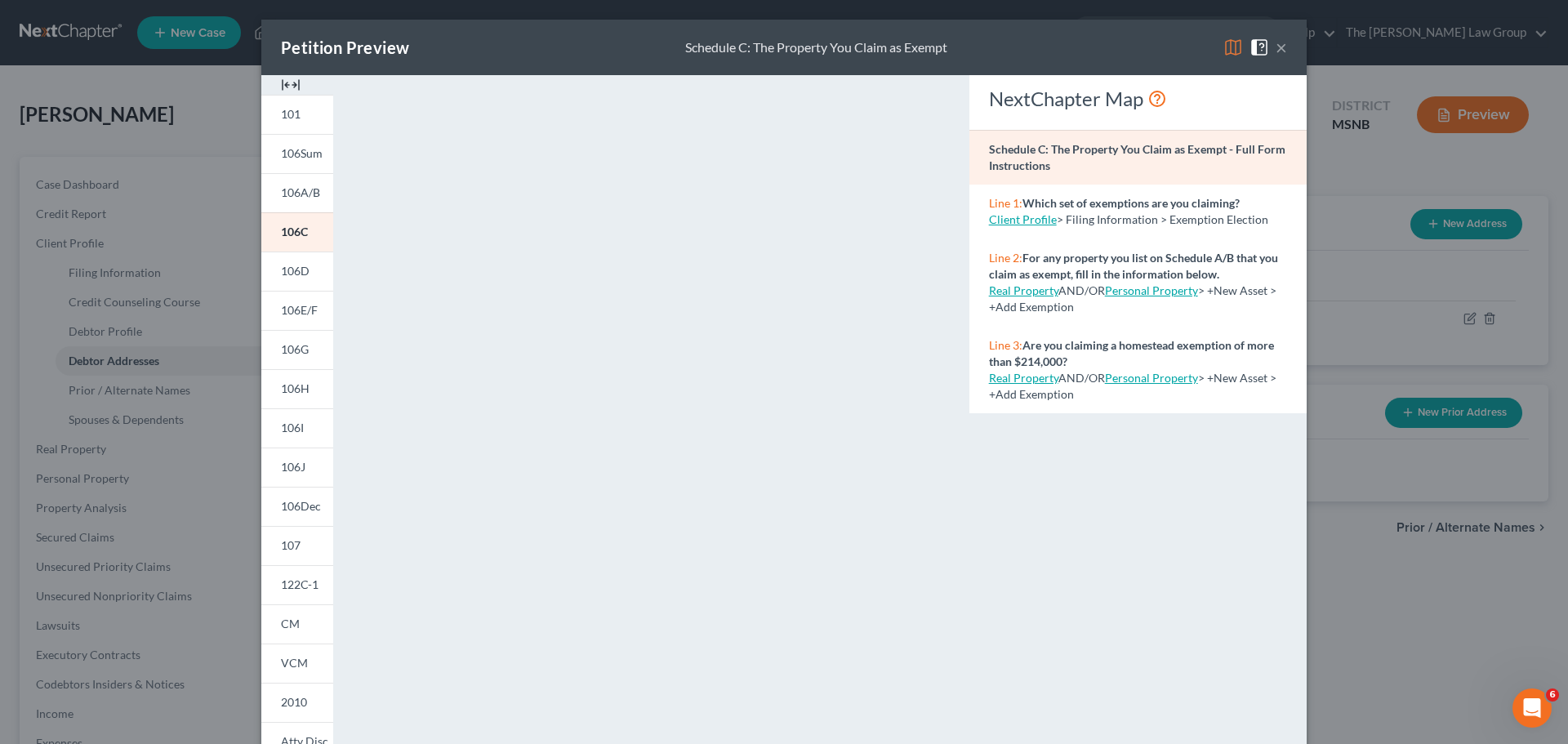
drag, startPoint x: 297, startPoint y: 272, endPoint x: 515, endPoint y: 260, distance: 218.3
click at [297, 272] on span "106D" at bounding box center [295, 270] width 29 height 14
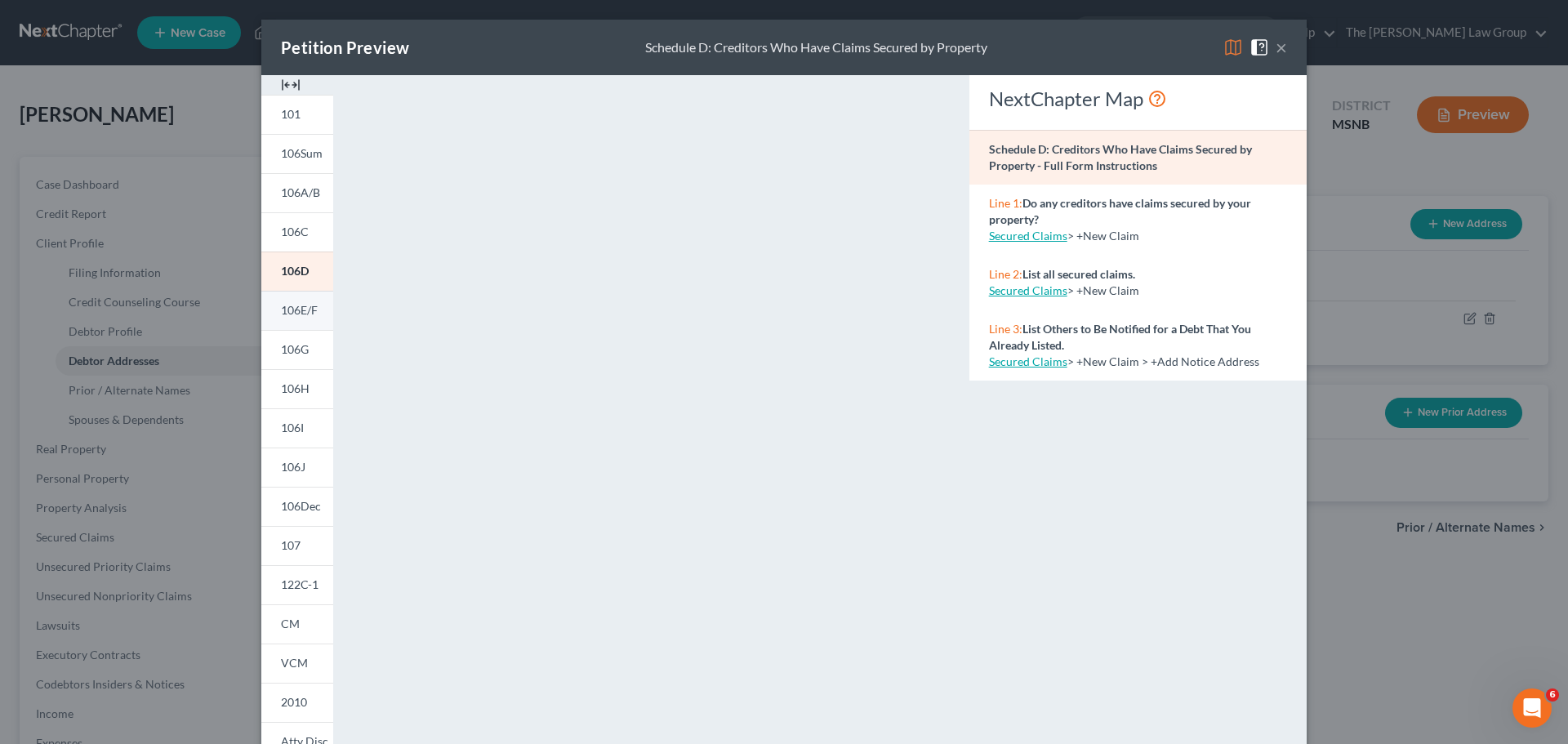
click at [300, 319] on link "106E/F" at bounding box center [297, 311] width 72 height 40
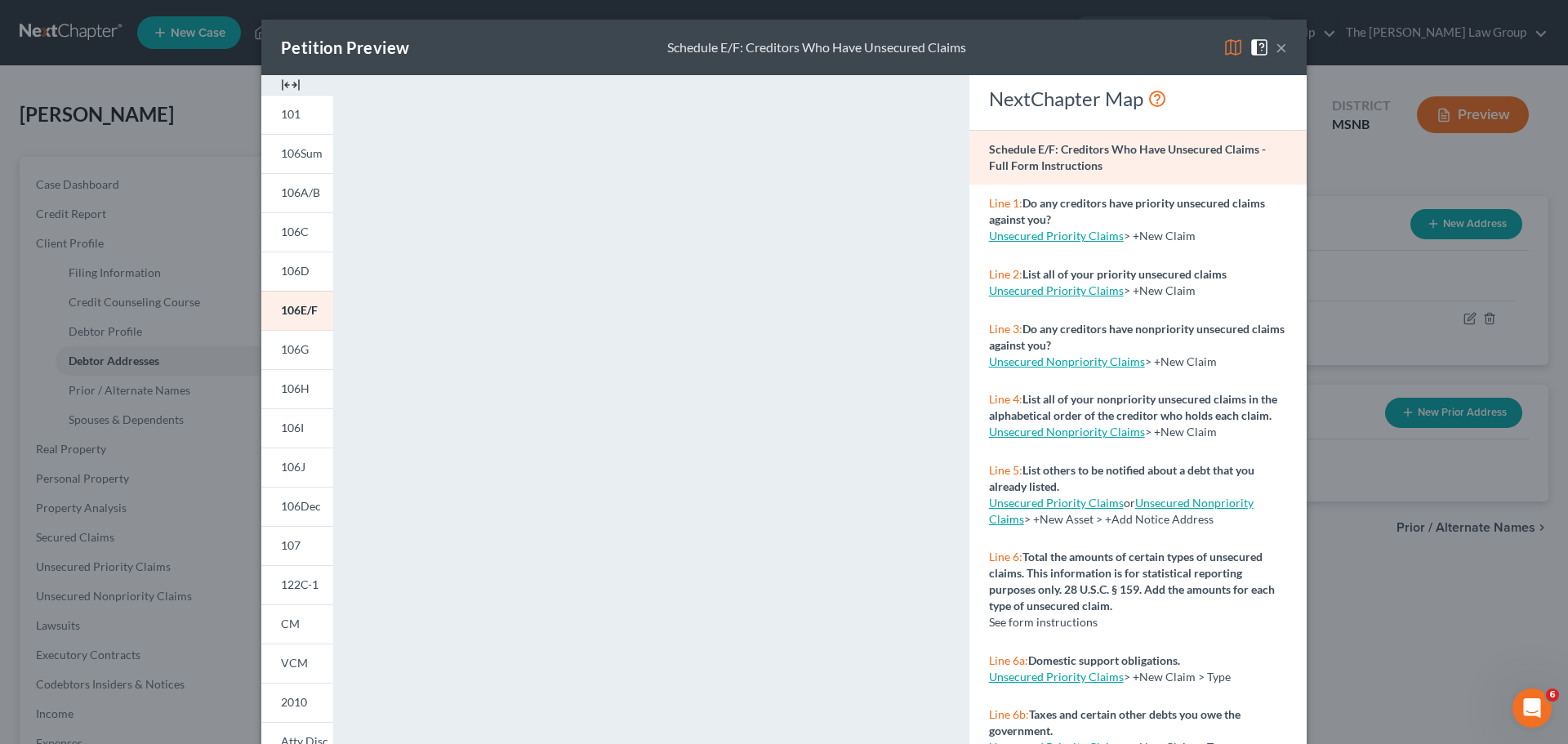
drag, startPoint x: 289, startPoint y: 344, endPoint x: 512, endPoint y: 272, distance: 234.3
click at [289, 344] on span "106G" at bounding box center [295, 350] width 28 height 14
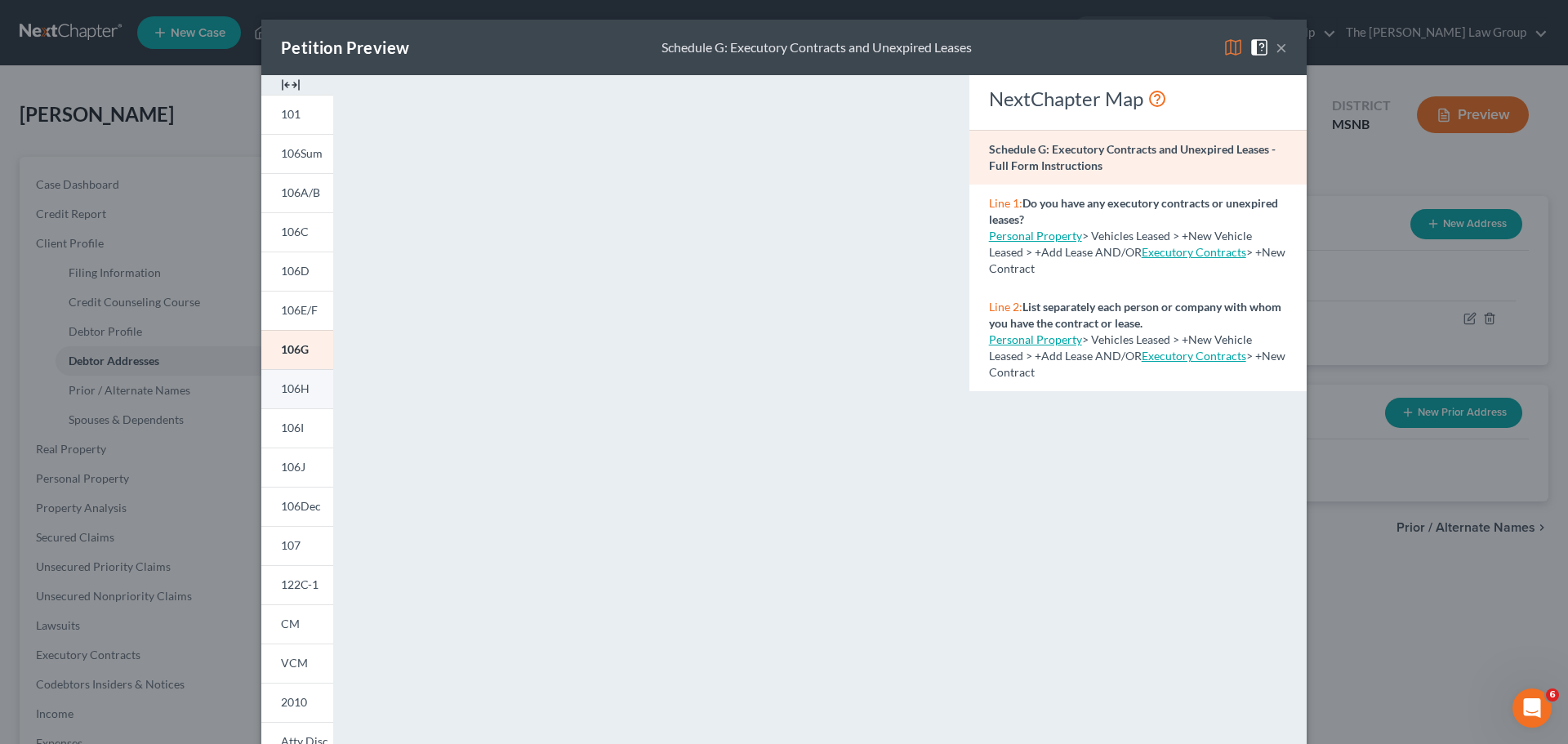
click at [293, 396] on link "106H" at bounding box center [297, 389] width 72 height 40
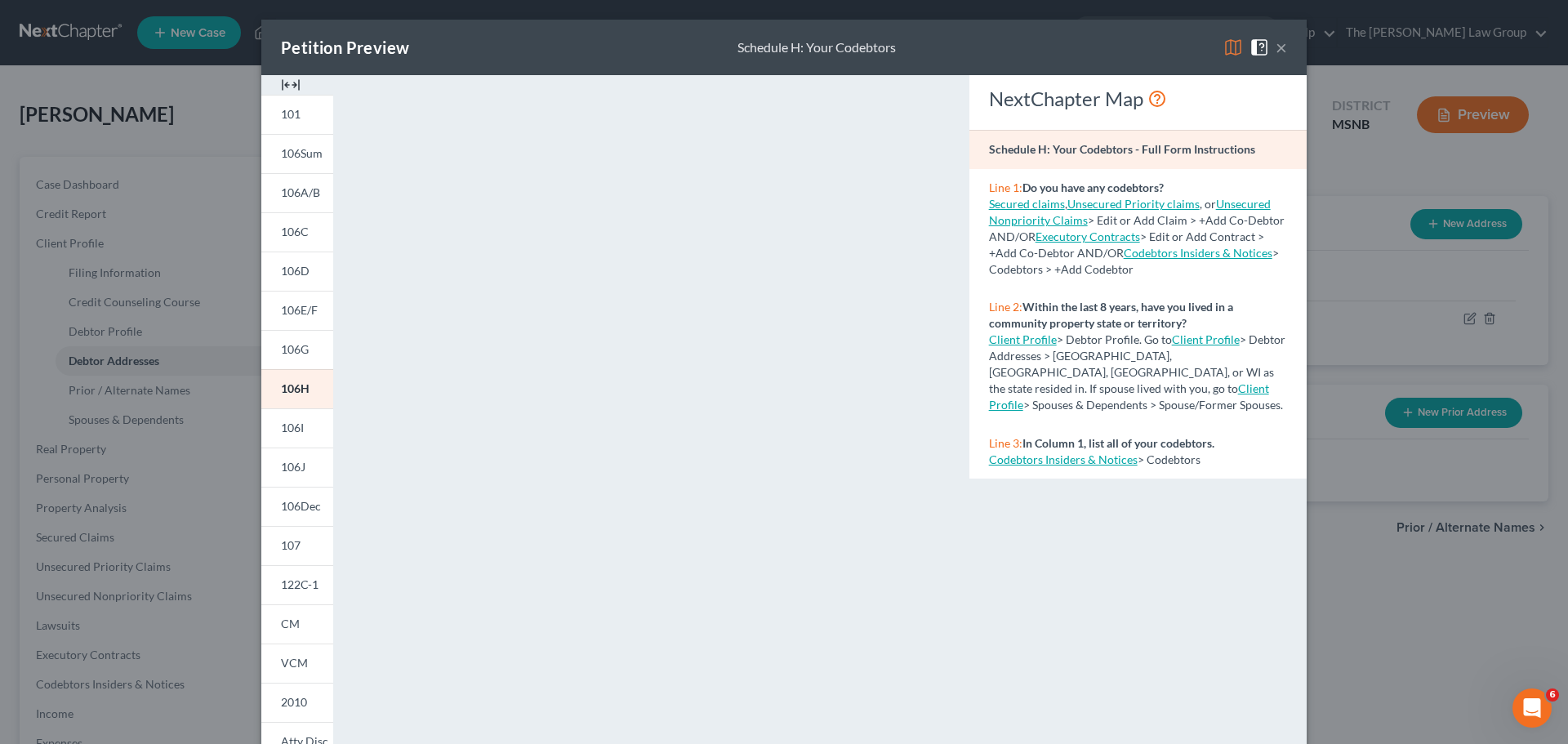
drag, startPoint x: 291, startPoint y: 426, endPoint x: 471, endPoint y: 394, distance: 182.8
click at [291, 426] on span "106I" at bounding box center [292, 428] width 23 height 14
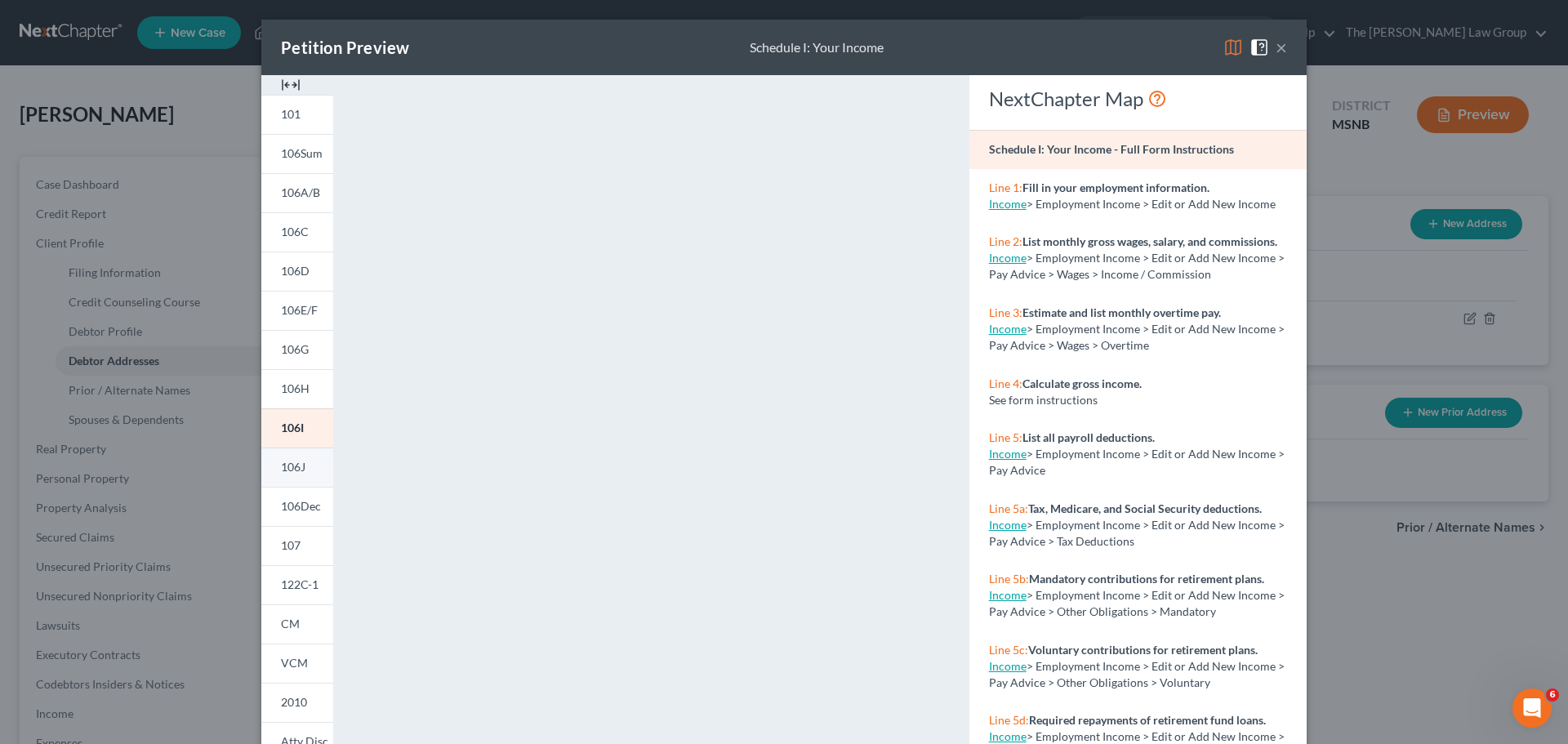
click at [282, 467] on span "106J" at bounding box center [293, 467] width 25 height 14
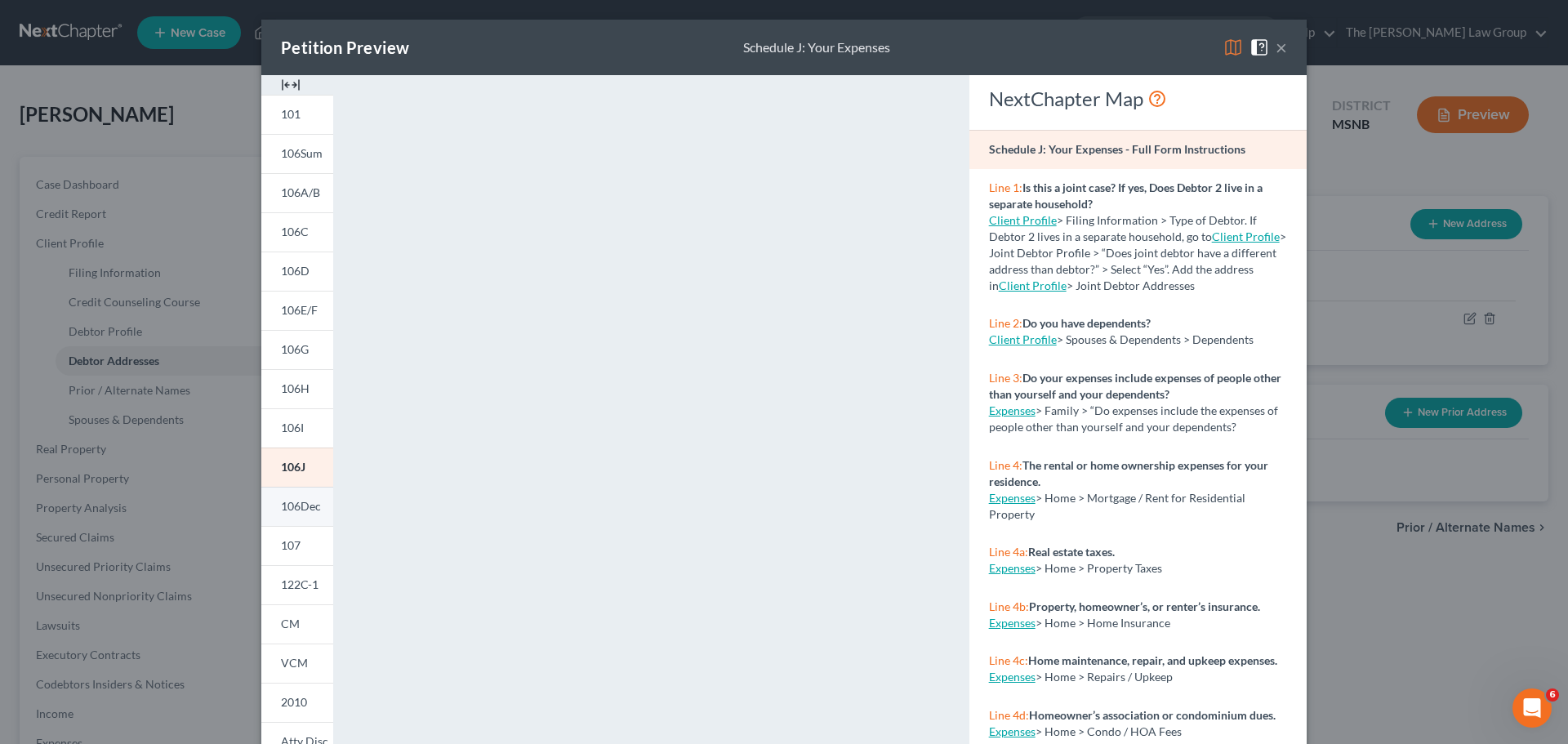
click at [294, 501] on span "106Dec" at bounding box center [301, 506] width 40 height 14
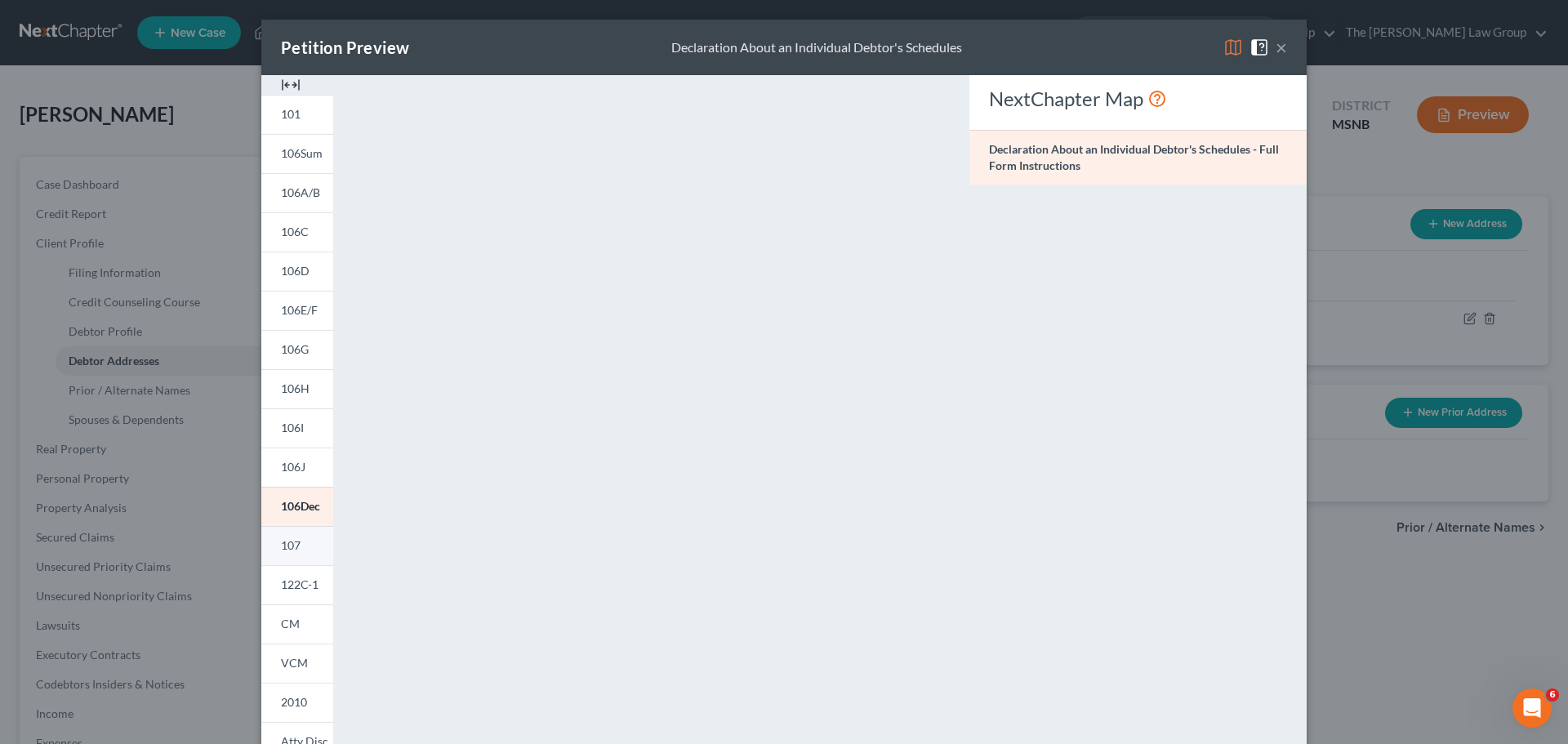
drag, startPoint x: 278, startPoint y: 542, endPoint x: 299, endPoint y: 537, distance: 21.6
click at [281, 542] on span "107" at bounding box center [291, 545] width 20 height 14
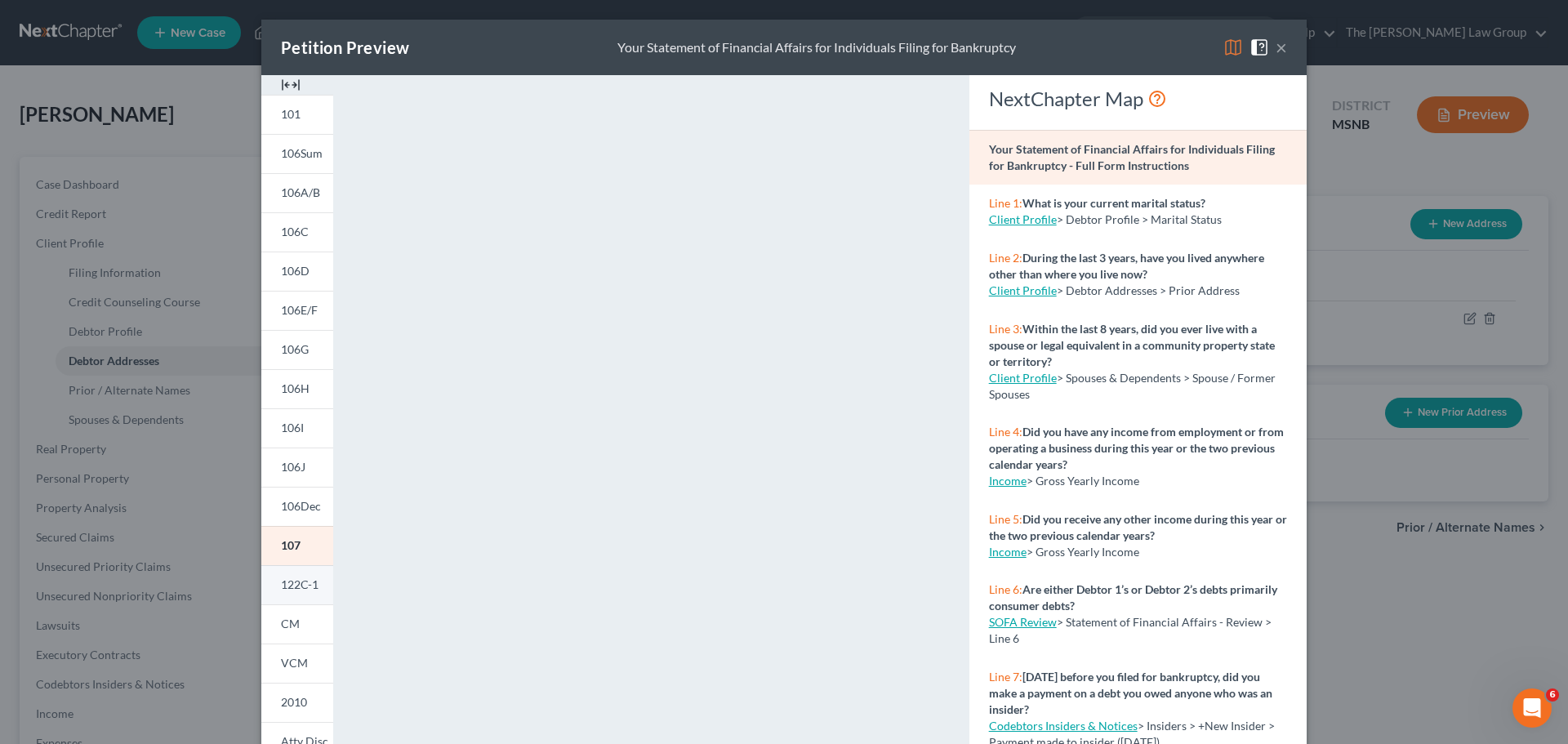
click at [295, 588] on span "122C-1" at bounding box center [300, 585] width 38 height 14
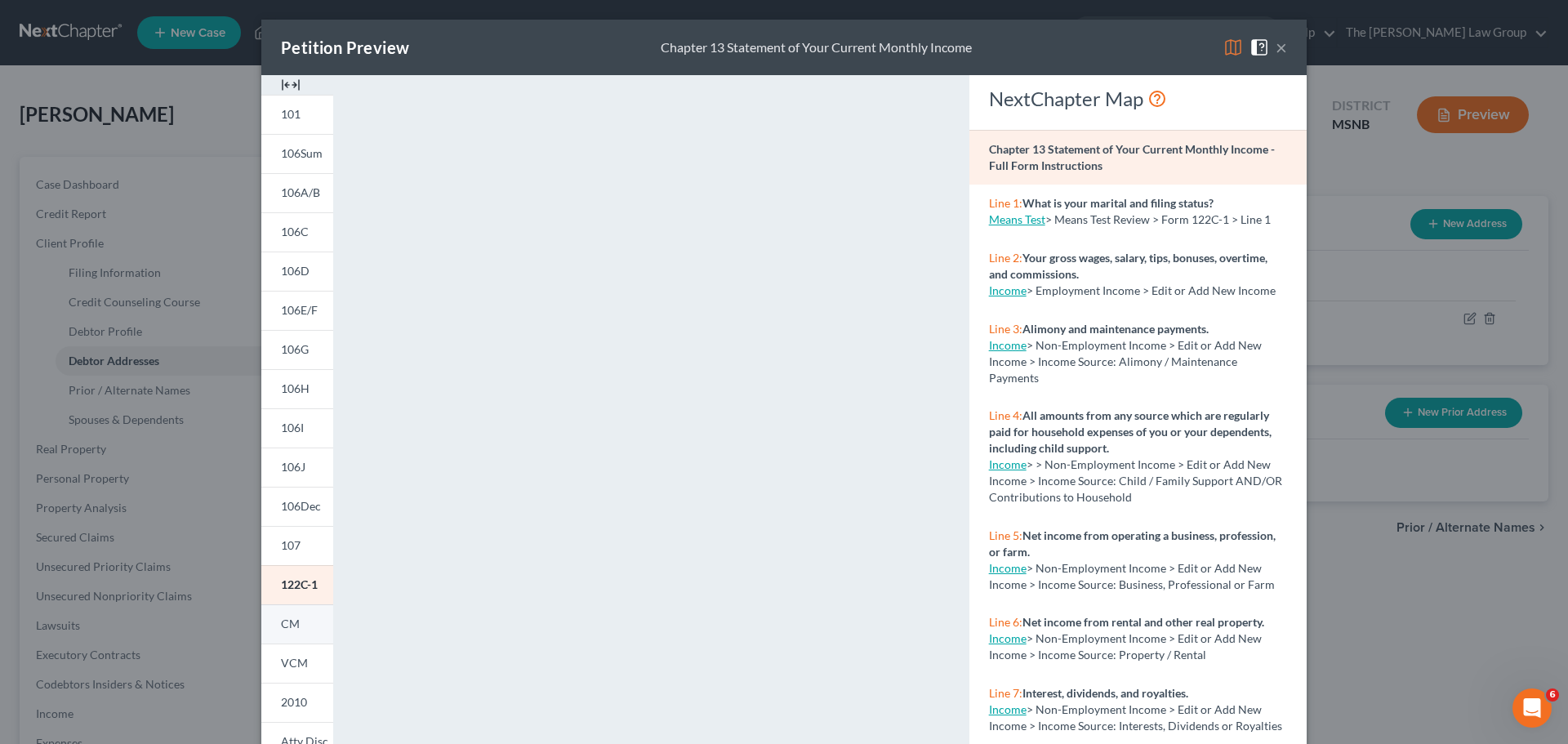
click at [286, 628] on span "CM" at bounding box center [290, 624] width 19 height 14
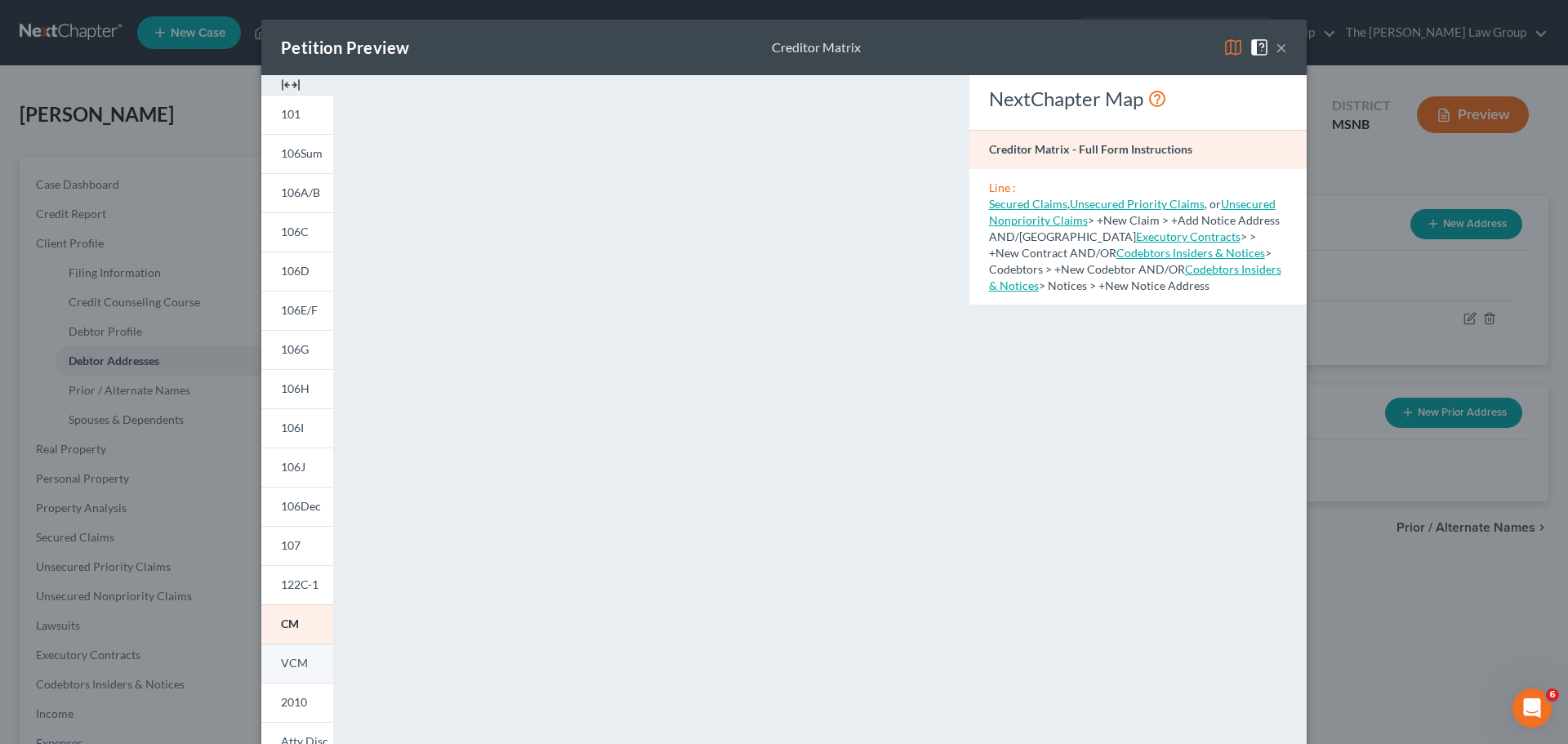
click at [301, 662] on link "VCM" at bounding box center [297, 664] width 72 height 40
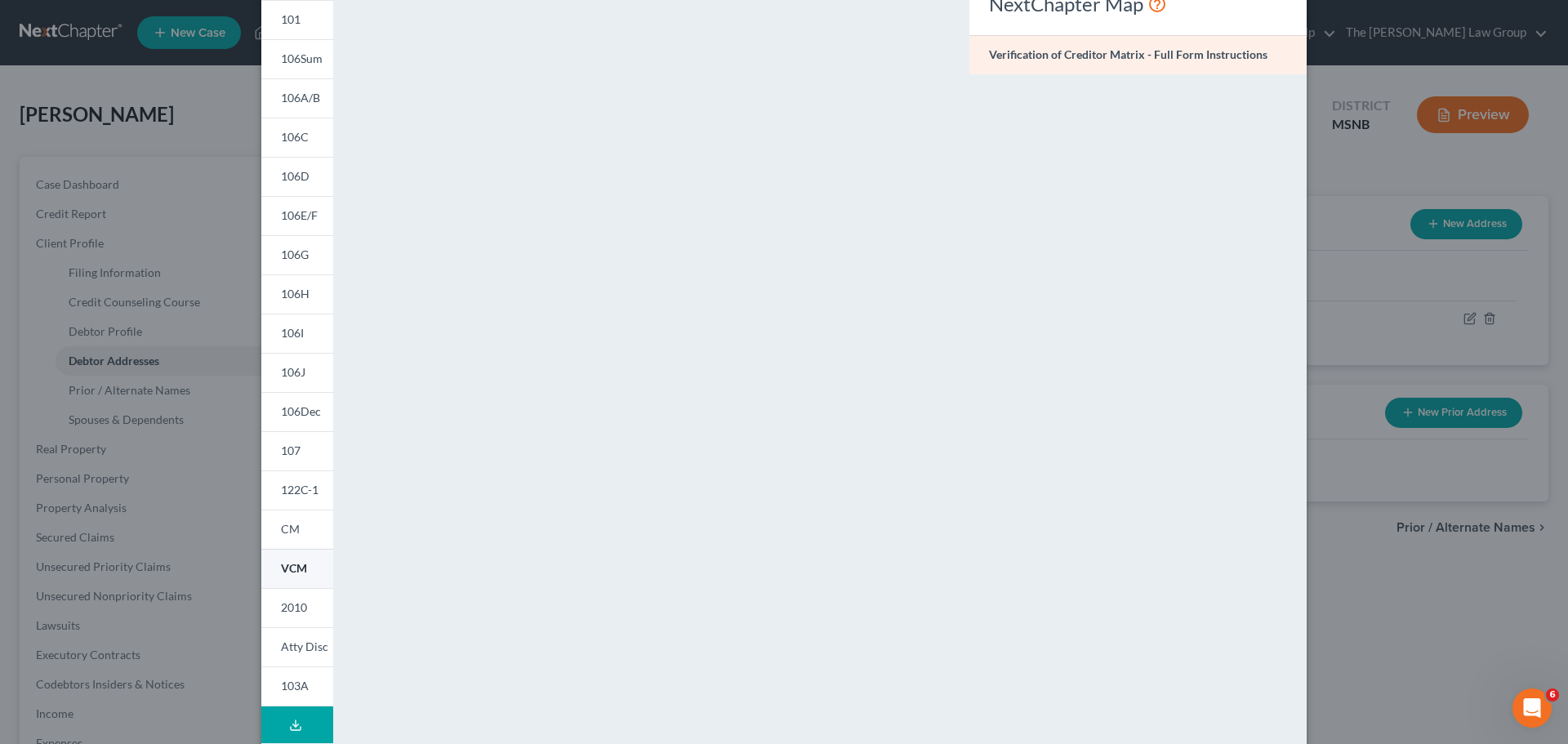
scroll to position [177, 0]
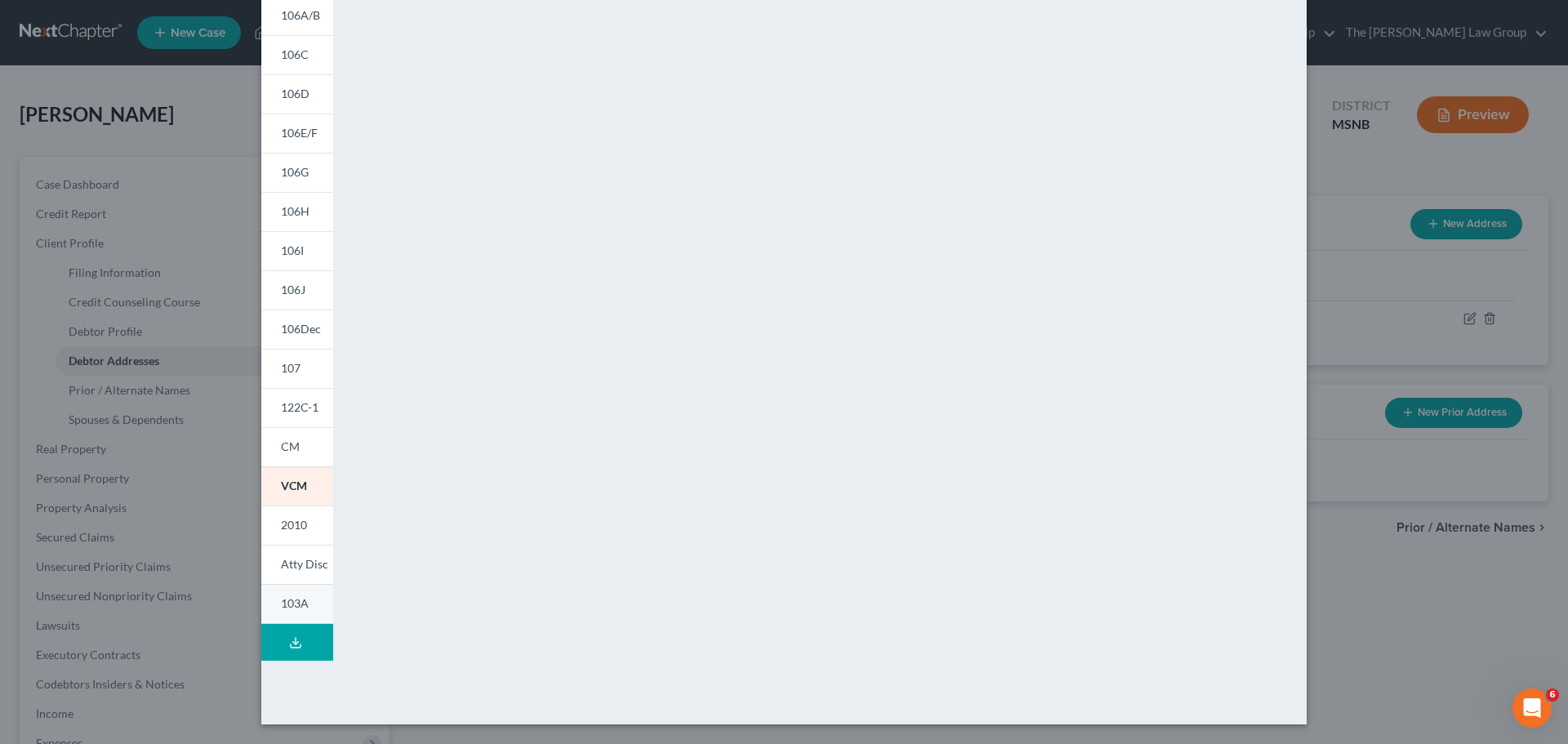
click at [289, 602] on span "103A" at bounding box center [295, 603] width 28 height 14
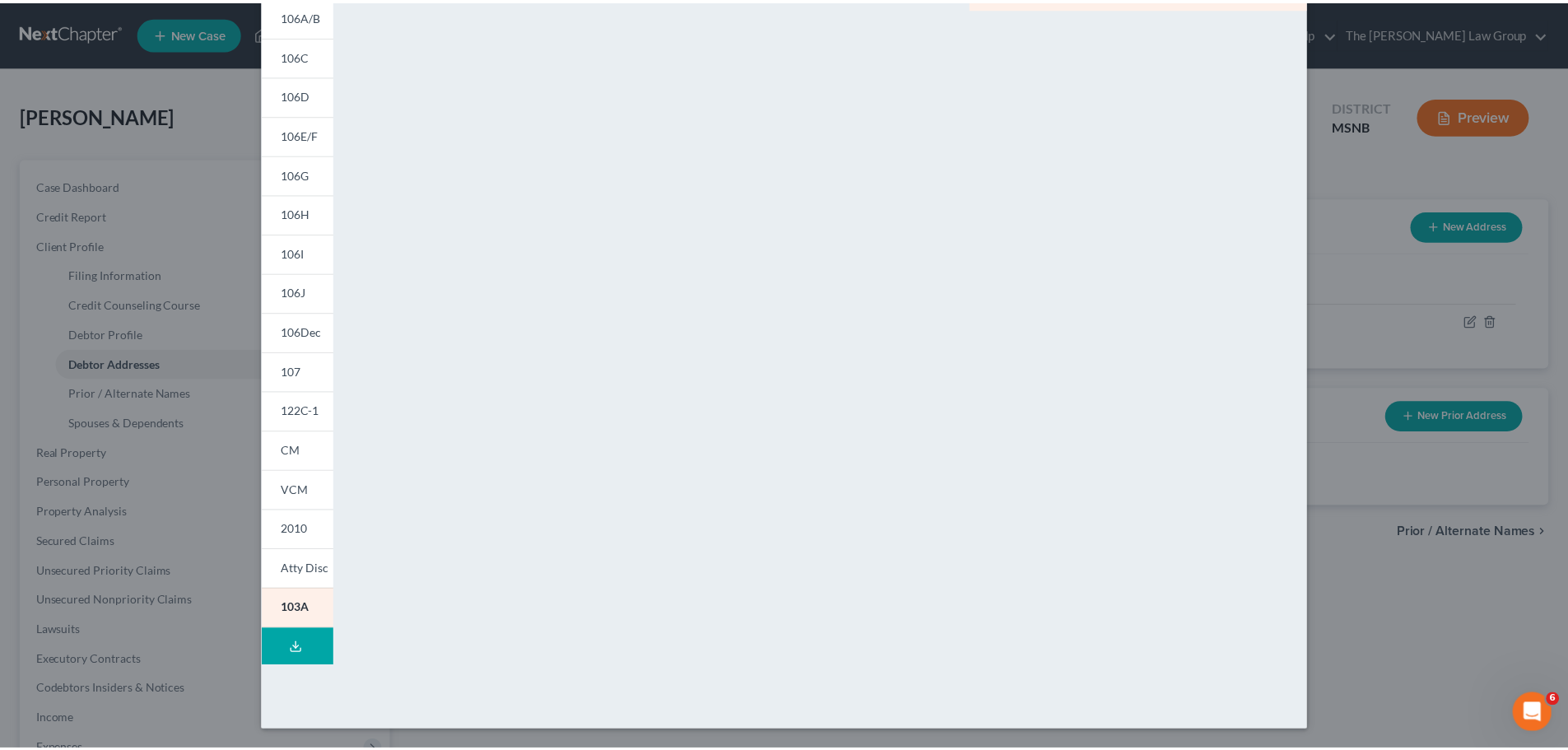
scroll to position [0, 0]
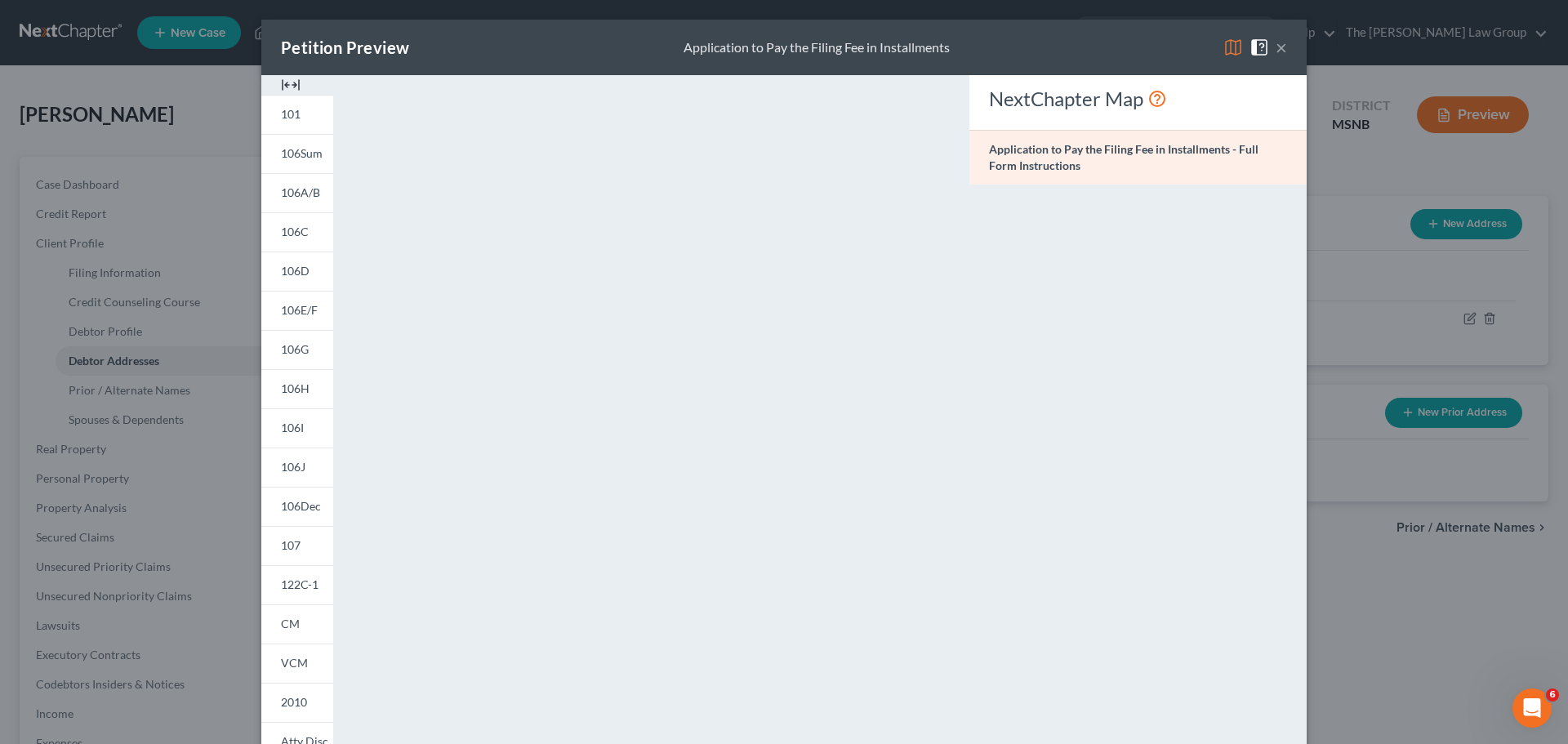
drag, startPoint x: 1274, startPoint y: 49, endPoint x: 1543, endPoint y: 31, distance: 269.6
click at [1276, 49] on button "×" at bounding box center [1282, 48] width 12 height 20
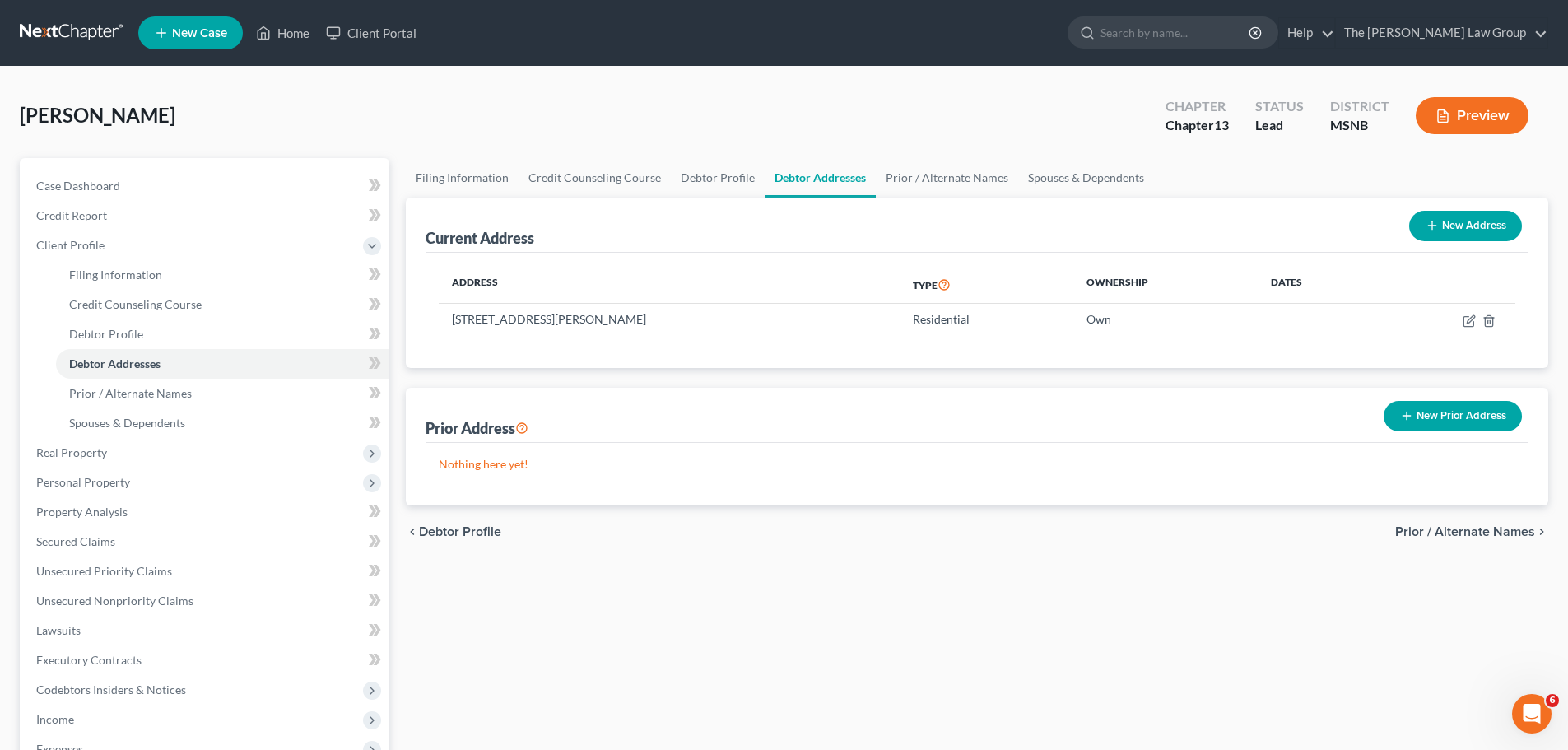
click at [192, 22] on link "New Case" at bounding box center [191, 32] width 105 height 33
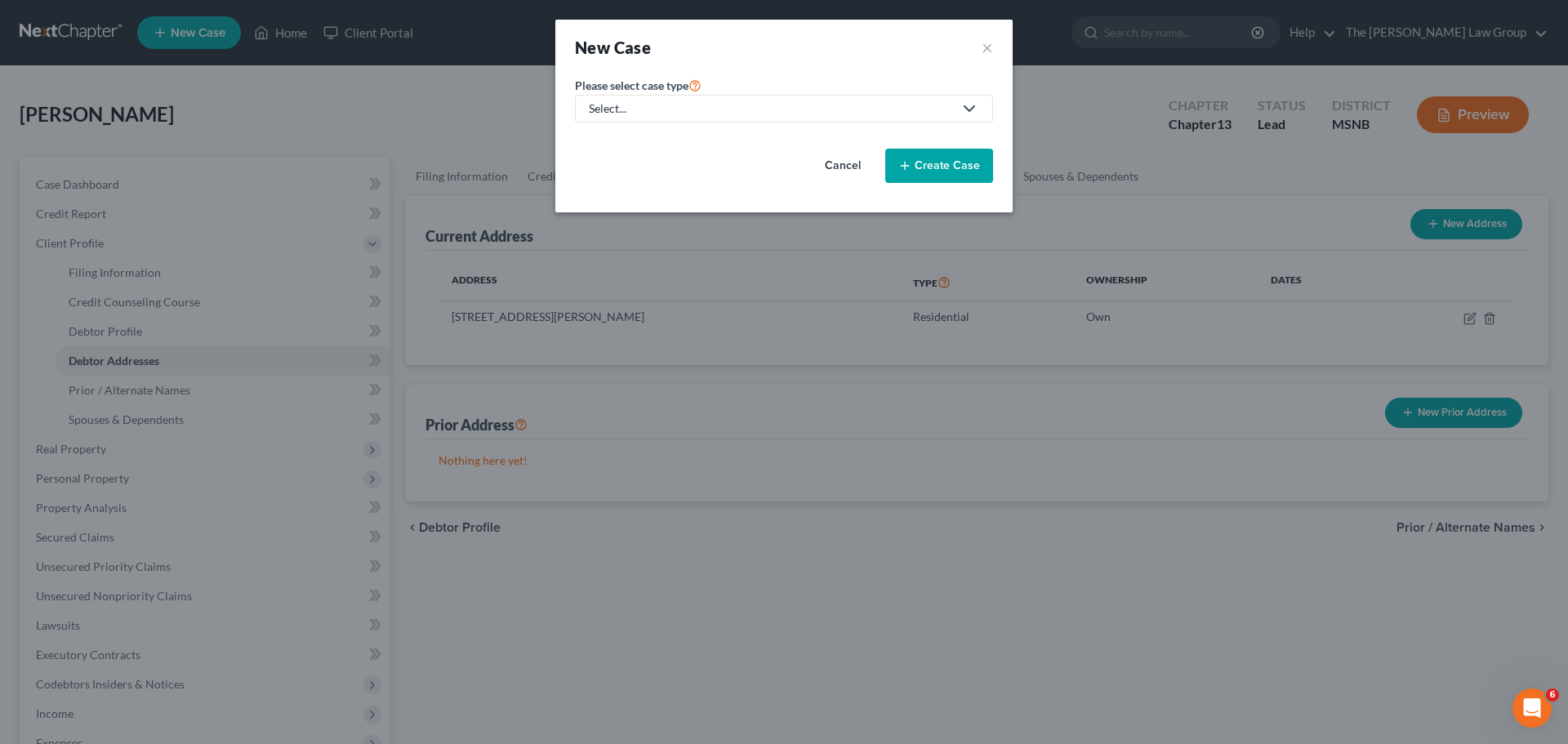
click at [675, 95] on link "Select..." at bounding box center [784, 109] width 418 height 28
click at [632, 141] on div "Bankruptcy" at bounding box center [622, 141] width 63 height 16
select select "19"
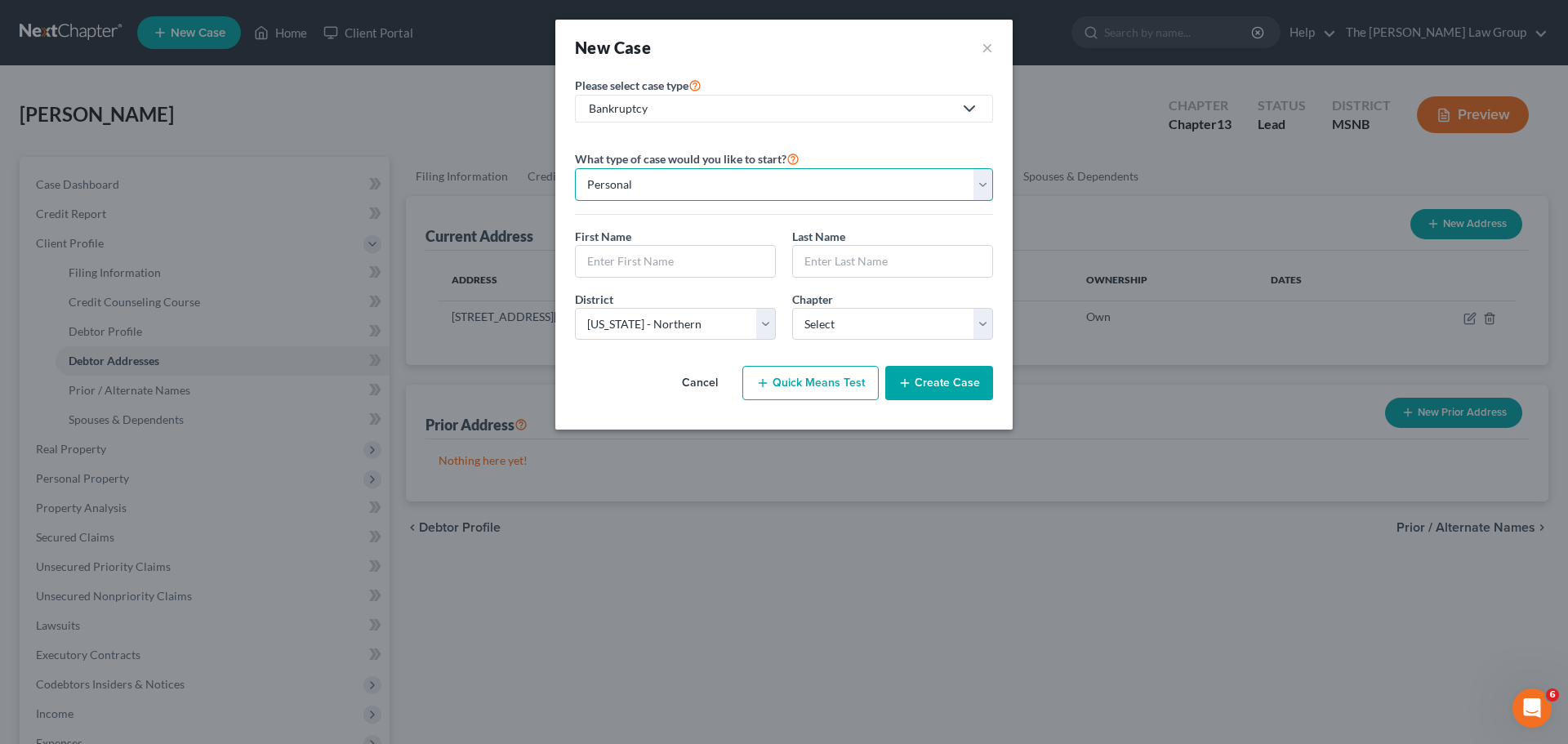
click at [890, 197] on select "Personal Business" at bounding box center [784, 184] width 418 height 33
click at [664, 251] on input "text" at bounding box center [675, 261] width 199 height 31
type input "[PERSON_NAME]"
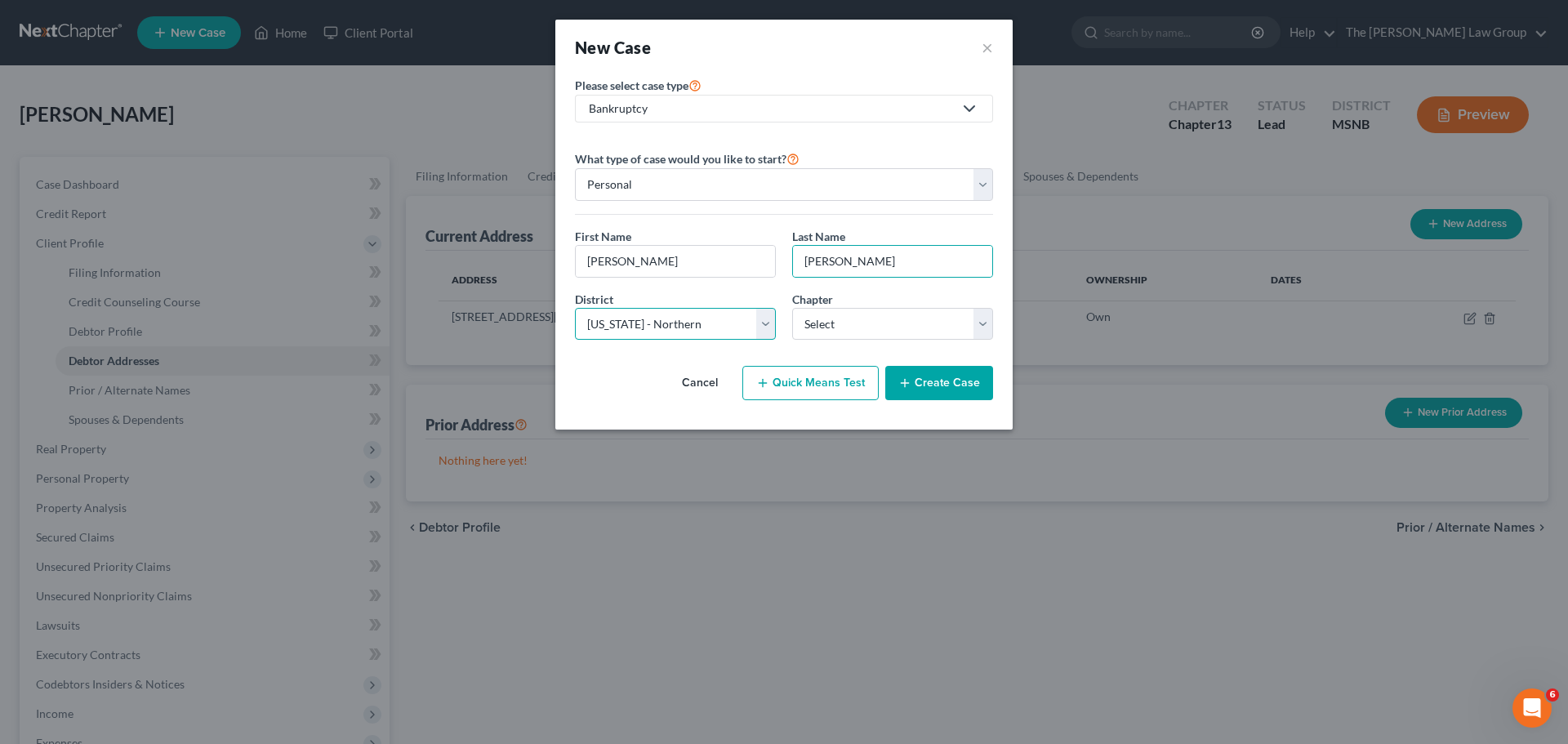
click at [760, 313] on select "Select [US_STATE] - [GEOGRAPHIC_DATA] [US_STATE] - [GEOGRAPHIC_DATA][US_STATE] …" at bounding box center [676, 324] width 201 height 33
click at [850, 324] on select "Select 7 11 12 13" at bounding box center [892, 324] width 201 height 33
select select "3"
click at [792, 308] on select "Select 7 11 12 13" at bounding box center [892, 324] width 201 height 33
click at [748, 319] on select "Select [US_STATE] - [GEOGRAPHIC_DATA] [US_STATE] - [GEOGRAPHIC_DATA][US_STATE] …" at bounding box center [676, 324] width 201 height 33
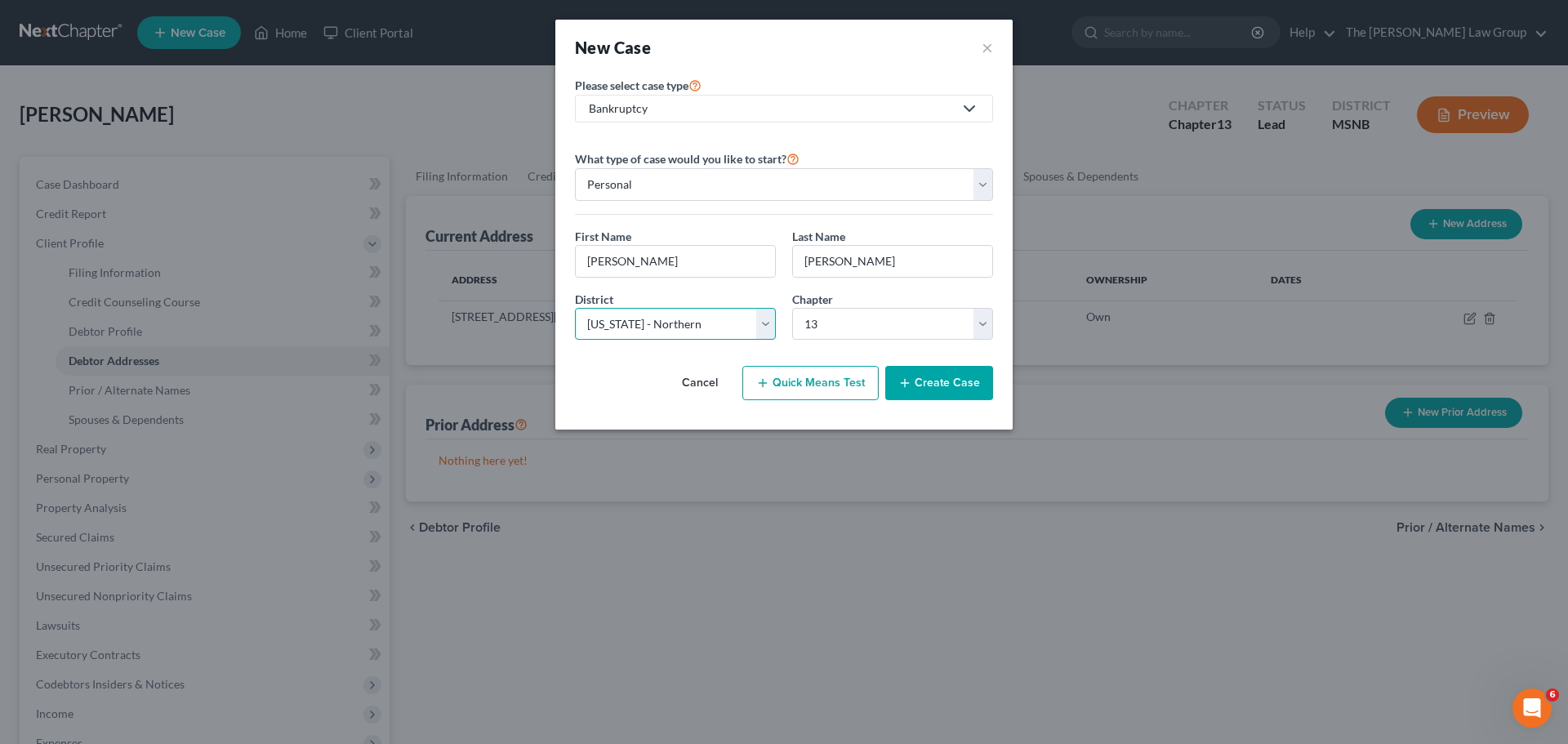
select select "56"
click at [575, 308] on select "Select [US_STATE] - [GEOGRAPHIC_DATA] [US_STATE] - [GEOGRAPHIC_DATA][US_STATE] …" at bounding box center [676, 324] width 201 height 33
click at [841, 385] on button "Quick Means Test" at bounding box center [811, 382] width 137 height 35
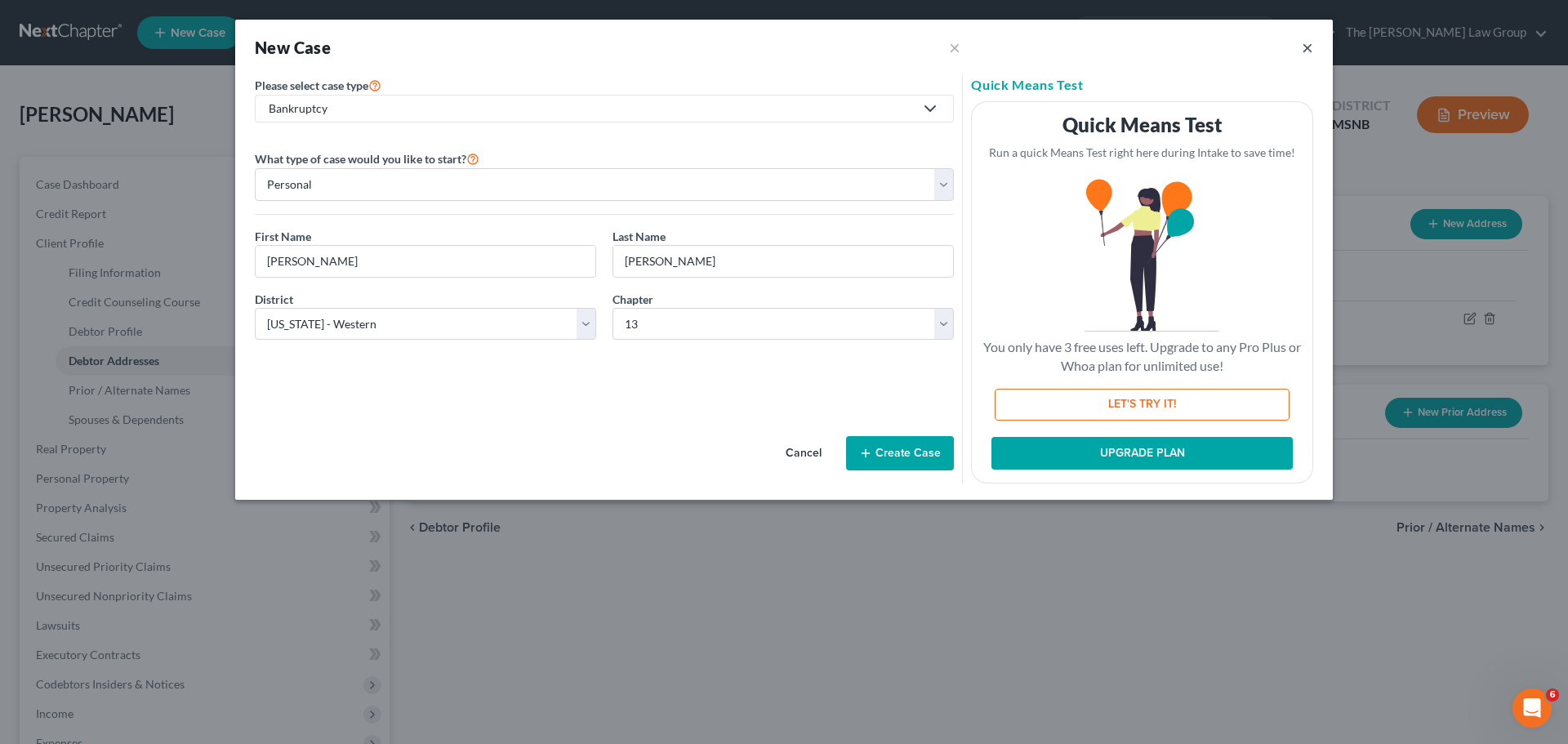
drag, startPoint x: 1306, startPoint y: 46, endPoint x: 878, endPoint y: 451, distance: 589.2
click at [908, 248] on div "New Case × × Please select case type * Bankruptcy Bankruptcy Probate Law What t…" at bounding box center [784, 260] width 1098 height 480
click at [901, 452] on button "Create Case" at bounding box center [899, 453] width 108 height 35
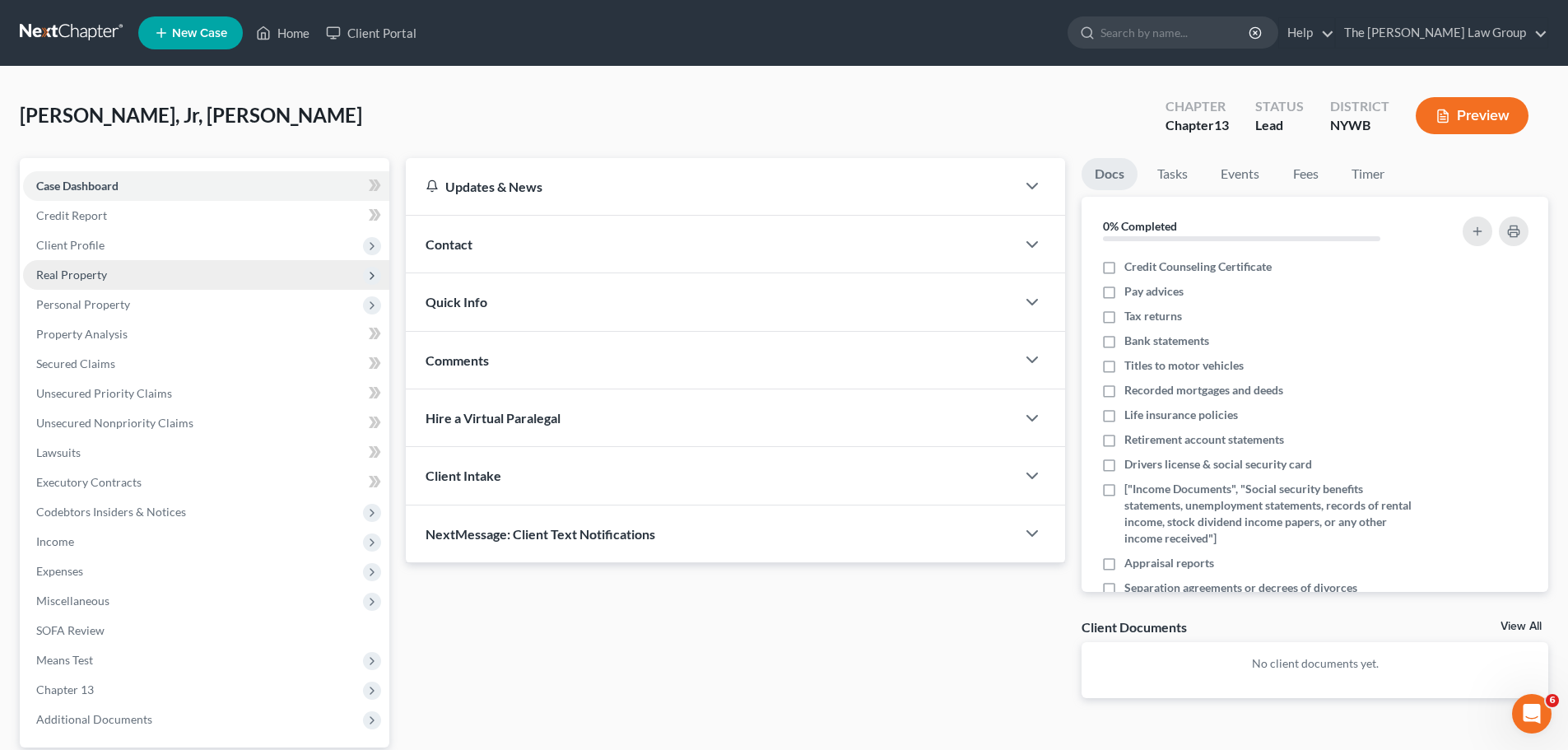
click at [99, 246] on span "Client Profile" at bounding box center [70, 245] width 68 height 14
click at [140, 280] on span "Filing Information" at bounding box center [115, 275] width 93 height 14
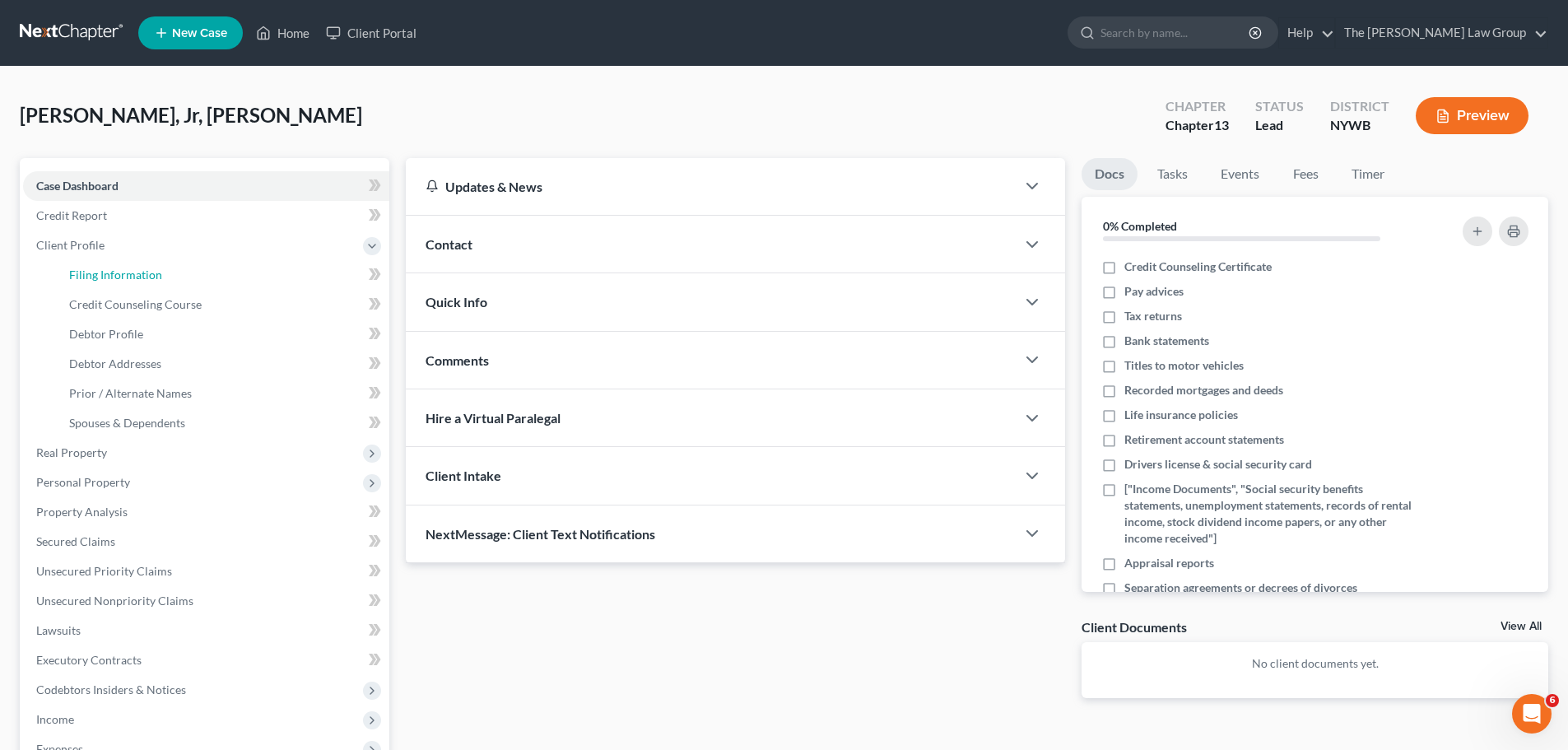
select select "1"
select select "0"
select select "3"
select select "56"
select select "35"
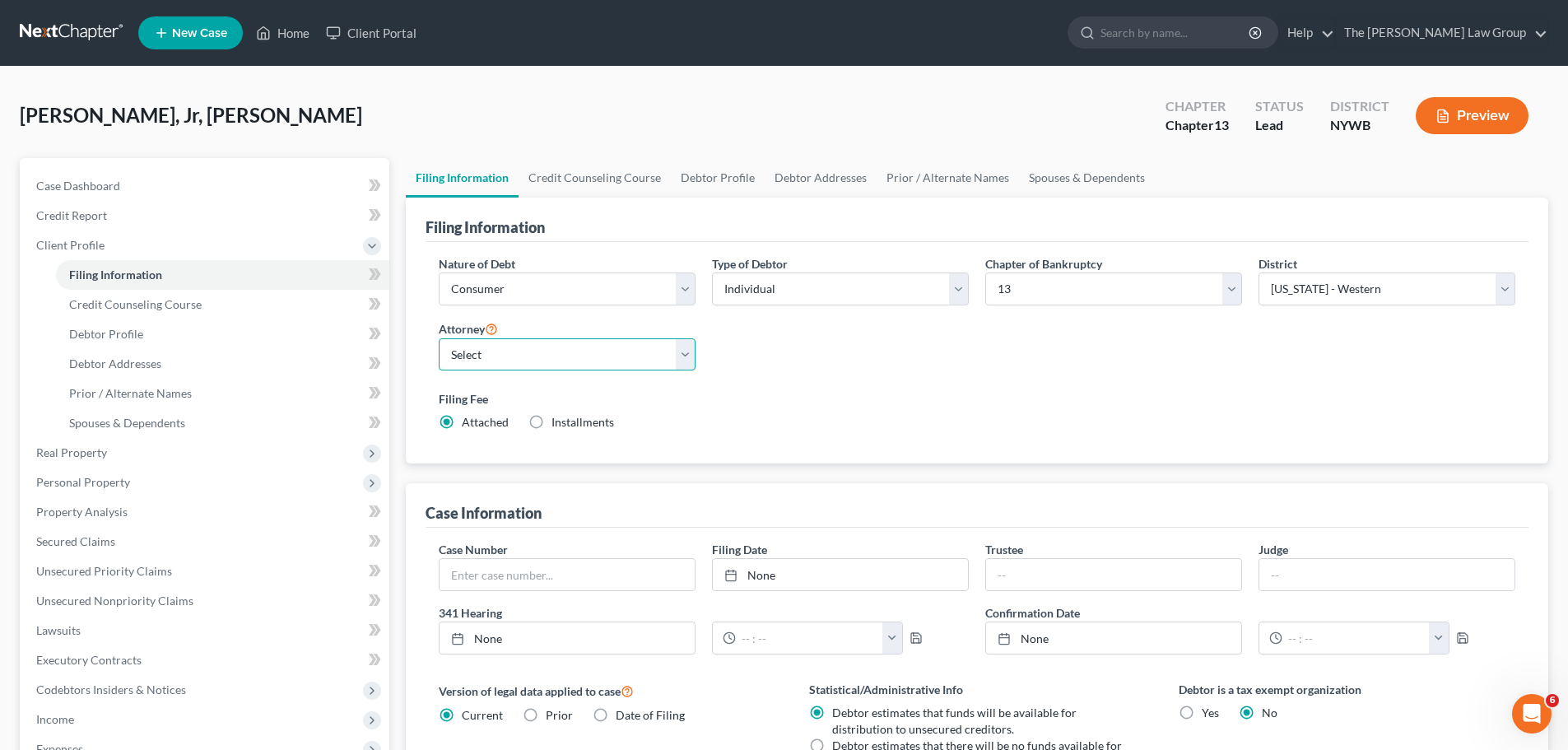
click at [599, 356] on select "Select [PERSON_NAME] - GANB" at bounding box center [567, 355] width 257 height 33
drag, startPoint x: 599, startPoint y: 356, endPoint x: 718, endPoint y: 354, distance: 119.0
click at [599, 356] on select "Select [PERSON_NAME] - GANB" at bounding box center [567, 355] width 257 height 33
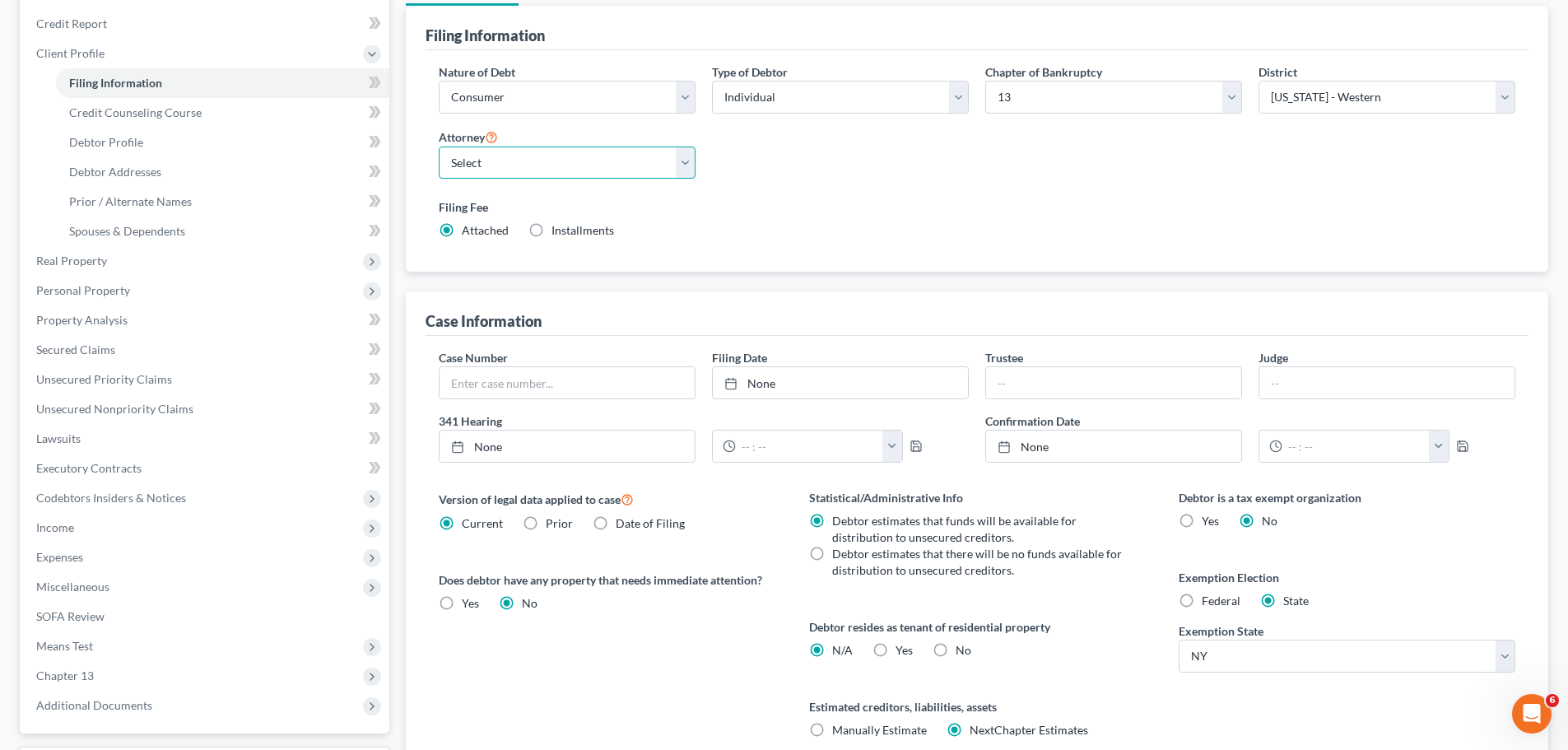
scroll to position [247, 0]
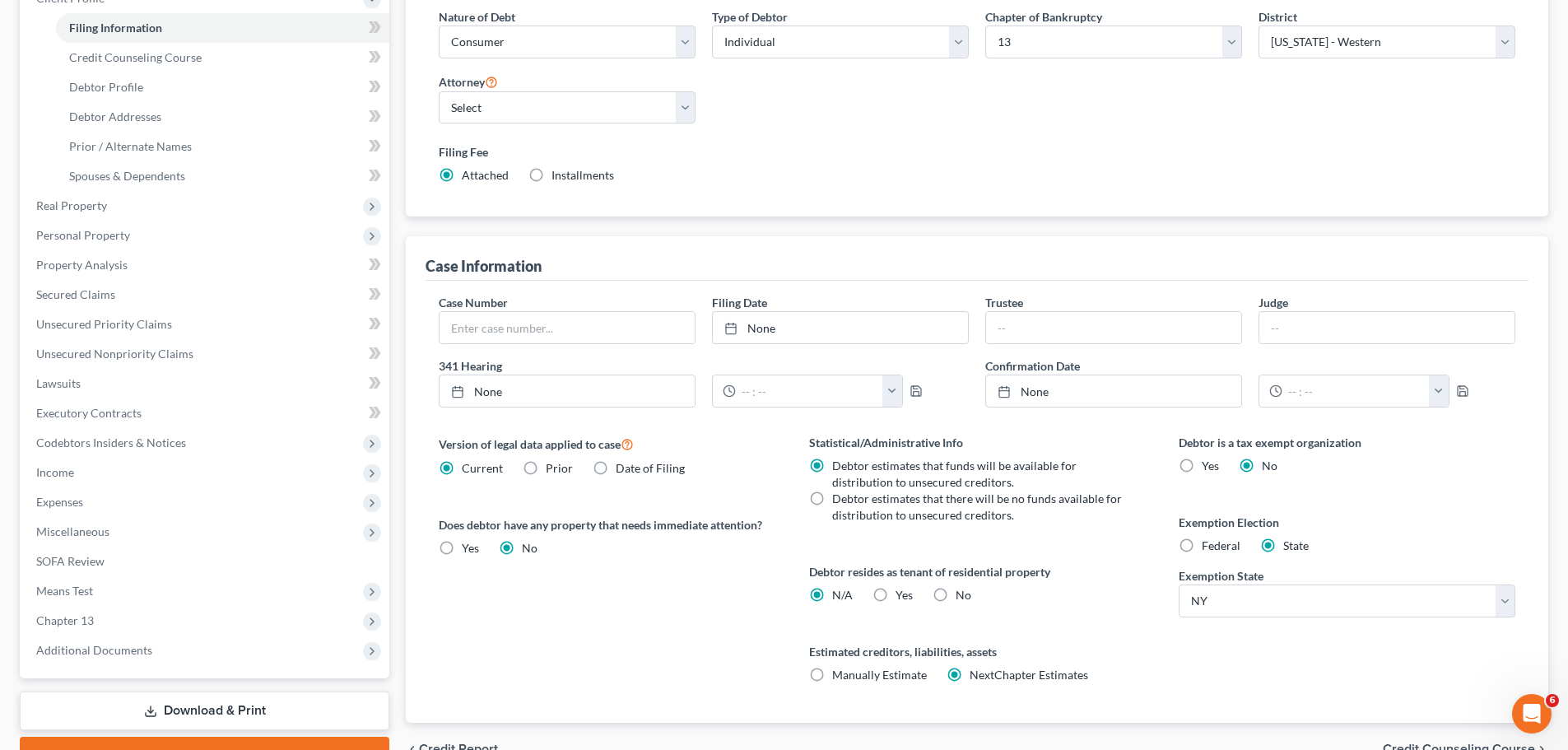
click at [550, 177] on div "Installments Installments" at bounding box center [571, 175] width 86 height 16
click at [552, 171] on label "Installments Installments" at bounding box center [583, 175] width 63 height 16
click at [558, 171] on input "Installments Installments" at bounding box center [563, 172] width 11 height 11
radio input "true"
radio input "false"
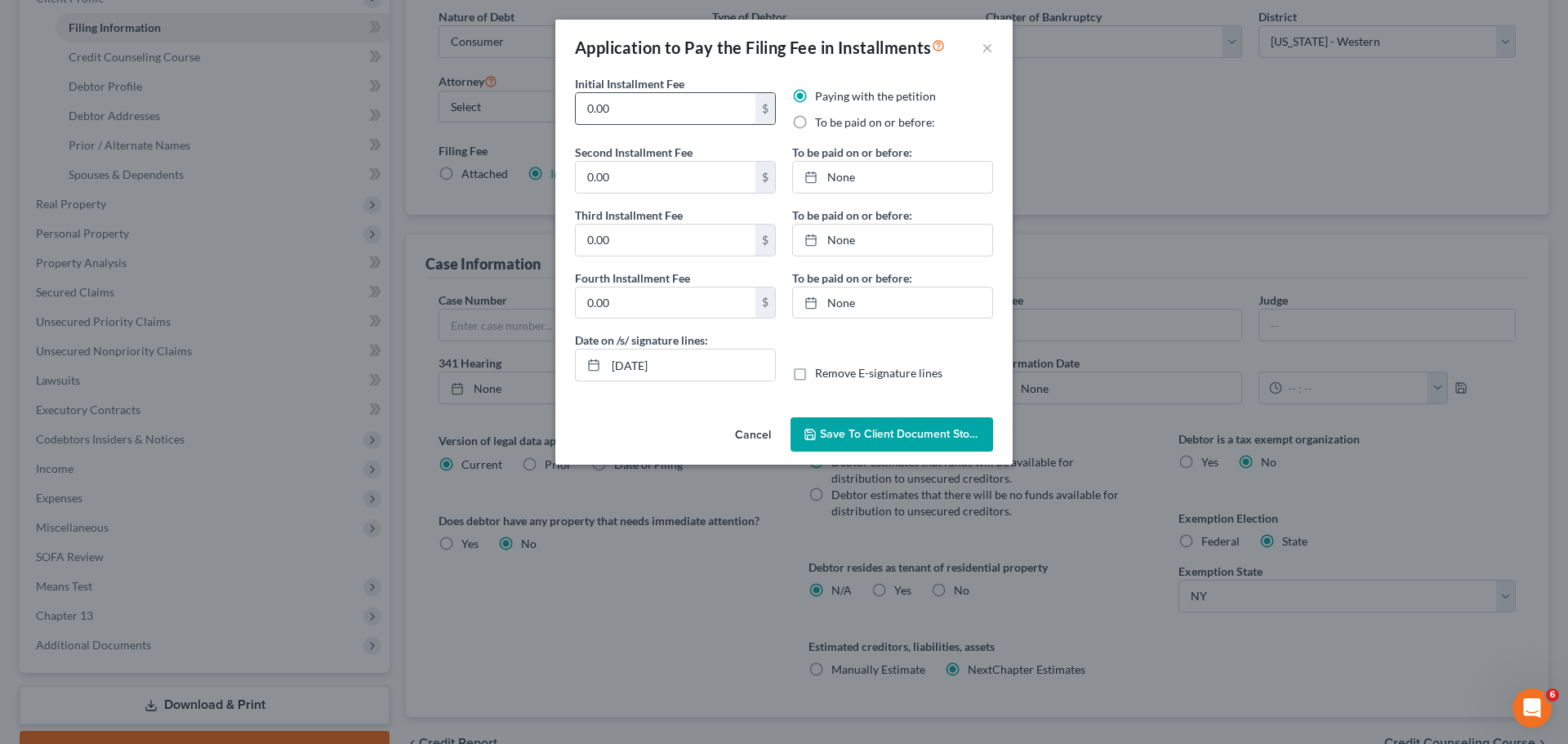
click at [712, 113] on input "0.00" at bounding box center [665, 108] width 179 height 31
type input "78.25"
click at [815, 122] on label "To be paid on or before:" at bounding box center [875, 122] width 120 height 16
click at [822, 122] on input "To be paid on or before:" at bounding box center [827, 119] width 11 height 11
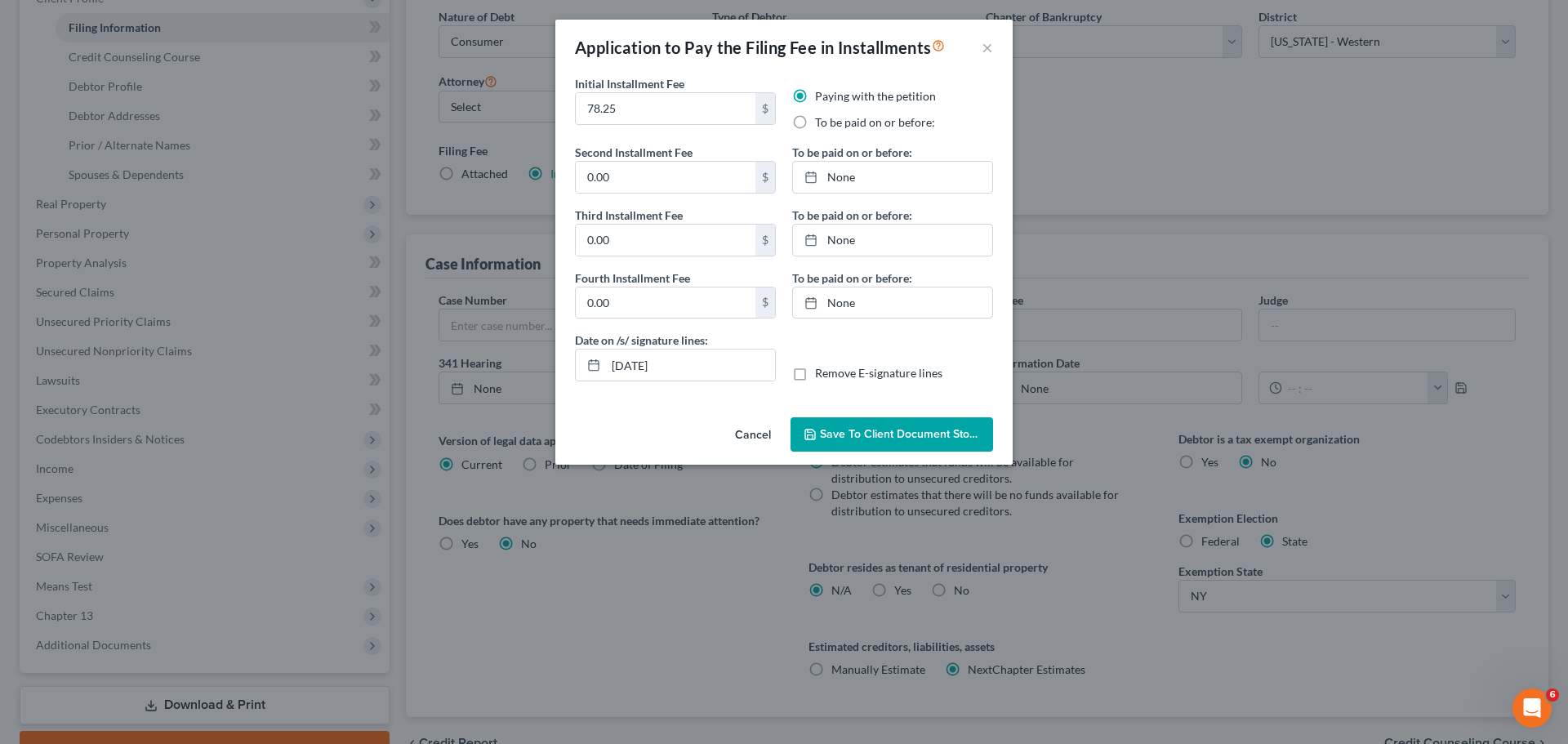
radio input "true"
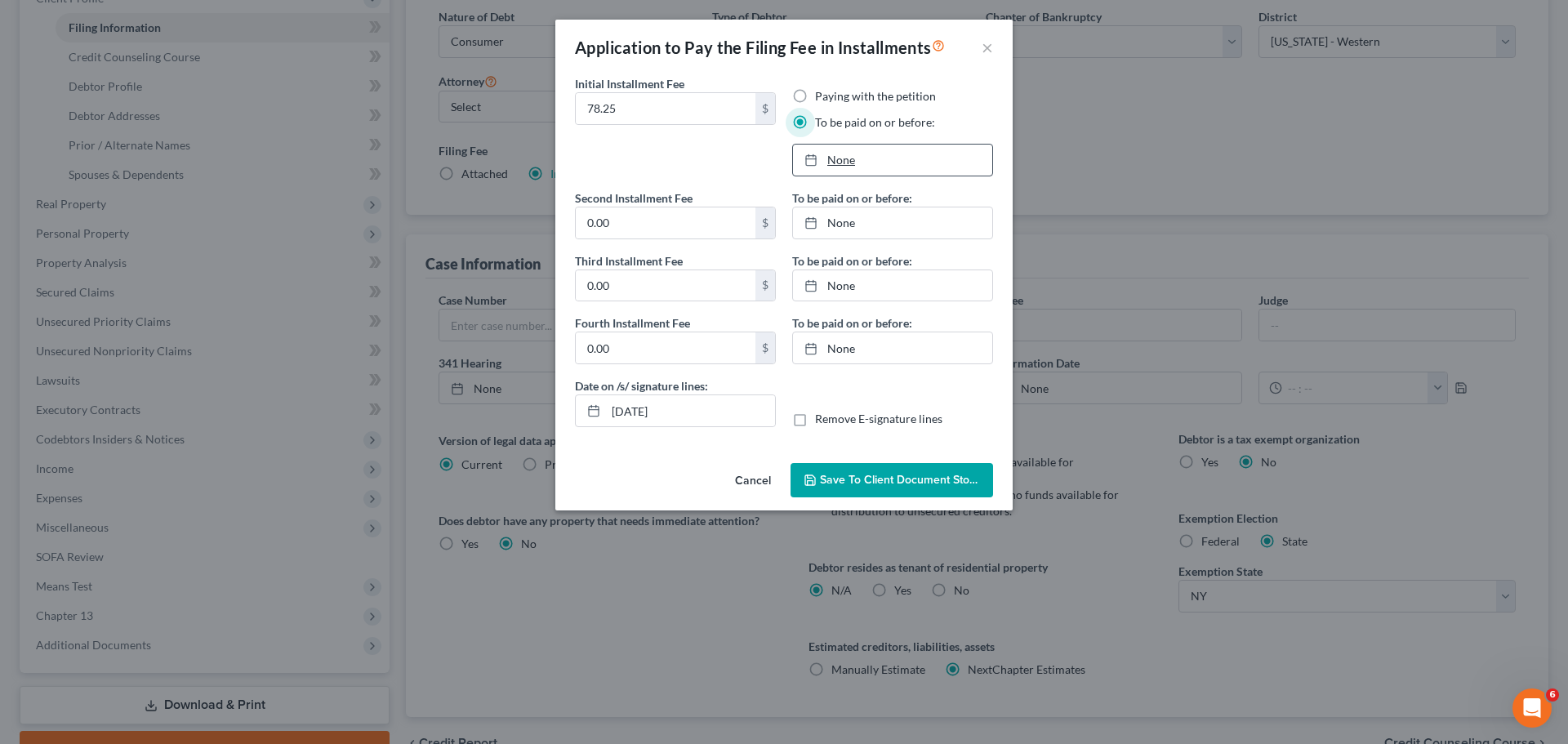
type input "[DATE]"
click at [817, 160] on icon at bounding box center [810, 159] width 13 height 13
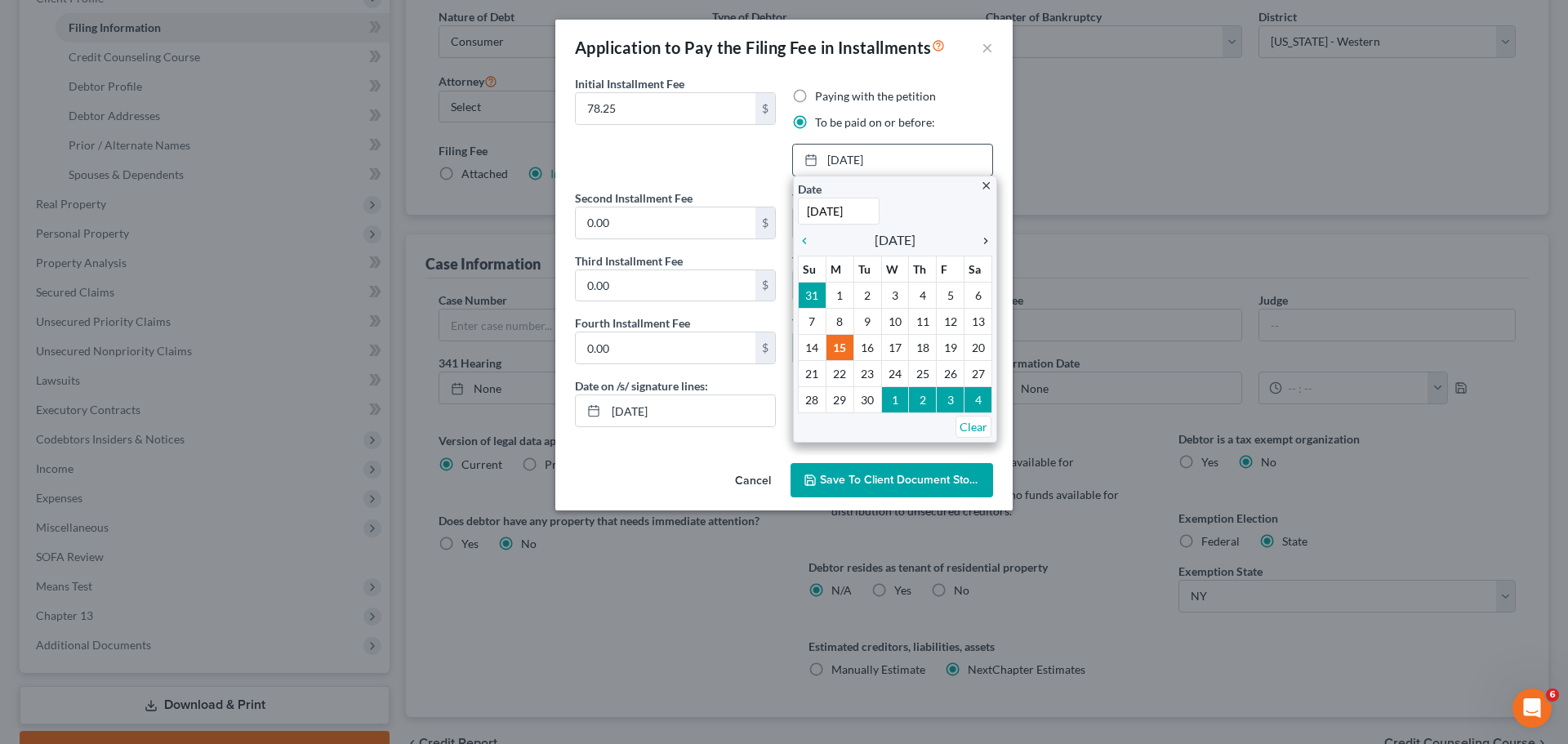
click at [984, 241] on icon "chevron_right" at bounding box center [982, 241] width 21 height 13
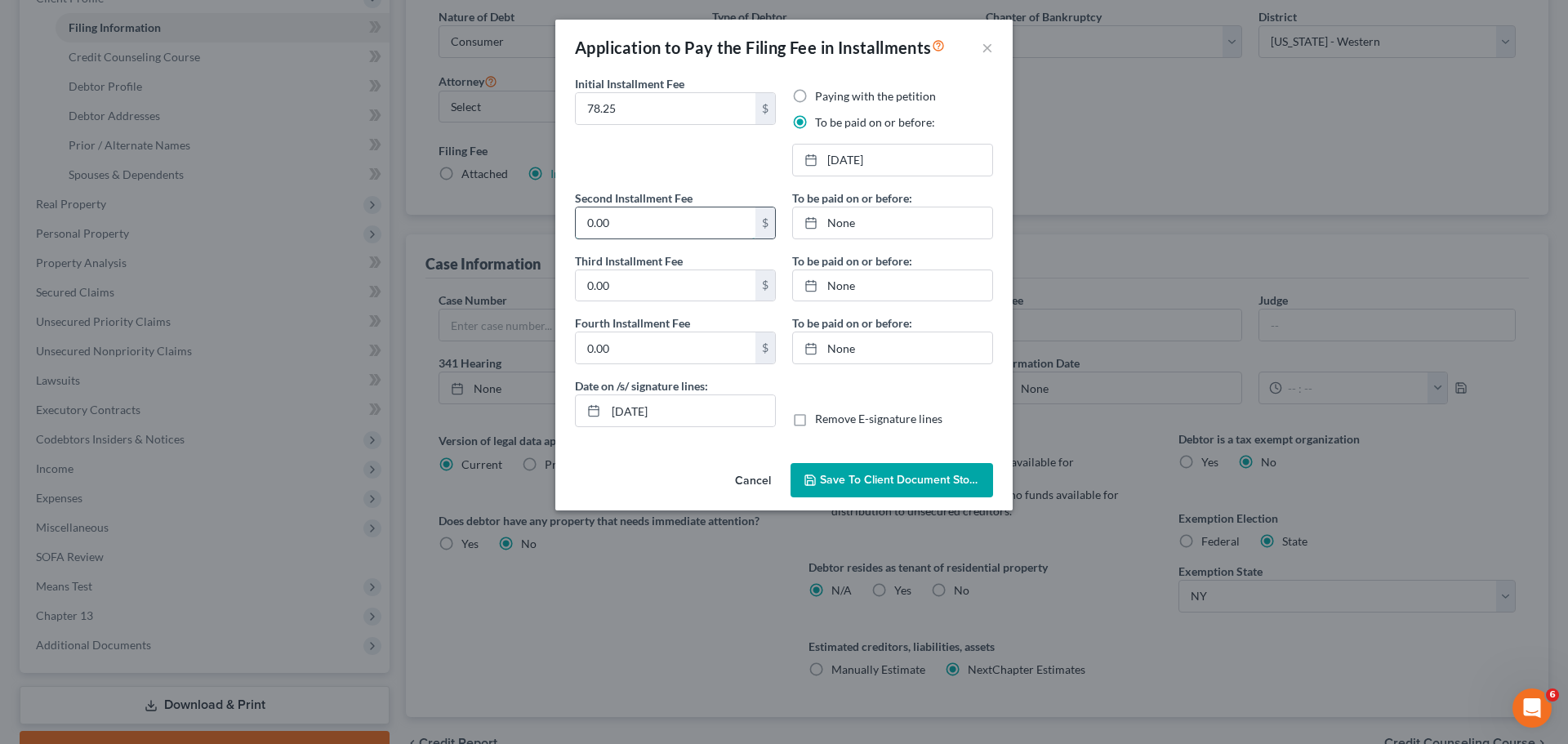
click at [677, 219] on input "0.00" at bounding box center [665, 222] width 179 height 31
type input "78.25"
type input "[DATE]"
click at [811, 226] on icon at bounding box center [810, 223] width 13 height 13
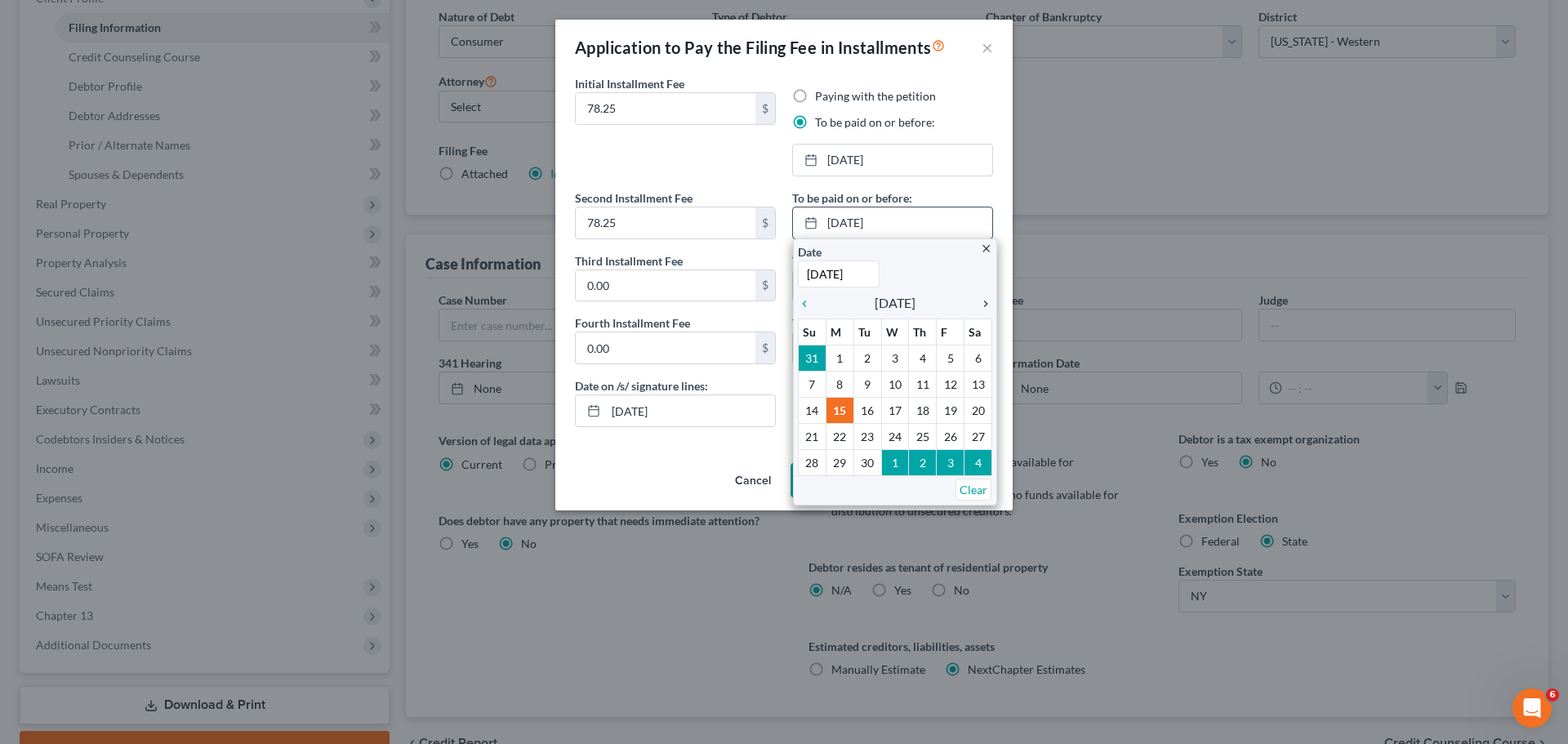
click at [980, 300] on icon "chevron_right" at bounding box center [982, 303] width 21 height 13
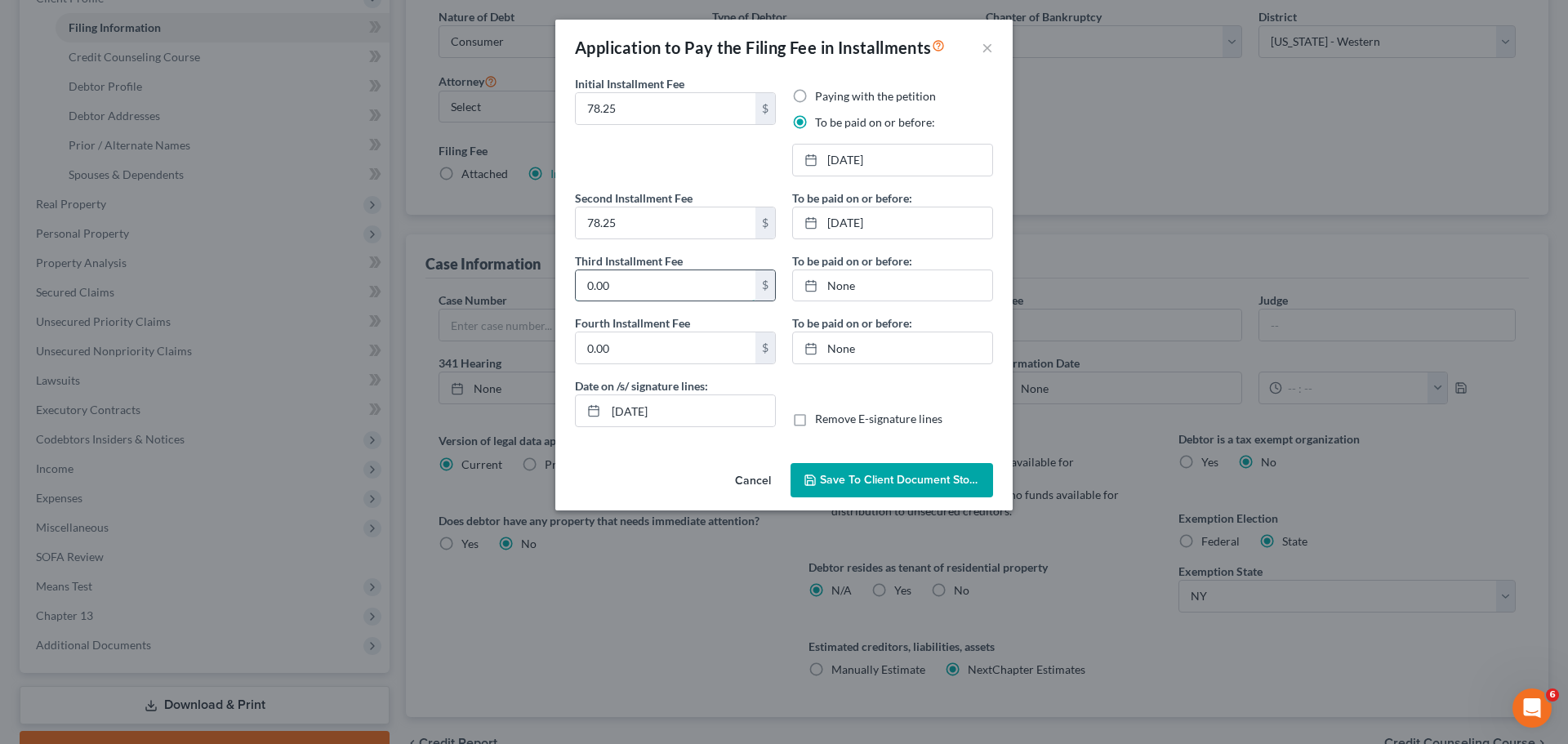
click at [658, 297] on input "0.00" at bounding box center [665, 285] width 179 height 31
type input "78.25"
type input "[DATE]"
click at [853, 283] on link "[DATE]" at bounding box center [892, 285] width 199 height 31
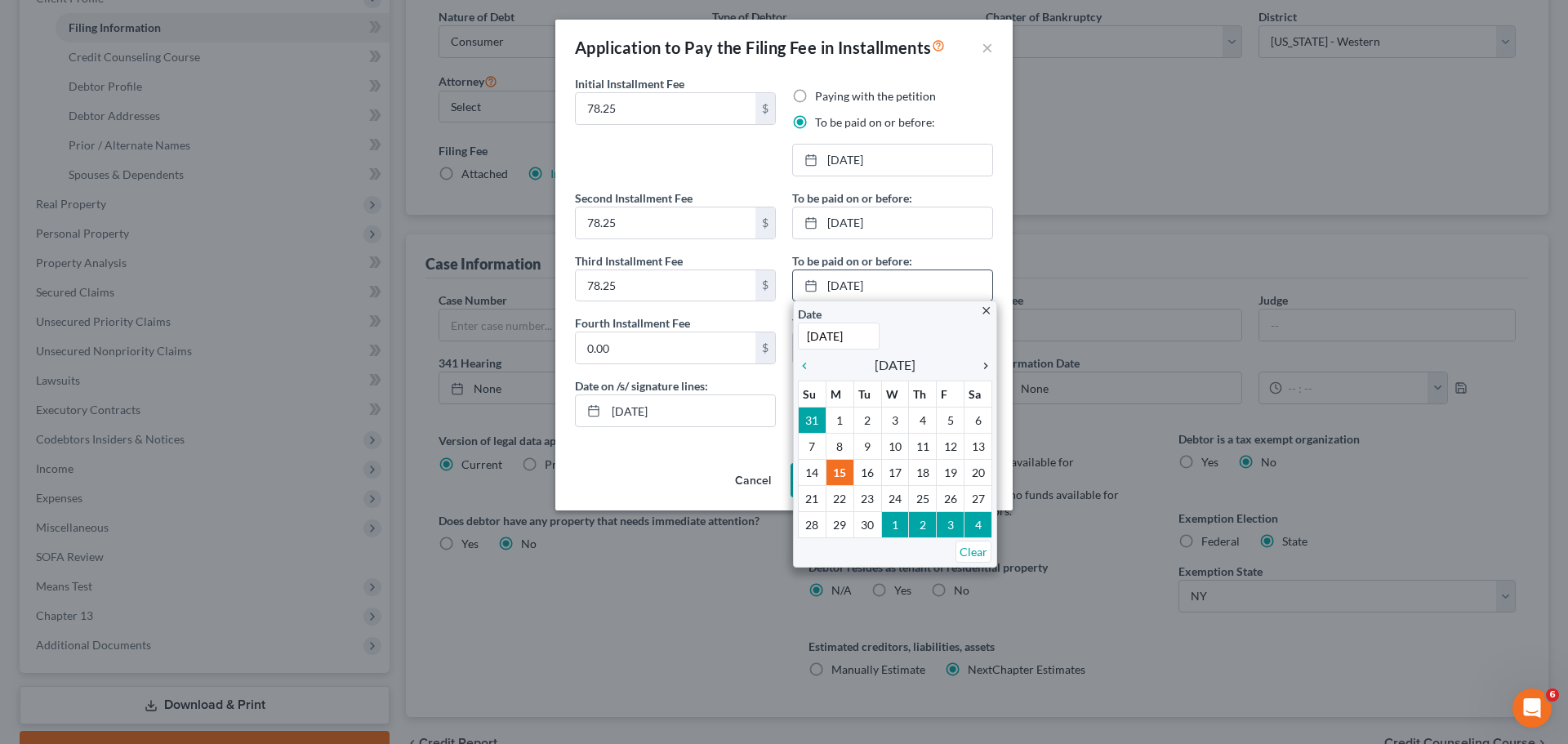
click at [990, 363] on icon "chevron_right" at bounding box center [982, 366] width 21 height 13
click at [986, 364] on icon "chevron_right" at bounding box center [982, 366] width 21 height 13
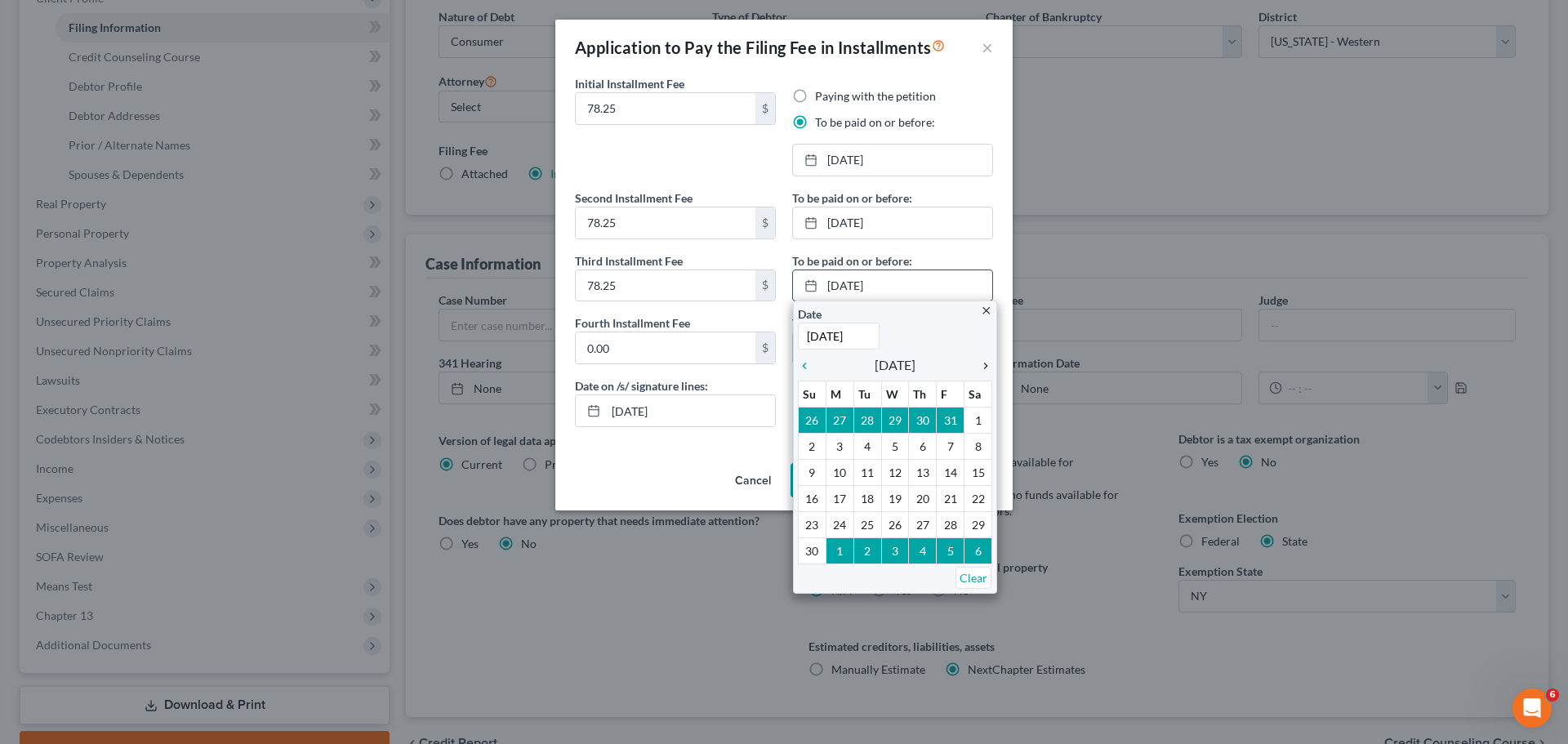
click at [986, 364] on icon "chevron_right" at bounding box center [982, 366] width 21 height 13
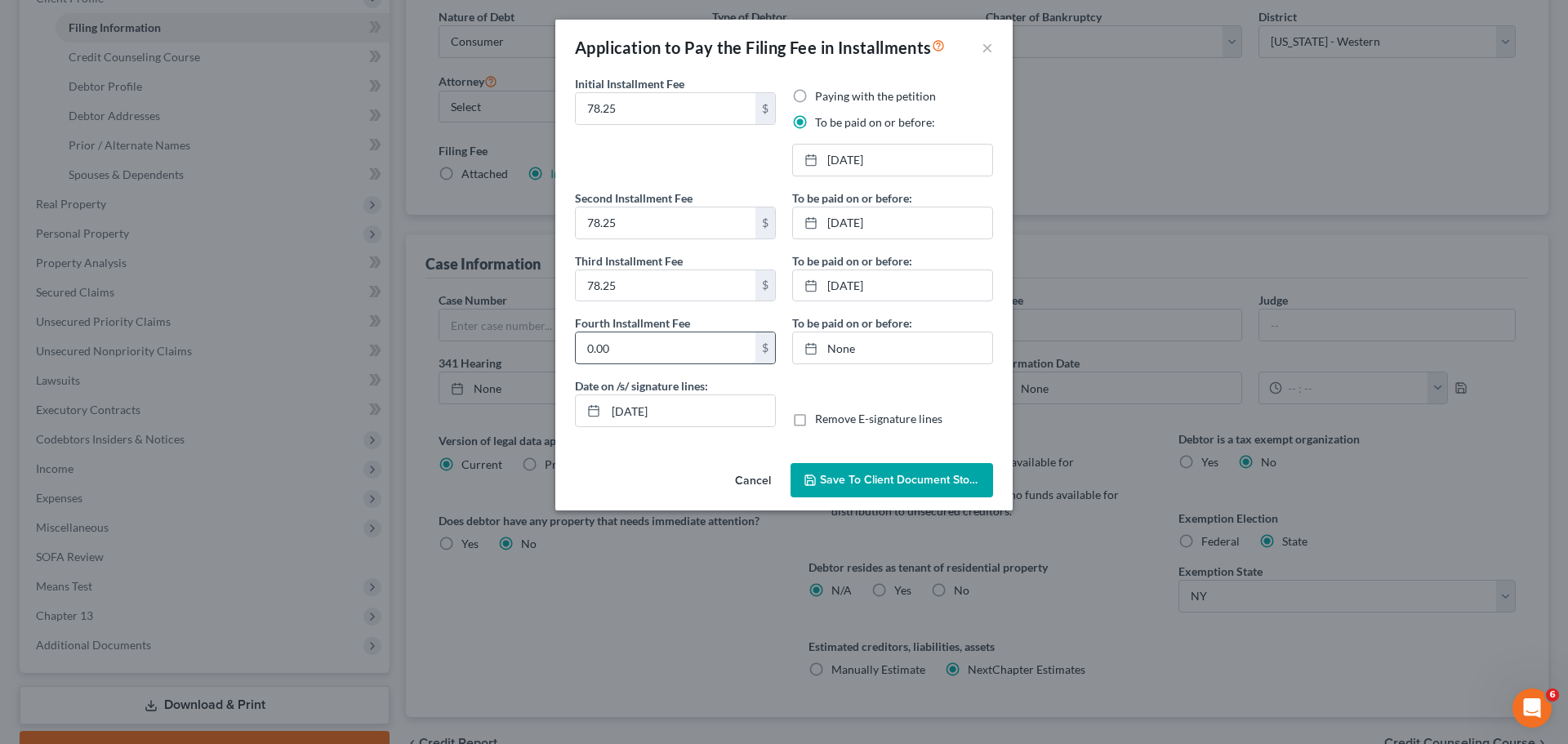
click at [610, 342] on input "0.00" at bounding box center [665, 348] width 179 height 31
type input "78.25"
type input "[DATE]"
click at [860, 349] on link "None" at bounding box center [892, 348] width 199 height 31
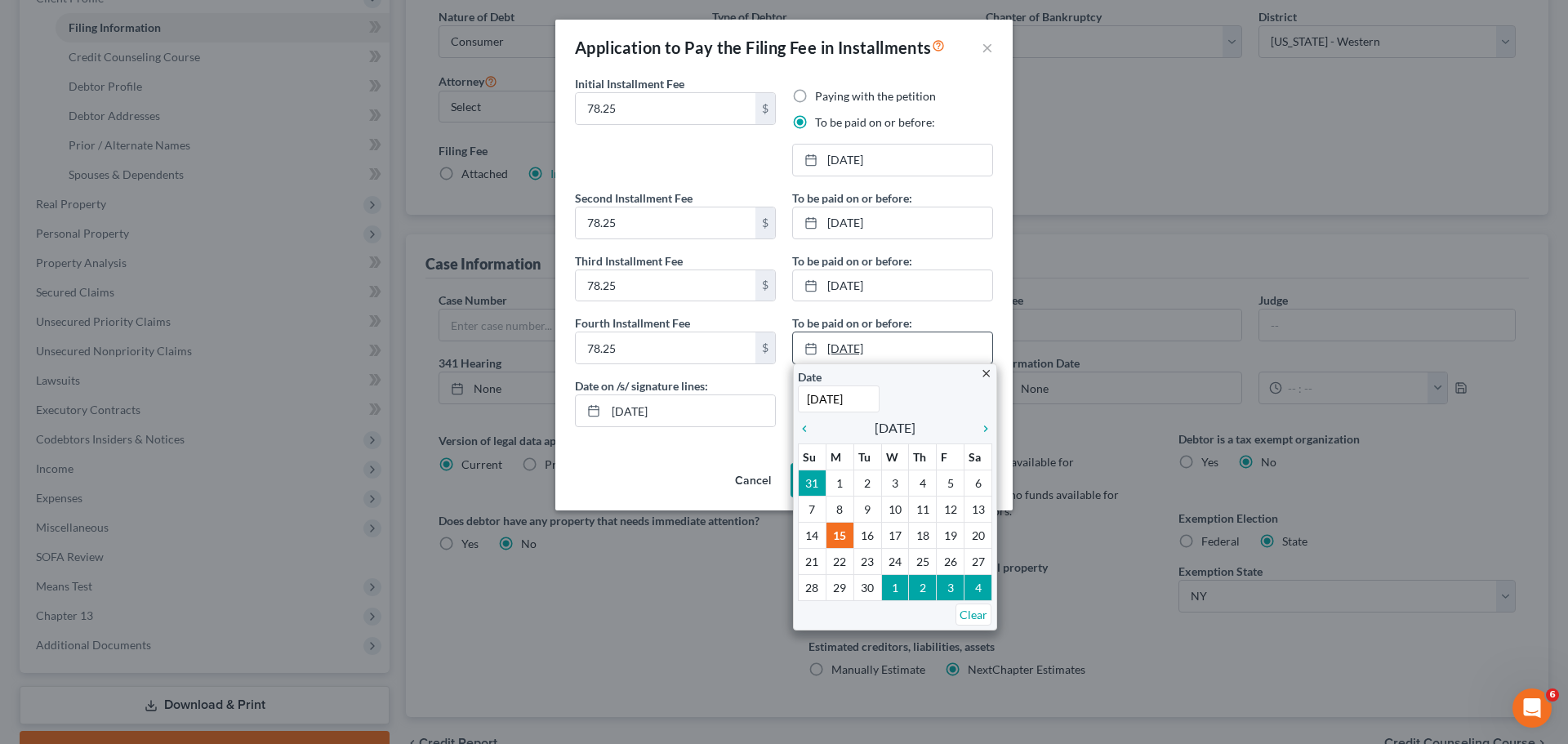
click at [811, 349] on icon at bounding box center [810, 349] width 13 height 13
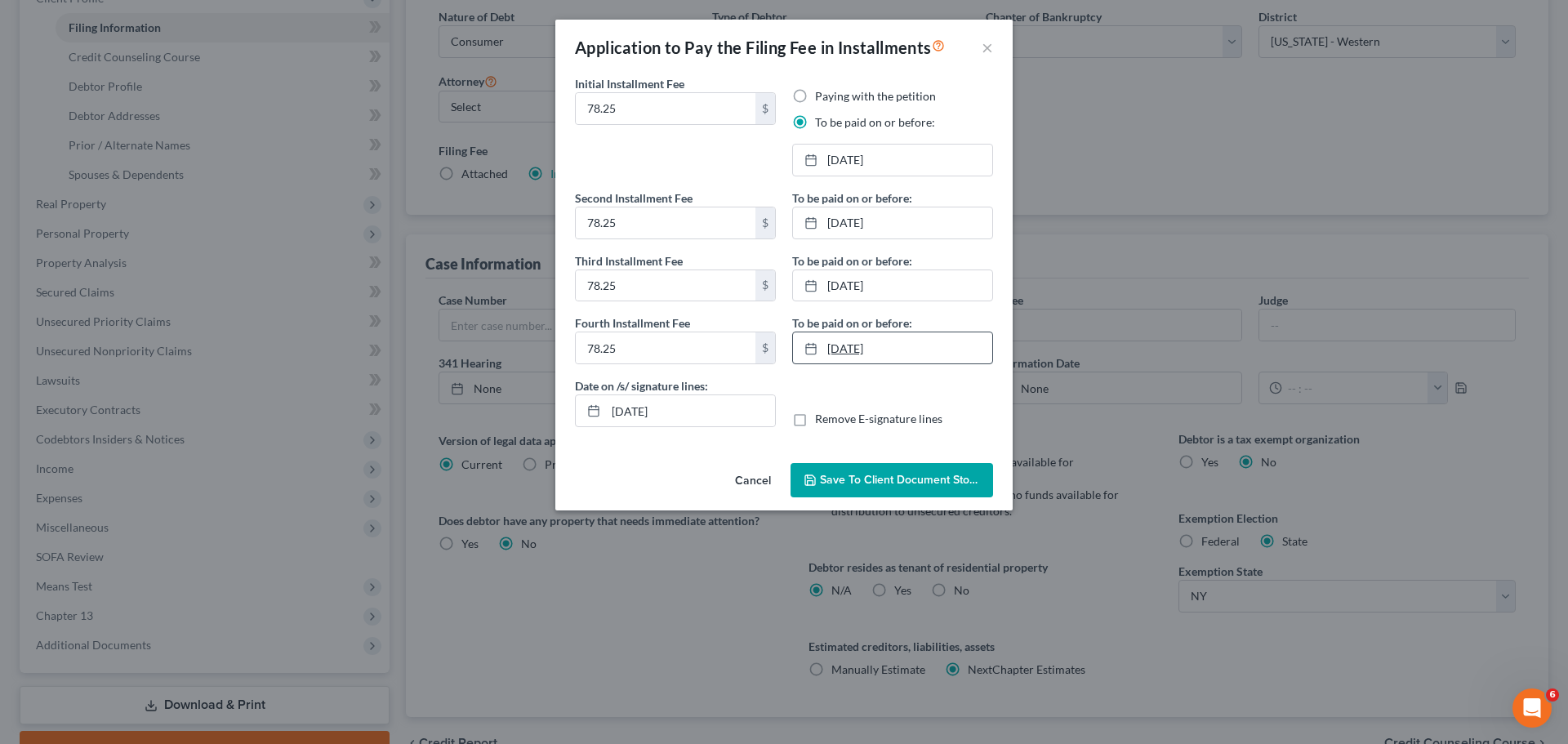
click at [810, 349] on icon at bounding box center [810, 349] width 13 height 13
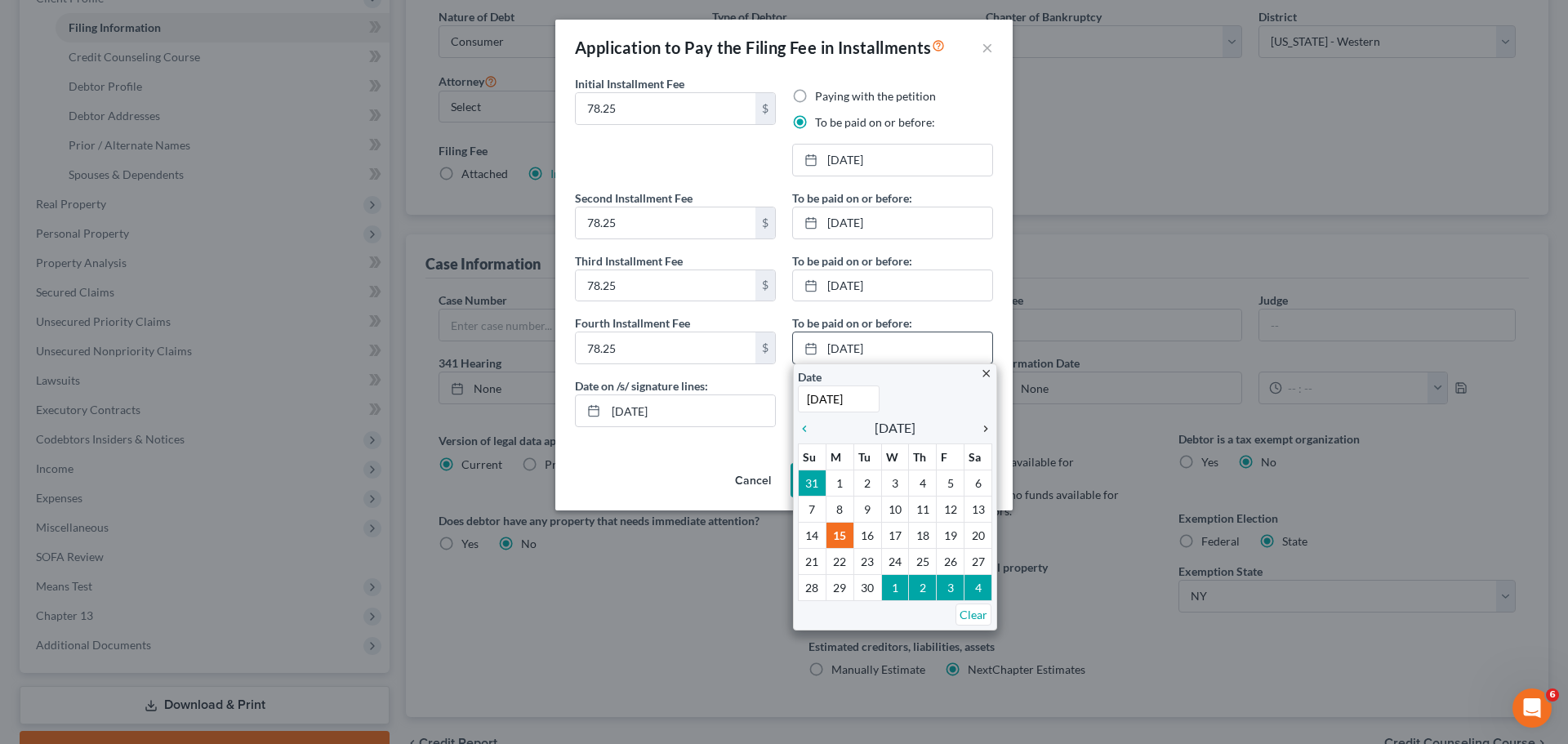
click at [986, 427] on icon "chevron_right" at bounding box center [982, 428] width 21 height 13
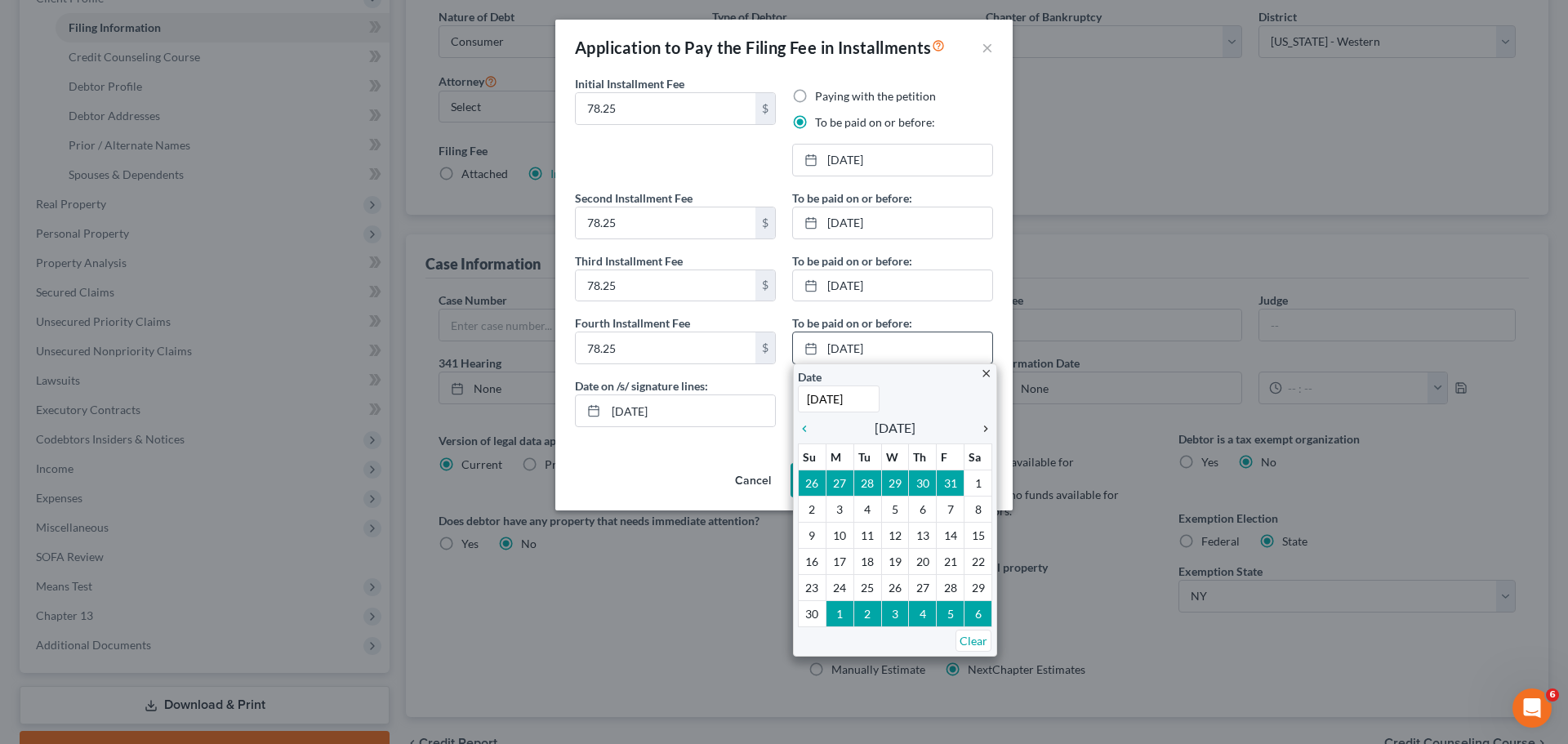
click at [986, 427] on icon "chevron_right" at bounding box center [982, 428] width 21 height 13
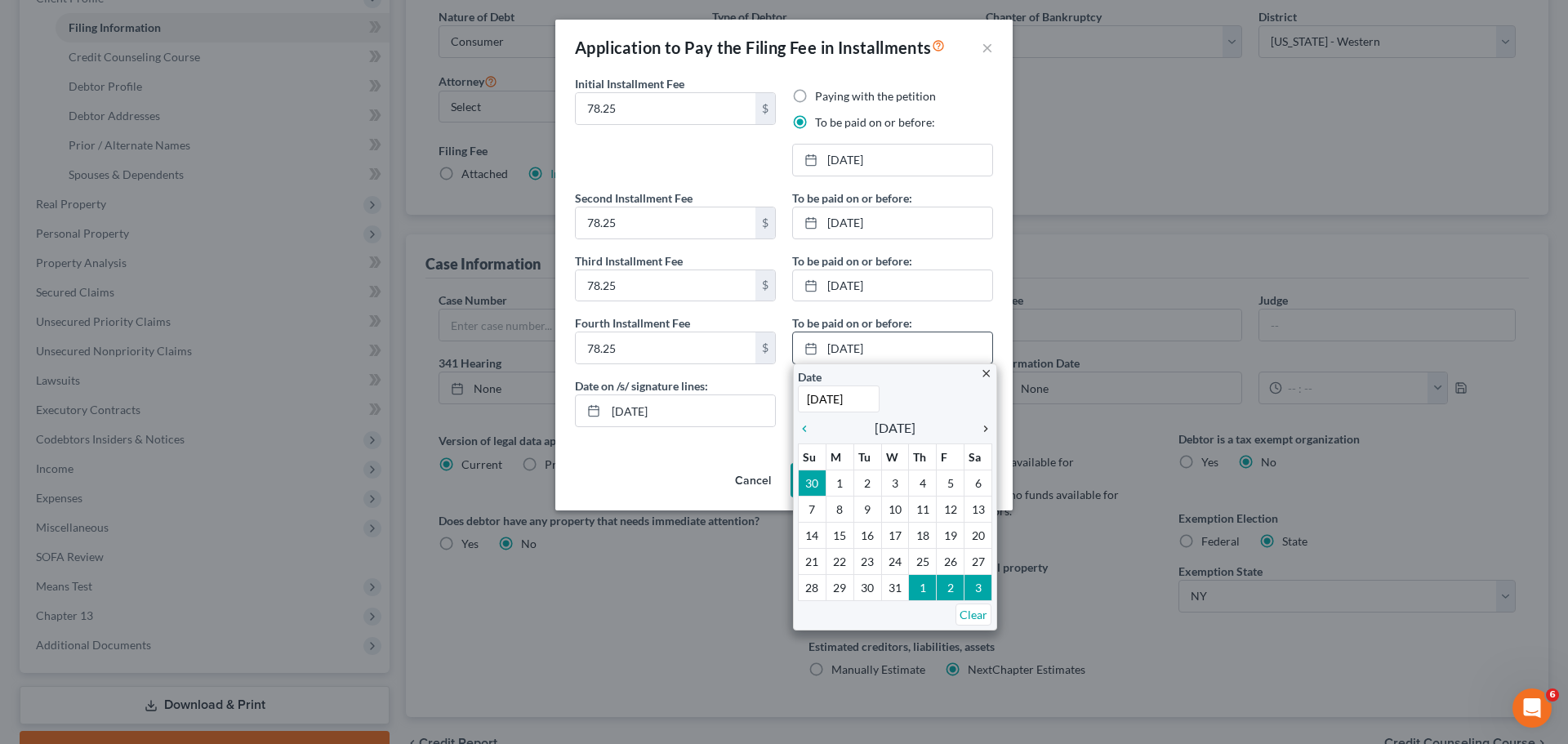
click at [986, 425] on icon "chevron_right" at bounding box center [982, 428] width 21 height 13
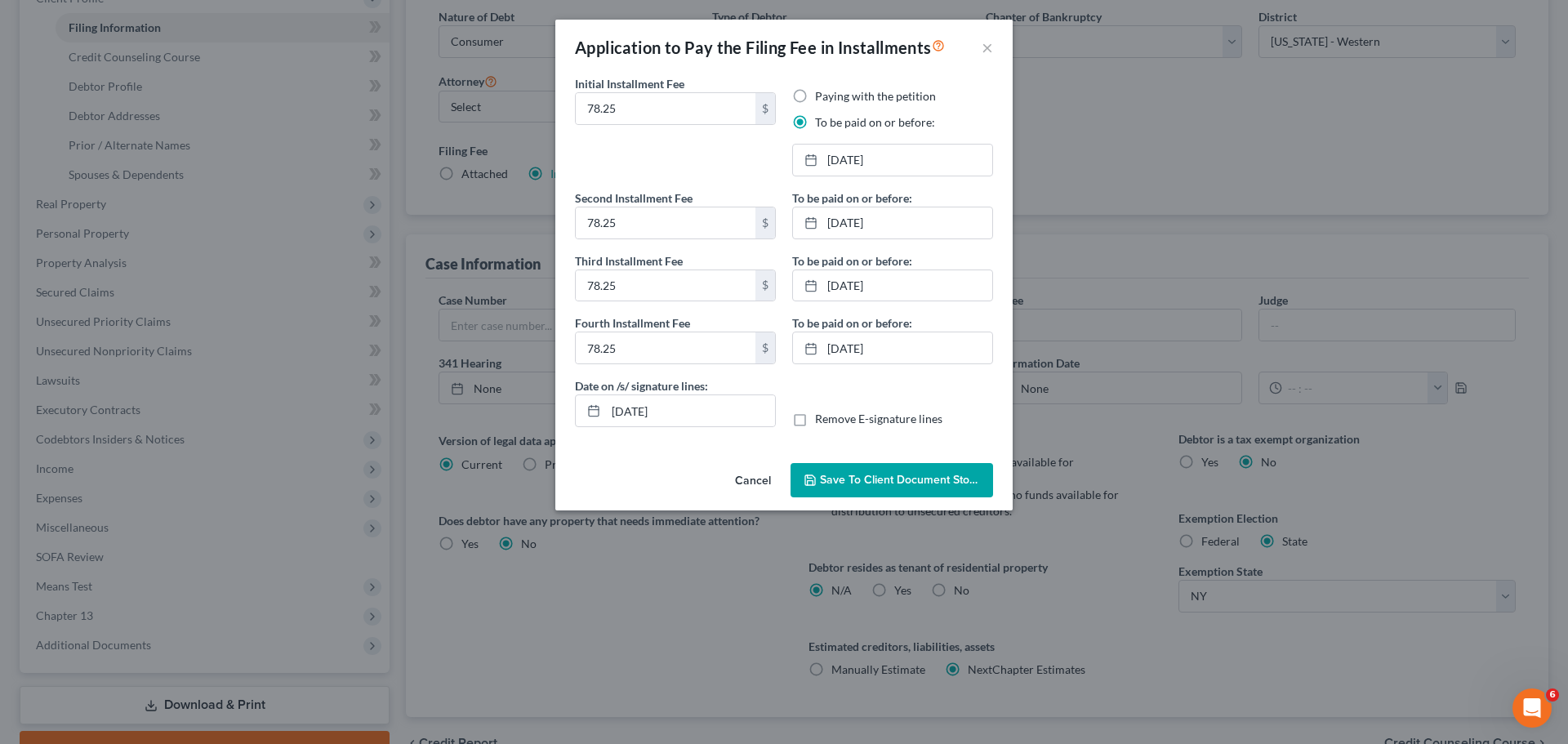
click at [815, 422] on label "Remove E-signature lines" at bounding box center [879, 419] width 128 height 16
click at [822, 422] on input "Remove E-signature lines" at bounding box center [827, 416] width 11 height 11
checkbox input "true"
click at [908, 483] on span "Save to Client Document Storage" at bounding box center [906, 479] width 173 height 14
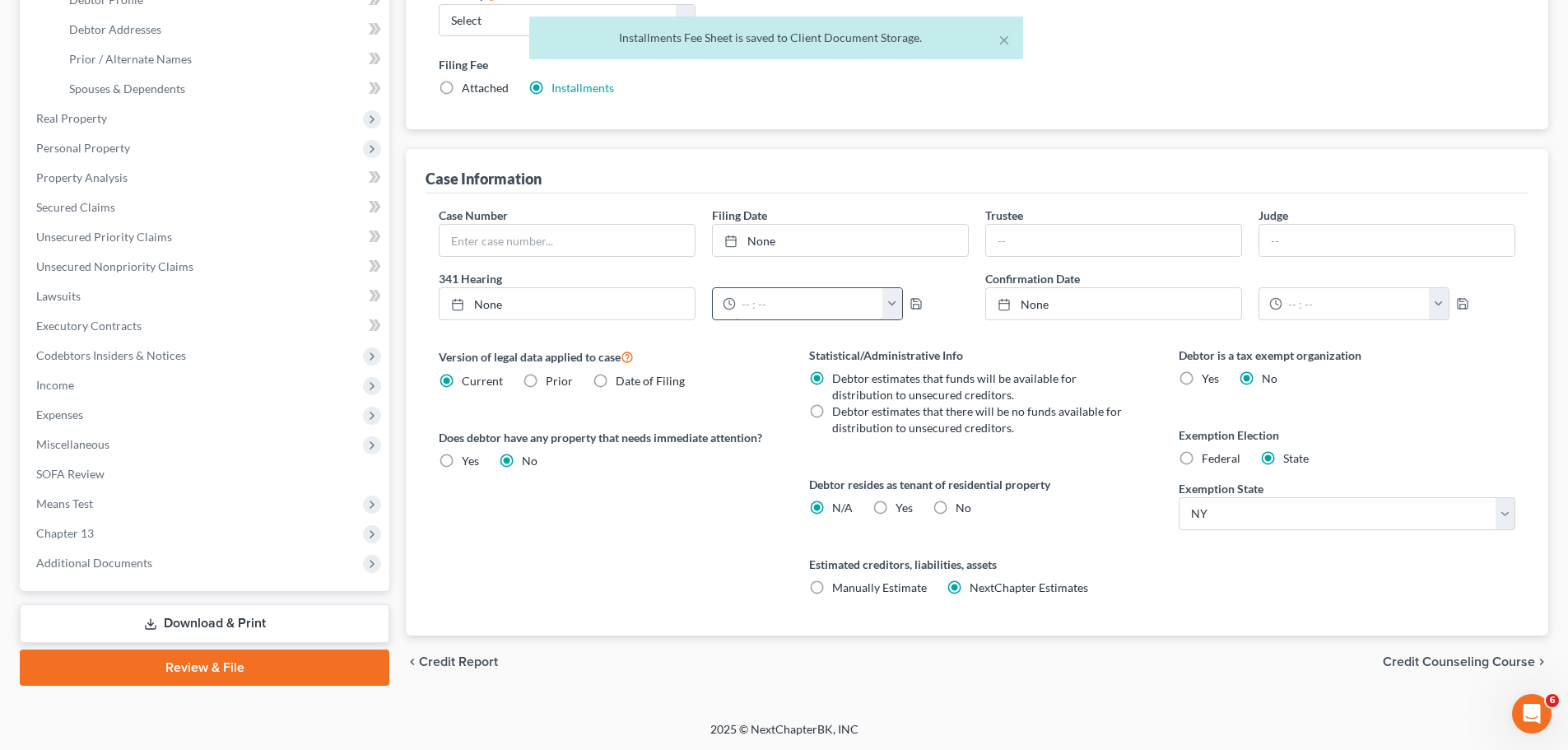
scroll to position [336, 0]
click at [832, 586] on label "Manually Estimate Manually Estimate" at bounding box center [879, 587] width 95 height 16
click at [838, 586] on input "Manually Estimate Manually Estimate" at bounding box center [843, 584] width 11 height 11
radio input "true"
radio input "false"
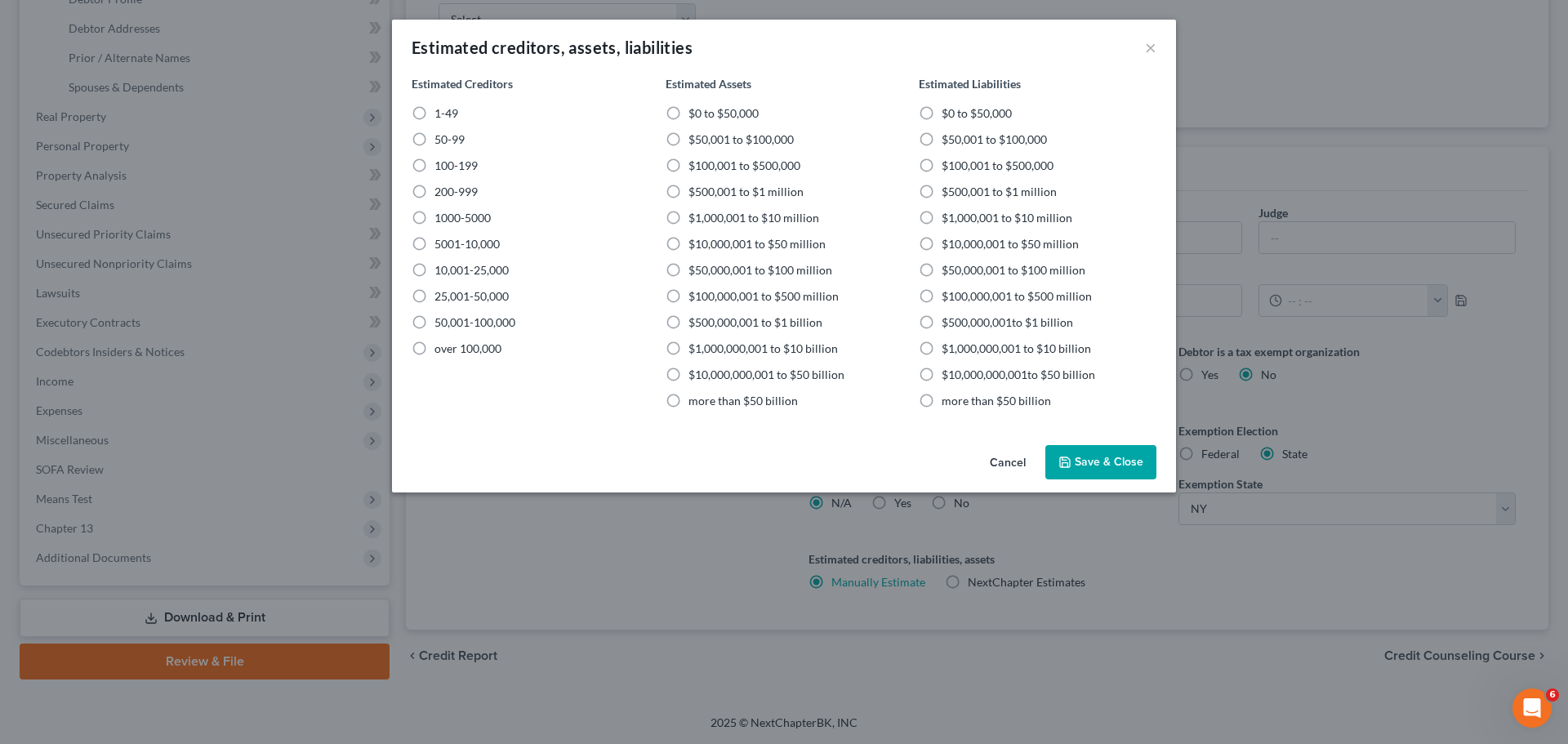
click at [435, 112] on label "1-49" at bounding box center [447, 113] width 24 height 16
click at [441, 112] on input "1-49" at bounding box center [446, 110] width 11 height 11
radio input "true"
click at [688, 134] on label "$50,001 to $100,000" at bounding box center [741, 140] width 105 height 16
click at [695, 134] on input "$50,001 to $100,000" at bounding box center [700, 137] width 11 height 11
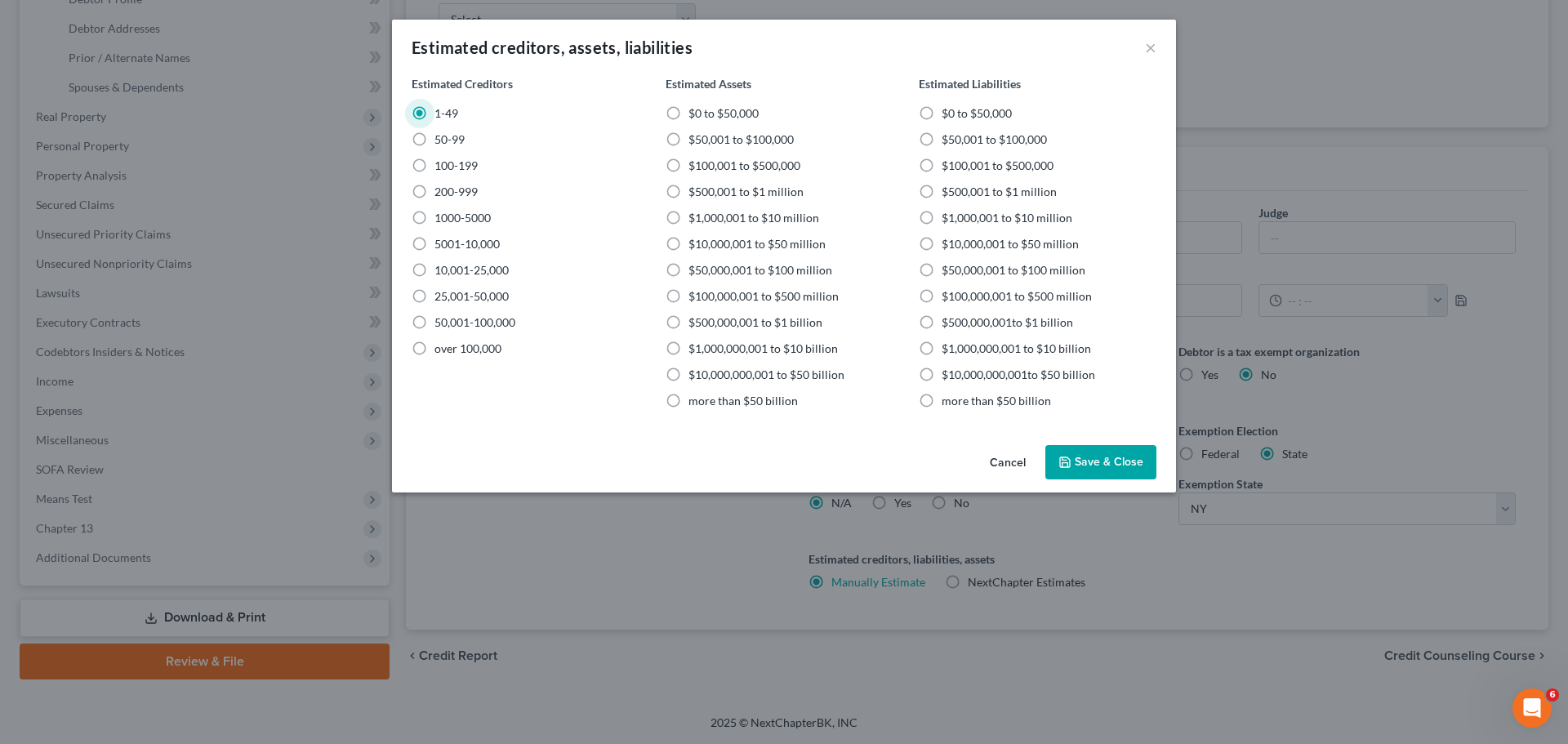
radio input "true"
click at [688, 139] on label "$50,001 to $100,000" at bounding box center [741, 140] width 105 height 16
click at [695, 139] on input "$50,001 to $100,000" at bounding box center [700, 137] width 11 height 11
click at [688, 161] on label "$100,001 to $500,000" at bounding box center [744, 165] width 112 height 16
click at [695, 161] on input "$100,001 to $500,000" at bounding box center [700, 162] width 11 height 11
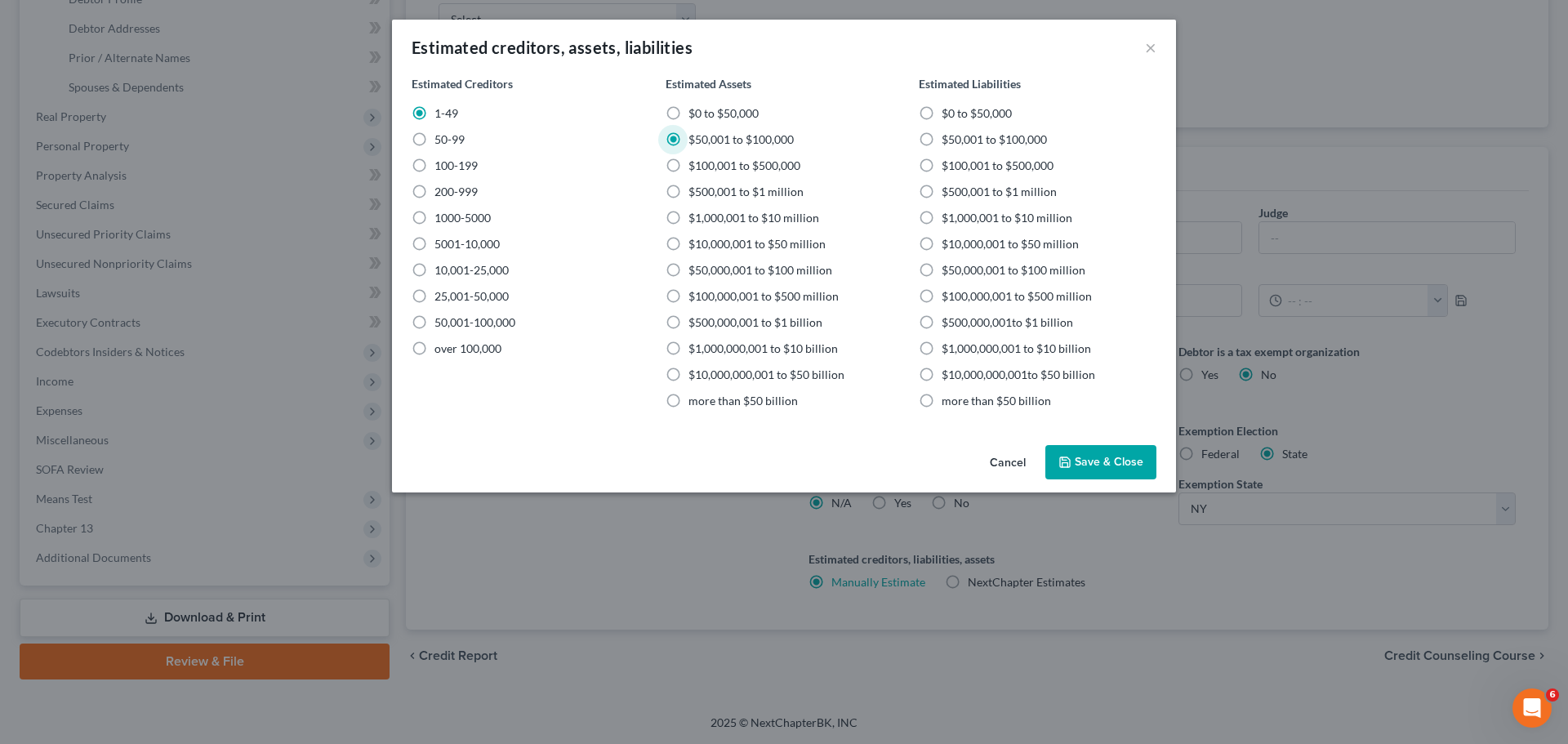
radio input "true"
radio input "false"
click at [942, 166] on label "$100,001 to $500,000" at bounding box center [997, 165] width 112 height 16
click at [948, 166] on input "$100,001 to $500,000" at bounding box center [953, 162] width 11 height 11
radio input "true"
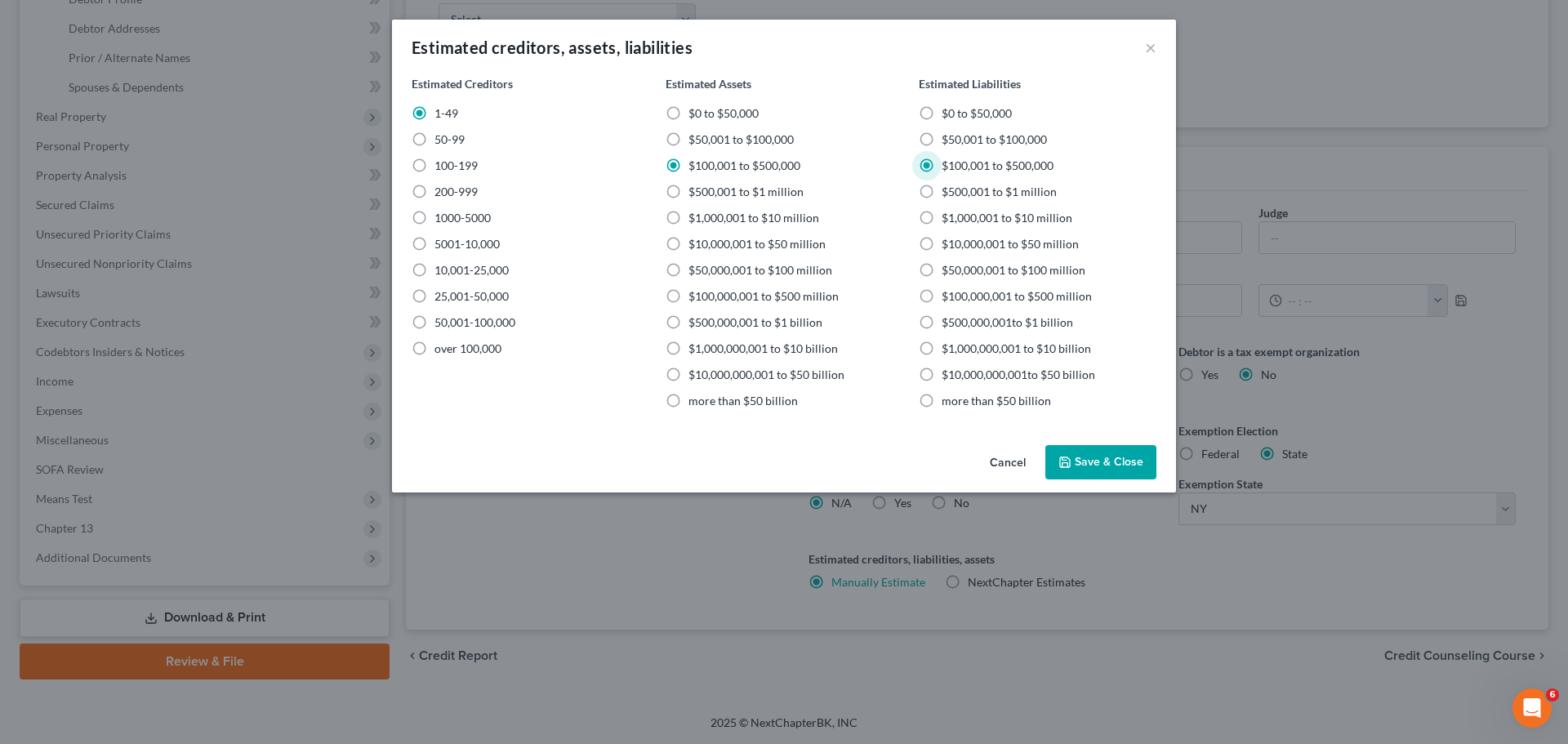
click at [1098, 467] on button "Save & Close" at bounding box center [1101, 462] width 111 height 35
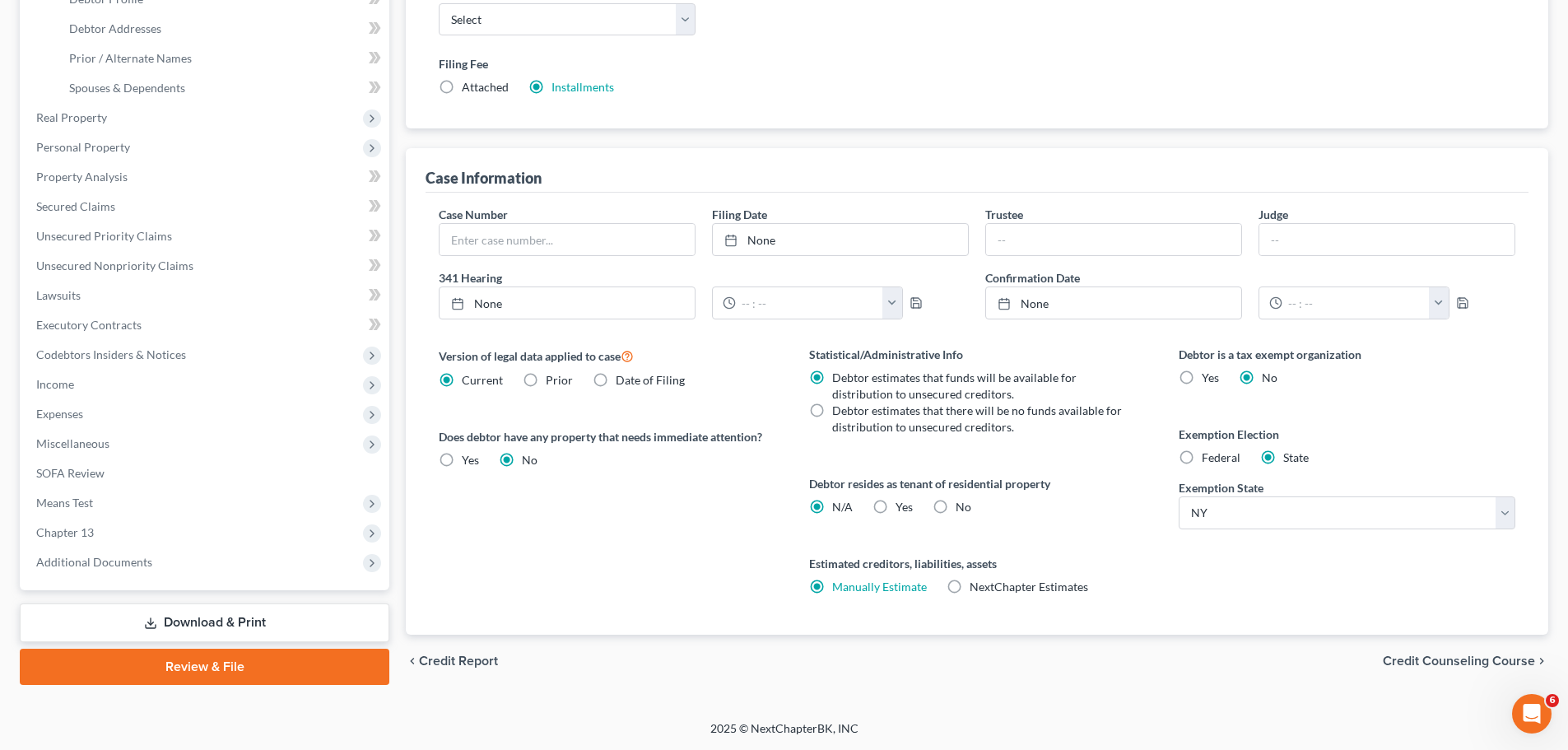
click at [955, 507] on label "No" at bounding box center [963, 507] width 16 height 16
click at [962, 507] on input "No" at bounding box center [967, 504] width 11 height 11
radio input "true"
radio input "false"
click at [1495, 665] on span "Credit Counseling Course" at bounding box center [1458, 661] width 153 height 13
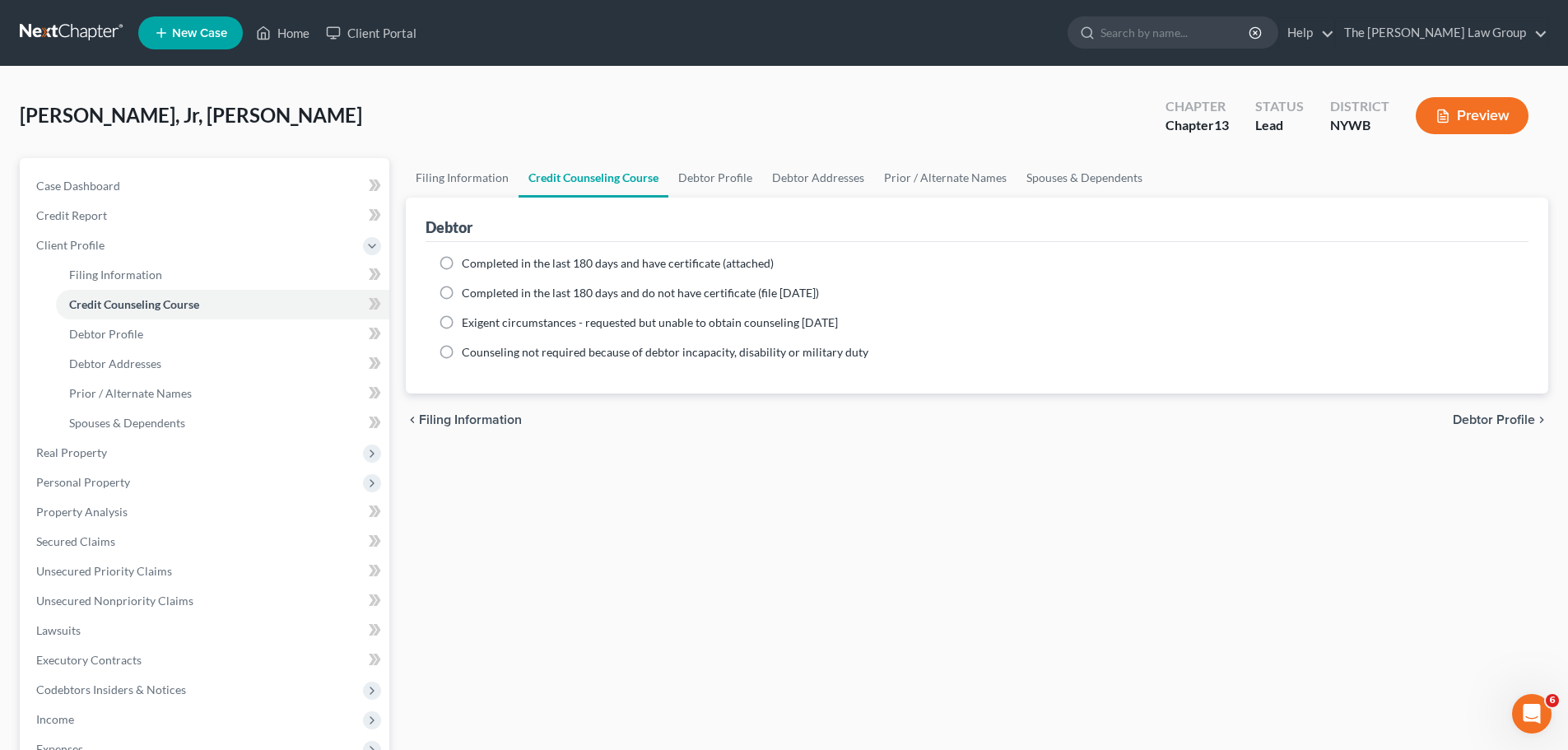
click at [462, 292] on label "Completed in the last 180 days and do not have certificate (file [DATE])" at bounding box center [641, 293] width 357 height 16
click at [468, 292] on input "Completed in the last 180 days and do not have certificate (file [DATE])" at bounding box center [473, 290] width 11 height 11
radio input "true"
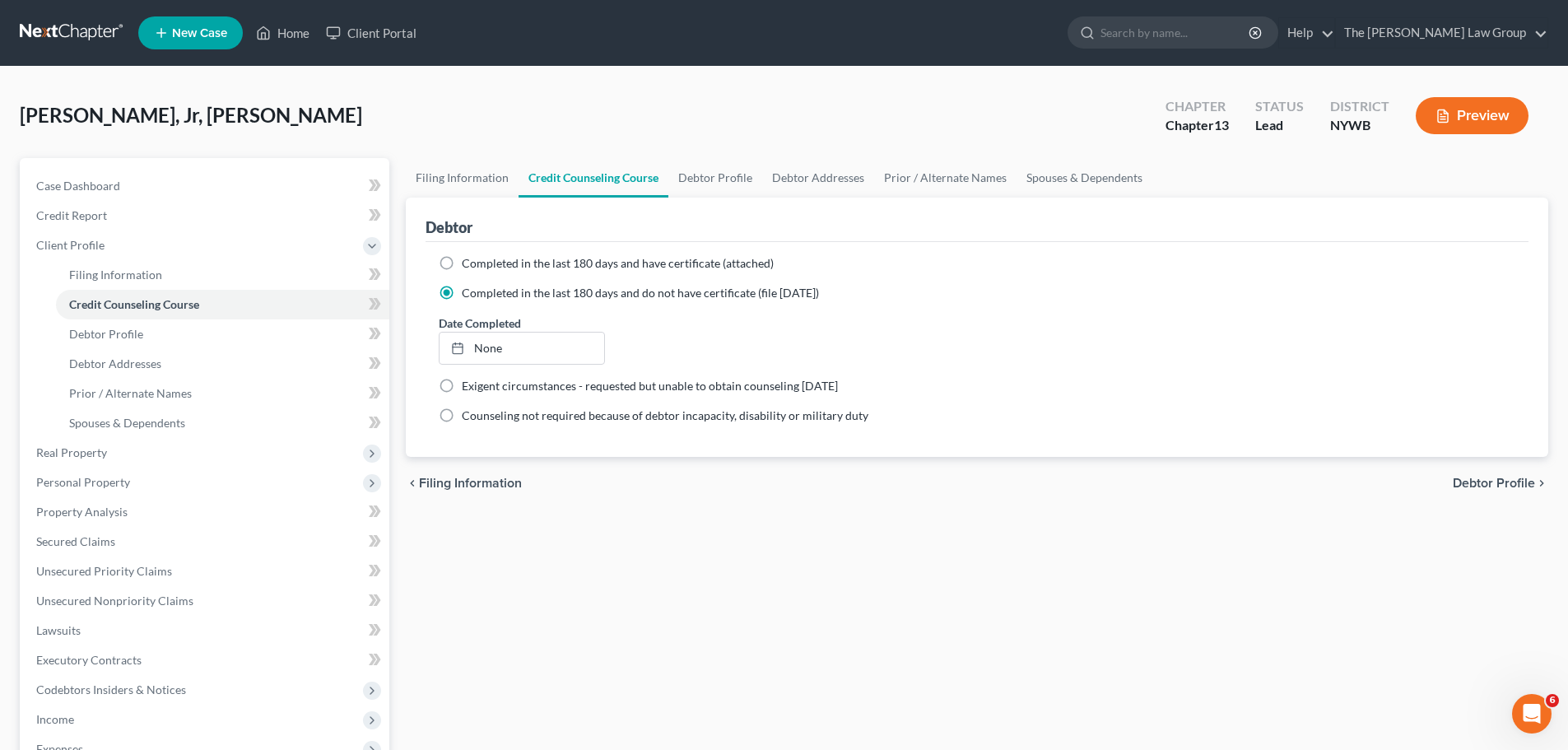
click at [1512, 485] on span "Debtor Profile" at bounding box center [1494, 482] width 82 height 13
select select "0"
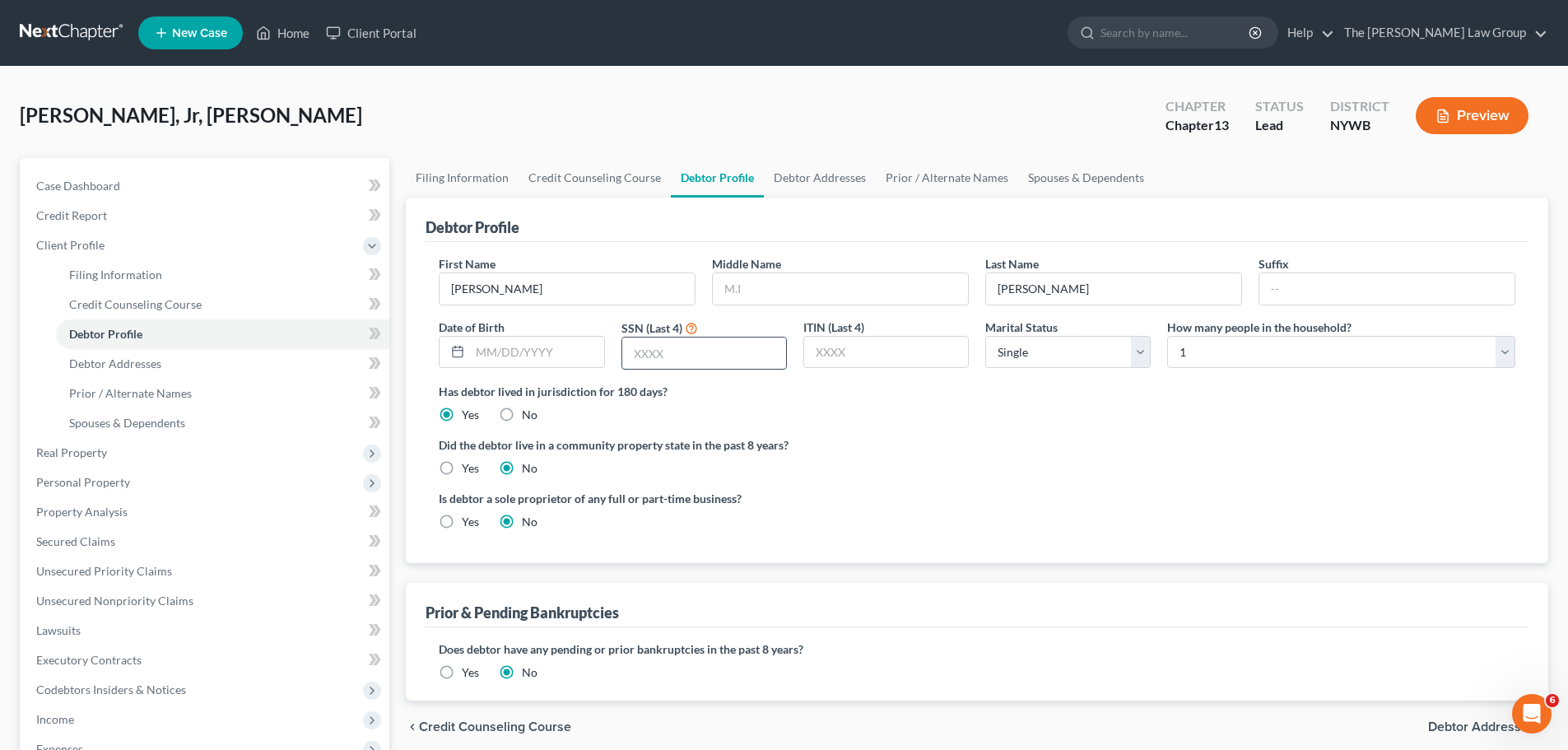
click at [686, 352] on input "text" at bounding box center [704, 353] width 164 height 31
drag, startPoint x: 859, startPoint y: 345, endPoint x: 808, endPoint y: 352, distance: 51.5
click at [859, 345] on input "text" at bounding box center [886, 352] width 164 height 31
click at [719, 360] on input "text" at bounding box center [704, 353] width 164 height 31
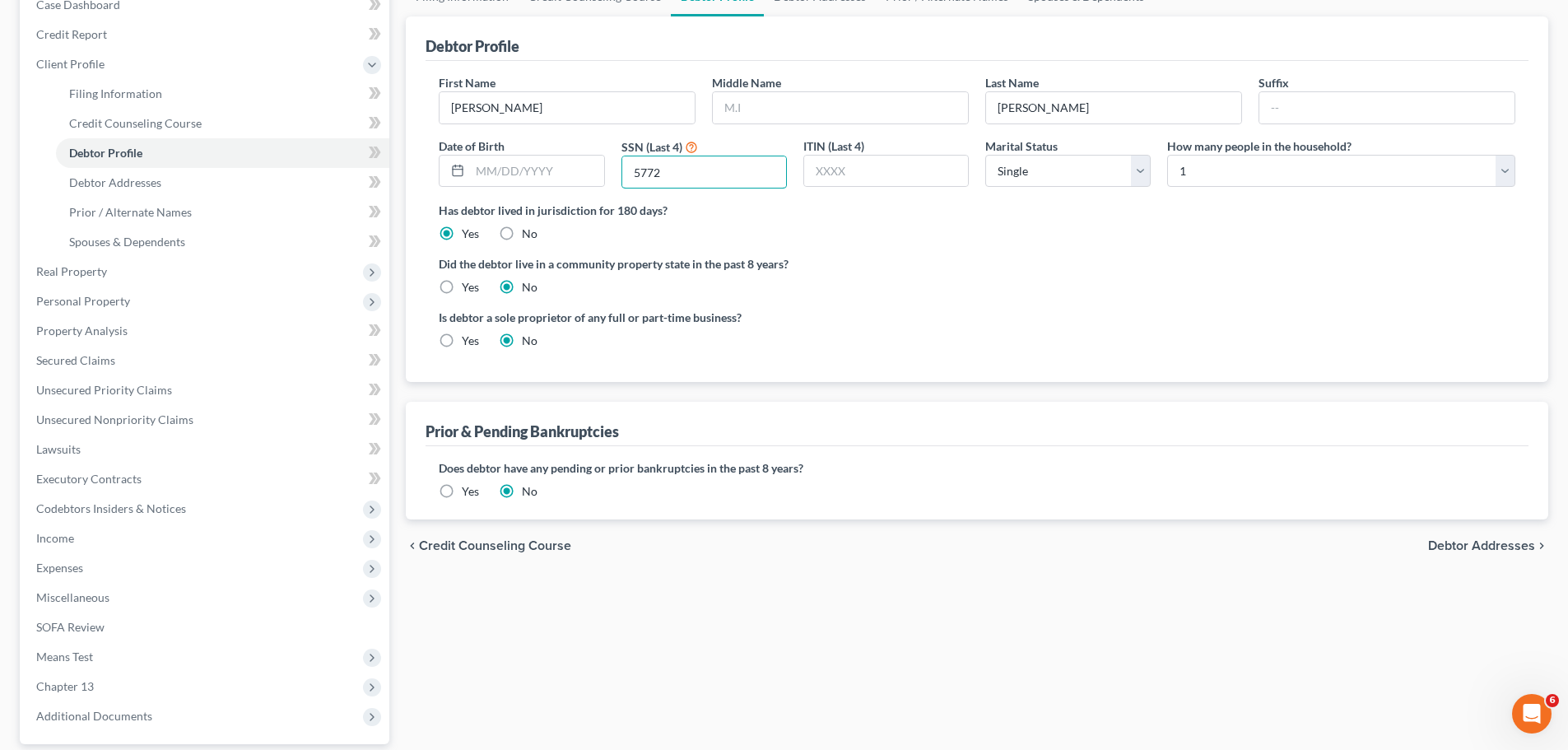
scroll to position [330, 0]
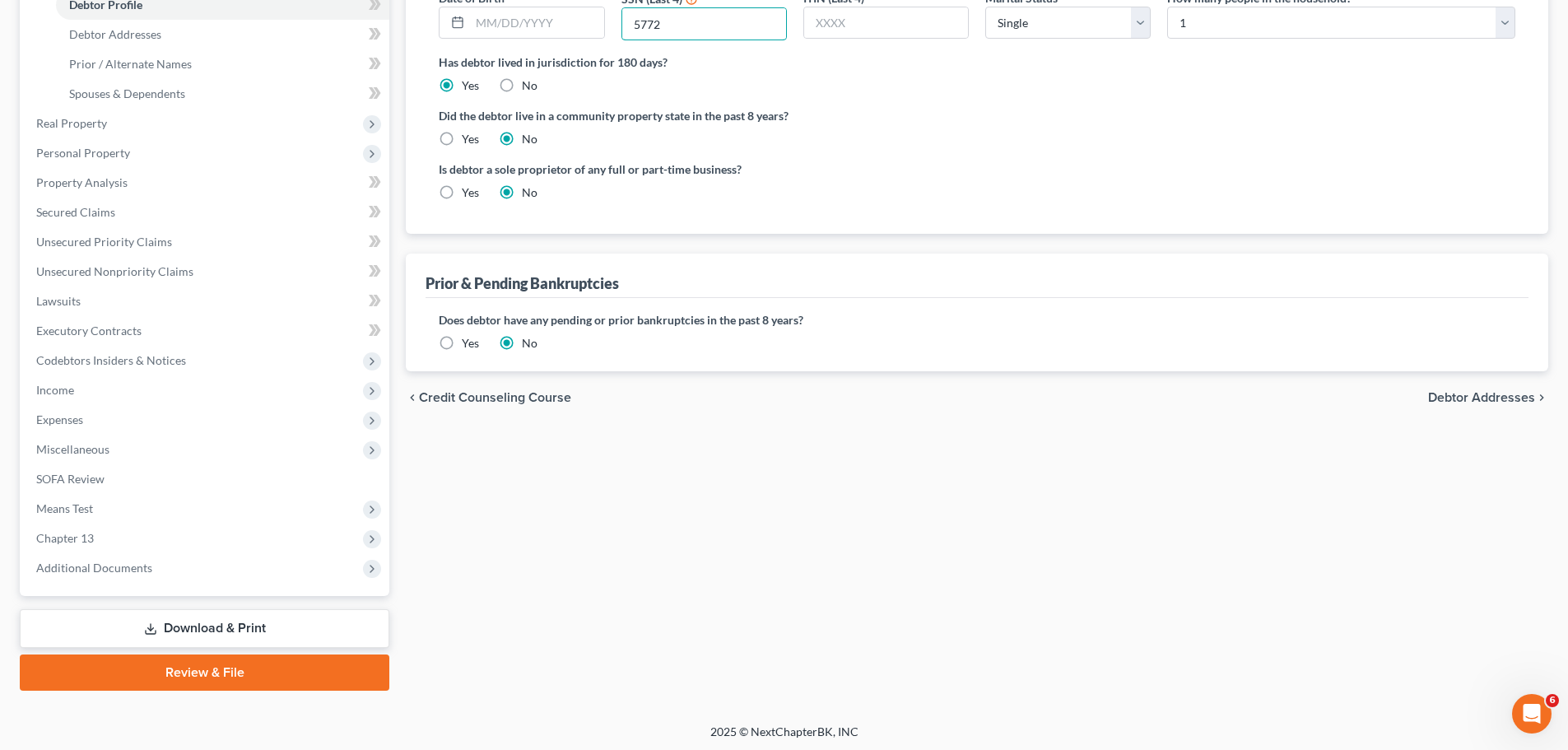
type input "5772"
click at [1489, 399] on span "Debtor Addresses" at bounding box center [1481, 397] width 107 height 13
select select "0"
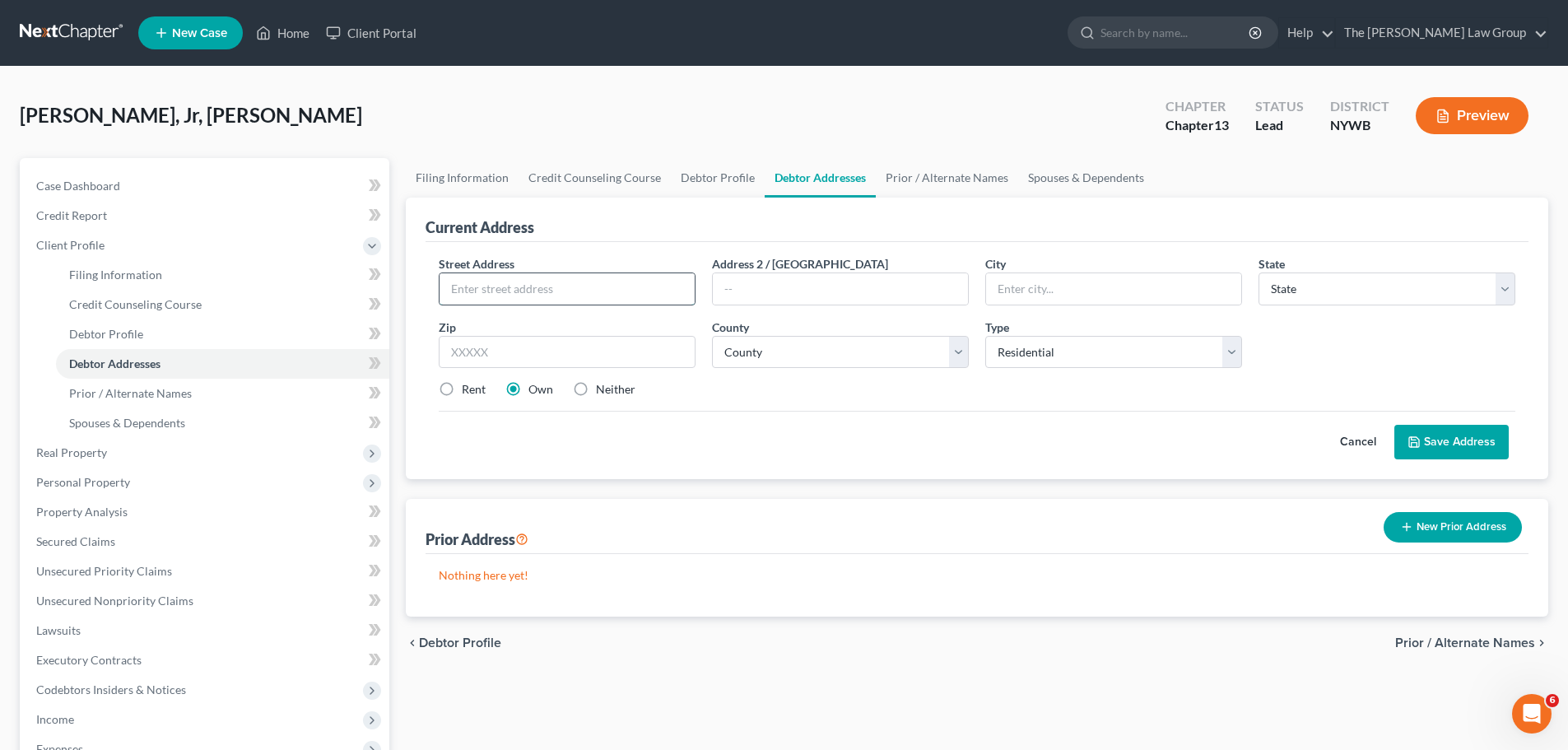
click at [569, 300] on input "text" at bounding box center [567, 289] width 256 height 31
type input "[STREET_ADDRESS][PERSON_NAME]"
type input "Lockport"
select select "35"
click at [485, 355] on input "text" at bounding box center [567, 352] width 257 height 33
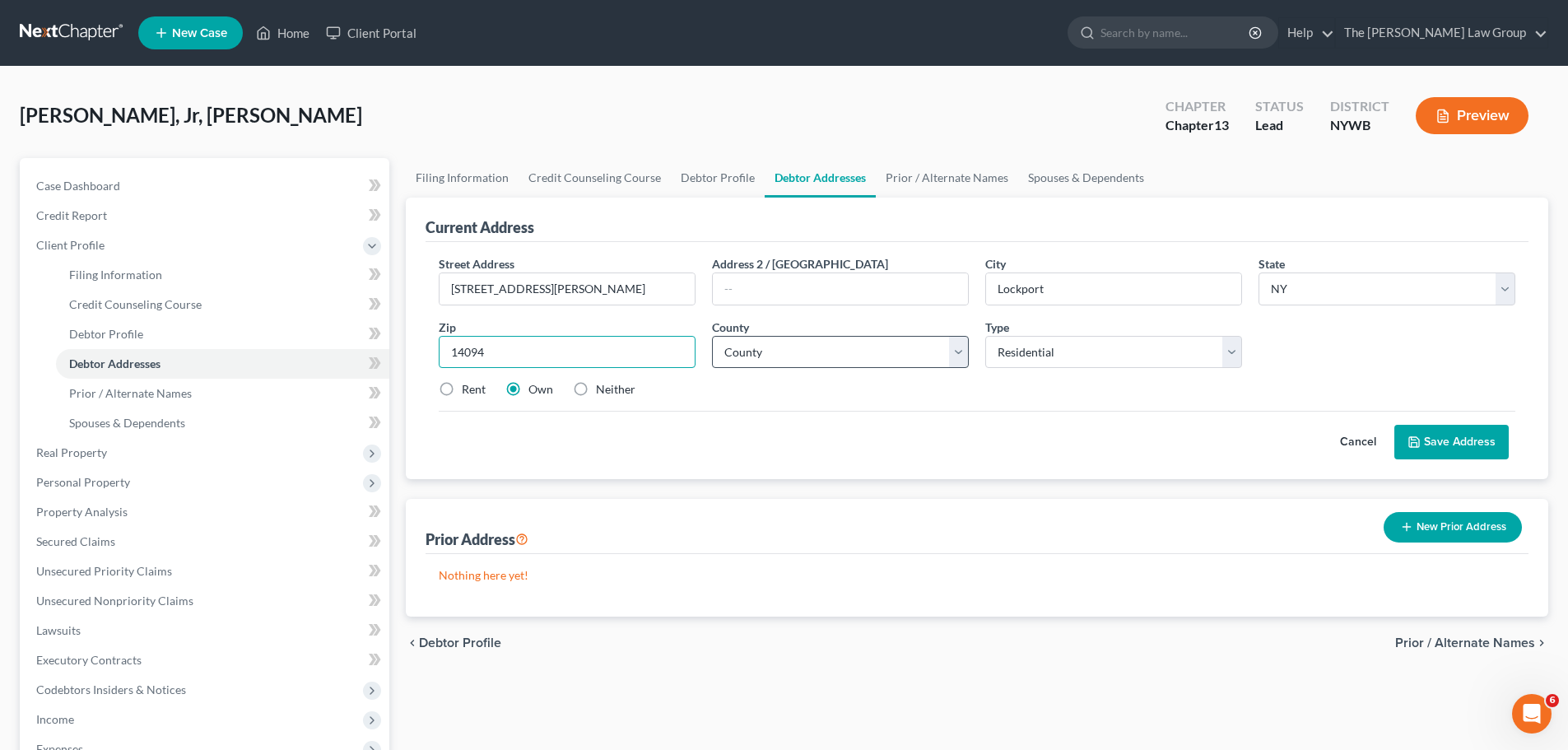
type input "14094"
click at [785, 350] on select "County [GEOGRAPHIC_DATA] [GEOGRAPHIC_DATA] [GEOGRAPHIC_DATA] [GEOGRAPHIC_DATA] …" at bounding box center [839, 352] width 257 height 33
click at [890, 354] on select "County [GEOGRAPHIC_DATA] [GEOGRAPHIC_DATA] [GEOGRAPHIC_DATA] [GEOGRAPHIC_DATA] …" at bounding box center [839, 352] width 257 height 33
select select "31"
click at [712, 336] on select "County [GEOGRAPHIC_DATA] [GEOGRAPHIC_DATA] [GEOGRAPHIC_DATA] [GEOGRAPHIC_DATA] …" at bounding box center [839, 352] width 257 height 33
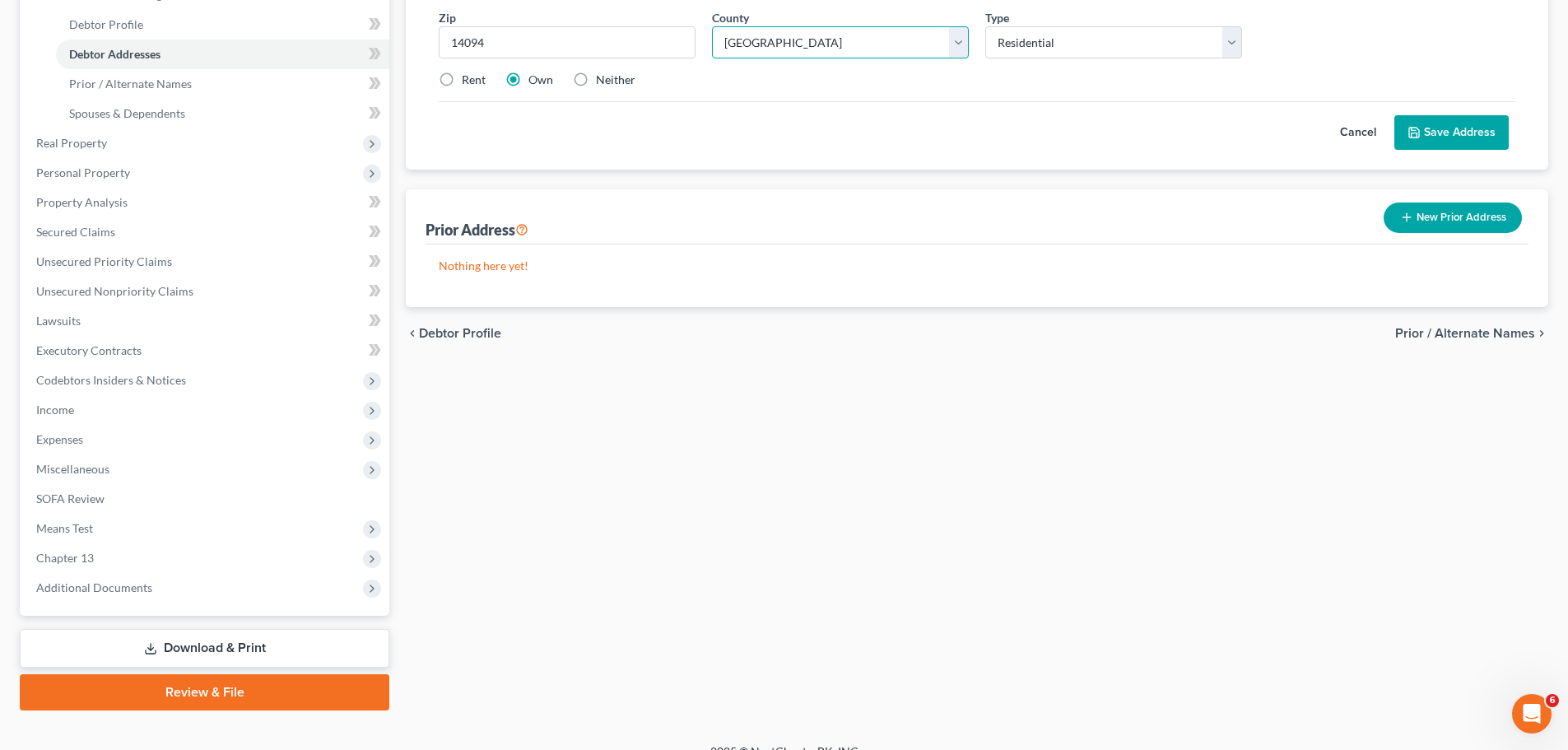
scroll to position [333, 0]
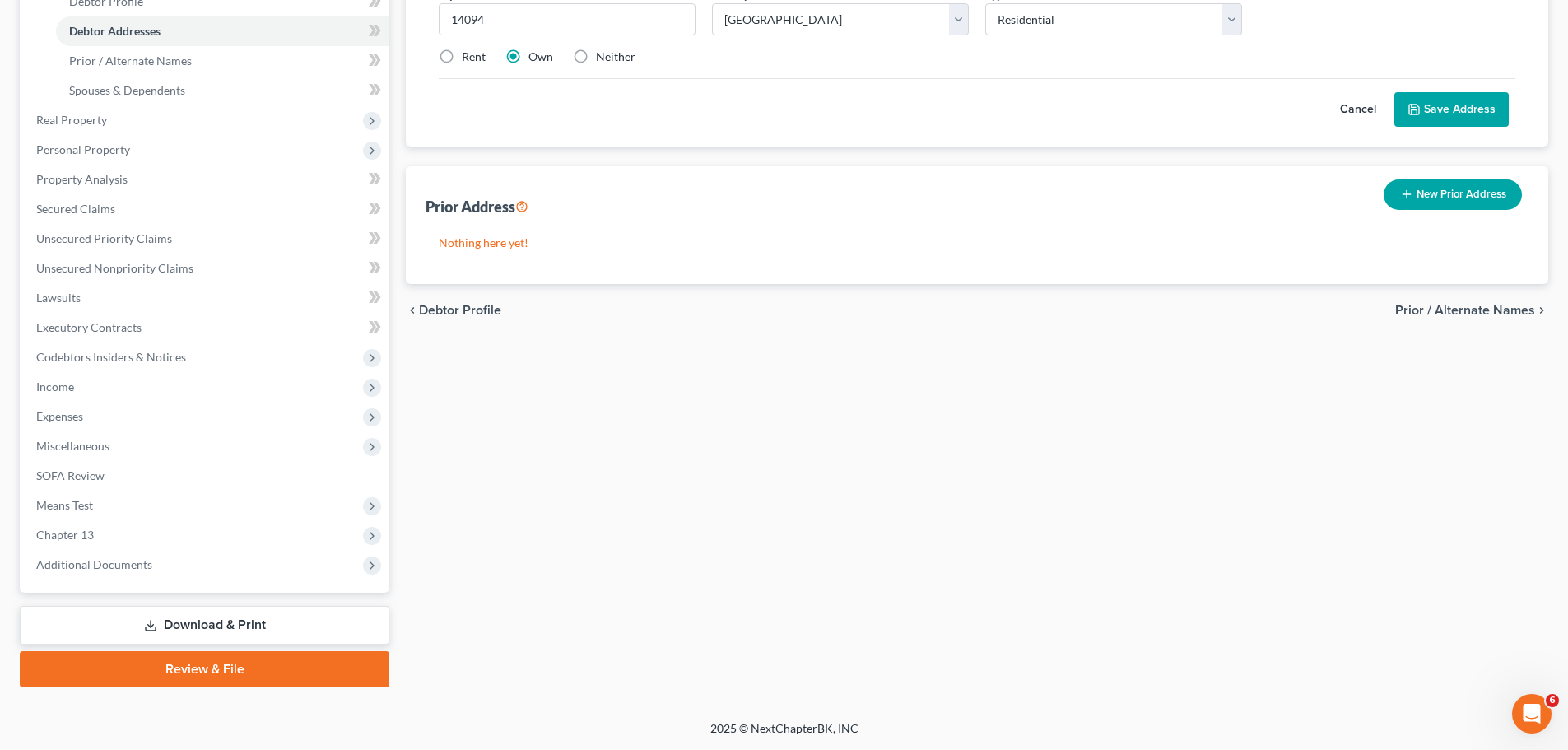
click at [1458, 118] on button "Save Address" at bounding box center [1451, 109] width 115 height 35
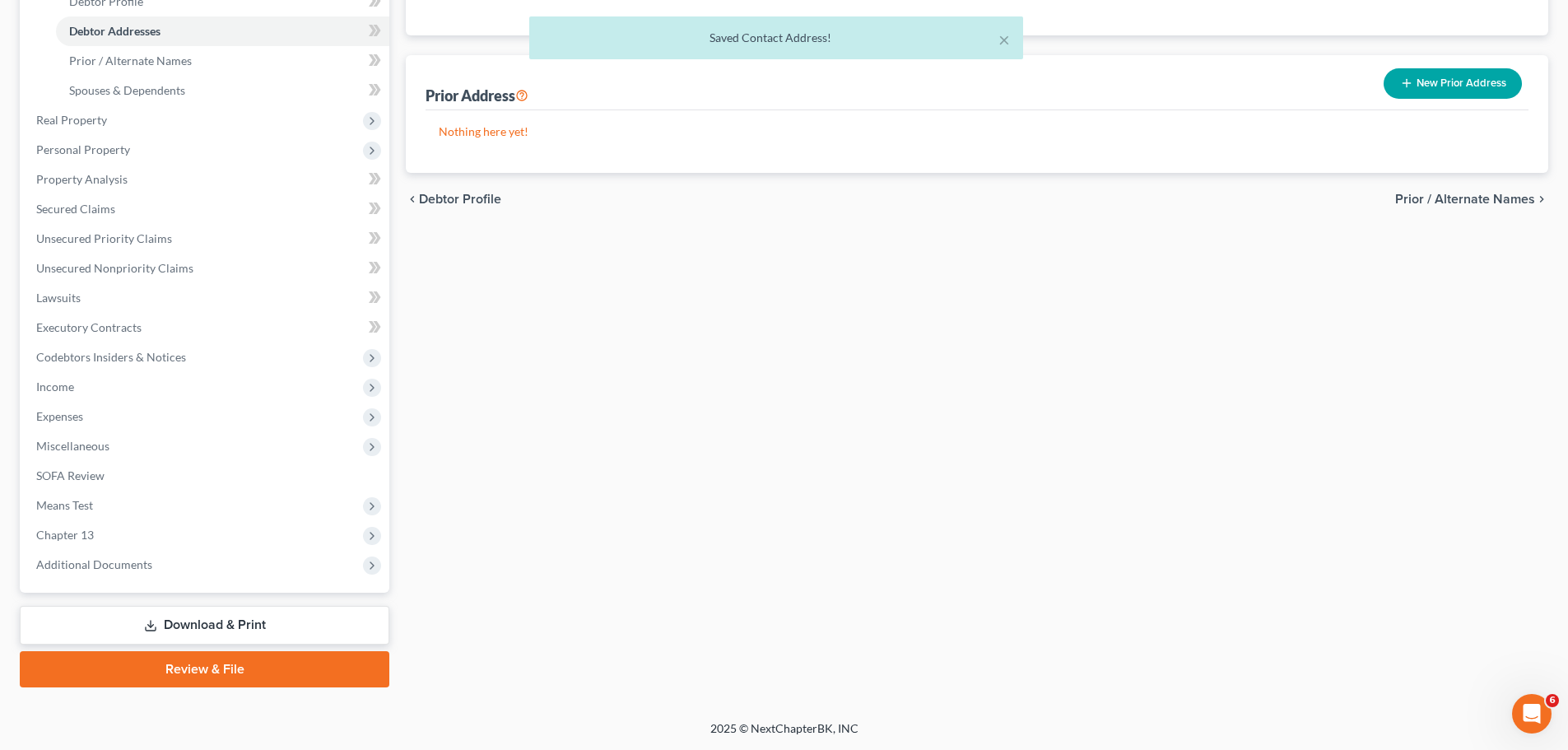
click at [1456, 193] on span "Prior / Alternate Names" at bounding box center [1465, 199] width 140 height 13
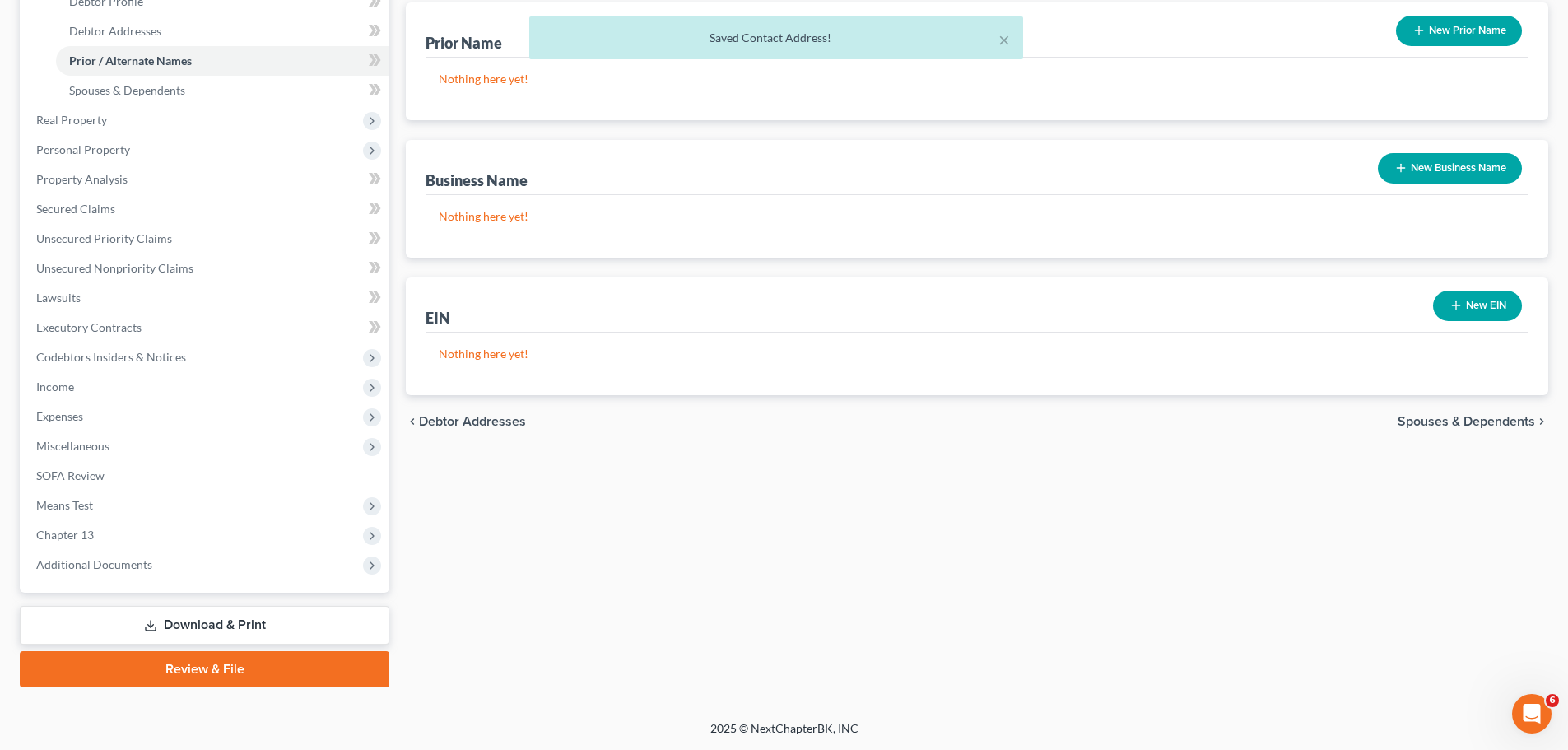
click at [1487, 418] on span "Spouses & Dependents" at bounding box center [1466, 421] width 138 height 13
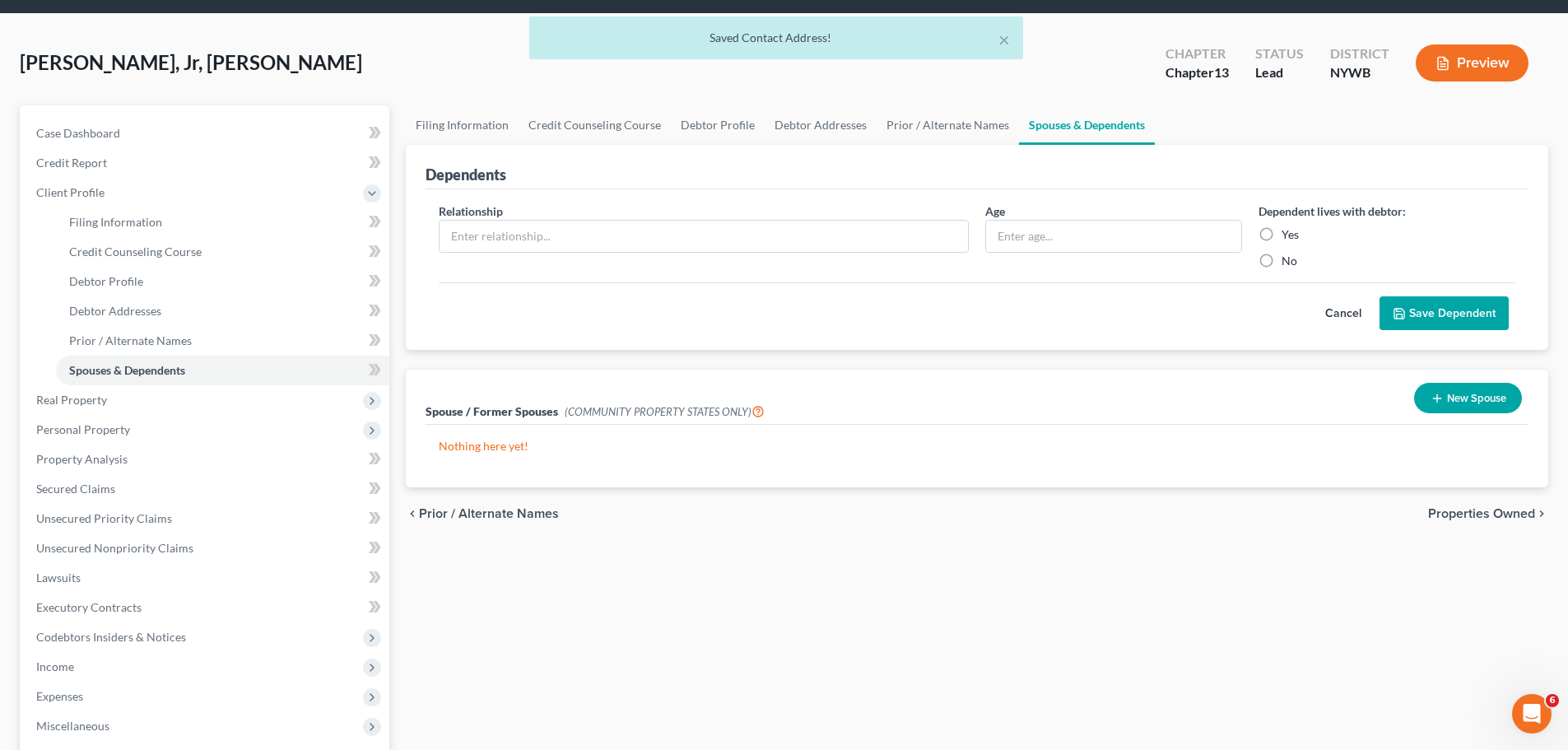
scroll to position [82, 0]
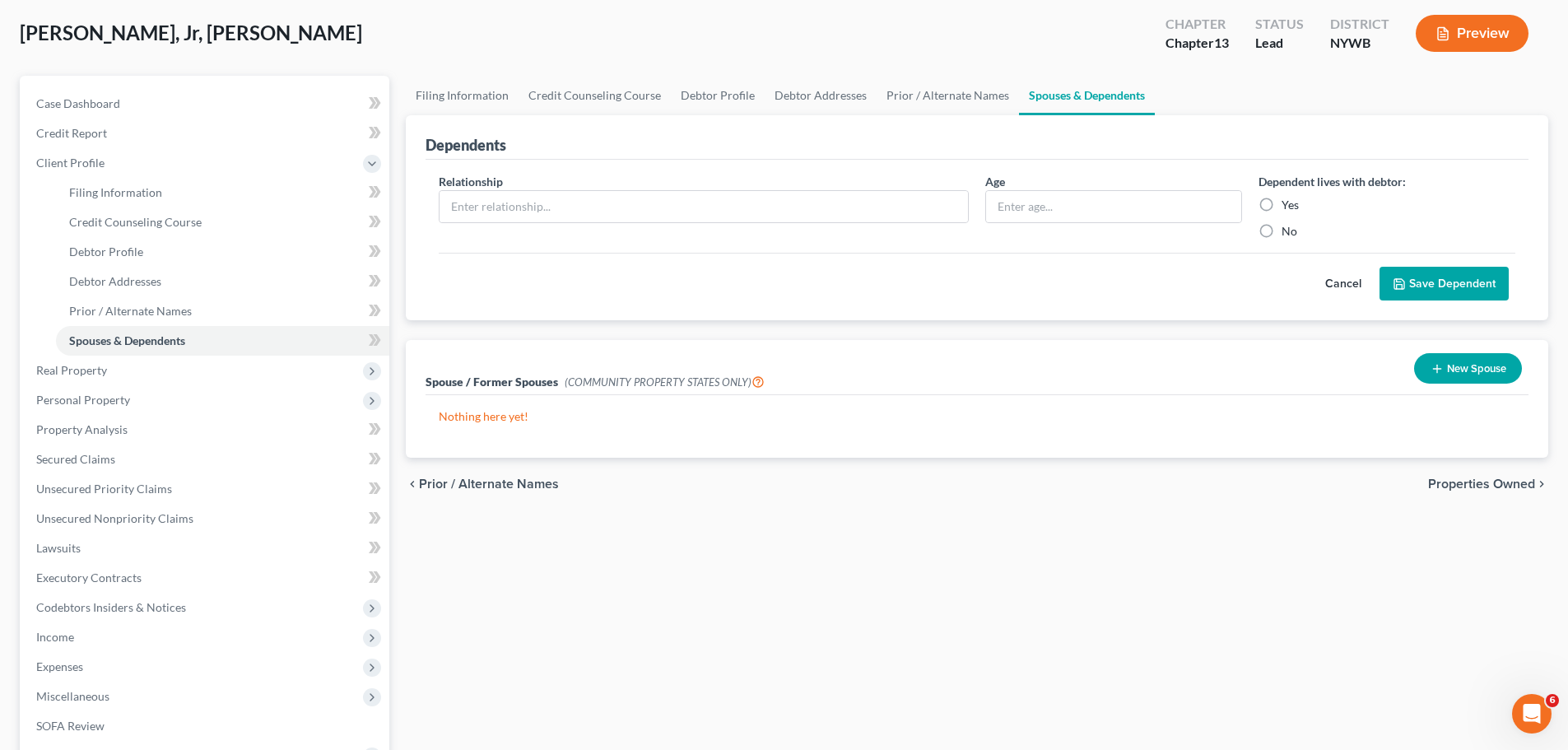
click at [1491, 477] on span "Properties Owned" at bounding box center [1481, 483] width 107 height 13
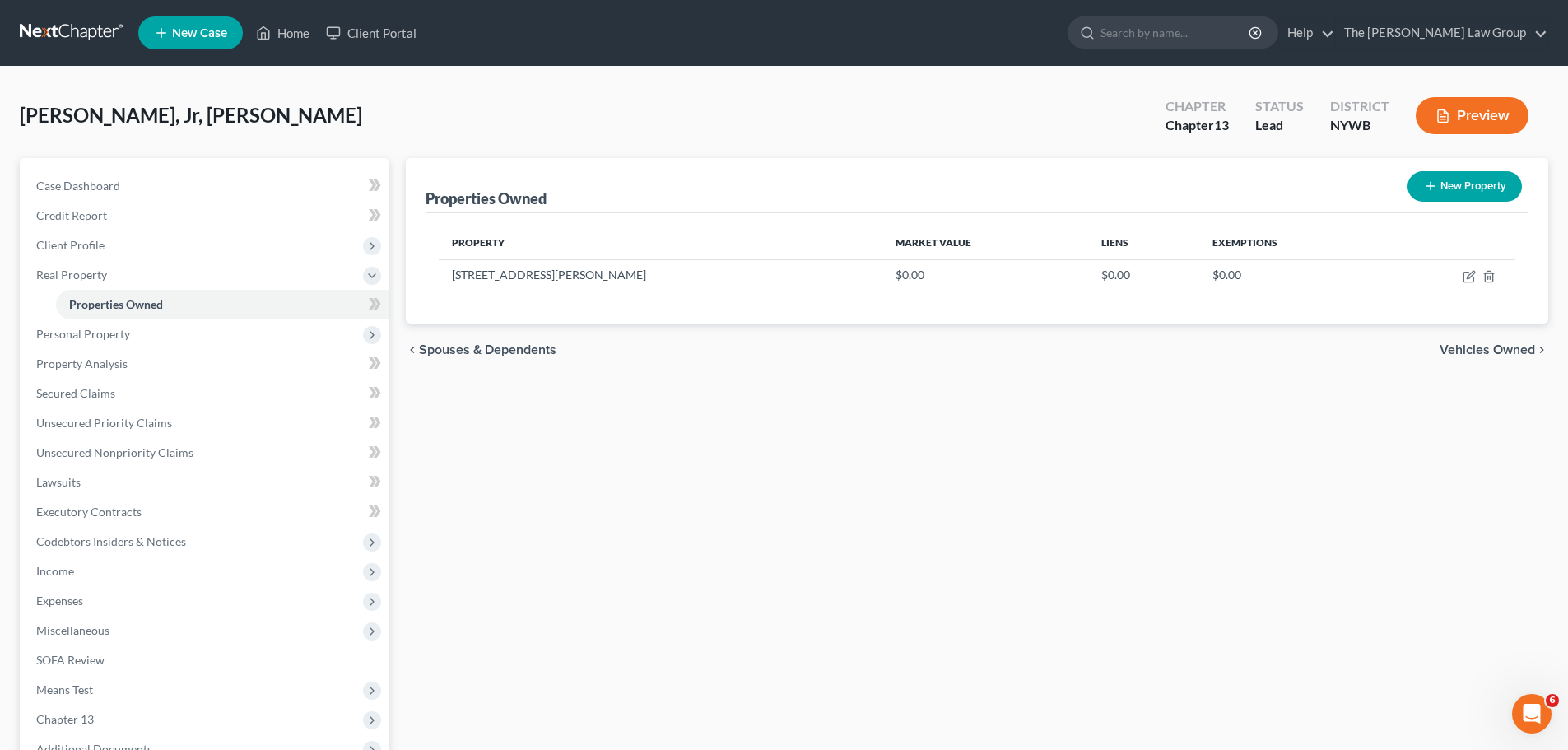
click at [1444, 181] on button "New Property" at bounding box center [1464, 187] width 115 height 31
select select "35"
select select "31"
select select "0"
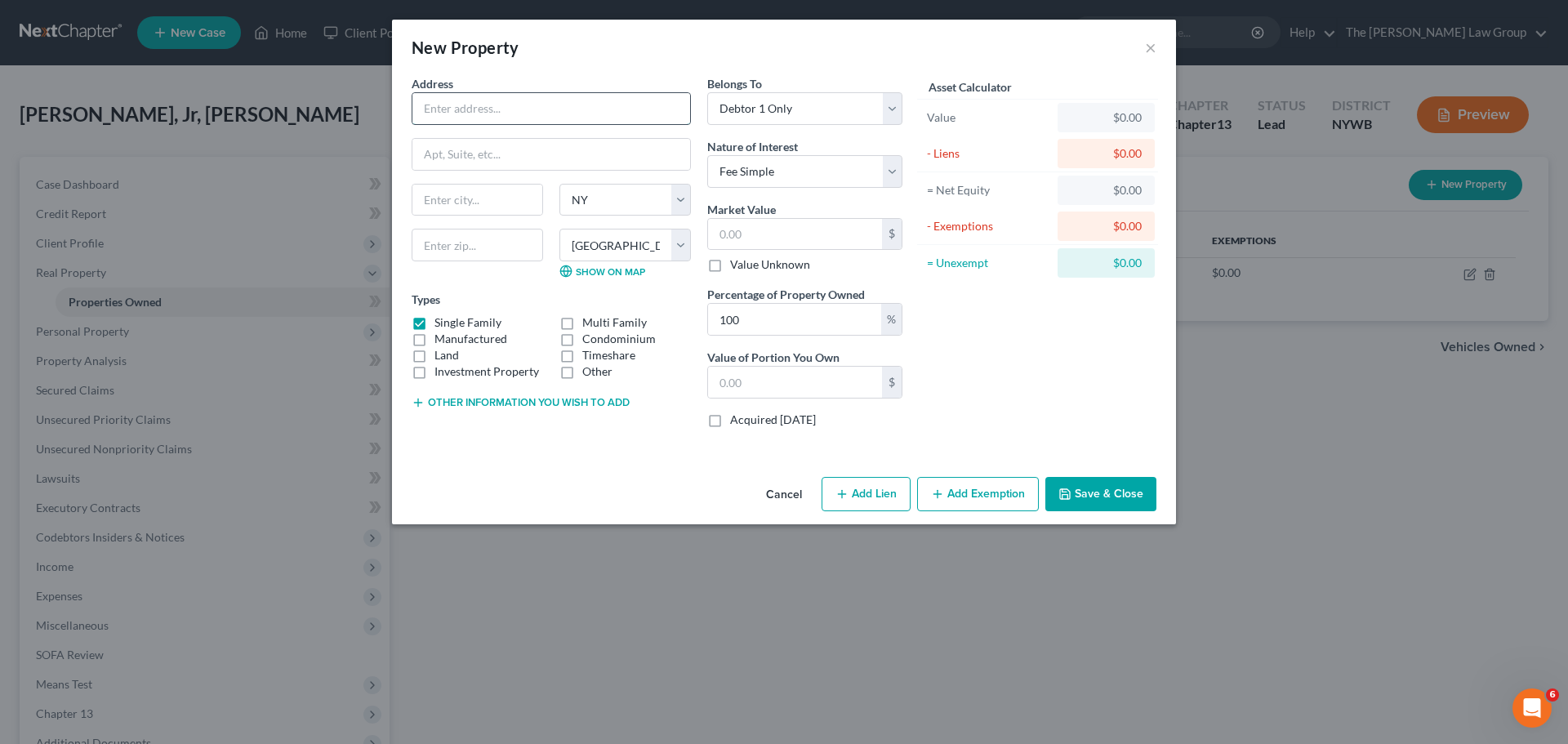
click at [492, 99] on input "text" at bounding box center [551, 108] width 277 height 31
type input "[STREET_ADDRESS][PERSON_NAME]"
click at [491, 192] on input "text" at bounding box center [476, 199] width 130 height 31
type input "Lockport"
click at [477, 236] on input "text" at bounding box center [477, 245] width 132 height 33
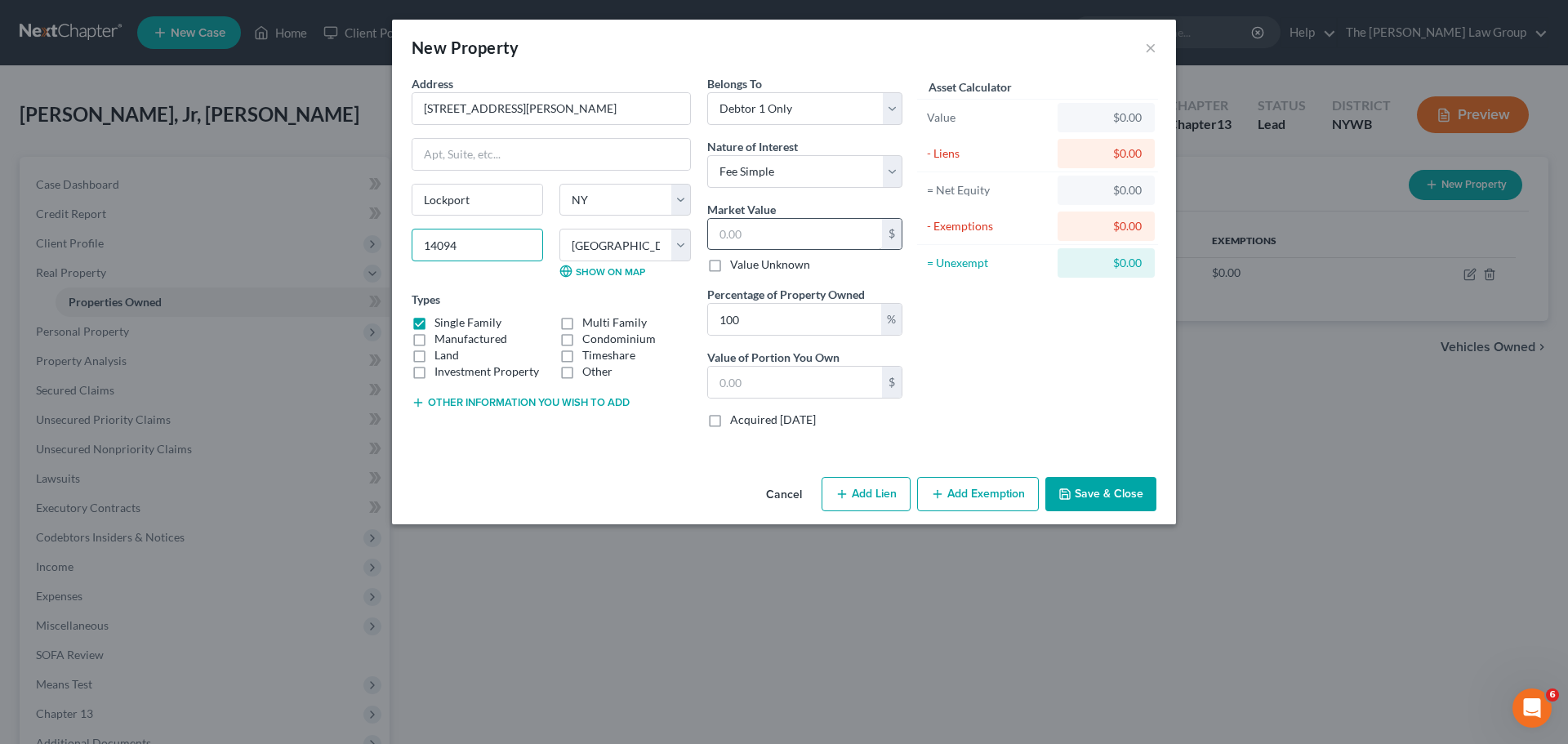
type input "14094"
click at [823, 240] on input "text" at bounding box center [795, 234] width 174 height 31
type input "2"
type input "2.00"
click at [1149, 377] on div "Asset Calculator Value $253,000.00 - Liens $0.00 = Net Equity $253.00 - Exempti…" at bounding box center [1037, 258] width 254 height 366
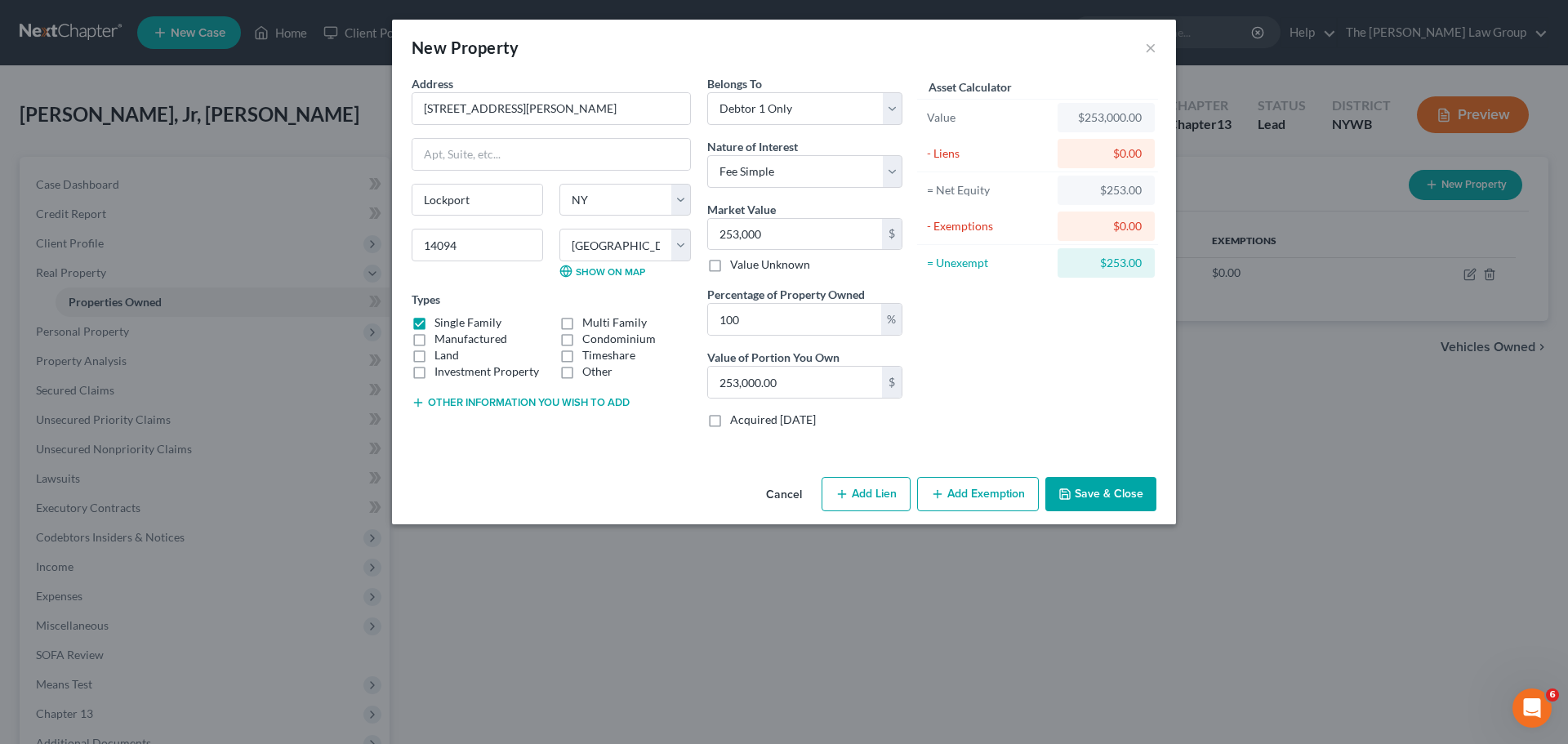
click at [967, 499] on button "Add Exemption" at bounding box center [978, 494] width 122 height 35
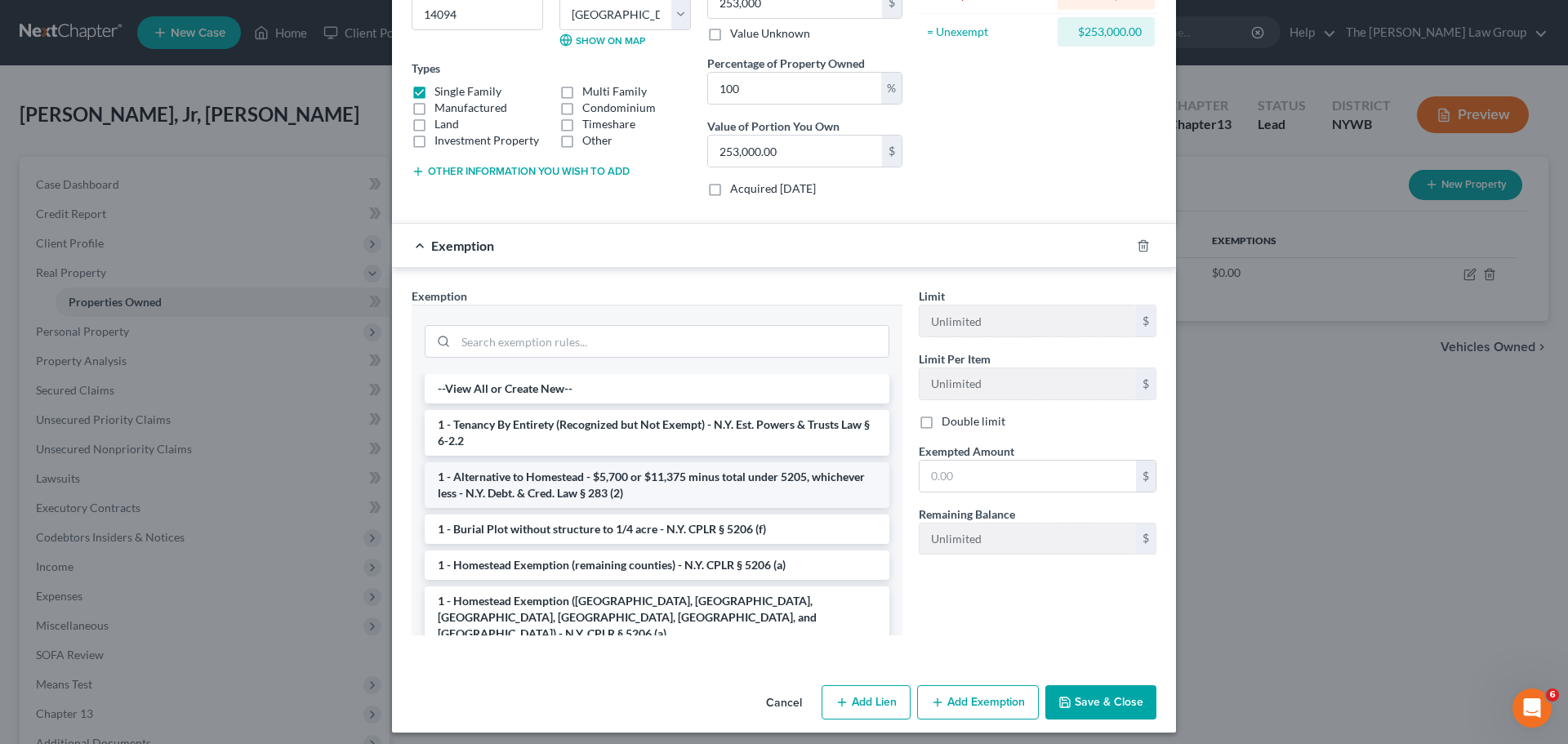
scroll to position [240, 0]
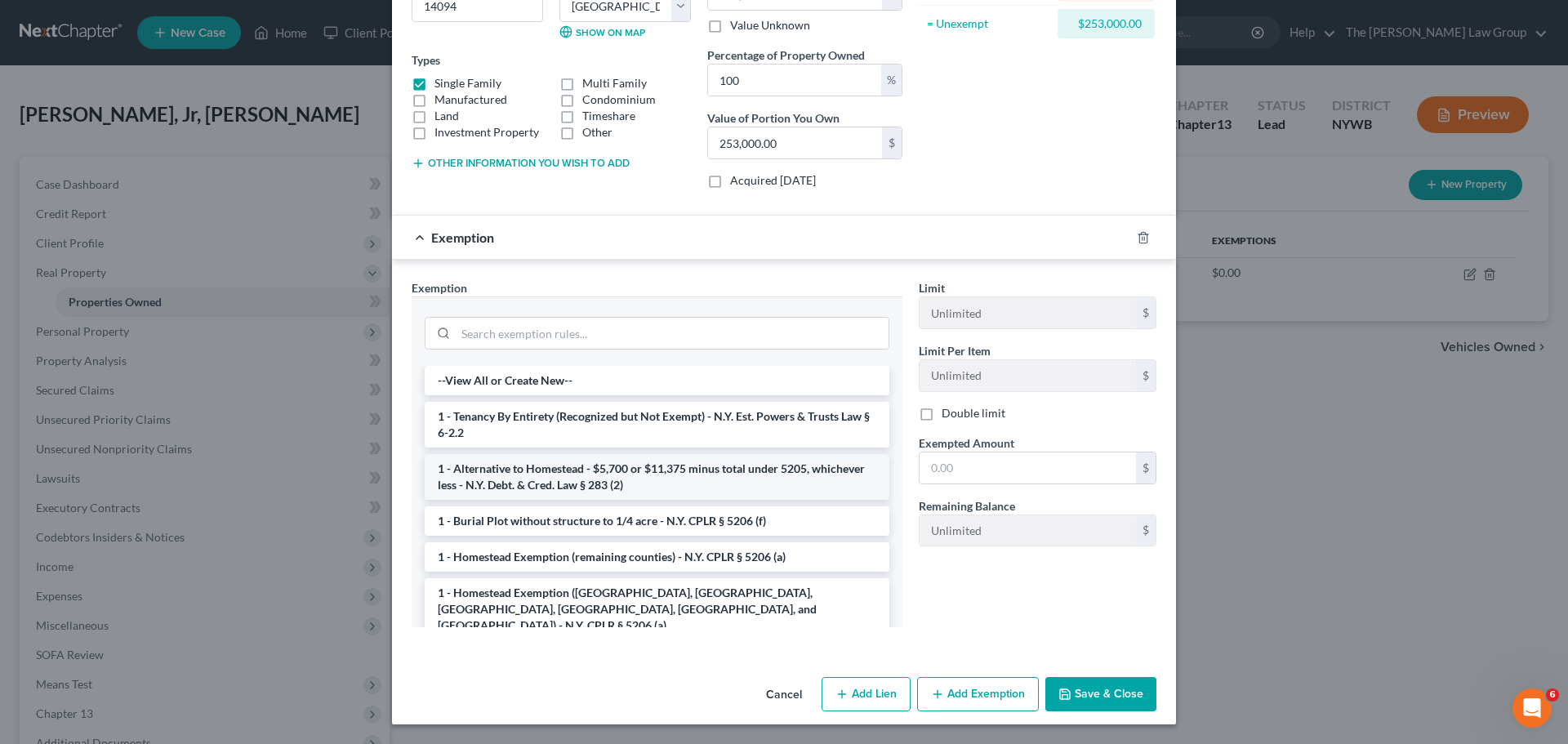
click at [641, 470] on li "1 - Alternative to Homestead - $5,700 or $11,375 minus total under 5205, whiche…" at bounding box center [657, 478] width 465 height 46
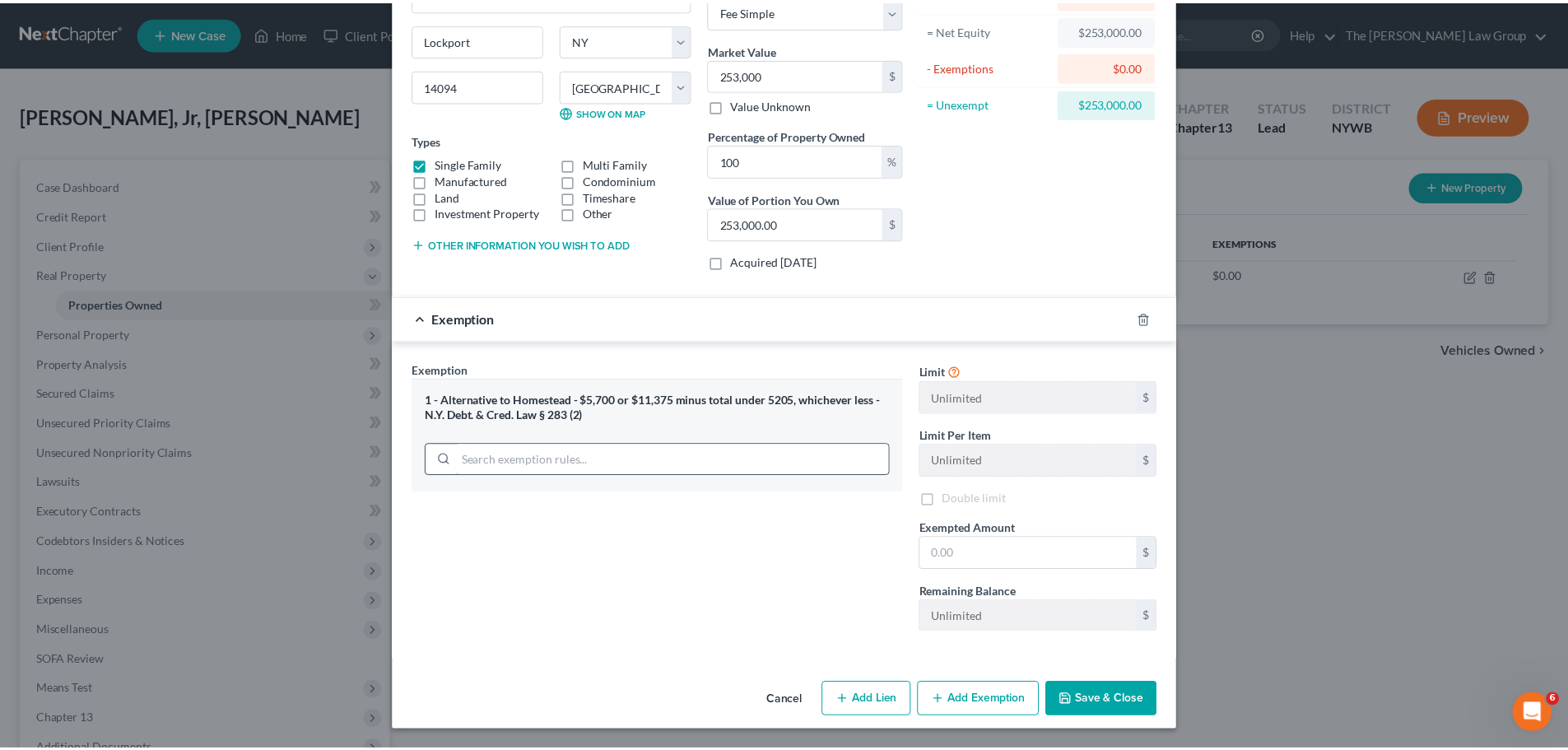
scroll to position [162, 0]
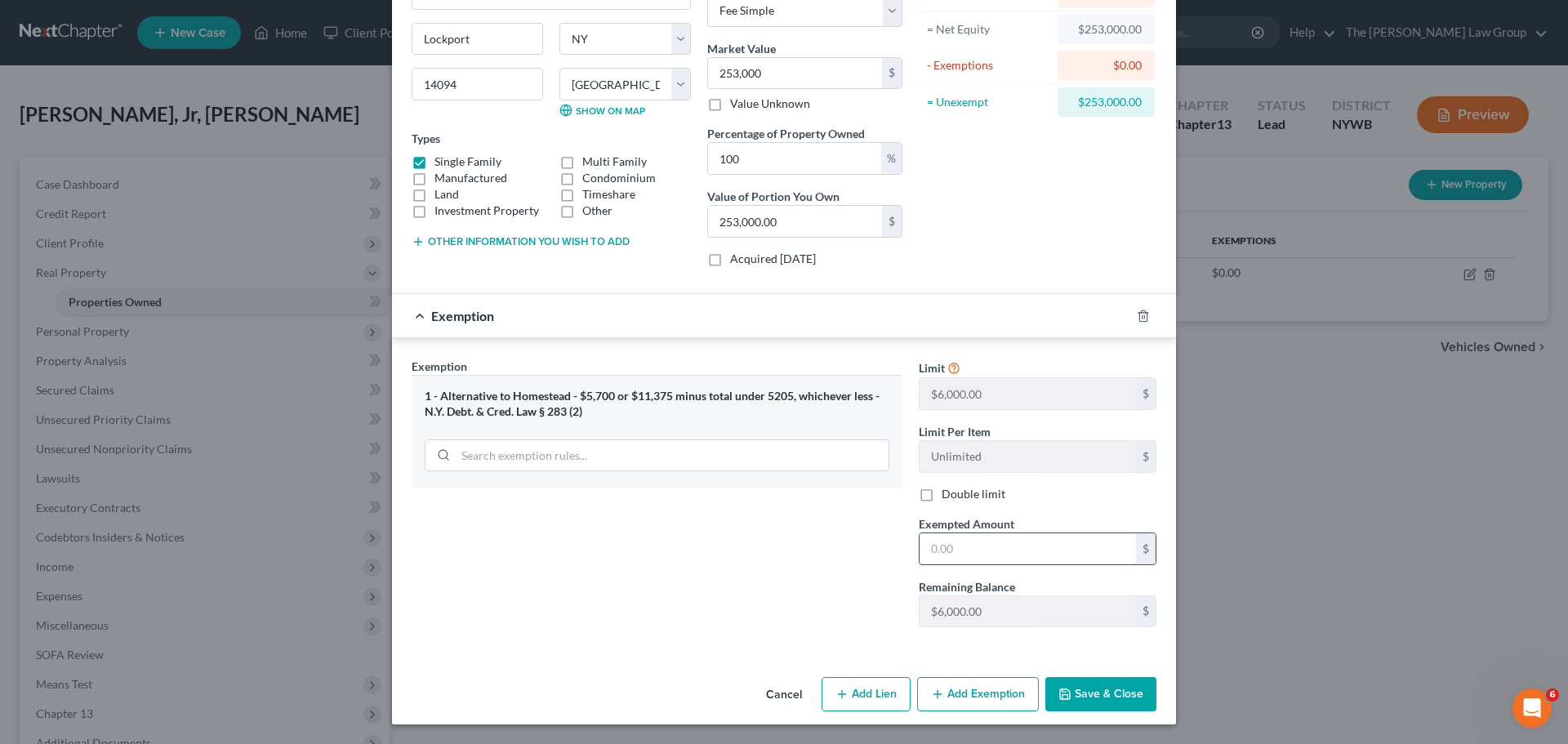
click at [984, 555] on input "text" at bounding box center [1028, 549] width 217 height 31
click at [1111, 690] on button "Save & Close" at bounding box center [1101, 694] width 111 height 35
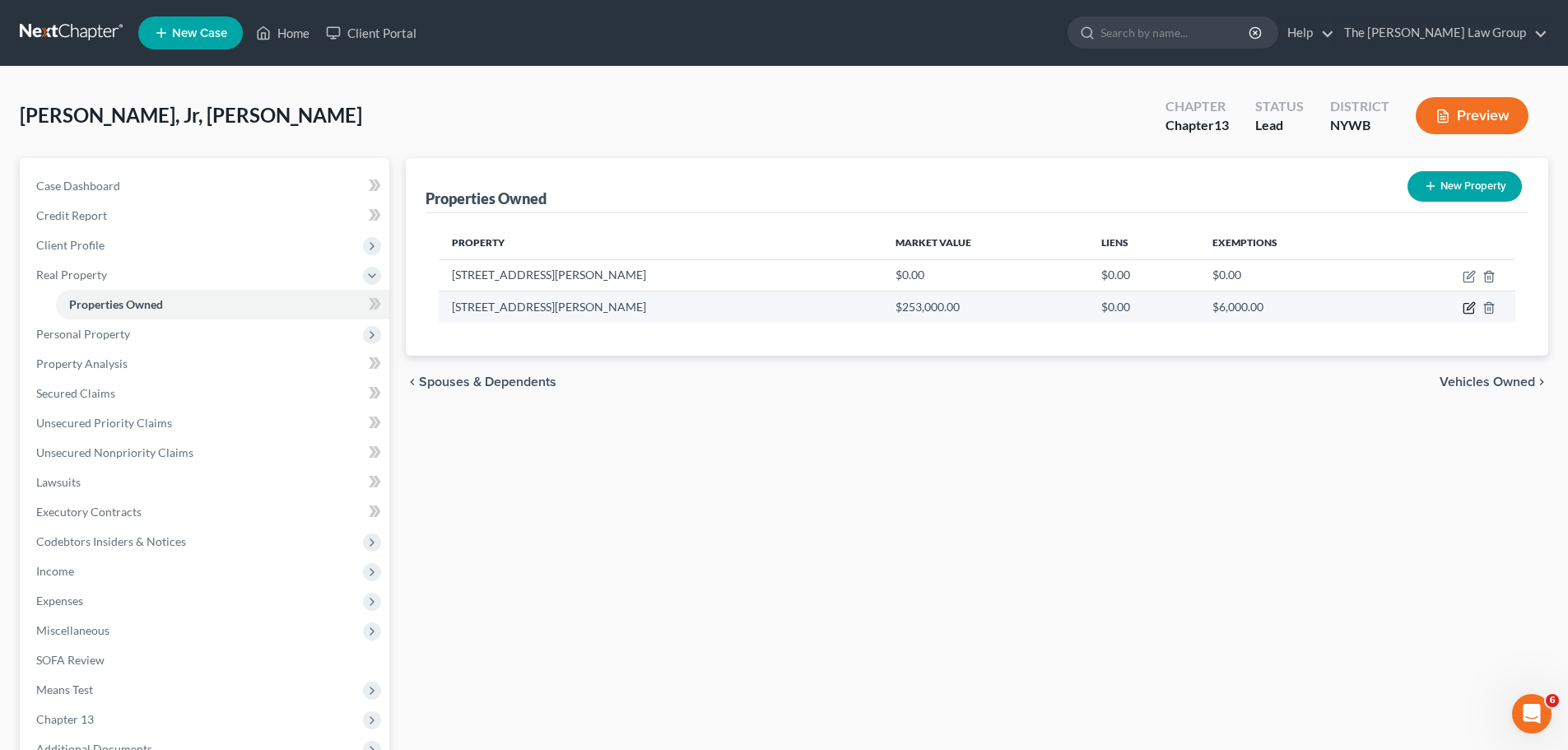
click at [1472, 305] on icon "button" at bounding box center [1468, 308] width 13 height 13
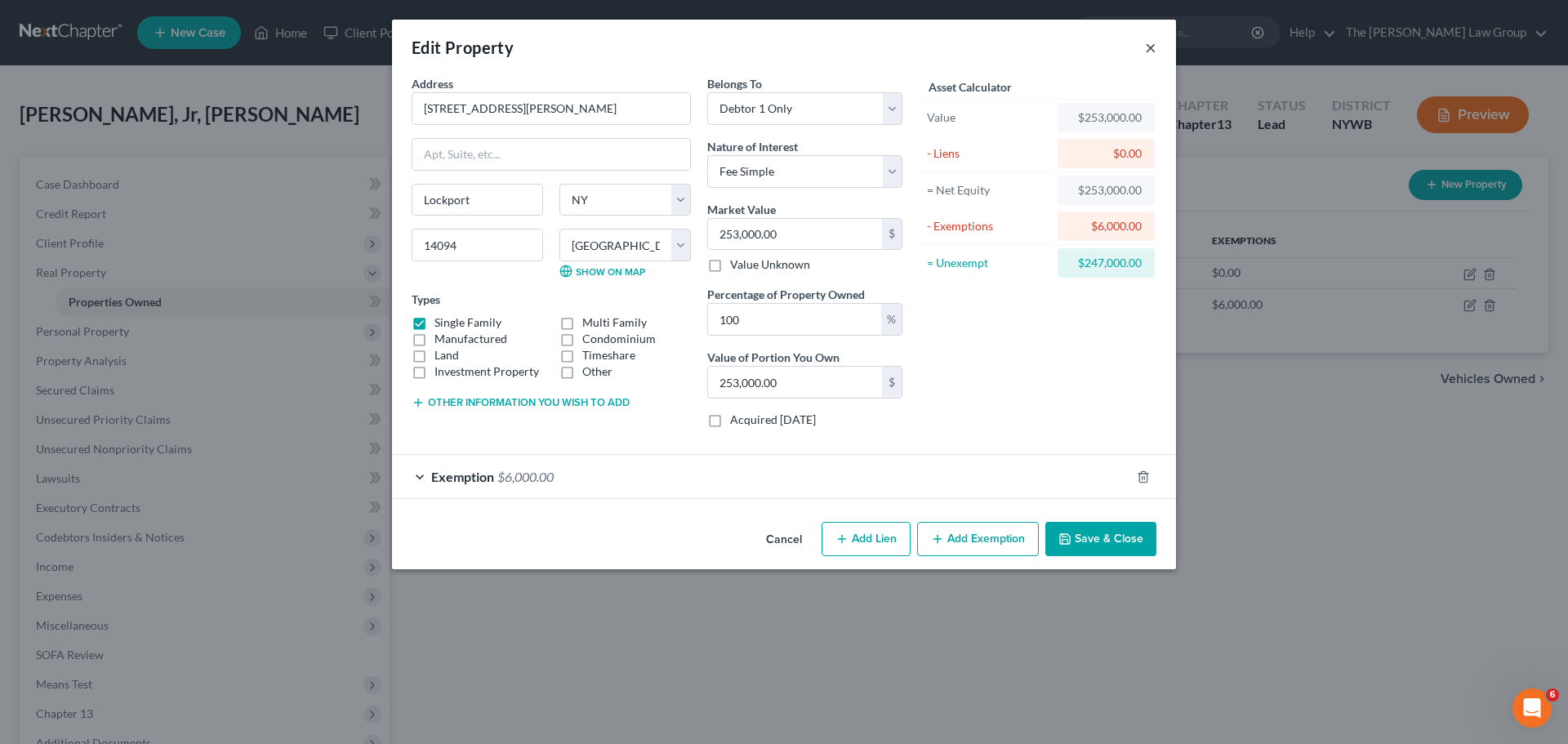
click at [1153, 41] on button "×" at bounding box center [1151, 48] width 12 height 20
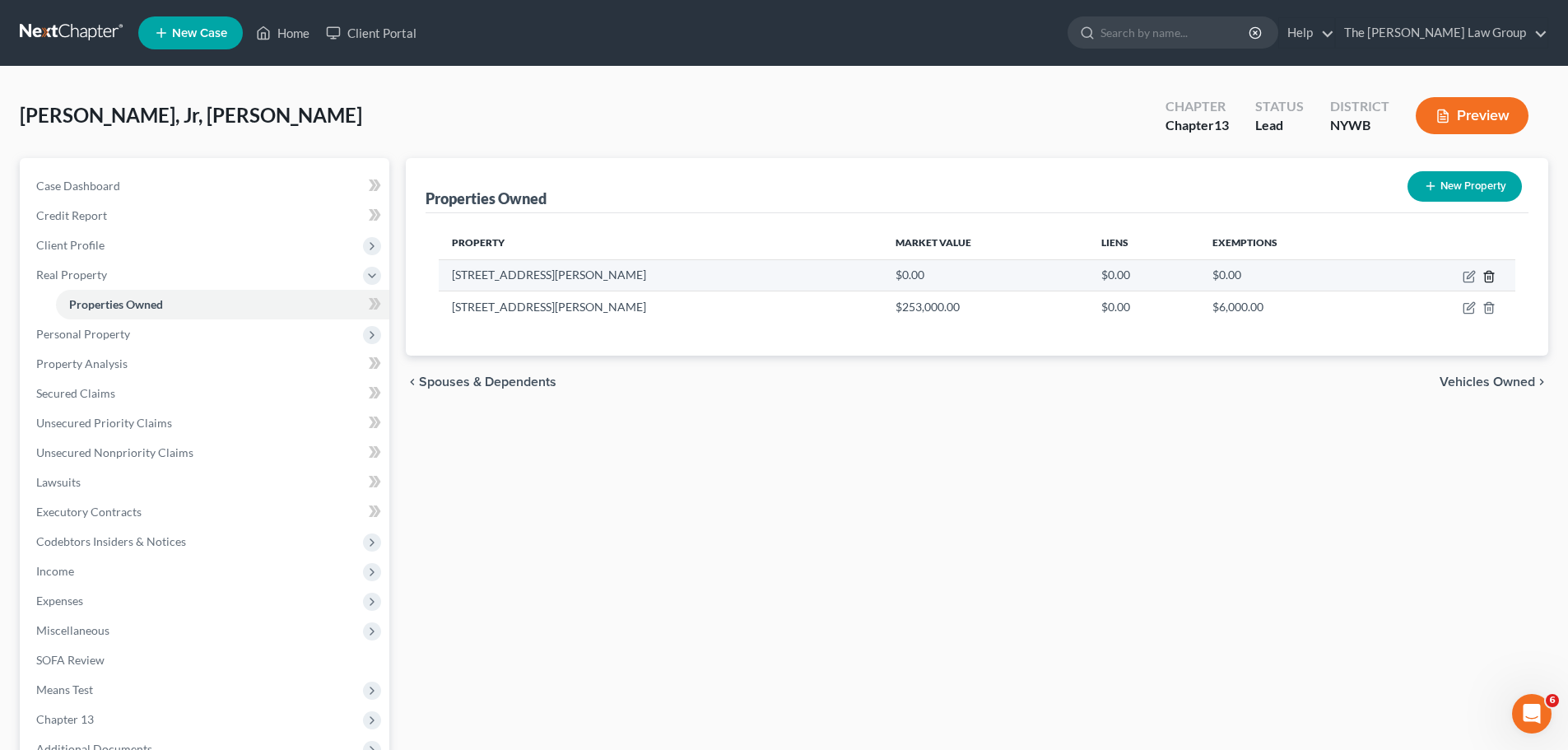
click at [1487, 275] on icon "button" at bounding box center [1488, 276] width 13 height 13
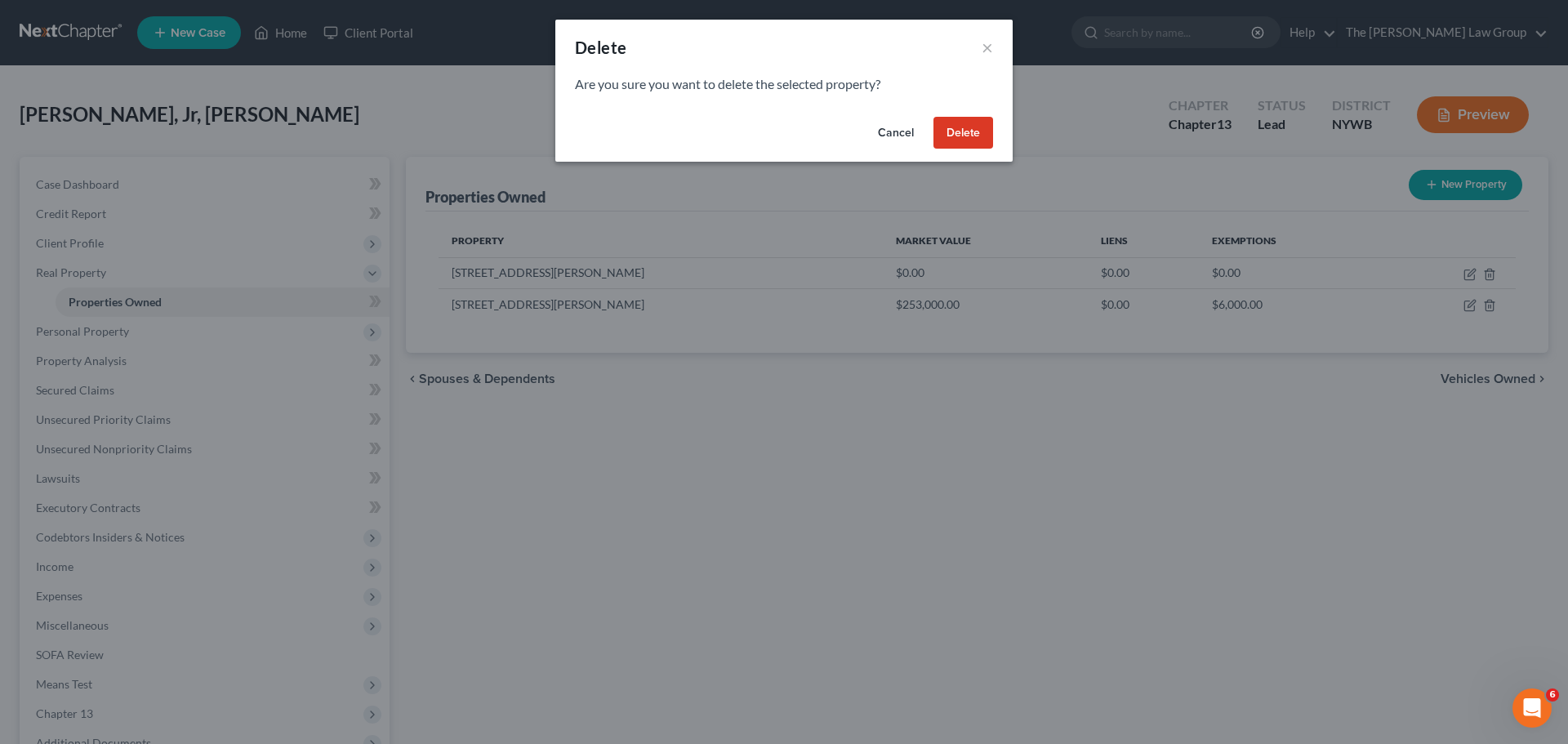
click at [976, 142] on button "Delete" at bounding box center [964, 133] width 59 height 33
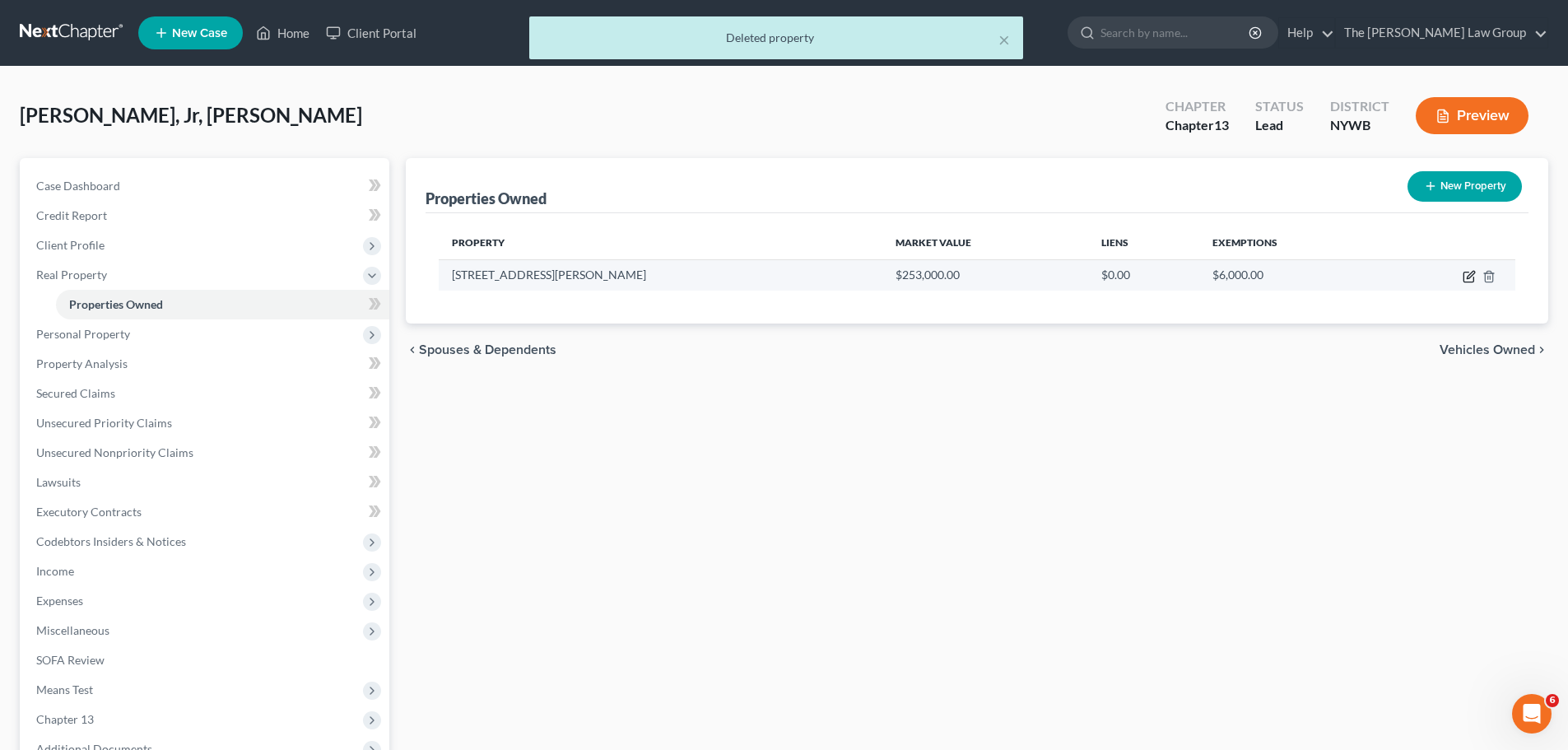
click at [1468, 275] on icon "button" at bounding box center [1468, 276] width 13 height 13
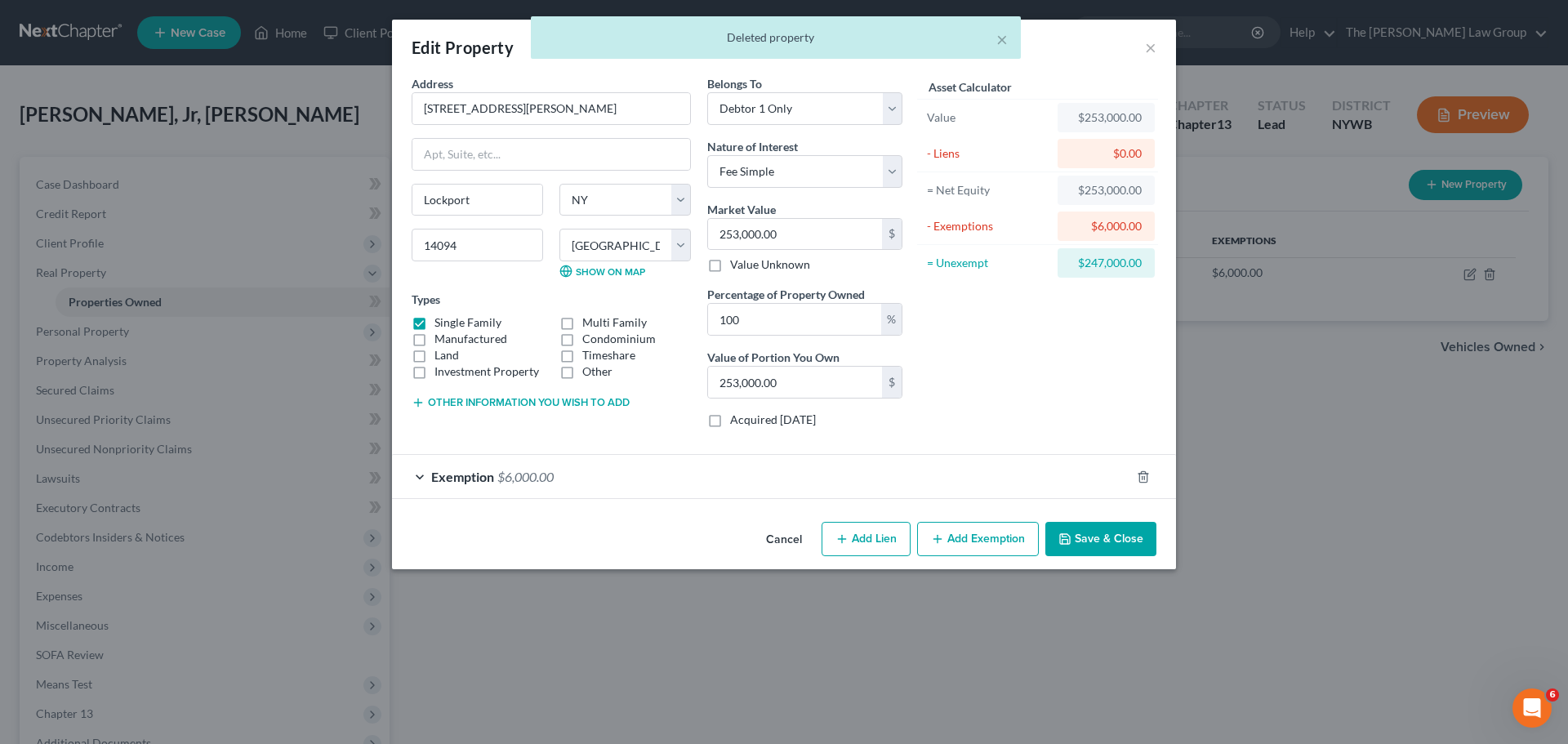
click at [1153, 48] on div "× Deleted property" at bounding box center [776, 41] width 1568 height 51
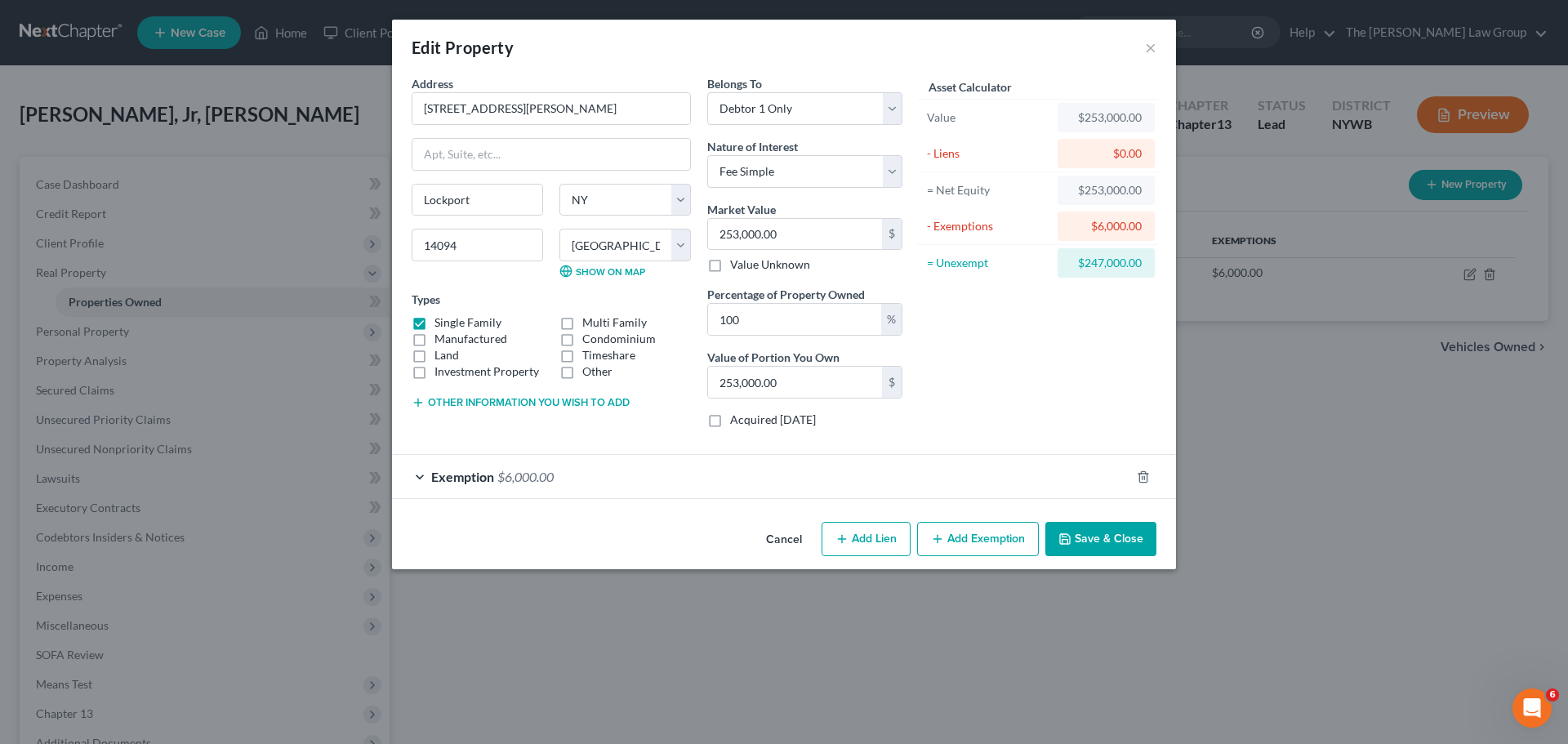
click at [1158, 46] on div "Edit Property ×" at bounding box center [784, 48] width 784 height 55
click at [1151, 52] on button "×" at bounding box center [1151, 48] width 12 height 20
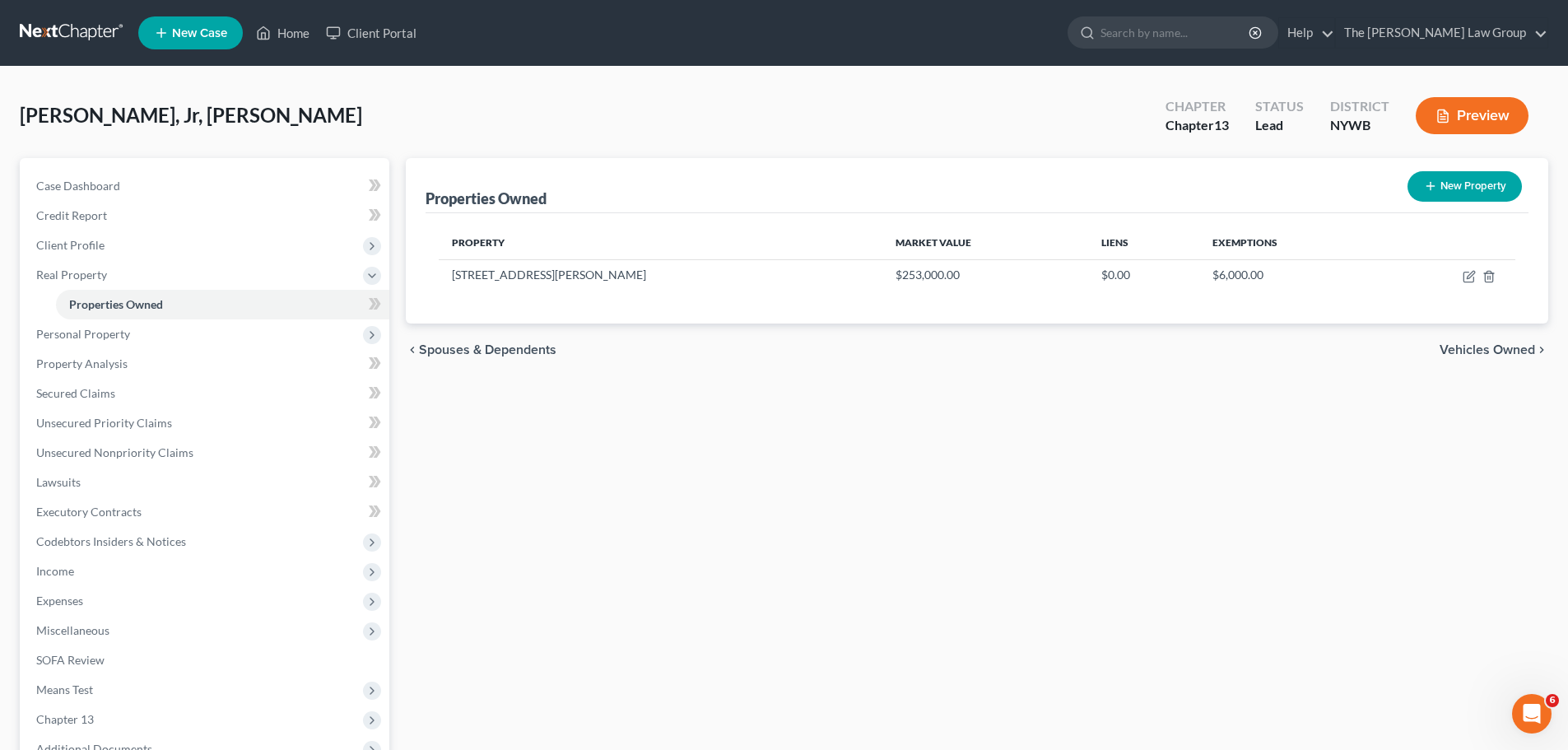
click at [1509, 353] on span "Vehicles Owned" at bounding box center [1487, 350] width 96 height 13
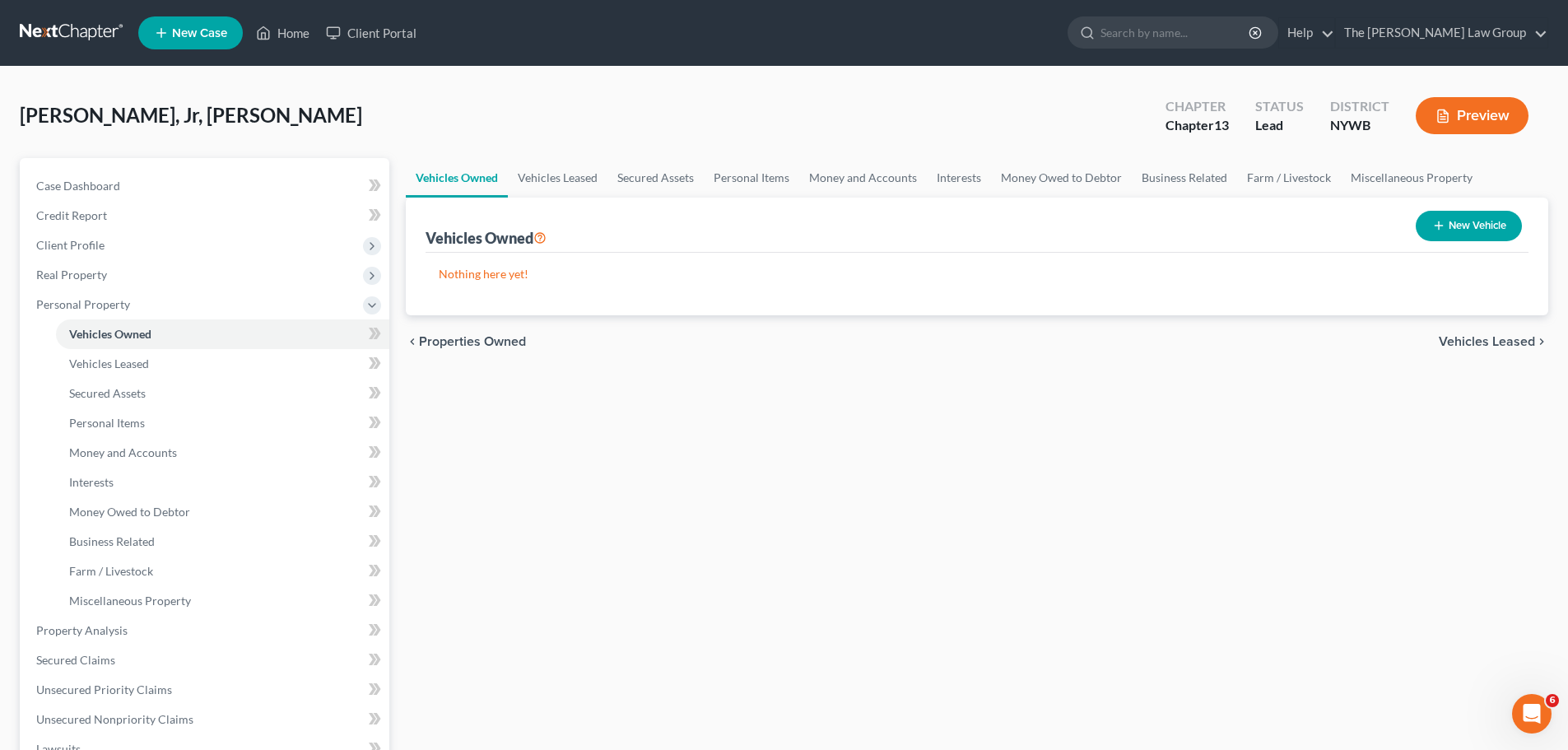
click at [1512, 336] on span "Vehicles Leased" at bounding box center [1486, 342] width 96 height 13
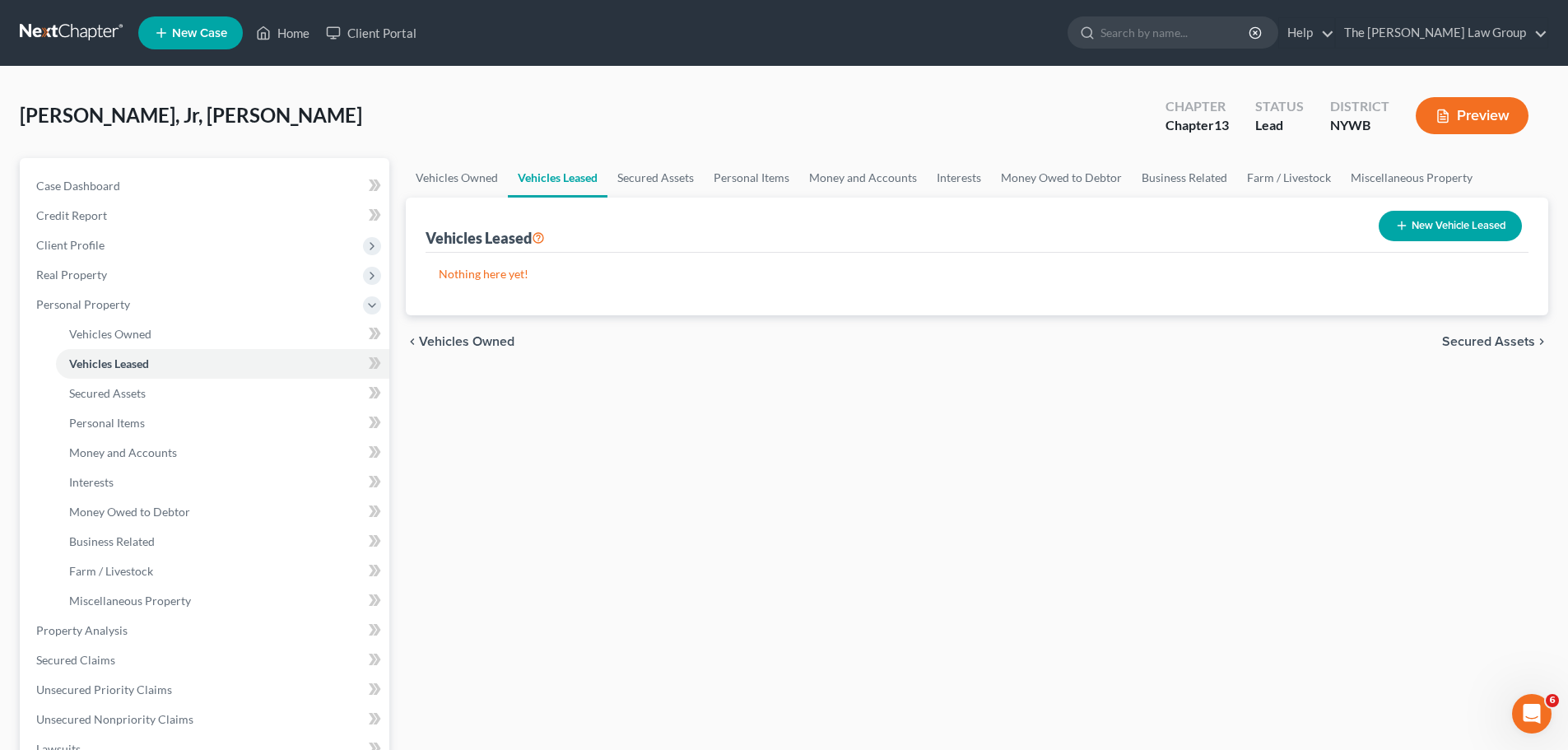
click at [1512, 338] on span "Secured Assets" at bounding box center [1488, 342] width 93 height 13
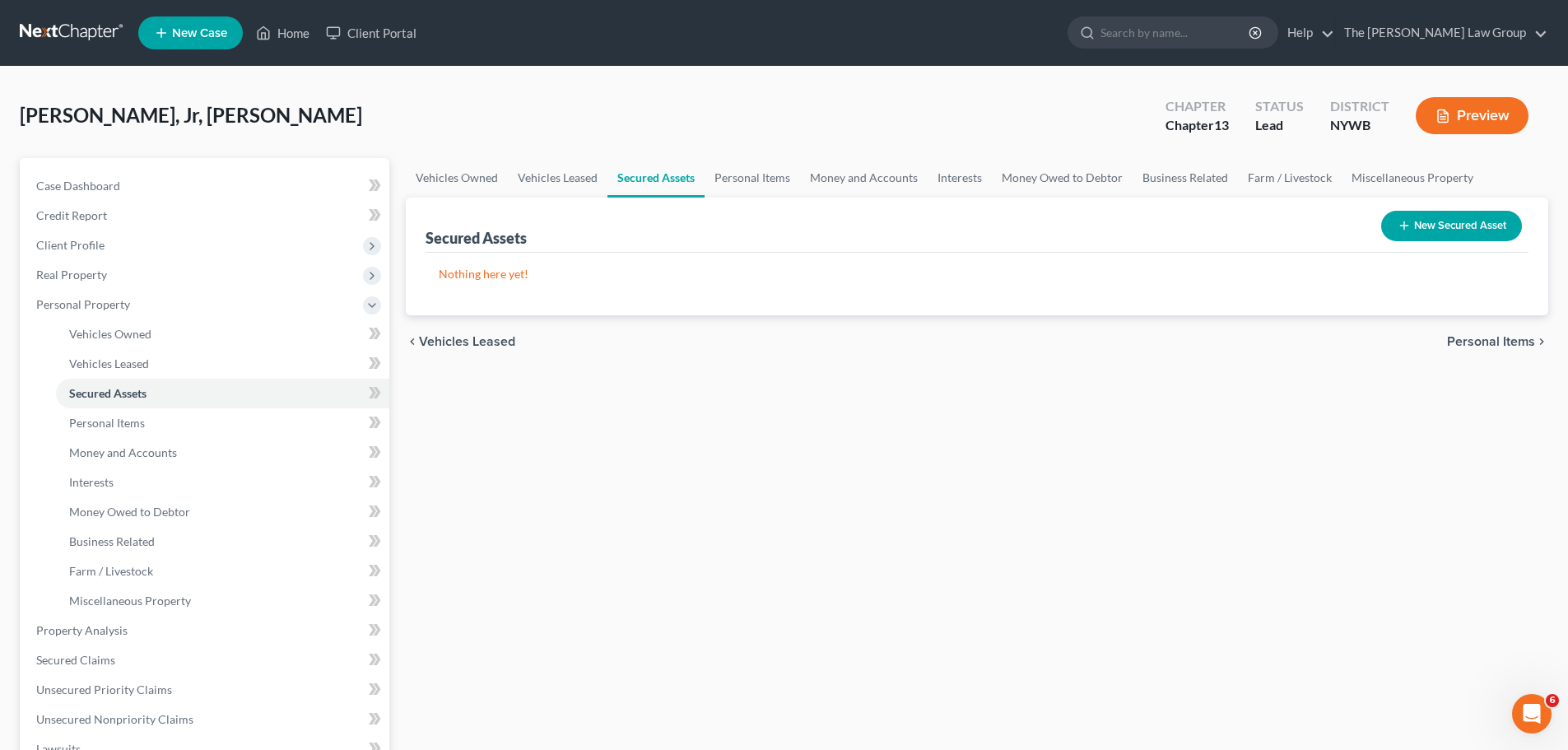
click at [474, 336] on span "Vehicles Leased" at bounding box center [467, 342] width 96 height 13
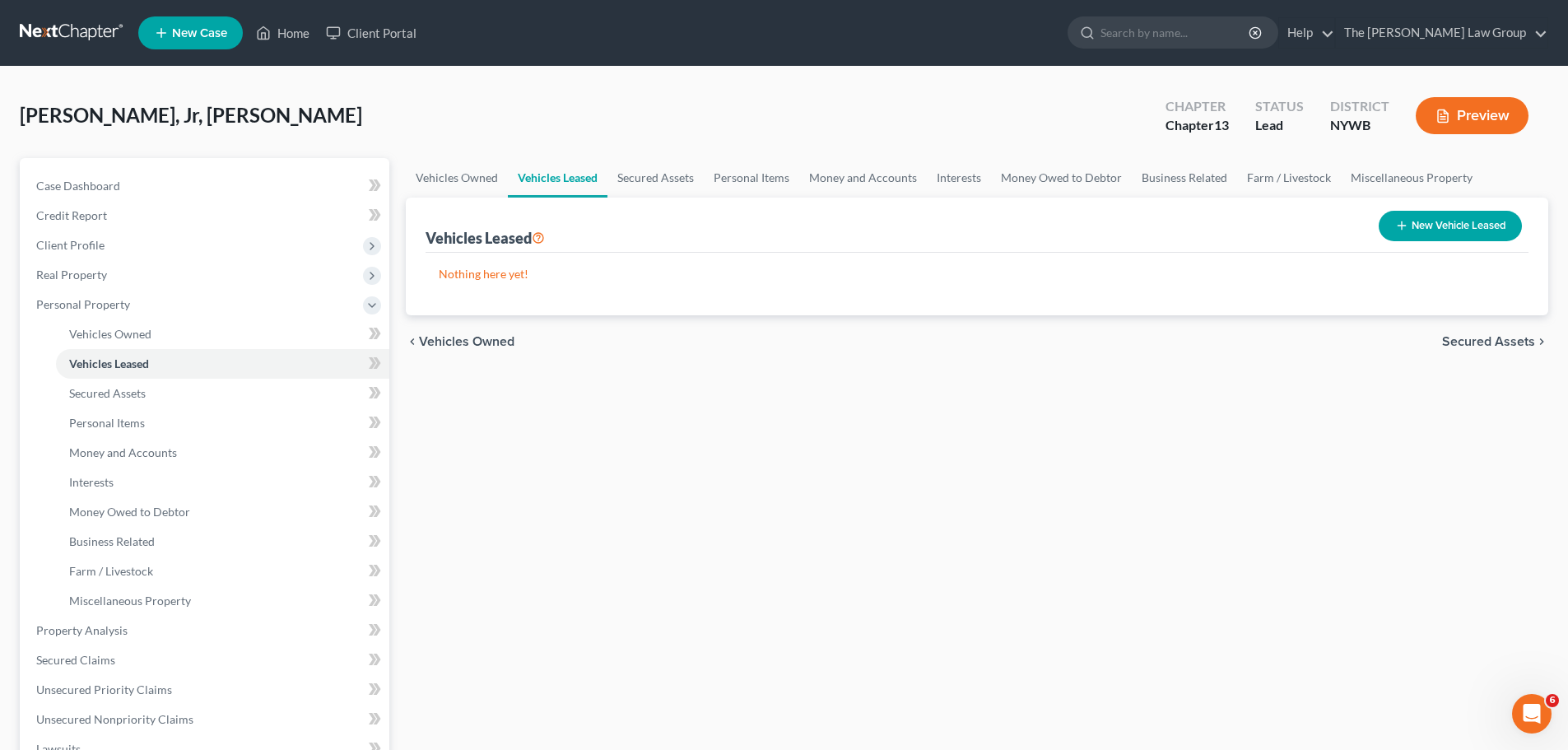
click at [1493, 343] on span "Secured Assets" at bounding box center [1488, 342] width 93 height 13
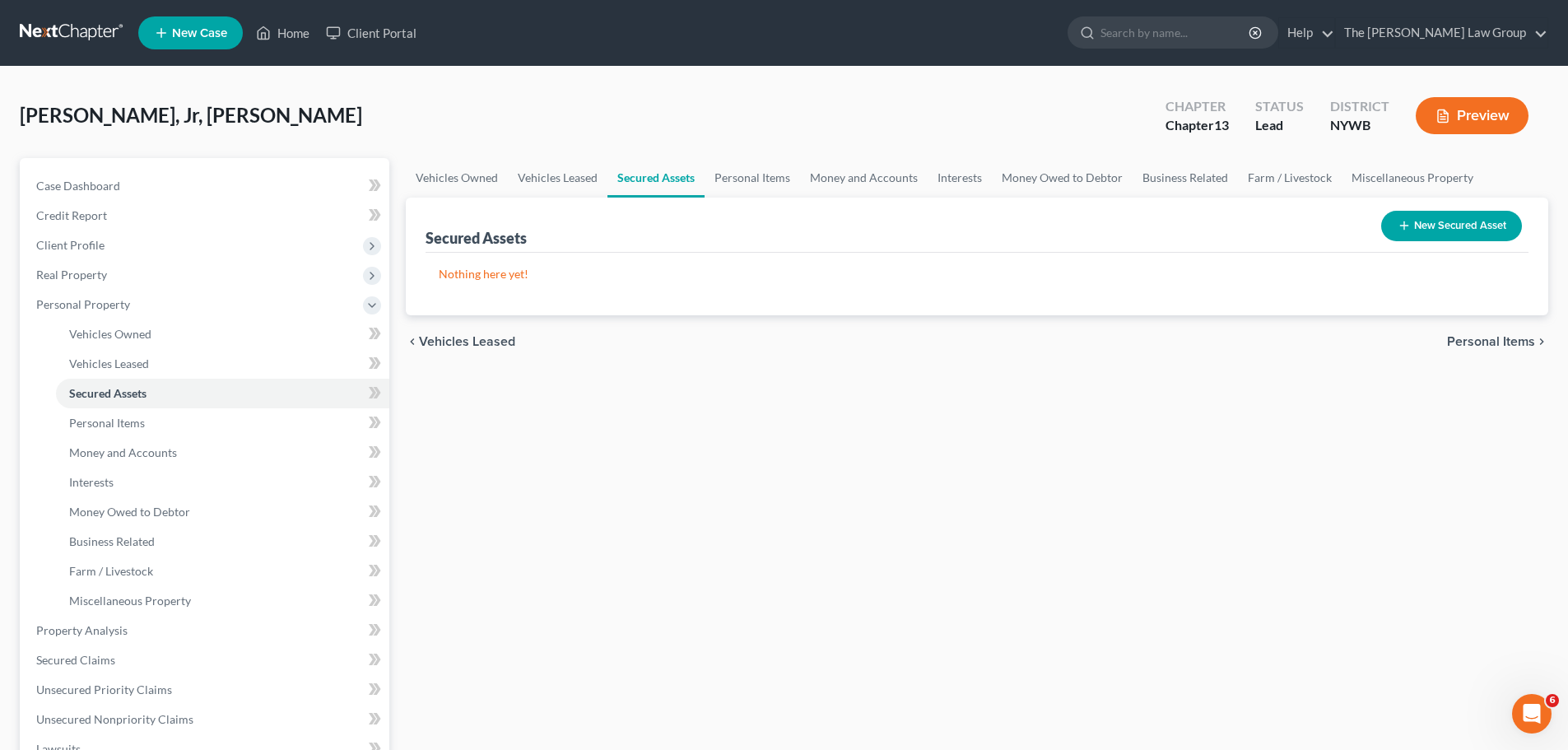
click at [1456, 230] on button "New Secured Asset" at bounding box center [1451, 226] width 141 height 31
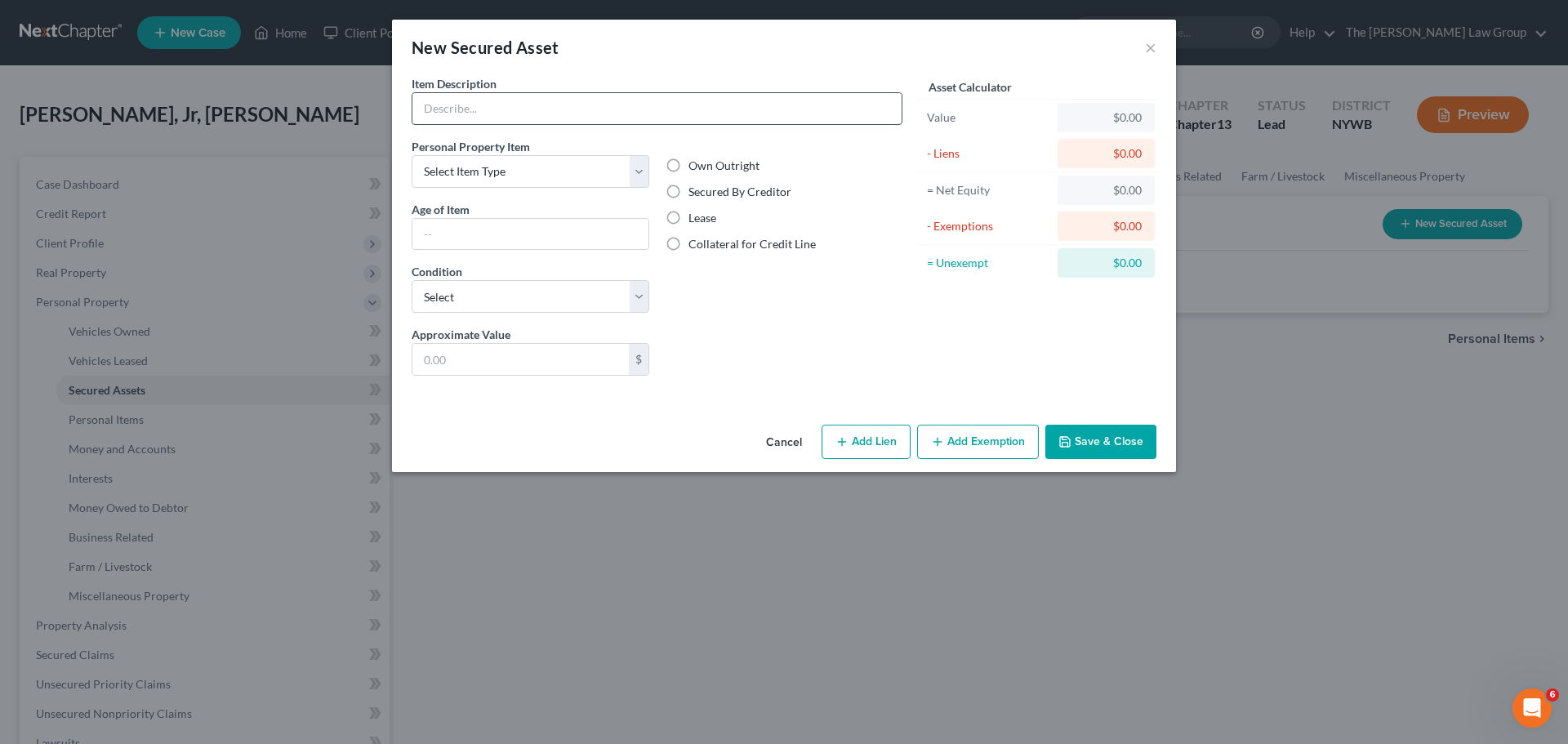
click at [537, 110] on input "text" at bounding box center [657, 108] width 489 height 31
click at [1149, 53] on button "×" at bounding box center [1151, 48] width 12 height 20
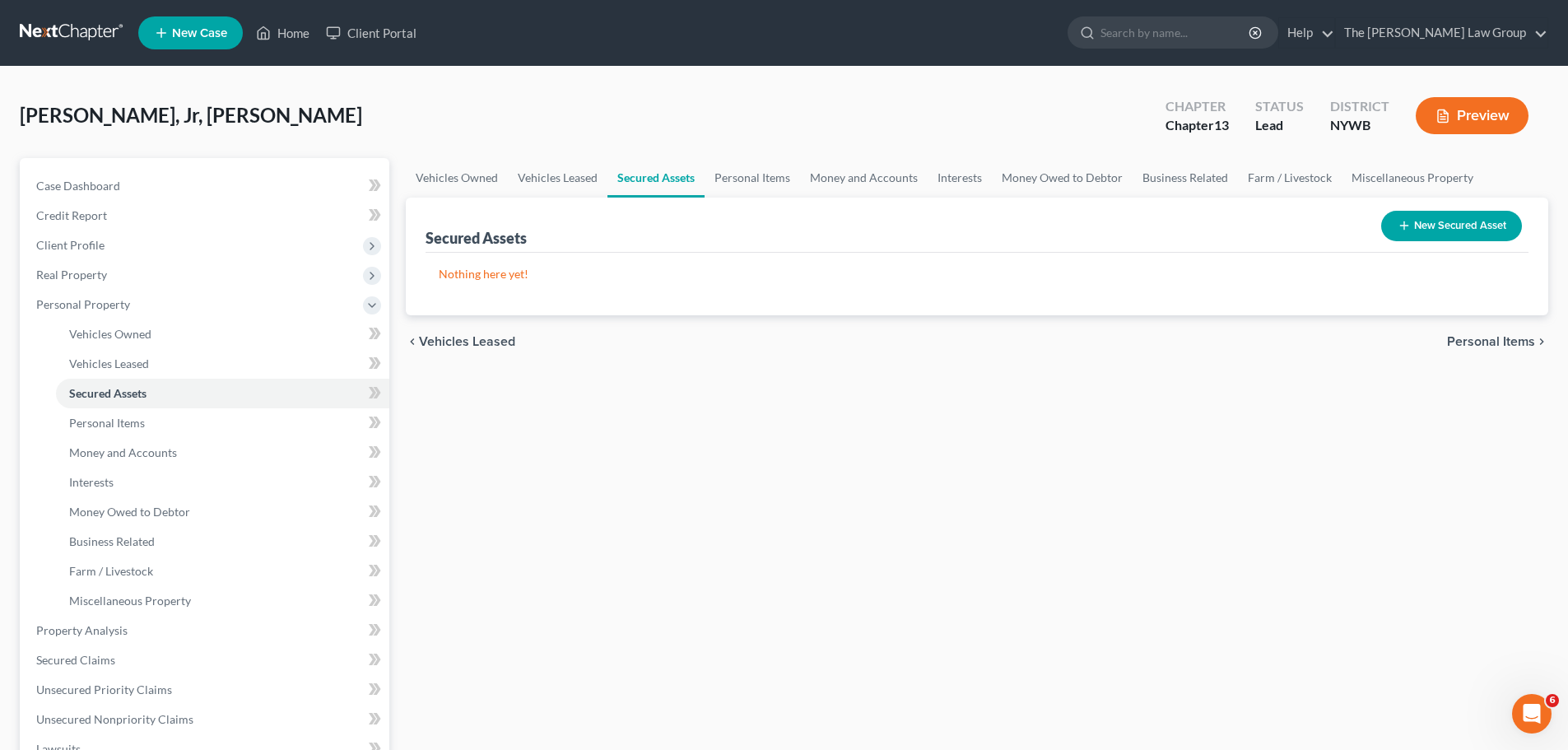
click at [1492, 341] on span "Personal Items" at bounding box center [1491, 342] width 88 height 13
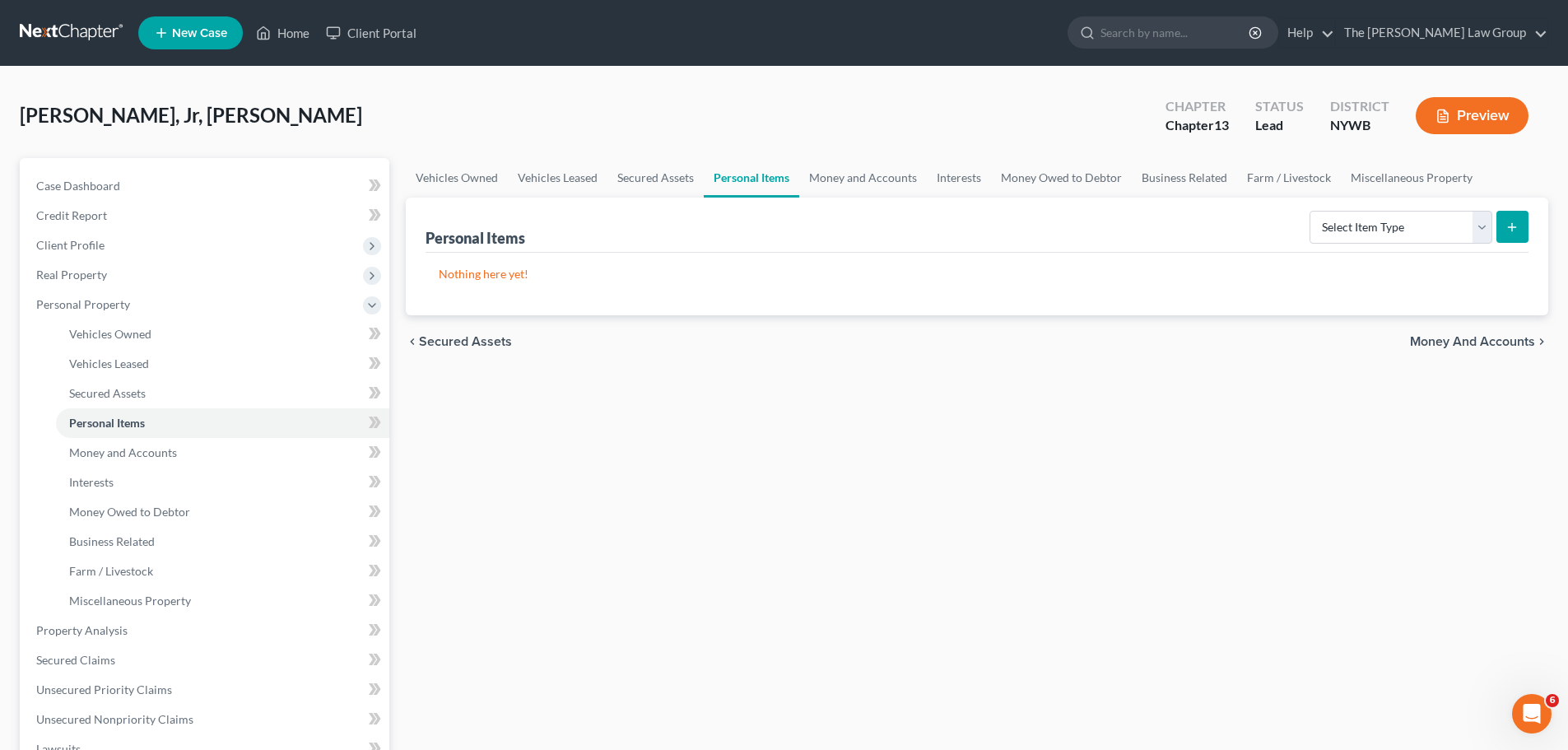
click at [1490, 336] on span "Money and Accounts" at bounding box center [1472, 342] width 125 height 13
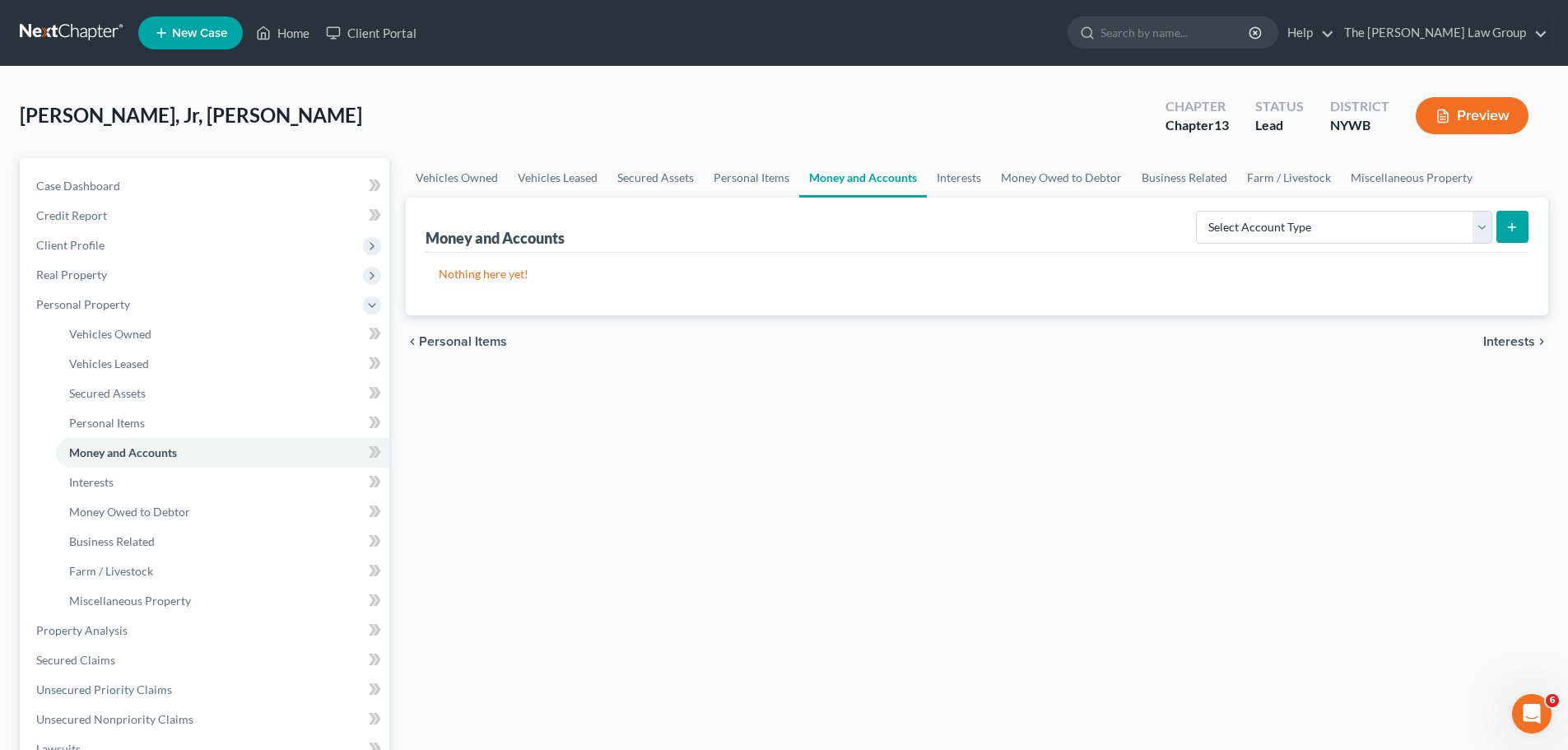
click at [1510, 341] on span "Interests" at bounding box center [1509, 342] width 52 height 13
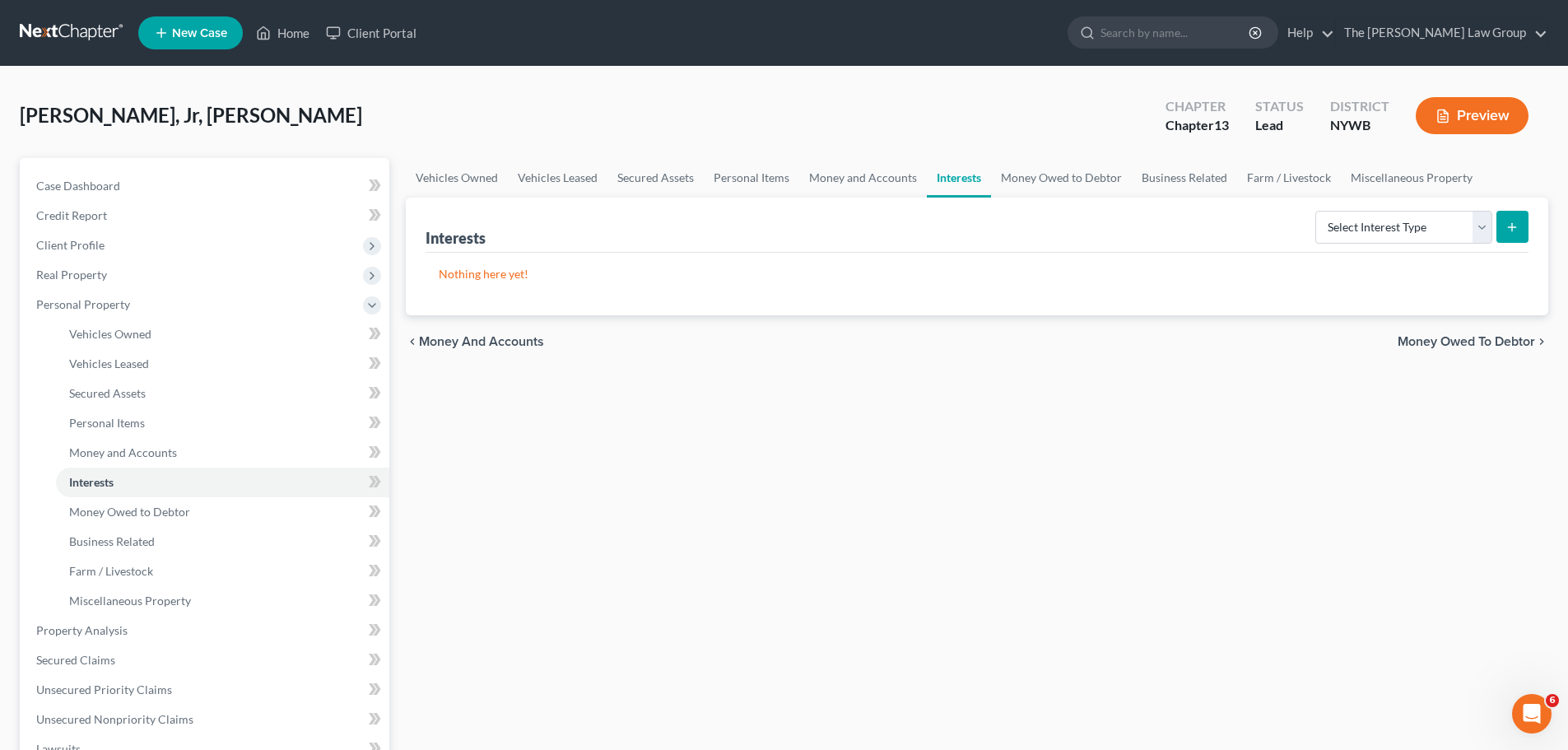
click at [1485, 339] on span "Money Owed to Debtor" at bounding box center [1466, 342] width 138 height 13
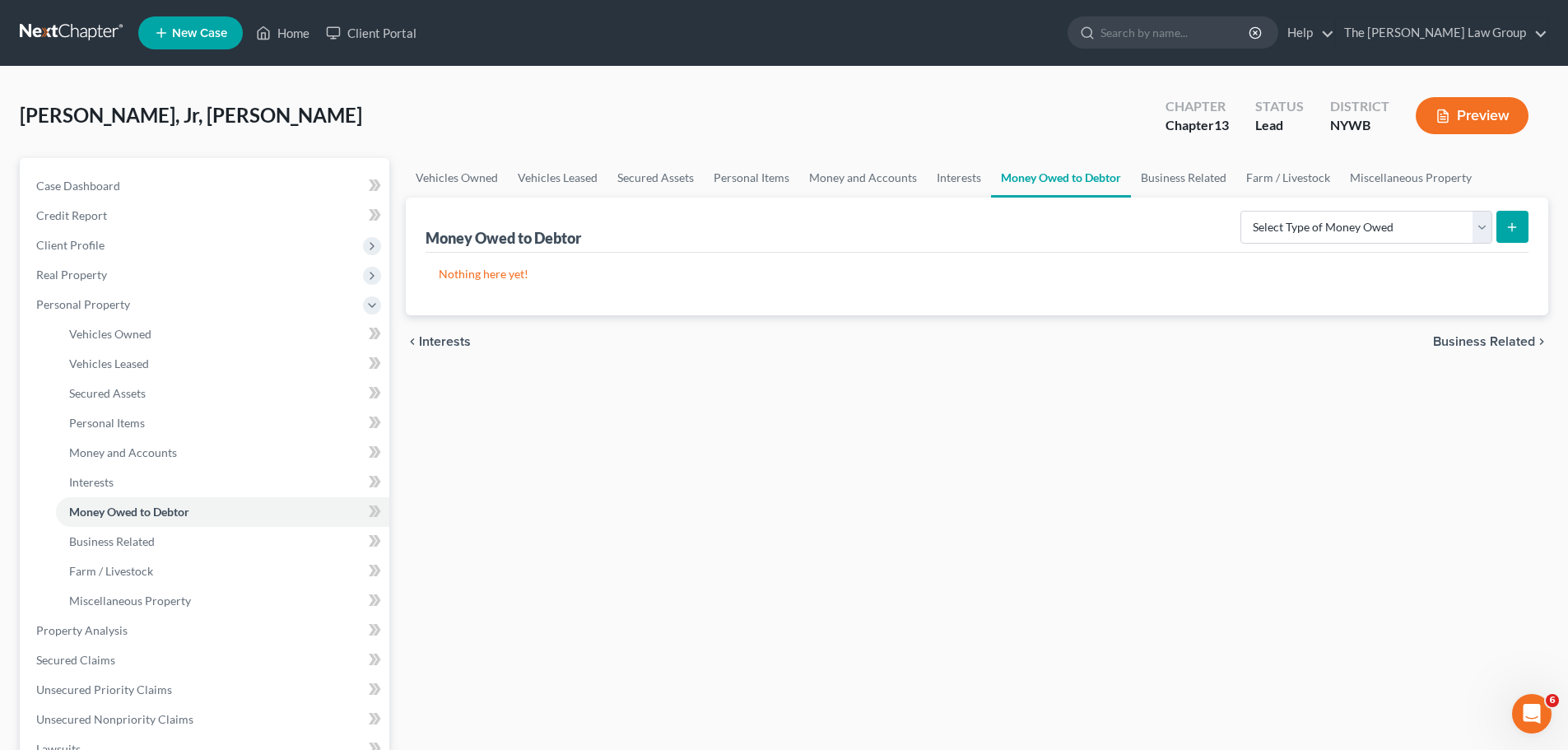
click at [1490, 343] on span "Business Related" at bounding box center [1484, 342] width 102 height 13
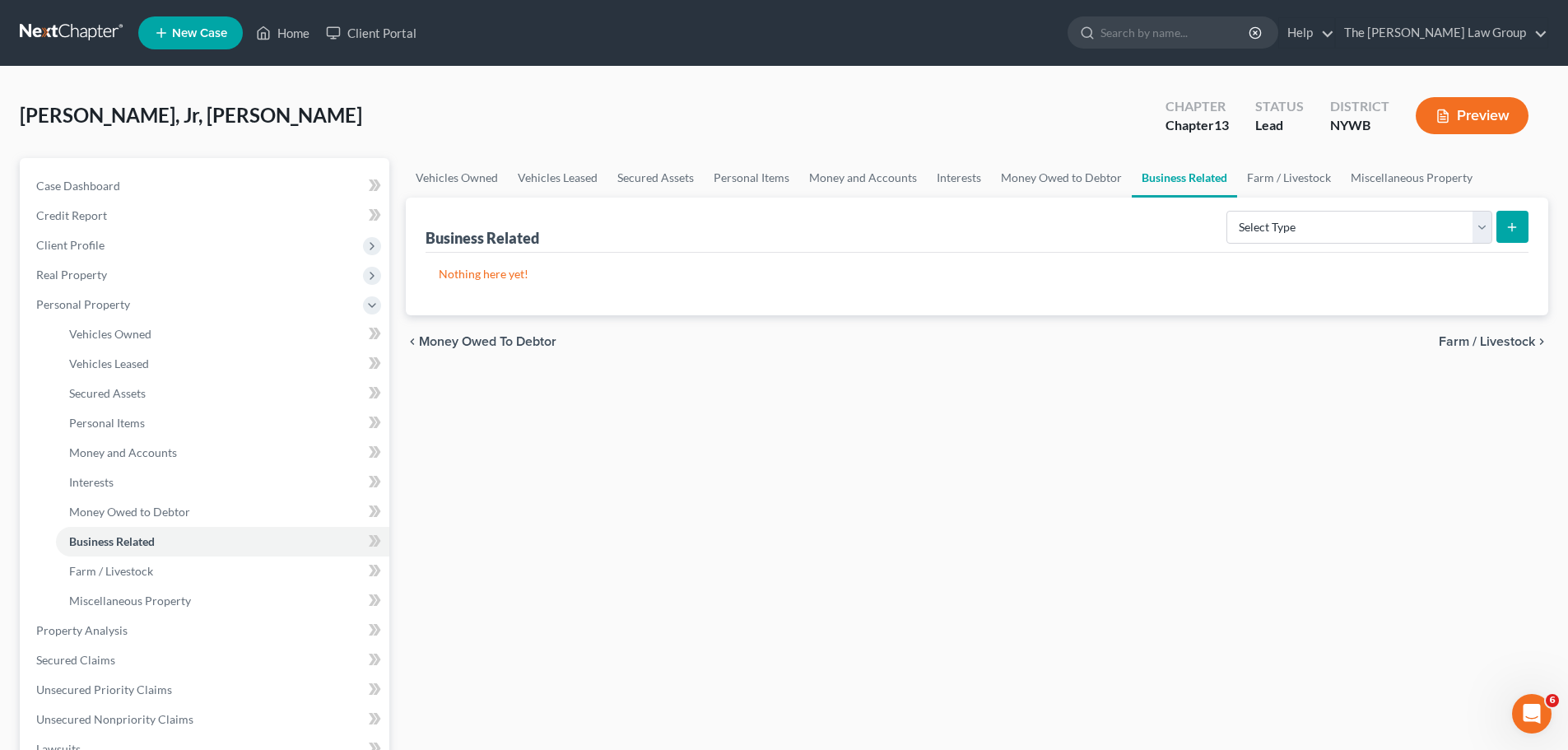
click at [1486, 337] on span "Farm / Livestock" at bounding box center [1486, 342] width 96 height 13
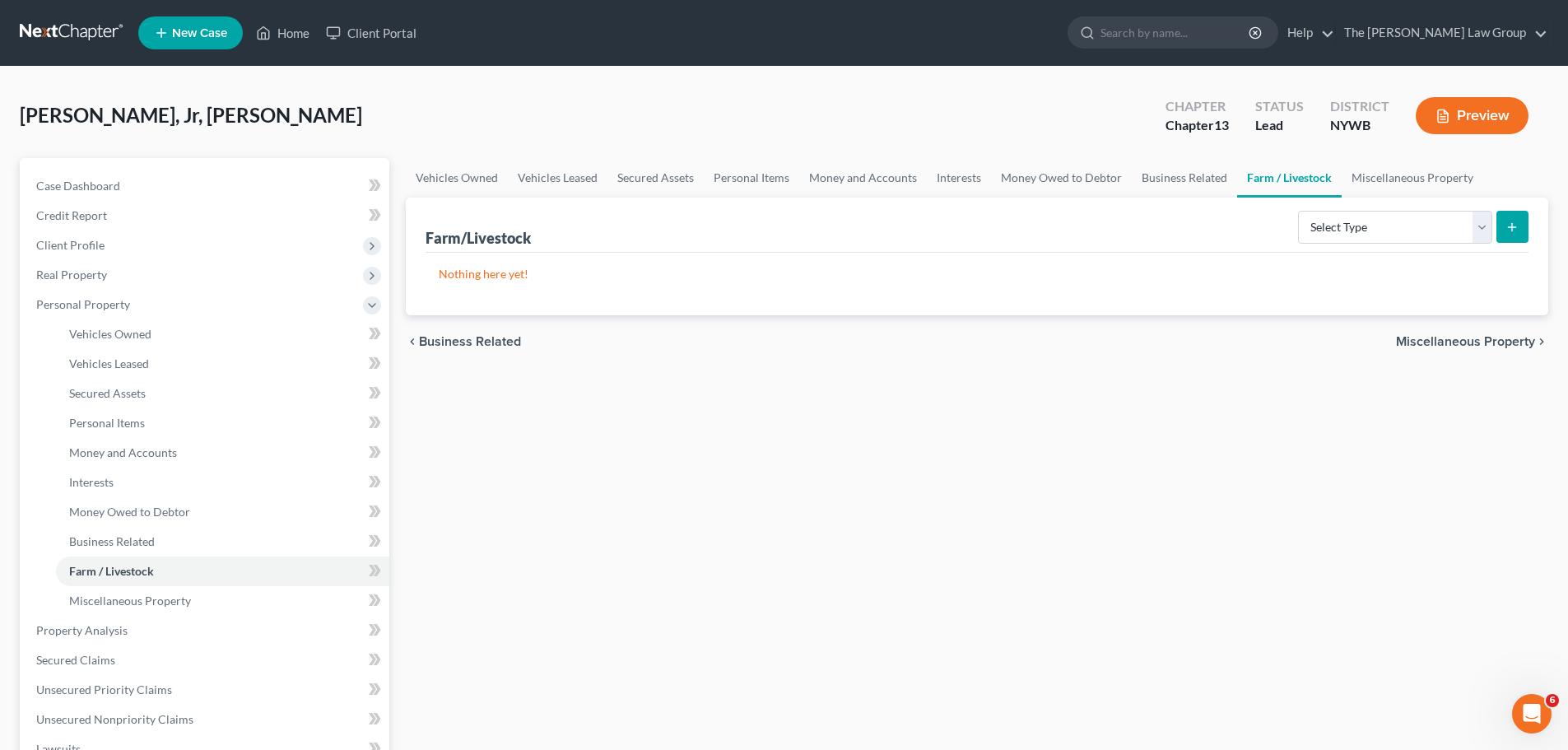
click at [1482, 339] on span "Miscellaneous Property" at bounding box center [1465, 342] width 139 height 13
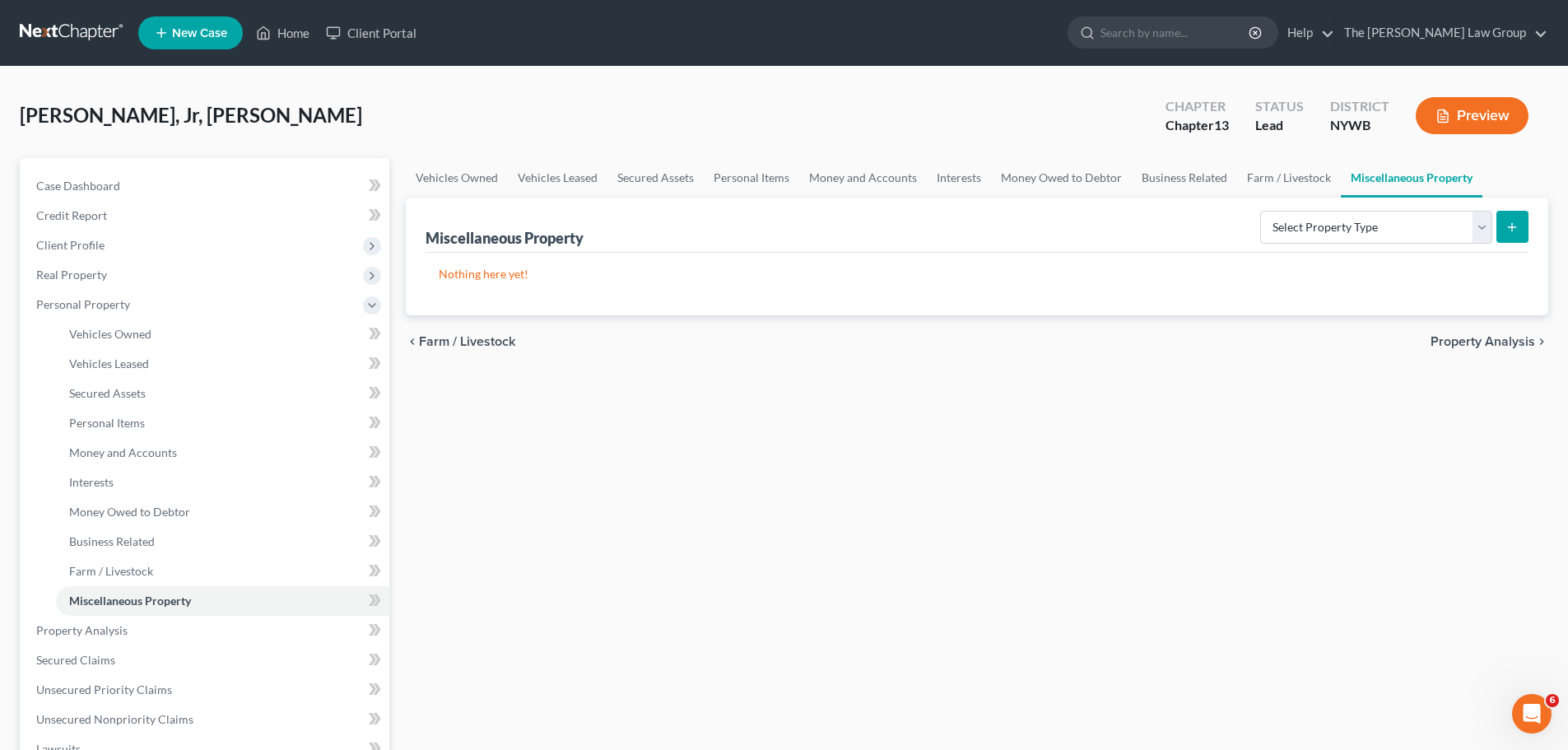
click at [1482, 339] on span "Property Analysis" at bounding box center [1482, 342] width 105 height 13
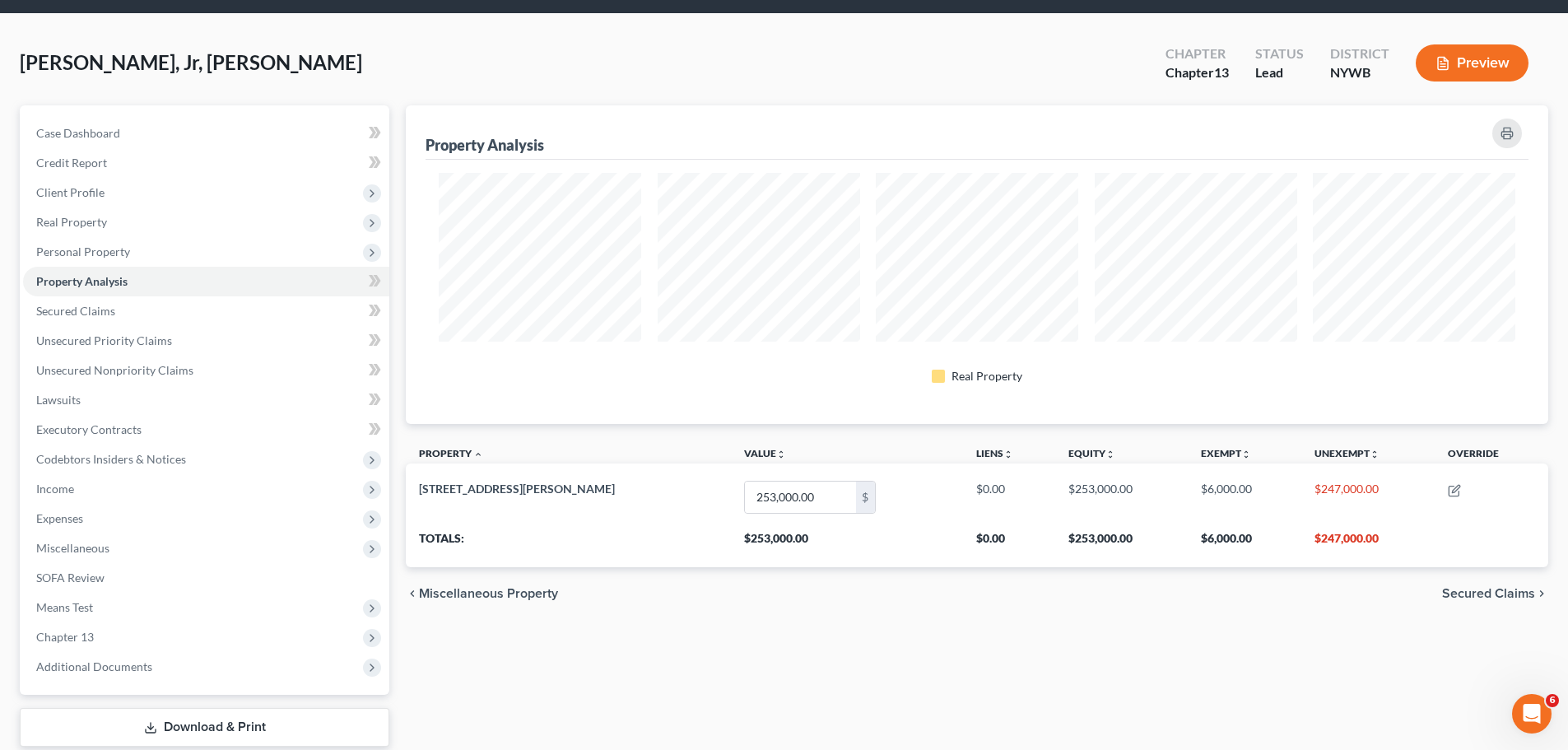
scroll to position [82, 0]
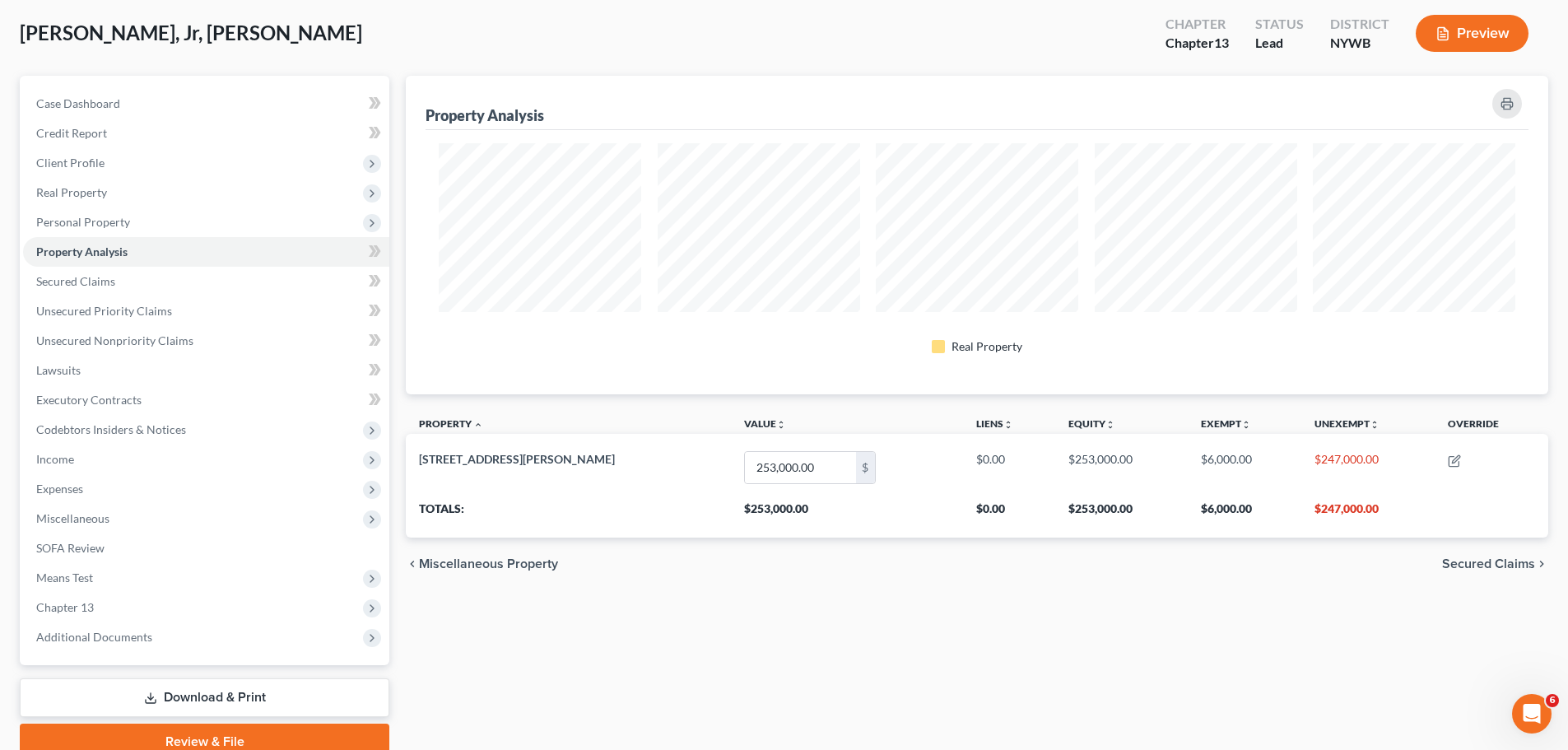
click at [1482, 559] on span "Secured Claims" at bounding box center [1488, 563] width 93 height 13
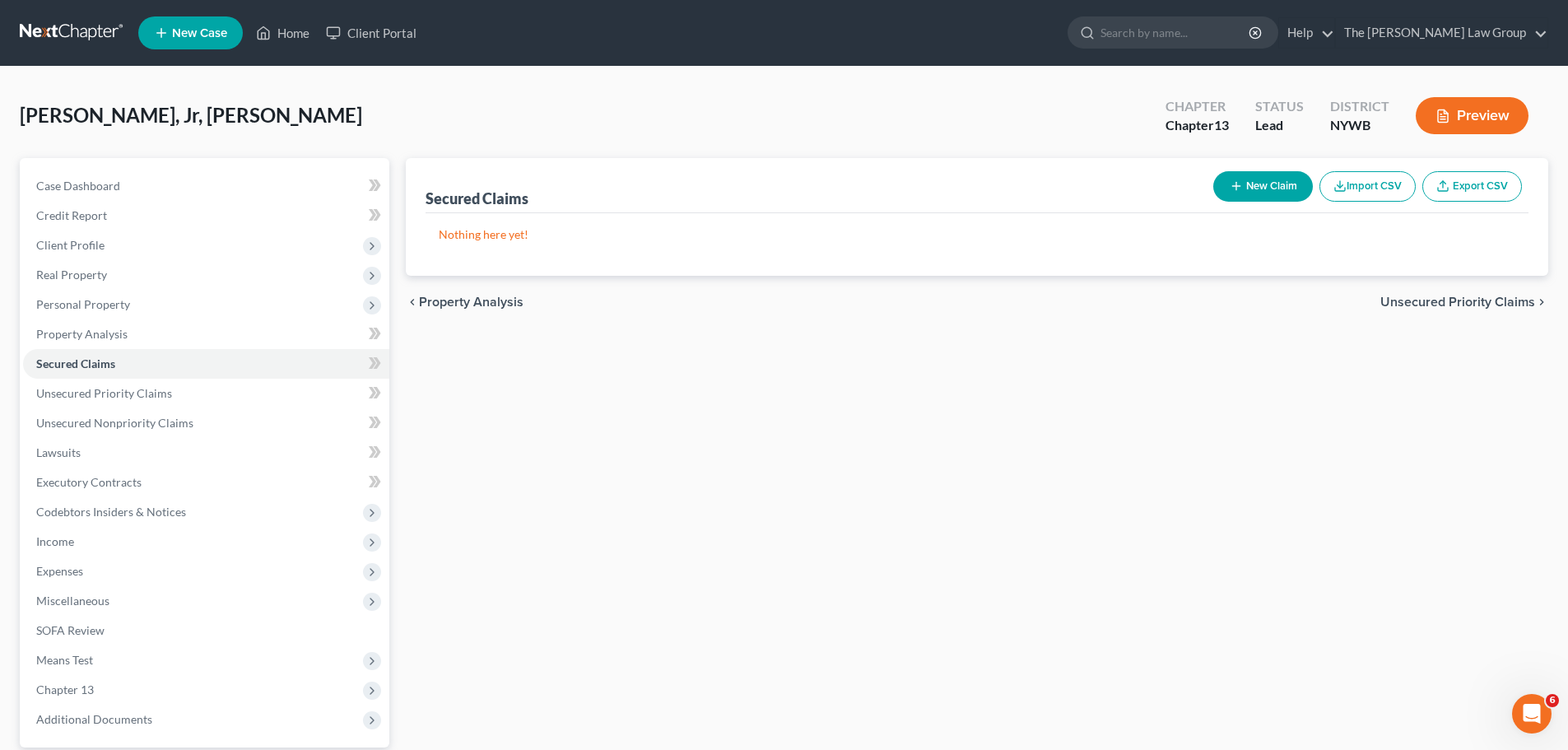
click at [1278, 187] on button "New Claim" at bounding box center [1264, 187] width 100 height 31
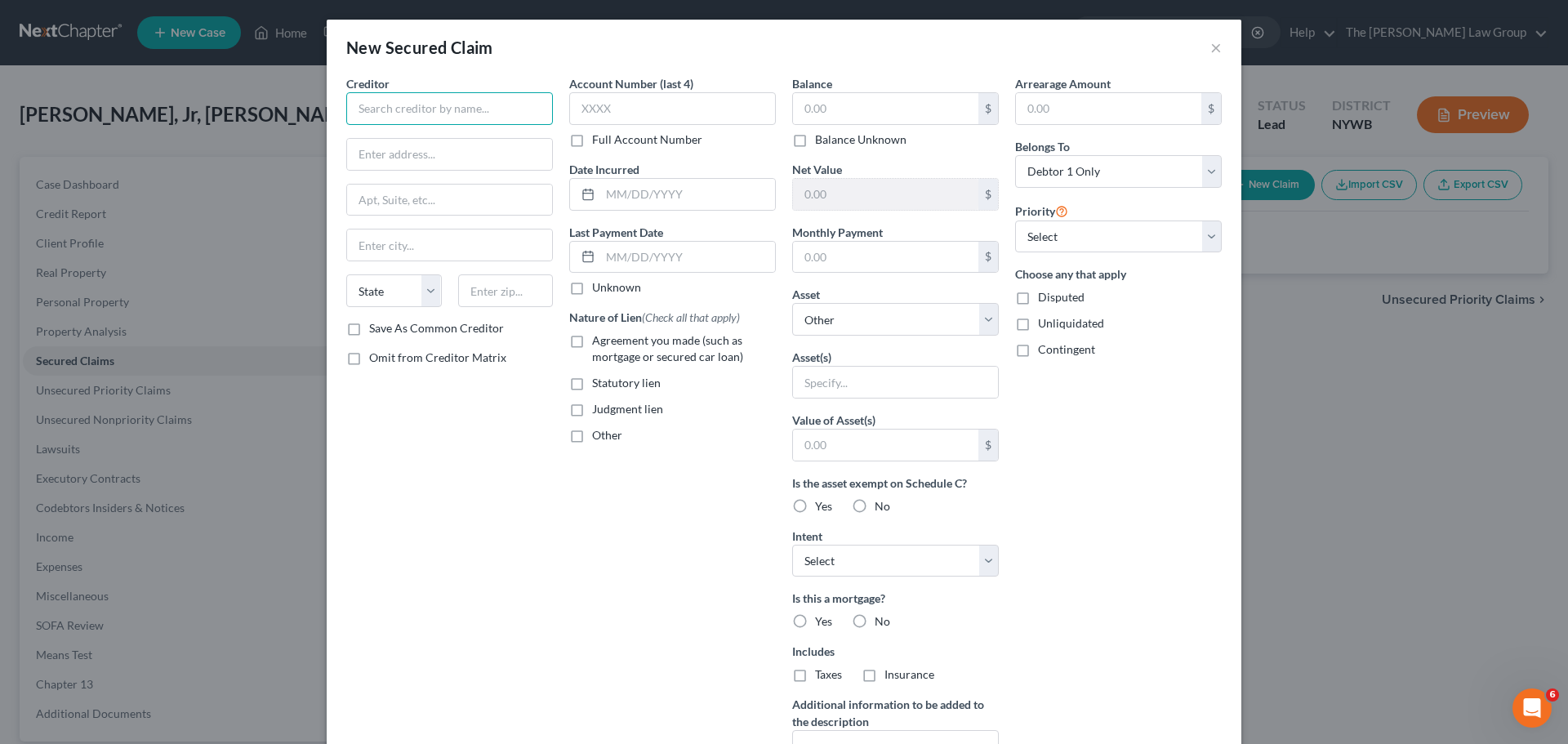
click at [469, 104] on input "text" at bounding box center [450, 108] width 207 height 33
click at [596, 100] on input "text" at bounding box center [673, 108] width 207 height 33
click at [838, 114] on input "text" at bounding box center [886, 108] width 185 height 31
click at [681, 431] on div "Other" at bounding box center [673, 435] width 207 height 16
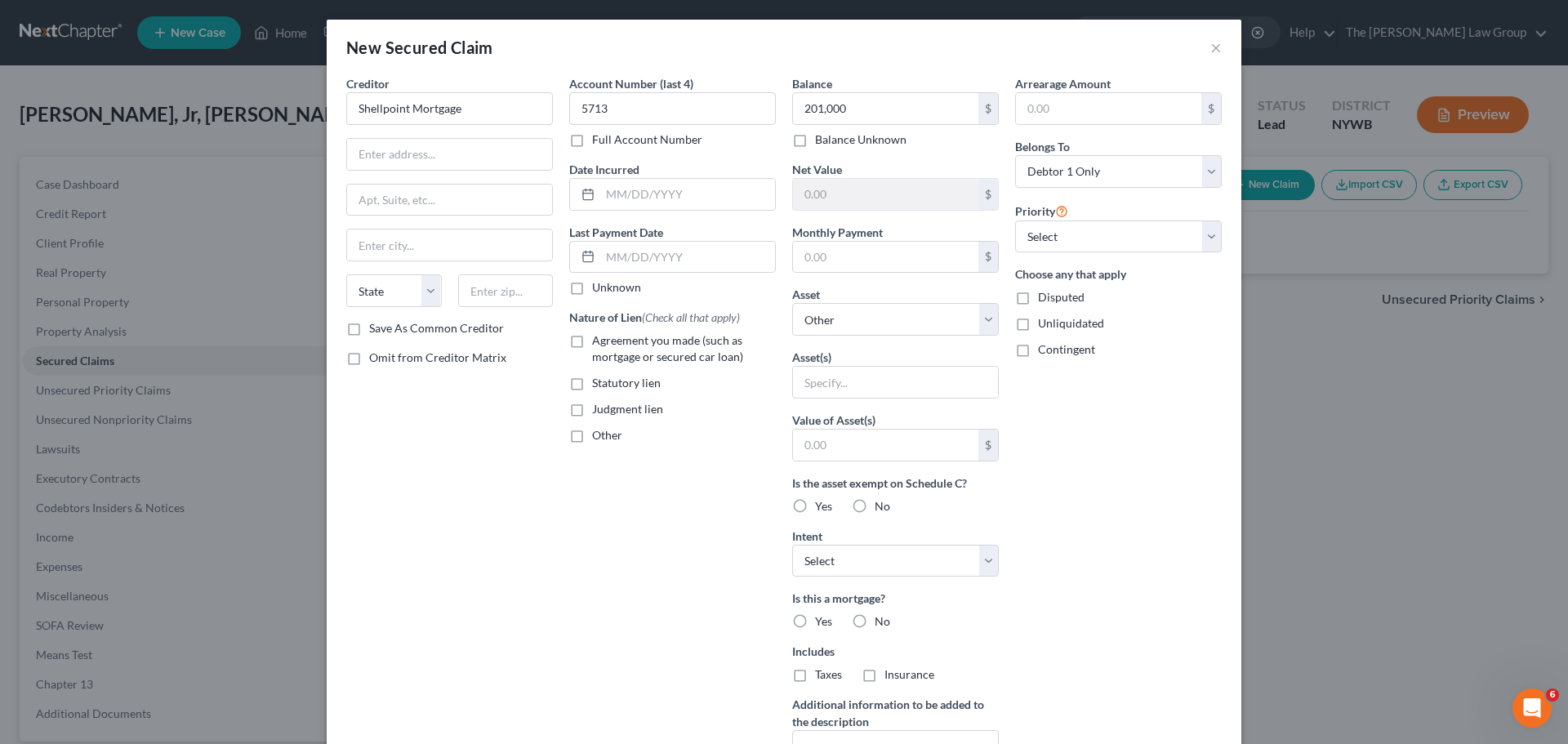
click at [592, 342] on label "Agreement you made (such as mortgage or secured car loan)" at bounding box center [684, 349] width 184 height 33
click at [598, 342] on input "Agreement you made (such as mortgage or secured car loan)" at bounding box center [603, 338] width 11 height 11
click at [869, 452] on input "text" at bounding box center [886, 445] width 185 height 31
click at [713, 467] on div "Account Number (last 4) 5713 Full Account Number Date Incurred Last Payment Dat…" at bounding box center [673, 440] width 223 height 729
click at [592, 434] on label "Other" at bounding box center [607, 435] width 31 height 16
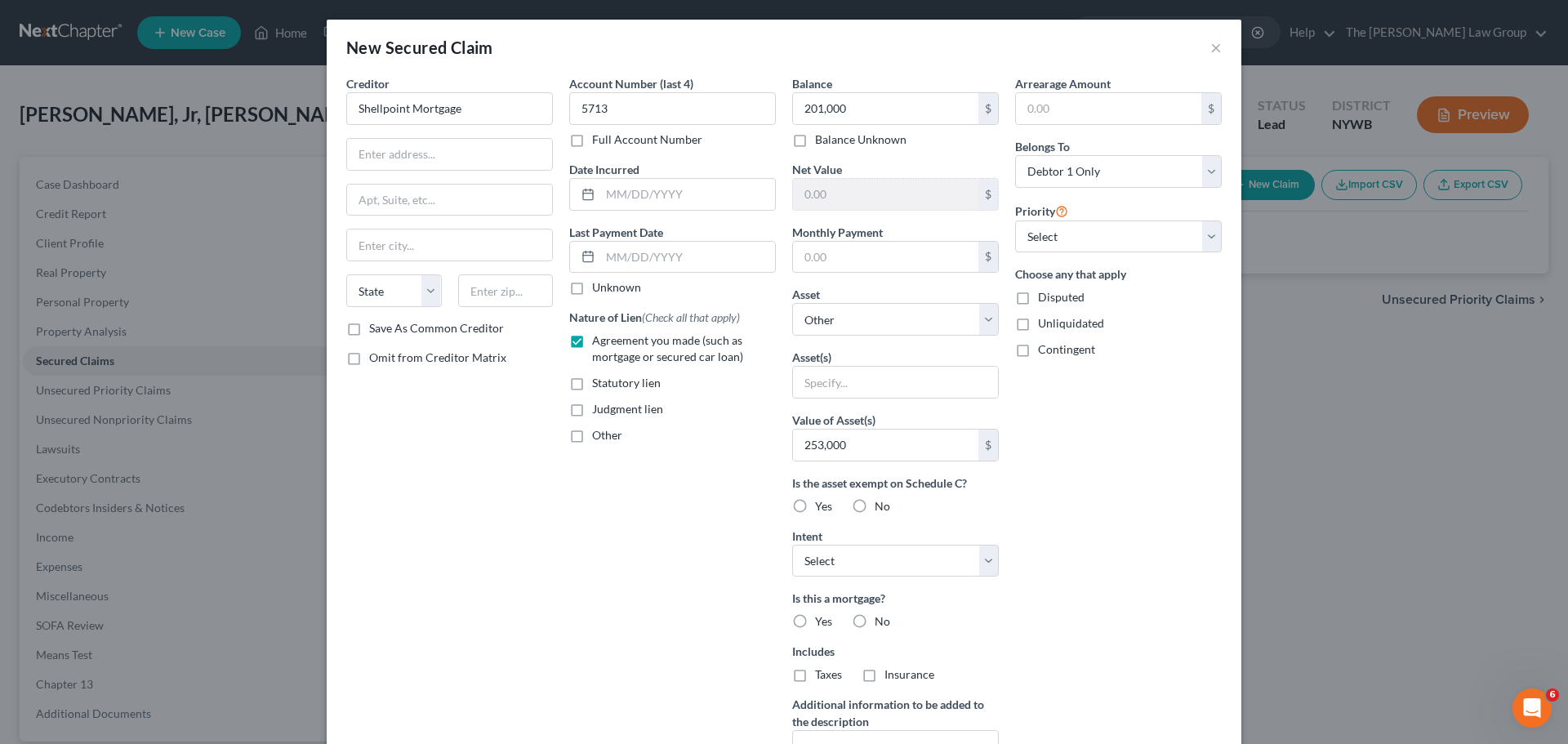
click at [598, 434] on input "Other" at bounding box center [603, 432] width 11 height 11
click at [601, 477] on input "text" at bounding box center [673, 473] width 205 height 31
click at [369, 324] on label "Save As Common Creditor" at bounding box center [437, 328] width 135 height 16
click at [375, 324] on input "Save As Common Creditor" at bounding box center [380, 325] width 11 height 11
drag, startPoint x: 425, startPoint y: 147, endPoint x: 848, endPoint y: 36, distance: 437.3
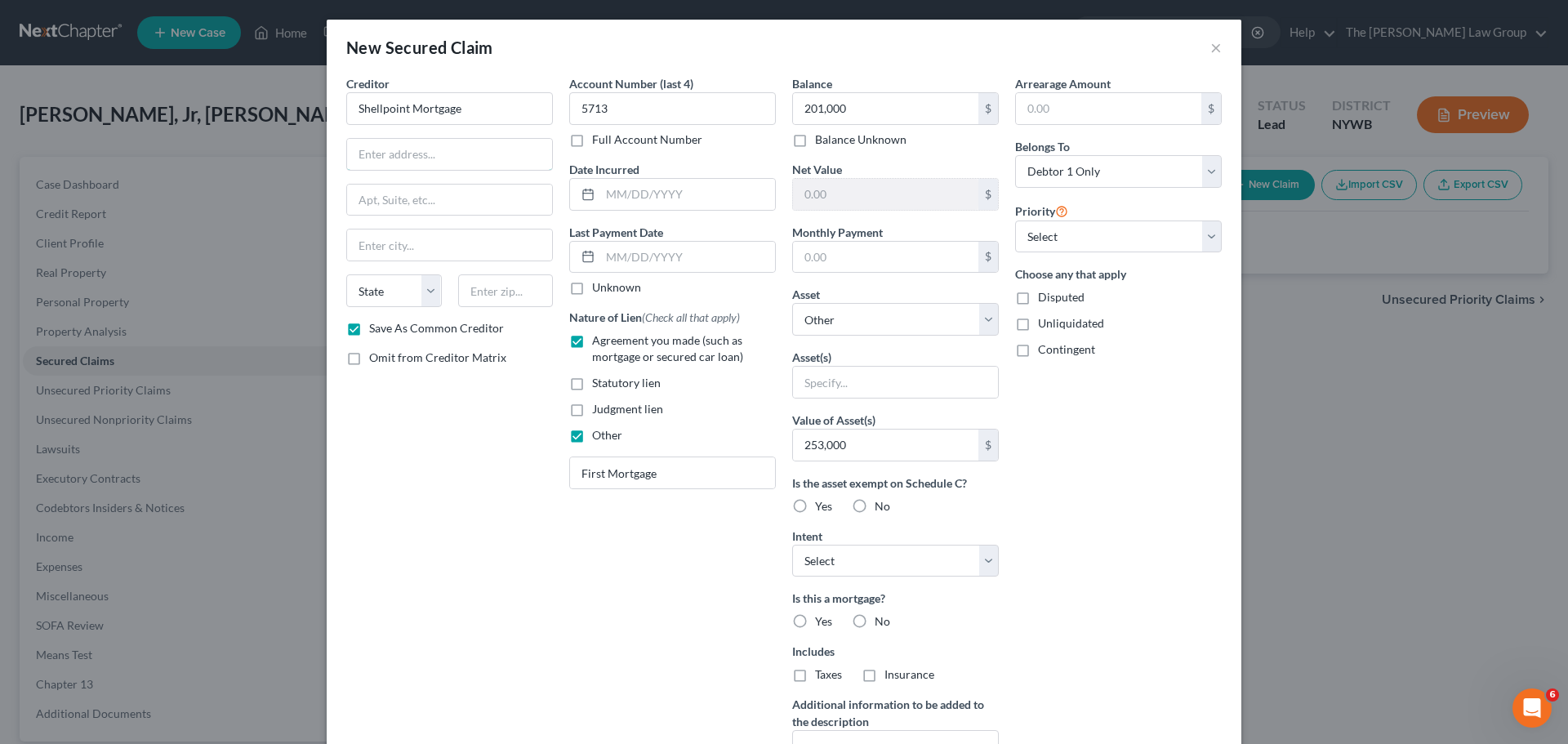
click at [425, 147] on input "text" at bounding box center [449, 154] width 205 height 31
paste input "P.O. Box 10826"
click at [412, 261] on input "text" at bounding box center [449, 245] width 205 height 31
click at [450, 241] on input "text" at bounding box center [449, 245] width 205 height 31
click at [391, 295] on select "State [US_STATE] AK AR AZ CA CO CT DE DC [GEOGRAPHIC_DATA] [GEOGRAPHIC_DATA] GU…" at bounding box center [394, 290] width 95 height 33
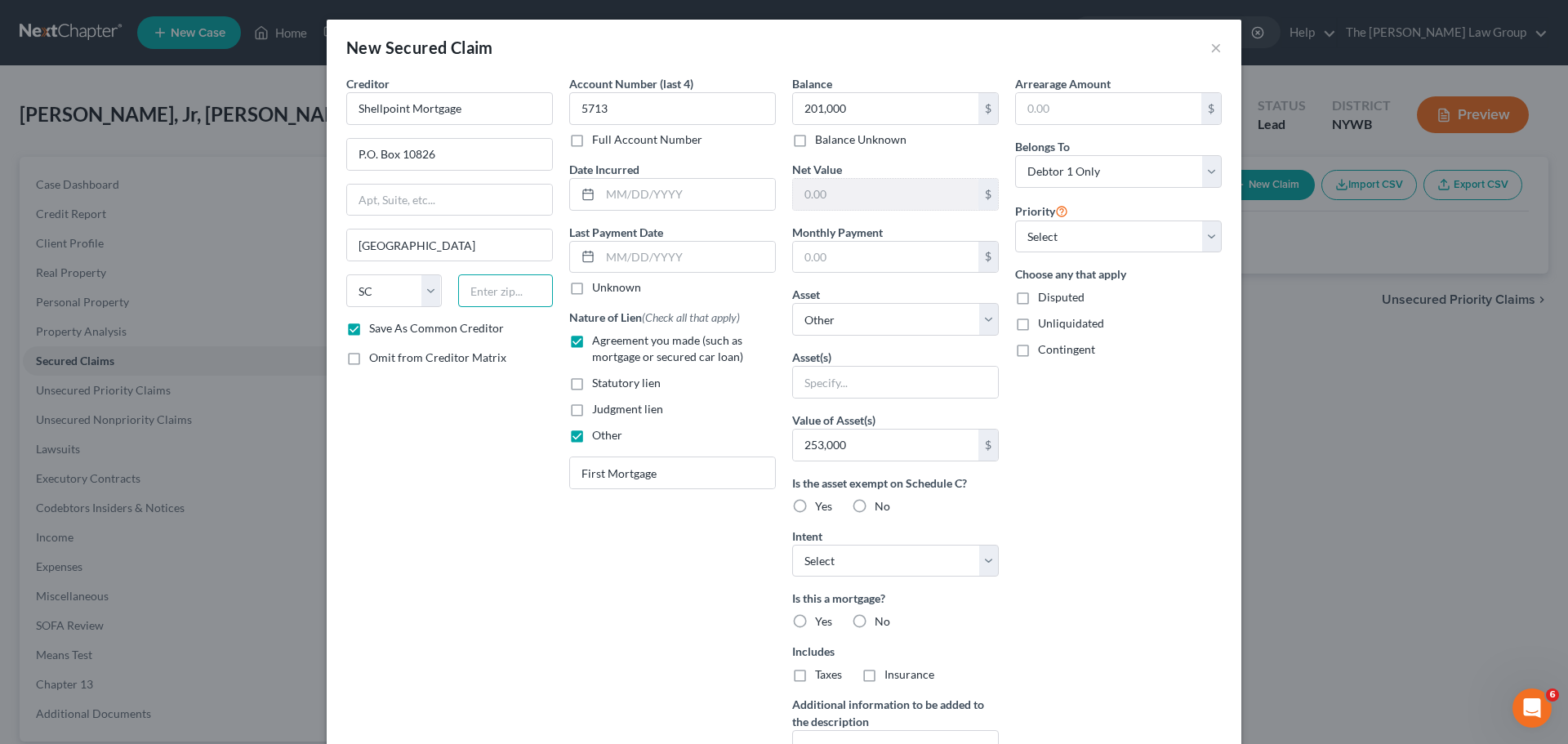
click at [476, 298] on input "text" at bounding box center [506, 290] width 95 height 33
click at [988, 322] on select "Select Other Multiple Assets [STREET_ADDRESS][PERSON_NAME] - $253000.0" at bounding box center [895, 319] width 207 height 33
click at [792, 303] on select "Select Other Multiple Assets [STREET_ADDRESS][PERSON_NAME] - $253000.0" at bounding box center [895, 319] width 207 height 33
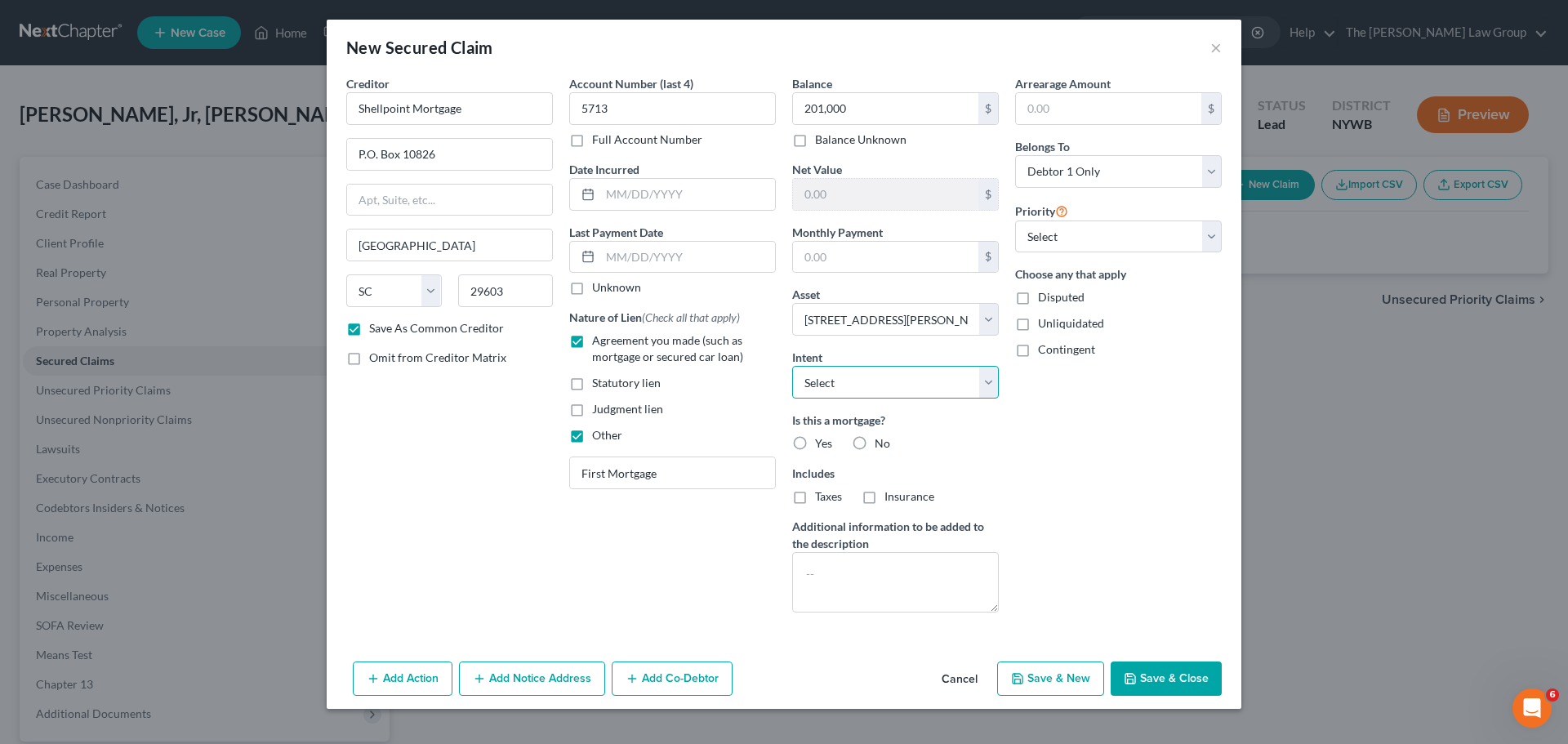
drag, startPoint x: 991, startPoint y: 383, endPoint x: 970, endPoint y: 393, distance: 23.3
click at [991, 383] on select "Select Surrender Redeem Reaffirm Avoid Other" at bounding box center [895, 381] width 207 height 33
click at [792, 366] on select "Select Surrender Redeem Reaffirm Avoid Other" at bounding box center [895, 381] width 207 height 33
click at [815, 444] on label "Yes" at bounding box center [823, 444] width 17 height 16
click at [822, 444] on input "Yes" at bounding box center [827, 441] width 11 height 11
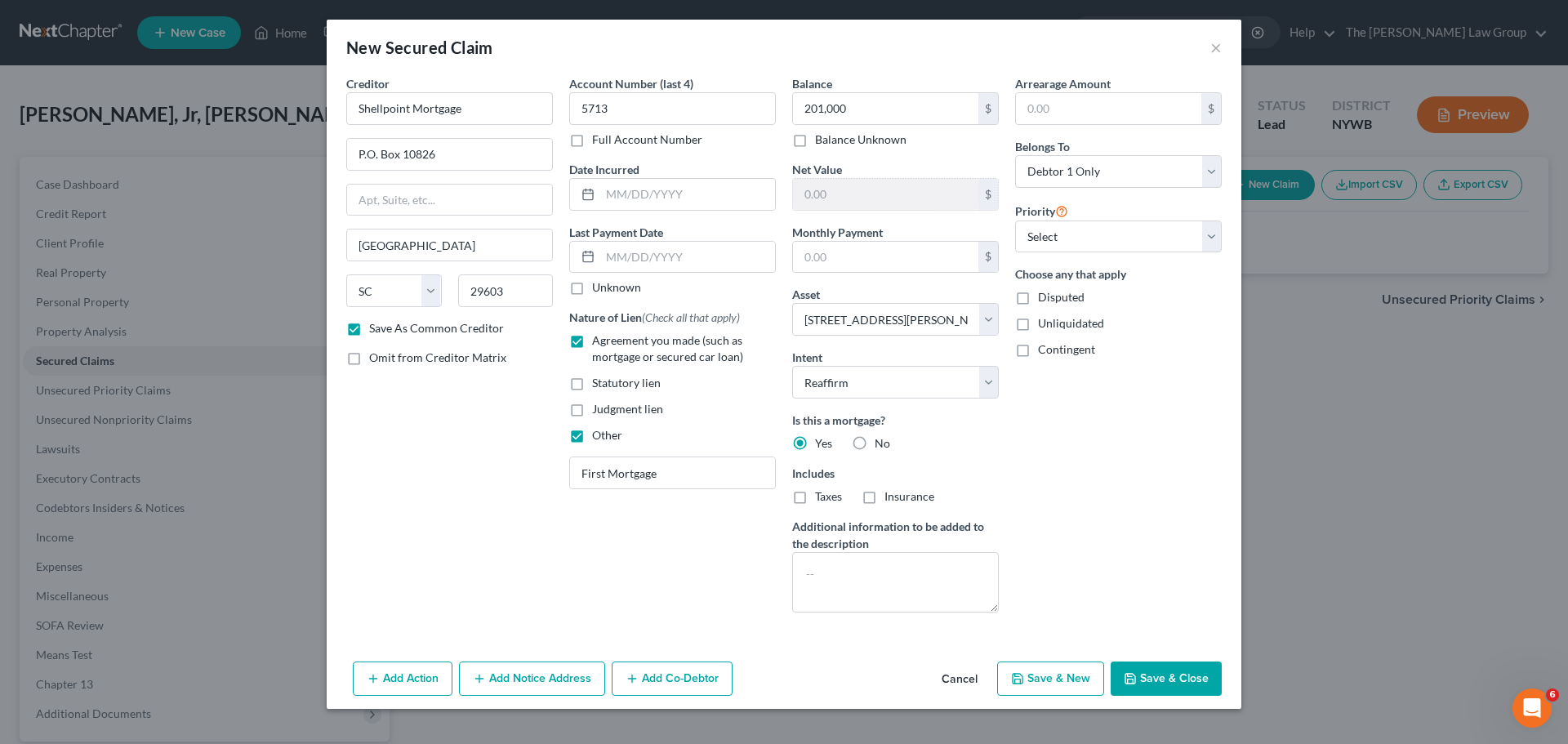
click at [815, 496] on label "Taxes" at bounding box center [828, 496] width 27 height 16
click at [822, 496] on input "Taxes" at bounding box center [827, 493] width 11 height 11
click at [885, 495] on label "Insurance" at bounding box center [909, 496] width 50 height 16
click at [891, 495] on input "Insurance" at bounding box center [896, 493] width 11 height 11
drag, startPoint x: 1116, startPoint y: 236, endPoint x: 1105, endPoint y: 252, distance: 19.4
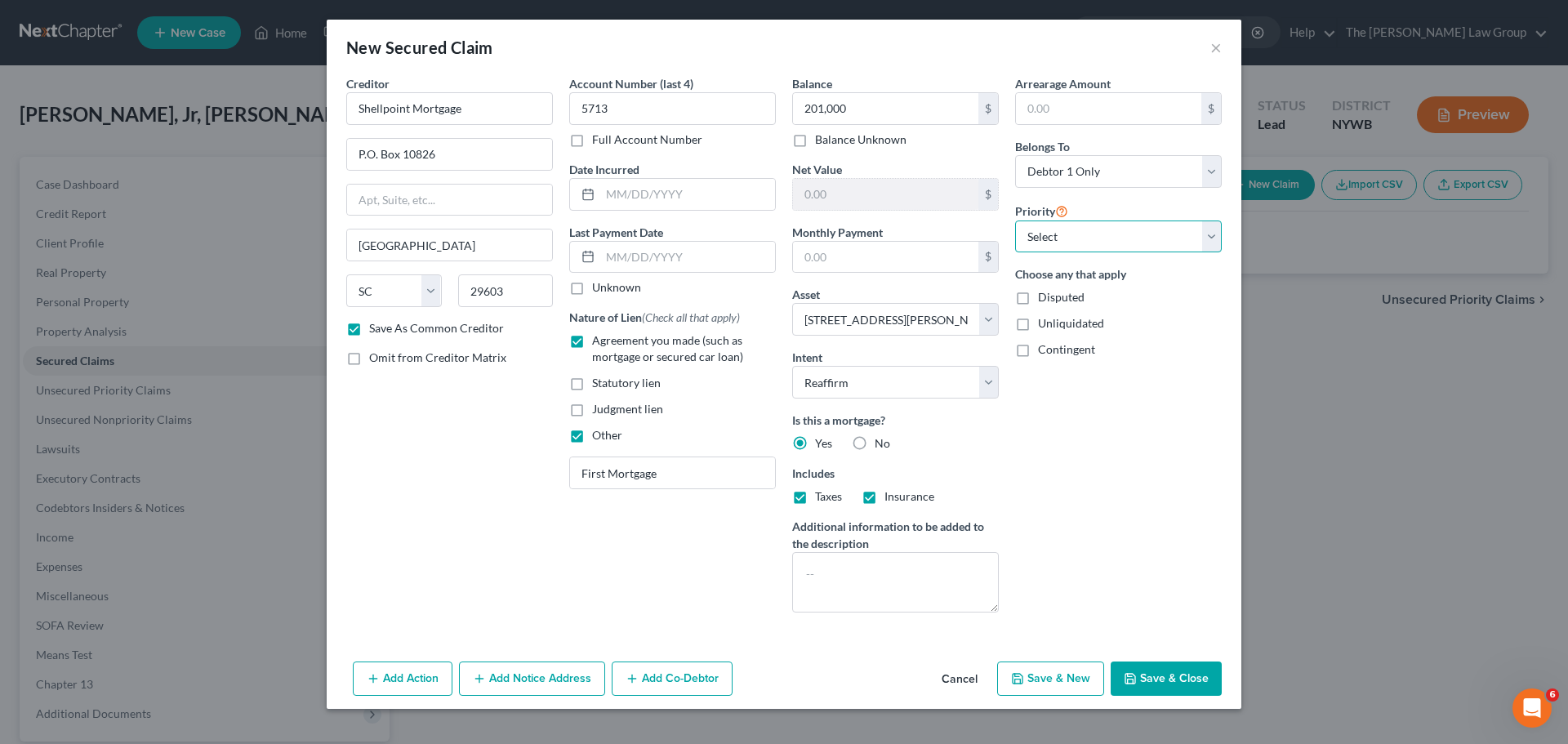
click at [1116, 236] on select "Select 1st 2nd 3rd 4th 5th 6th 7th 8th 9th 10th 11th 12th 13th 14th 15th 16th 1…" at bounding box center [1118, 237] width 207 height 33
click at [1015, 221] on select "Select 1st 2nd 3rd 4th 5th 6th 7th 8th 9th 10th 11th 12th 13th 14th 15th 16th 1…" at bounding box center [1118, 237] width 207 height 33
click at [1163, 678] on button "Save & Close" at bounding box center [1167, 679] width 111 height 35
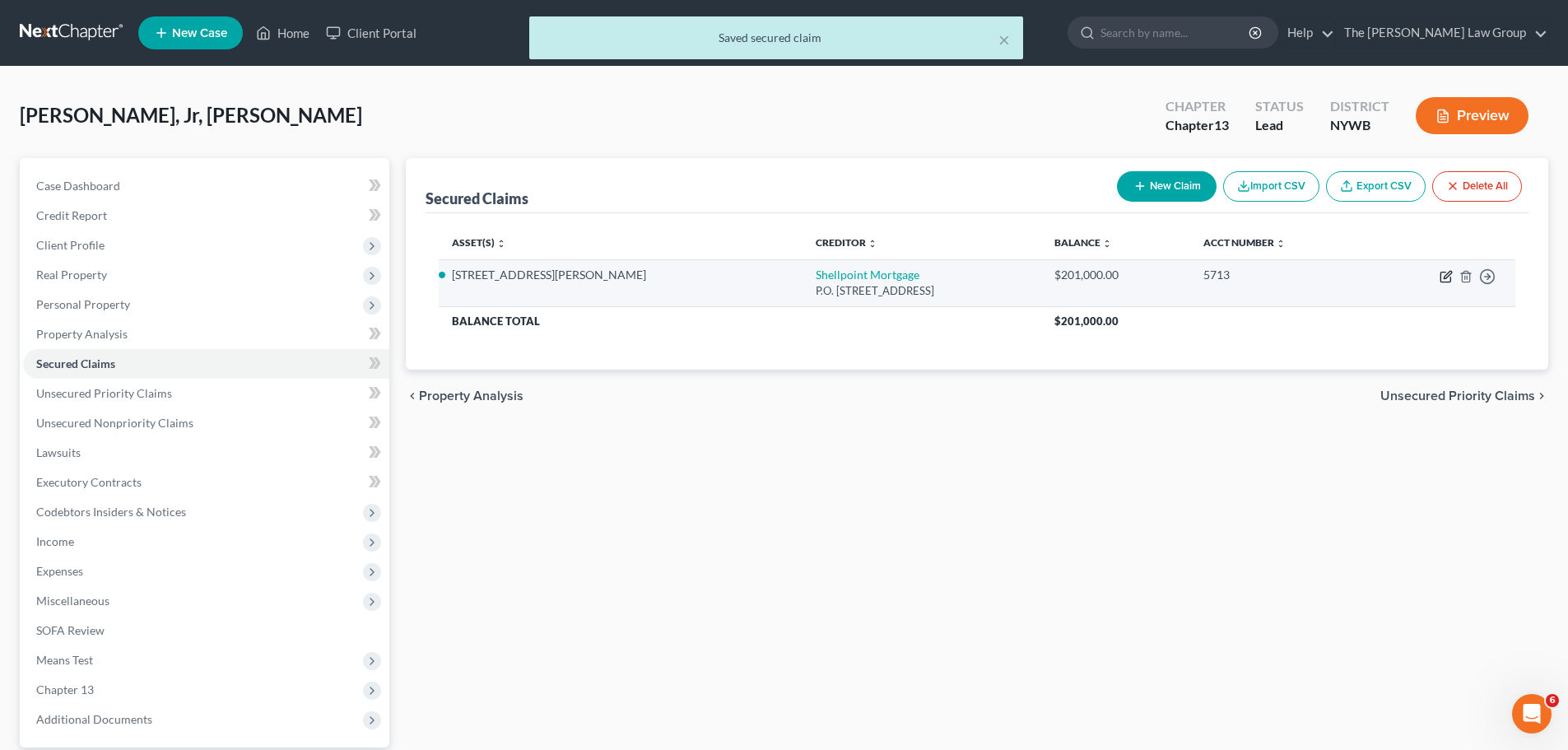
click at [1443, 278] on icon "button" at bounding box center [1445, 276] width 13 height 13
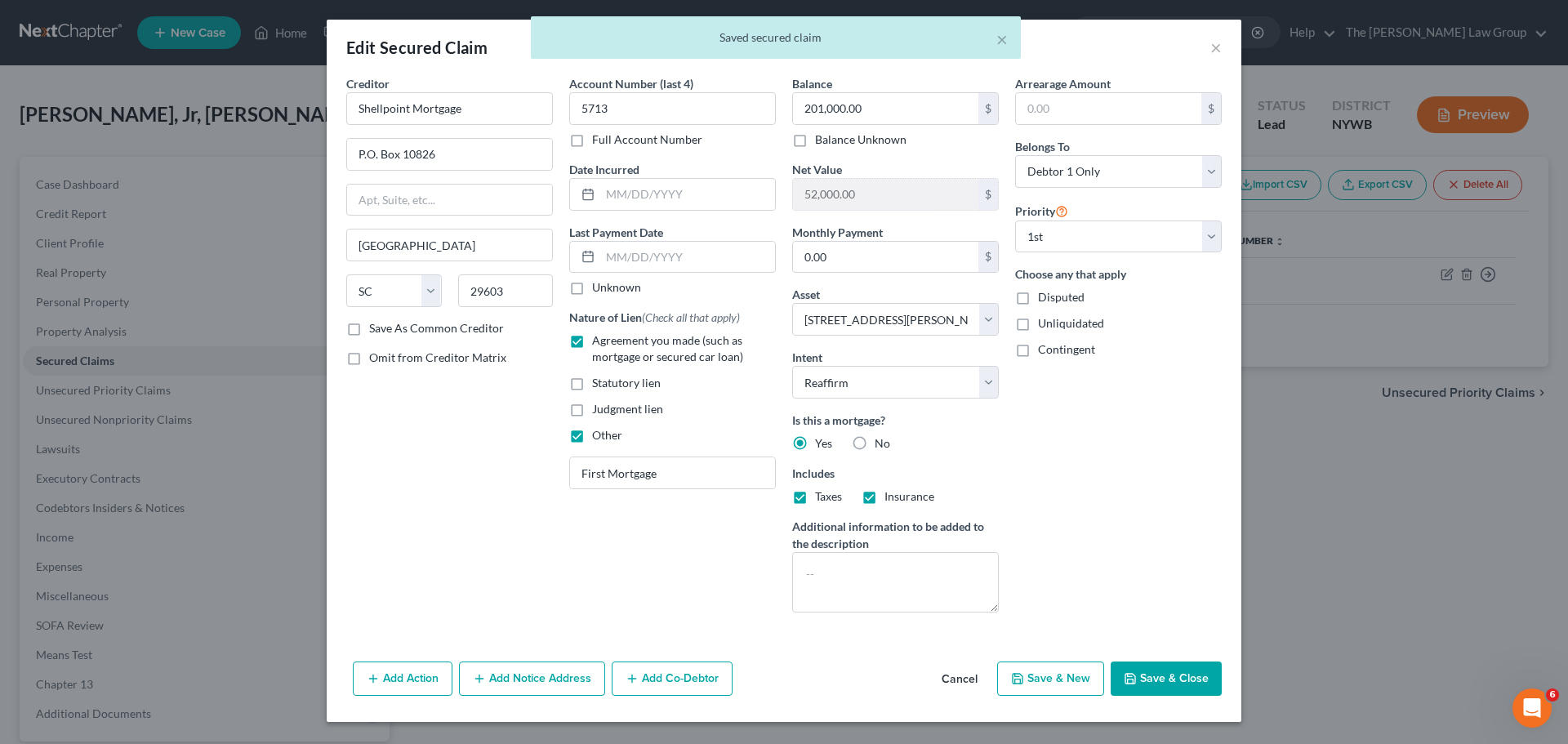
click at [369, 324] on label "Save As Common Creditor" at bounding box center [437, 328] width 135 height 16
click at [375, 324] on input "Save As Common Creditor" at bounding box center [380, 325] width 11 height 11
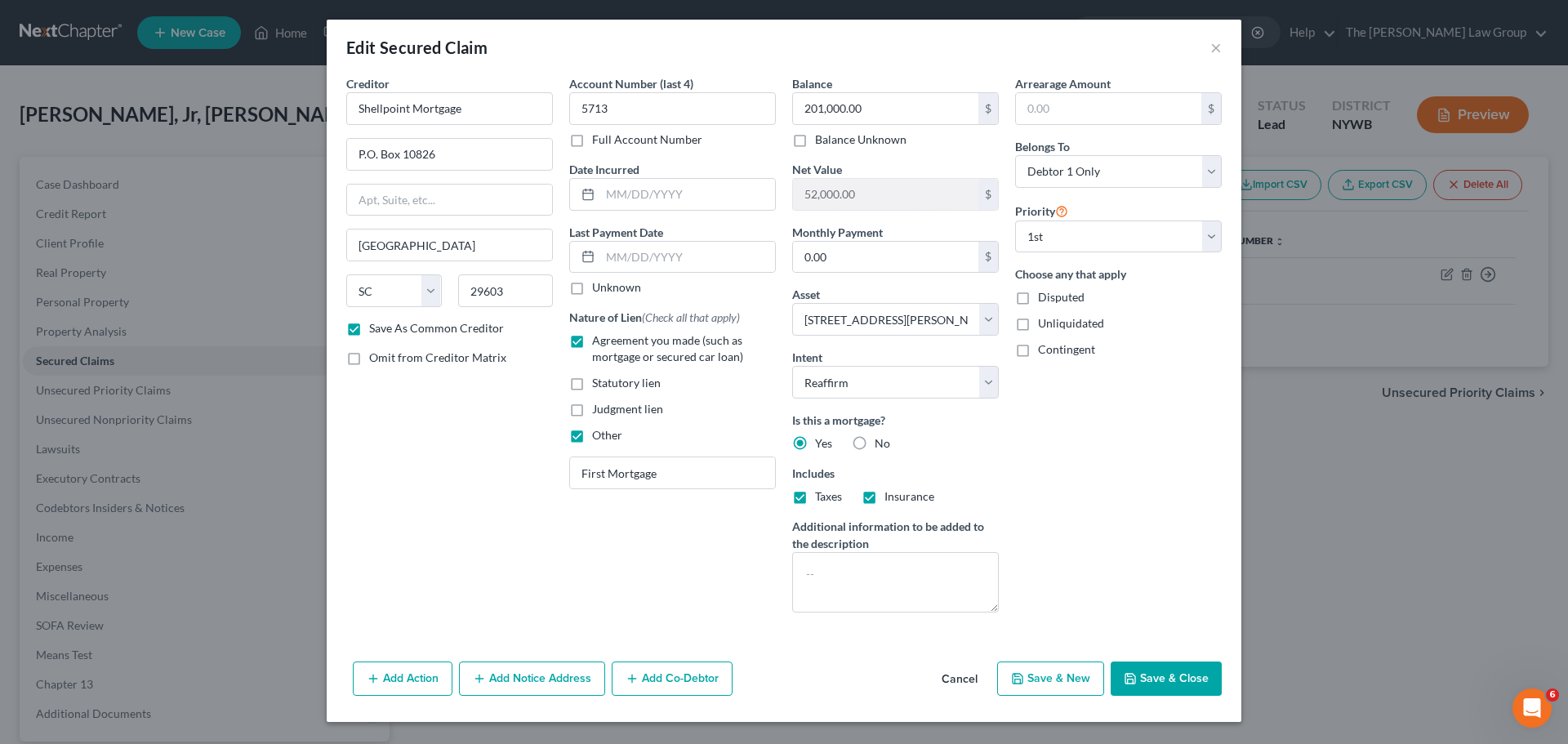
click at [1160, 682] on button "Save & Close" at bounding box center [1167, 679] width 111 height 35
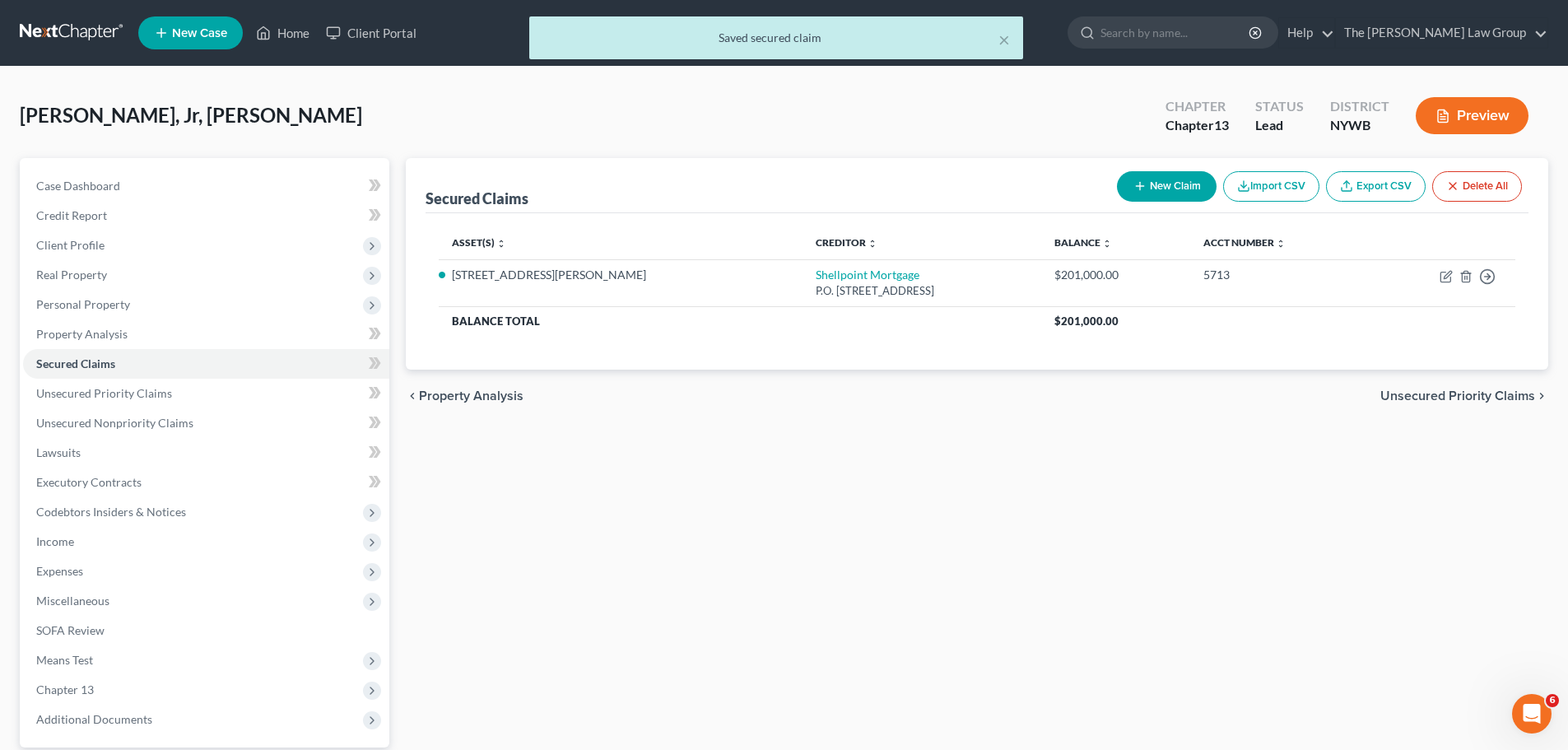
click at [1469, 397] on span "Unsecured Priority Claims" at bounding box center [1457, 395] width 155 height 13
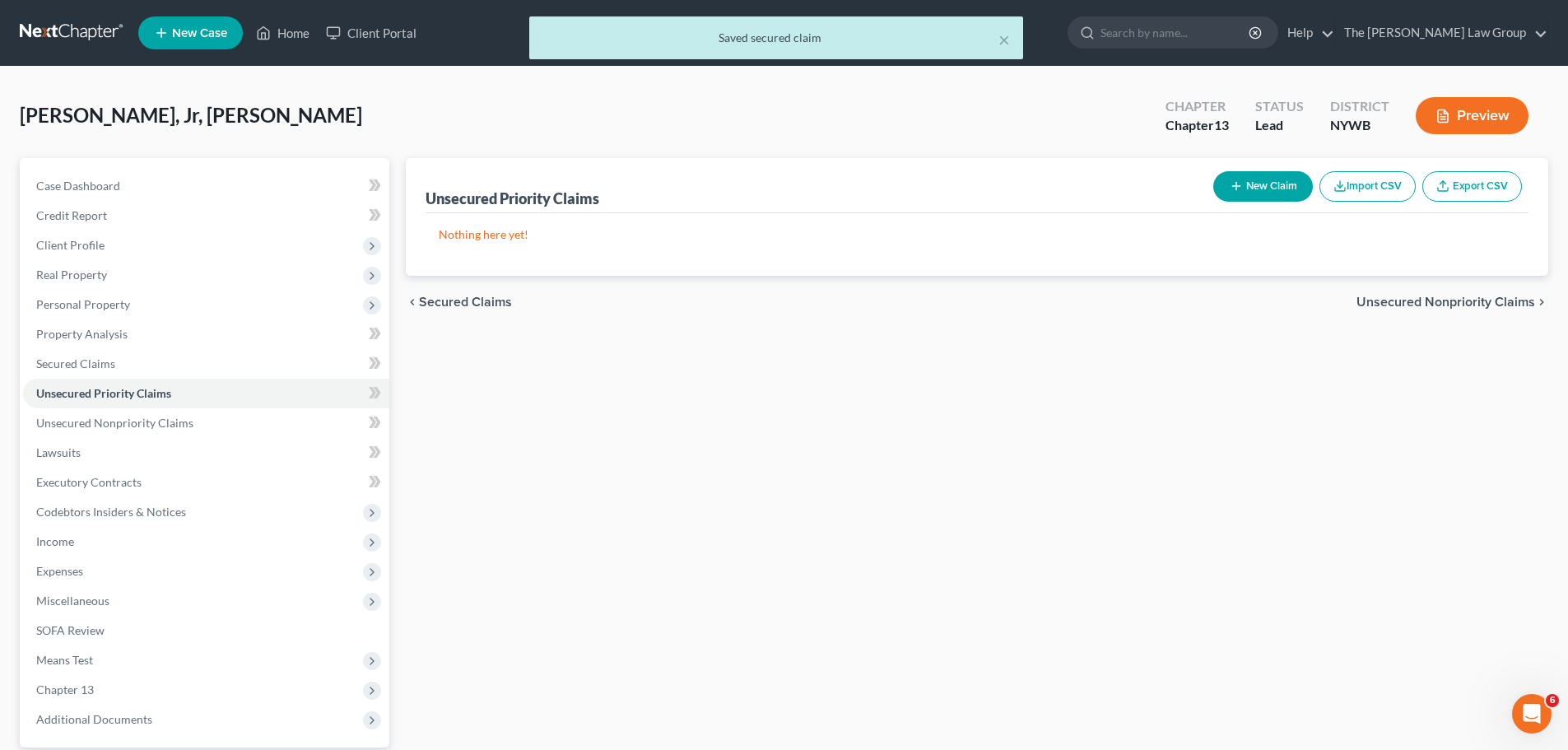
click at [1468, 415] on div "Unsecured Priority Claims New Claim Import CSV Export CSV Nothing here yet! Pre…" at bounding box center [976, 499] width 1159 height 684
click at [1467, 308] on span "Unsecured Nonpriority Claims" at bounding box center [1445, 302] width 179 height 13
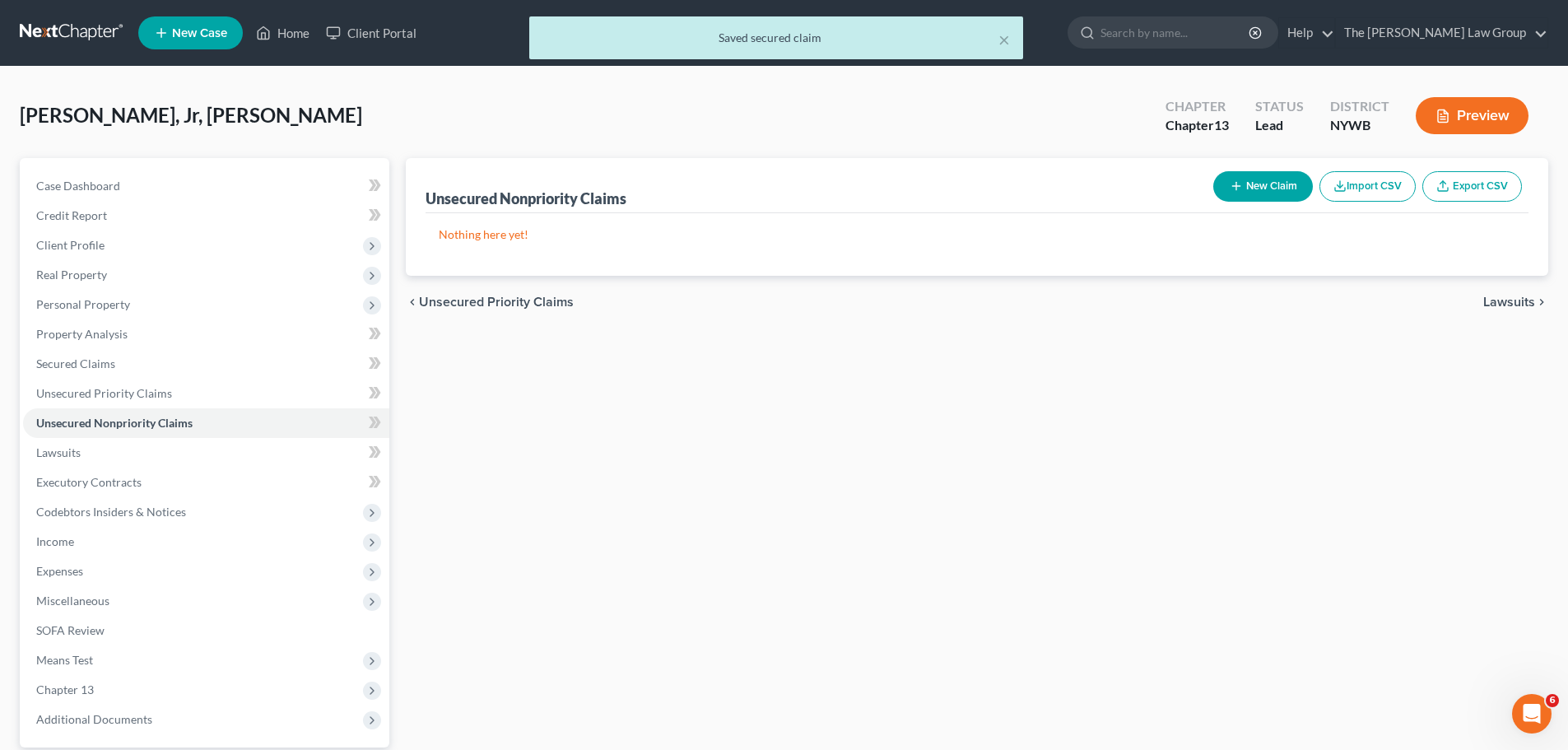
click at [1518, 302] on span "Lawsuits" at bounding box center [1509, 302] width 52 height 13
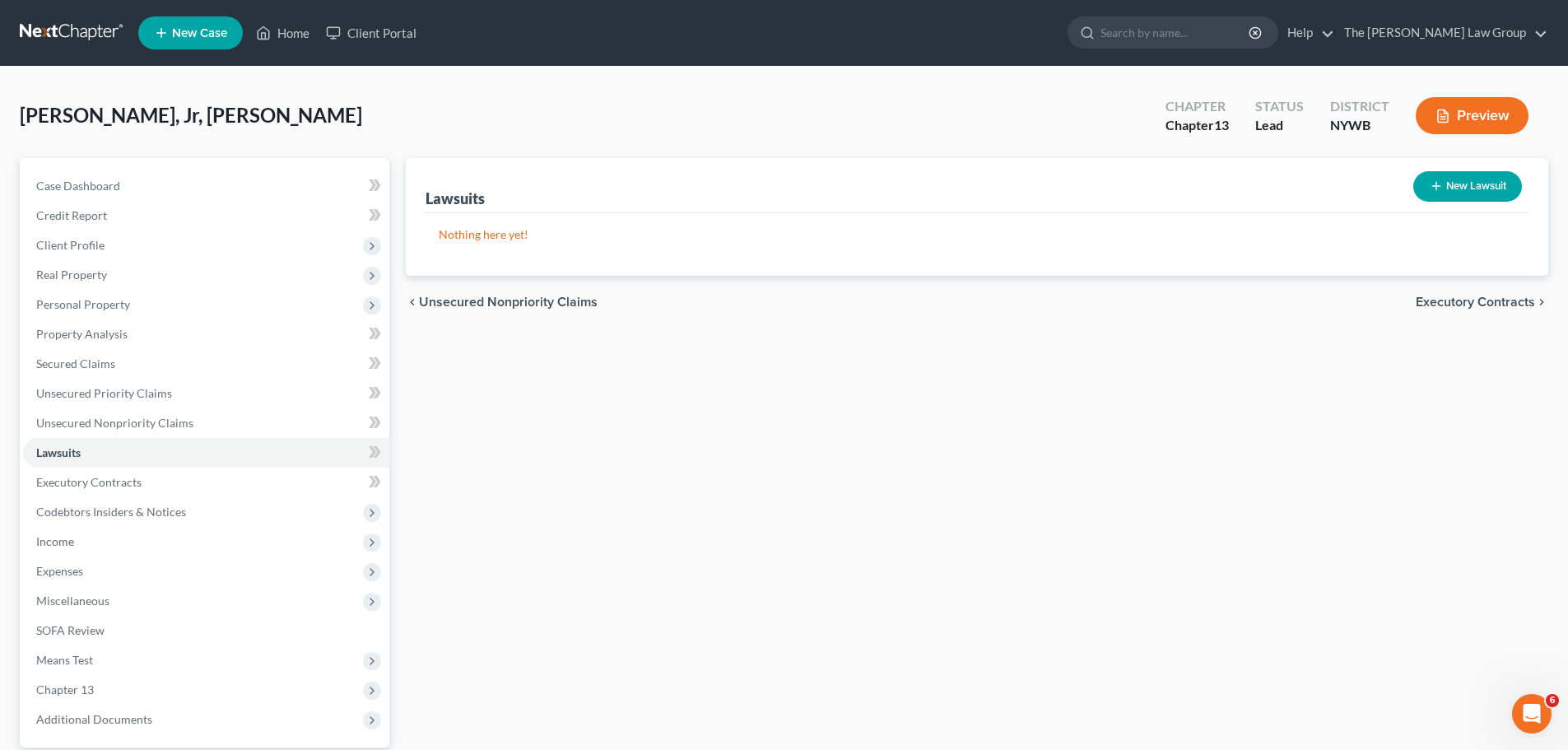
click at [1518, 302] on span "Executory Contracts" at bounding box center [1475, 302] width 120 height 13
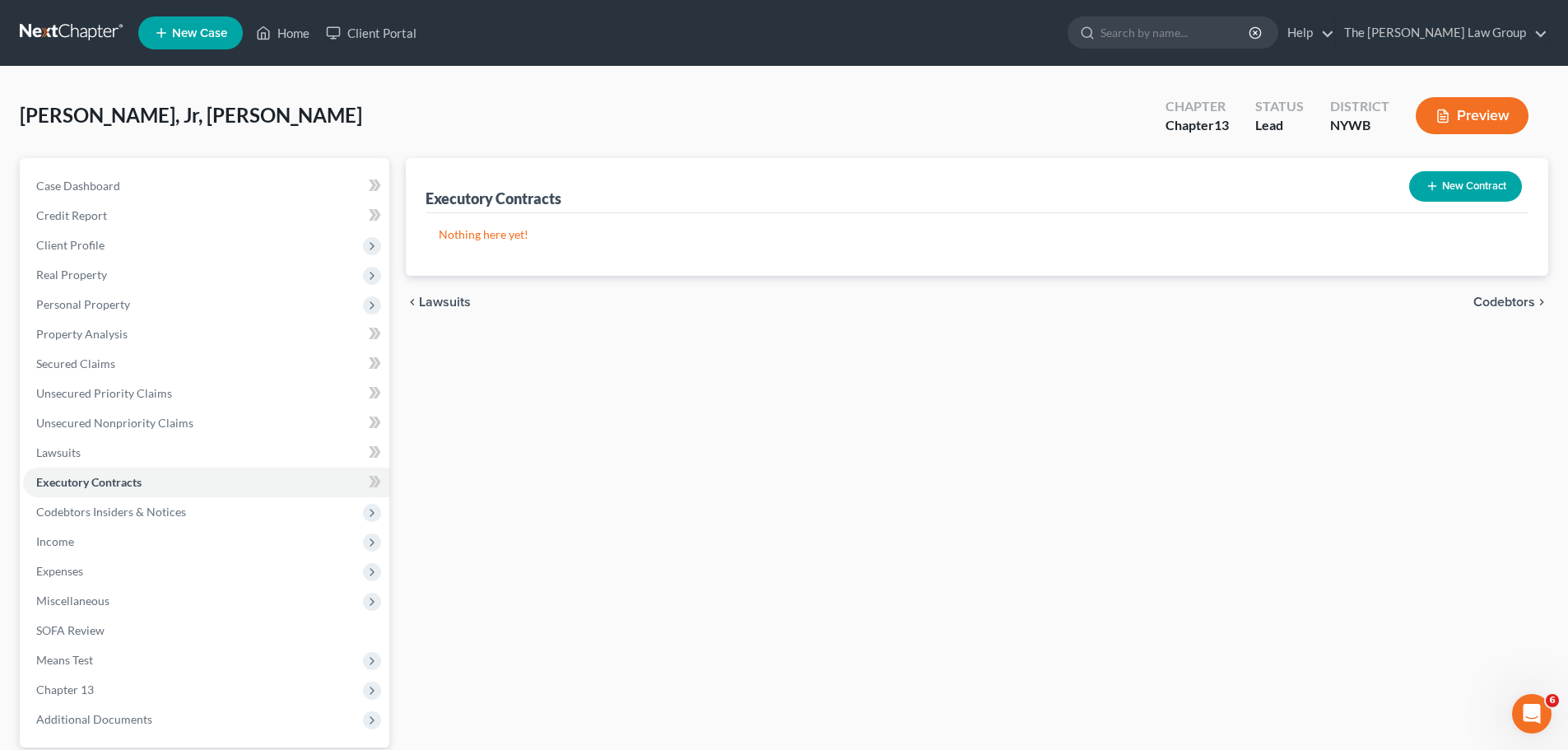
click at [1518, 302] on span "Codebtors" at bounding box center [1504, 302] width 62 height 13
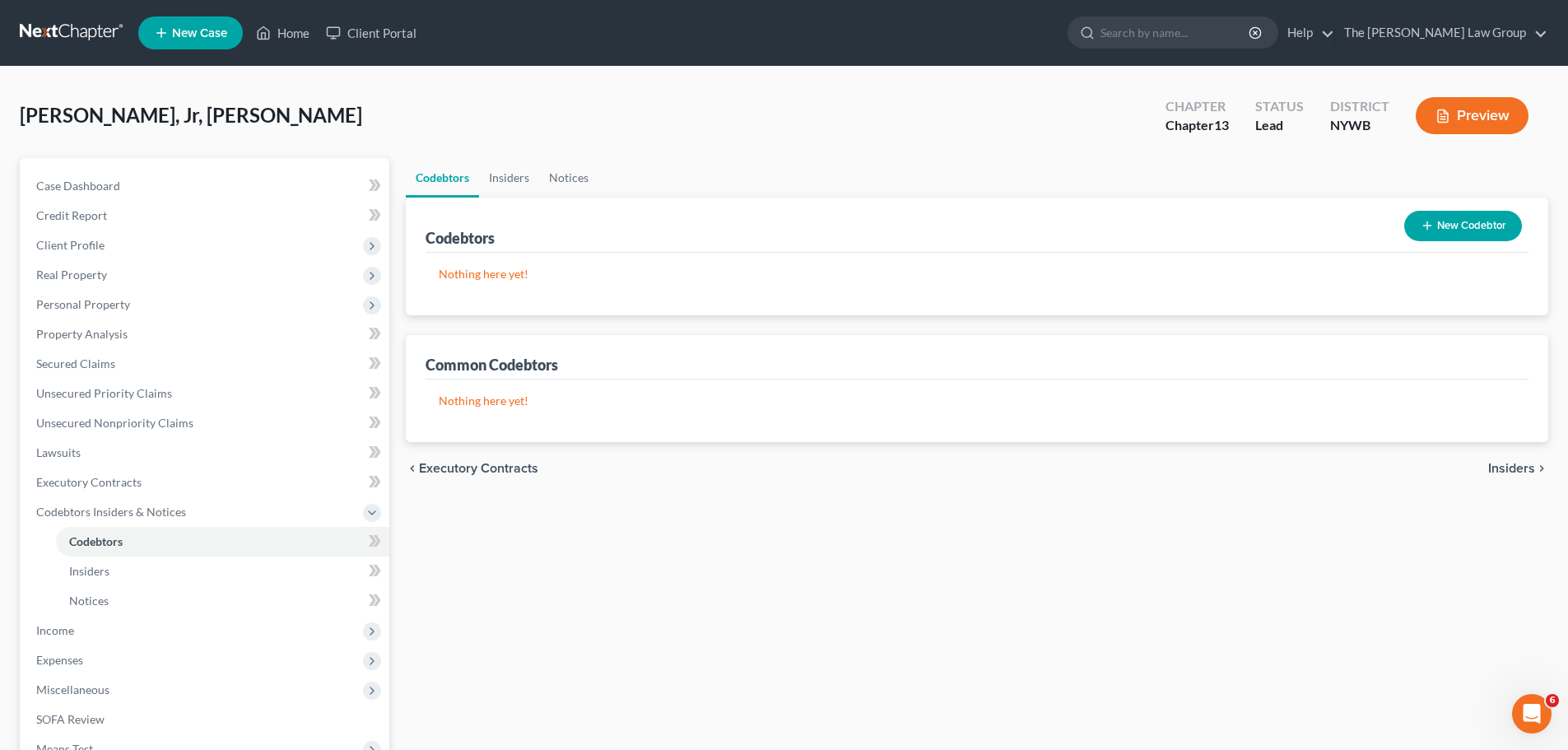
click at [1504, 471] on span "Insiders" at bounding box center [1511, 468] width 47 height 13
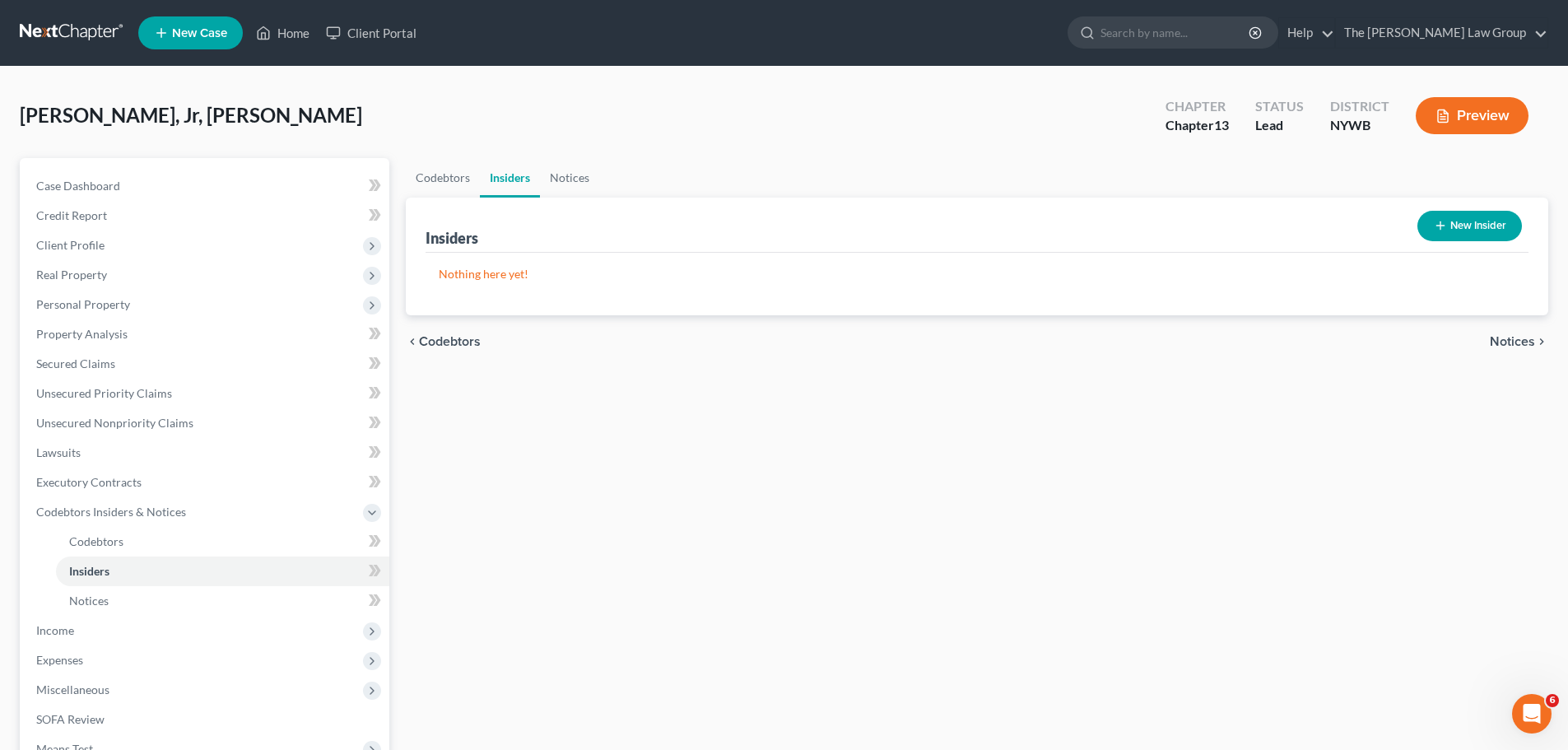
click at [1503, 341] on span "Notices" at bounding box center [1512, 342] width 45 height 13
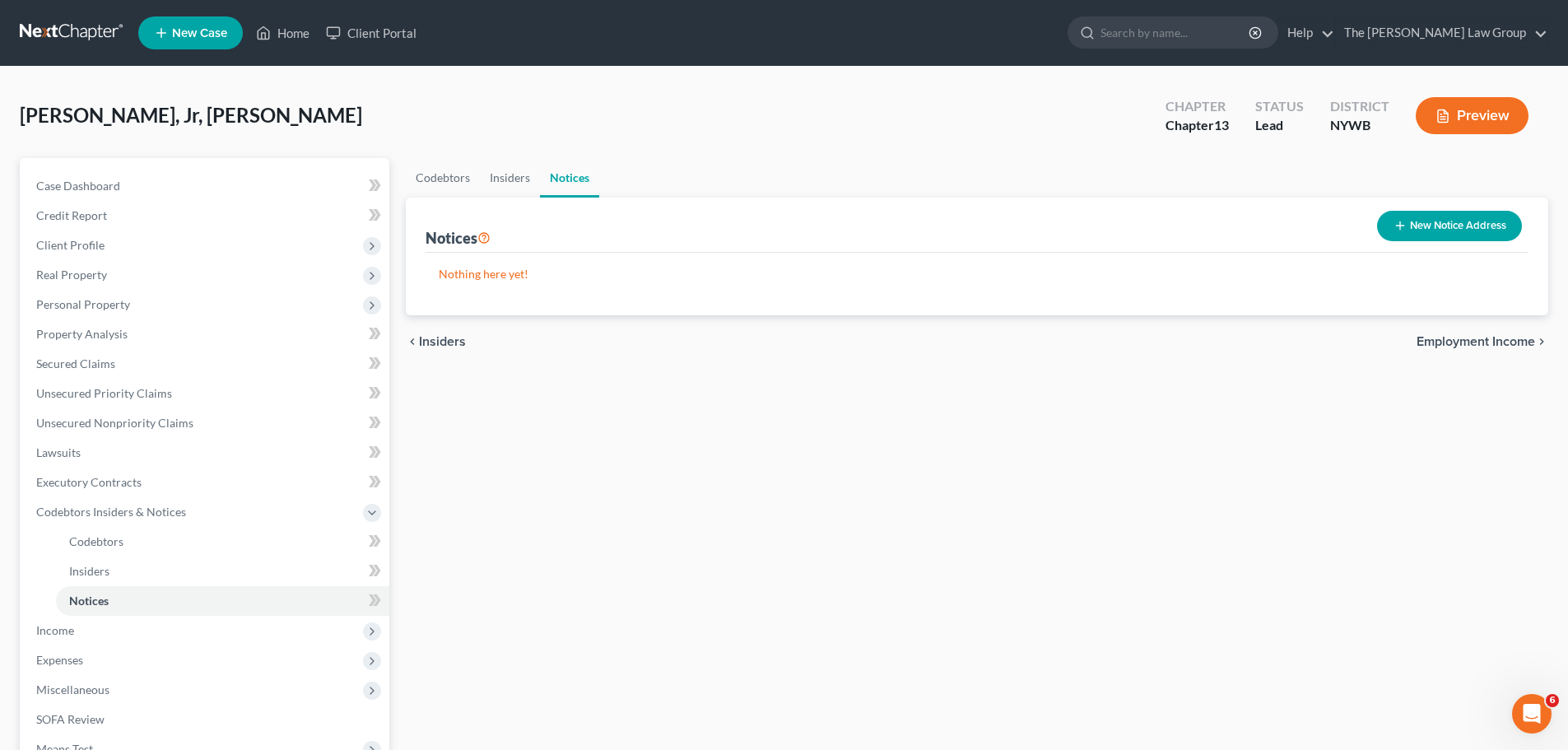
click at [1485, 338] on span "Employment Income" at bounding box center [1475, 342] width 119 height 13
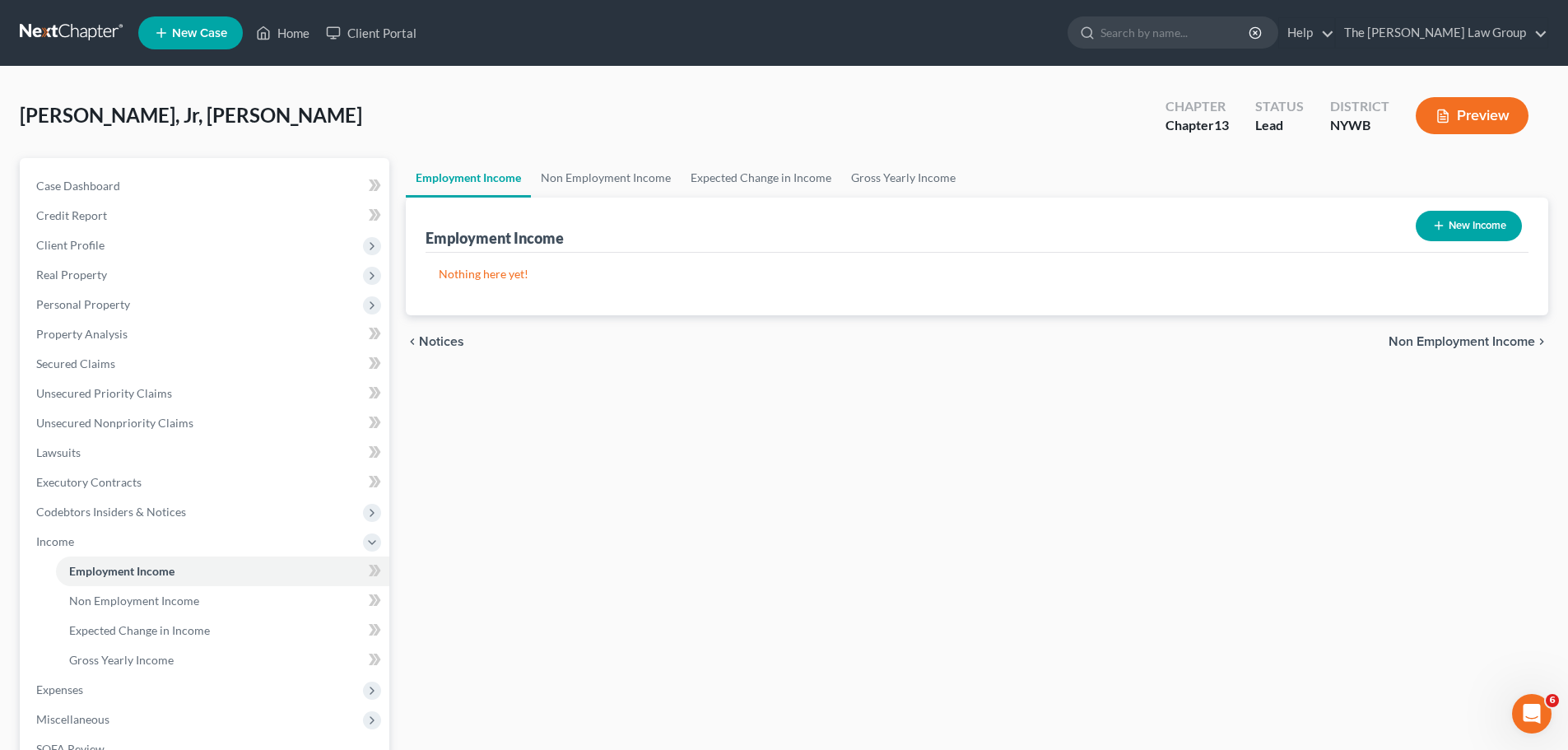
click at [1478, 227] on button "New Income" at bounding box center [1468, 226] width 106 height 31
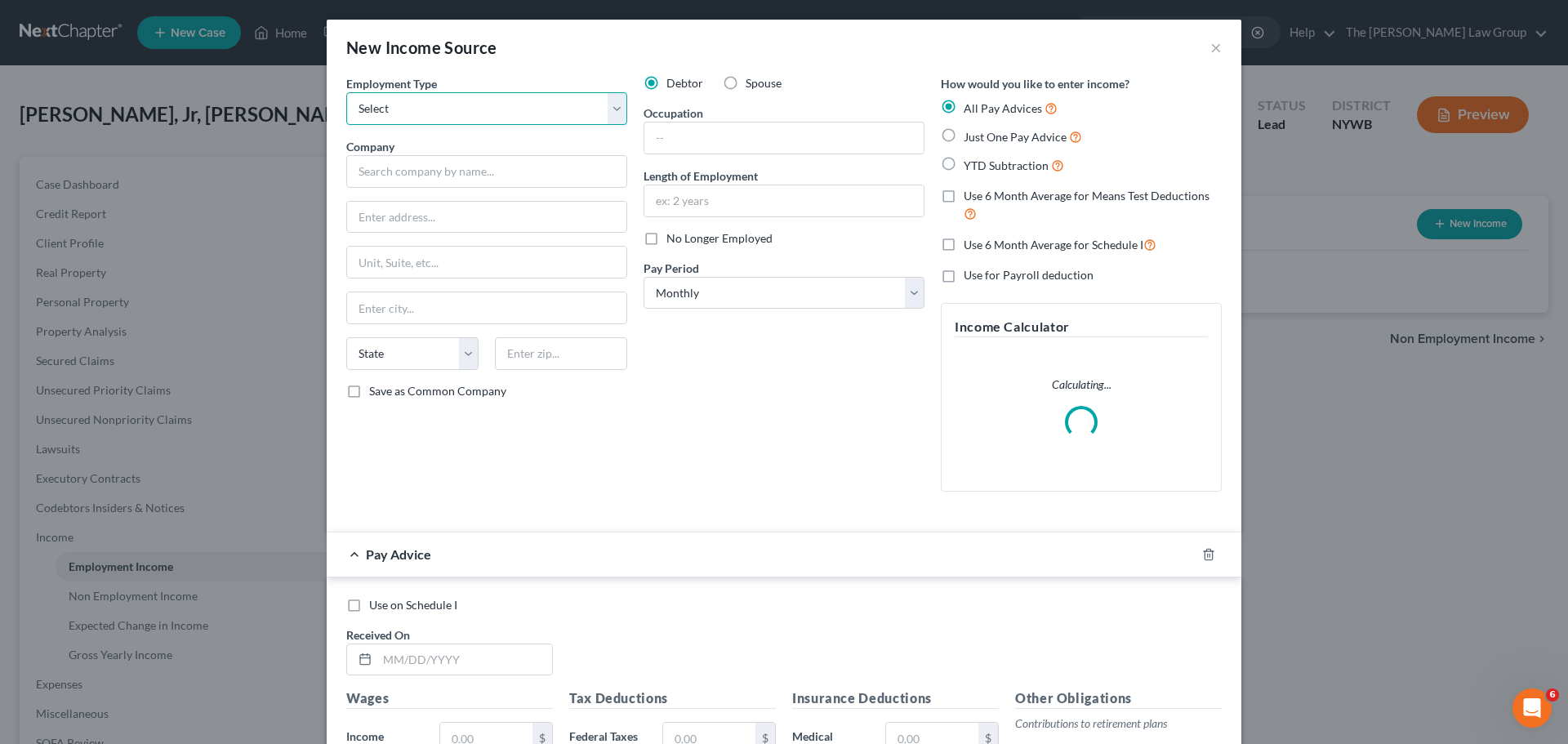
click at [435, 119] on select "Select Full or [DEMOGRAPHIC_DATA] Employment Self Employment" at bounding box center [487, 108] width 281 height 33
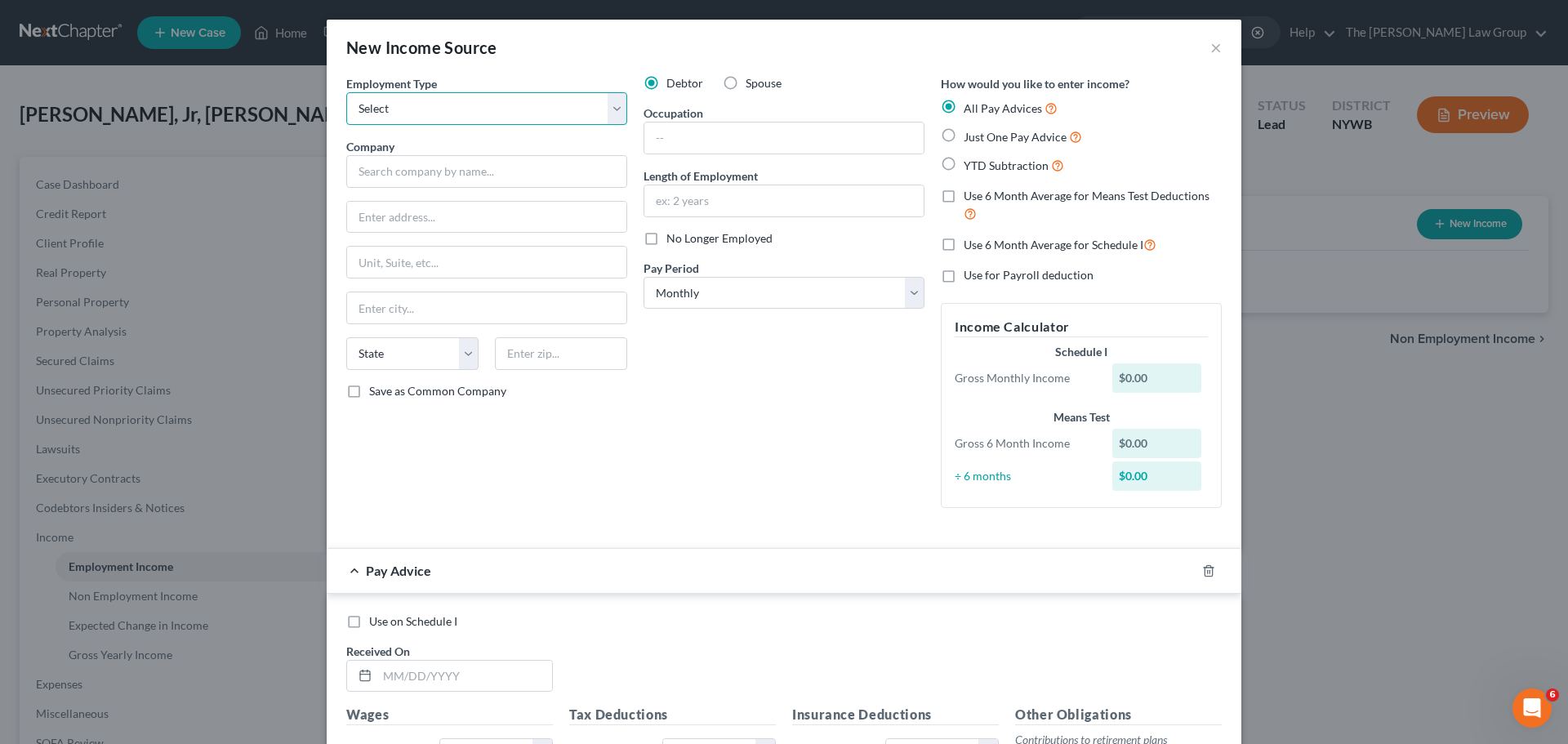
click at [347, 92] on select "Select Full or [DEMOGRAPHIC_DATA] Employment Self Employment" at bounding box center [487, 108] width 281 height 33
click at [437, 146] on div "Company *" at bounding box center [487, 162] width 281 height 50
click at [433, 98] on select "Select Full or [DEMOGRAPHIC_DATA] Employment Self Employment" at bounding box center [487, 108] width 281 height 33
click at [347, 92] on select "Select Full or [DEMOGRAPHIC_DATA] Employment Self Employment" at bounding box center [487, 108] width 281 height 33
click at [732, 296] on select "Select Monthly Twice Monthly Every Other Week Weekly" at bounding box center [784, 293] width 281 height 33
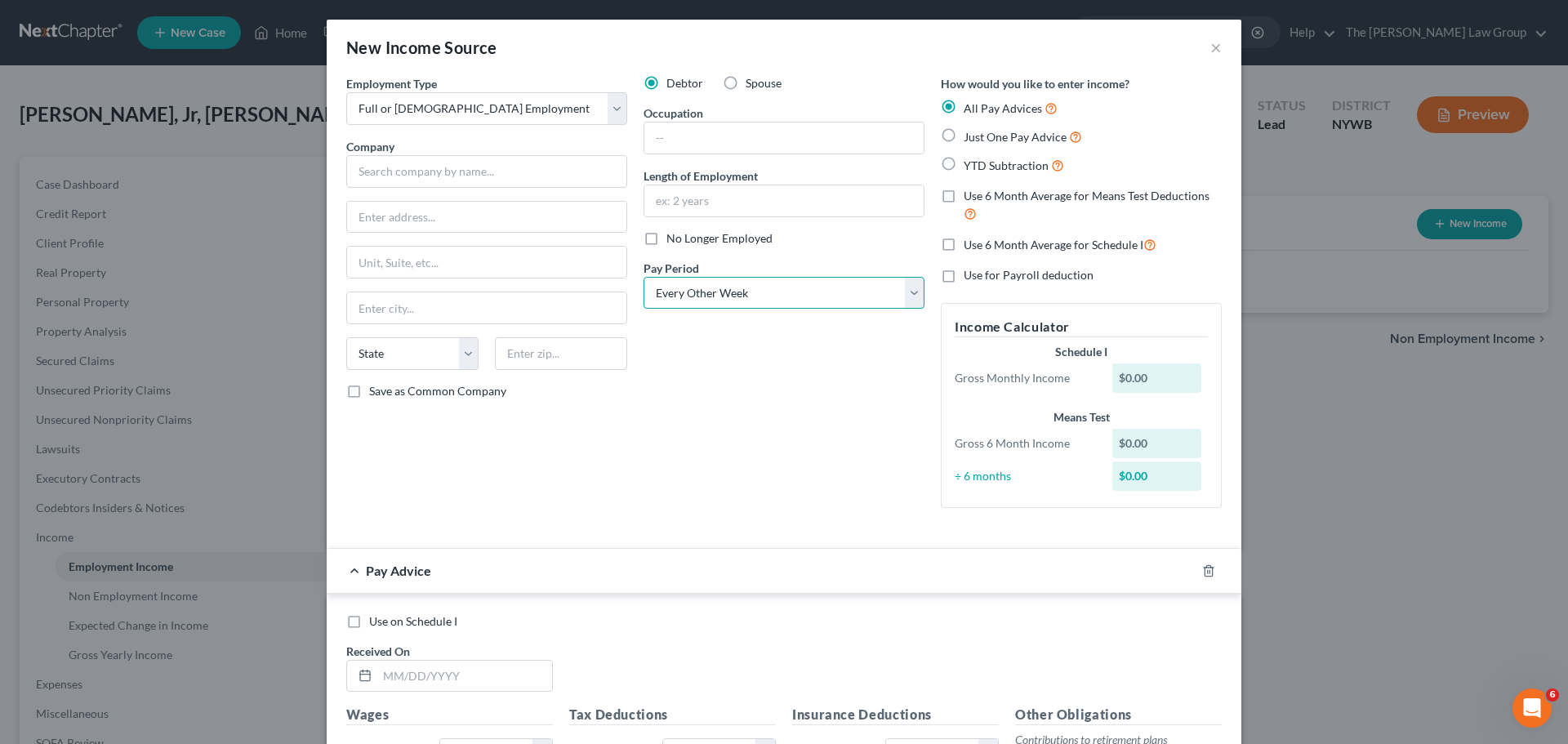
click at [644, 277] on select "Select Monthly Twice Monthly Every Other Week Weekly" at bounding box center [784, 293] width 281 height 33
click at [369, 392] on span "Save as Common Company" at bounding box center [438, 391] width 138 height 14
click at [375, 392] on input "Save as Common Company" at bounding box center [380, 388] width 11 height 11
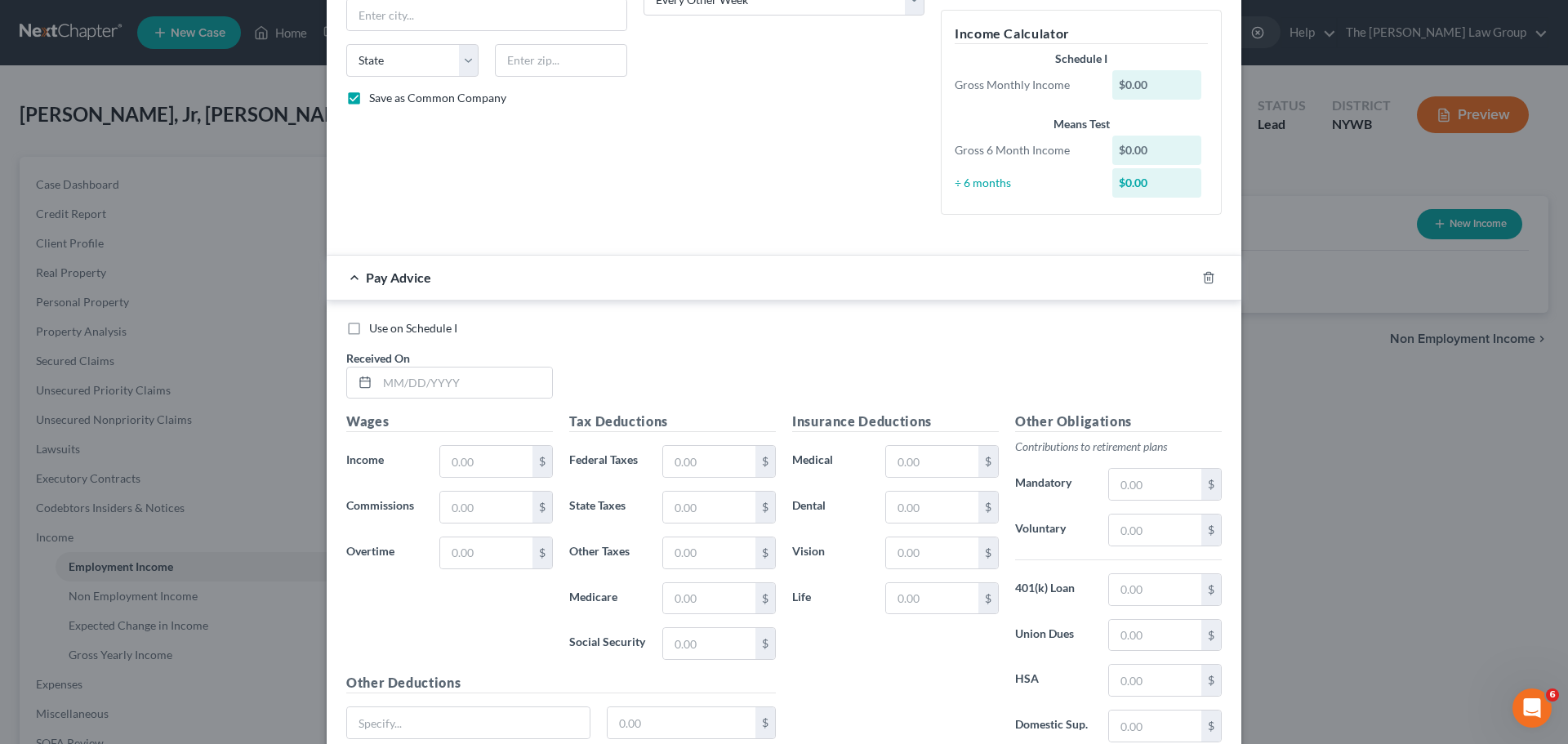
scroll to position [327, 0]
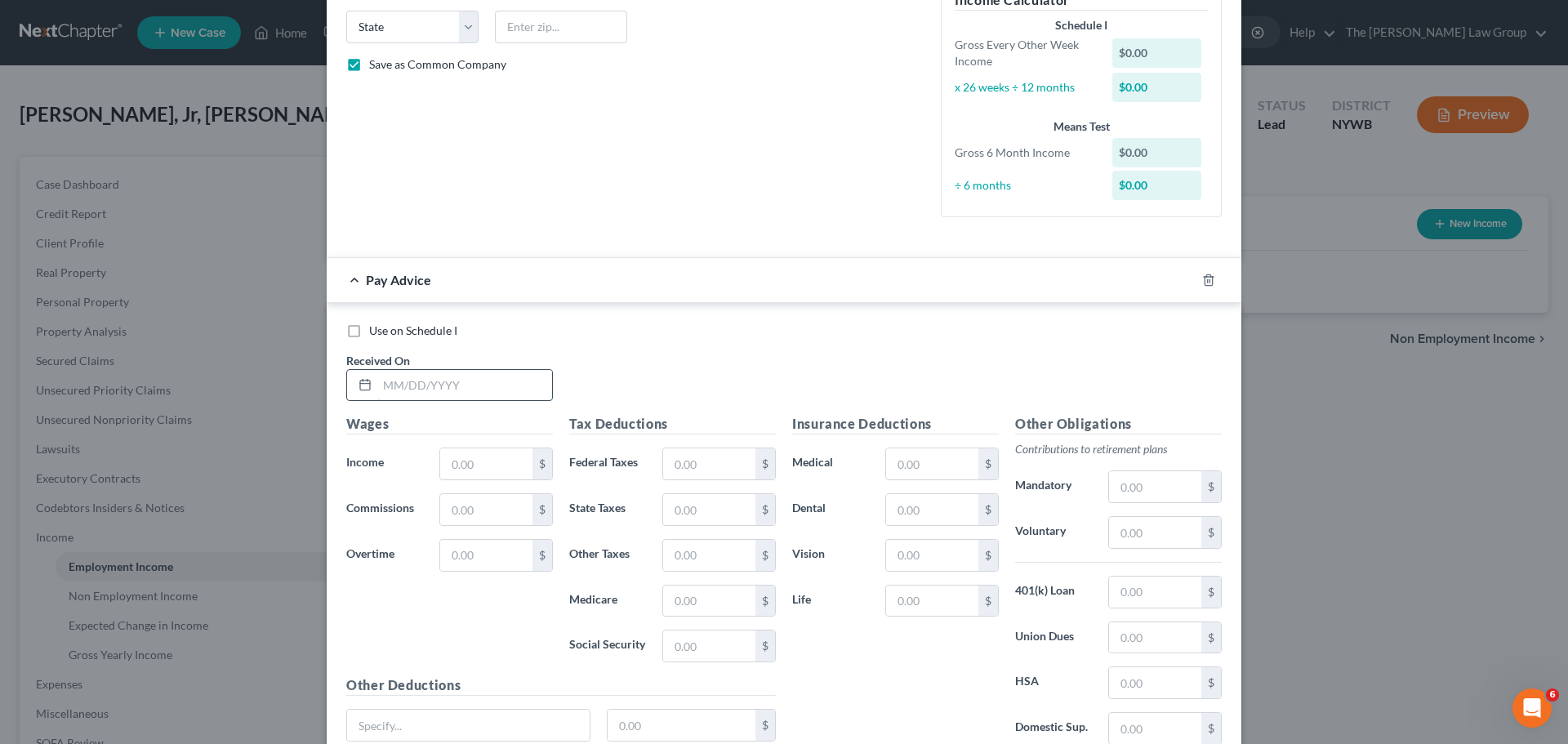
click at [433, 371] on input "text" at bounding box center [465, 385] width 174 height 31
click at [715, 333] on div "Use on Schedule I" at bounding box center [784, 331] width 876 height 16
click at [369, 333] on label "Use on Schedule I" at bounding box center [413, 331] width 88 height 16
click at [375, 333] on input "Use on Schedule I" at bounding box center [380, 328] width 11 height 11
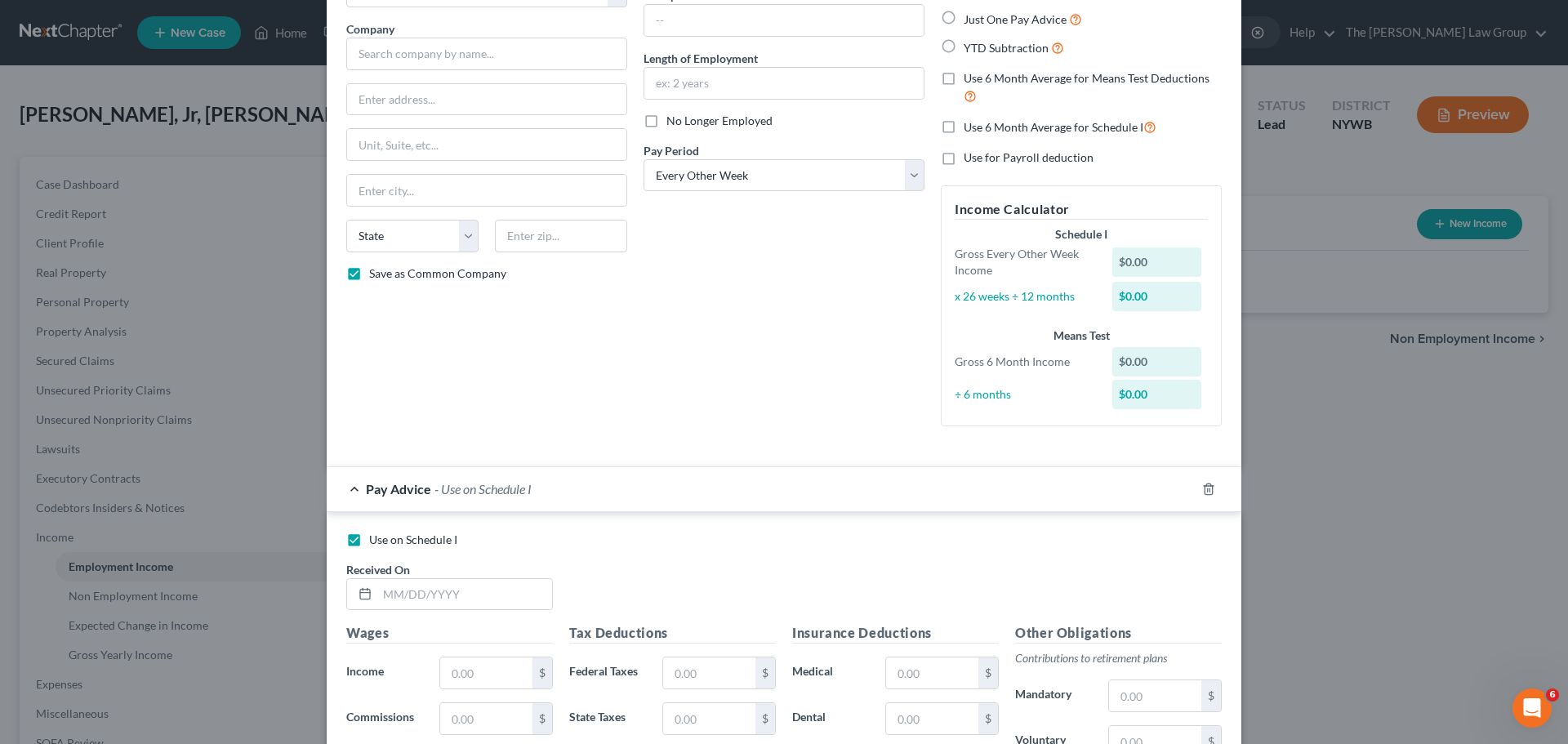
scroll to position [0, 0]
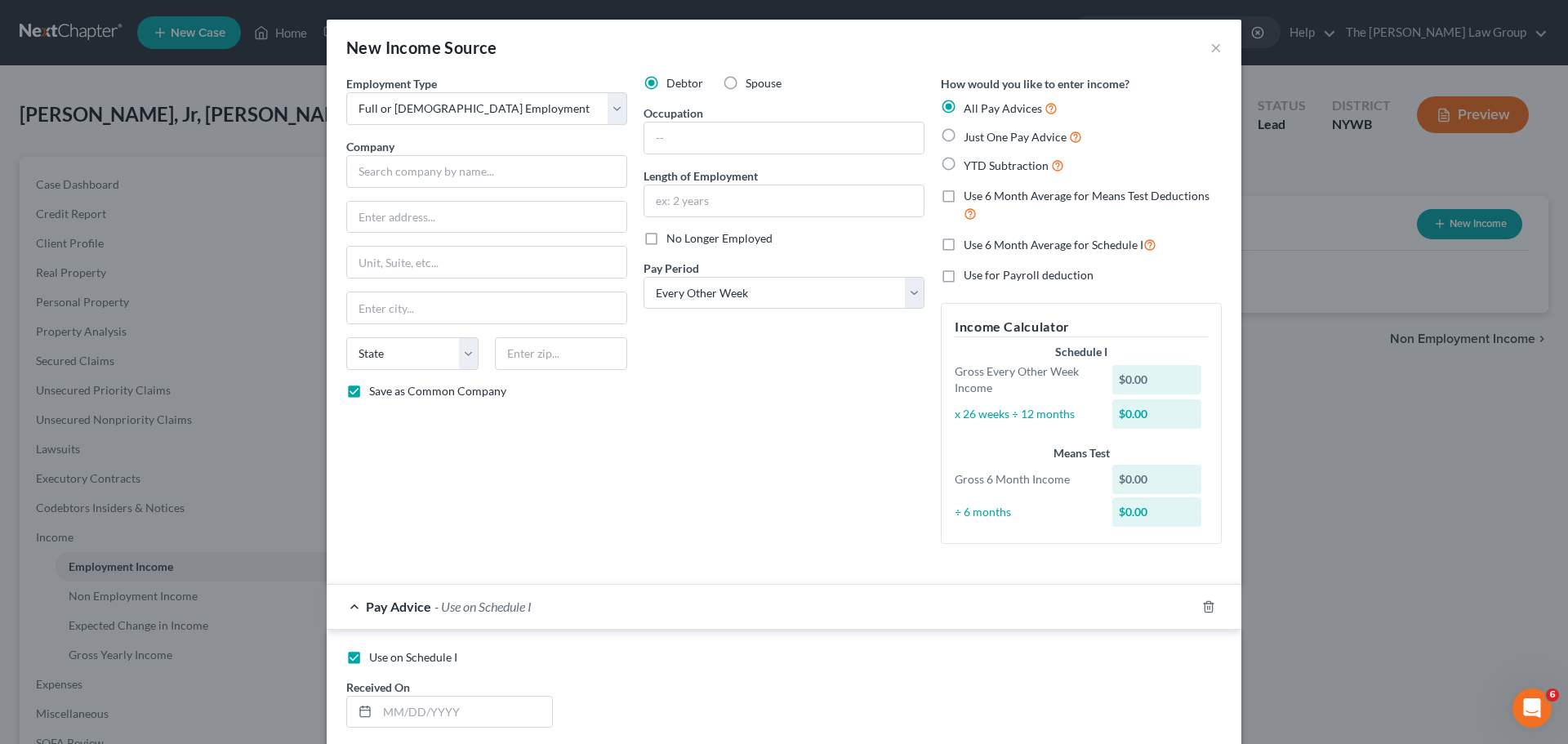
click at [964, 129] on label "Just One Pay Advice" at bounding box center [1023, 137] width 119 height 19
click at [971, 129] on input "Just One Pay Advice" at bounding box center [976, 133] width 11 height 11
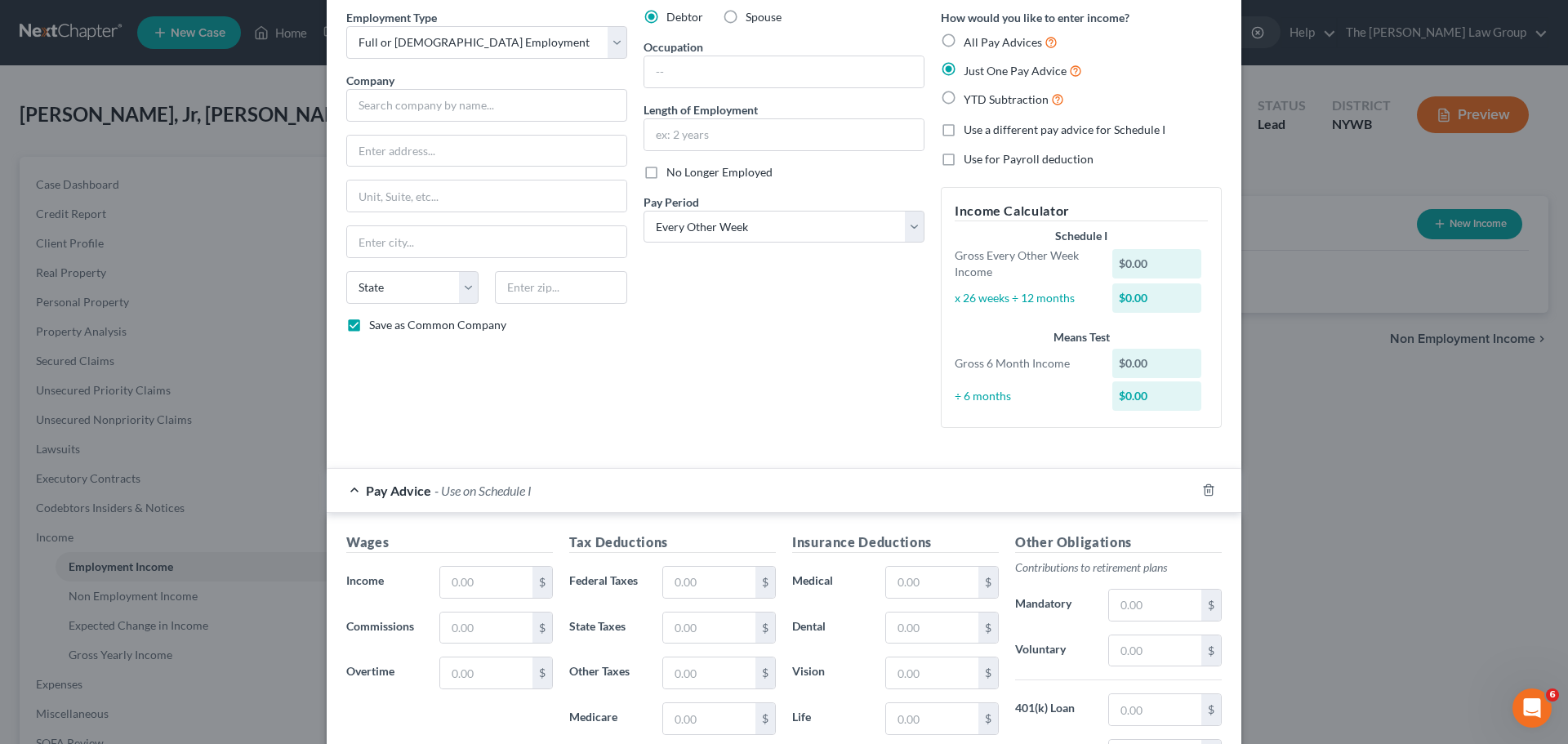
scroll to position [245, 0]
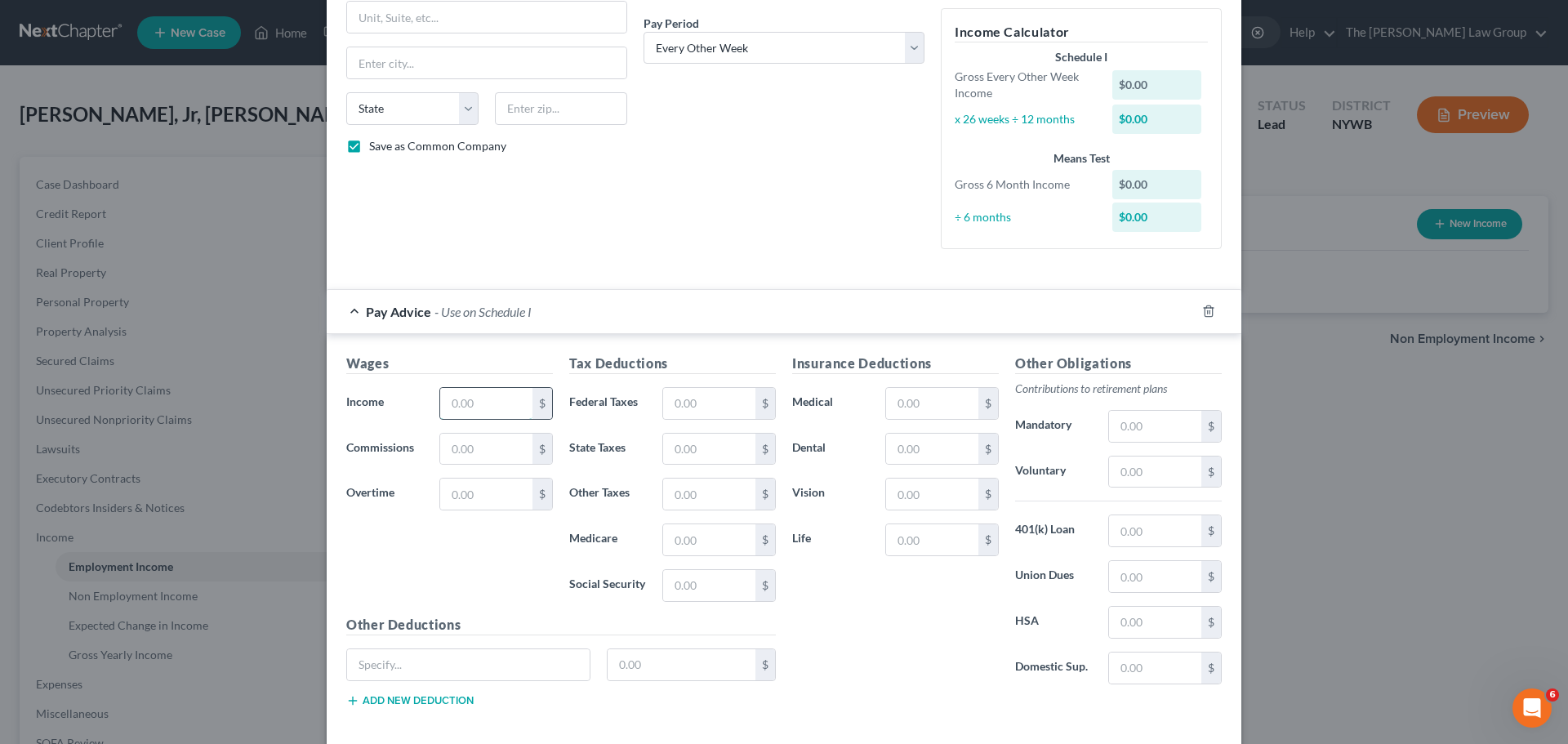
click at [453, 396] on input "text" at bounding box center [485, 403] width 92 height 31
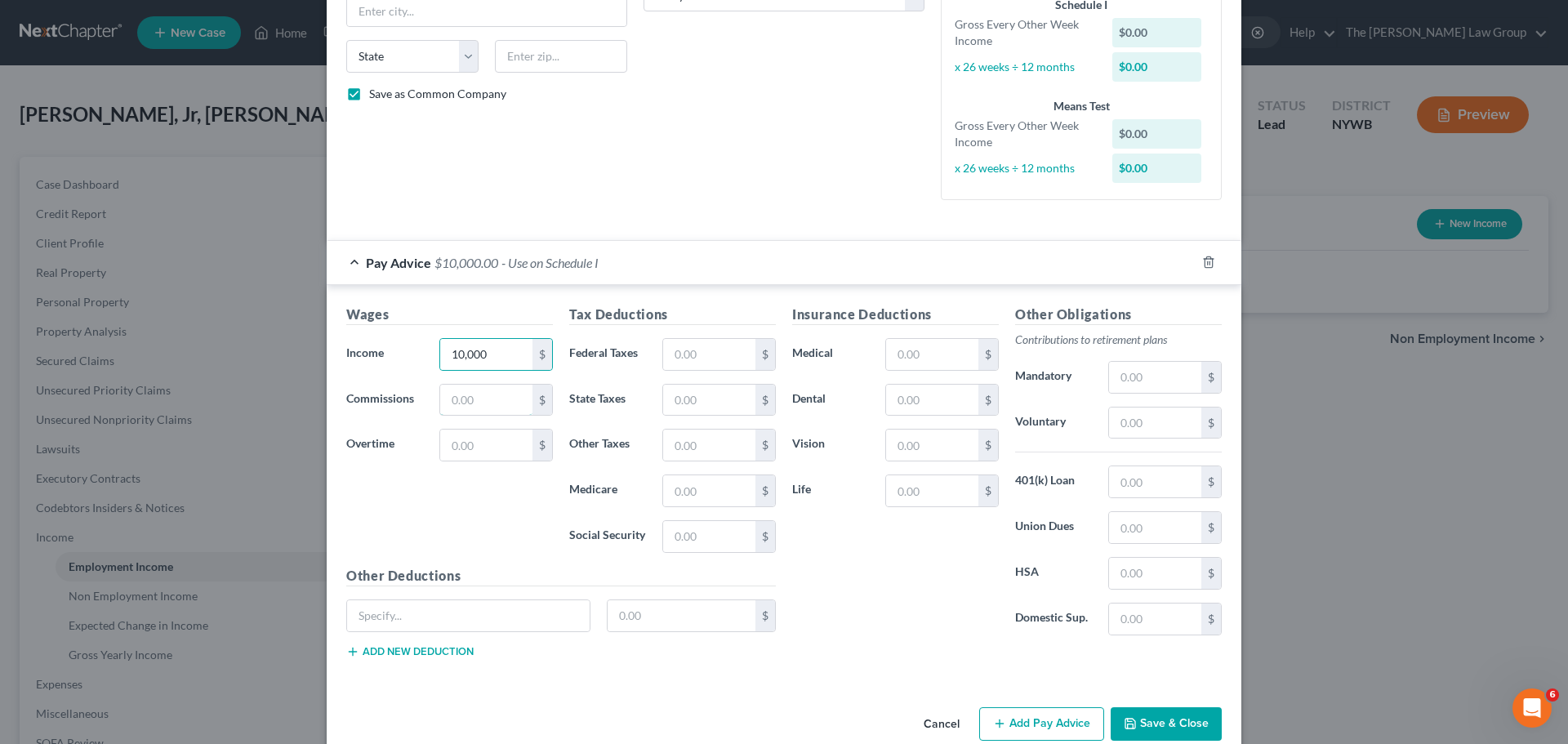
click at [472, 434] on div "Wages Income * 10,000 $ Commissions $ Overtime $" at bounding box center [449, 436] width 223 height 262
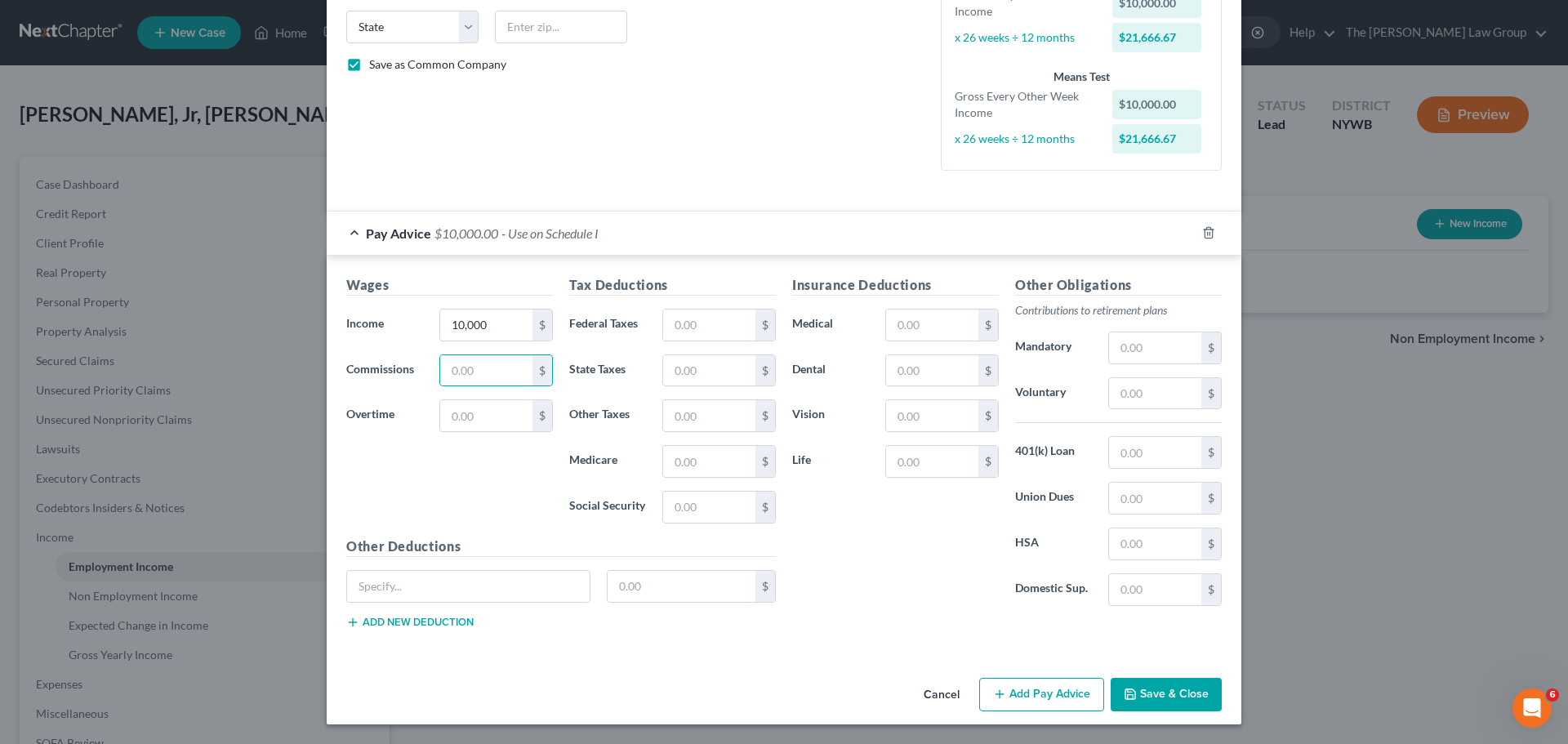
click at [460, 482] on div "Wages Income * 10,000 $ Commissions $ Overtime $" at bounding box center [449, 406] width 223 height 262
click at [461, 517] on div "Wages Income * 10,000 $ Commissions $ Overtime $" at bounding box center [449, 406] width 223 height 262
click at [487, 462] on div "Wages Income * 5,000 $ Commissions $ Overtime $" at bounding box center [449, 406] width 223 height 262
click at [709, 515] on input "text" at bounding box center [709, 506] width 92 height 31
click at [696, 464] on input "text" at bounding box center [709, 461] width 92 height 31
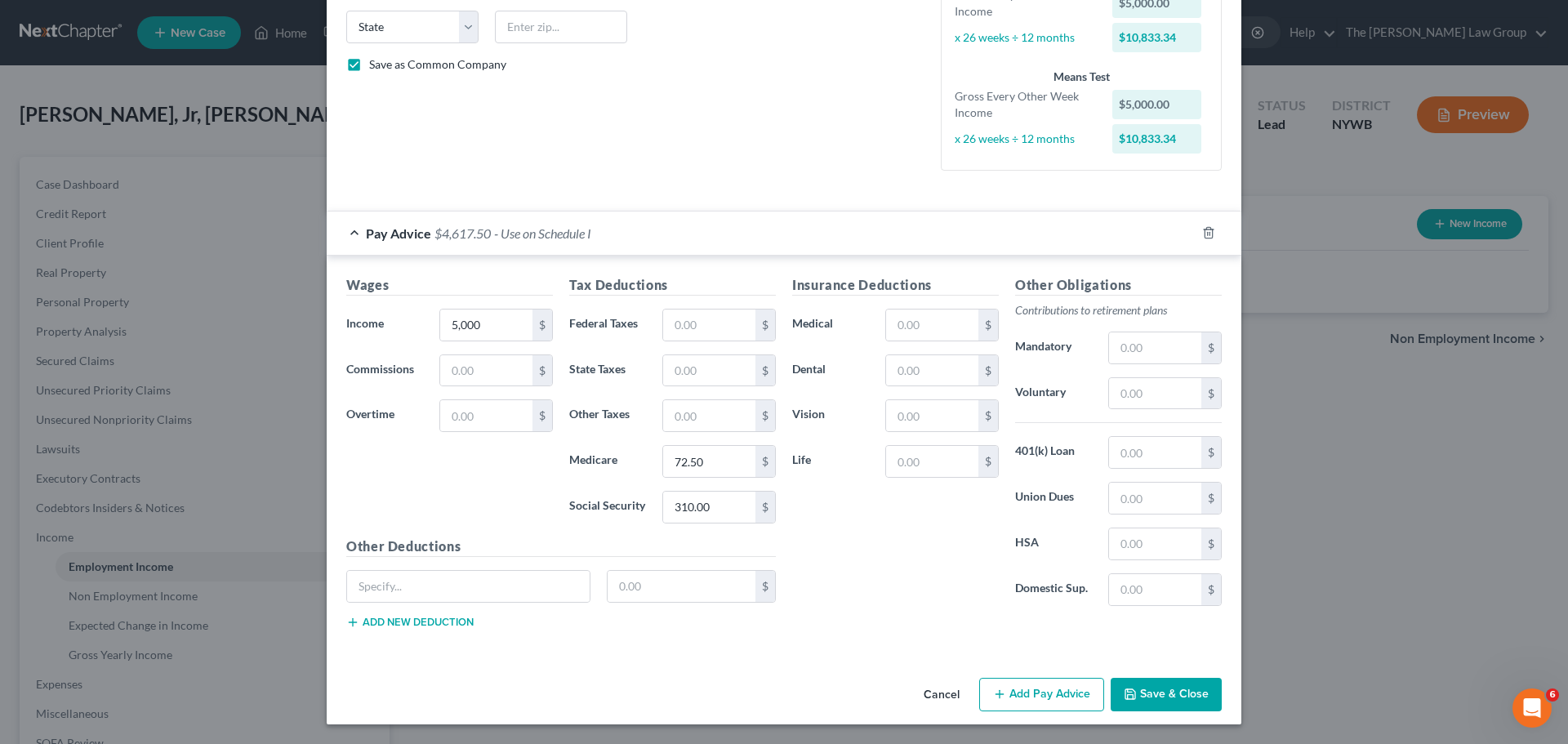
click at [831, 545] on div "Insurance Deductions Medical $ Dental $ Vision $ Life $" at bounding box center [895, 447] width 223 height 344
click at [719, 330] on input "text" at bounding box center [709, 325] width 92 height 31
click at [836, 529] on div "Insurance Deductions Medical $ Dental $ Vision $ Life $" at bounding box center [895, 447] width 223 height 344
click at [711, 323] on input "841" at bounding box center [709, 325] width 92 height 31
click at [709, 323] on input "text" at bounding box center [709, 325] width 92 height 31
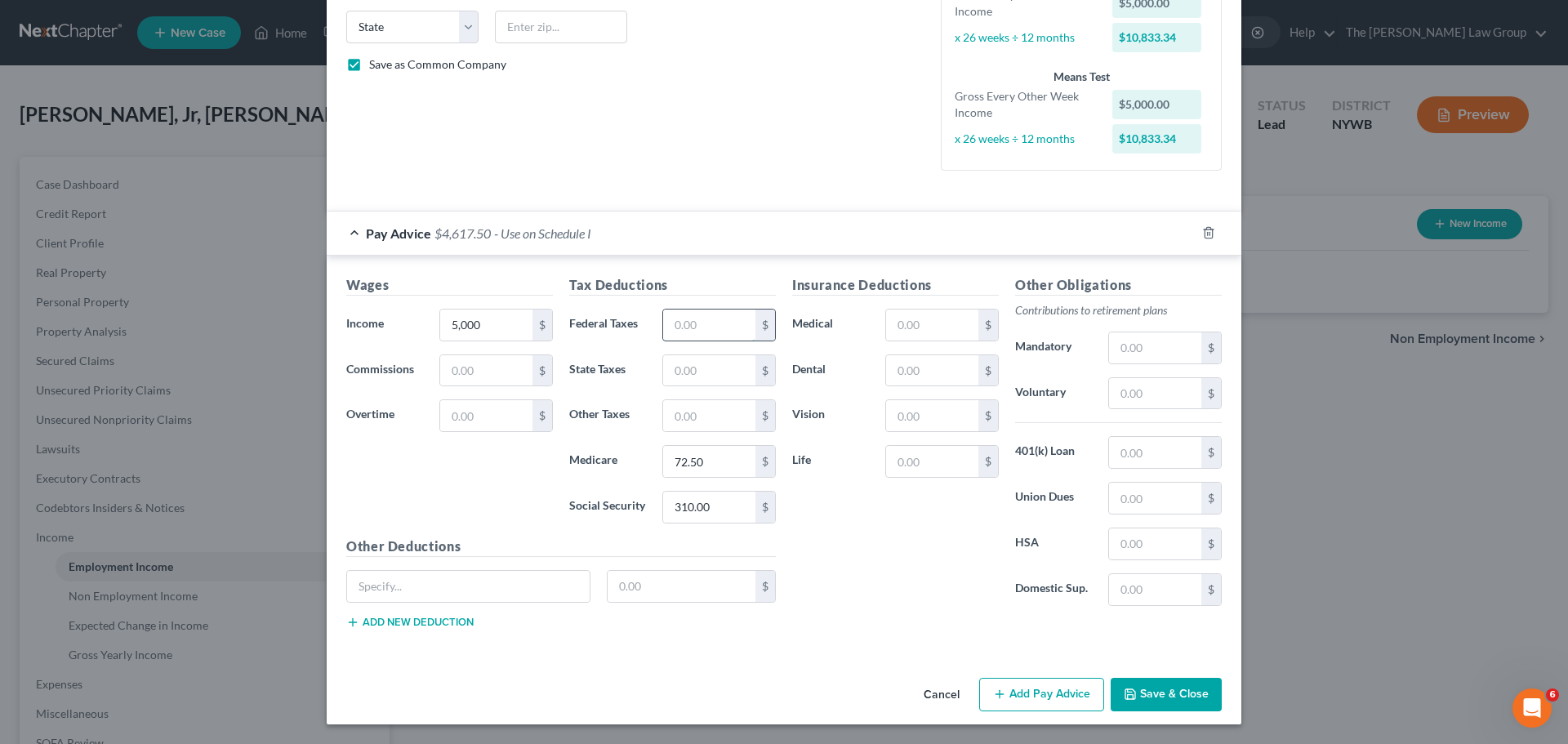
click at [709, 323] on input "text" at bounding box center [709, 325] width 92 height 31
drag, startPoint x: 914, startPoint y: 602, endPoint x: 1048, endPoint y: 627, distance: 136.3
click at [914, 603] on div "Insurance Deductions Medical $ Dental $ Vision $ Life $" at bounding box center [895, 447] width 223 height 344
click at [1194, 699] on button "Save & Close" at bounding box center [1167, 694] width 111 height 35
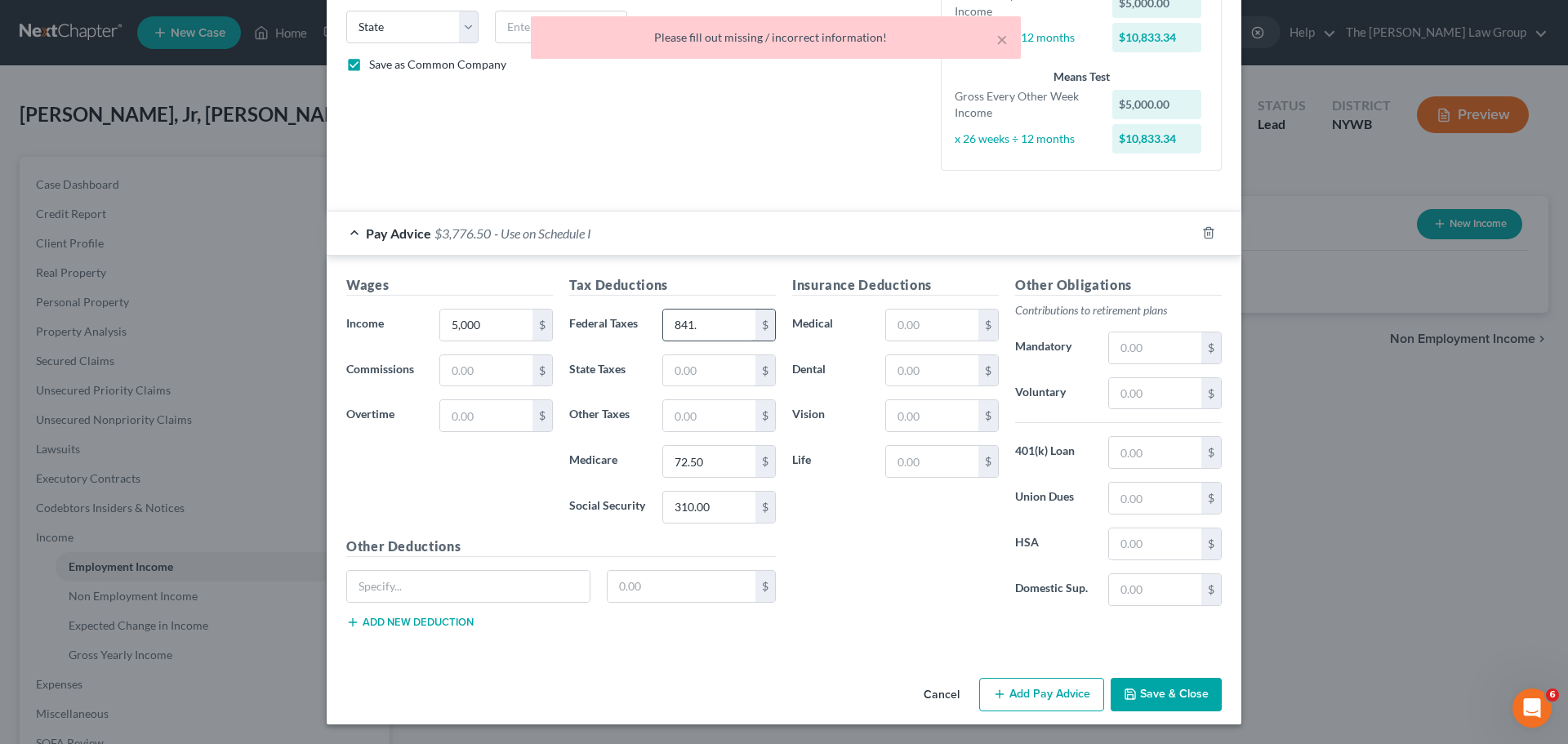
click at [715, 328] on input "841." at bounding box center [709, 325] width 92 height 31
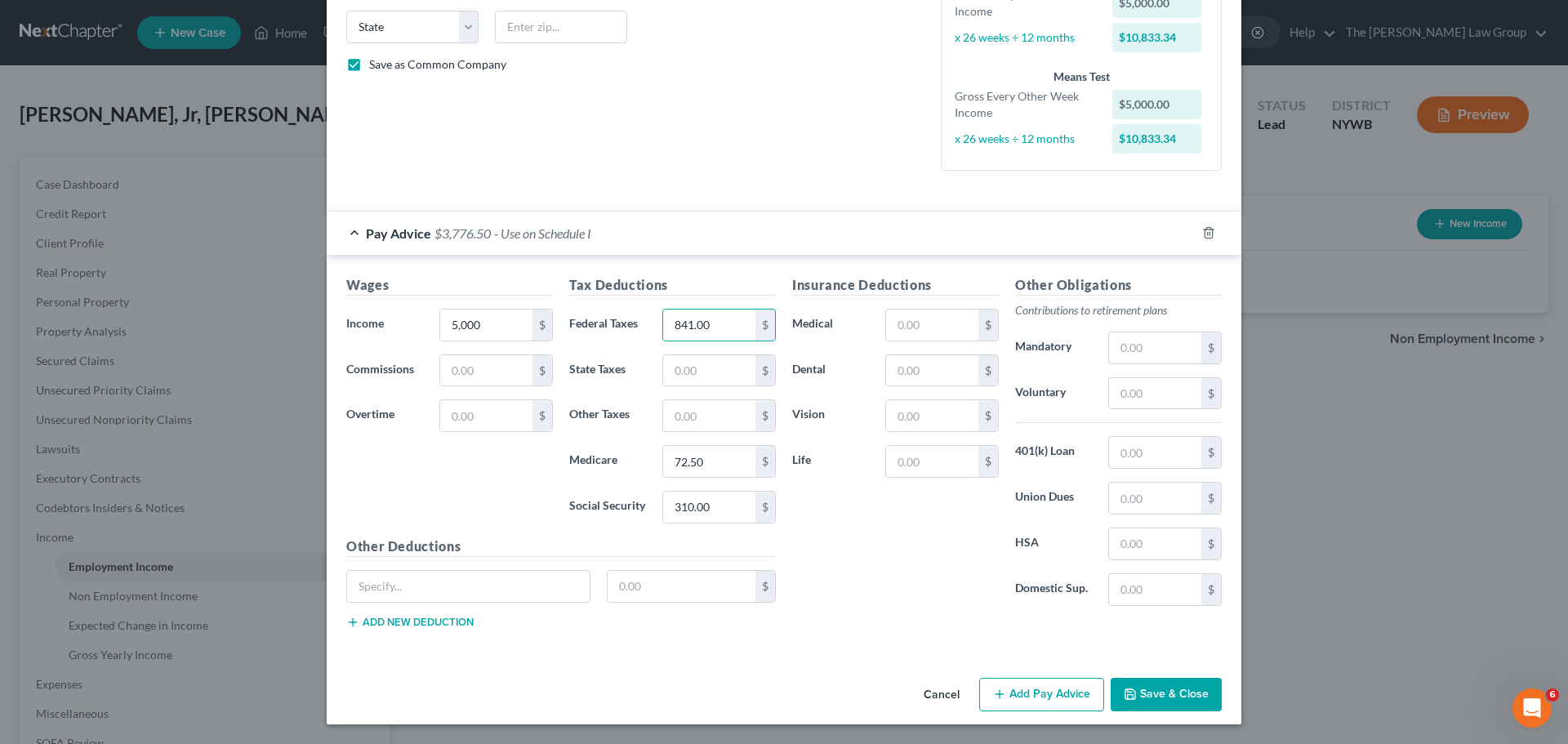
click at [860, 551] on div "Insurance Deductions Medical $ Dental $ Vision $ Life $" at bounding box center [895, 447] width 223 height 344
click at [1145, 687] on button "Save & Close" at bounding box center [1167, 694] width 111 height 35
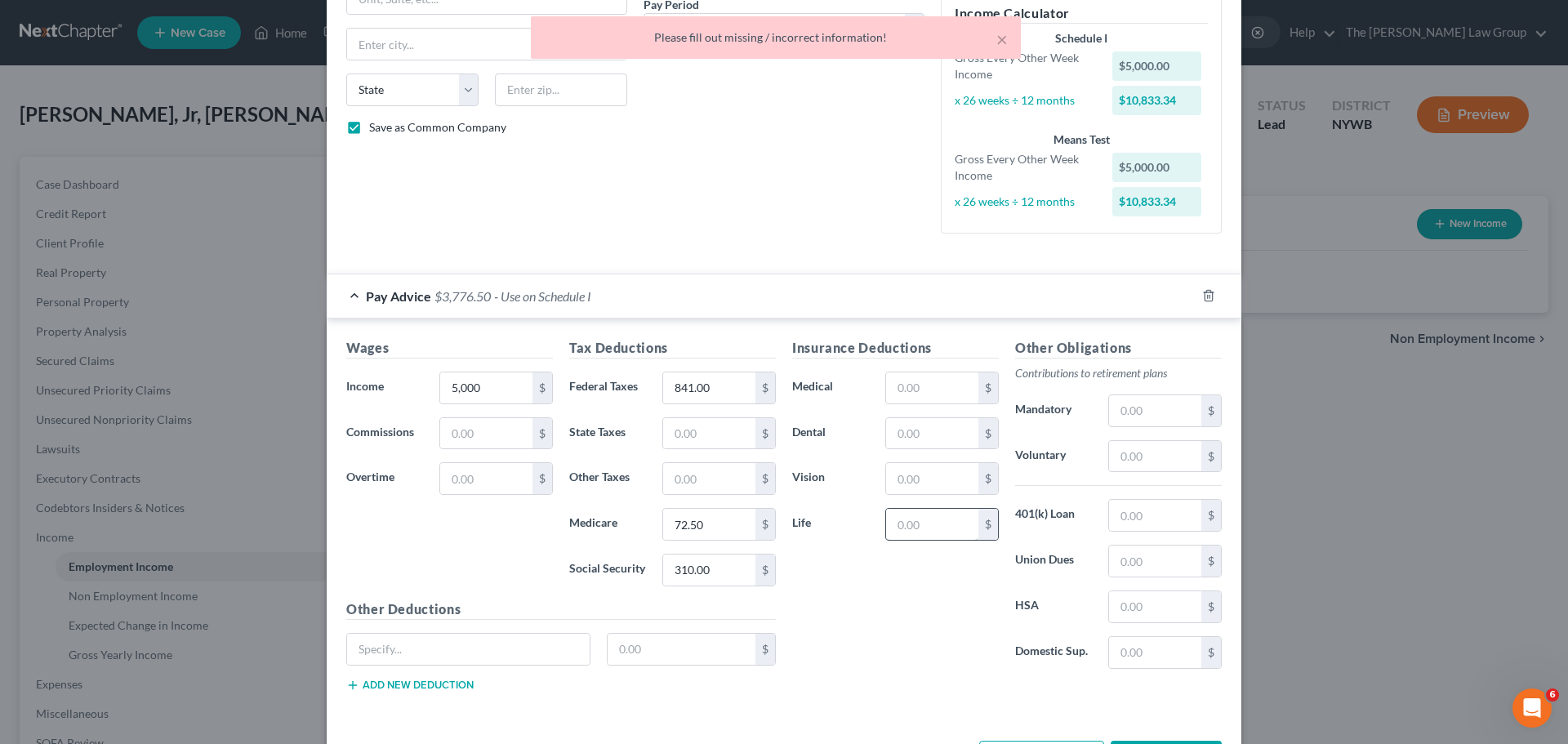
scroll to position [0, 0]
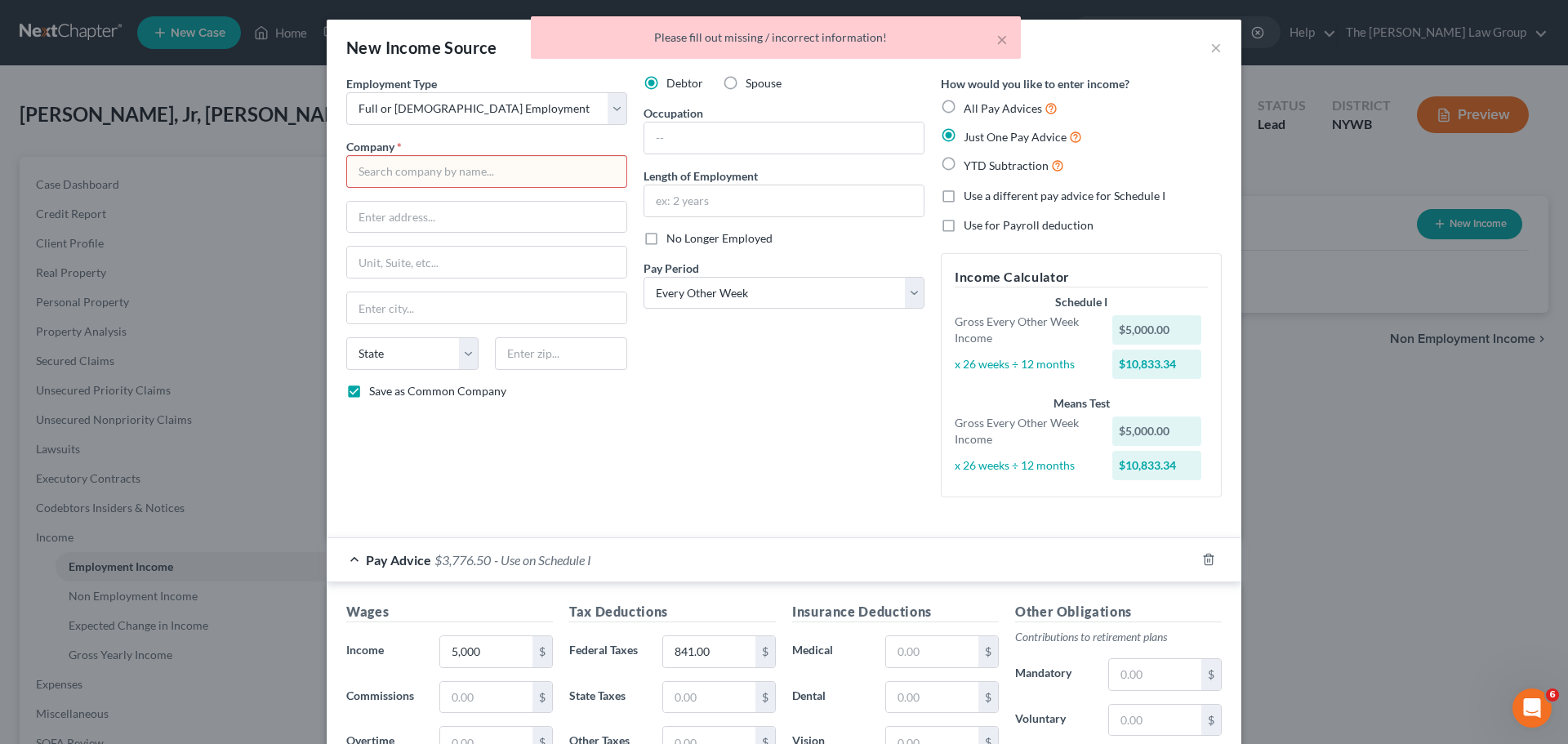
click at [514, 175] on input "text" at bounding box center [487, 171] width 281 height 33
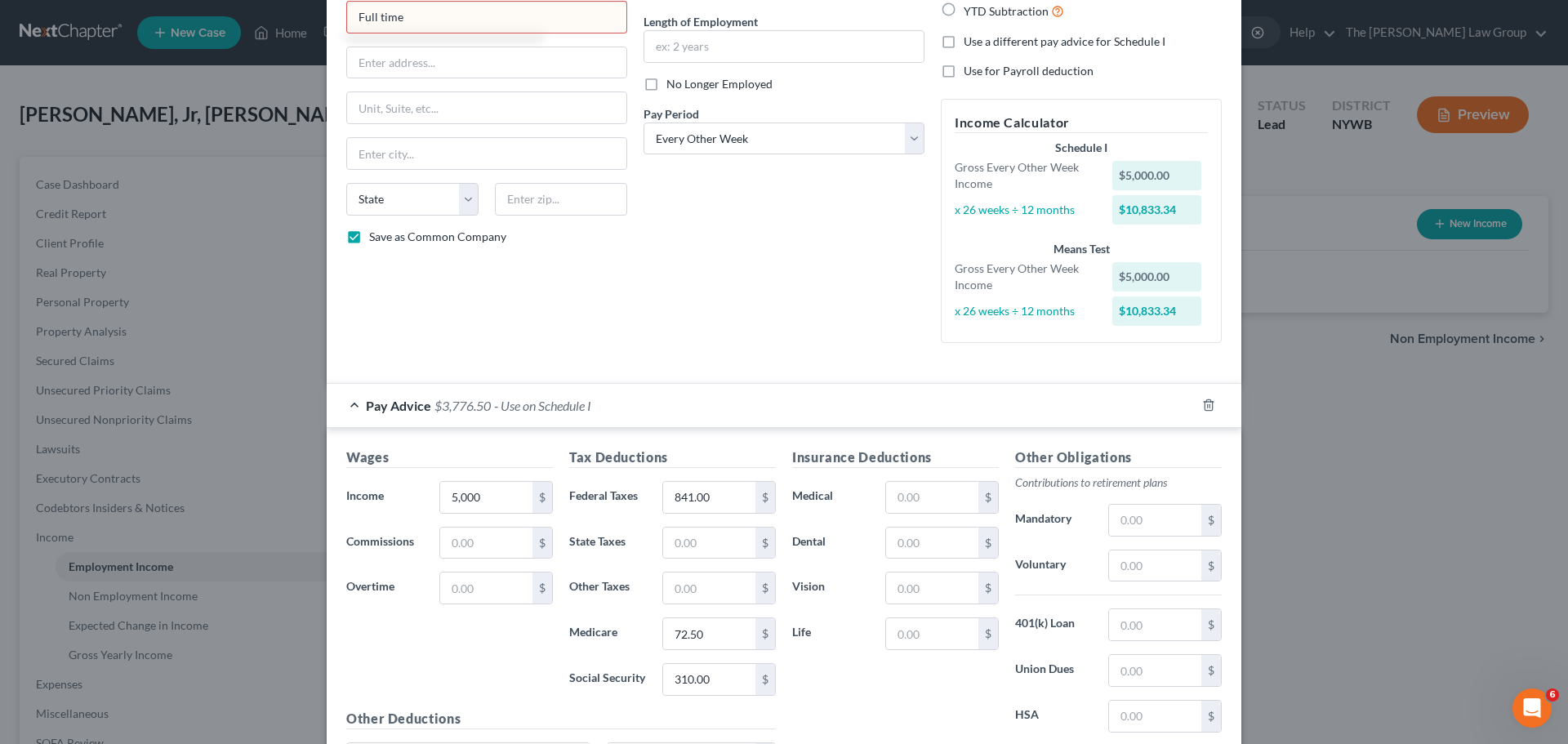
scroll to position [327, 0]
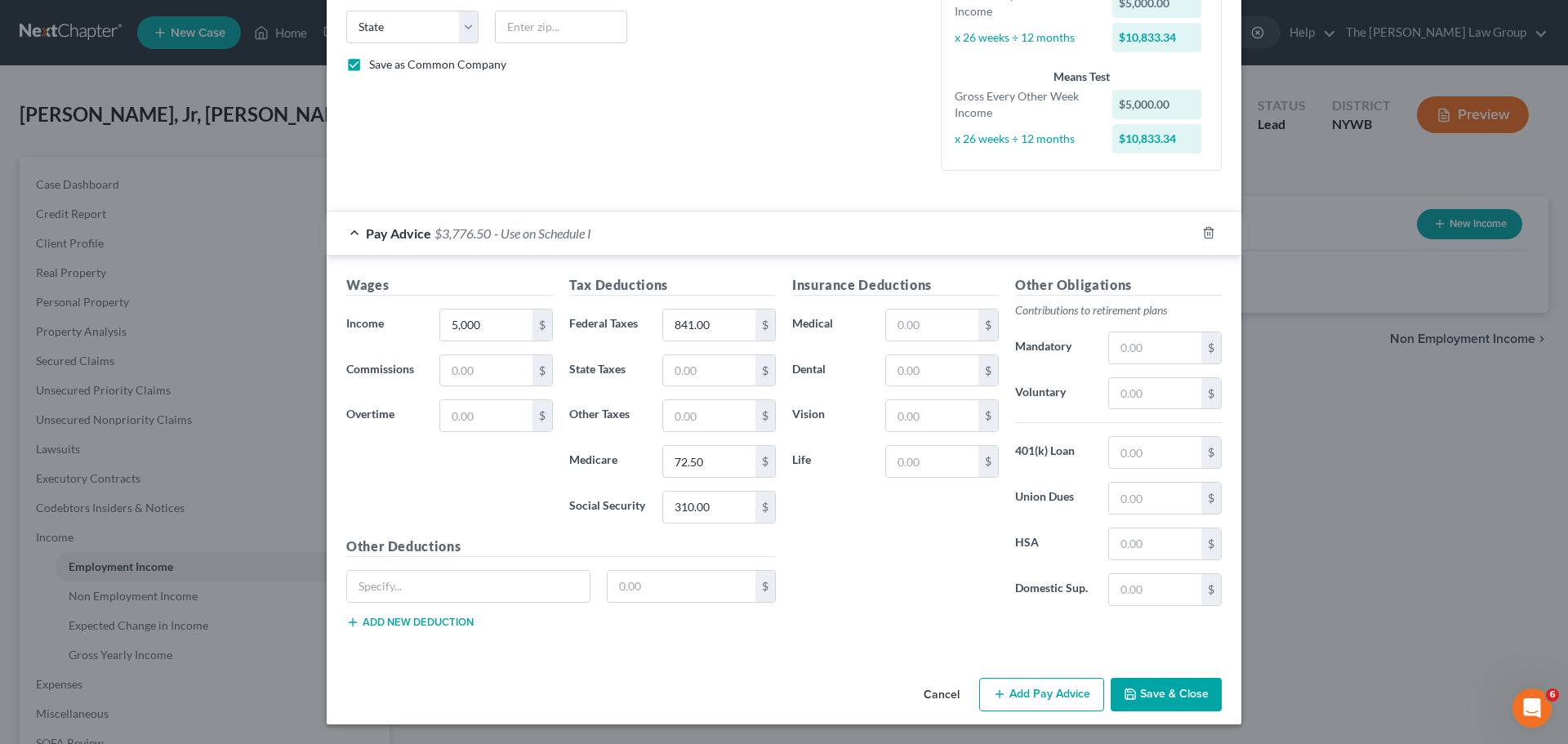
click at [1153, 691] on button "Save & Close" at bounding box center [1167, 694] width 111 height 35
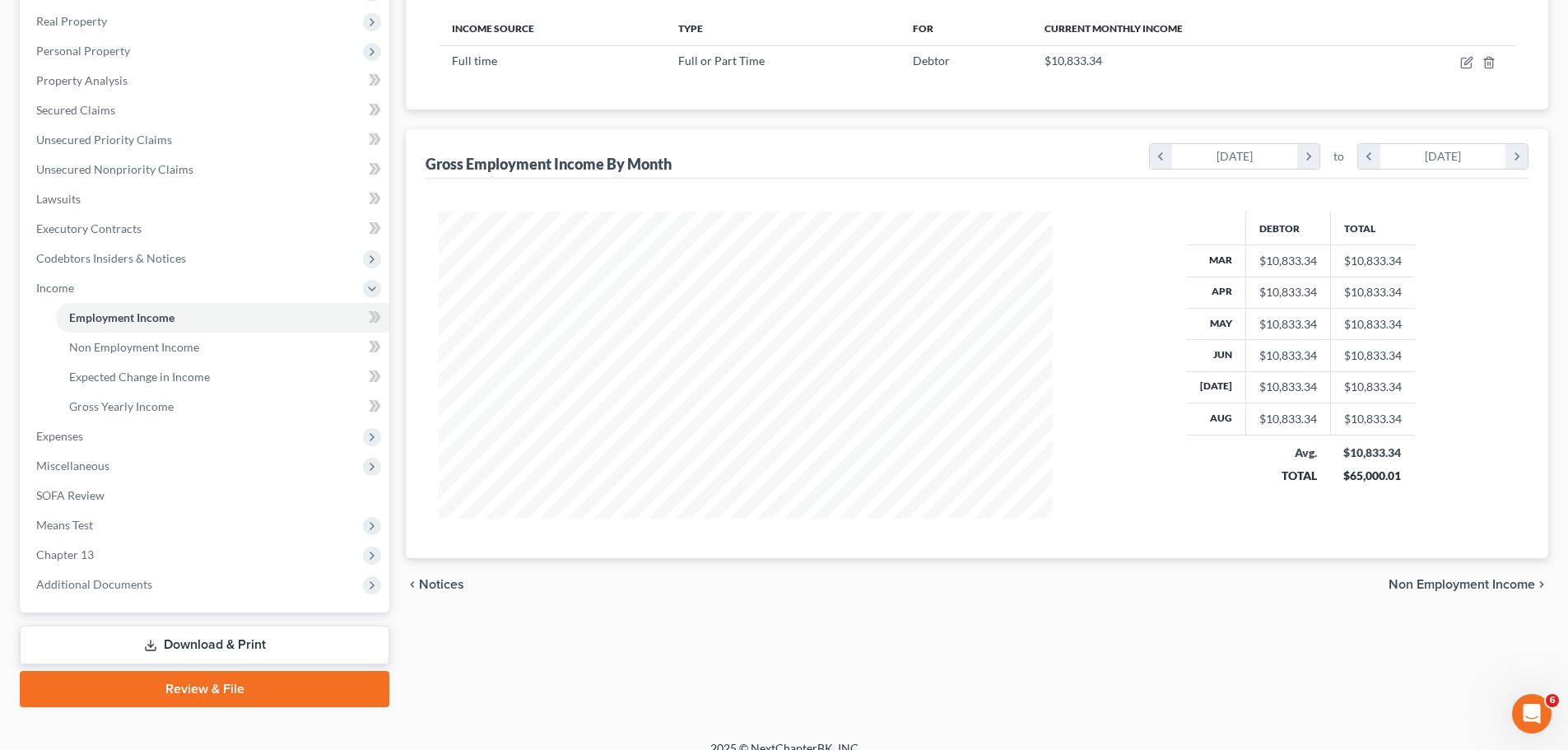
scroll to position [274, 0]
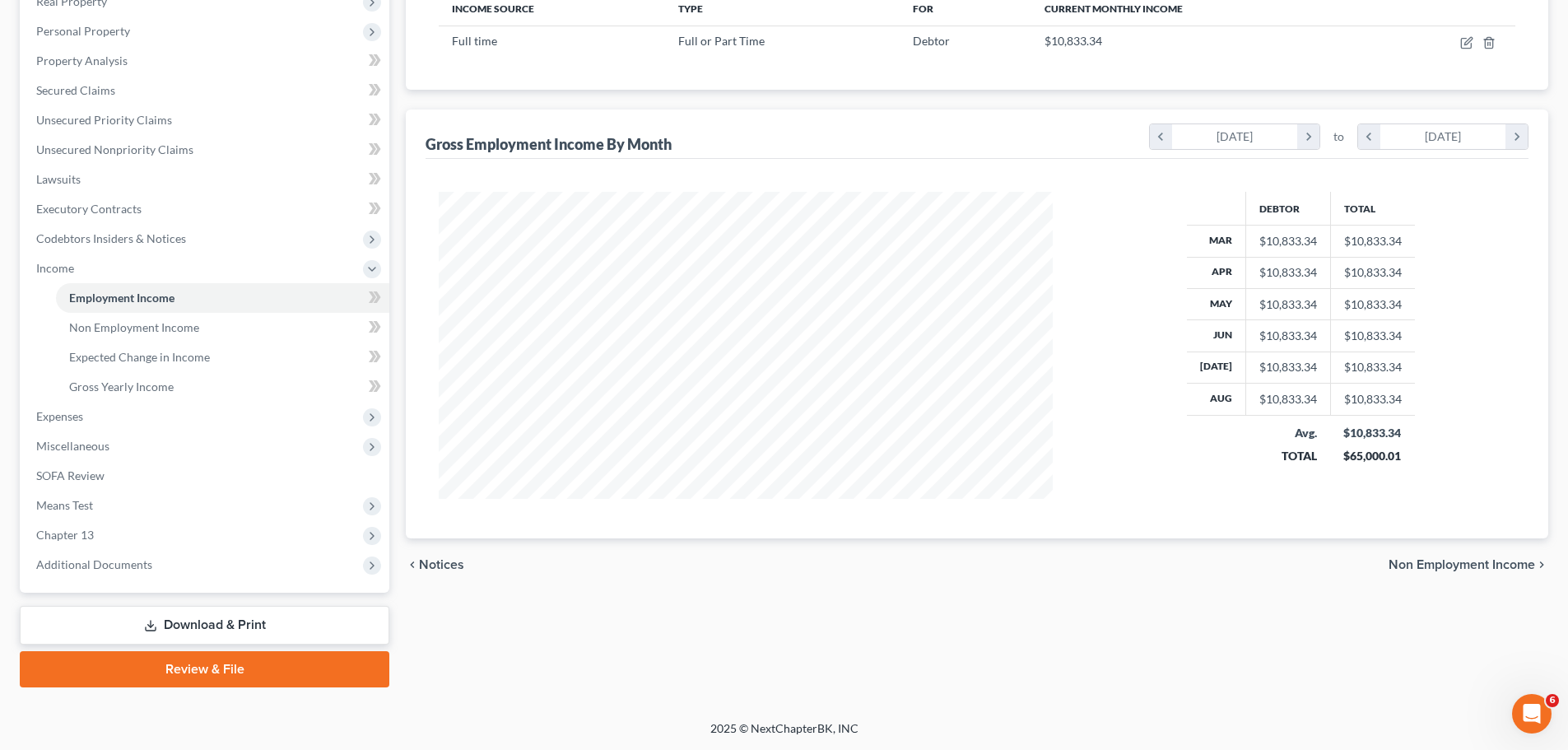
click at [1441, 570] on span "Non Employment Income" at bounding box center [1461, 564] width 147 height 13
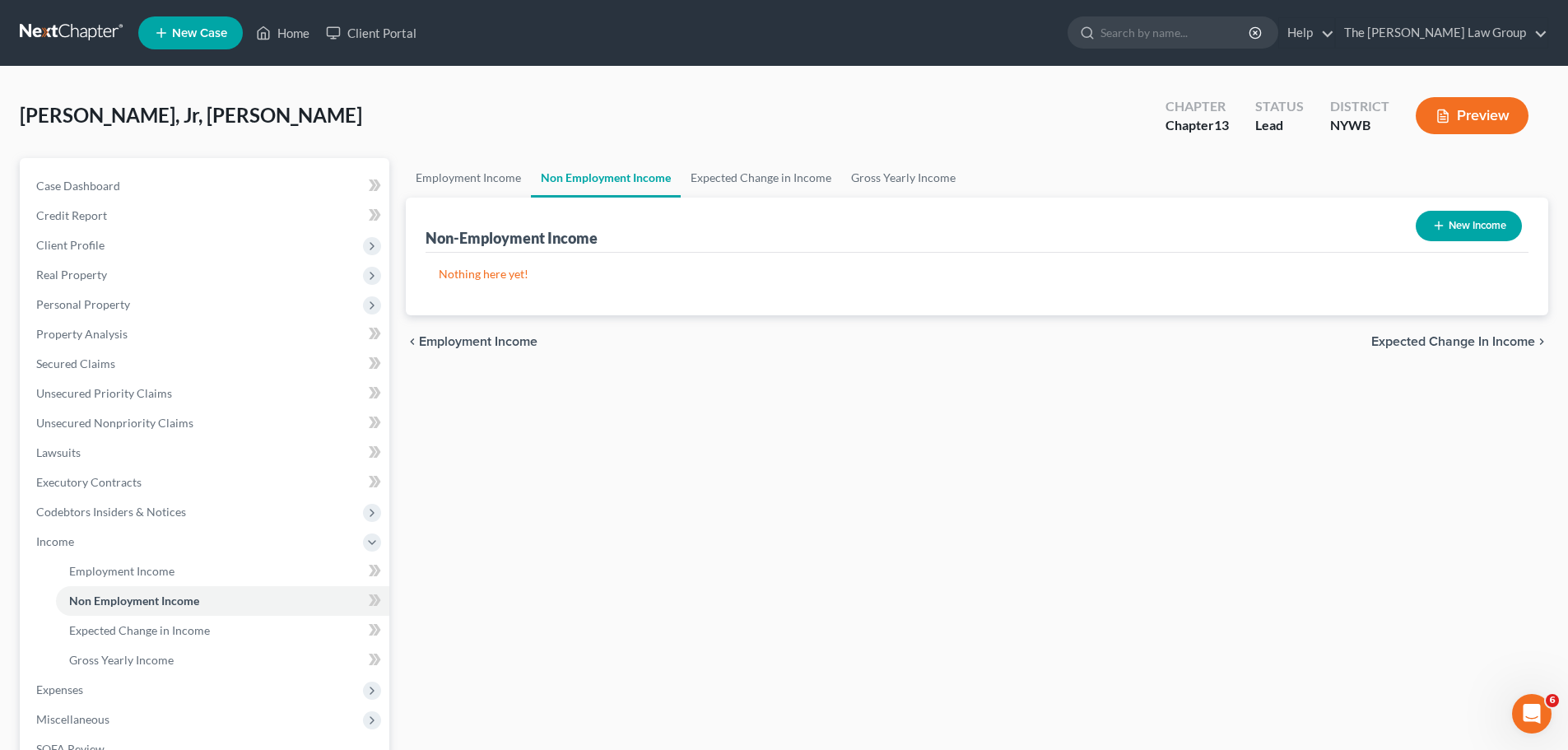
click at [1439, 336] on span "Expected Change in Income" at bounding box center [1453, 342] width 164 height 13
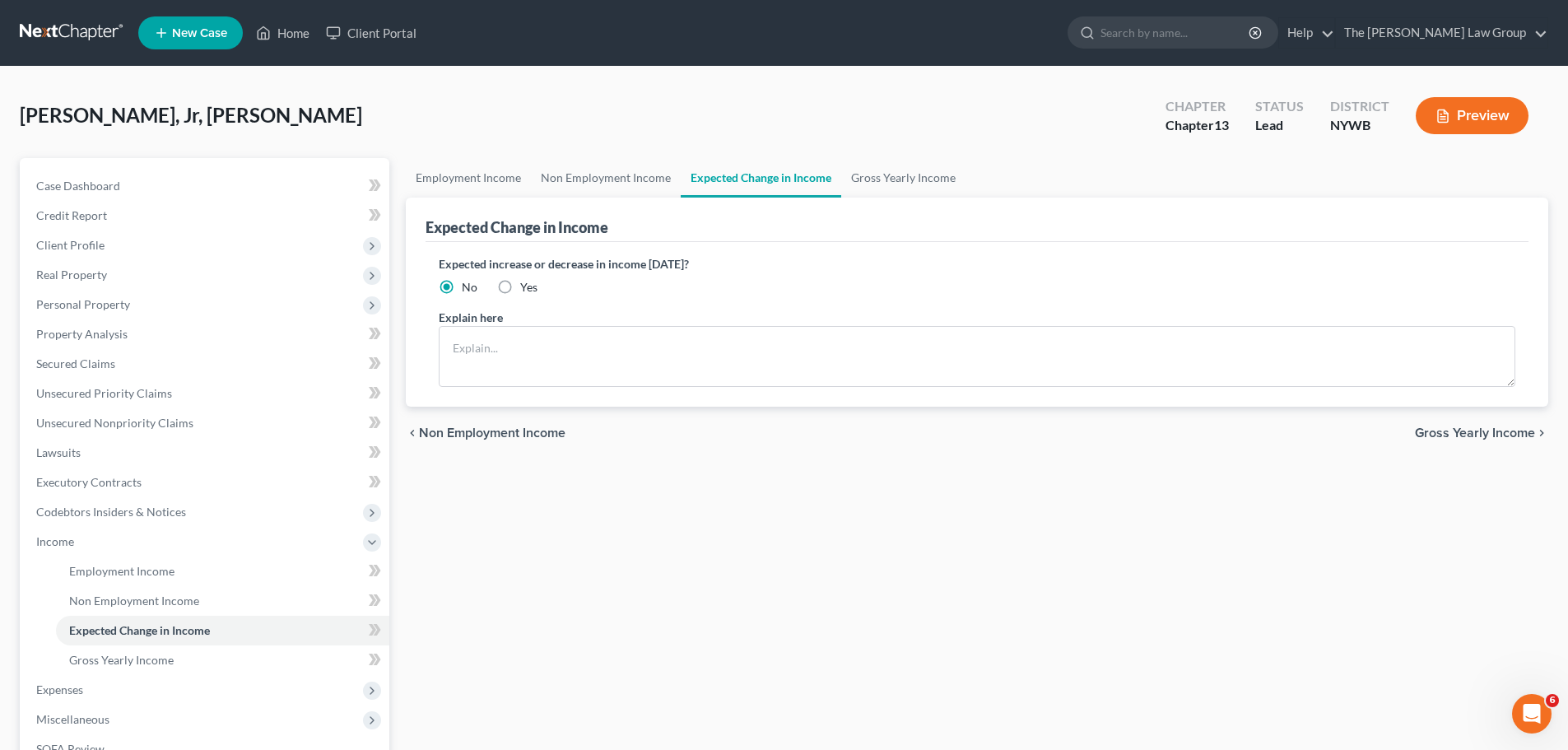
click at [1472, 437] on span "Gross Yearly Income" at bounding box center [1475, 432] width 120 height 13
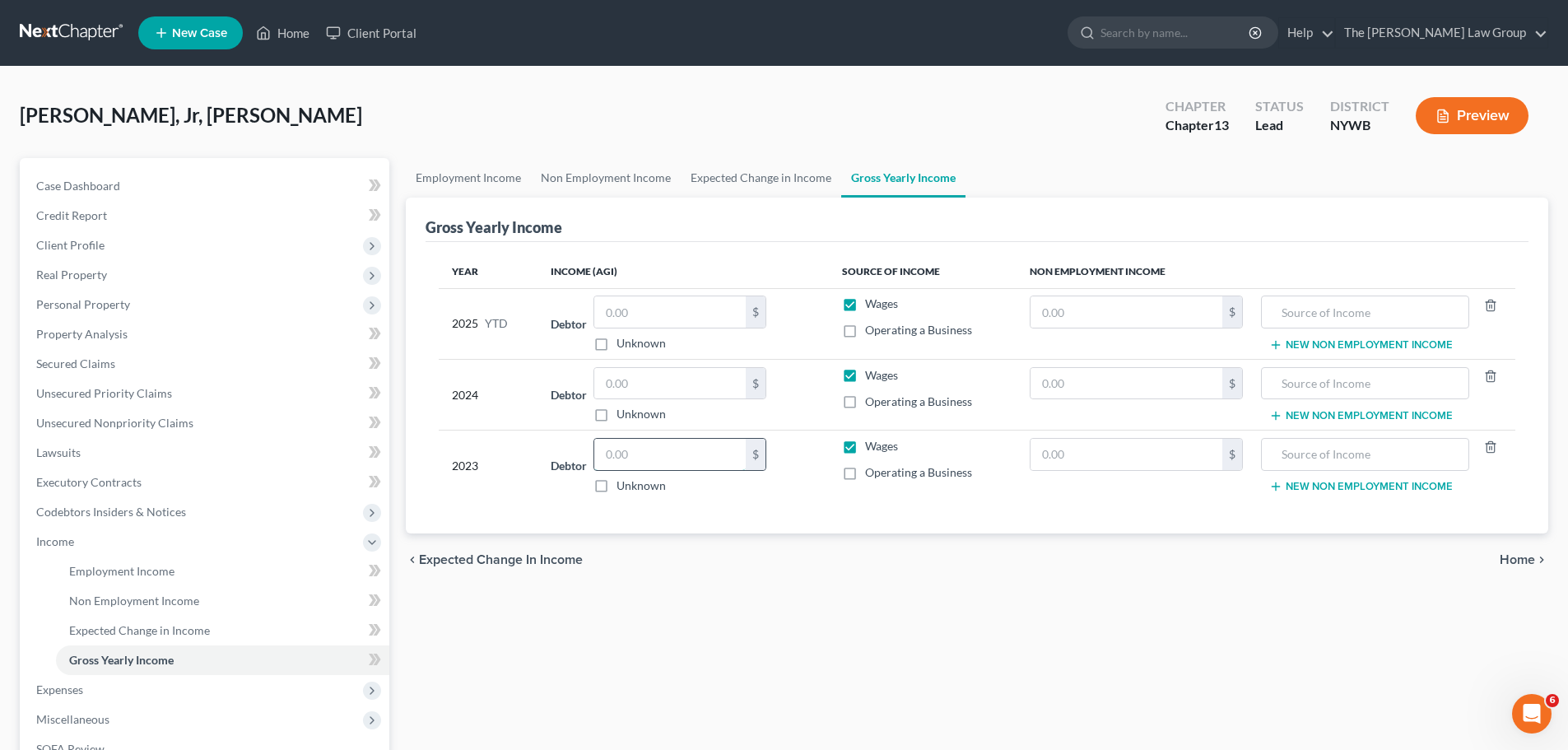
click at [702, 448] on input "text" at bounding box center [670, 454] width 152 height 31
click at [669, 462] on input "text" at bounding box center [670, 454] width 152 height 31
click at [694, 315] on input "text" at bounding box center [670, 312] width 152 height 31
click at [726, 399] on div "$" at bounding box center [680, 383] width 173 height 33
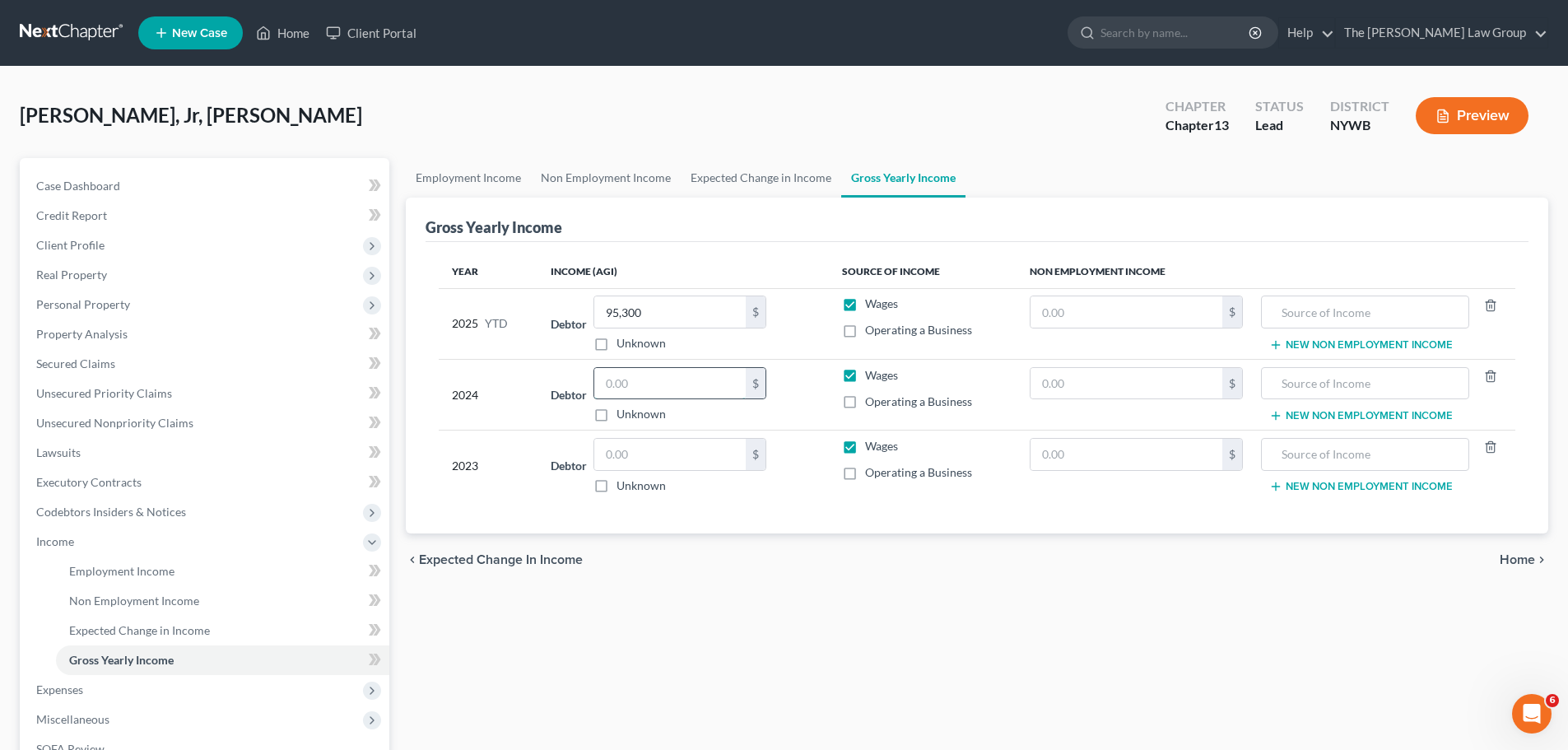
click at [695, 393] on input "text" at bounding box center [670, 383] width 152 height 31
click at [686, 453] on input "text" at bounding box center [670, 454] width 152 height 31
click at [829, 518] on div "Year Income (AGI) Source of Income Non Employment Income 2025 YTD Debtor 95,300…" at bounding box center [976, 387] width 1103 height 293
click at [1508, 555] on span "Home" at bounding box center [1517, 559] width 35 height 13
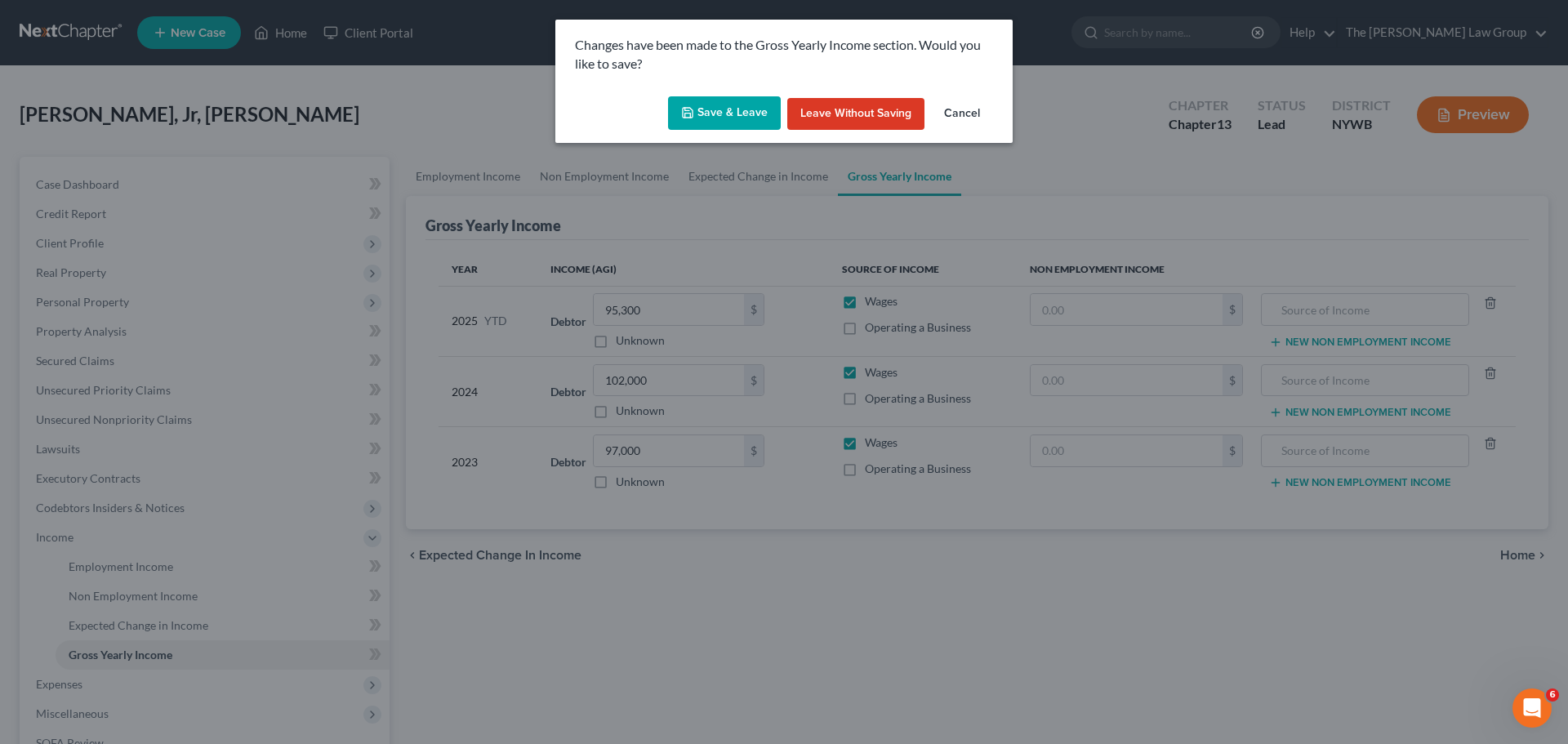
click at [724, 103] on button "Save & Leave" at bounding box center [725, 113] width 113 height 35
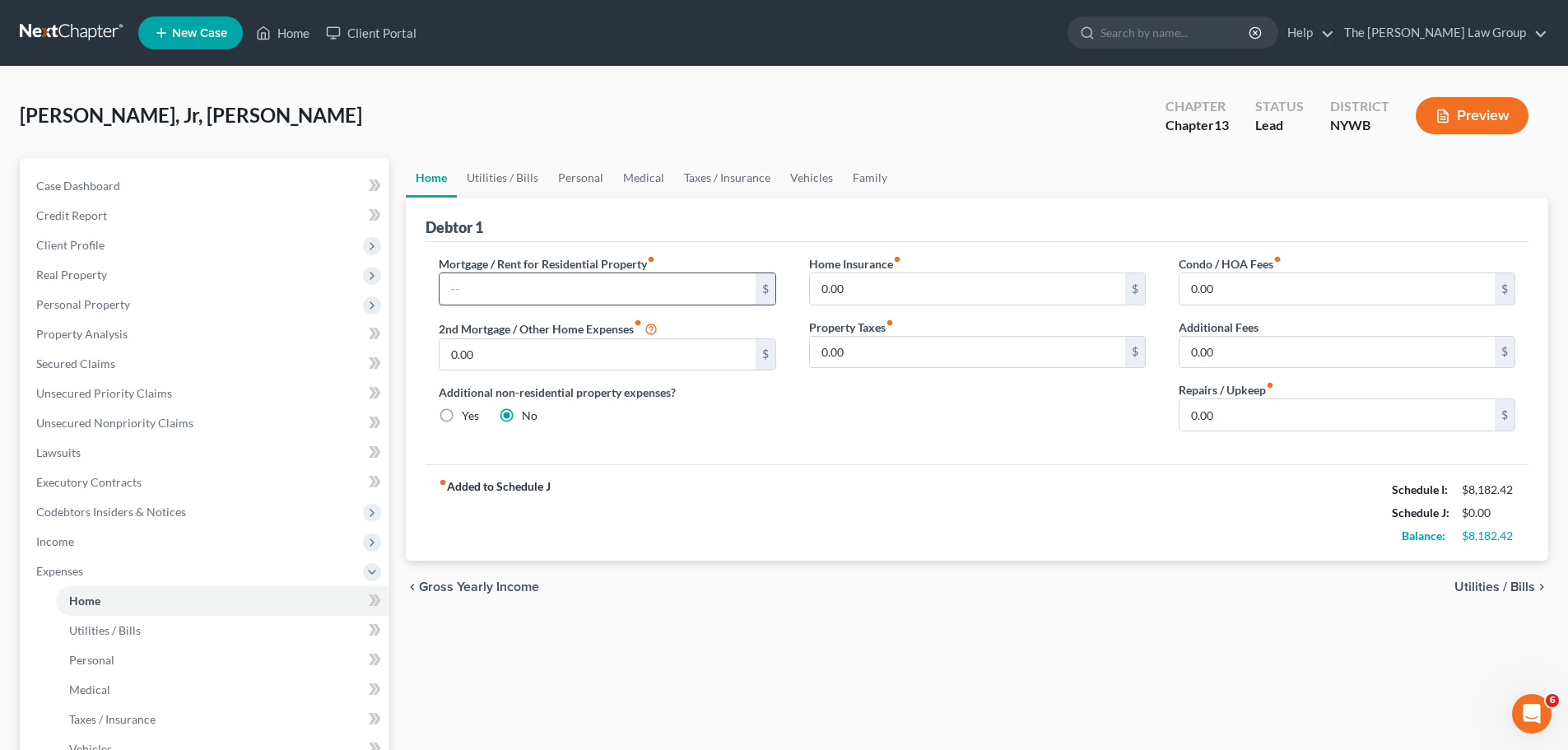
click at [751, 293] on input "text" at bounding box center [597, 289] width 315 height 31
click at [605, 287] on input "text" at bounding box center [597, 289] width 315 height 31
click at [1009, 493] on div "fiber_manual_record Added to Schedule J Schedule I: $8,182.42 Schedule J: $1,34…" at bounding box center [976, 512] width 1103 height 96
click at [1007, 296] on input "0.00" at bounding box center [967, 289] width 315 height 31
click at [1013, 481] on div "fiber_manual_record Added to Schedule J Schedule I: $8,182.42 Schedule J: $1,59…" at bounding box center [976, 512] width 1103 height 96
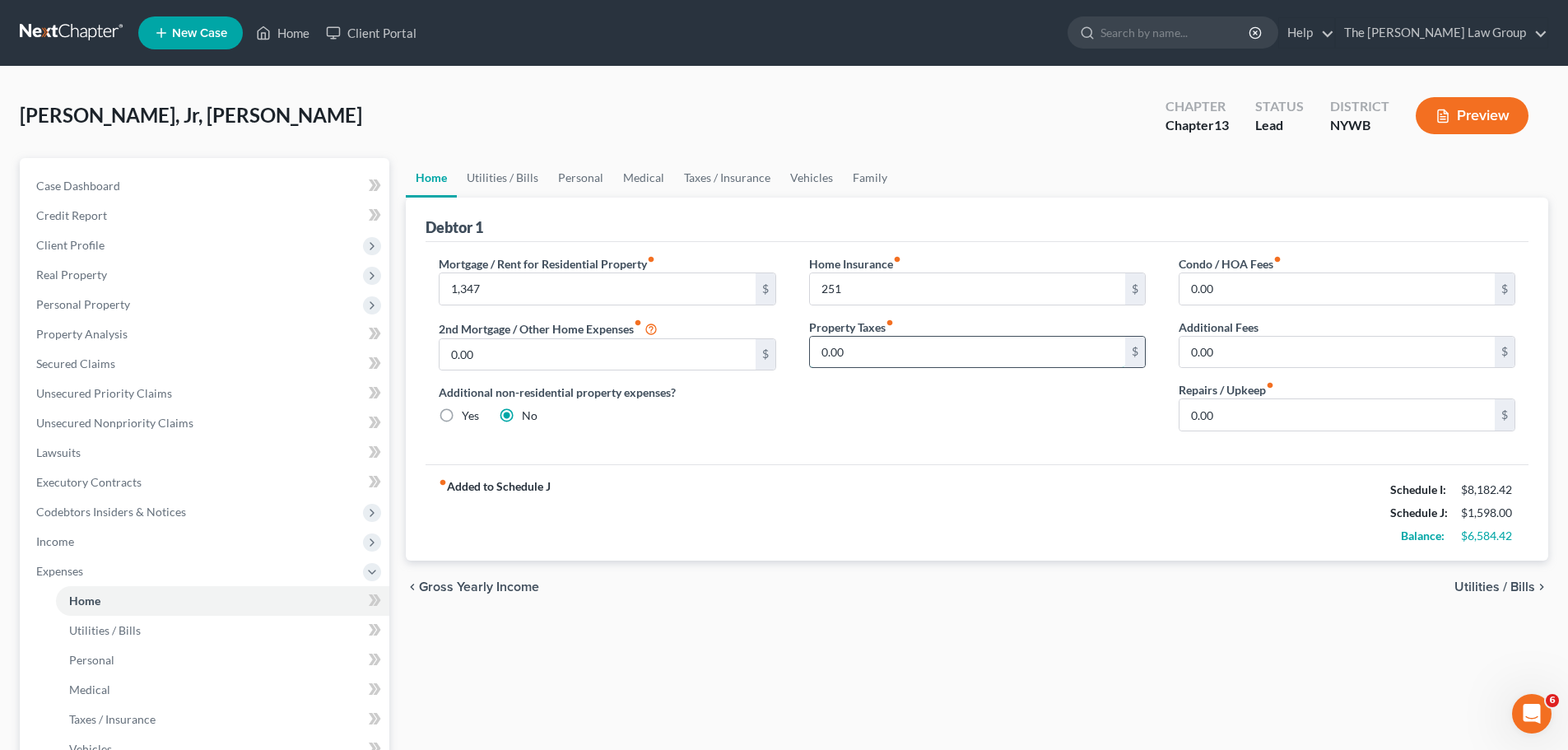
click at [858, 360] on input "0.00" at bounding box center [967, 352] width 315 height 31
click at [846, 445] on div "Mortgage / Rent for Residential Property fiber_manual_record 1,347 $ 2nd Mortga…" at bounding box center [976, 353] width 1103 height 223
click at [1507, 593] on span "Utilities / Bills" at bounding box center [1494, 586] width 81 height 13
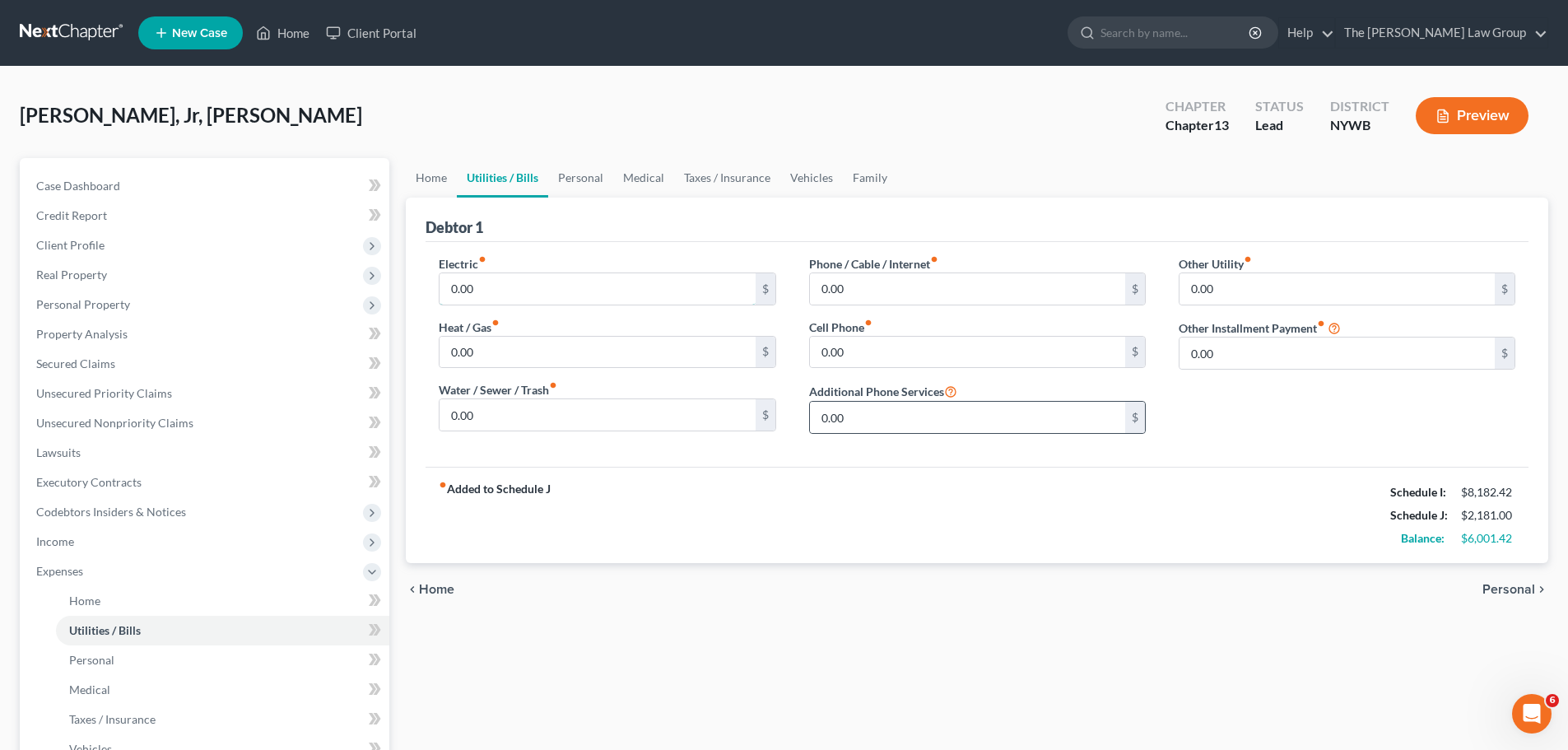
click at [603, 291] on input "0.00" at bounding box center [597, 289] width 315 height 31
click at [1282, 359] on input "0.00" at bounding box center [1337, 353] width 315 height 31
click at [772, 520] on div "fiber_manual_record Added to Schedule J Schedule I: $8,182.42 Schedule J: $2,73…" at bounding box center [976, 515] width 1103 height 96
click at [429, 591] on span "Home" at bounding box center [436, 589] width 35 height 13
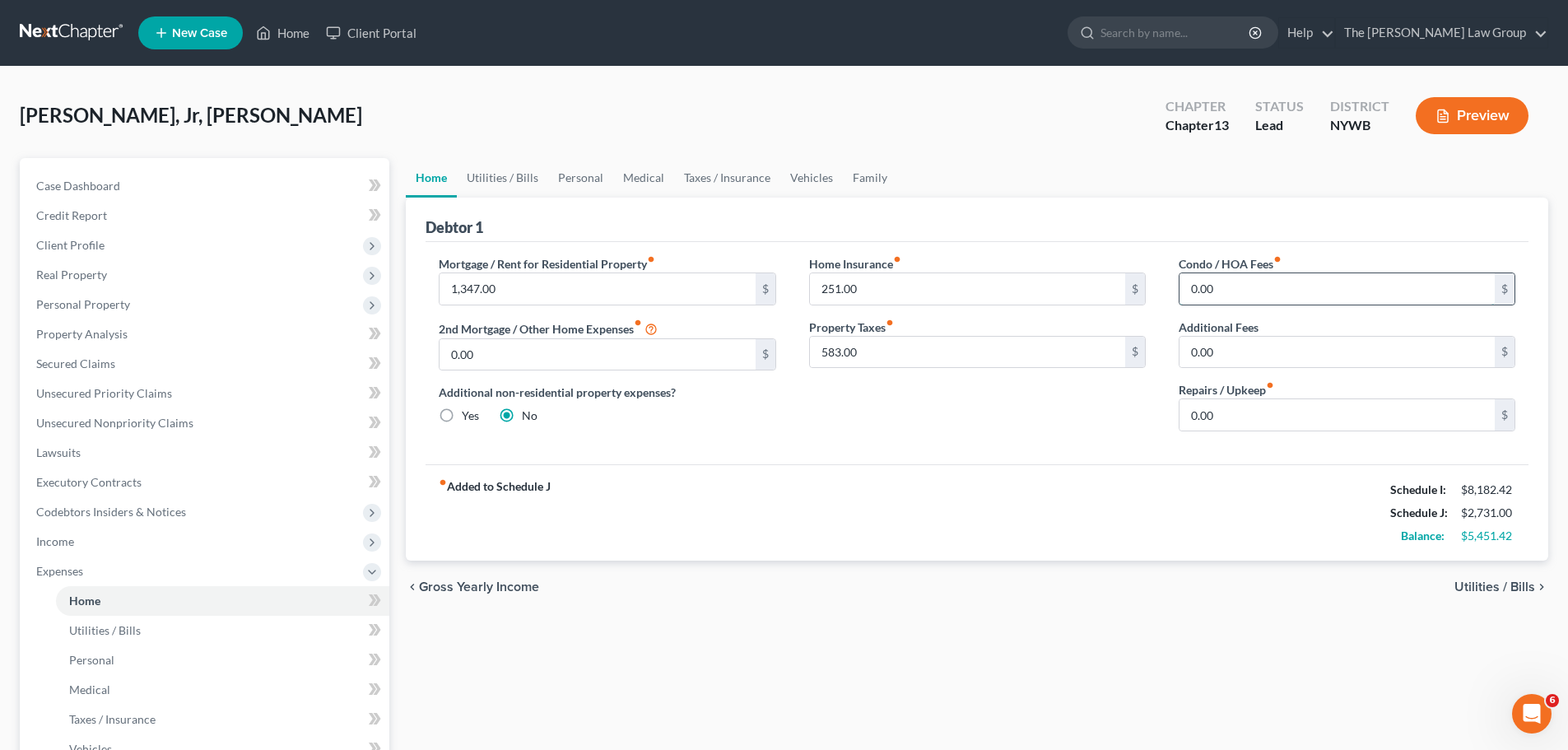
click at [1266, 285] on input "0.00" at bounding box center [1337, 289] width 315 height 31
click at [1183, 470] on div "fiber_manual_record Added to Schedule J Schedule I: $8,182.42 Schedule J: $2,88…" at bounding box center [976, 512] width 1103 height 96
click at [1509, 583] on span "Utilities / Bills" at bounding box center [1494, 586] width 81 height 13
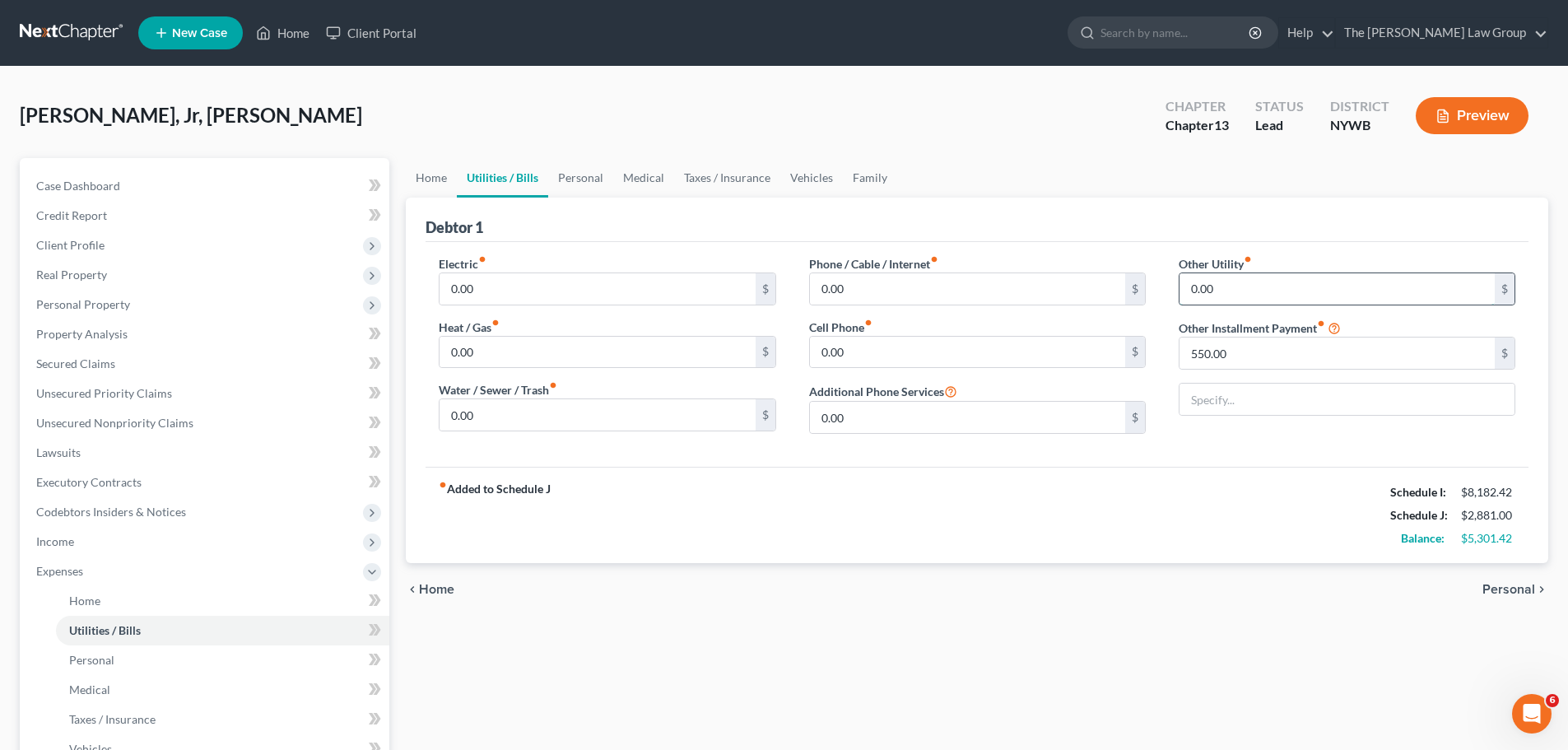
click at [1214, 283] on input "0.00" at bounding box center [1337, 289] width 315 height 31
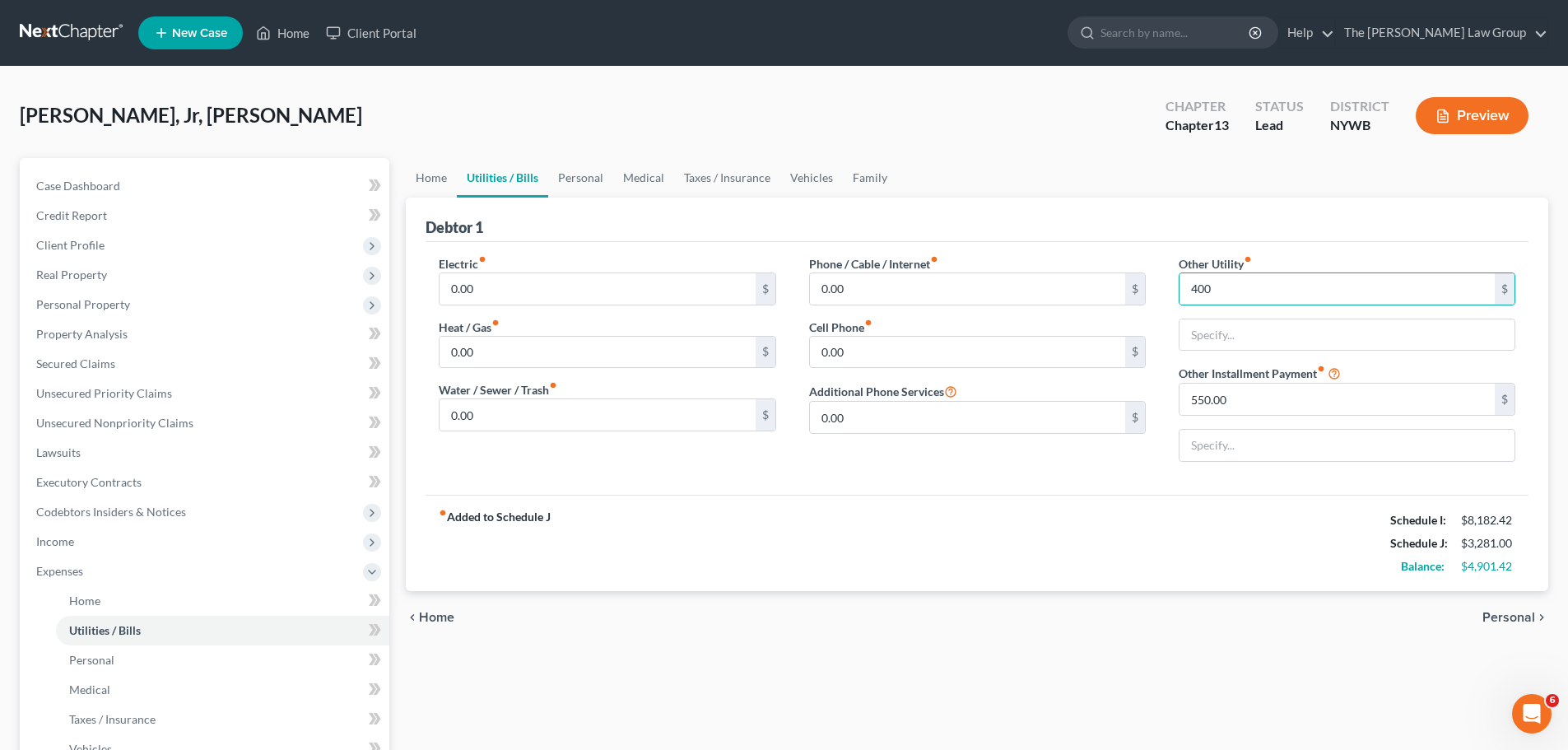
click at [1151, 486] on div "Electric fiber_manual_record 0.00 $ Heat / Gas fiber_manual_record 0.00 $ Water…" at bounding box center [976, 368] width 1103 height 253
click at [1514, 617] on span "Personal" at bounding box center [1508, 617] width 53 height 13
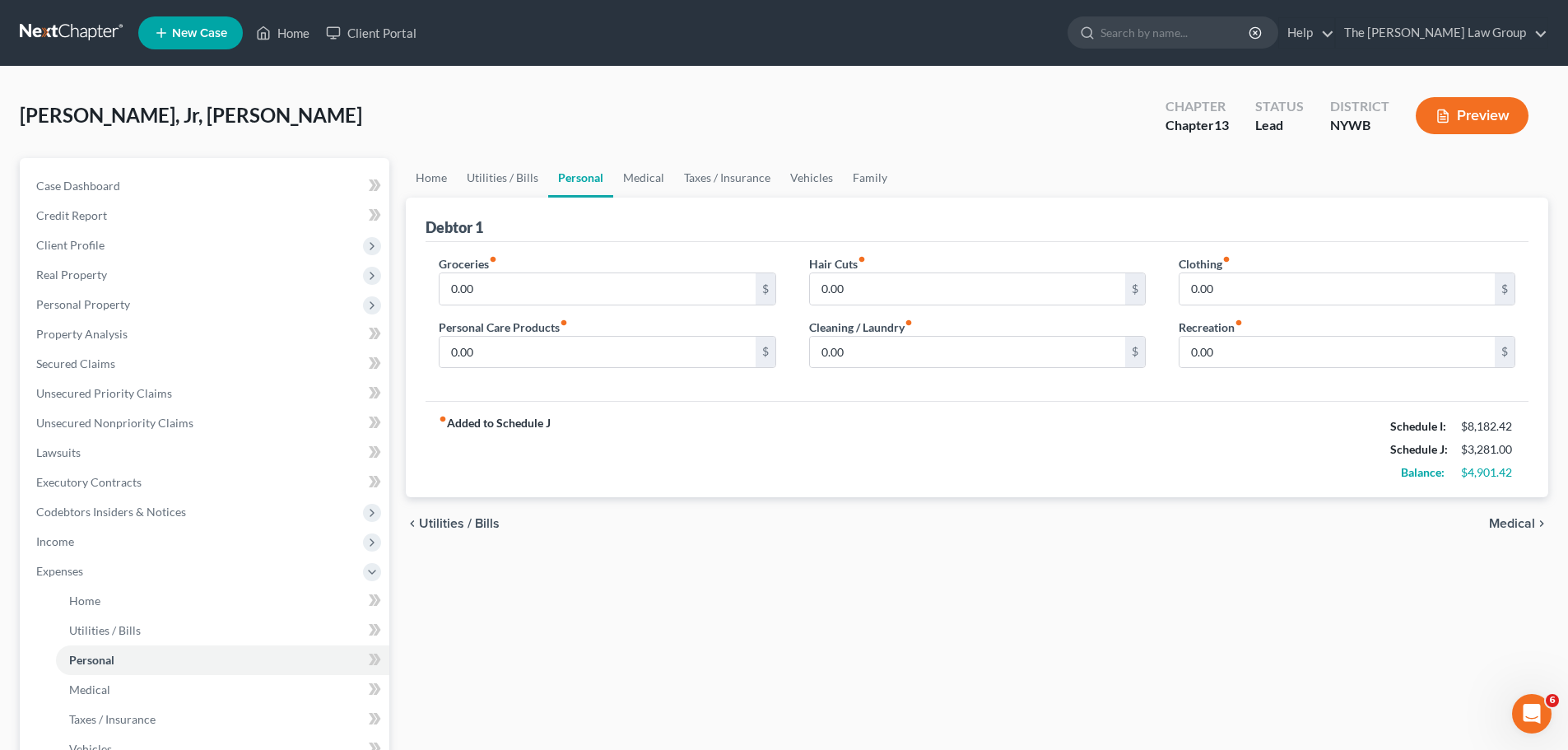
click at [1515, 519] on span "Medical" at bounding box center [1512, 523] width 46 height 13
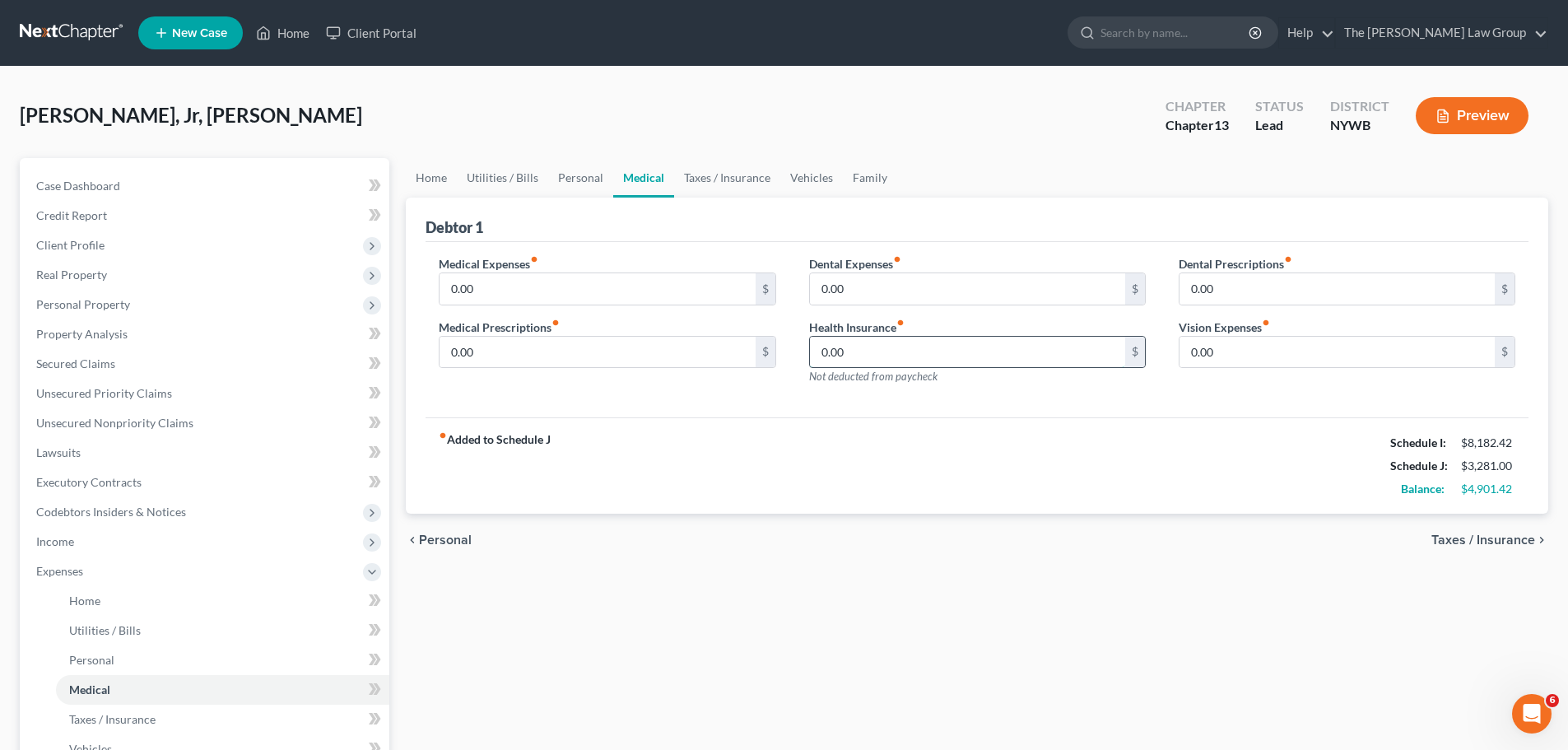
click at [954, 353] on input "0.00" at bounding box center [967, 352] width 315 height 31
click at [1466, 541] on span "Taxes / Insurance" at bounding box center [1483, 539] width 104 height 13
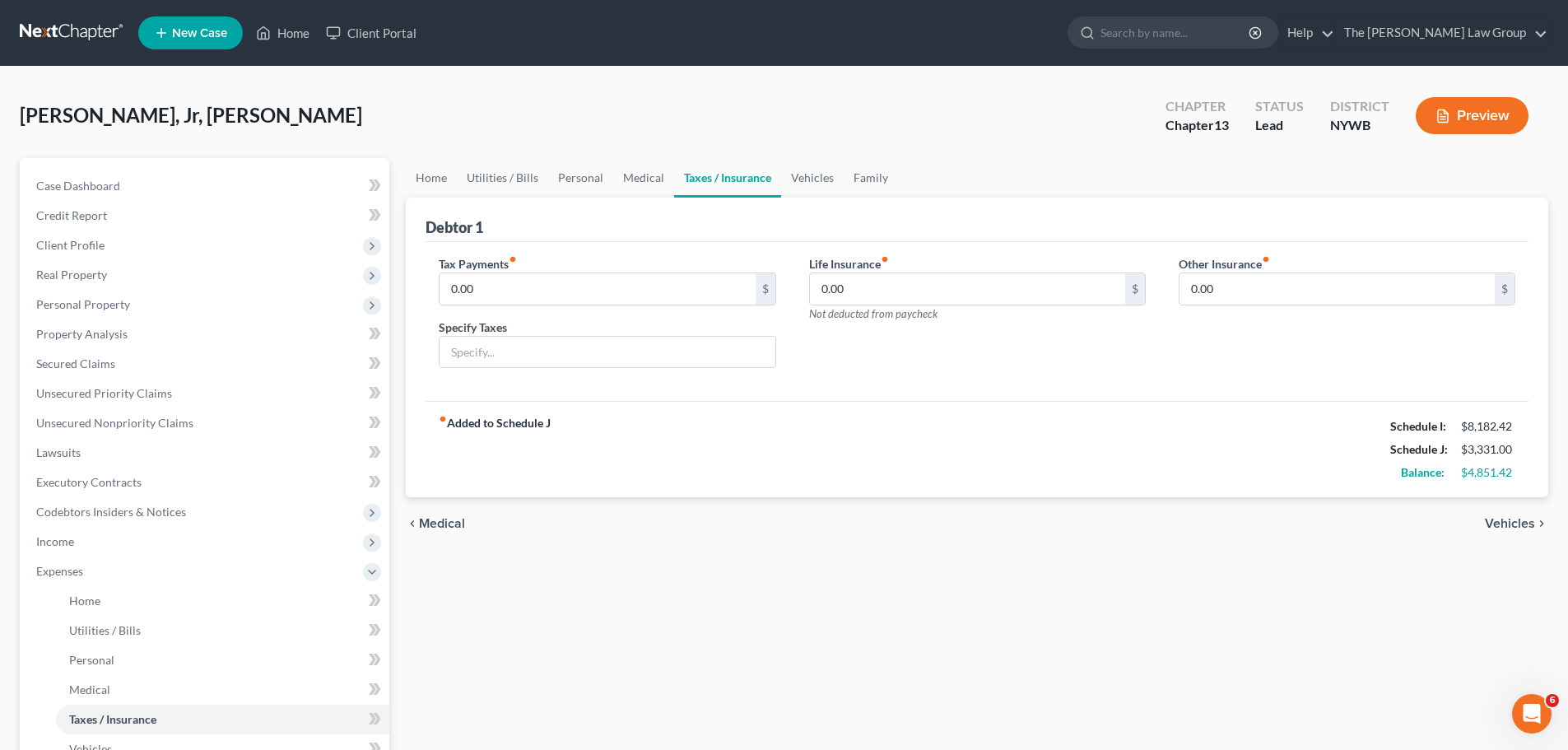
click at [1519, 530] on span "Vehicles" at bounding box center [1510, 523] width 50 height 13
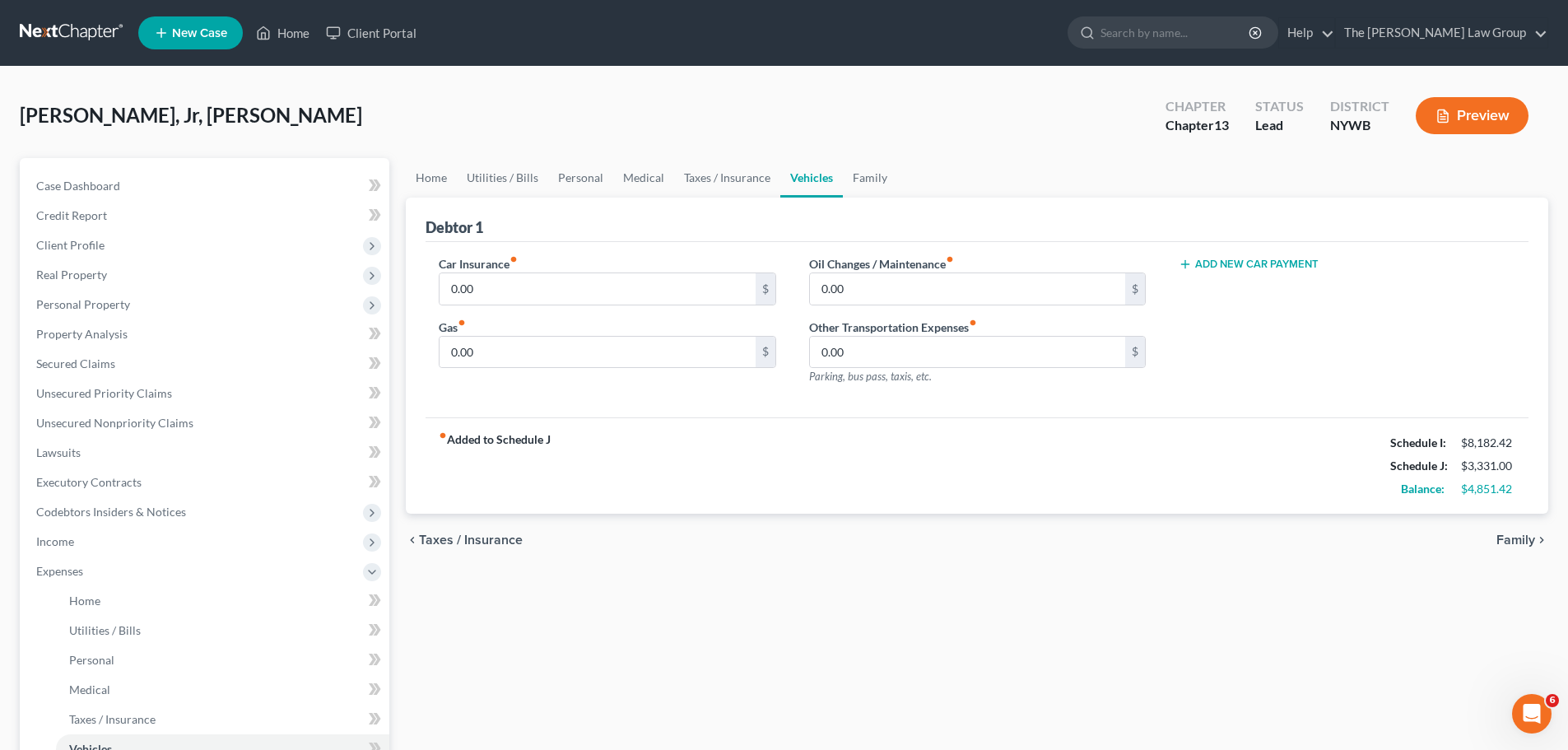
click at [1515, 550] on div "chevron_left Taxes / Insurance Family chevron_right" at bounding box center [977, 540] width 1143 height 53
click at [1518, 541] on span "Family" at bounding box center [1515, 539] width 39 height 13
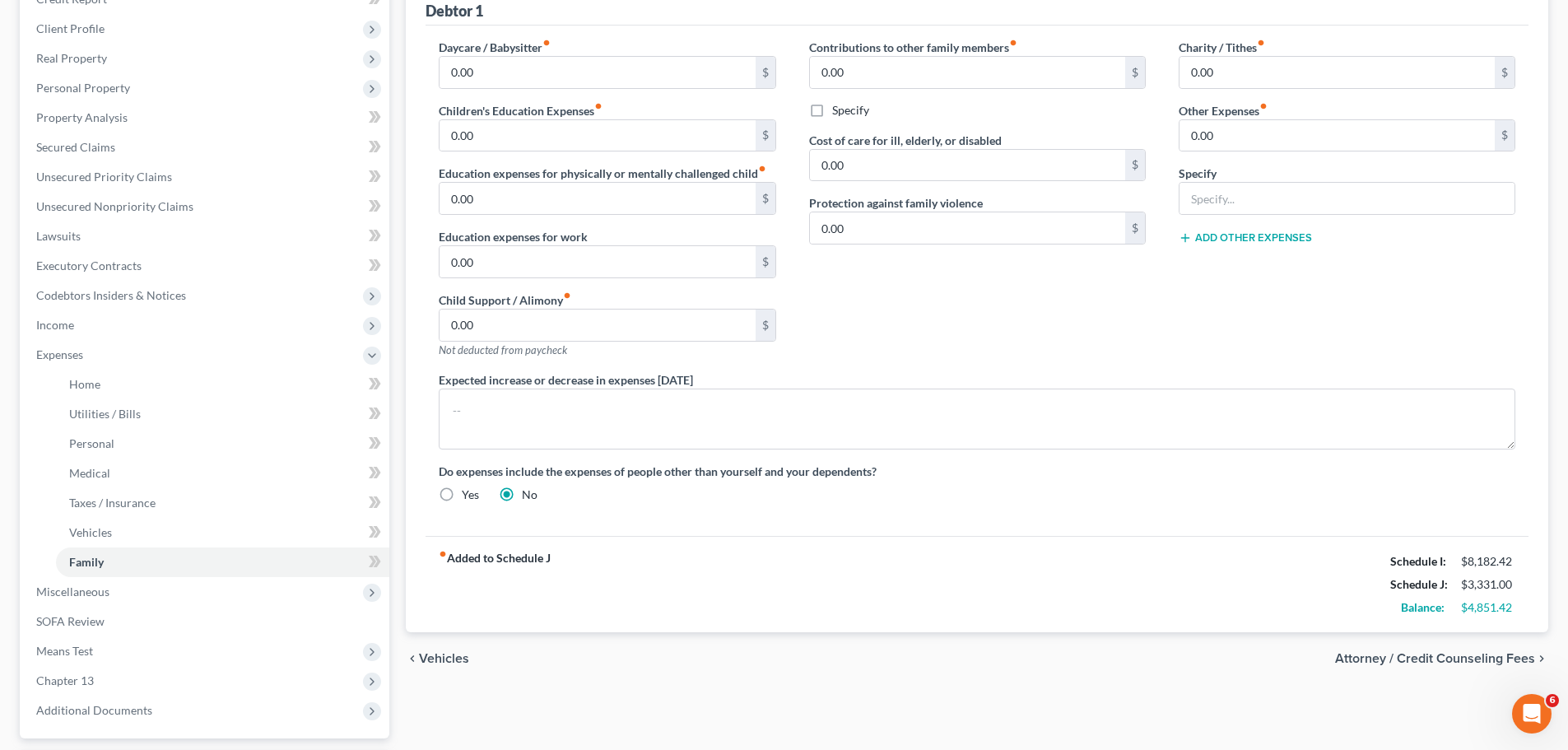
scroll to position [363, 0]
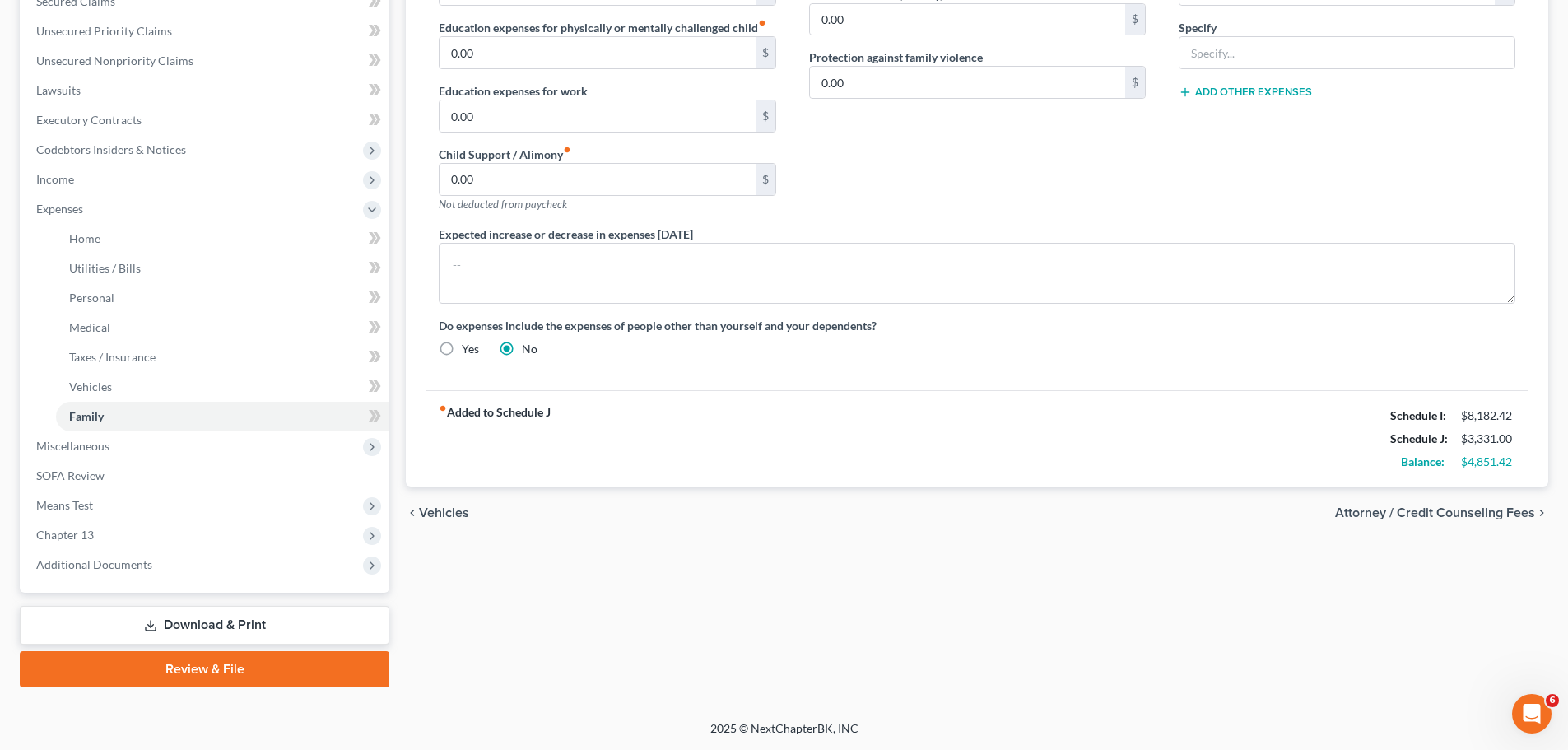
click at [1468, 516] on span "Attorney / Credit Counseling Fees" at bounding box center [1435, 512] width 200 height 13
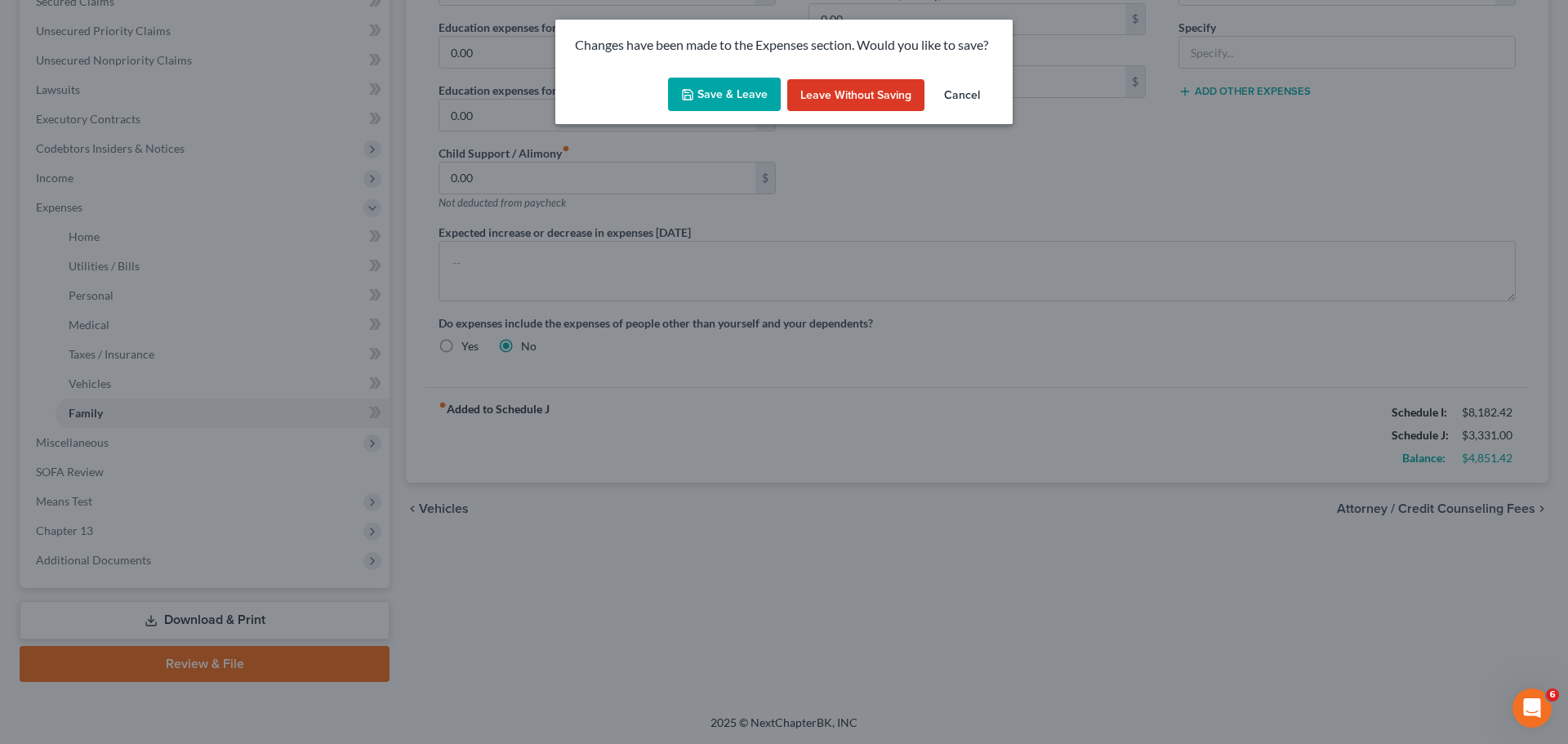
click at [694, 83] on button "Save & Leave" at bounding box center [725, 94] width 113 height 35
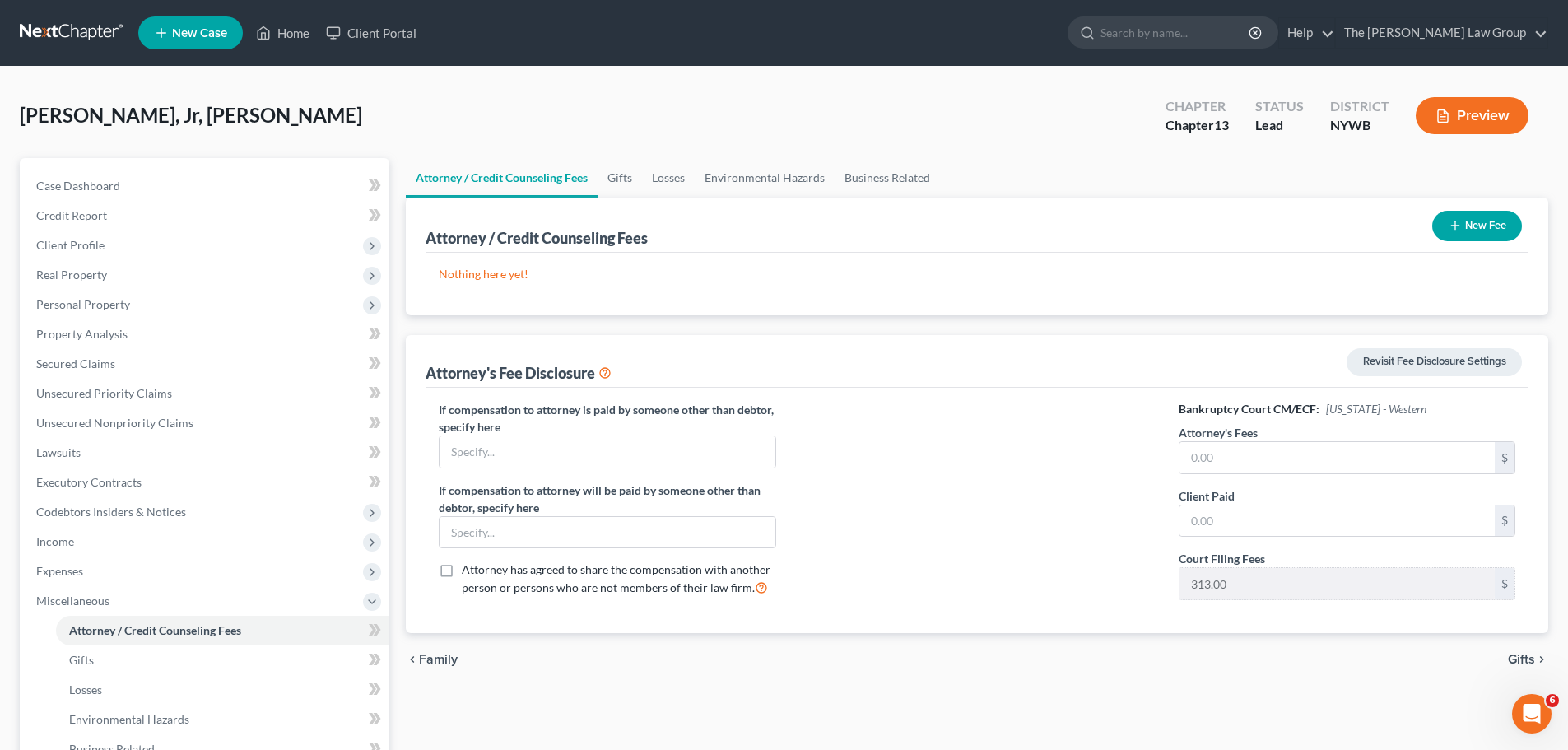
click at [1471, 116] on button "Preview" at bounding box center [1471, 115] width 113 height 37
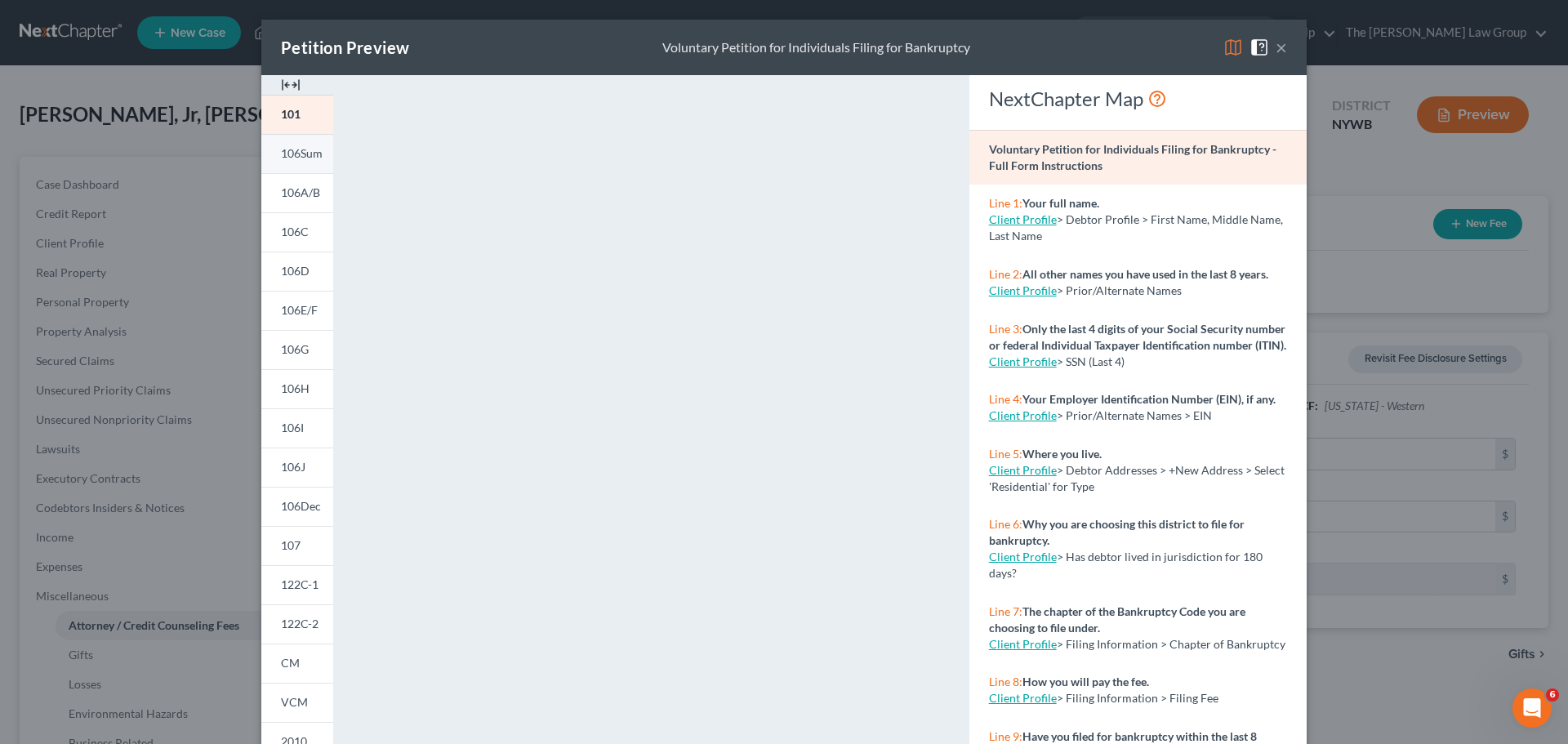
click at [281, 154] on span "106Sum" at bounding box center [302, 154] width 42 height 14
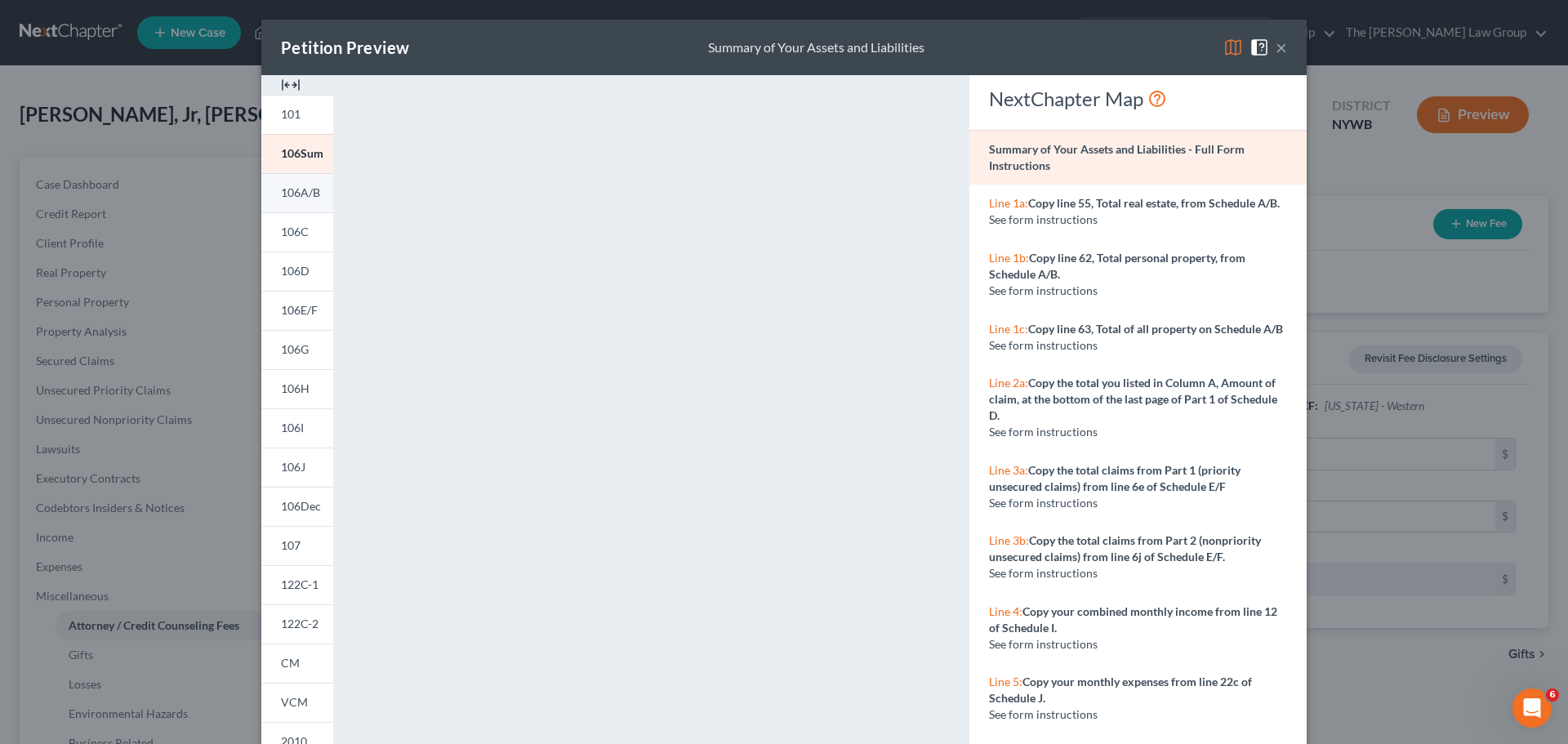
click at [299, 192] on span "106A/B" at bounding box center [301, 192] width 40 height 14
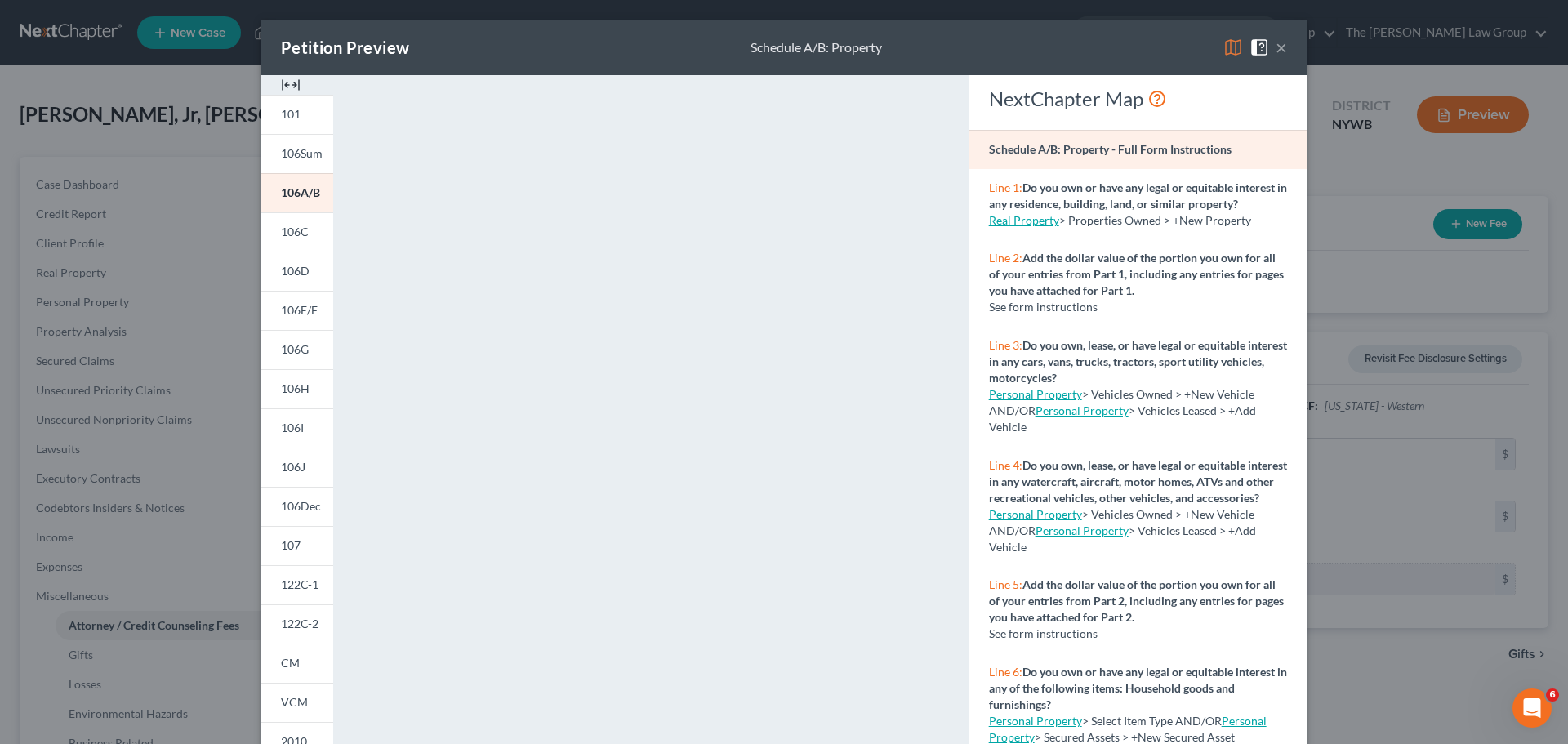
drag, startPoint x: 298, startPoint y: 238, endPoint x: 417, endPoint y: 231, distance: 119.2
click at [298, 238] on span "106C" at bounding box center [295, 232] width 28 height 14
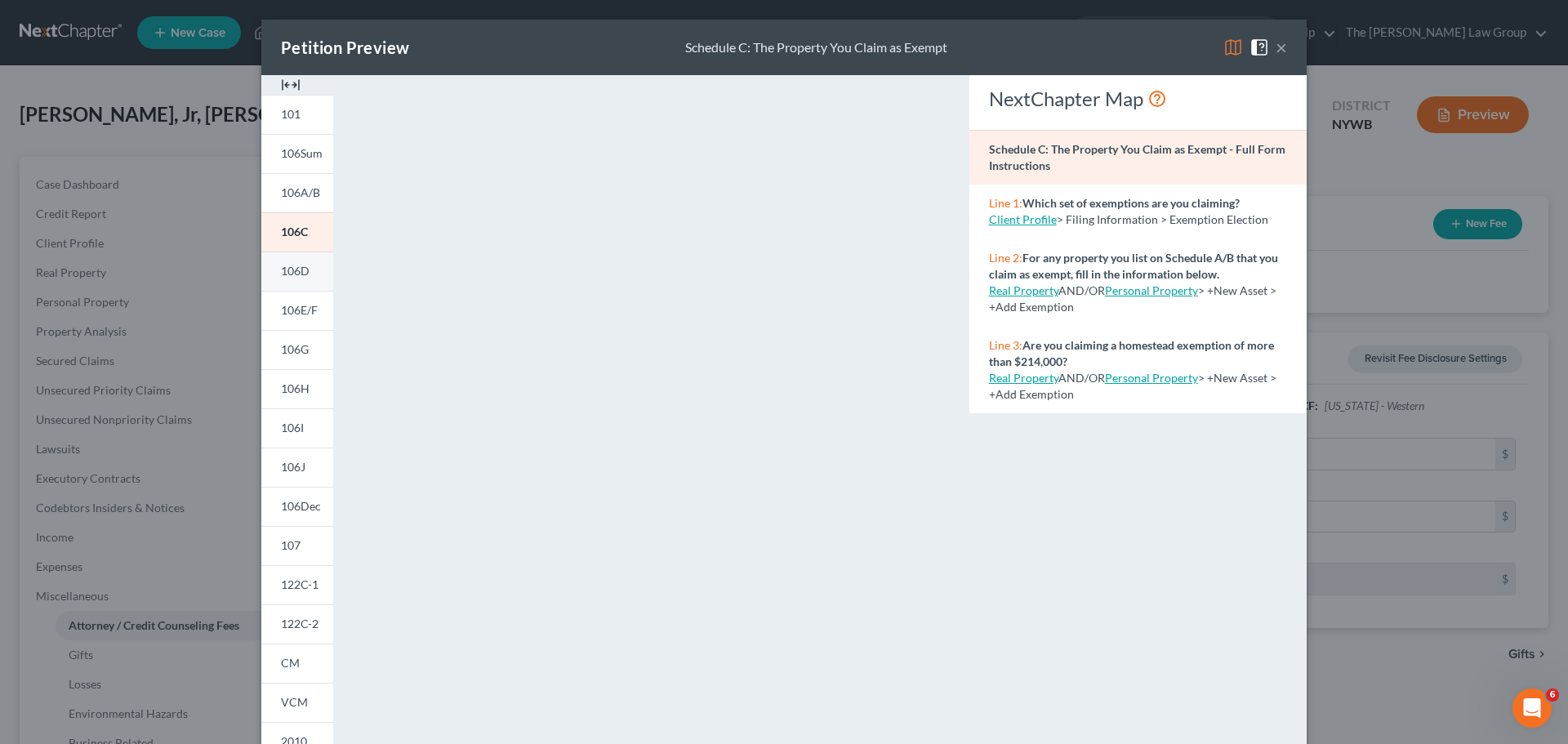
click at [283, 269] on span "106D" at bounding box center [295, 270] width 29 height 14
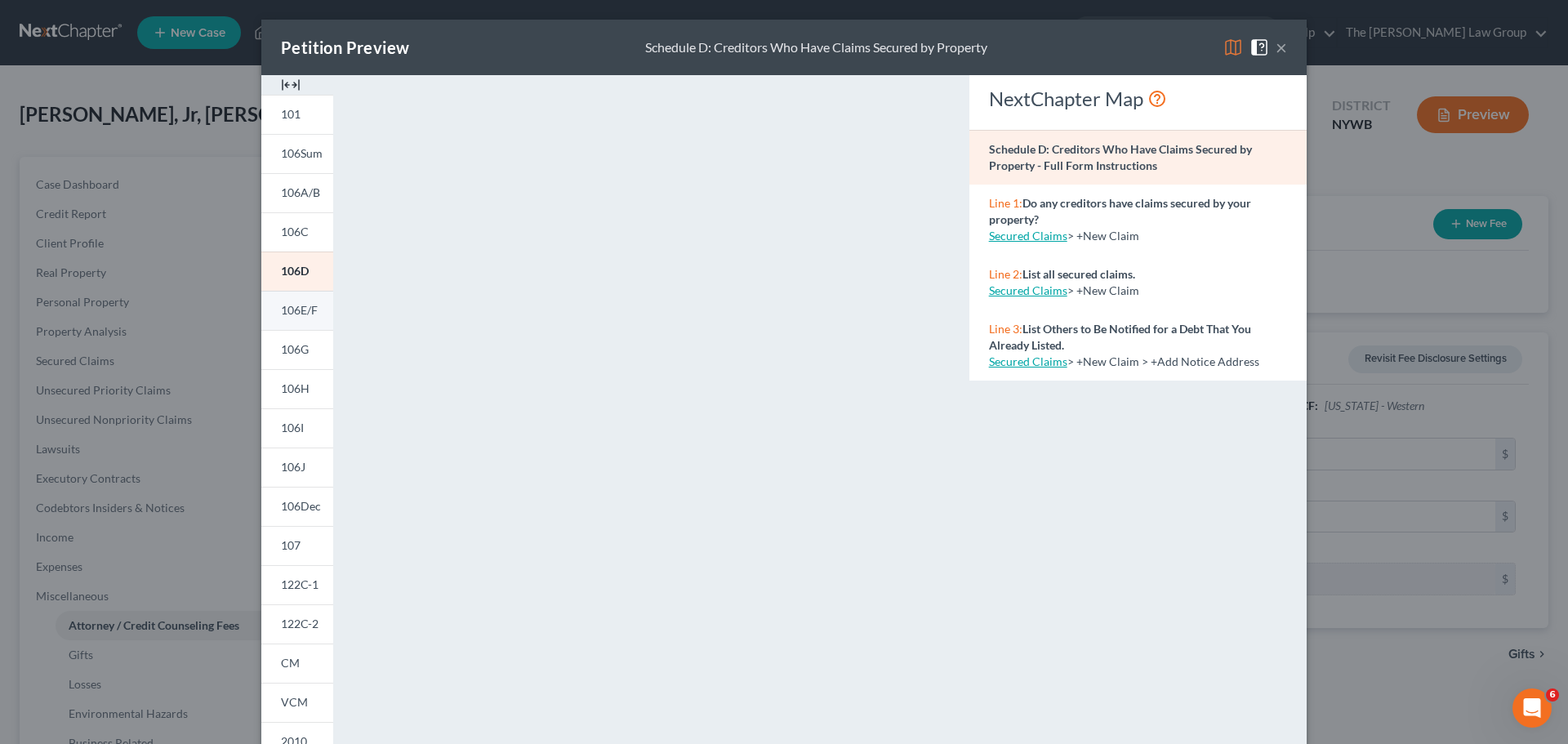
click at [287, 297] on link "106E/F" at bounding box center [297, 311] width 72 height 40
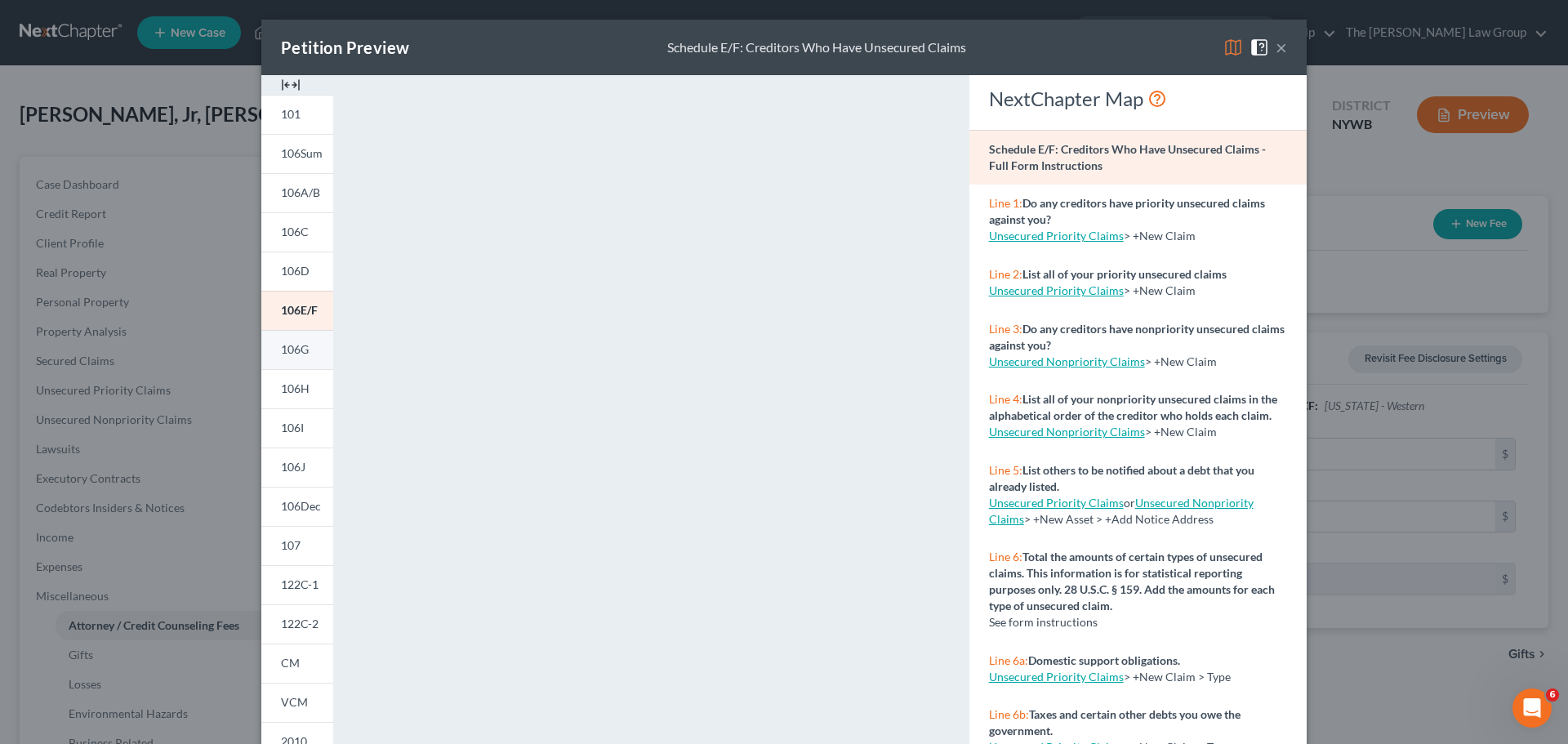
click at [287, 346] on span "106G" at bounding box center [295, 350] width 28 height 14
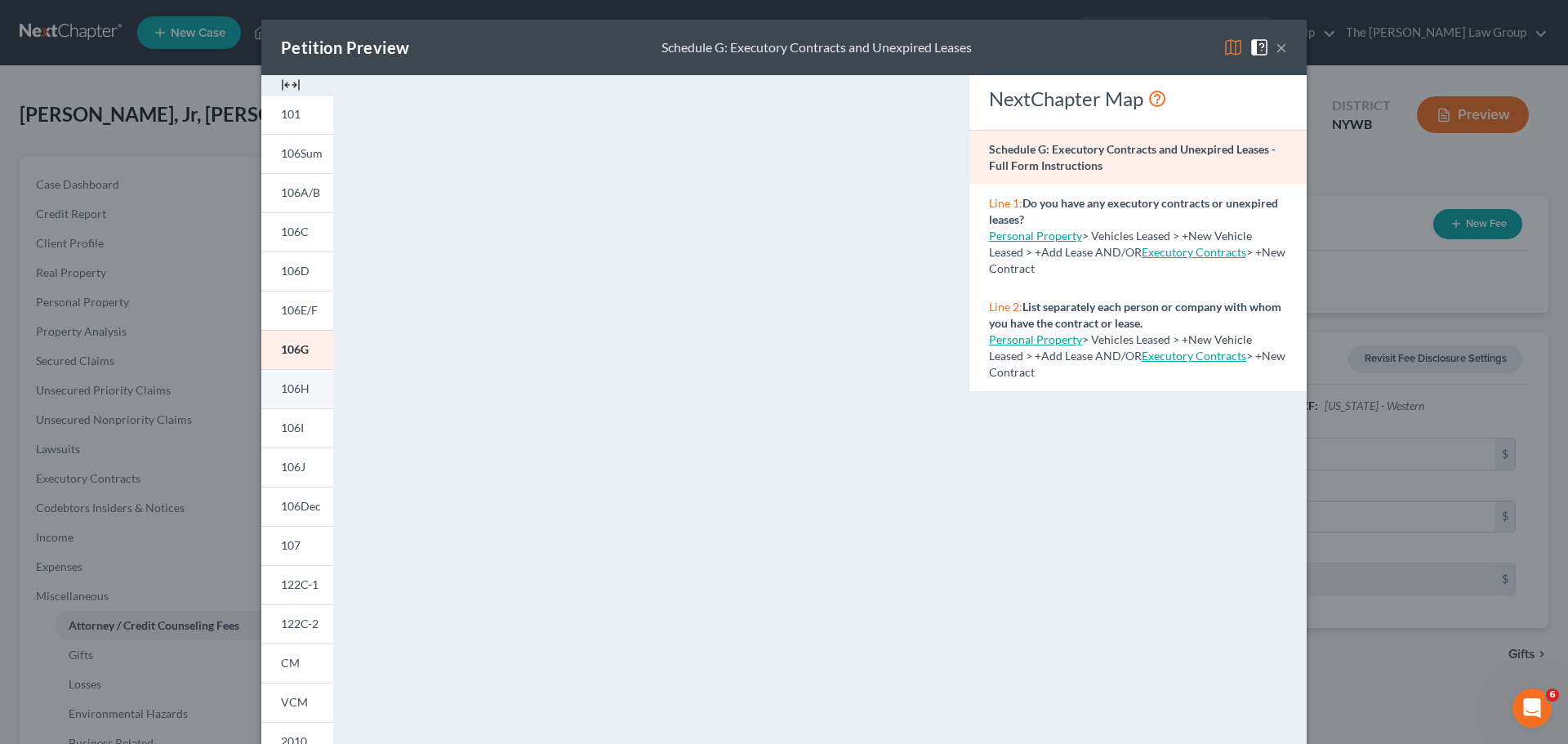
click at [292, 387] on span "106H" at bounding box center [295, 388] width 29 height 14
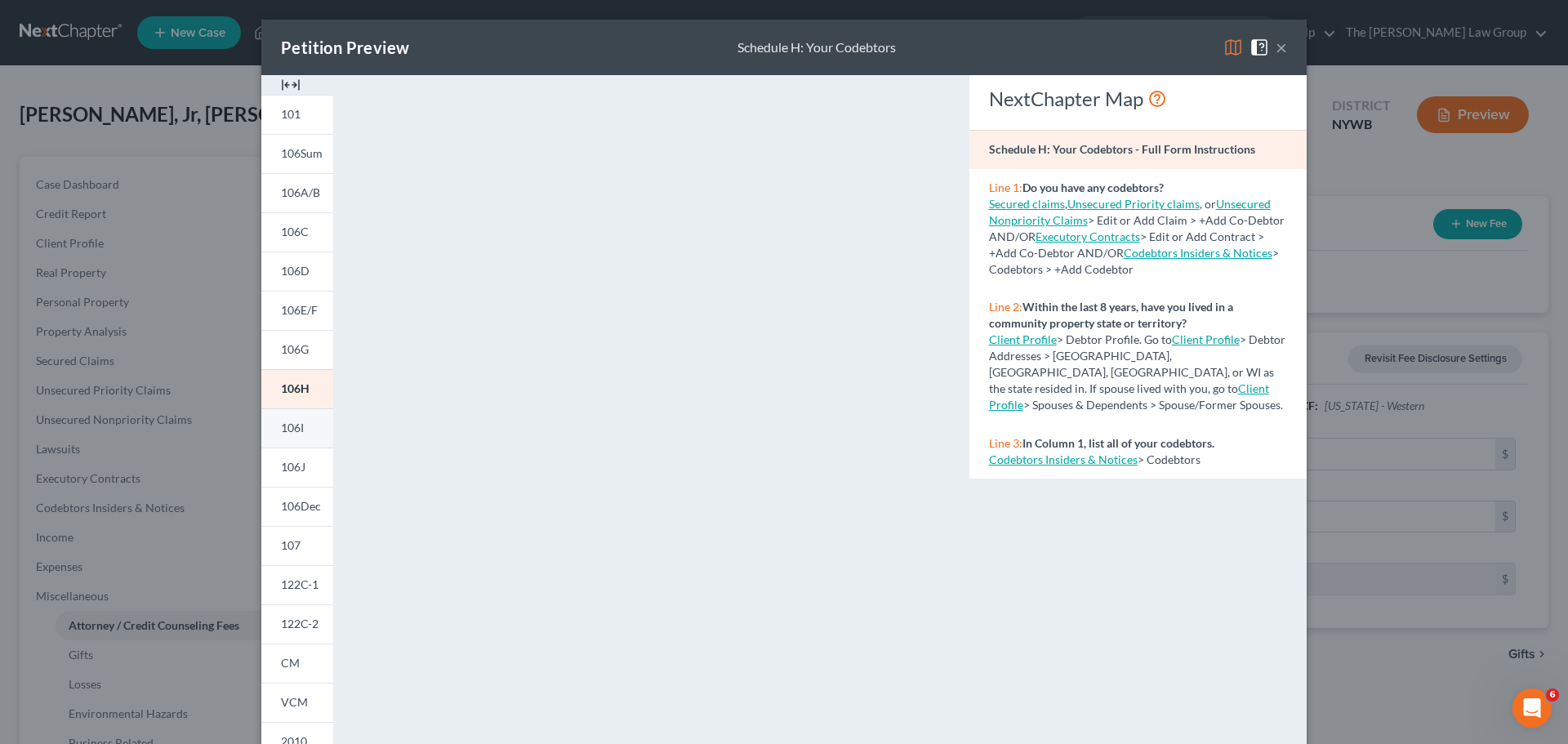
click at [303, 431] on link "106I" at bounding box center [297, 428] width 72 height 40
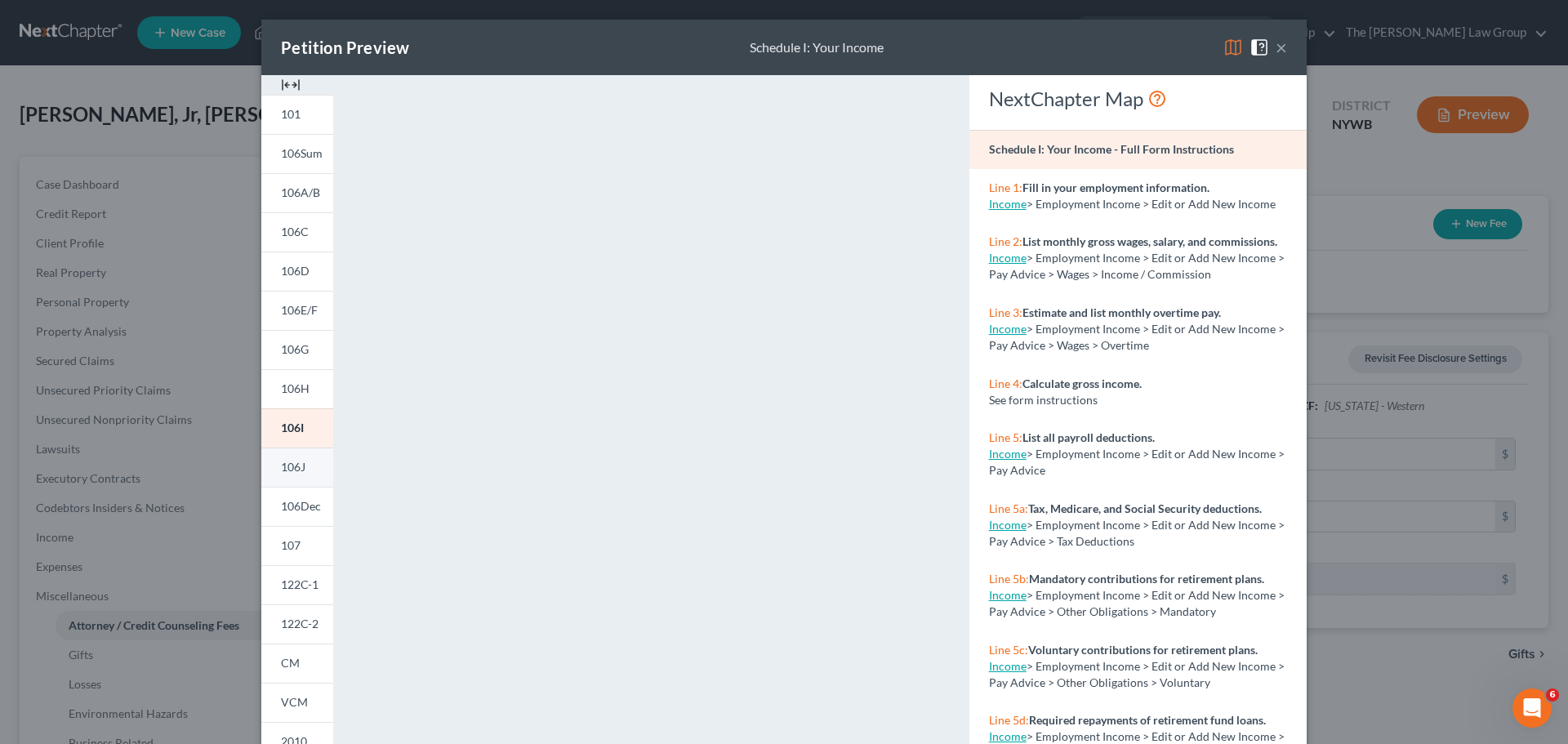
click at [291, 473] on span "106J" at bounding box center [293, 467] width 25 height 14
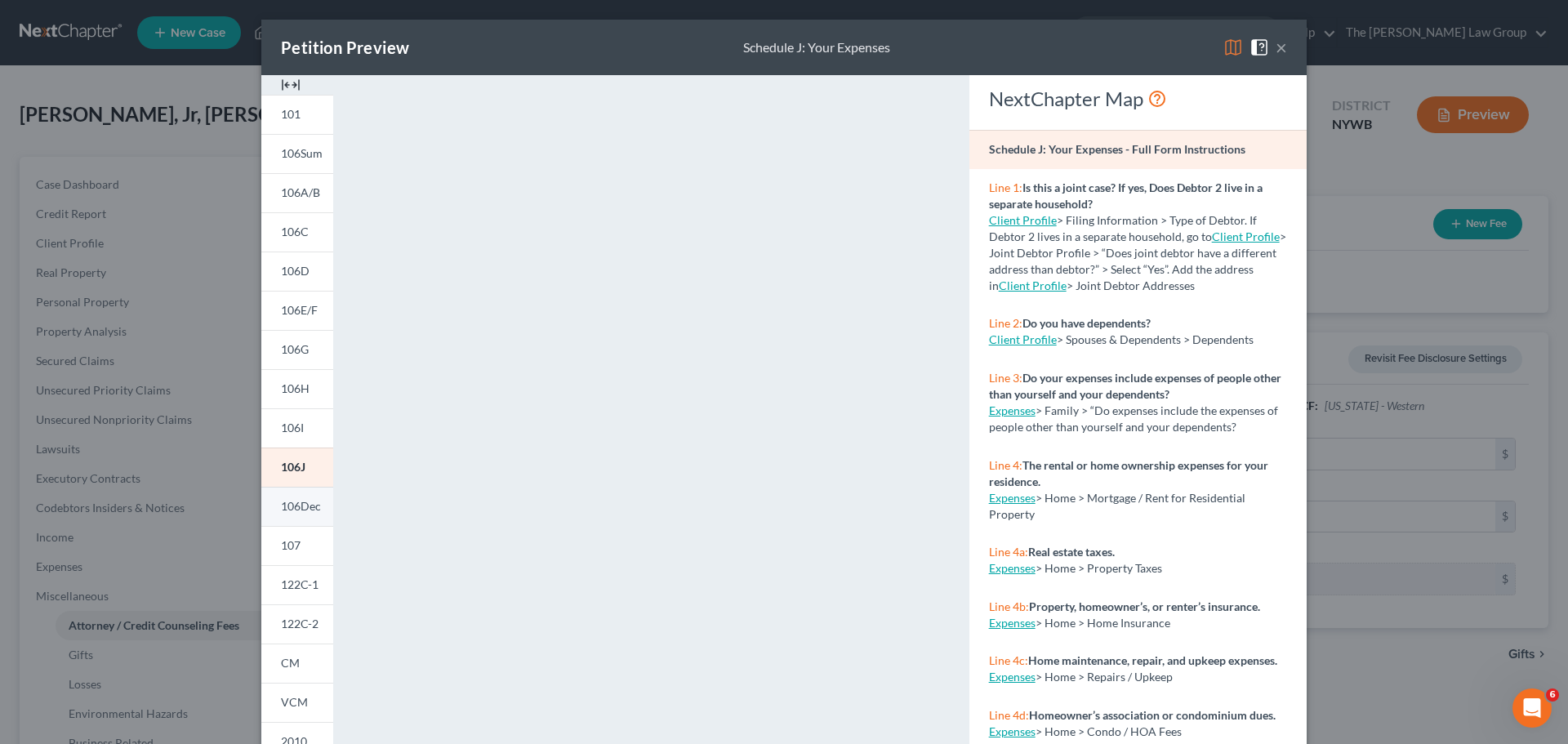
click at [302, 505] on span "106Dec" at bounding box center [301, 506] width 40 height 14
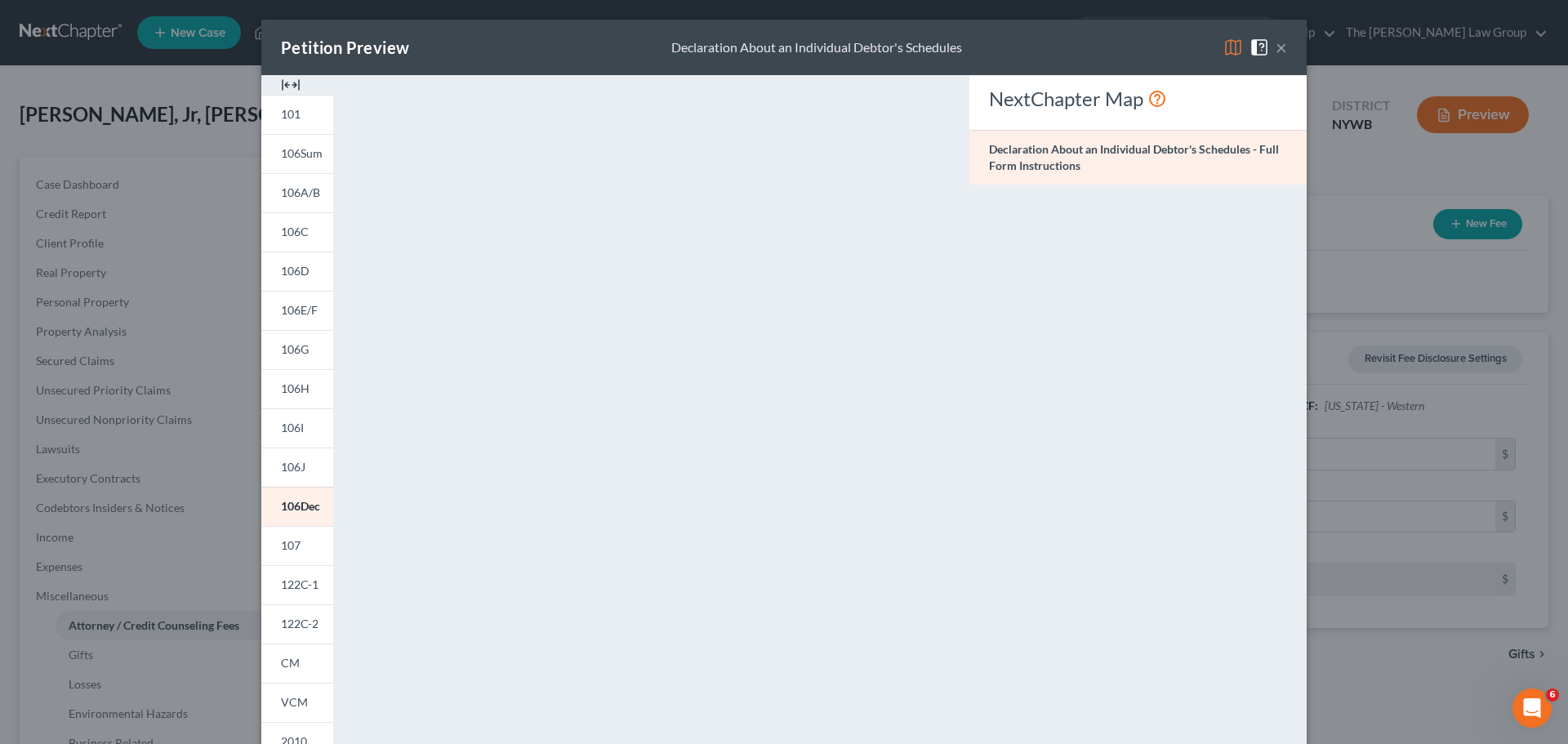
drag, startPoint x: 284, startPoint y: 547, endPoint x: 406, endPoint y: 541, distance: 122.1
click at [284, 546] on span "107" at bounding box center [291, 545] width 20 height 14
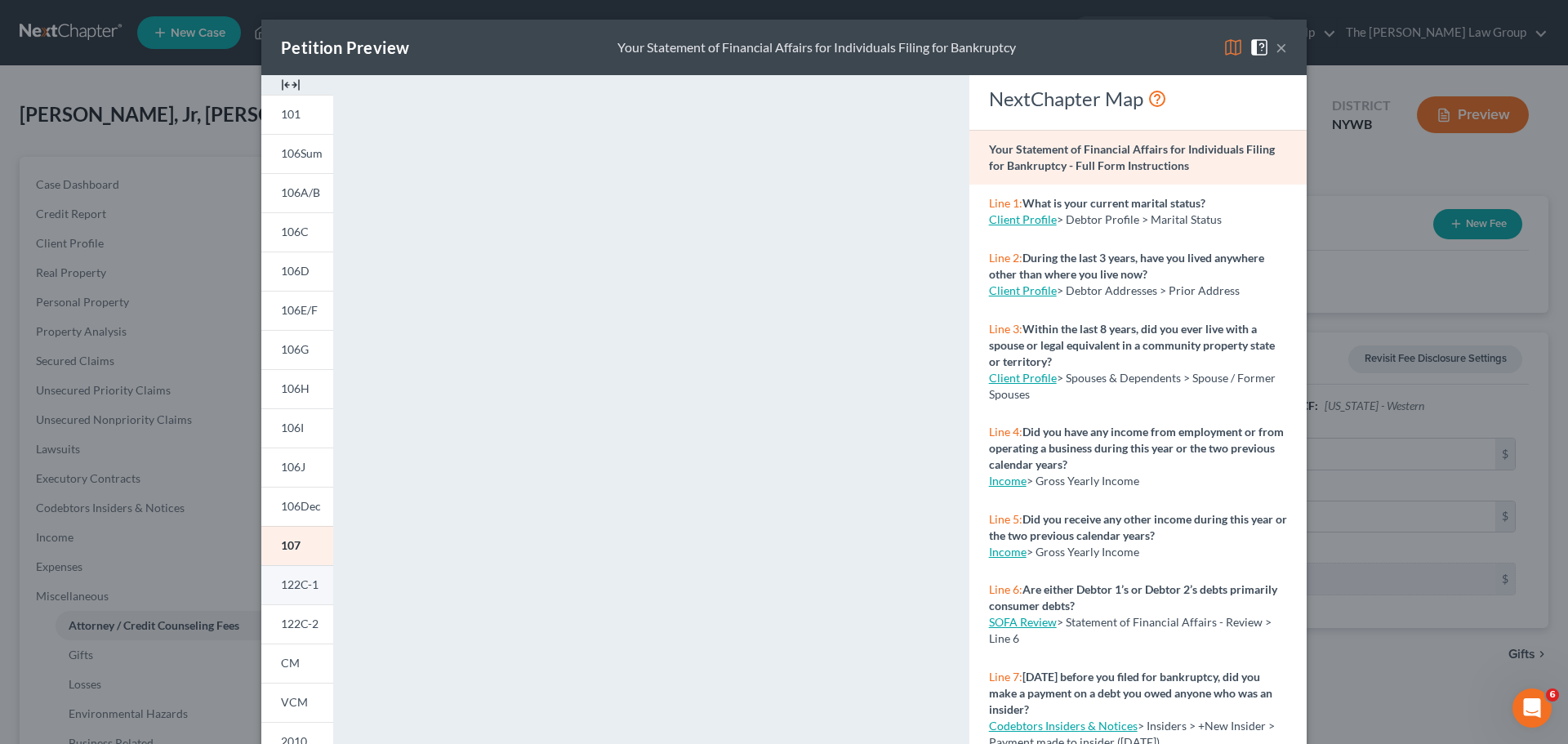
click at [288, 587] on span "122C-1" at bounding box center [300, 585] width 38 height 14
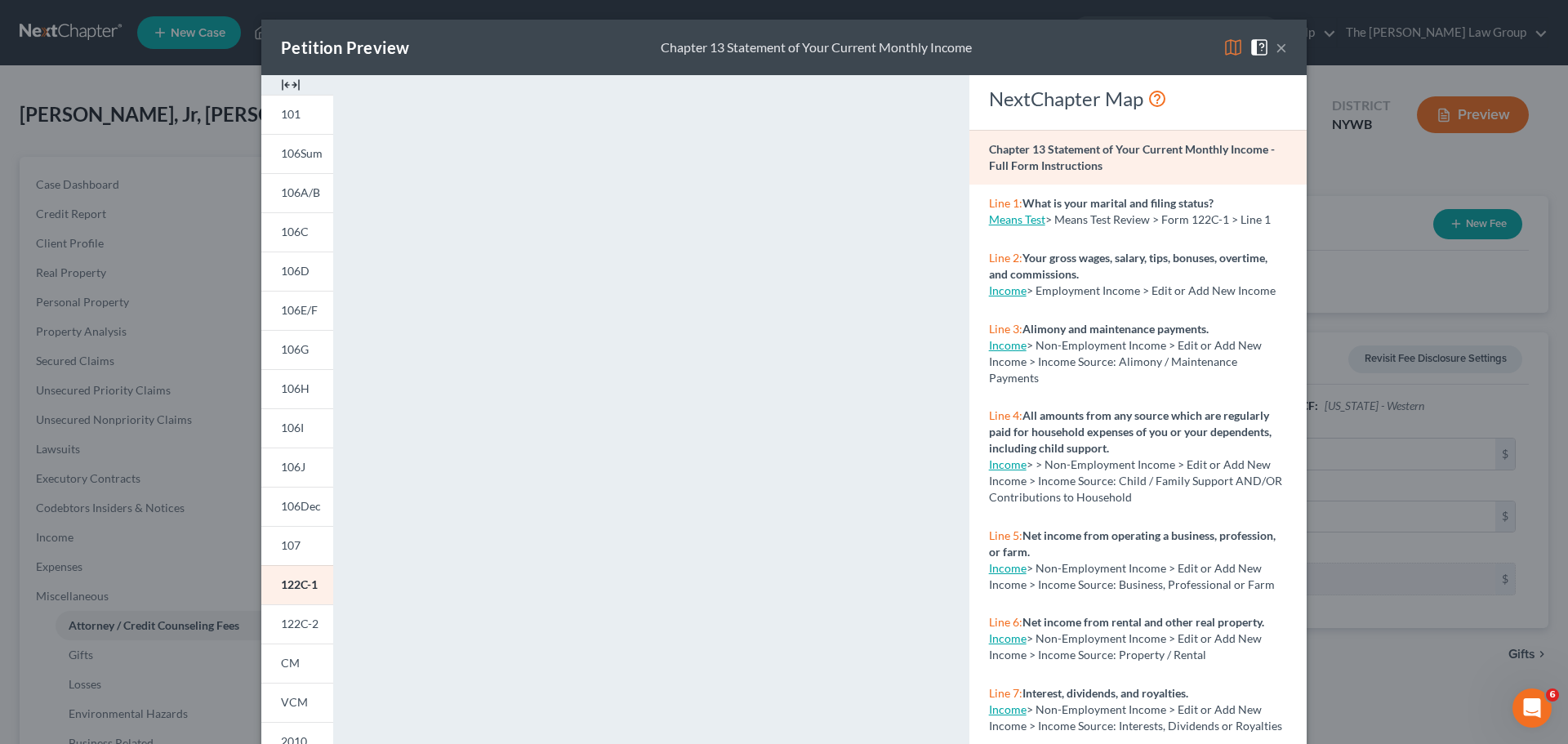
drag, startPoint x: 293, startPoint y: 617, endPoint x: 612, endPoint y: 402, distance: 384.7
click at [293, 617] on span "122C-2" at bounding box center [300, 624] width 38 height 14
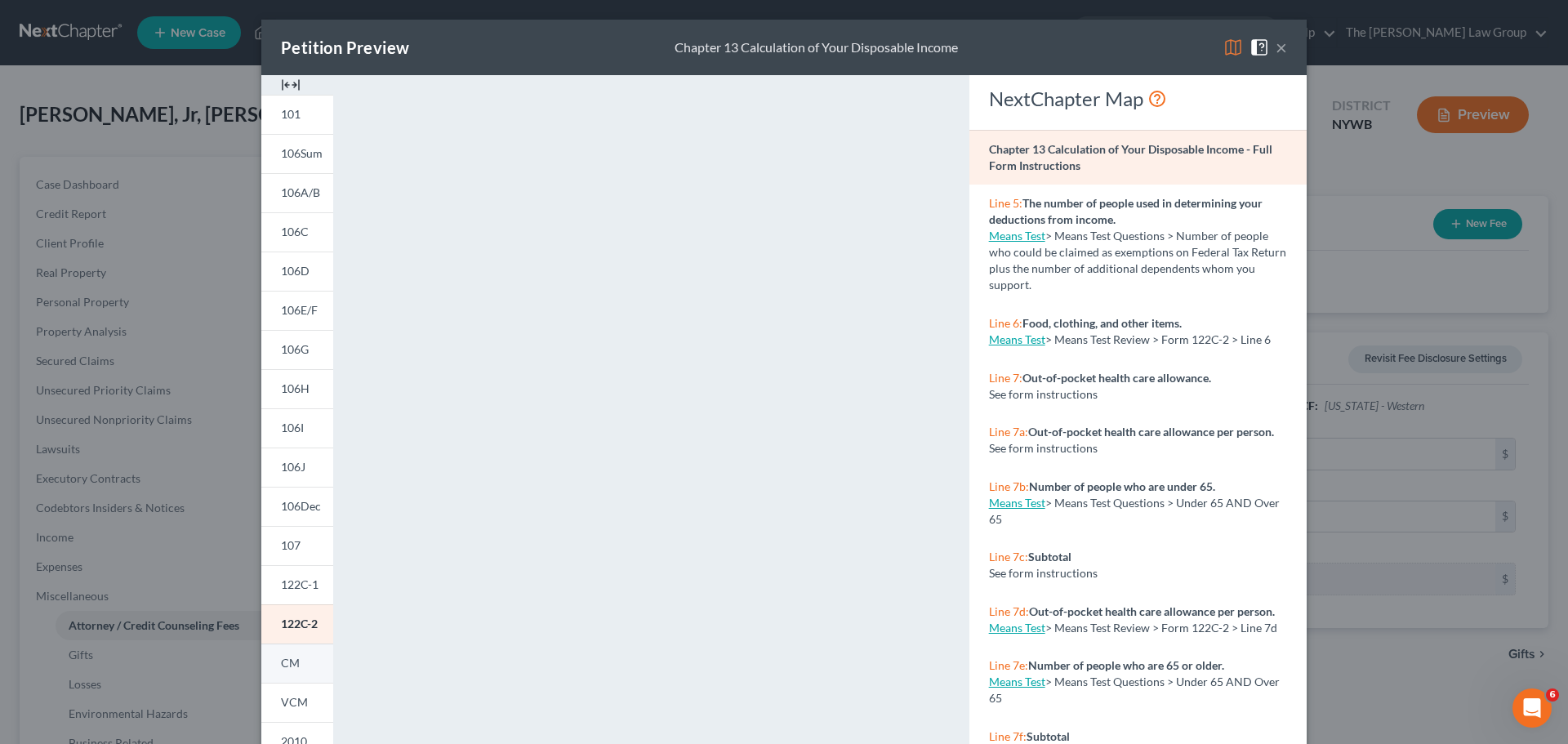
click at [284, 657] on span "CM" at bounding box center [290, 663] width 19 height 14
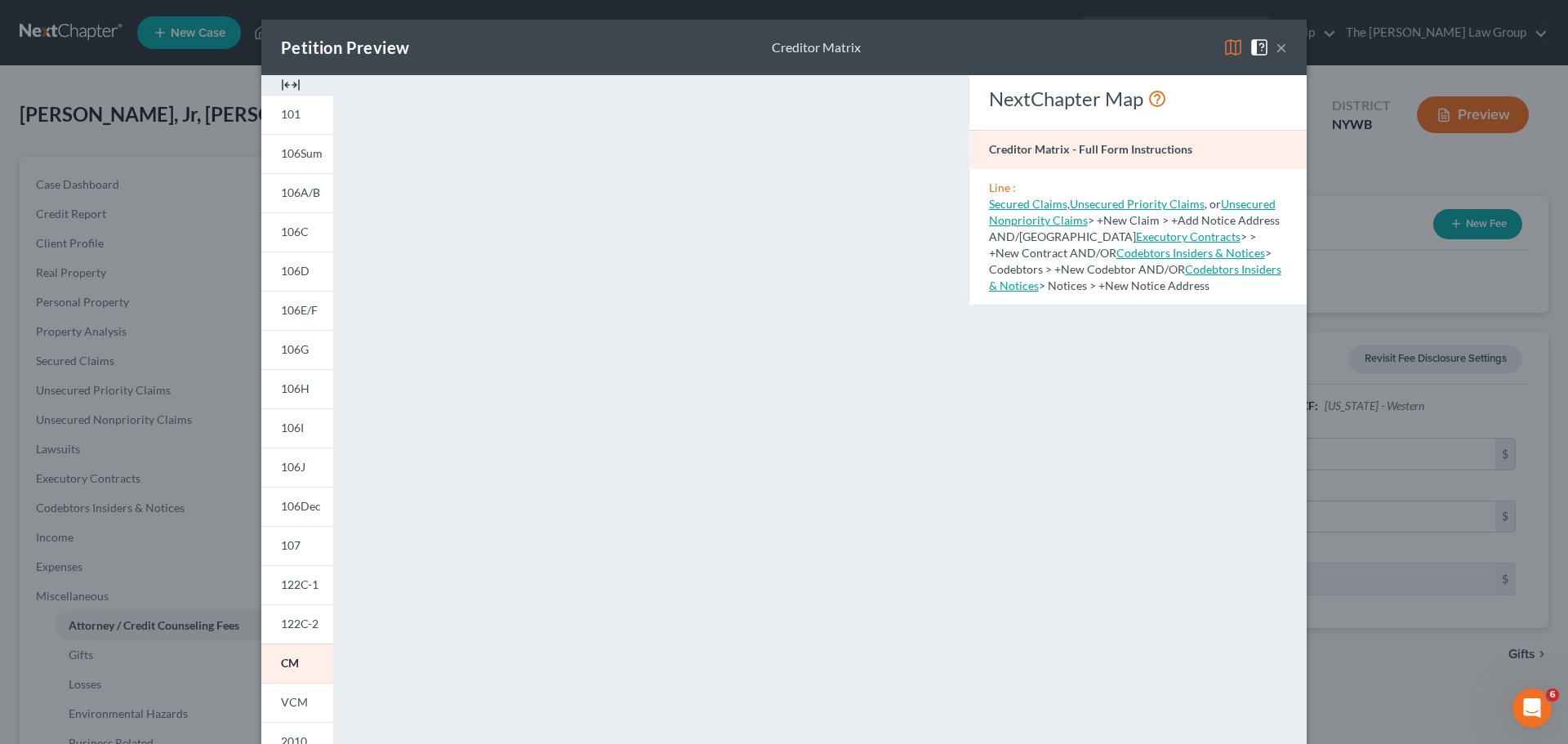
drag, startPoint x: 292, startPoint y: 695, endPoint x: 458, endPoint y: 647, distance: 172.8
click at [292, 695] on span "VCM" at bounding box center [294, 702] width 27 height 14
